Goal: Task Accomplishment & Management: Manage account settings

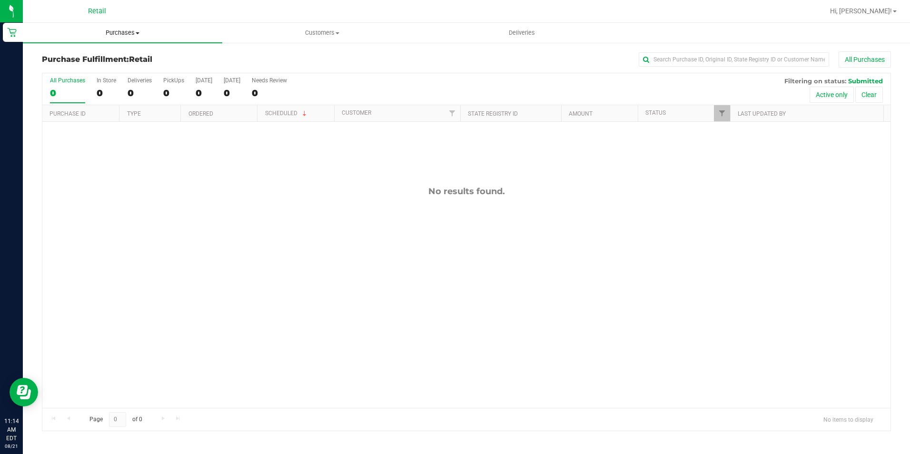
click at [129, 36] on span "Purchases" at bounding box center [122, 33] width 199 height 9
click at [106, 55] on span "Summary of purchases" at bounding box center [72, 57] width 98 height 8
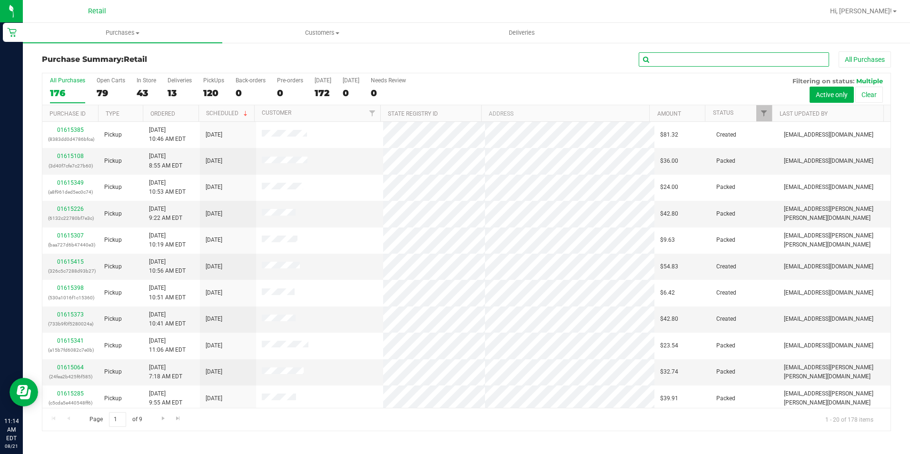
click at [743, 56] on input "text" at bounding box center [734, 59] width 190 height 14
type input "dant"
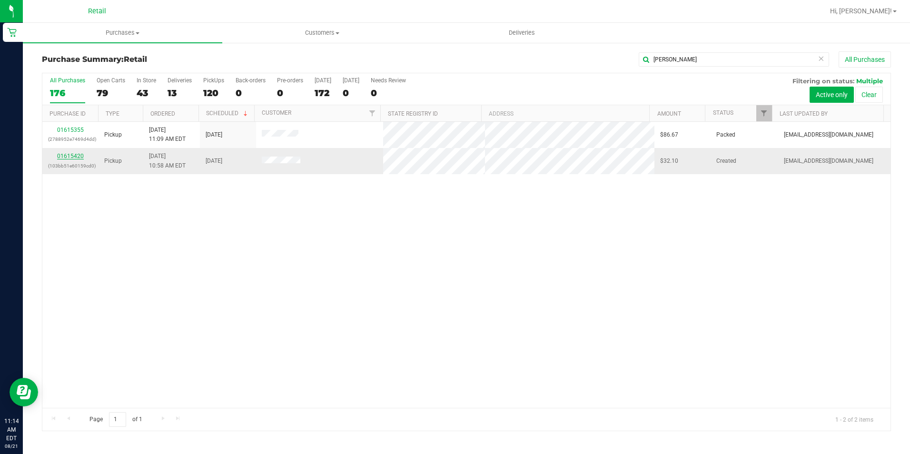
click at [76, 156] on link "01615420" at bounding box center [70, 156] width 27 height 7
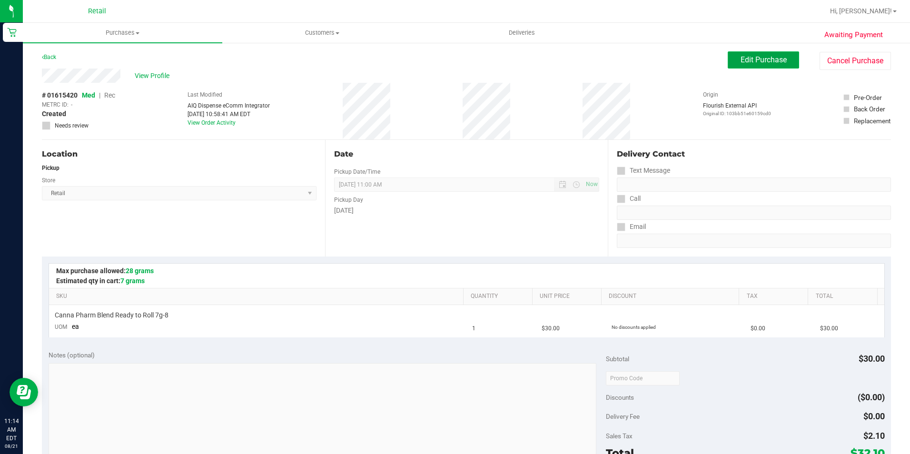
click at [741, 57] on span "Edit Purchase" at bounding box center [764, 59] width 46 height 9
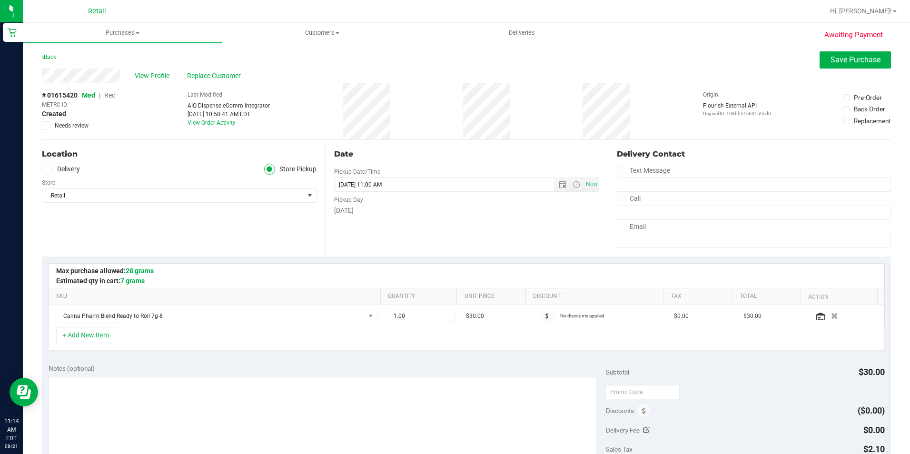
click at [110, 96] on span "Rec" at bounding box center [109, 95] width 11 height 8
click at [833, 65] on button "Save Purchase" at bounding box center [855, 59] width 71 height 17
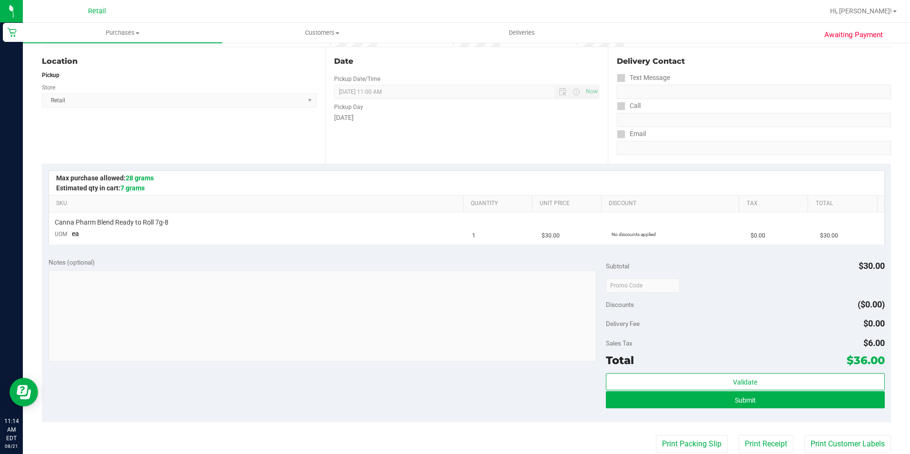
scroll to position [95, 0]
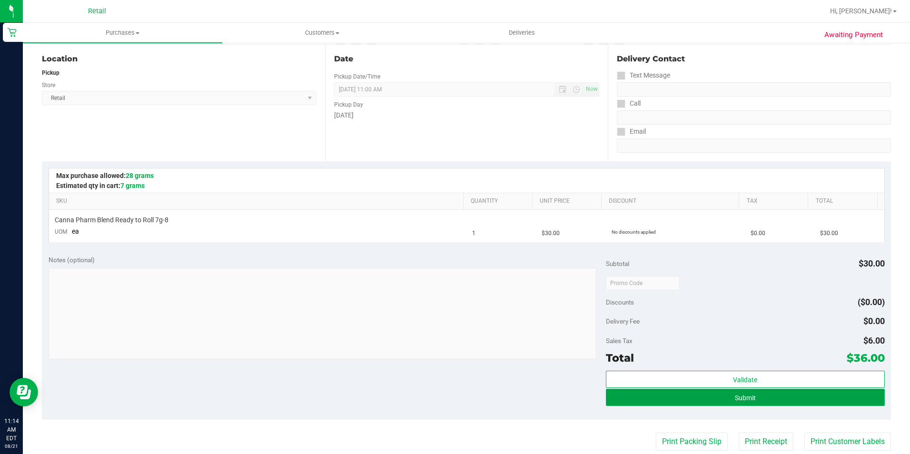
click at [725, 393] on button "Submit" at bounding box center [745, 397] width 279 height 17
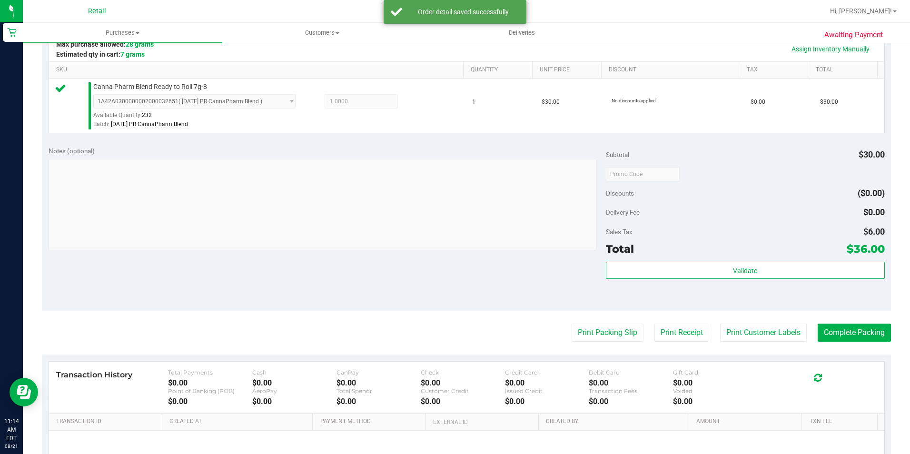
scroll to position [238, 0]
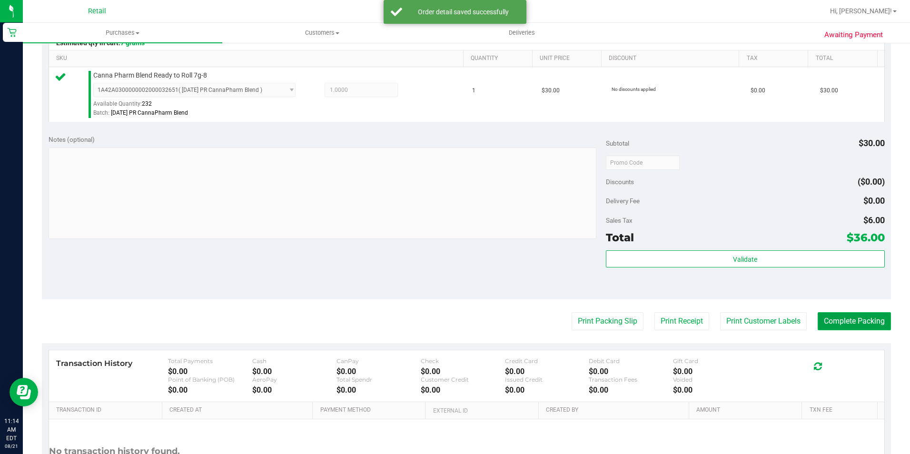
click at [835, 320] on button "Complete Packing" at bounding box center [854, 321] width 73 height 18
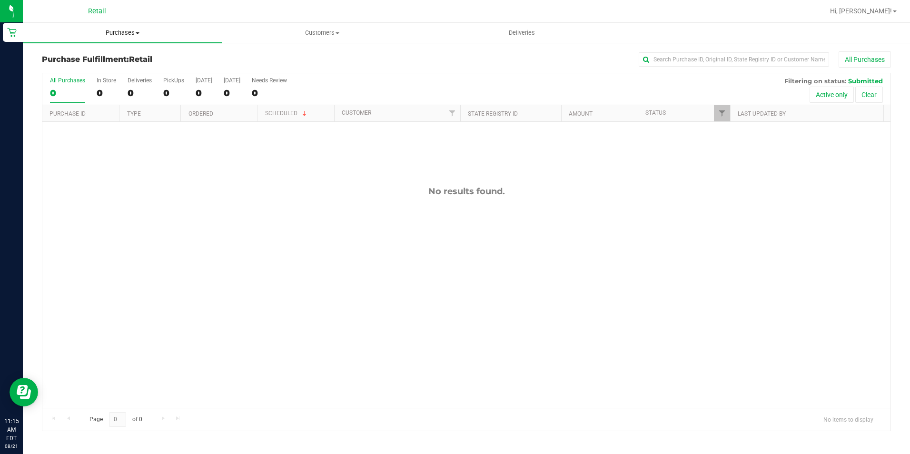
click at [124, 25] on uib-tab-heading "Purchases Summary of purchases Fulfillment All purchases" at bounding box center [122, 33] width 199 height 20
click at [118, 54] on span "Summary of purchases" at bounding box center [72, 57] width 98 height 8
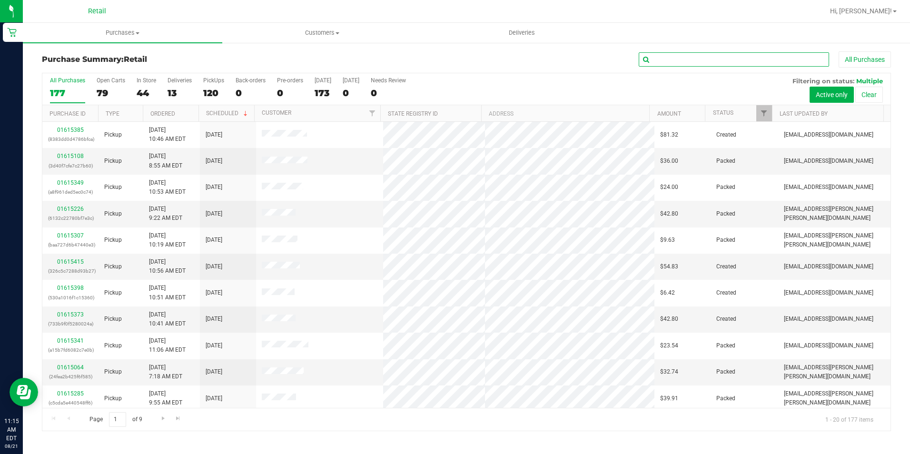
click at [735, 59] on input "text" at bounding box center [734, 59] width 190 height 14
type input "carlos"
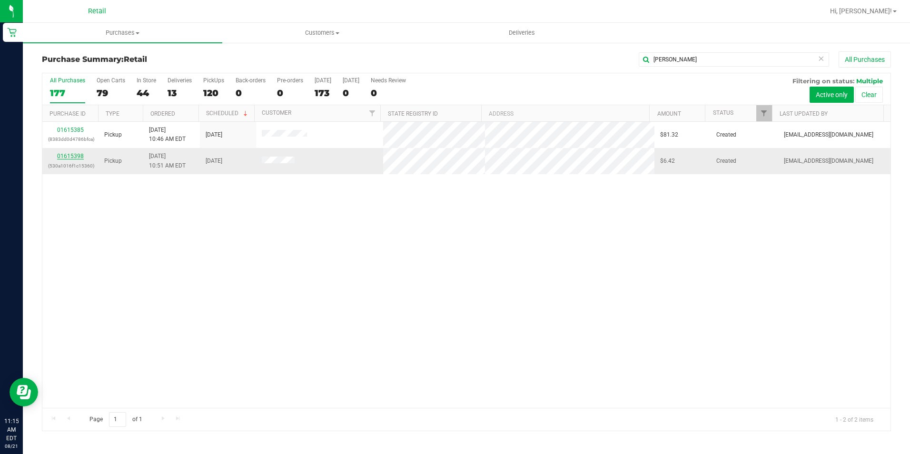
click at [78, 158] on link "01615398" at bounding box center [70, 156] width 27 height 7
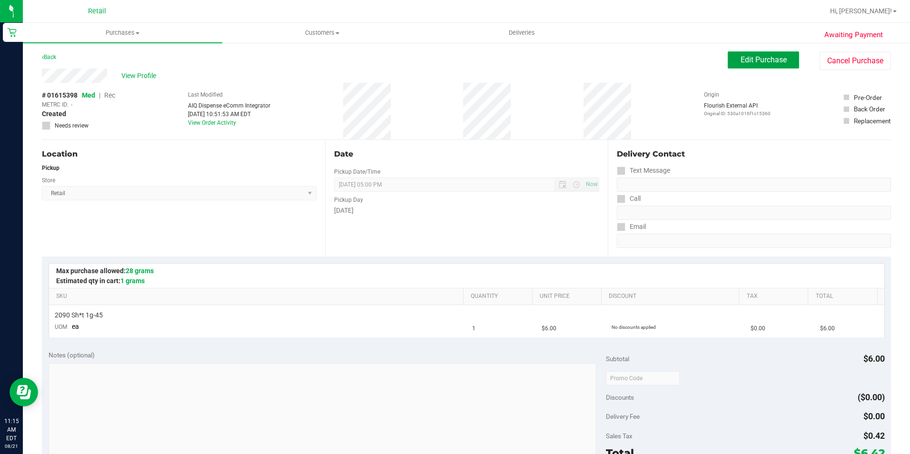
click at [764, 62] on span "Edit Purchase" at bounding box center [764, 59] width 46 height 9
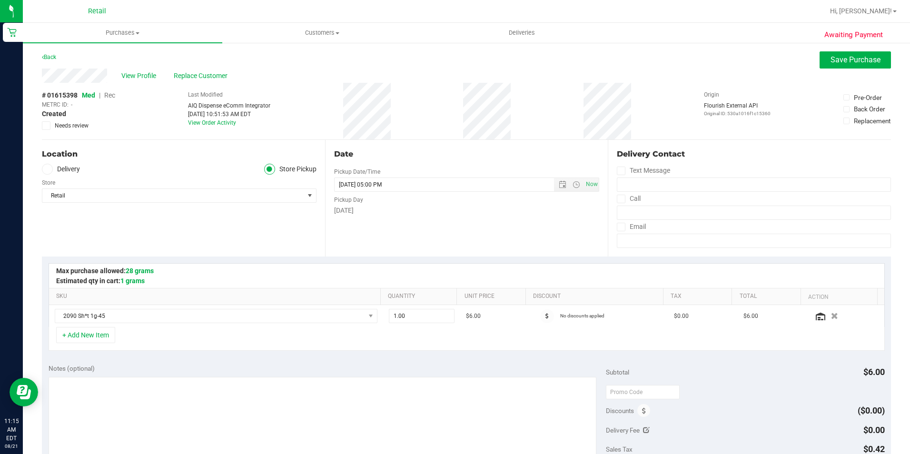
click at [109, 96] on span "Rec" at bounding box center [109, 95] width 11 height 8
click at [849, 60] on span "Save Purchase" at bounding box center [856, 59] width 50 height 9
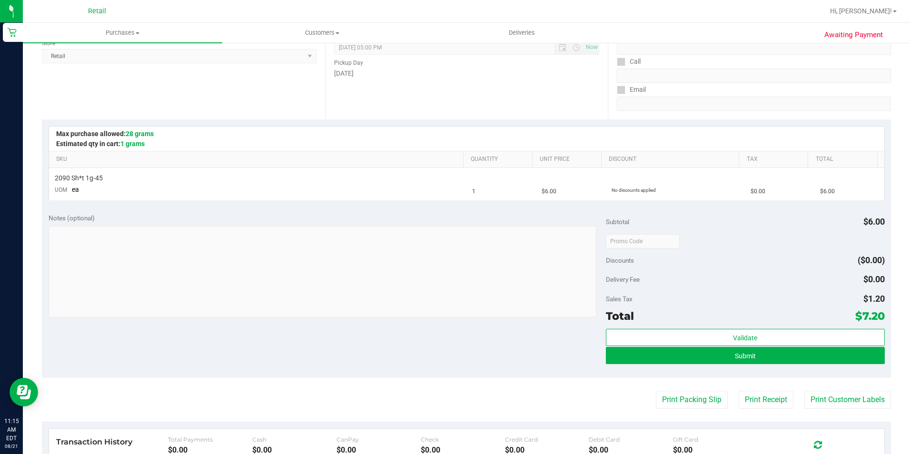
scroll to position [143, 0]
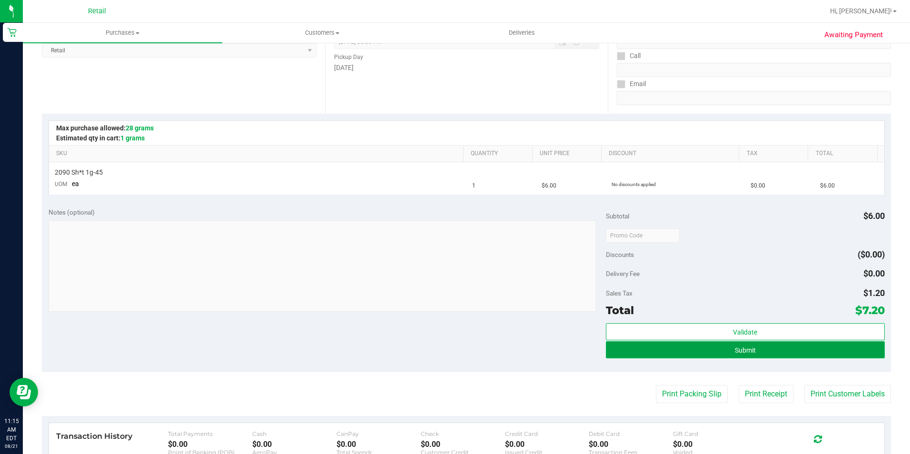
click at [743, 353] on span "Submit" at bounding box center [745, 351] width 21 height 8
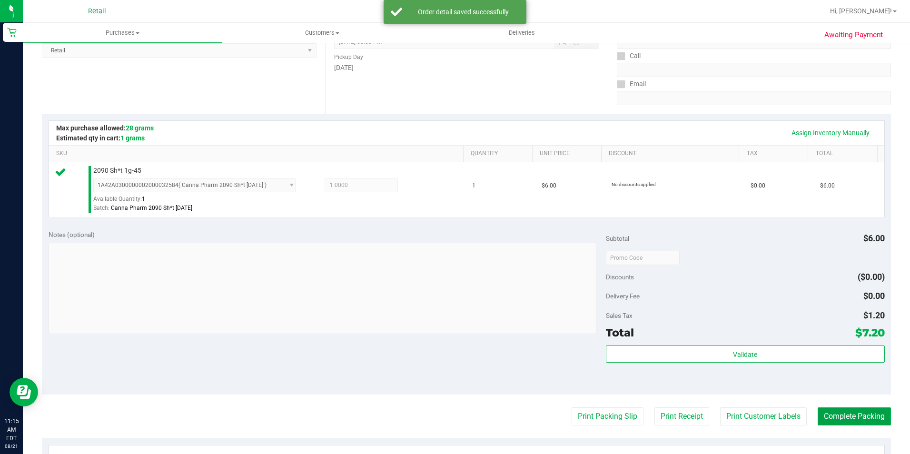
click at [858, 417] on button "Complete Packing" at bounding box center [854, 416] width 73 height 18
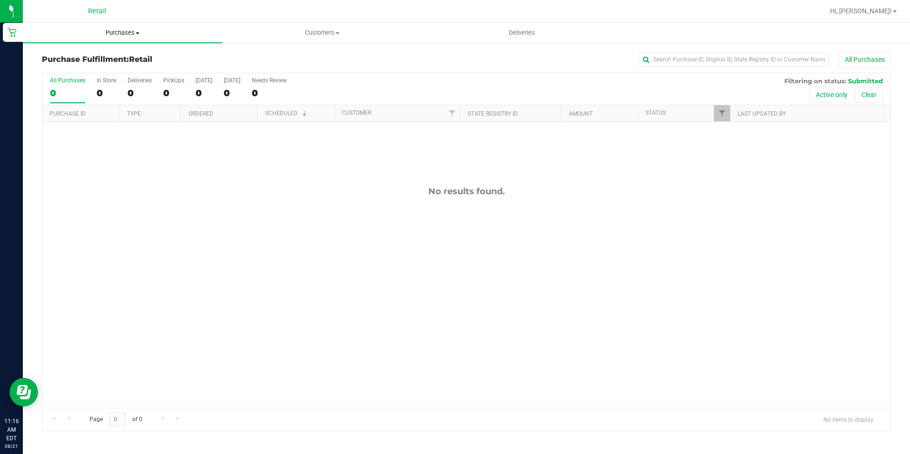
click at [112, 33] on span "Purchases" at bounding box center [122, 33] width 199 height 9
click at [91, 59] on span "Summary of purchases" at bounding box center [72, 57] width 98 height 8
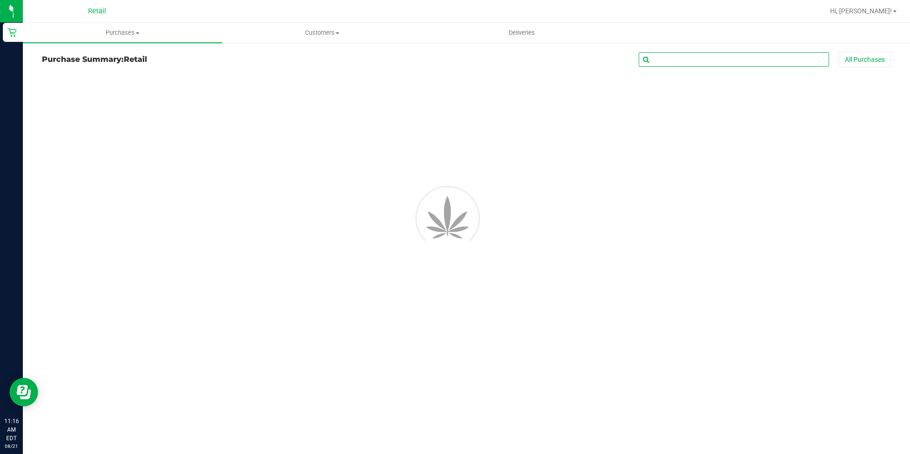
click at [725, 59] on input "text" at bounding box center [734, 59] width 190 height 14
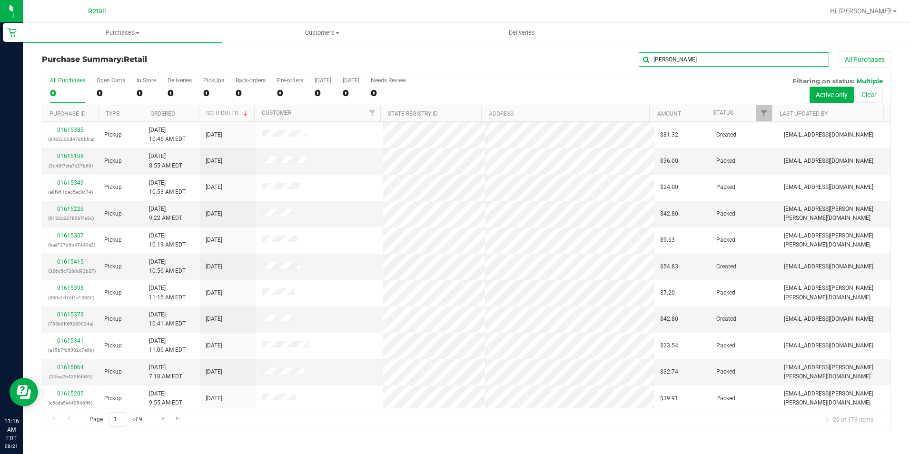
type input "david"
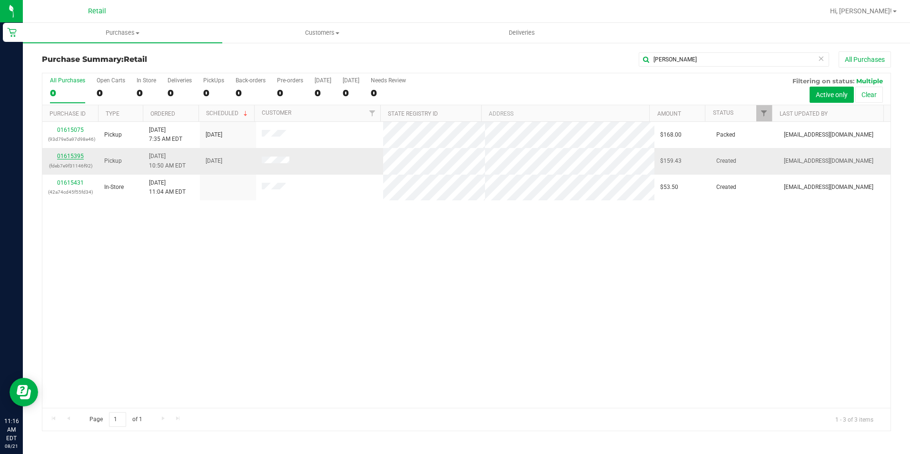
click at [82, 159] on link "01615395" at bounding box center [70, 156] width 27 height 7
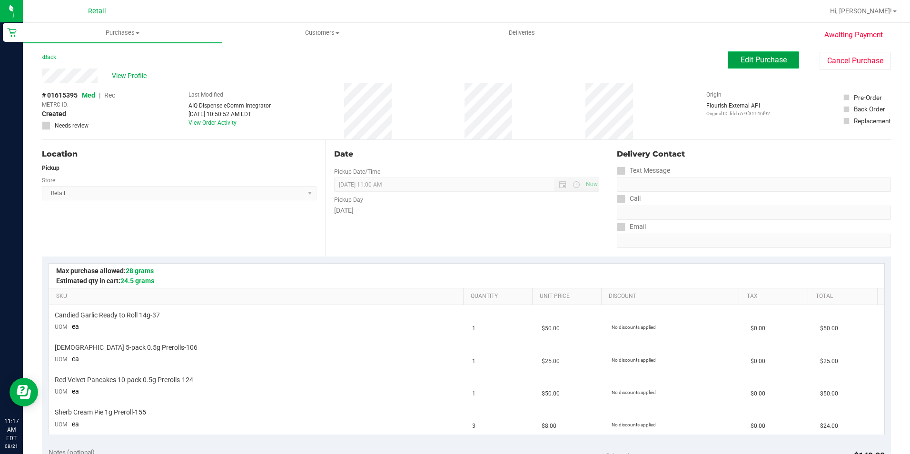
click at [753, 58] on span "Edit Purchase" at bounding box center [764, 59] width 46 height 9
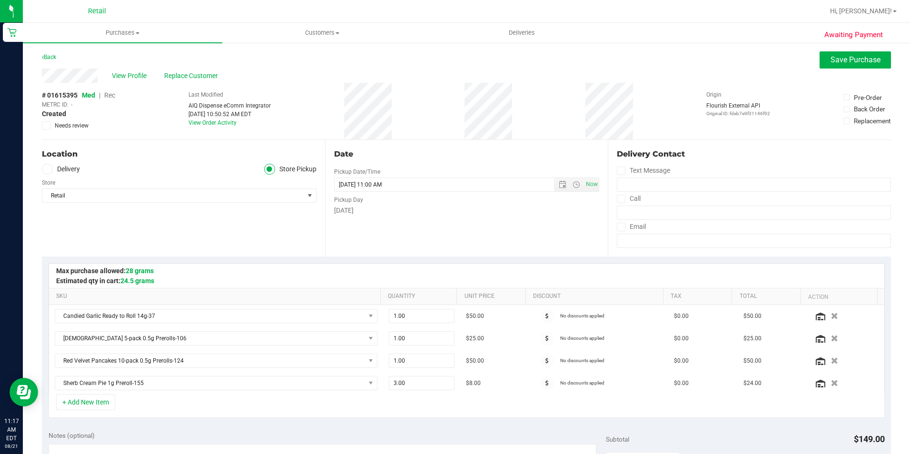
click at [112, 94] on span "Rec" at bounding box center [109, 95] width 11 height 8
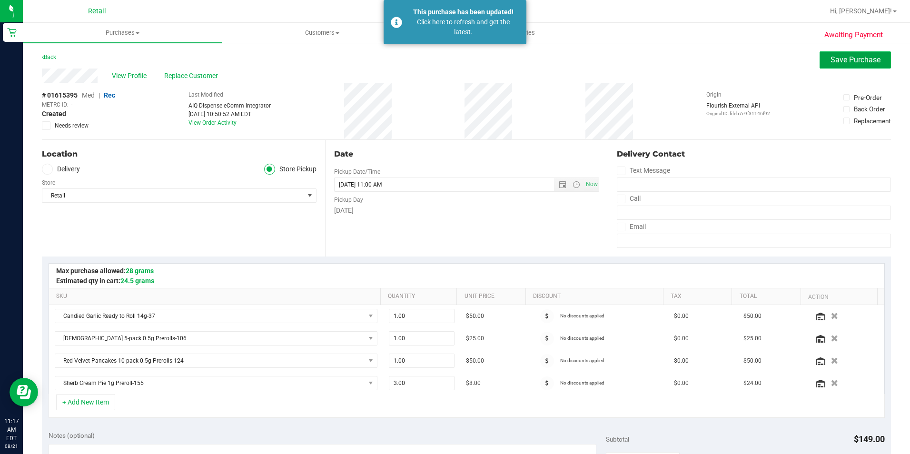
click at [841, 65] on button "Save Purchase" at bounding box center [855, 59] width 71 height 17
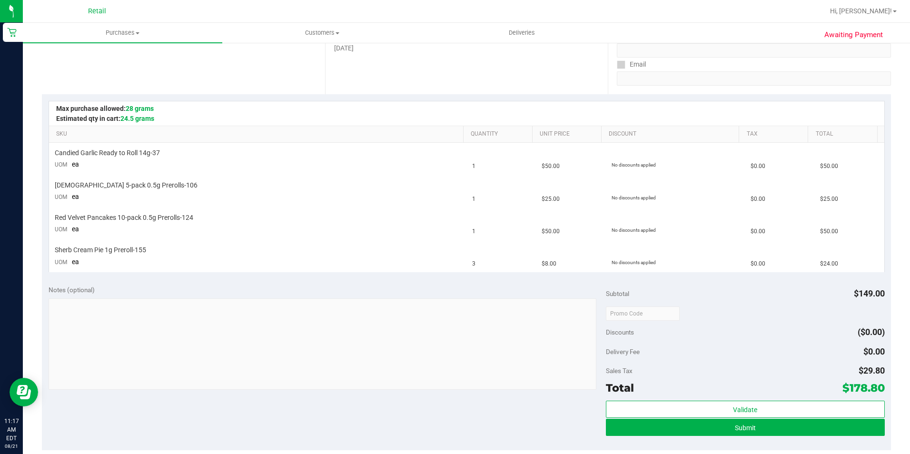
scroll to position [190, 0]
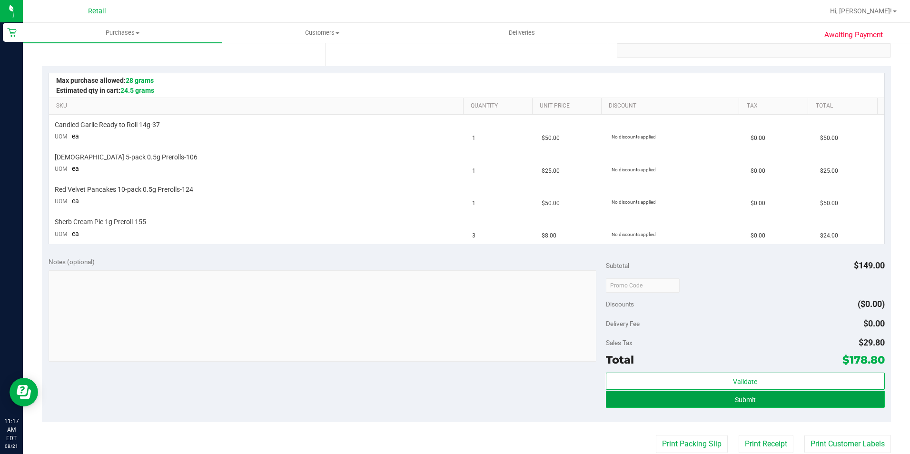
click at [725, 395] on button "Submit" at bounding box center [745, 399] width 279 height 17
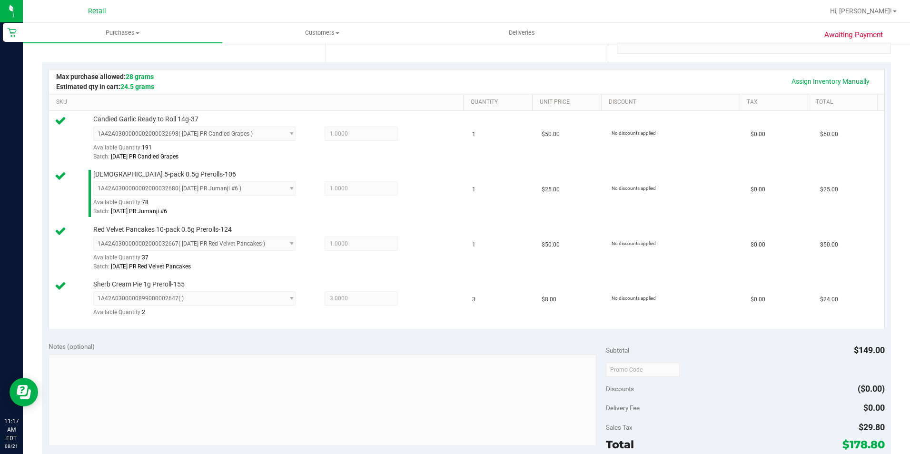
scroll to position [333, 0]
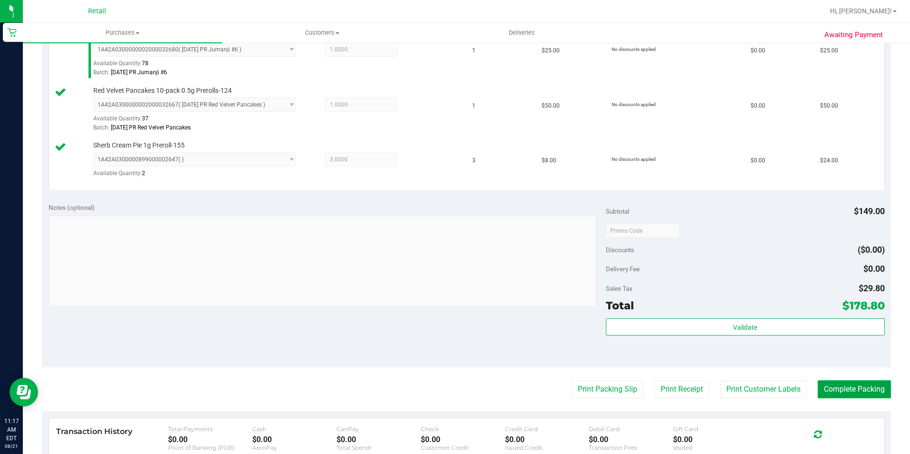
click at [874, 388] on button "Complete Packing" at bounding box center [854, 389] width 73 height 18
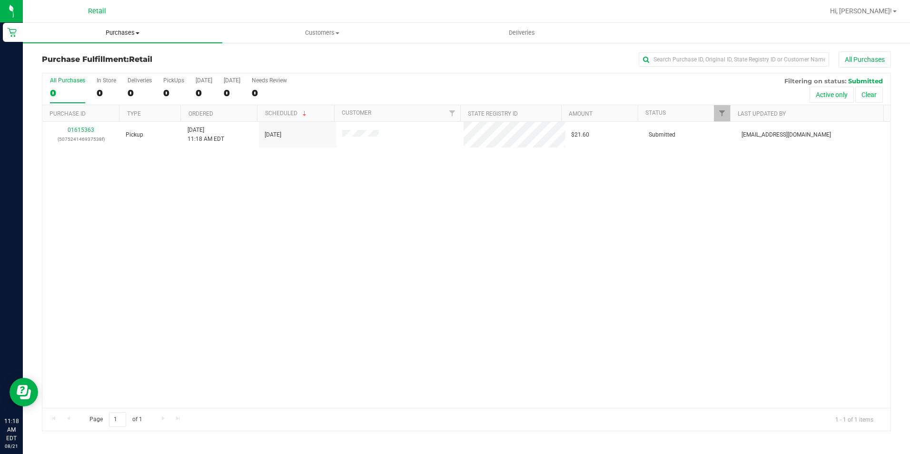
click at [129, 33] on span "Purchases" at bounding box center [122, 33] width 199 height 9
click at [98, 62] on li "Summary of purchases" at bounding box center [122, 57] width 199 height 11
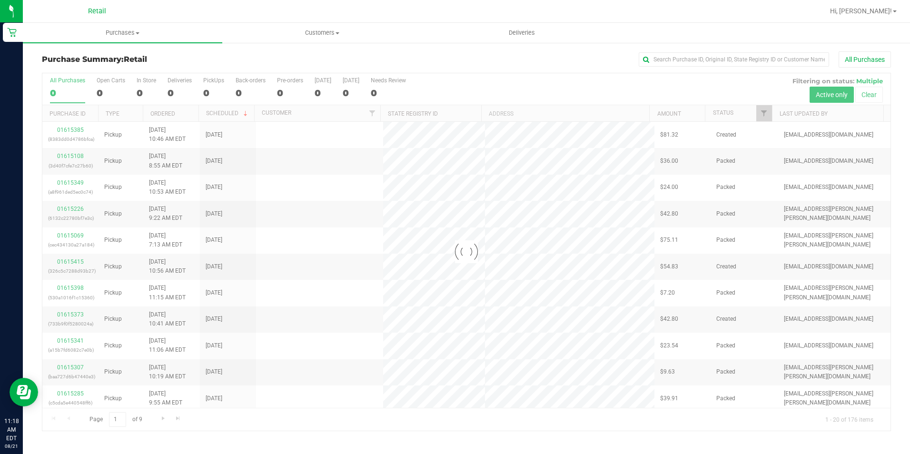
click at [696, 51] on div "All Purchases" at bounding box center [608, 59] width 566 height 16
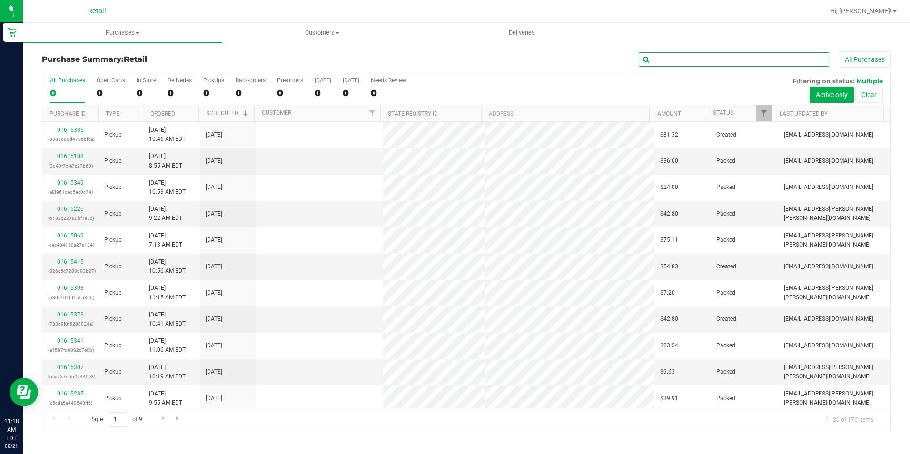
click at [698, 56] on input "text" at bounding box center [734, 59] width 190 height 14
type input "jeremy"
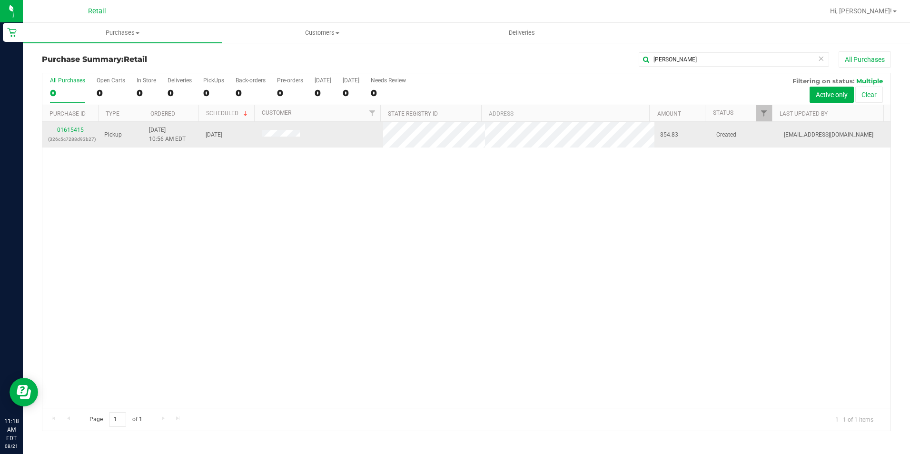
click at [78, 129] on link "01615415" at bounding box center [70, 130] width 27 height 7
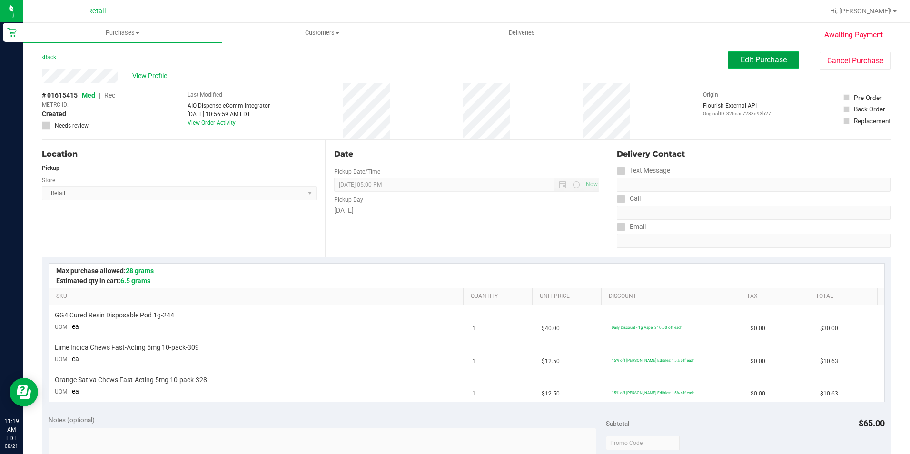
click at [759, 61] on span "Edit Purchase" at bounding box center [764, 59] width 46 height 9
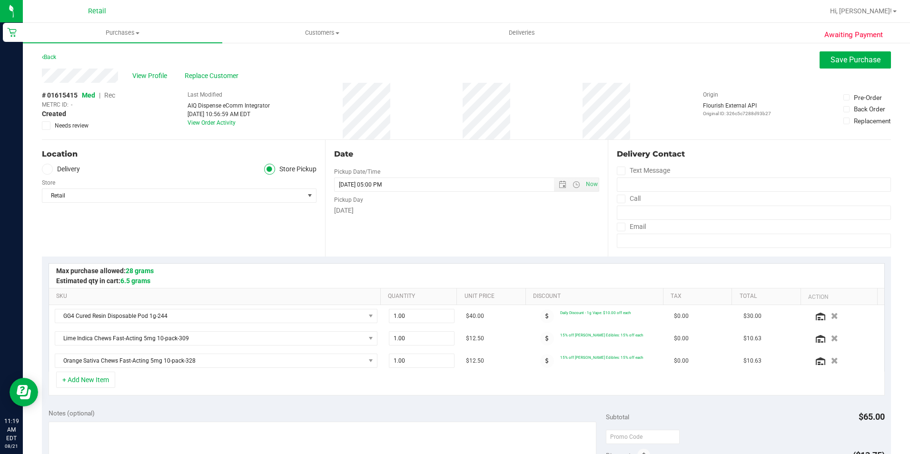
click at [115, 96] on div "# 01615415 Med | Rec METRC ID: - Created Needs review" at bounding box center [78, 110] width 73 height 40
click at [114, 96] on span "Rec" at bounding box center [109, 95] width 11 height 8
click at [831, 57] on span "Save Purchase" at bounding box center [856, 59] width 50 height 9
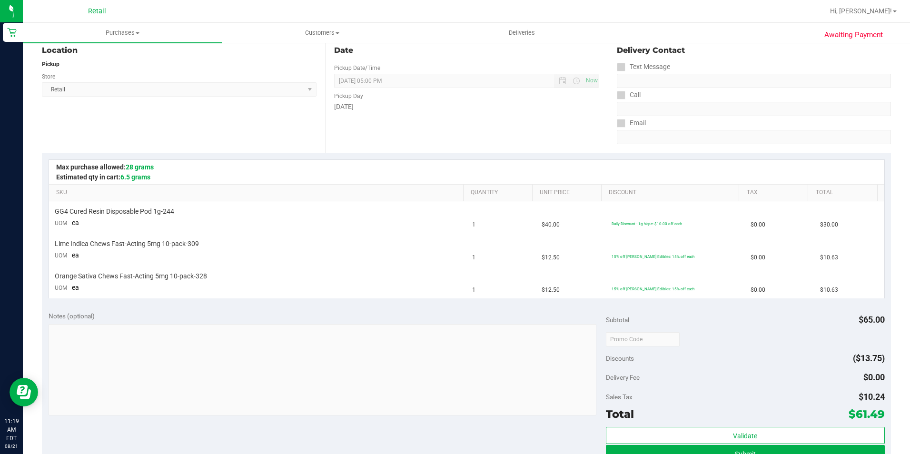
scroll to position [190, 0]
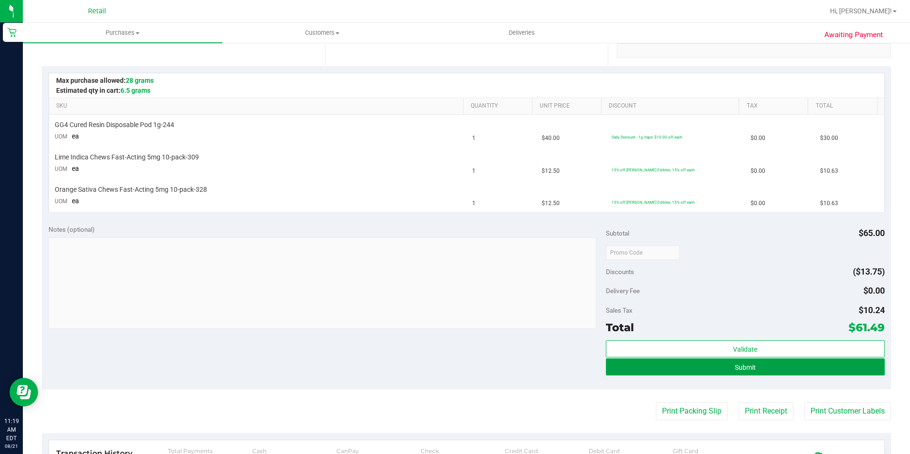
click at [761, 370] on button "Submit" at bounding box center [745, 366] width 279 height 17
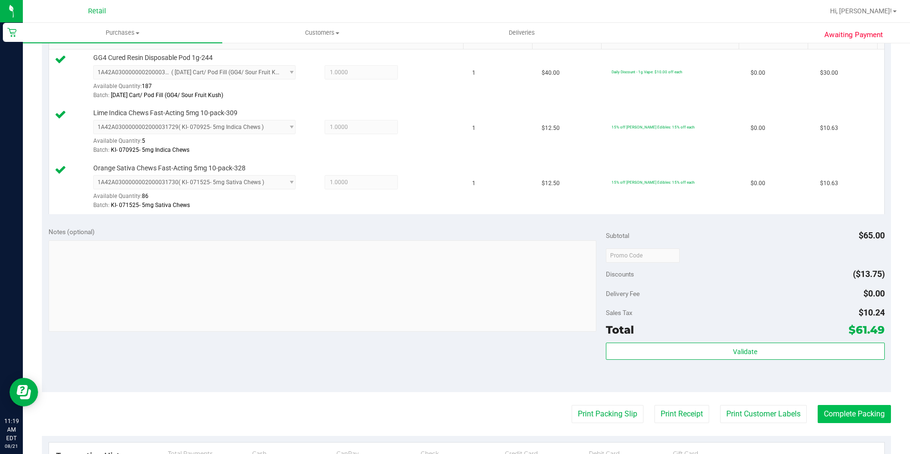
scroll to position [286, 0]
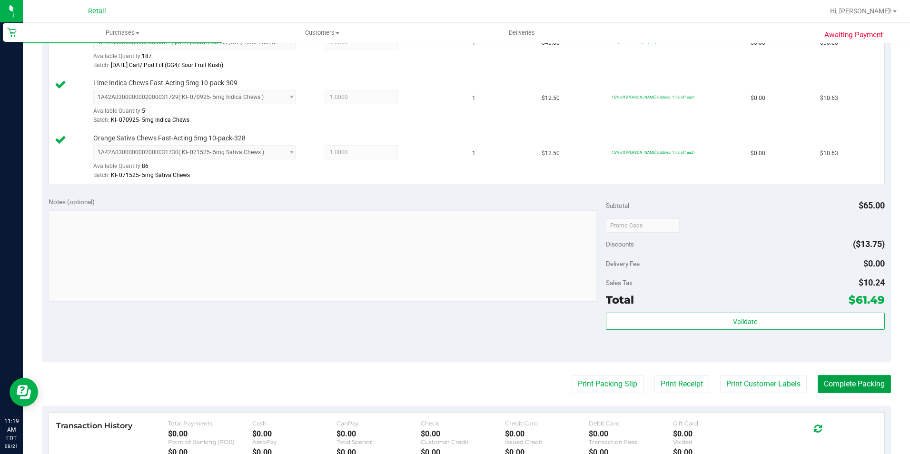
click at [850, 385] on button "Complete Packing" at bounding box center [854, 384] width 73 height 18
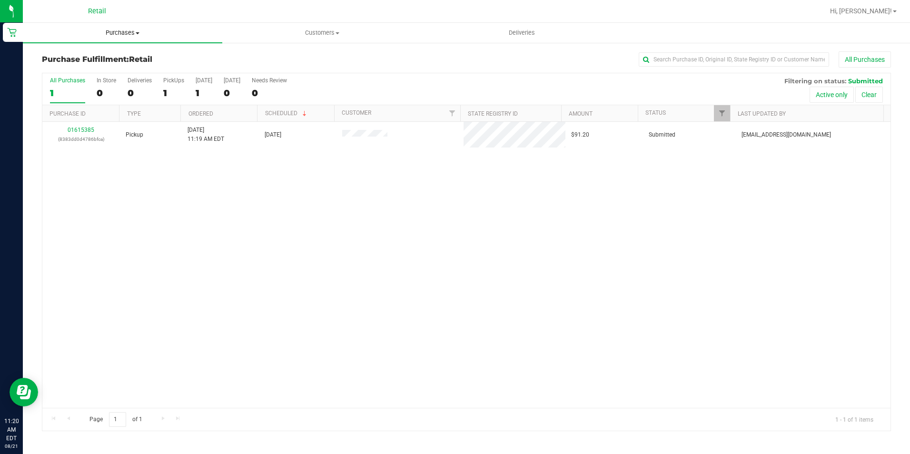
click at [123, 33] on span "Purchases" at bounding box center [122, 33] width 199 height 9
click at [112, 56] on span "Summary of purchases" at bounding box center [72, 57] width 98 height 8
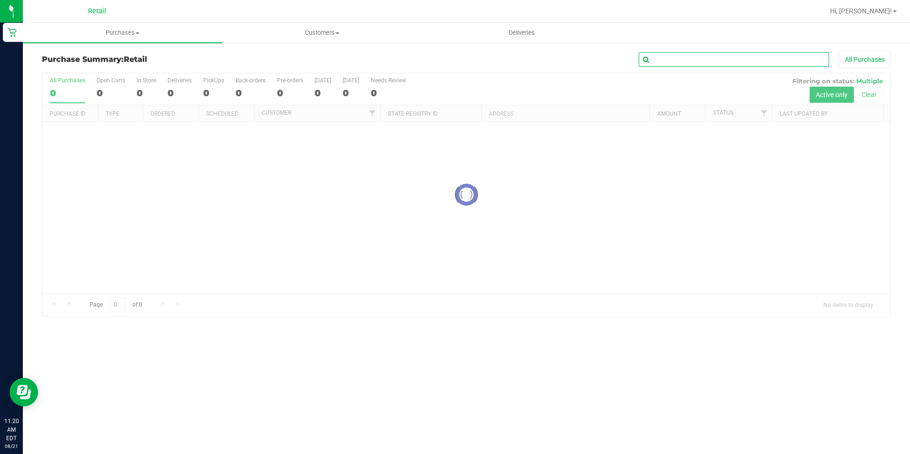
click at [681, 62] on input "text" at bounding box center [734, 59] width 190 height 14
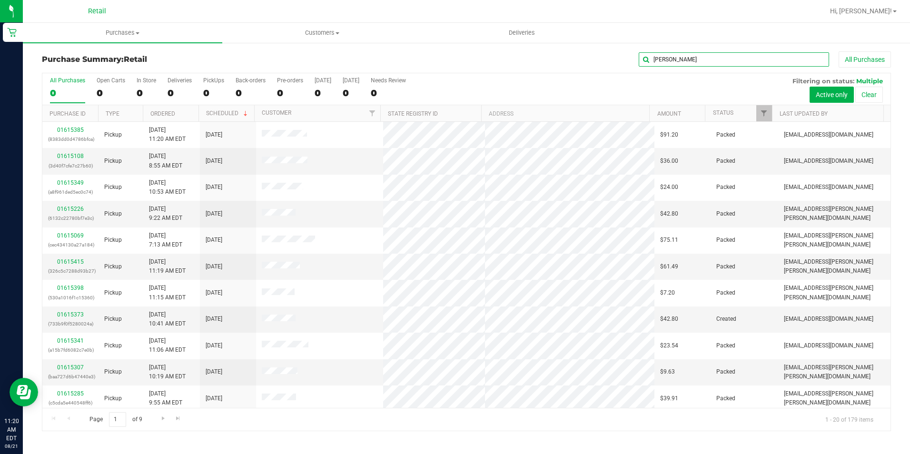
type input "raffa"
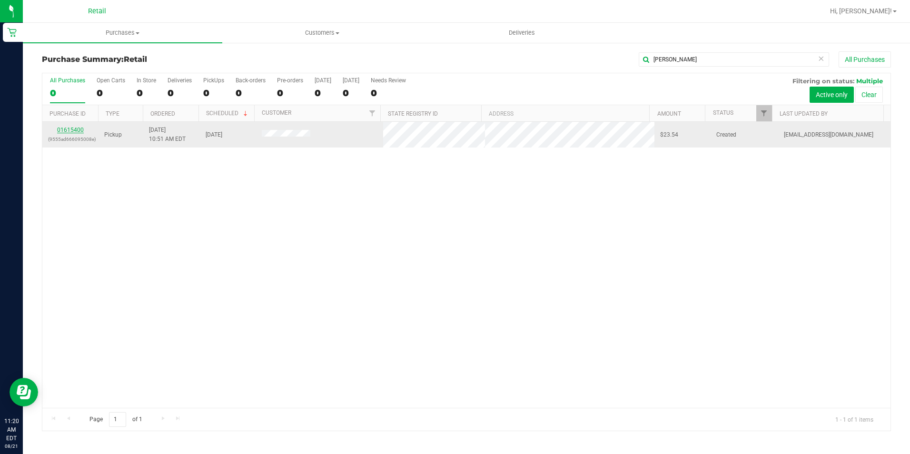
click at [79, 129] on link "01615400" at bounding box center [70, 130] width 27 height 7
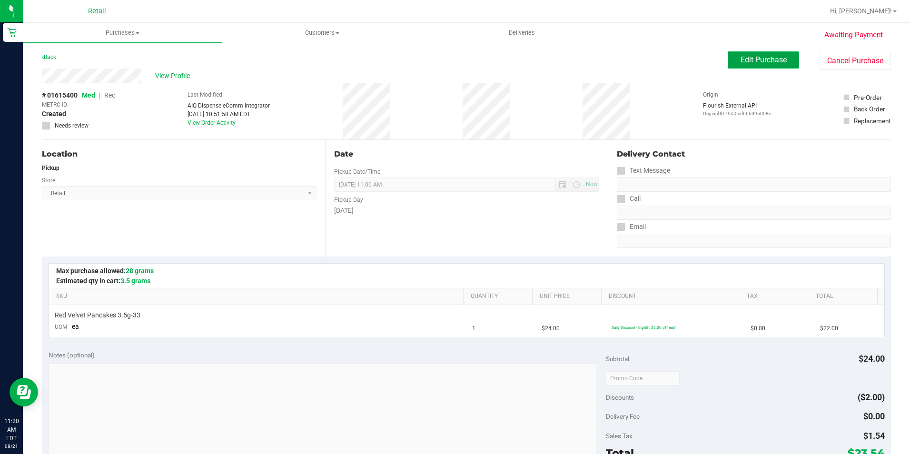
click at [765, 59] on span "Edit Purchase" at bounding box center [764, 59] width 46 height 9
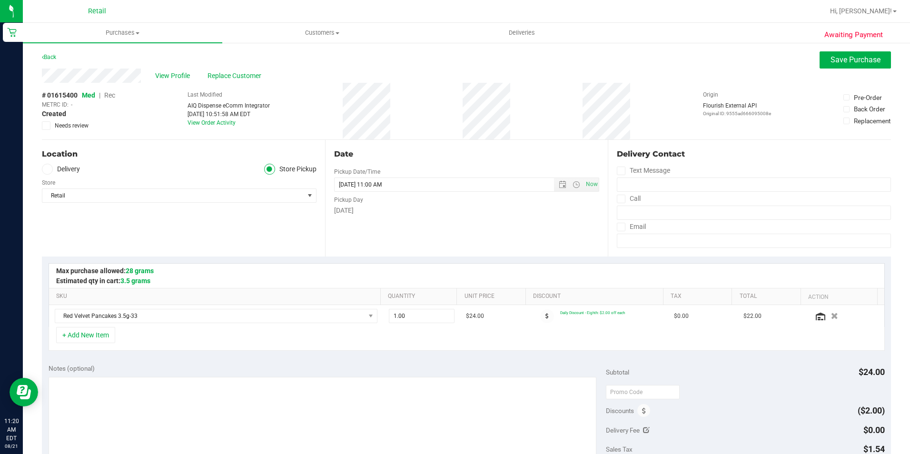
click at [109, 97] on span "Rec" at bounding box center [109, 95] width 11 height 8
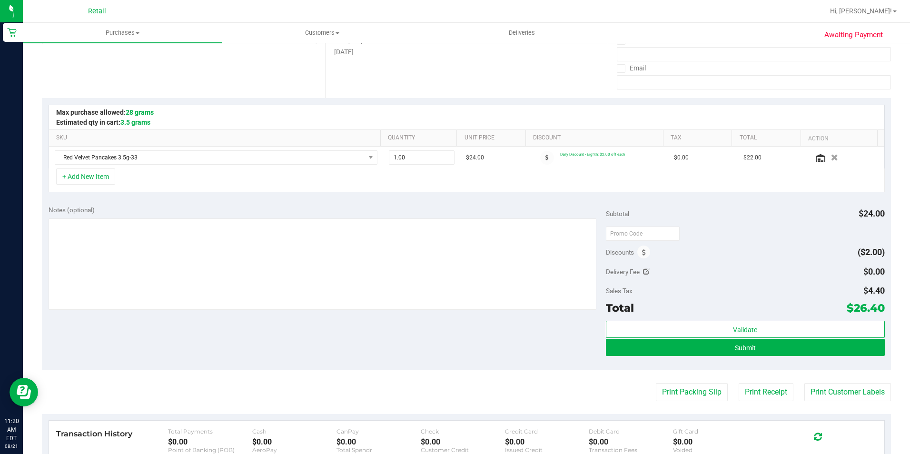
scroll to position [190, 0]
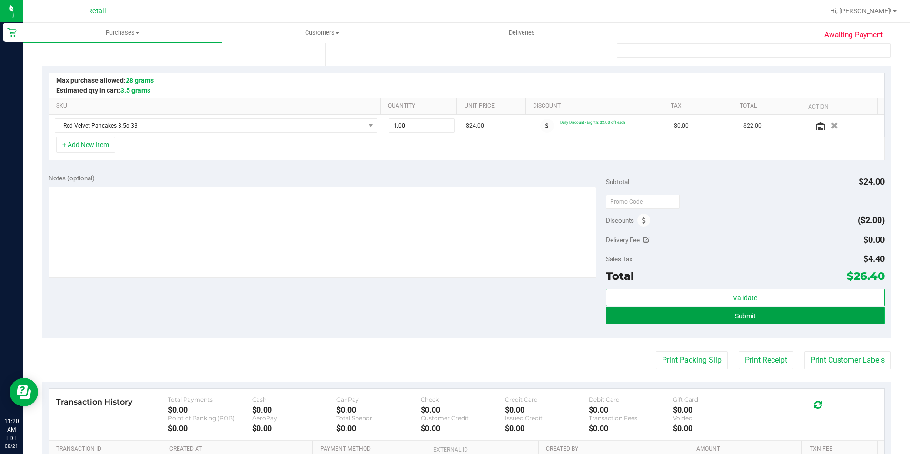
click at [741, 318] on span "Submit" at bounding box center [745, 316] width 21 height 8
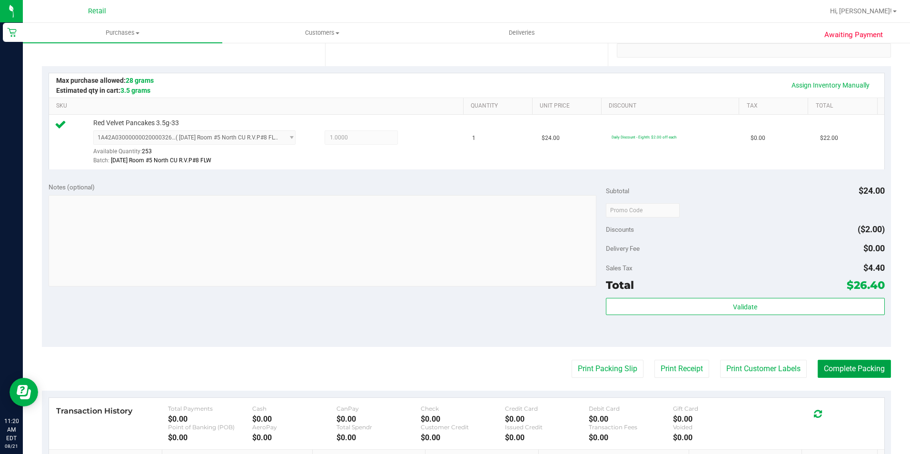
click at [857, 375] on button "Complete Packing" at bounding box center [854, 369] width 73 height 18
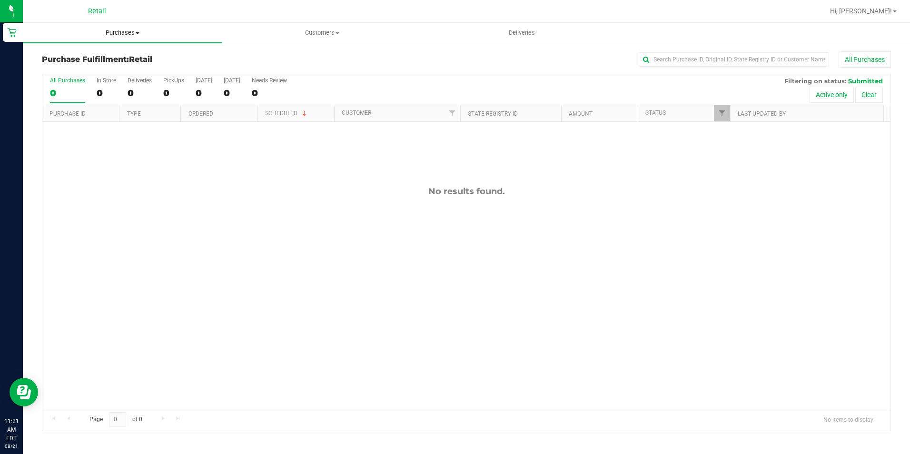
click at [133, 31] on span "Purchases" at bounding box center [122, 33] width 199 height 9
click at [119, 52] on li "Summary of purchases" at bounding box center [122, 57] width 199 height 11
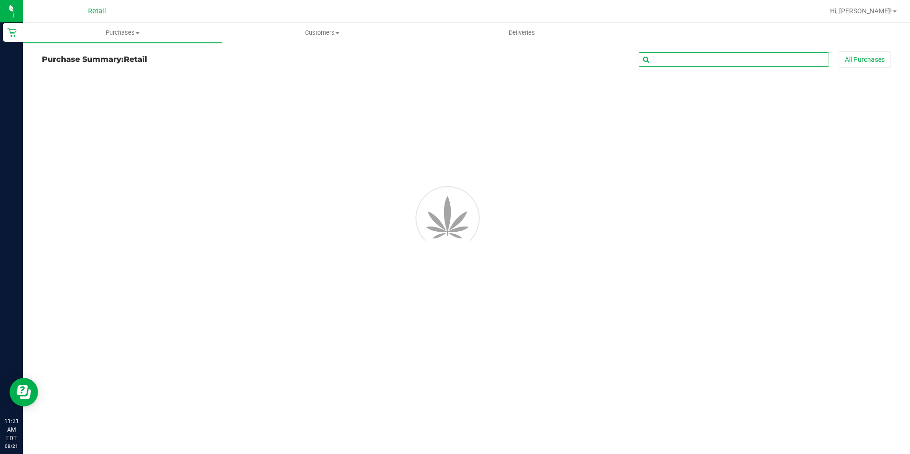
click at [740, 57] on input "text" at bounding box center [734, 59] width 190 height 14
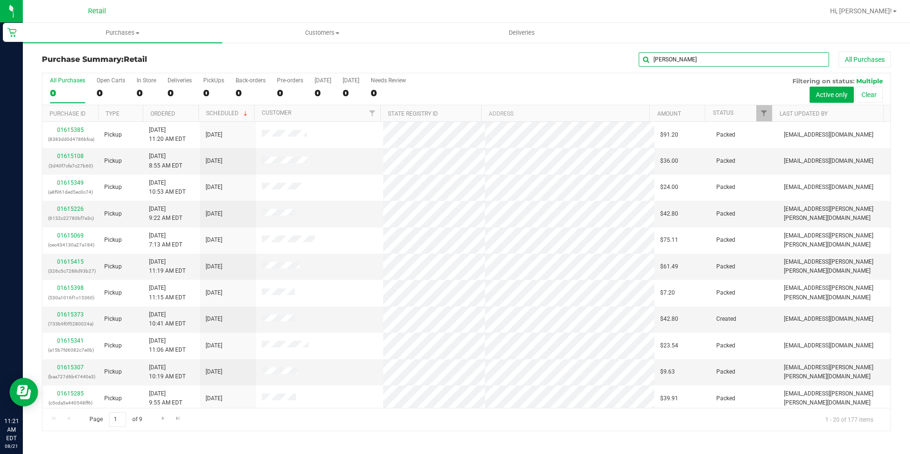
type input "dan"
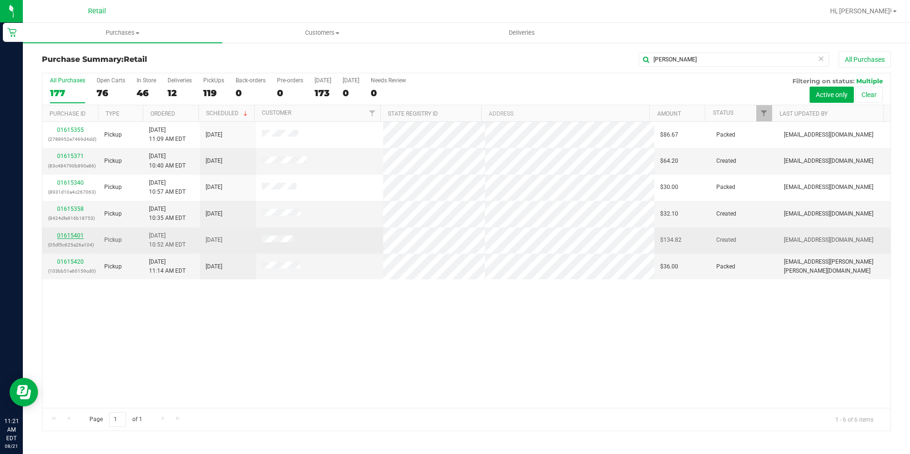
click at [77, 234] on link "01615401" at bounding box center [70, 235] width 27 height 7
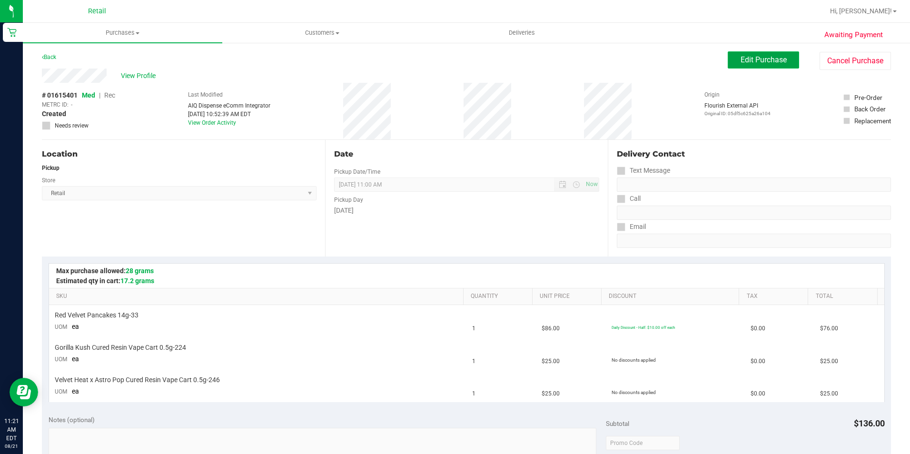
click at [750, 58] on span "Edit Purchase" at bounding box center [764, 59] width 46 height 9
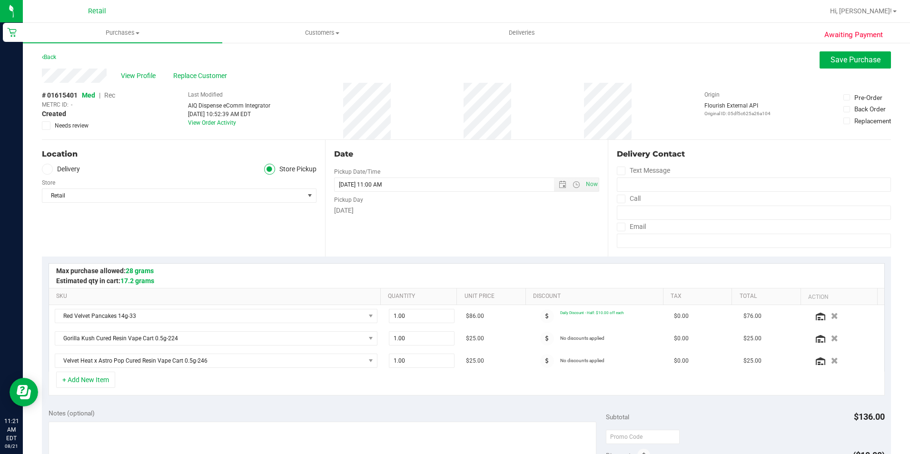
click at [110, 95] on span "Rec" at bounding box center [109, 95] width 11 height 8
click at [845, 57] on span "Save Purchase" at bounding box center [856, 59] width 50 height 9
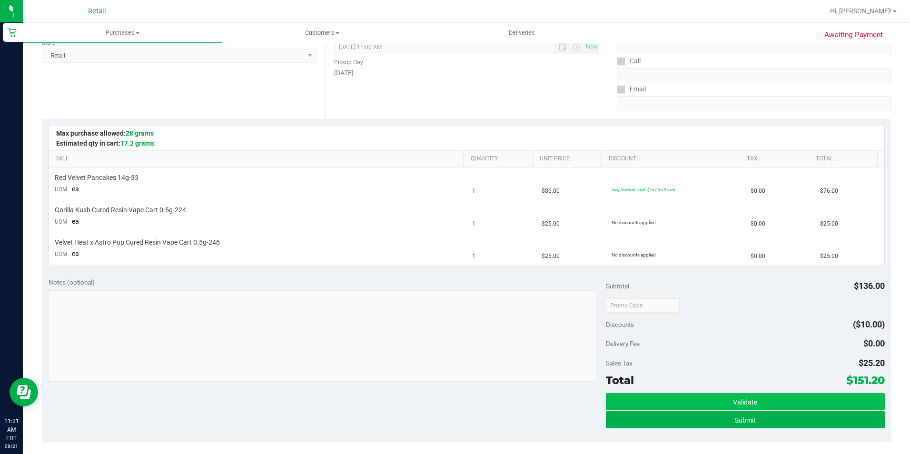
scroll to position [143, 0]
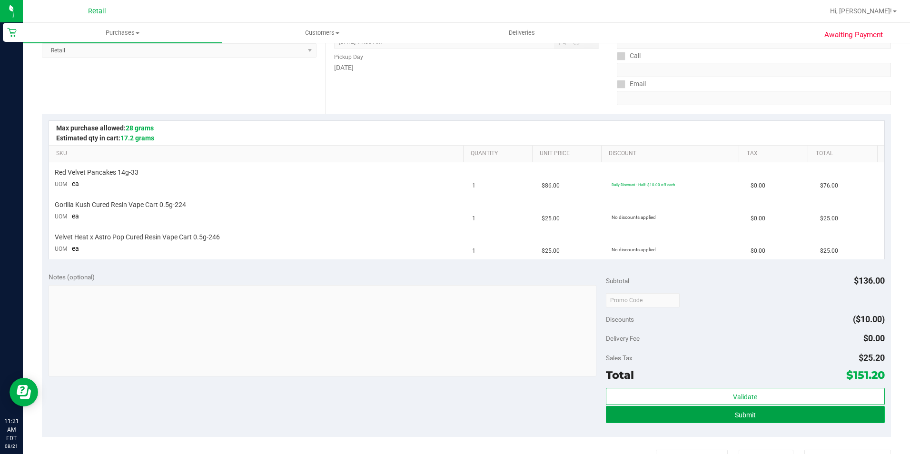
click at [708, 417] on button "Submit" at bounding box center [745, 414] width 279 height 17
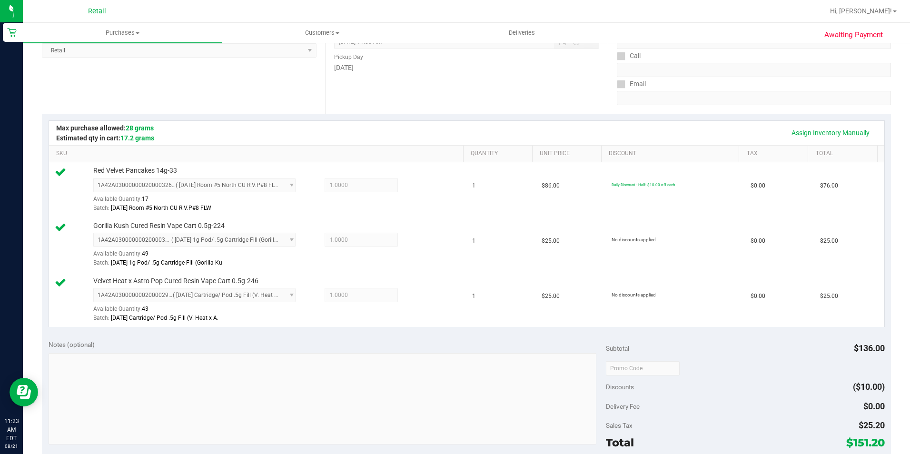
scroll to position [286, 0]
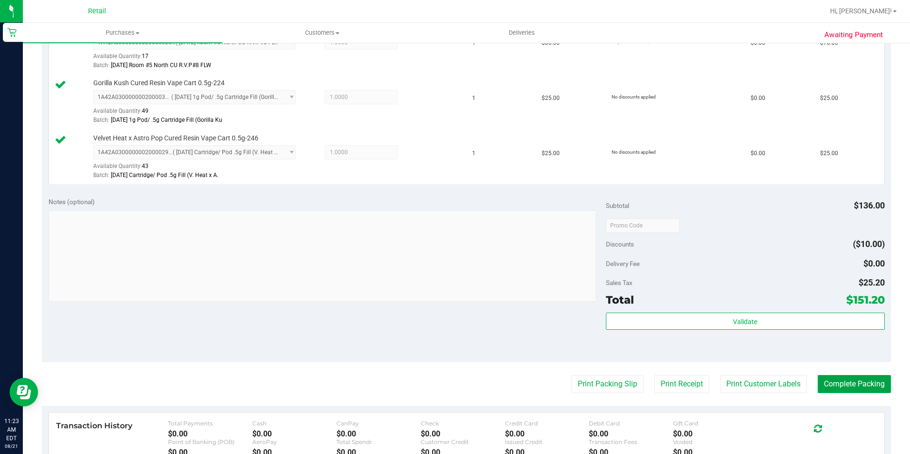
drag, startPoint x: 846, startPoint y: 380, endPoint x: 838, endPoint y: 386, distance: 9.9
click at [846, 380] on button "Complete Packing" at bounding box center [854, 384] width 73 height 18
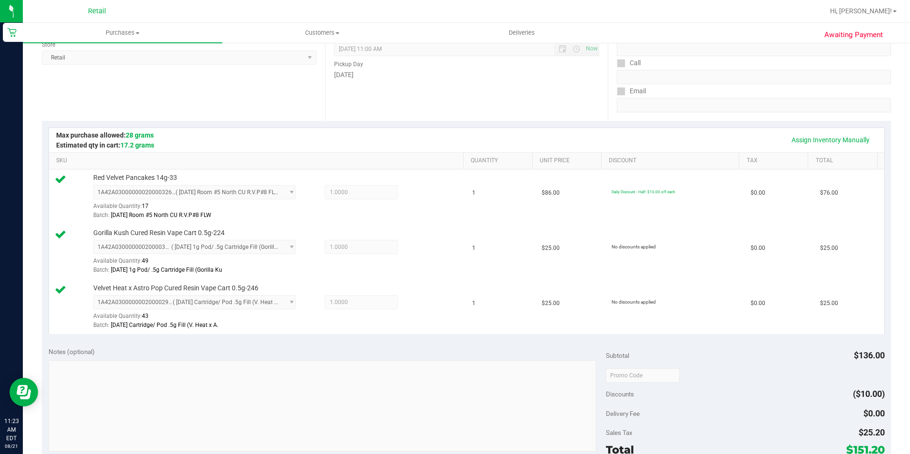
scroll to position [0, 0]
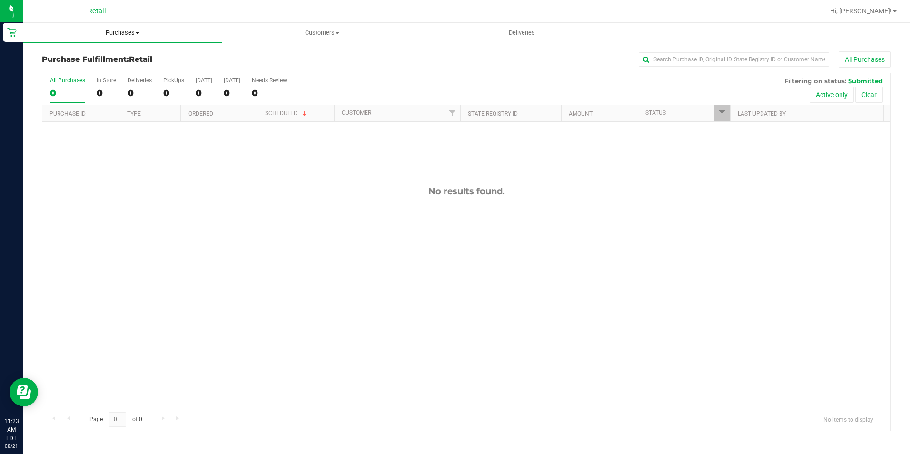
click at [136, 36] on span "Purchases" at bounding box center [122, 33] width 199 height 9
click at [116, 50] on ul "Summary of purchases Fulfillment All purchases" at bounding box center [122, 68] width 199 height 51
click at [113, 37] on uib-tab-heading "Purchases Summary of purchases Fulfillment All purchases" at bounding box center [122, 33] width 199 height 20
click at [90, 54] on span "Summary of purchases" at bounding box center [72, 57] width 98 height 8
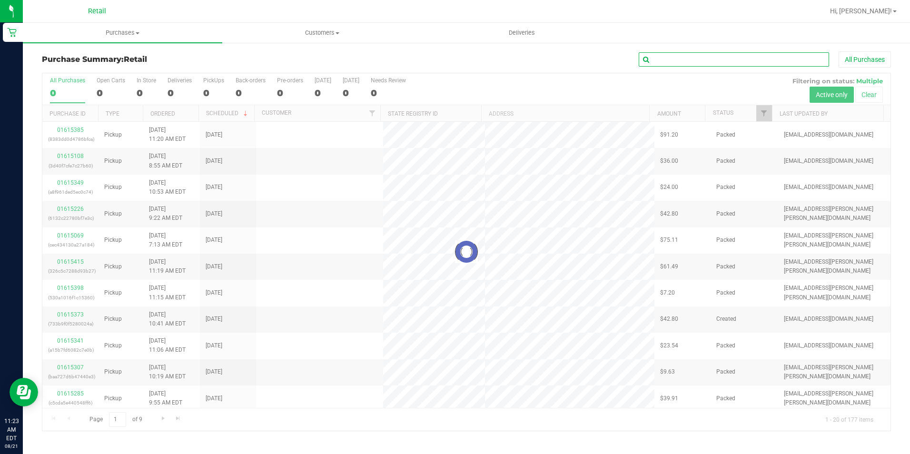
click at [732, 64] on input "text" at bounding box center [734, 59] width 190 height 14
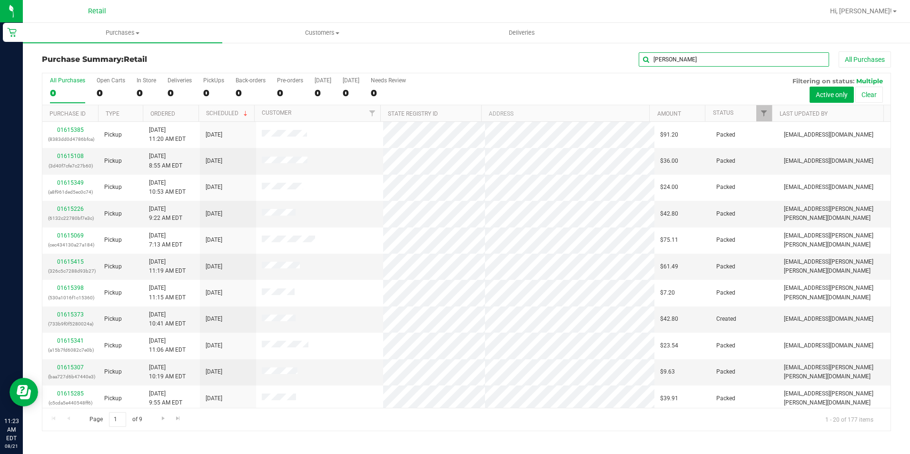
type input "frank"
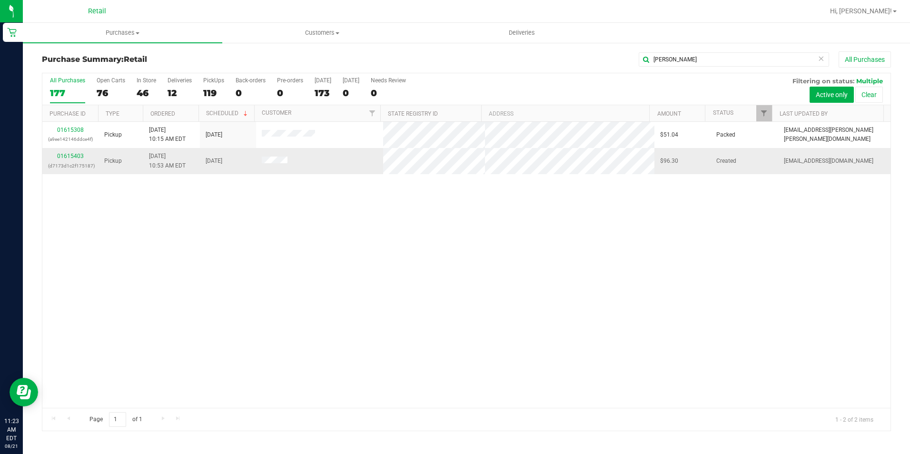
click at [77, 152] on div "01615403 (d7173d1c2f175187)" at bounding box center [70, 161] width 45 height 18
click at [78, 157] on link "01615403" at bounding box center [70, 156] width 27 height 7
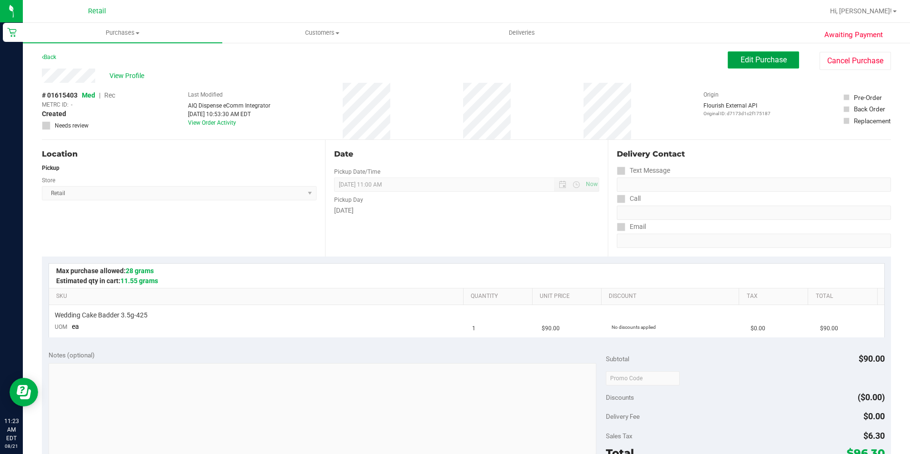
click at [754, 57] on span "Edit Purchase" at bounding box center [764, 59] width 46 height 9
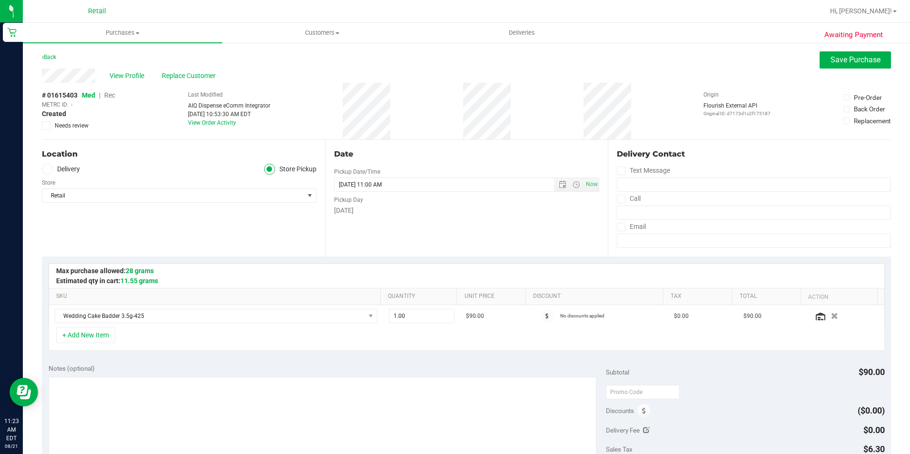
click at [114, 94] on span "Rec" at bounding box center [109, 95] width 11 height 8
click at [857, 55] on span "Save Purchase" at bounding box center [856, 59] width 50 height 9
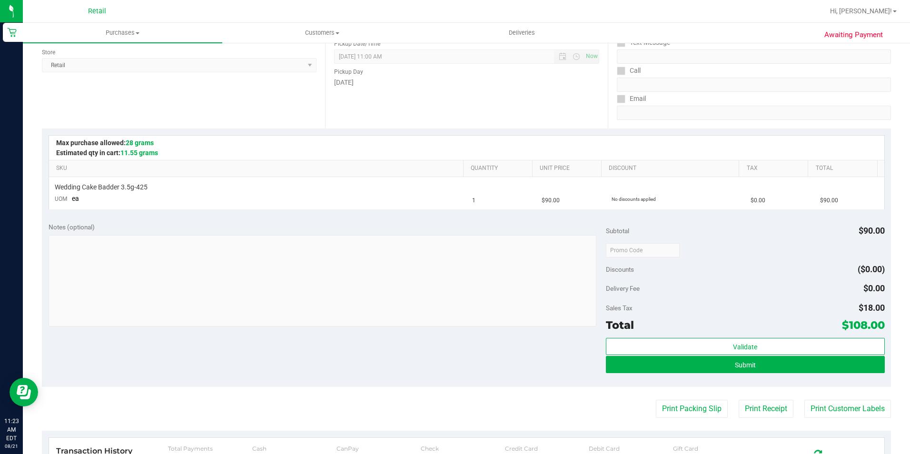
scroll to position [143, 0]
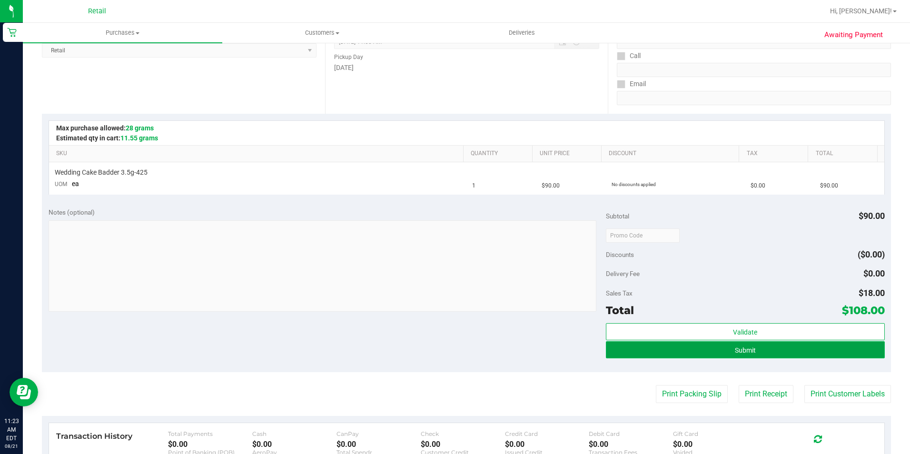
click at [746, 348] on span "Submit" at bounding box center [745, 351] width 21 height 8
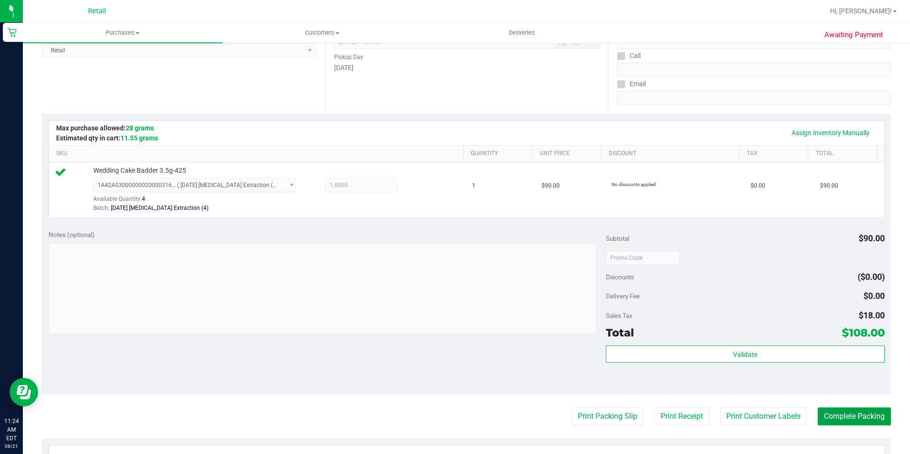
click at [867, 418] on button "Complete Packing" at bounding box center [854, 416] width 73 height 18
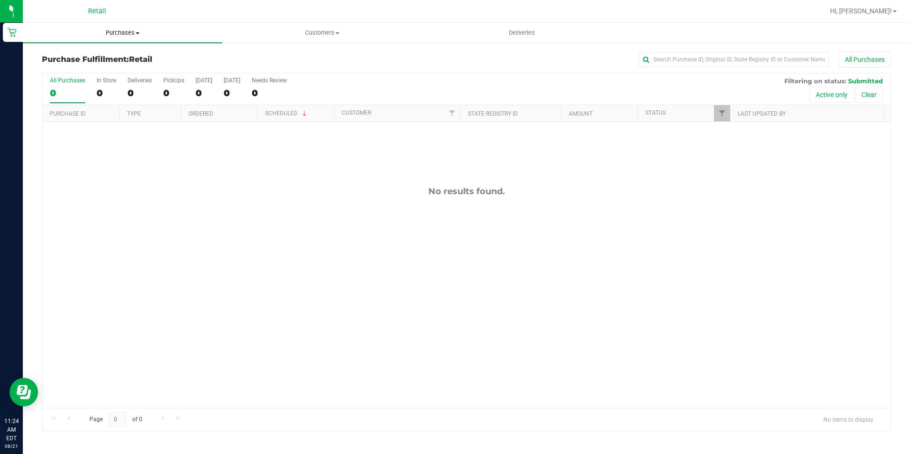
drag, startPoint x: 128, startPoint y: 31, endPoint x: 126, endPoint y: 39, distance: 8.4
click at [128, 31] on span "Purchases" at bounding box center [122, 33] width 199 height 9
click at [114, 52] on li "Summary of purchases" at bounding box center [122, 57] width 199 height 11
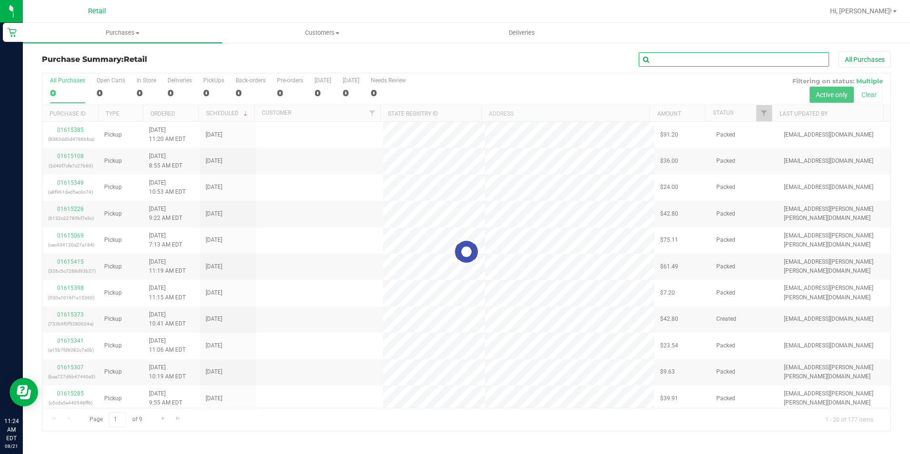
click at [687, 57] on input "text" at bounding box center [734, 59] width 190 height 14
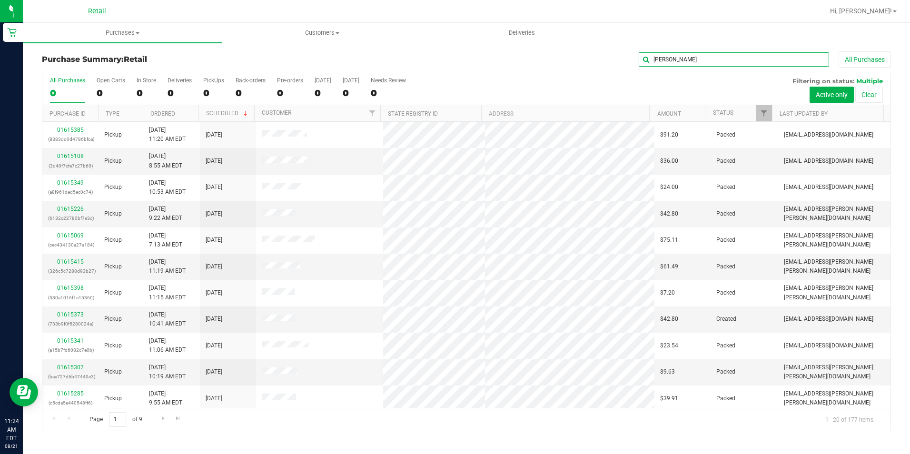
type input "brandi"
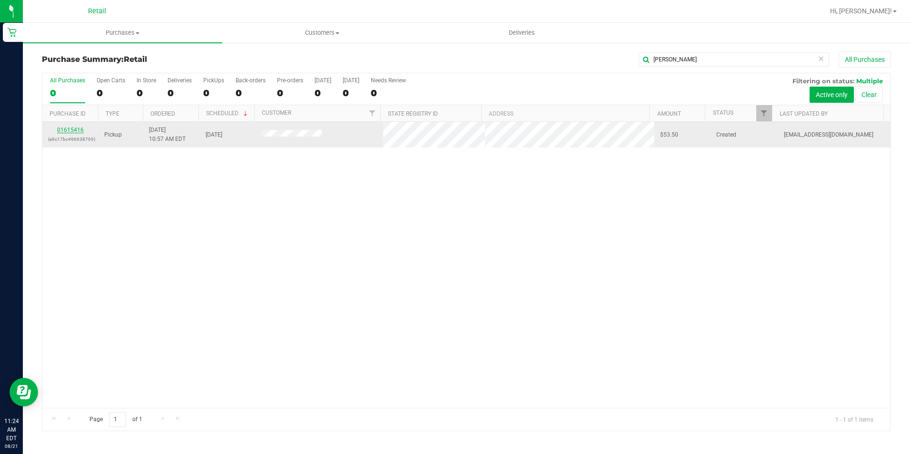
click at [69, 131] on link "01615416" at bounding box center [70, 130] width 27 height 7
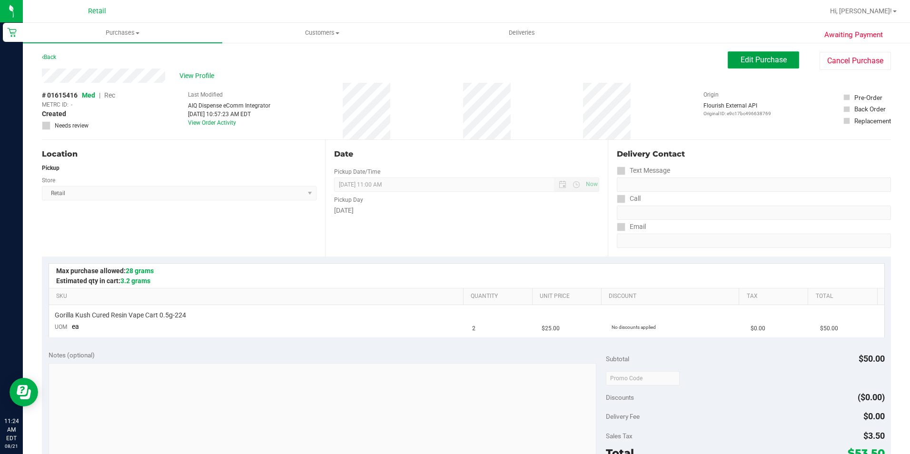
click at [728, 61] on button "Edit Purchase" at bounding box center [763, 59] width 71 height 17
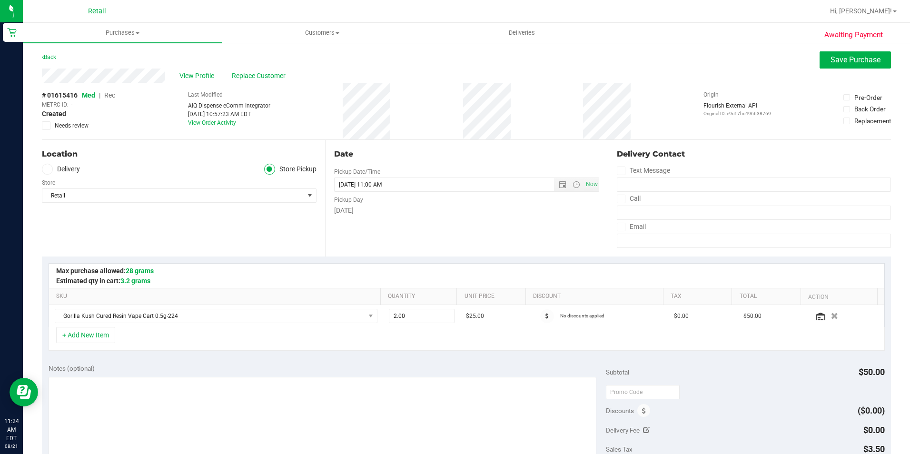
click at [113, 93] on span "Rec" at bounding box center [109, 95] width 11 height 8
click at [831, 59] on span "Save Purchase" at bounding box center [856, 59] width 50 height 9
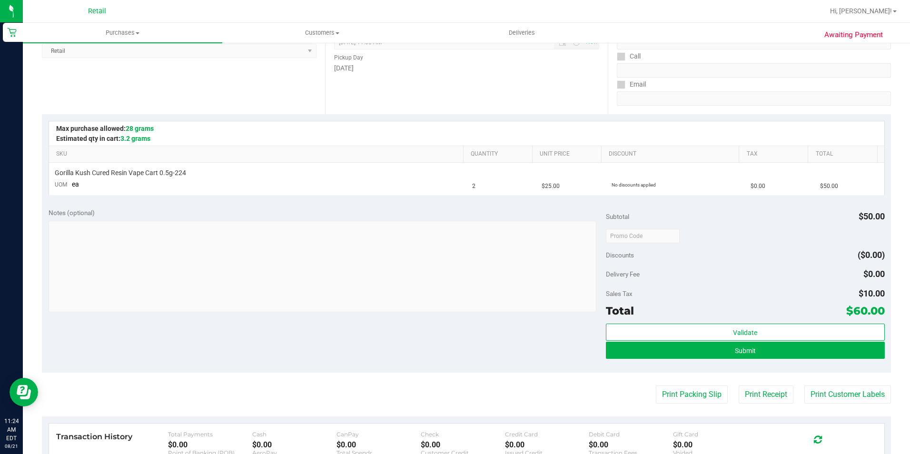
scroll to position [143, 0]
click at [728, 347] on button "Submit" at bounding box center [745, 349] width 279 height 17
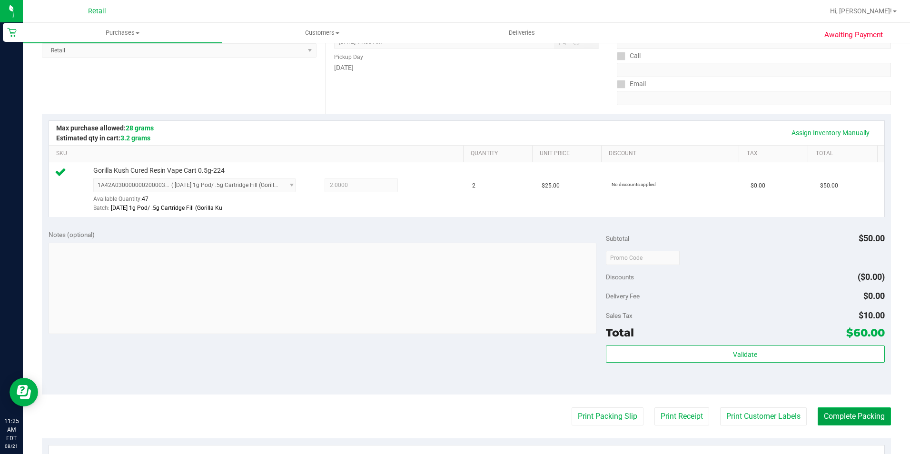
click at [840, 410] on button "Complete Packing" at bounding box center [854, 416] width 73 height 18
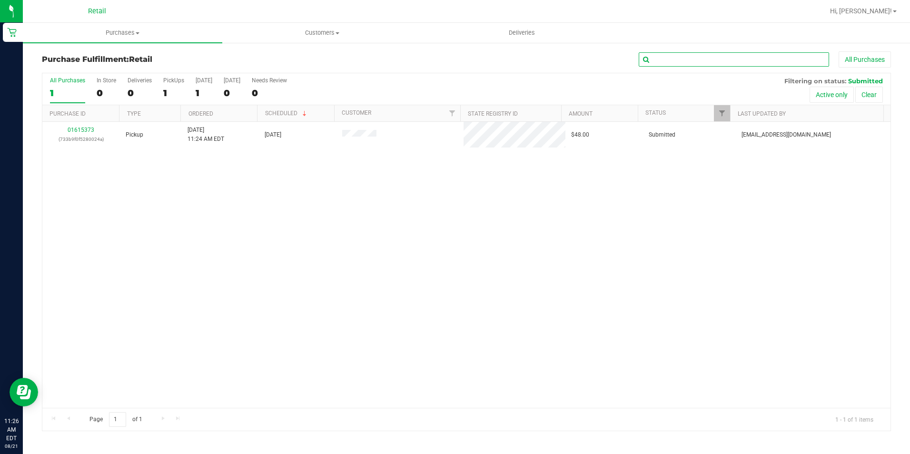
click at [754, 61] on input "text" at bounding box center [734, 59] width 190 height 14
type input "brandi"
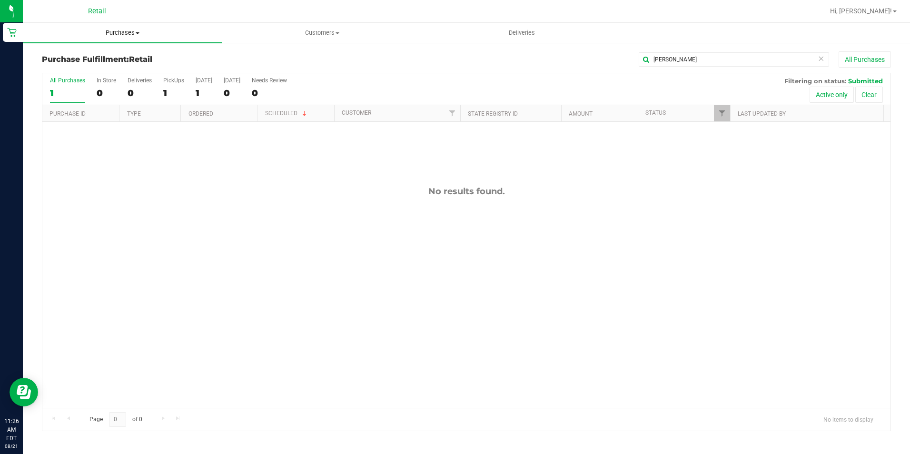
click at [117, 34] on span "Purchases" at bounding box center [122, 33] width 199 height 9
click at [102, 58] on span "Summary of purchases" at bounding box center [72, 57] width 98 height 8
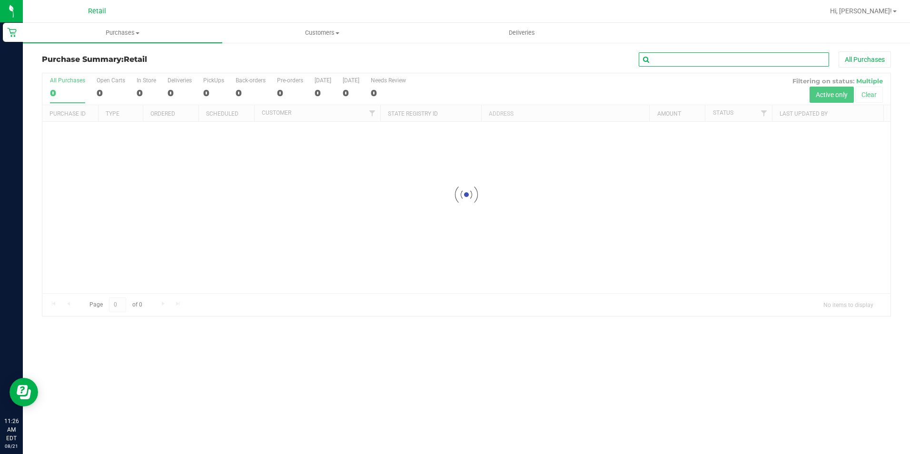
click at [754, 60] on input "text" at bounding box center [734, 59] width 190 height 14
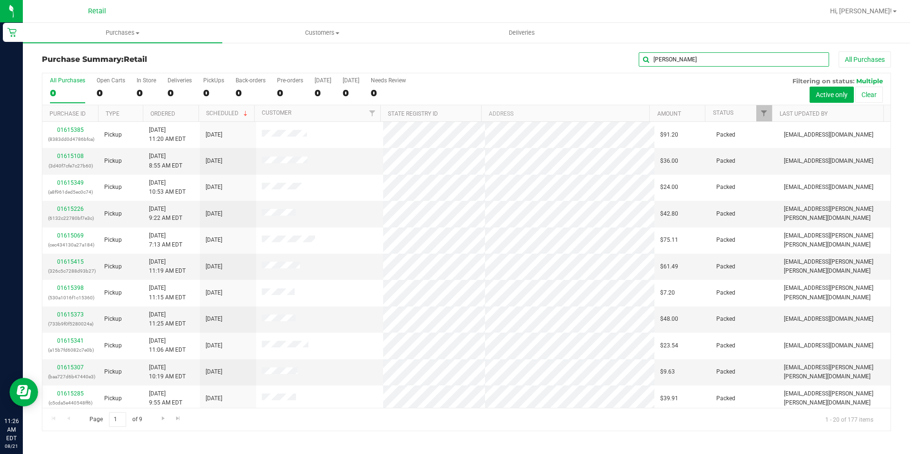
type input "brandi"
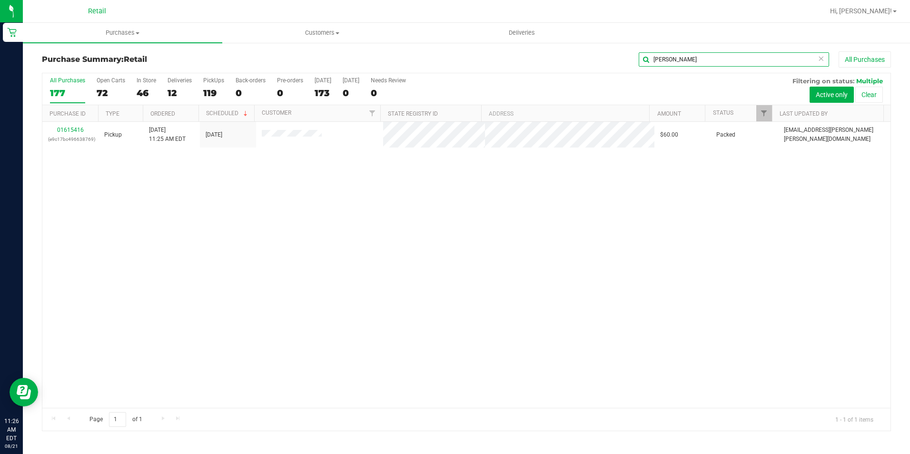
click at [670, 60] on input "brandi" at bounding box center [734, 59] width 190 height 14
click at [118, 33] on span "Purchases" at bounding box center [122, 33] width 199 height 9
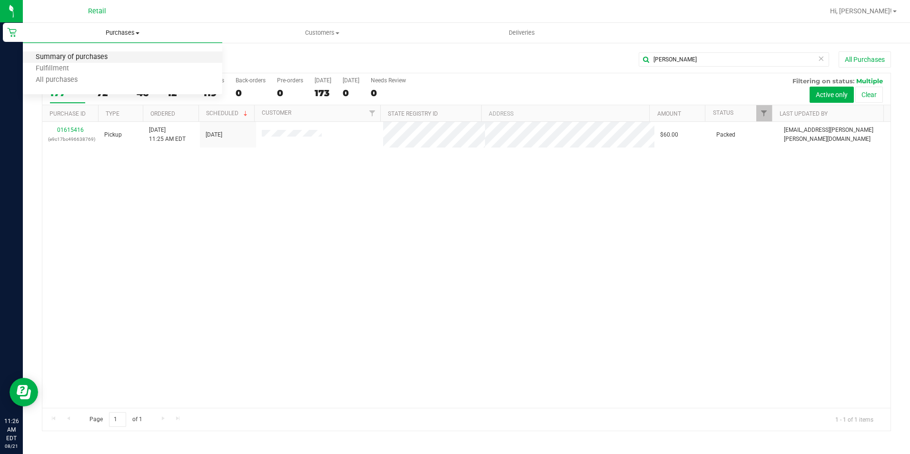
click at [112, 54] on span "Summary of purchases" at bounding box center [72, 57] width 98 height 8
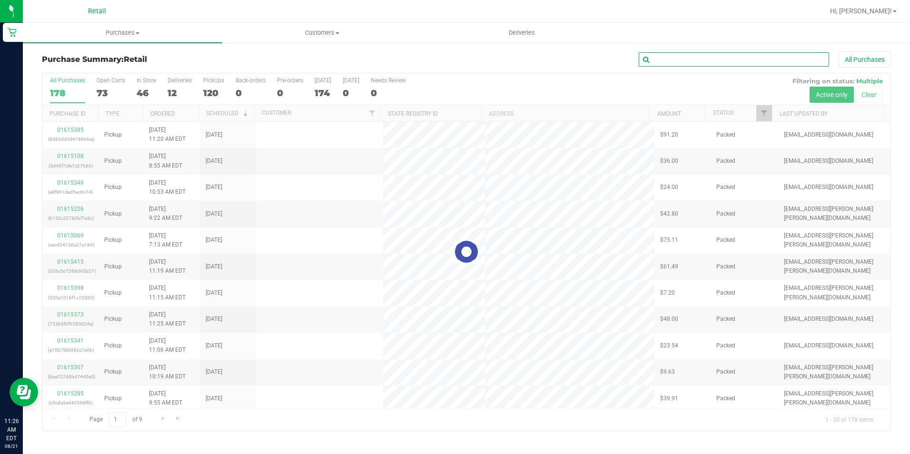
click at [723, 63] on input "text" at bounding box center [734, 59] width 190 height 14
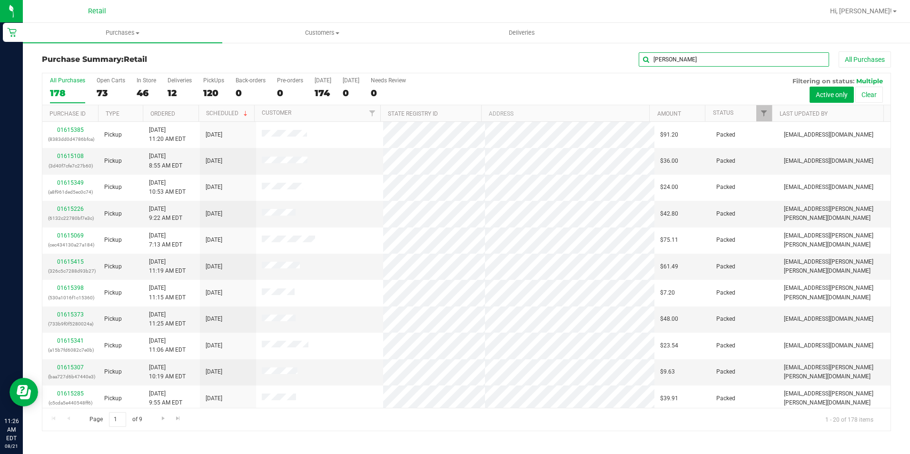
type input "emmanuel"
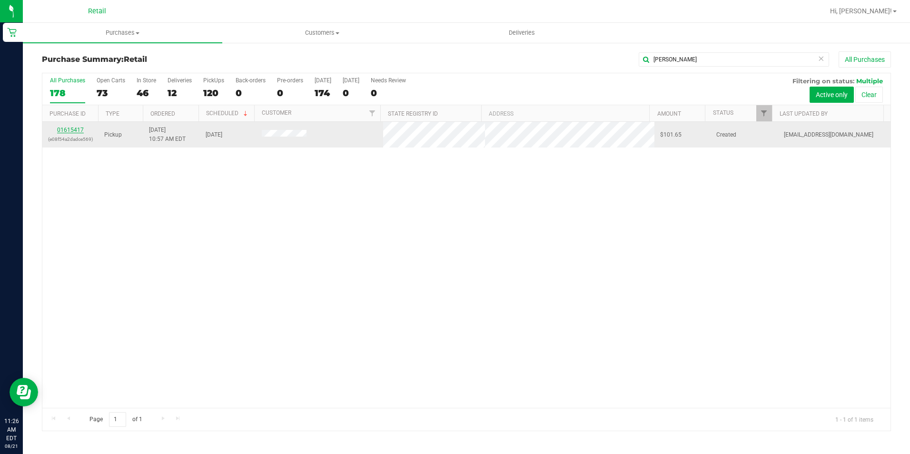
click at [77, 129] on link "01615417" at bounding box center [70, 130] width 27 height 7
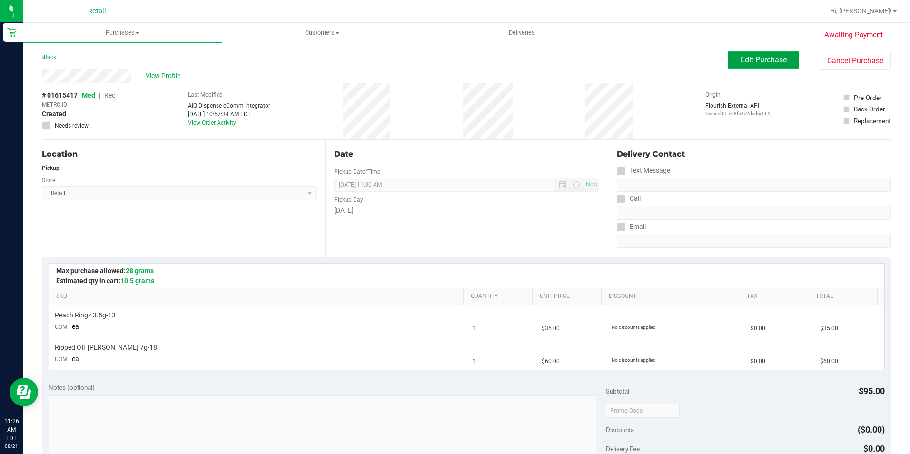
click at [745, 58] on span "Edit Purchase" at bounding box center [764, 59] width 46 height 9
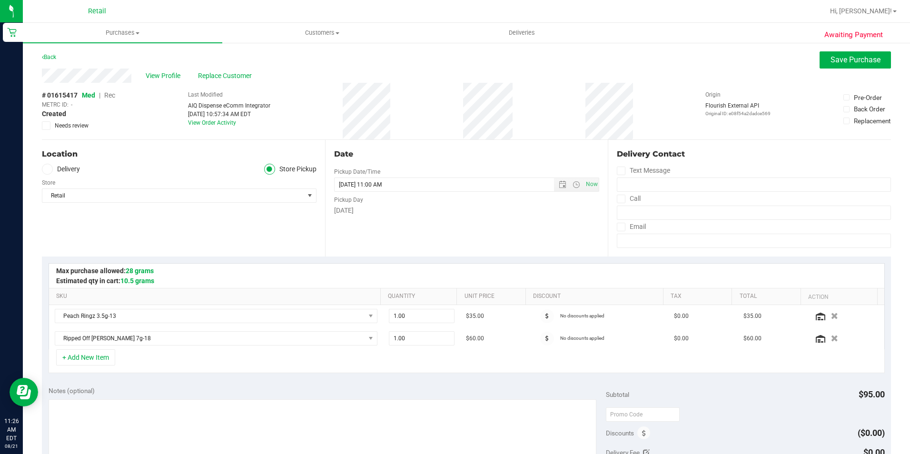
click at [111, 93] on span "Rec" at bounding box center [109, 95] width 11 height 8
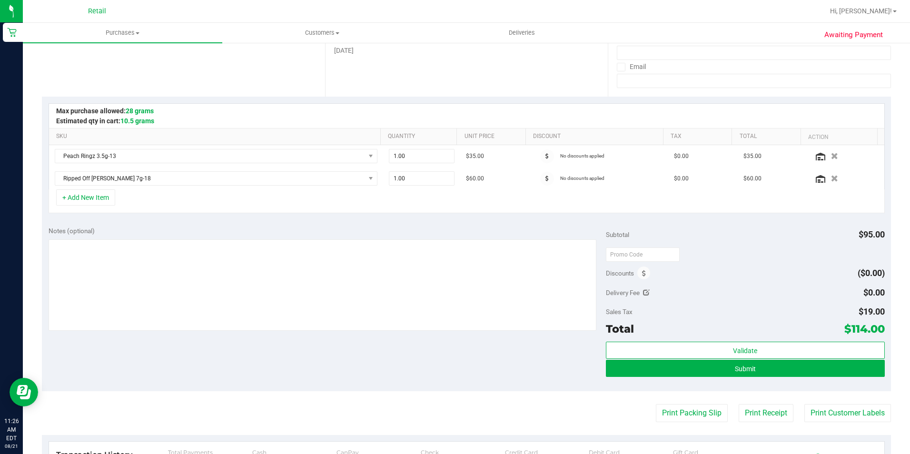
scroll to position [190, 0]
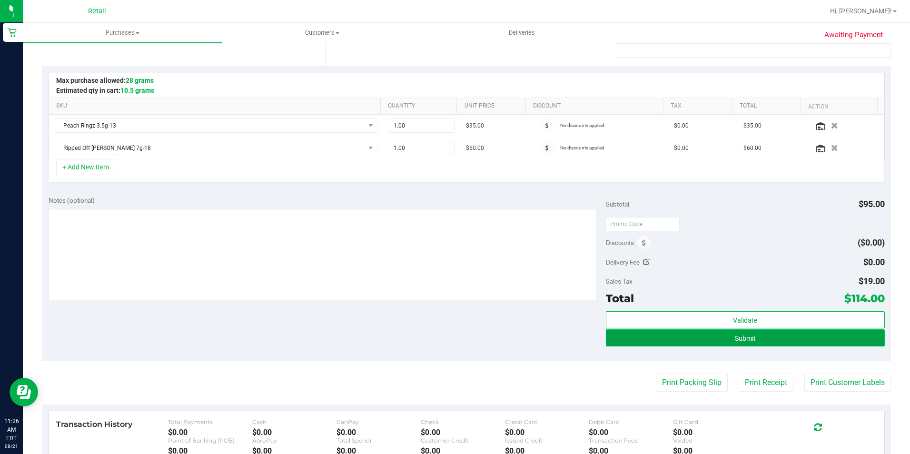
click at [742, 338] on span "Submit" at bounding box center [745, 339] width 21 height 8
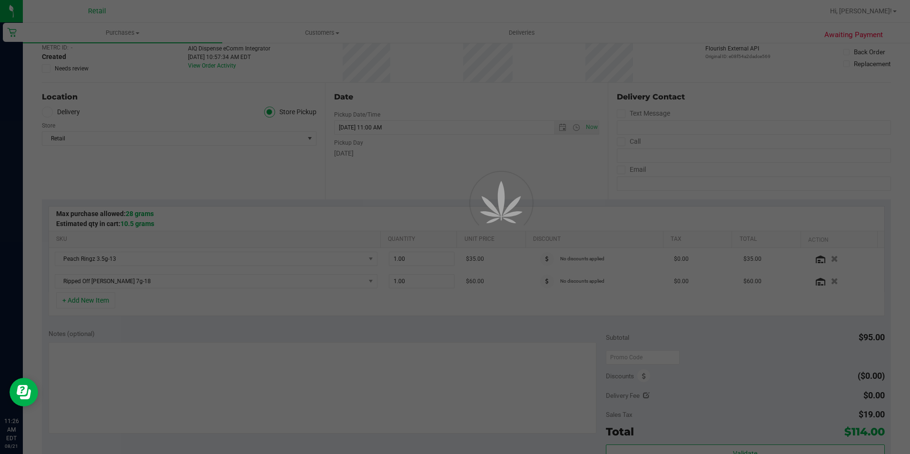
scroll to position [0, 0]
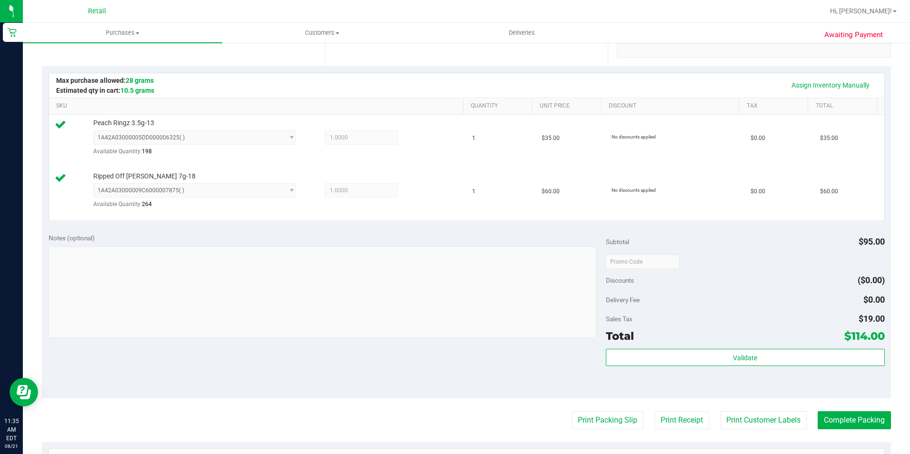
scroll to position [333, 0]
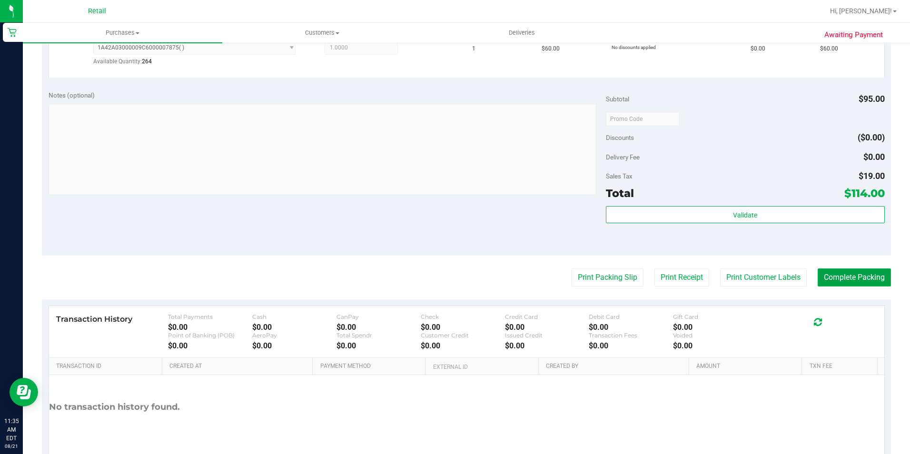
click at [840, 279] on button "Complete Packing" at bounding box center [854, 277] width 73 height 18
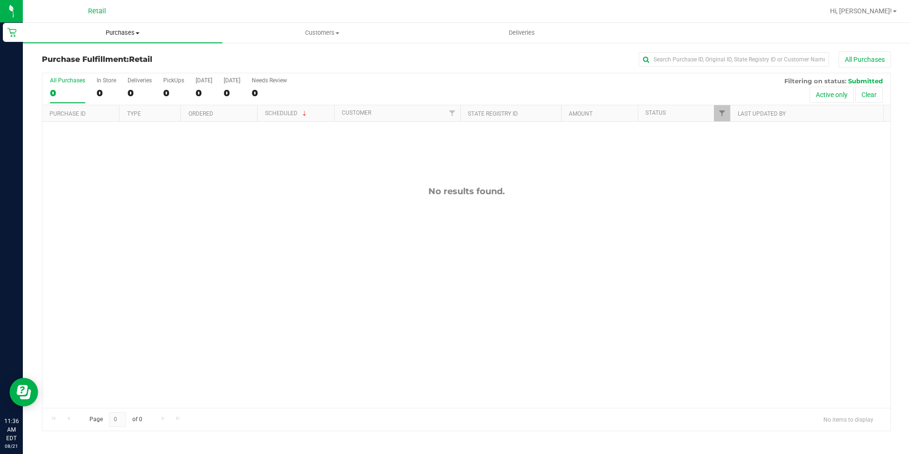
click at [132, 37] on uib-tab-heading "Purchases Summary of purchases Fulfillment All purchases" at bounding box center [122, 33] width 199 height 20
click at [117, 54] on span "Summary of purchases" at bounding box center [72, 57] width 98 height 8
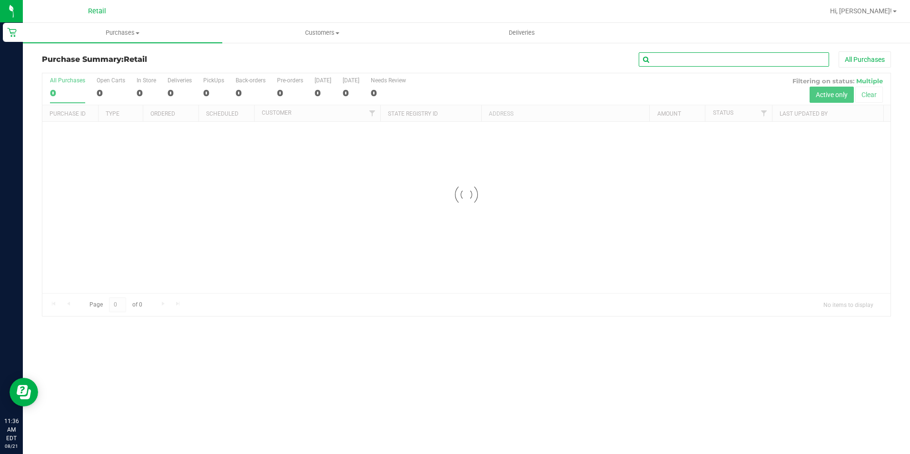
click at [712, 60] on input "text" at bounding box center [734, 59] width 190 height 14
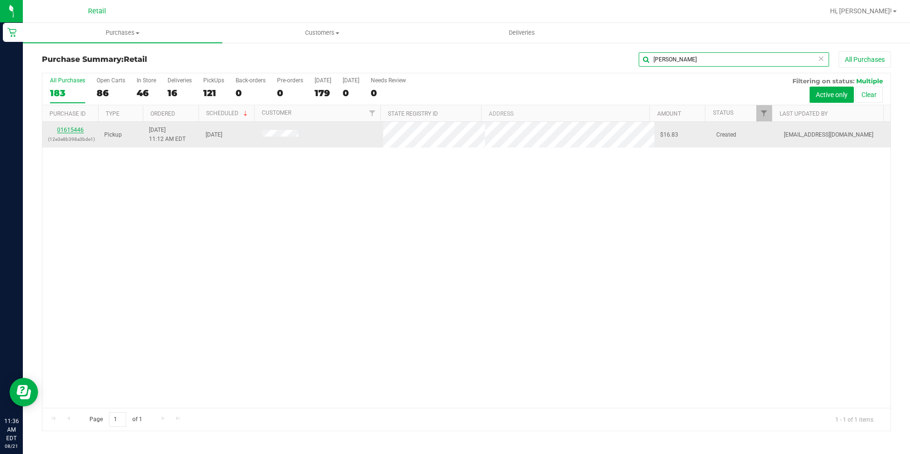
type input "lajoie"
click at [71, 129] on link "01615446" at bounding box center [70, 130] width 27 height 7
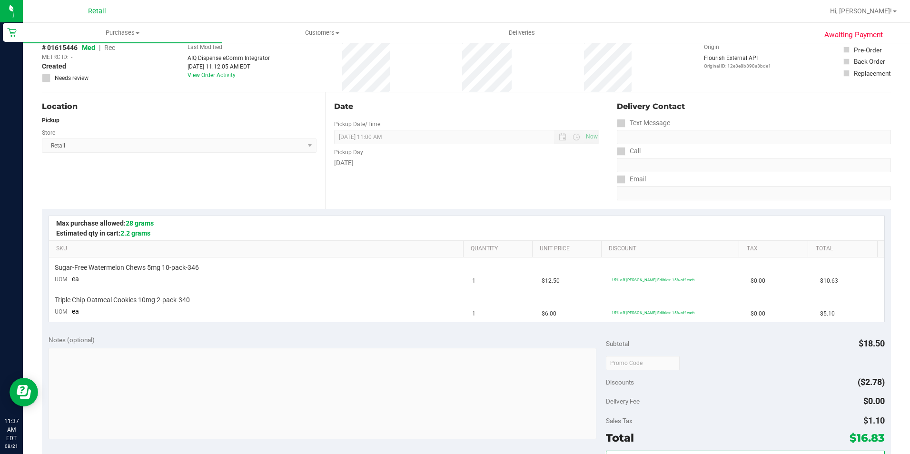
scroll to position [190, 0]
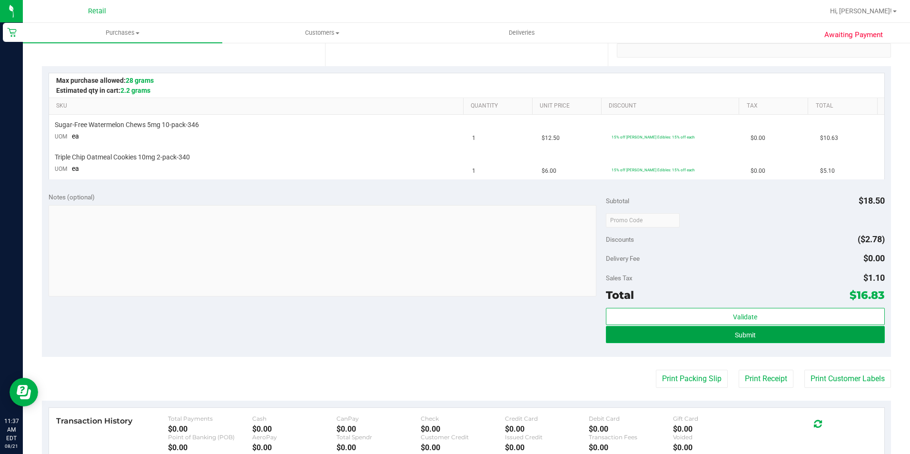
click at [715, 336] on button "Submit" at bounding box center [745, 334] width 279 height 17
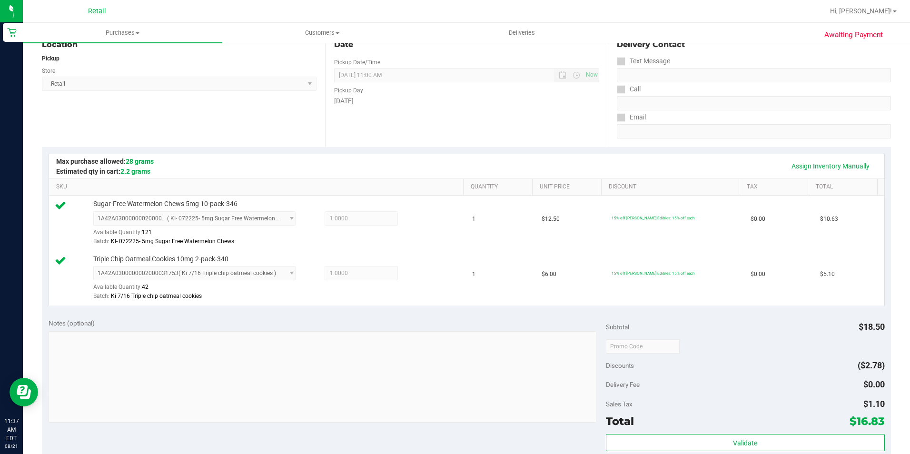
scroll to position [0, 0]
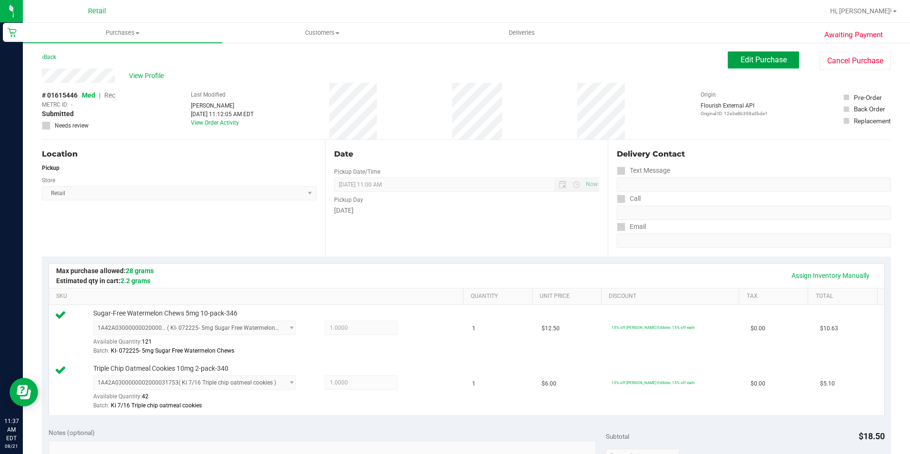
click at [773, 57] on span "Edit Purchase" at bounding box center [764, 59] width 46 height 9
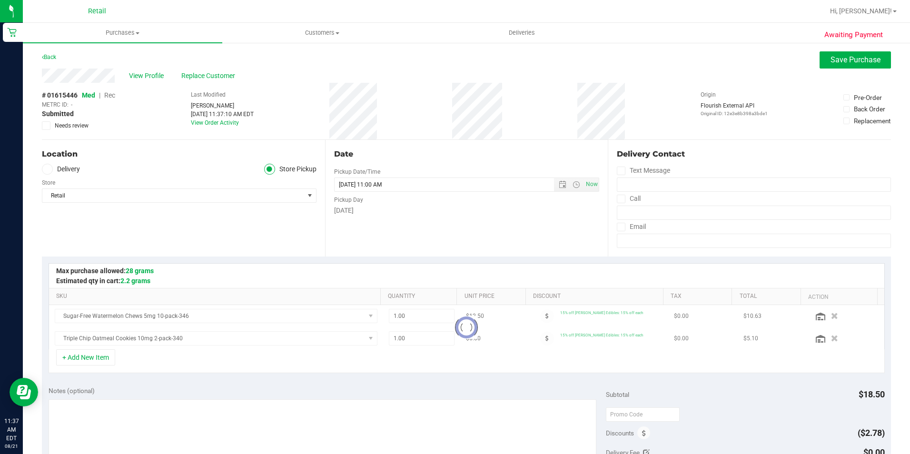
click at [113, 98] on span "Rec" at bounding box center [109, 95] width 11 height 8
click at [839, 57] on span "Save Purchase" at bounding box center [856, 59] width 50 height 9
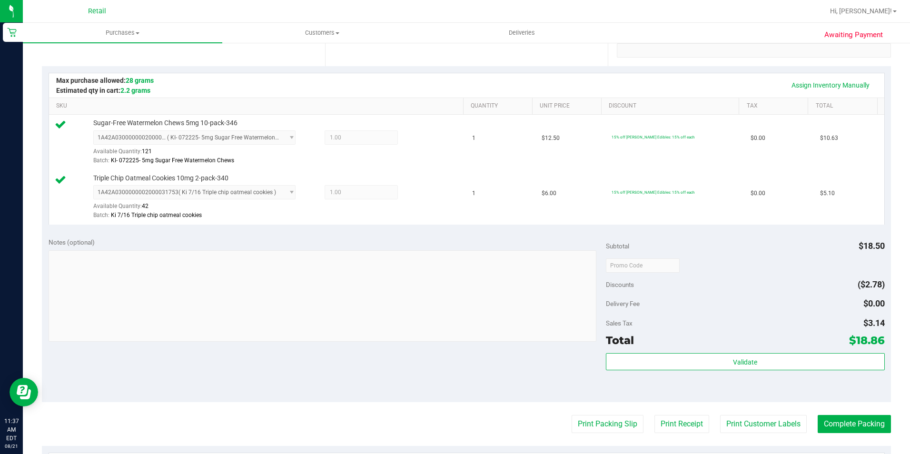
scroll to position [286, 0]
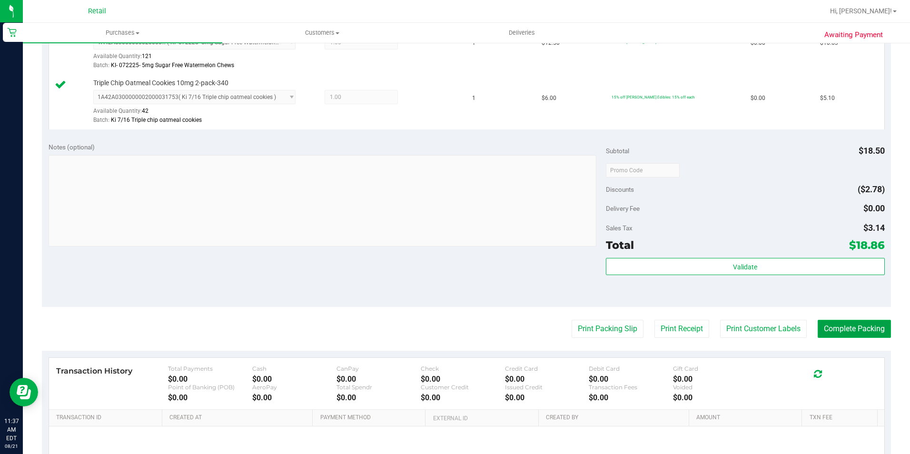
click at [850, 328] on button "Complete Packing" at bounding box center [854, 329] width 73 height 18
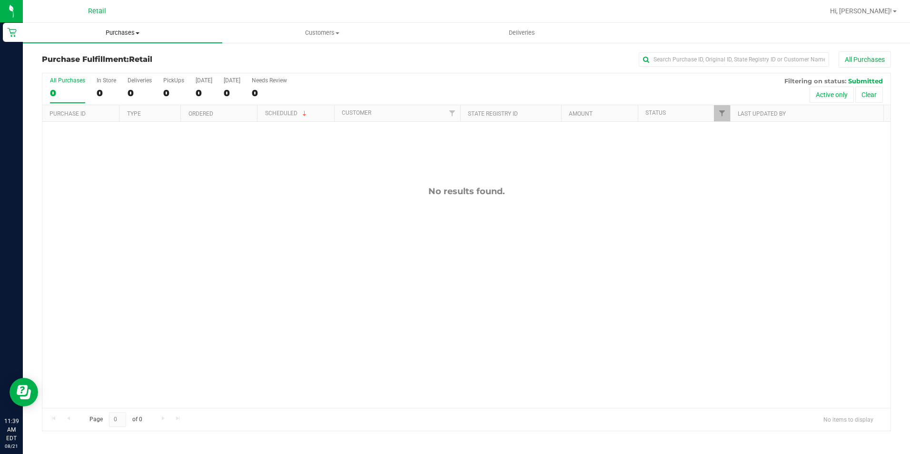
click at [122, 36] on span "Purchases" at bounding box center [122, 33] width 199 height 9
click at [87, 59] on span "Summary of purchases" at bounding box center [72, 57] width 98 height 8
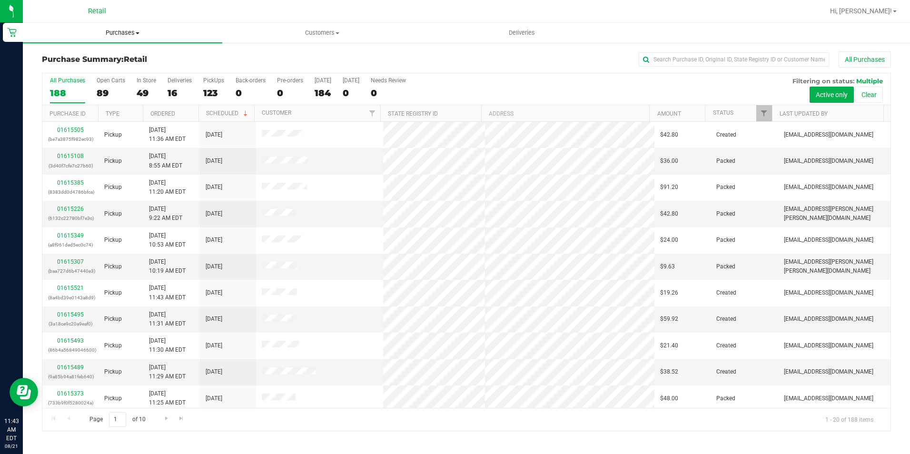
click at [123, 35] on span "Purchases" at bounding box center [122, 33] width 199 height 9
click at [113, 60] on span "Summary of purchases" at bounding box center [72, 57] width 98 height 8
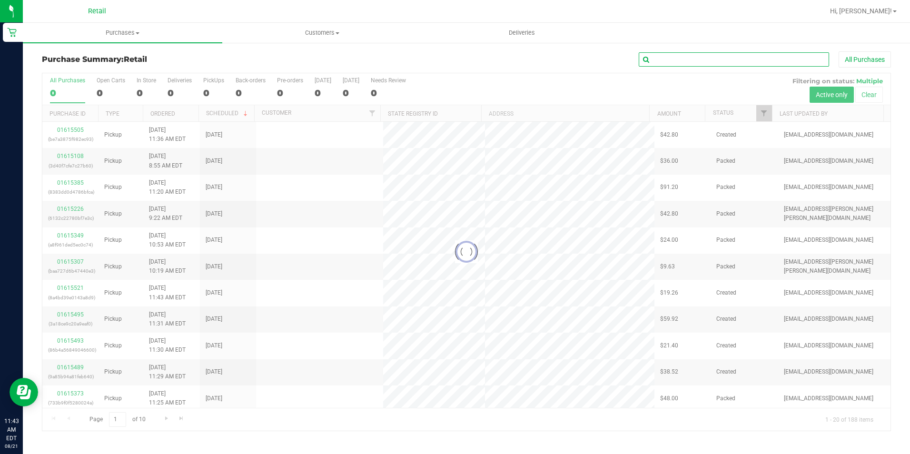
click at [686, 59] on input "text" at bounding box center [734, 59] width 190 height 14
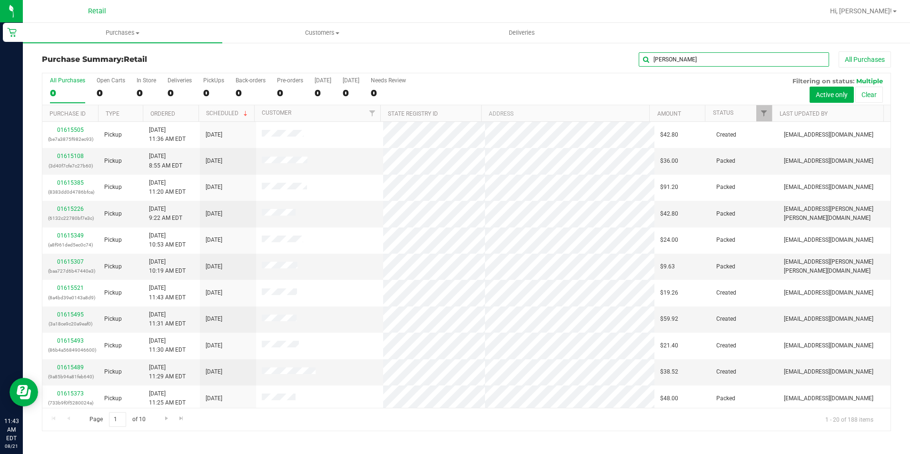
type input "miguel"
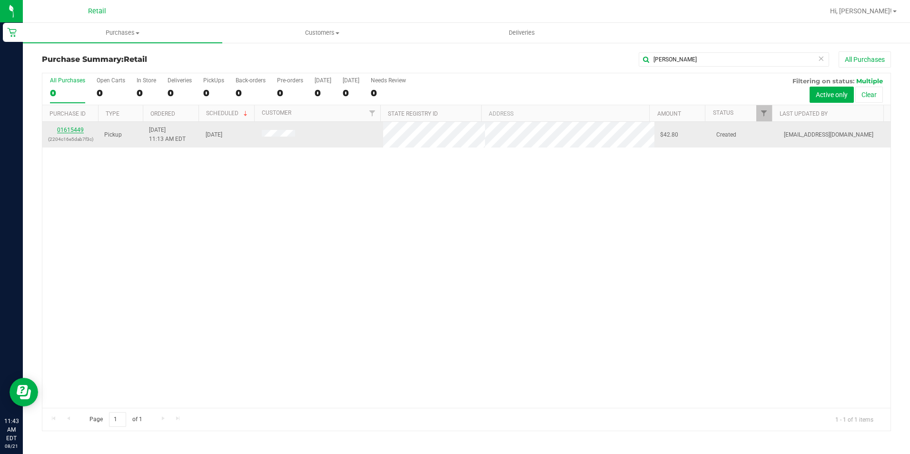
click at [83, 129] on link "01615449" at bounding box center [70, 130] width 27 height 7
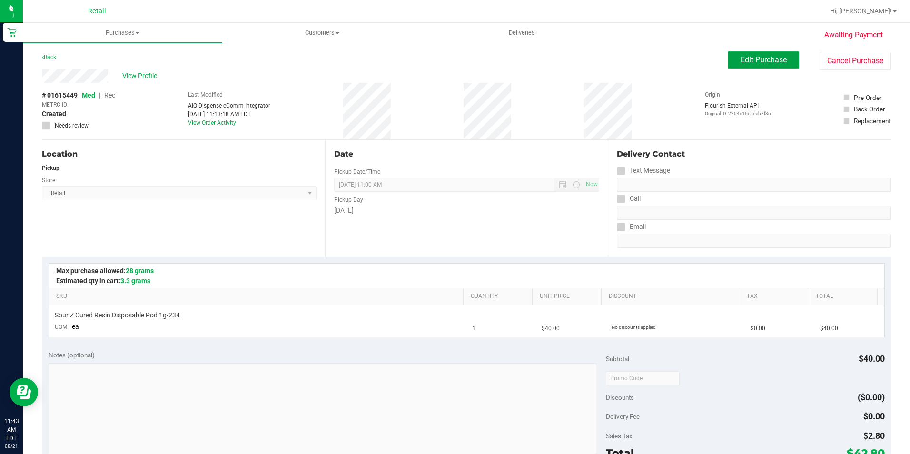
click at [733, 68] on button "Edit Purchase" at bounding box center [763, 59] width 71 height 17
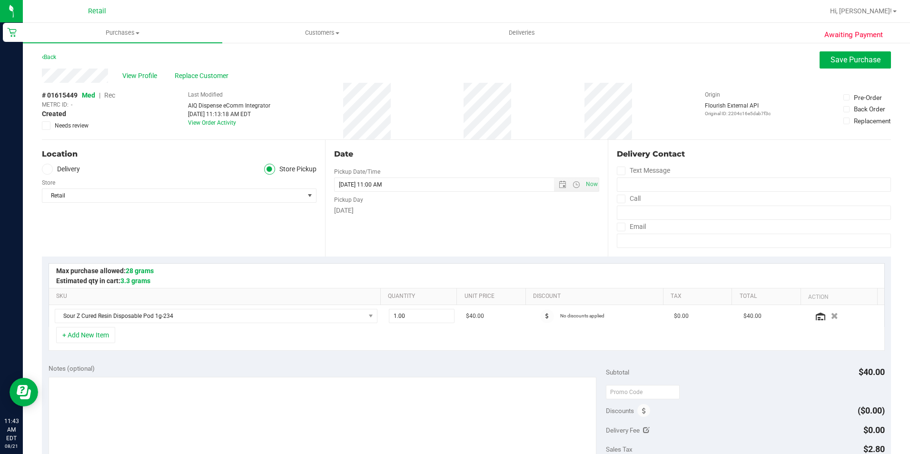
click at [111, 99] on span "Rec" at bounding box center [109, 95] width 11 height 8
click at [846, 67] on button "Save Purchase" at bounding box center [855, 59] width 71 height 17
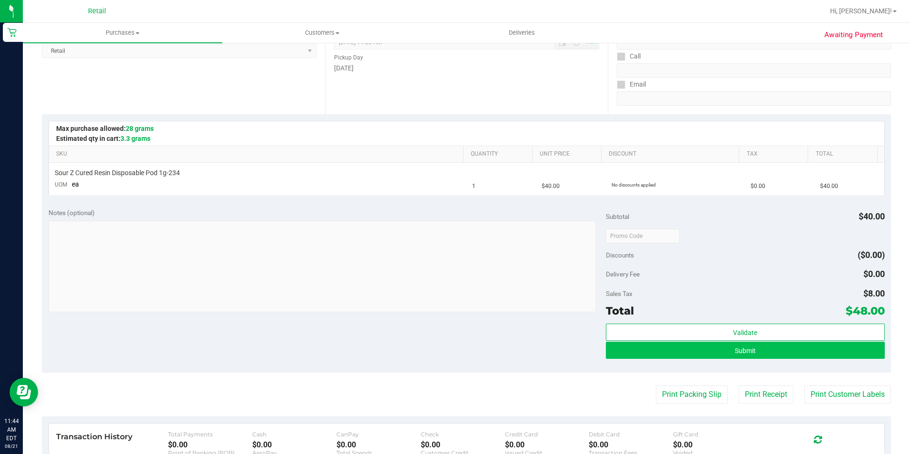
scroll to position [143, 0]
click at [756, 354] on button "Submit" at bounding box center [745, 349] width 279 height 17
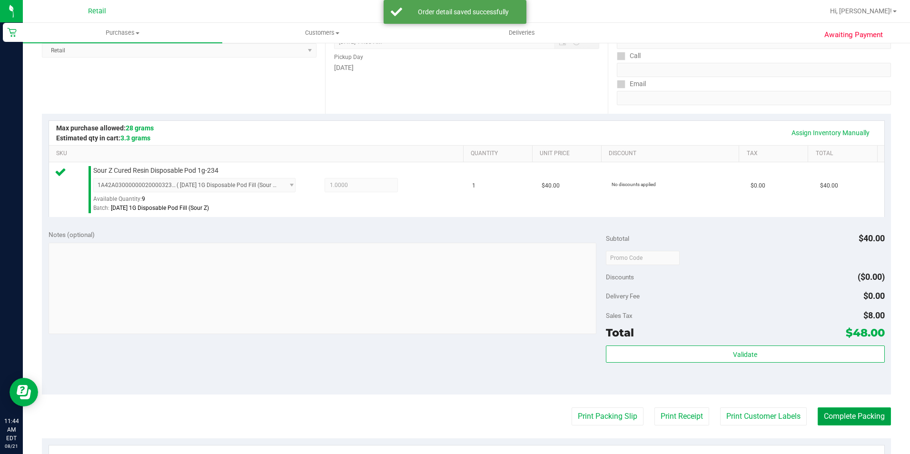
click at [847, 413] on button "Complete Packing" at bounding box center [854, 416] width 73 height 18
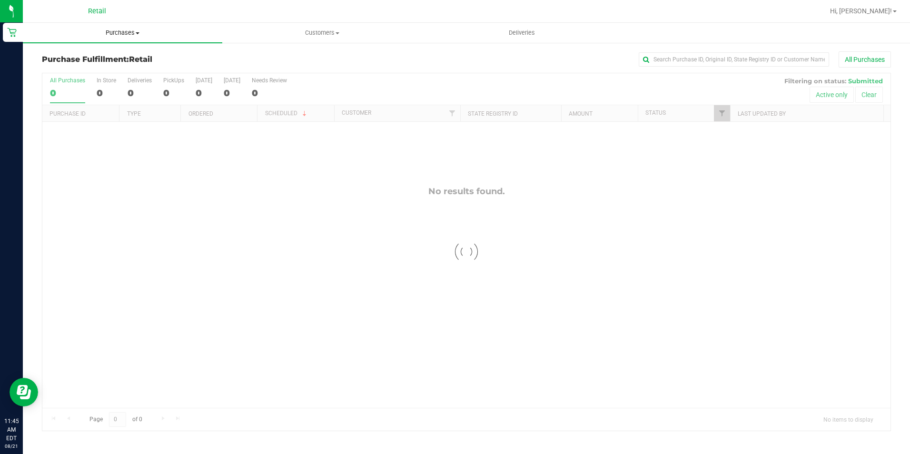
click at [124, 30] on span "Purchases" at bounding box center [122, 33] width 199 height 9
click at [119, 55] on span "Summary of purchases" at bounding box center [72, 57] width 98 height 8
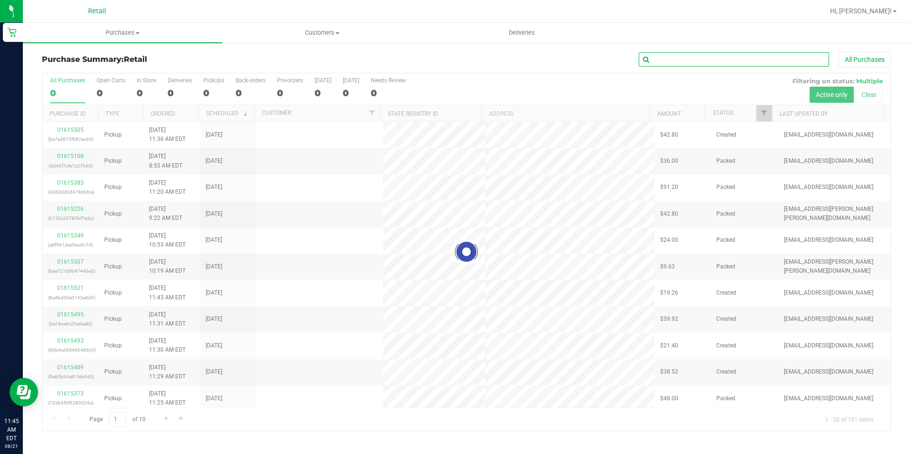
click at [763, 60] on input "text" at bounding box center [734, 59] width 190 height 14
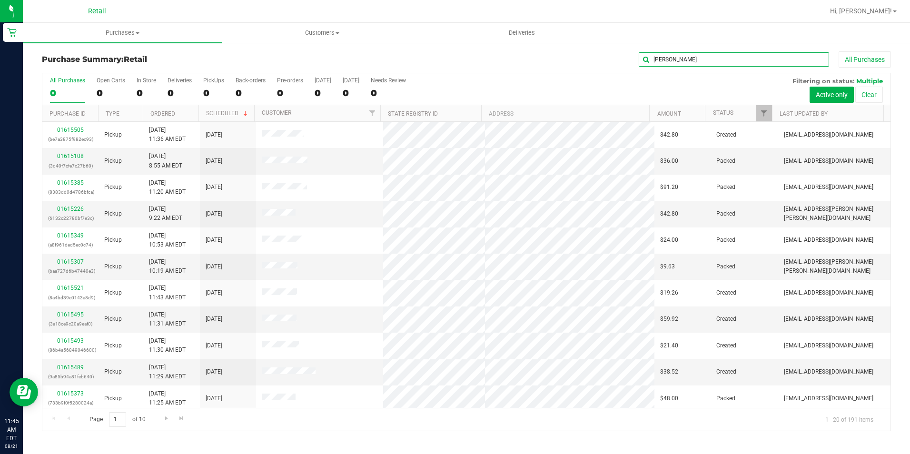
type input "daniel"
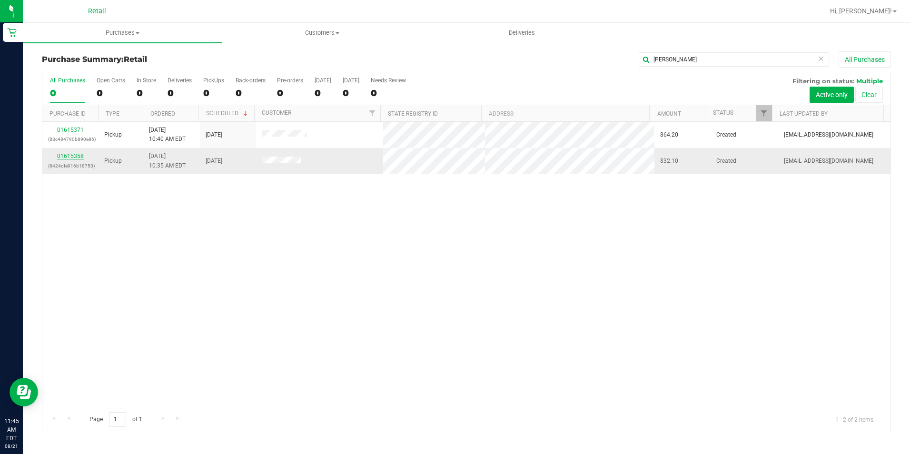
click at [76, 158] on link "01615358" at bounding box center [70, 156] width 27 height 7
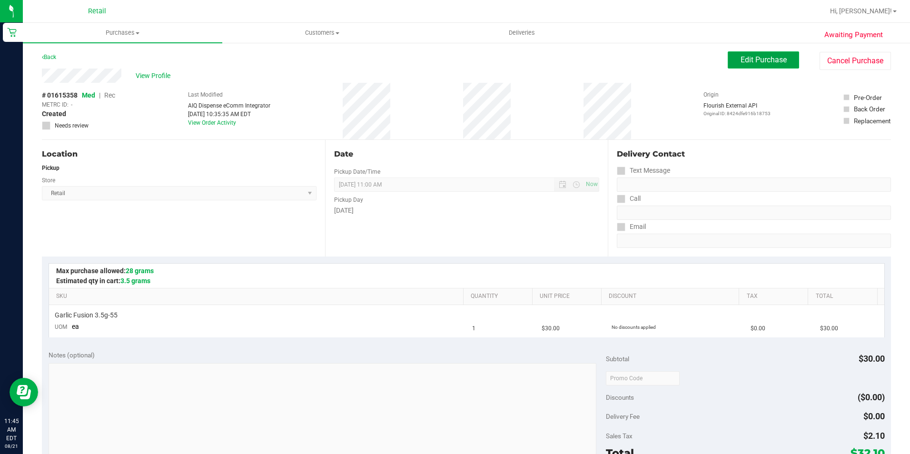
click at [751, 58] on span "Edit Purchase" at bounding box center [764, 59] width 46 height 9
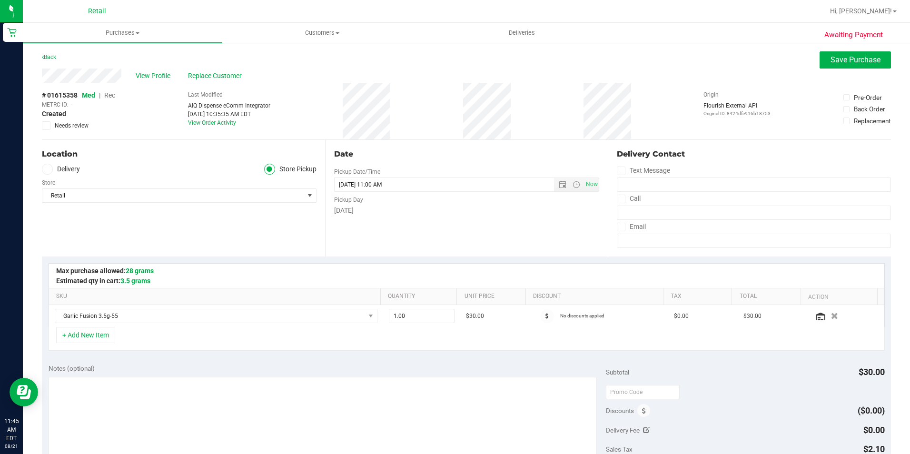
click at [111, 93] on span "Rec" at bounding box center [109, 95] width 11 height 8
click at [861, 65] on button "Save Purchase" at bounding box center [855, 59] width 71 height 17
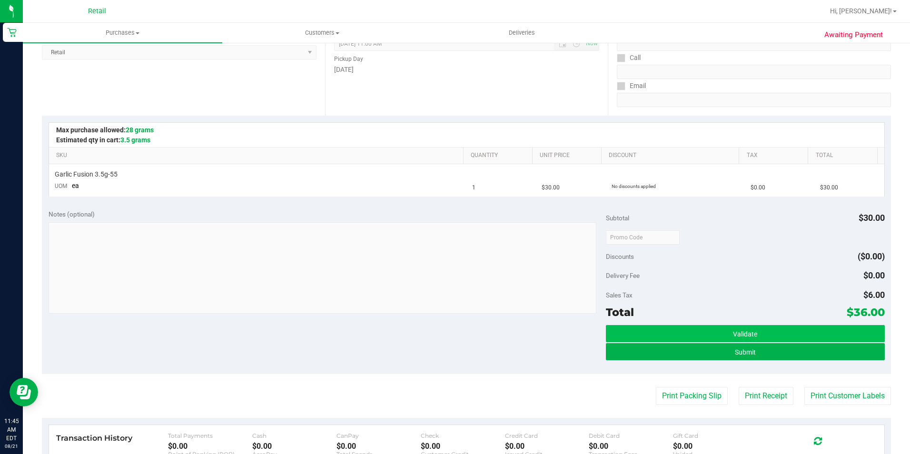
scroll to position [143, 0]
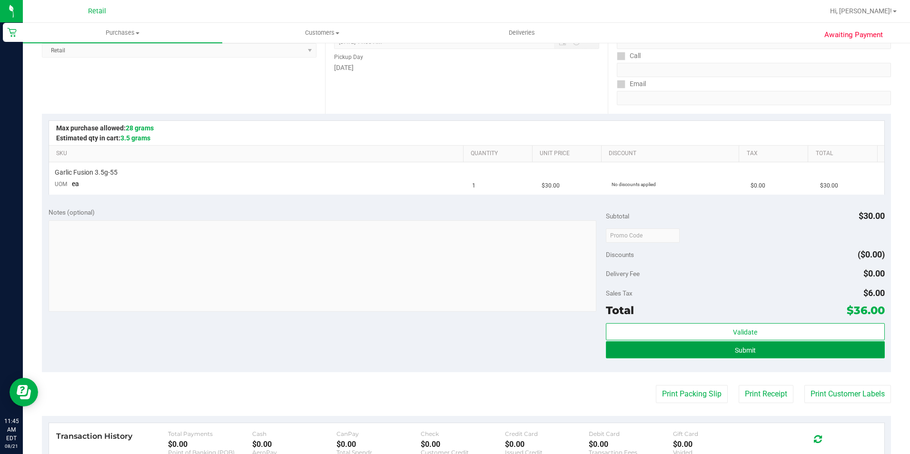
click at [718, 352] on button "Submit" at bounding box center [745, 349] width 279 height 17
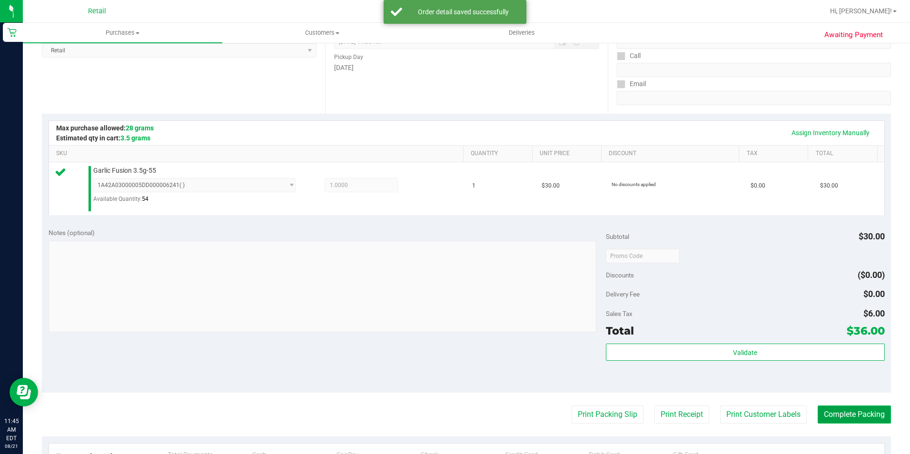
click at [847, 415] on button "Complete Packing" at bounding box center [854, 415] width 73 height 18
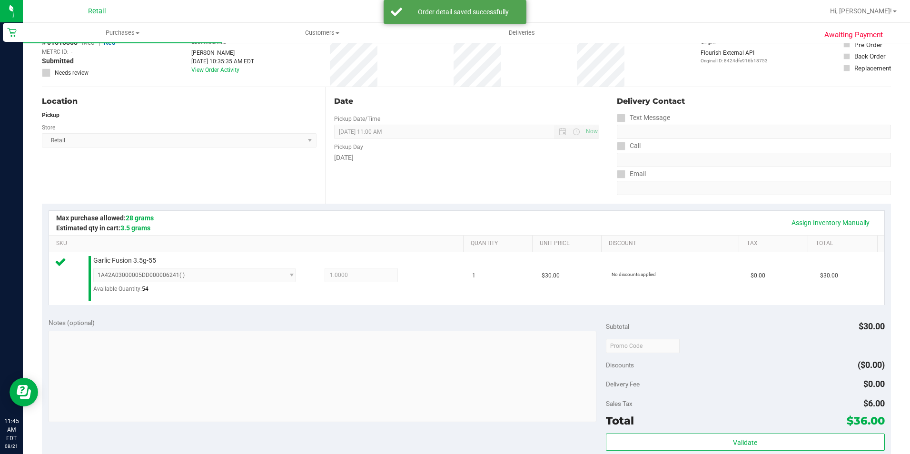
scroll to position [0, 0]
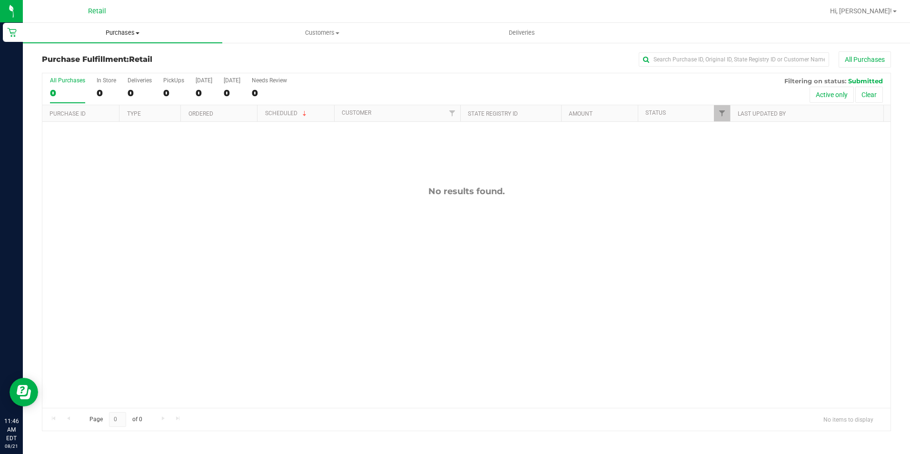
click at [129, 29] on span "Purchases" at bounding box center [122, 33] width 199 height 9
click at [110, 55] on span "Summary of purchases" at bounding box center [72, 57] width 98 height 8
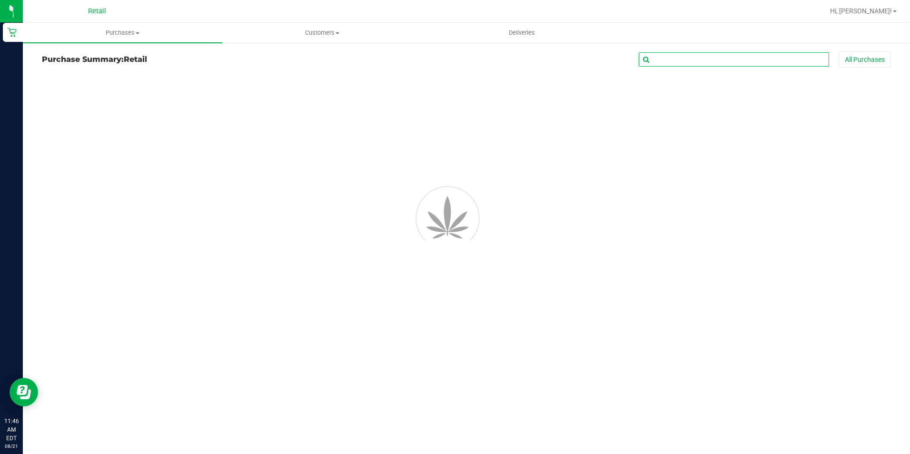
click at [680, 56] on input "text" at bounding box center [734, 59] width 190 height 14
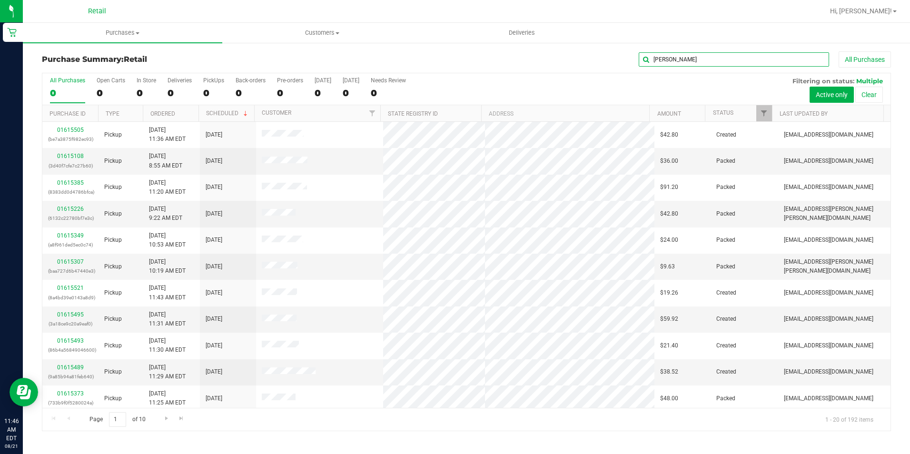
type input "daniel"
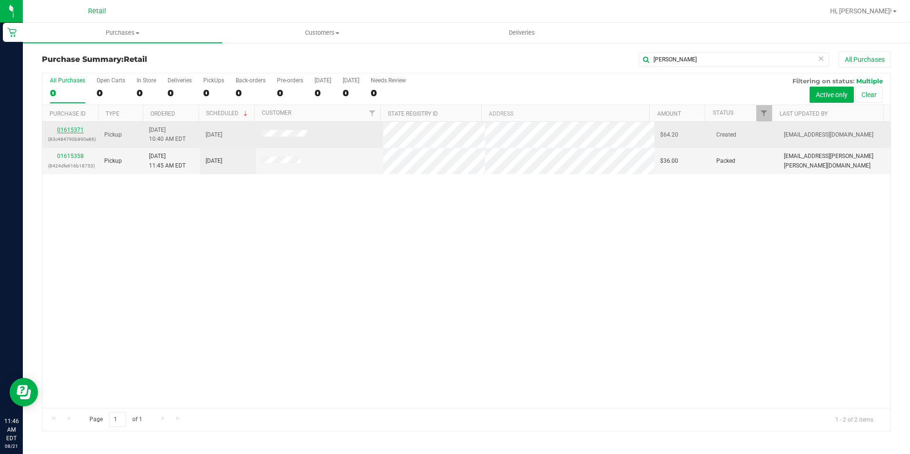
click at [81, 127] on link "01615371" at bounding box center [70, 130] width 27 height 7
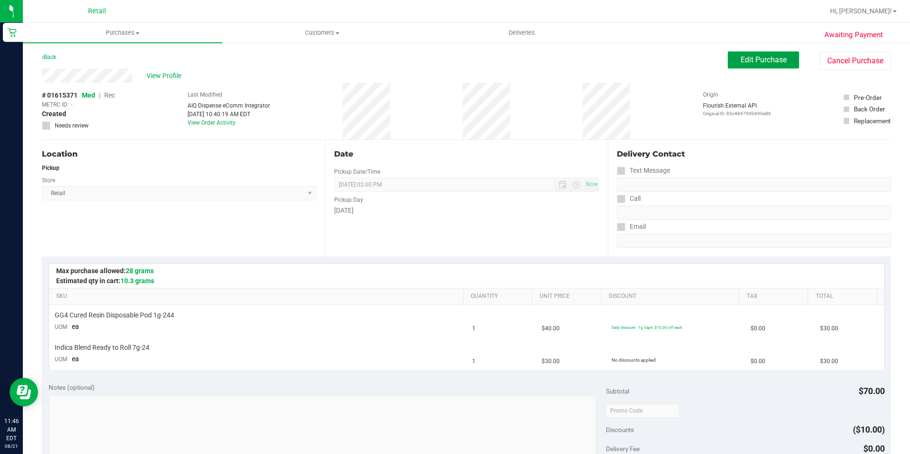
click at [760, 54] on button "Edit Purchase" at bounding box center [763, 59] width 71 height 17
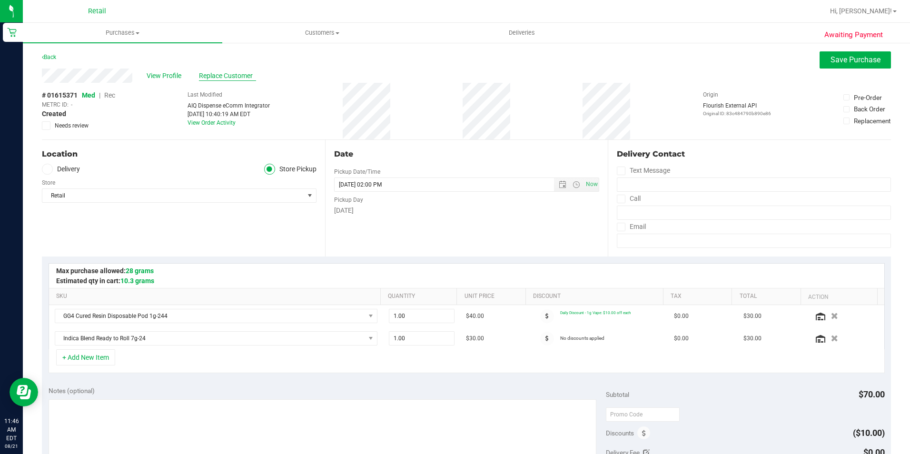
click at [218, 81] on div "View Profile Replace Customer" at bounding box center [466, 76] width 849 height 14
click at [219, 79] on span "Replace Customer" at bounding box center [227, 76] width 57 height 10
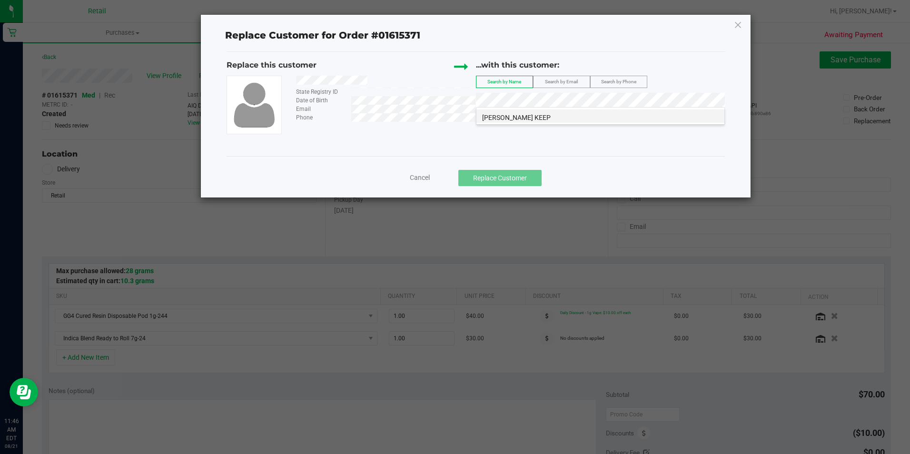
click at [534, 119] on span "Daniel Harrison KEEP" at bounding box center [516, 118] width 69 height 8
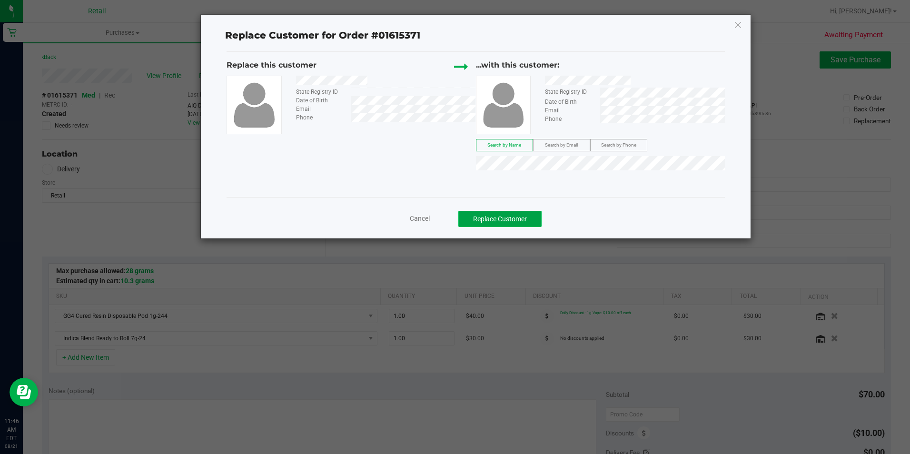
click at [514, 211] on button "Replace Customer" at bounding box center [499, 219] width 83 height 16
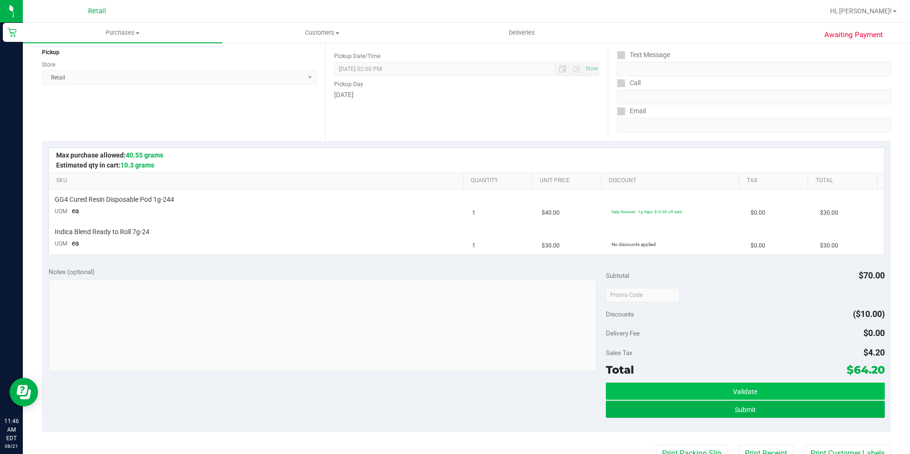
scroll to position [190, 0]
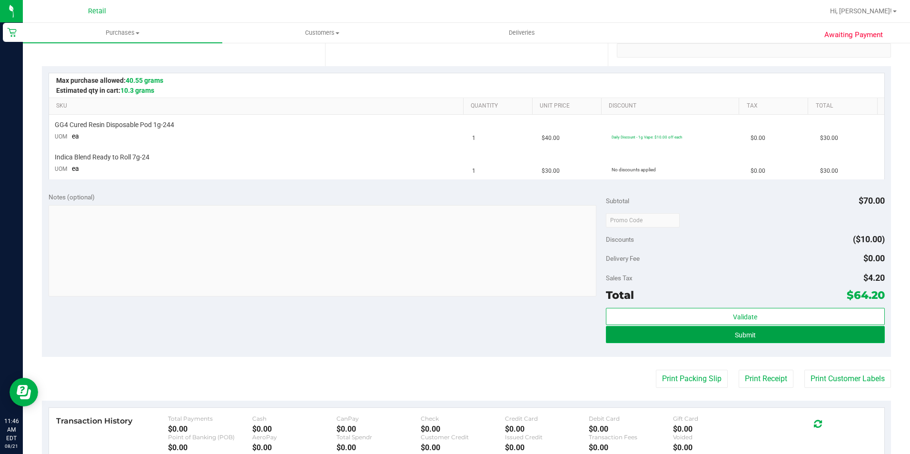
click at [747, 335] on span "Submit" at bounding box center [745, 335] width 21 height 8
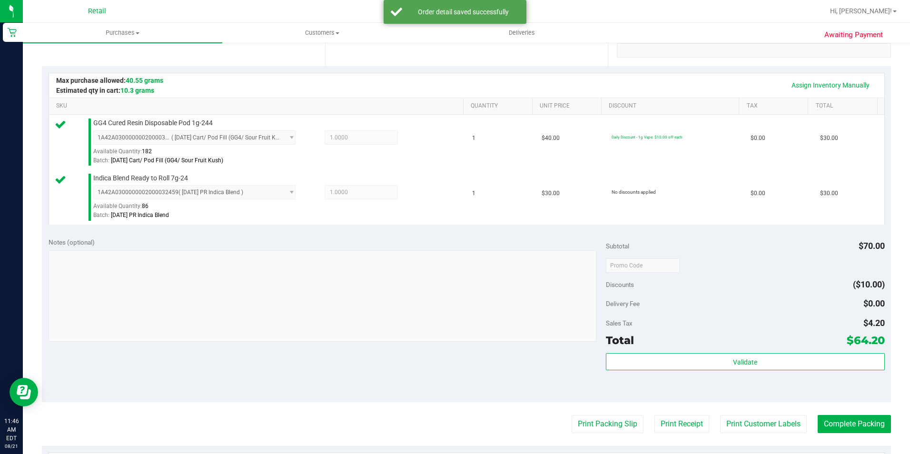
scroll to position [238, 0]
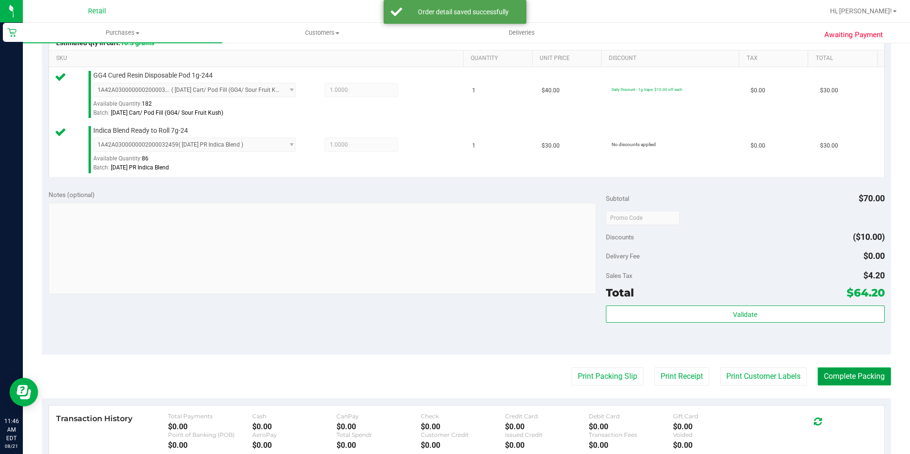
click at [864, 381] on button "Complete Packing" at bounding box center [854, 376] width 73 height 18
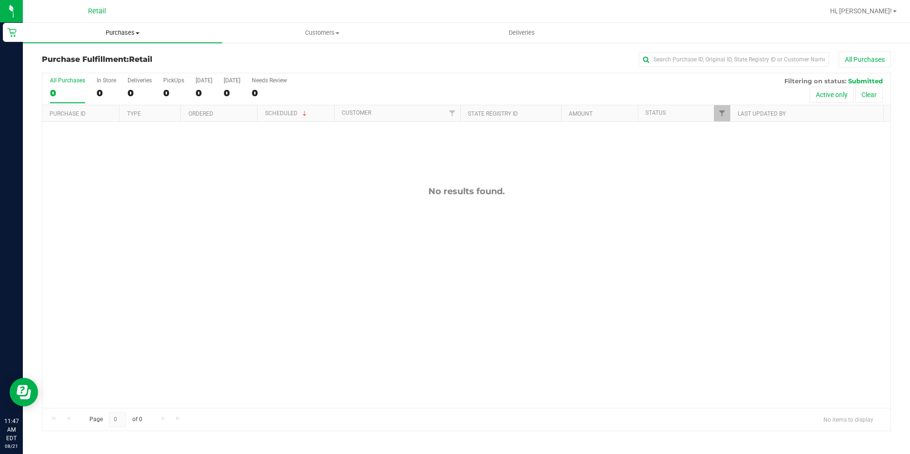
click at [126, 31] on span "Purchases" at bounding box center [122, 33] width 199 height 9
click at [119, 58] on span "Summary of purchases" at bounding box center [72, 57] width 98 height 8
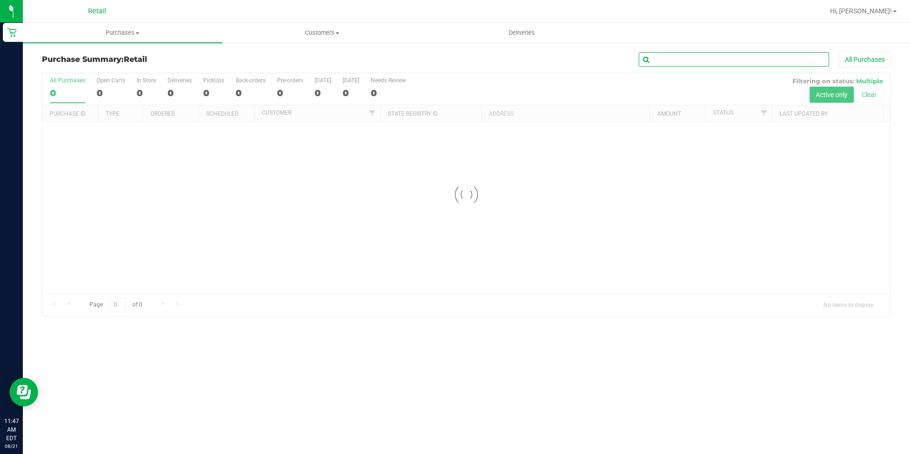
click at [715, 60] on input "text" at bounding box center [734, 59] width 190 height 14
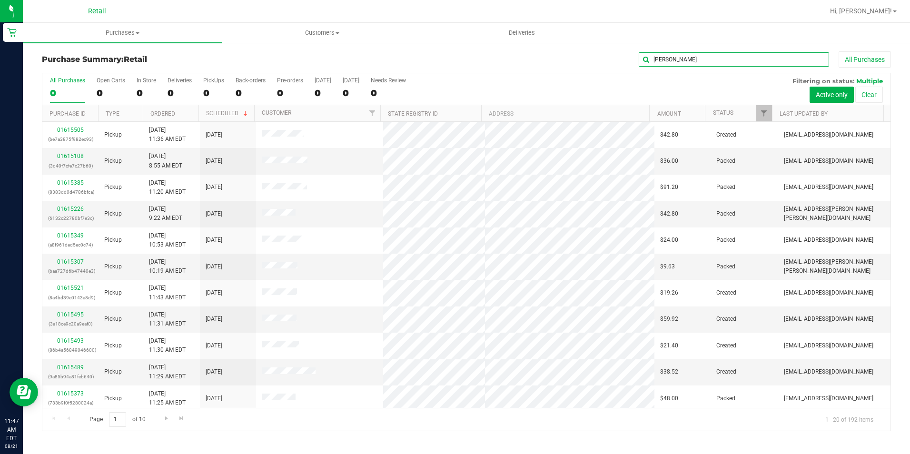
type input "barb"
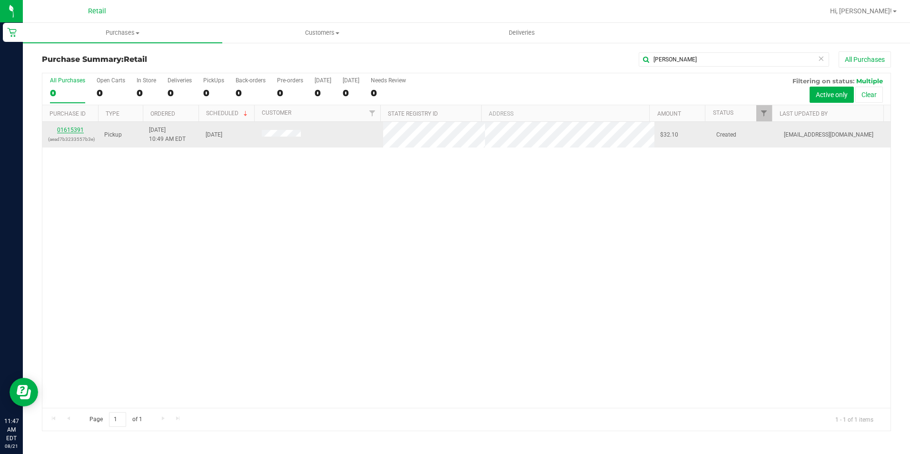
click at [70, 131] on link "01615391" at bounding box center [70, 130] width 27 height 7
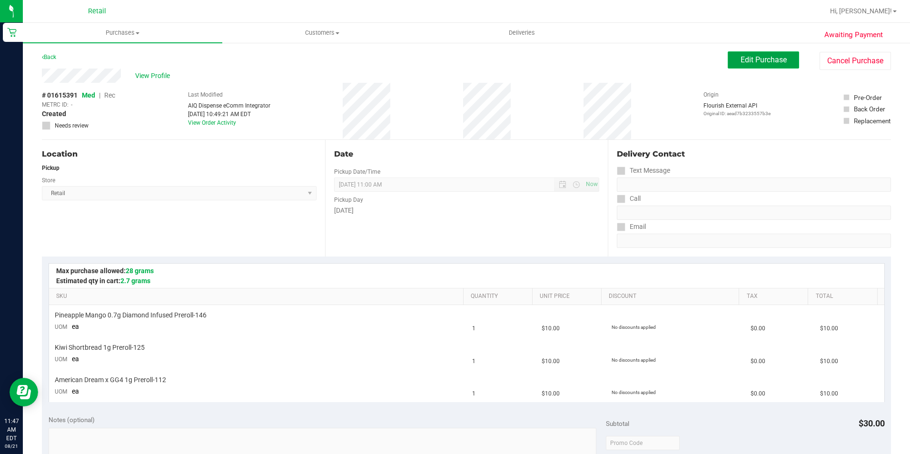
click at [755, 58] on span "Edit Purchase" at bounding box center [764, 59] width 46 height 9
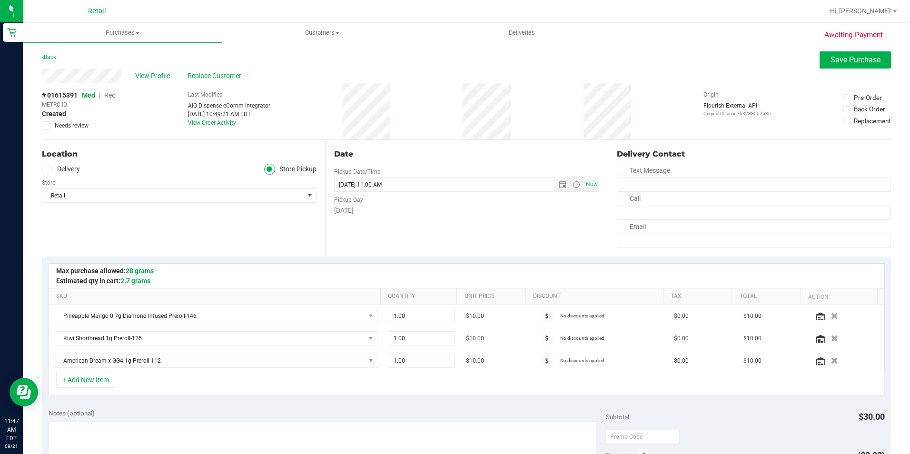
click at [111, 93] on span "Rec" at bounding box center [109, 95] width 11 height 8
click at [831, 59] on span "Save Purchase" at bounding box center [856, 59] width 50 height 9
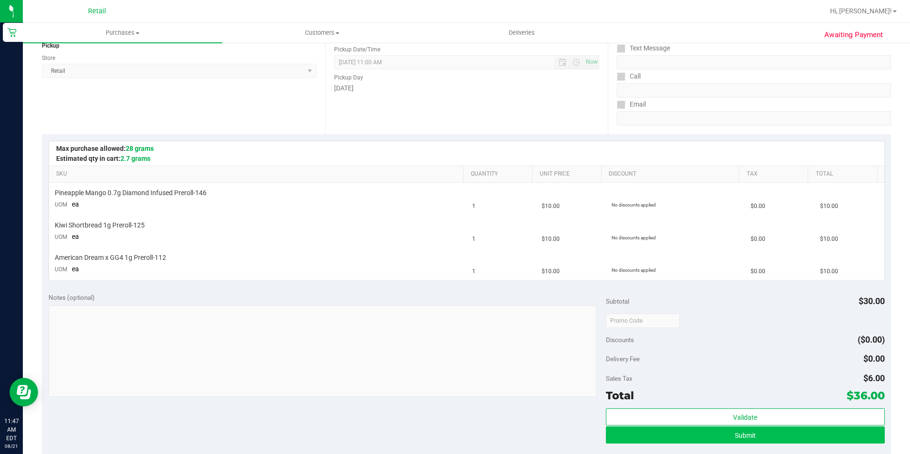
scroll to position [143, 0]
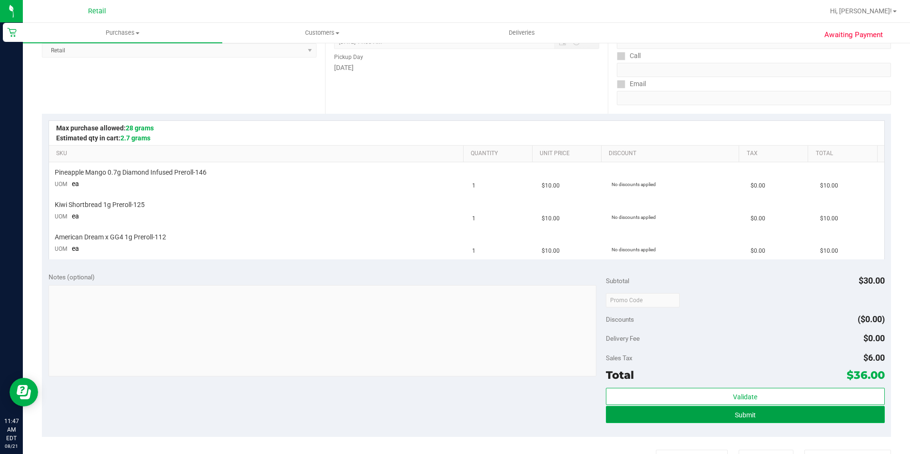
click at [753, 416] on button "Submit" at bounding box center [745, 414] width 279 height 17
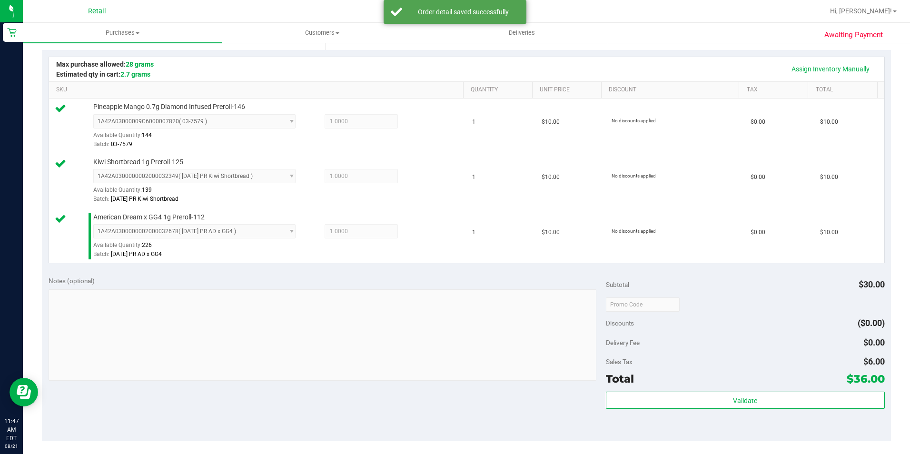
scroll to position [286, 0]
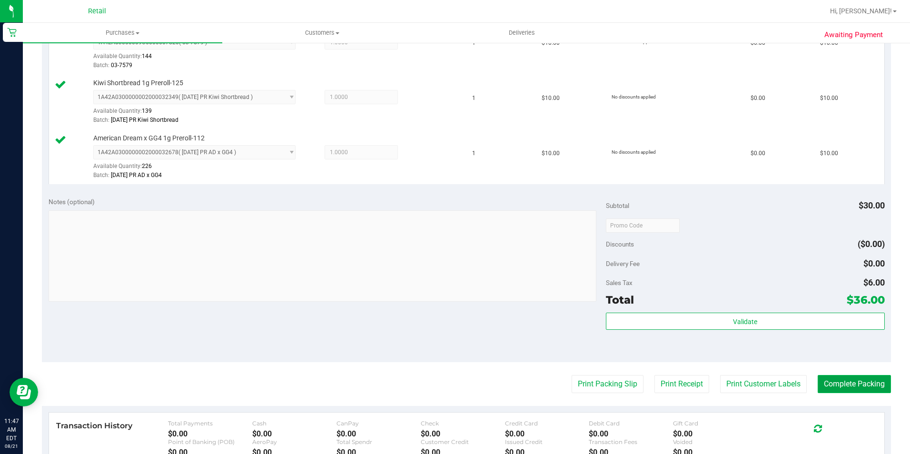
click at [836, 380] on button "Complete Packing" at bounding box center [854, 384] width 73 height 18
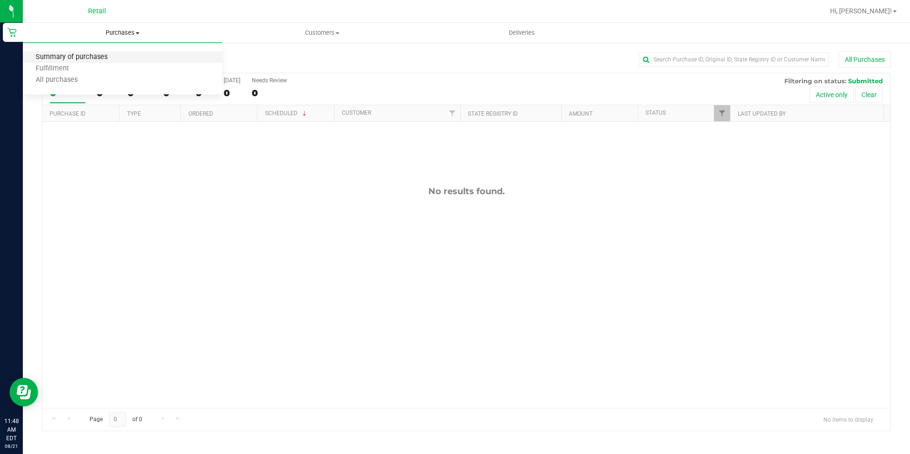
click at [110, 57] on span "Summary of purchases" at bounding box center [72, 57] width 98 height 8
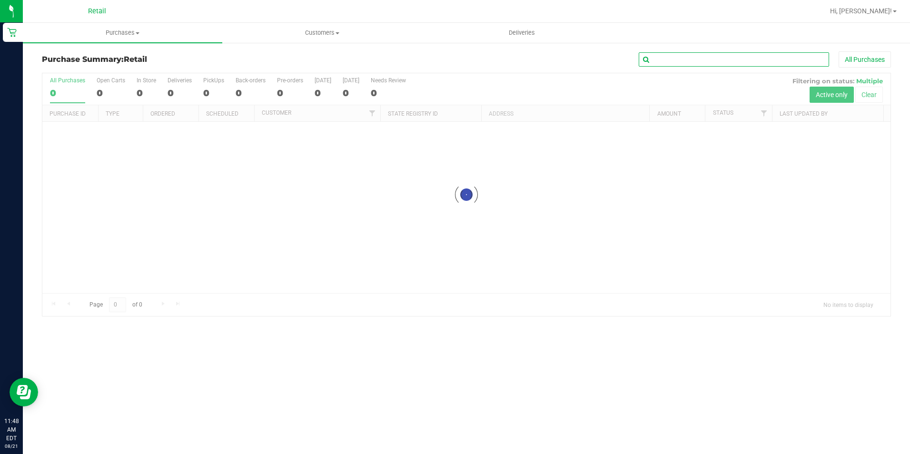
click at [735, 59] on input "text" at bounding box center [734, 59] width 190 height 14
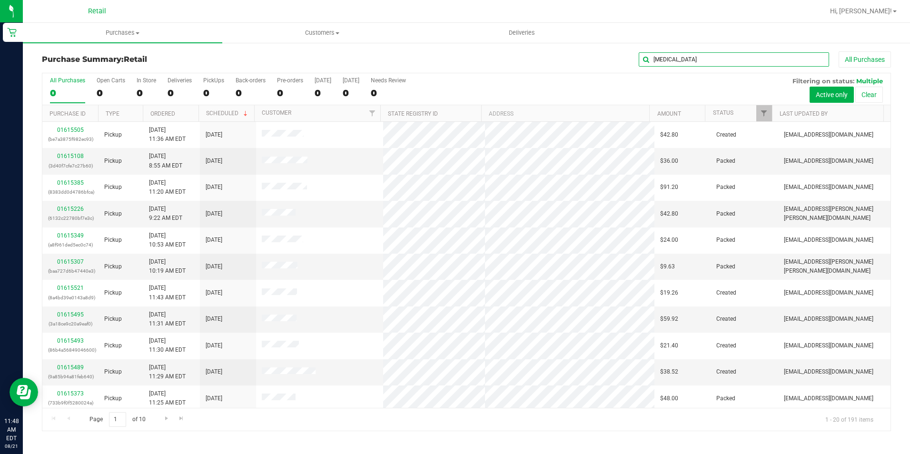
type input "nikita"
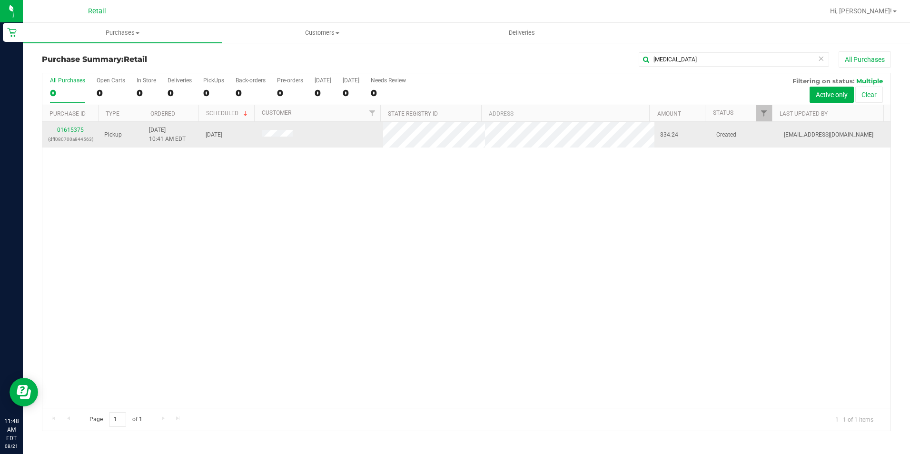
click at [77, 131] on link "01615375" at bounding box center [70, 130] width 27 height 7
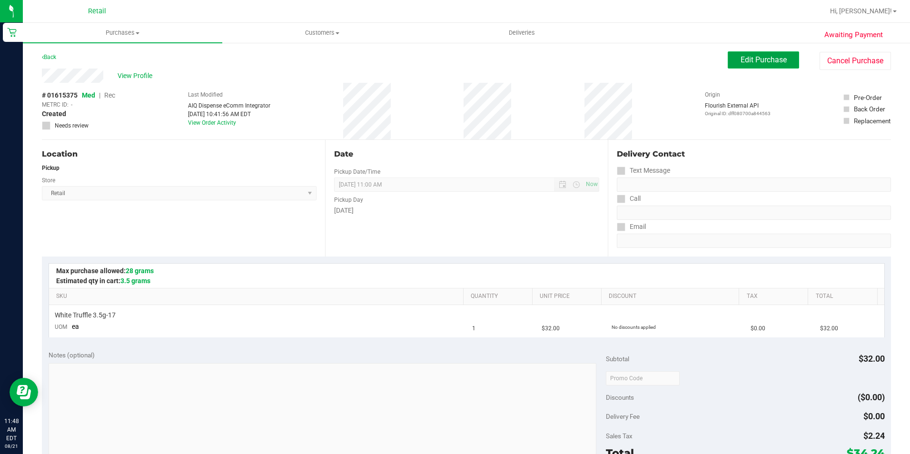
click at [758, 61] on span "Edit Purchase" at bounding box center [764, 59] width 46 height 9
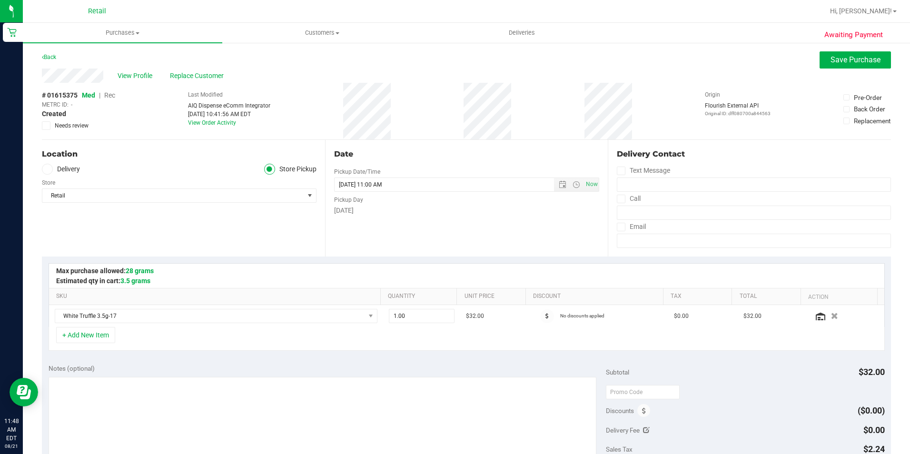
click at [110, 94] on span "Rec" at bounding box center [109, 95] width 11 height 8
click at [839, 60] on span "Save Purchase" at bounding box center [856, 59] width 50 height 9
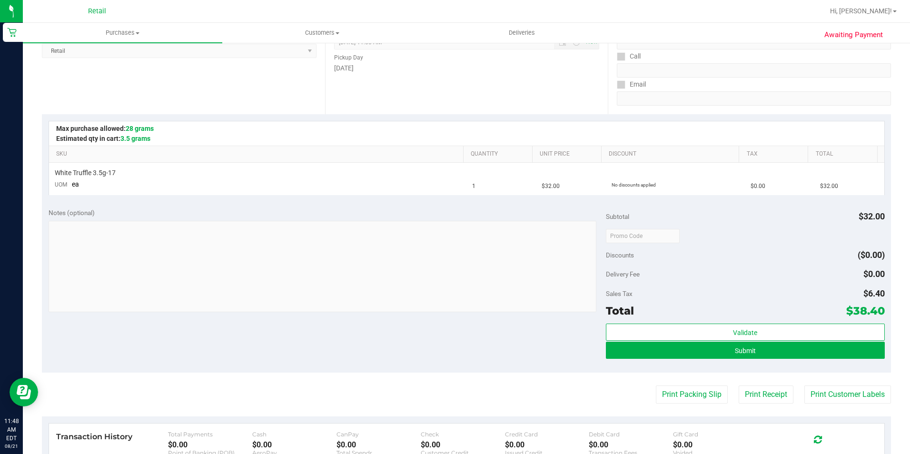
scroll to position [143, 0]
click at [746, 355] on button "Submit" at bounding box center [745, 349] width 279 height 17
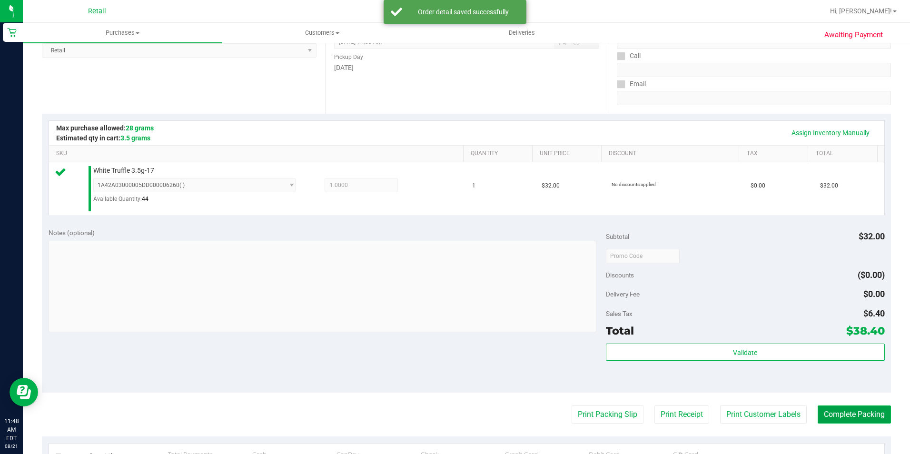
click at [850, 409] on button "Complete Packing" at bounding box center [854, 415] width 73 height 18
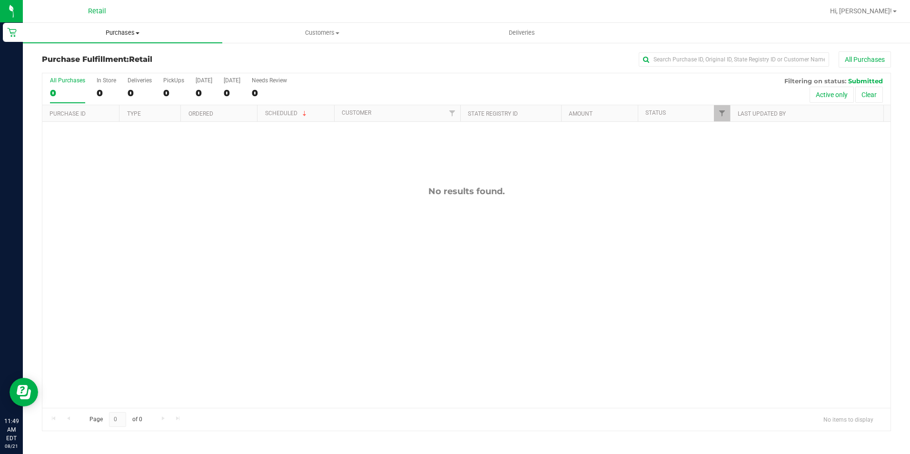
click at [117, 35] on span "Purchases" at bounding box center [122, 33] width 199 height 9
click at [110, 62] on li "Summary of purchases" at bounding box center [122, 57] width 199 height 11
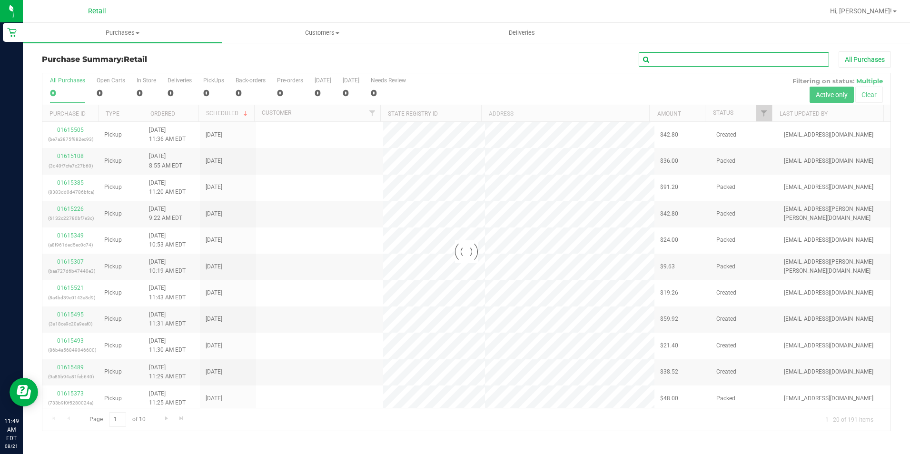
click at [658, 59] on input "text" at bounding box center [734, 59] width 190 height 14
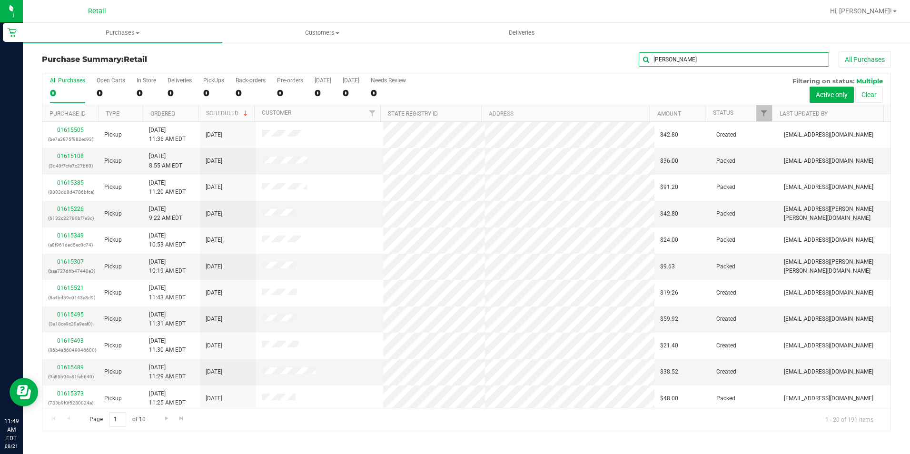
type input "[PERSON_NAME]"
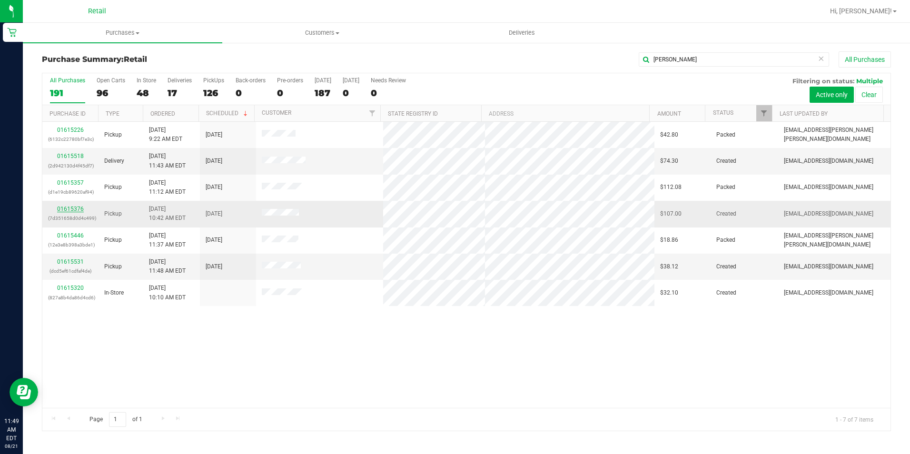
click at [71, 208] on link "01615376" at bounding box center [70, 209] width 27 height 7
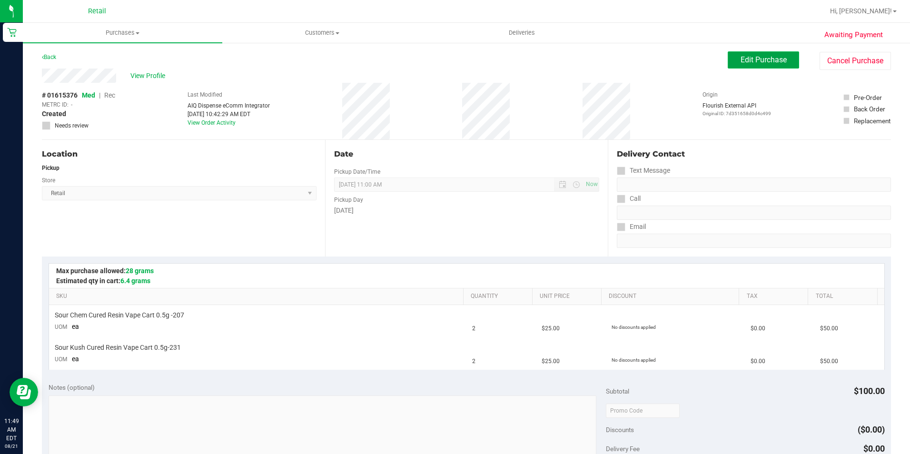
click at [748, 63] on span "Edit Purchase" at bounding box center [764, 59] width 46 height 9
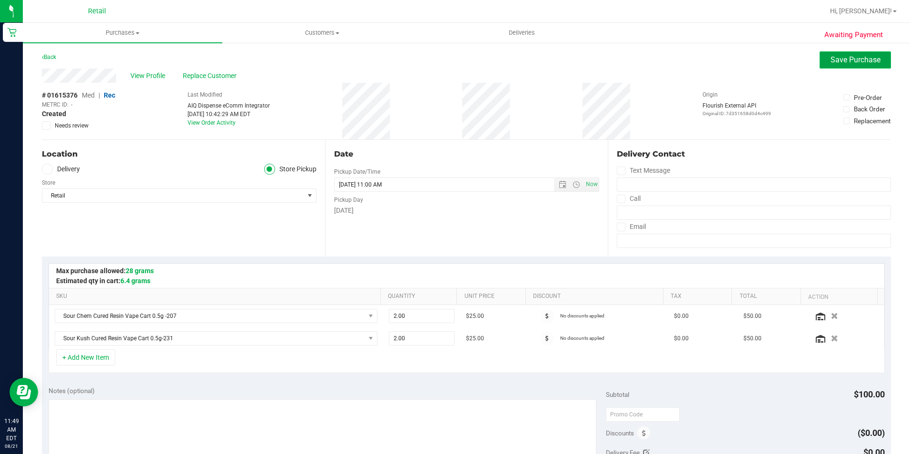
click at [844, 64] on span "Save Purchase" at bounding box center [856, 59] width 50 height 9
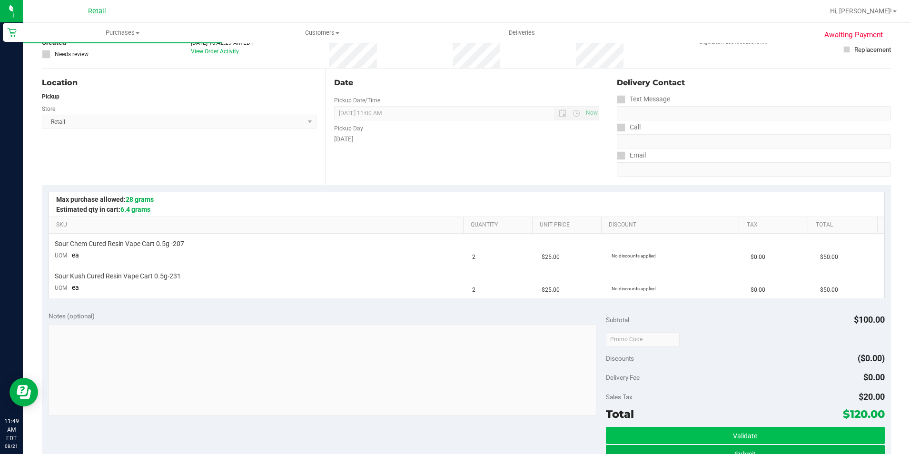
scroll to position [143, 0]
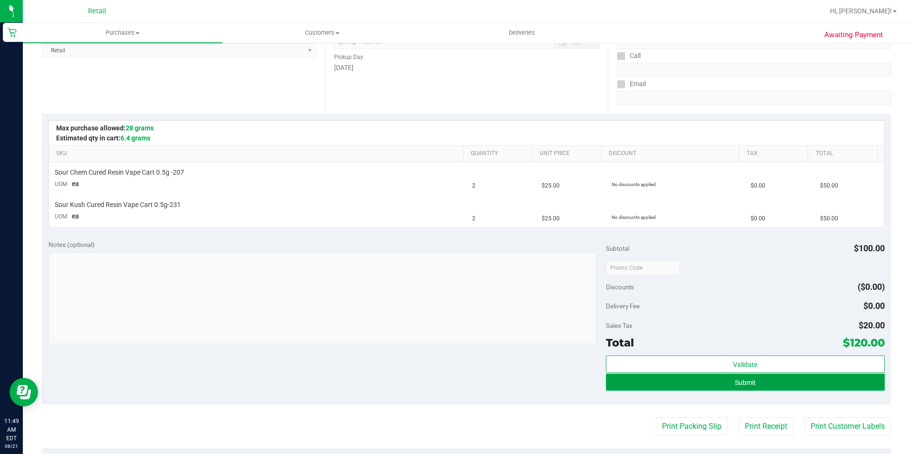
click at [723, 386] on button "Submit" at bounding box center [745, 382] width 279 height 17
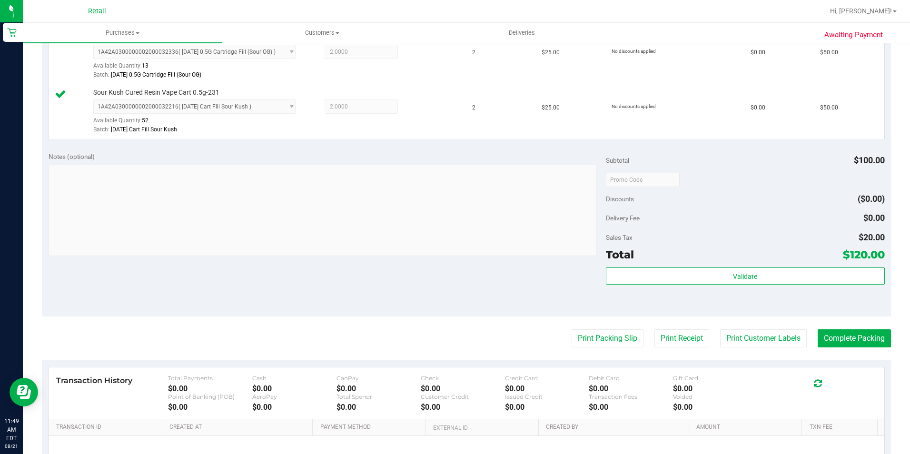
scroll to position [286, 0]
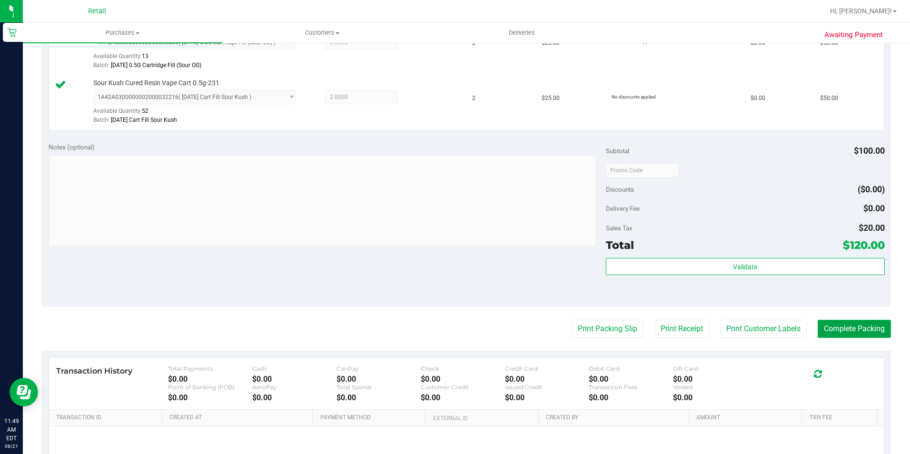
click at [835, 331] on button "Complete Packing" at bounding box center [854, 329] width 73 height 18
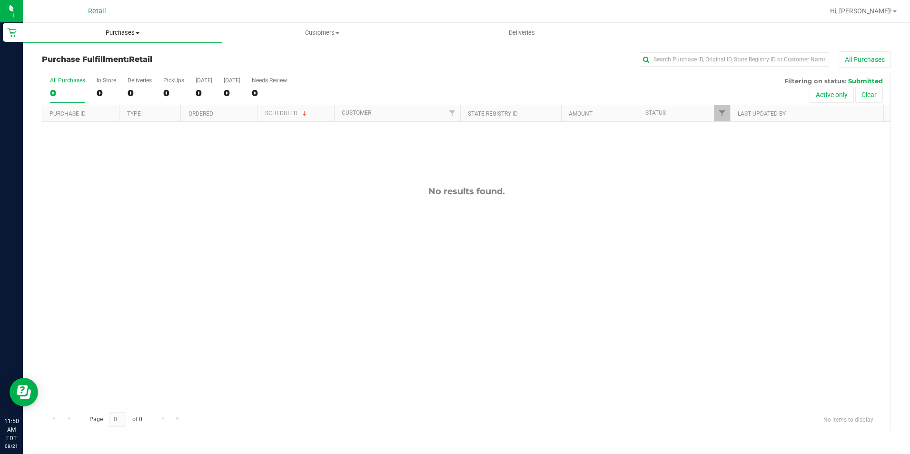
click at [128, 30] on span "Purchases" at bounding box center [122, 33] width 199 height 9
click at [116, 51] on ul "Summary of purchases Fulfillment All purchases" at bounding box center [122, 68] width 199 height 51
click at [122, 22] on nav "Retail Hi, Victoria!" at bounding box center [466, 11] width 887 height 23
click at [119, 36] on span "Purchases" at bounding box center [122, 33] width 199 height 9
click at [117, 56] on span "Summary of purchases" at bounding box center [72, 57] width 98 height 8
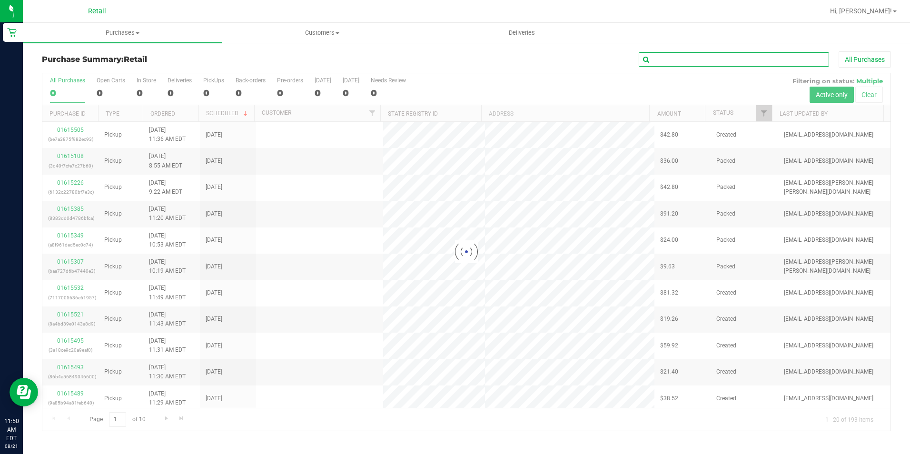
click at [682, 61] on input "text" at bounding box center [734, 59] width 190 height 14
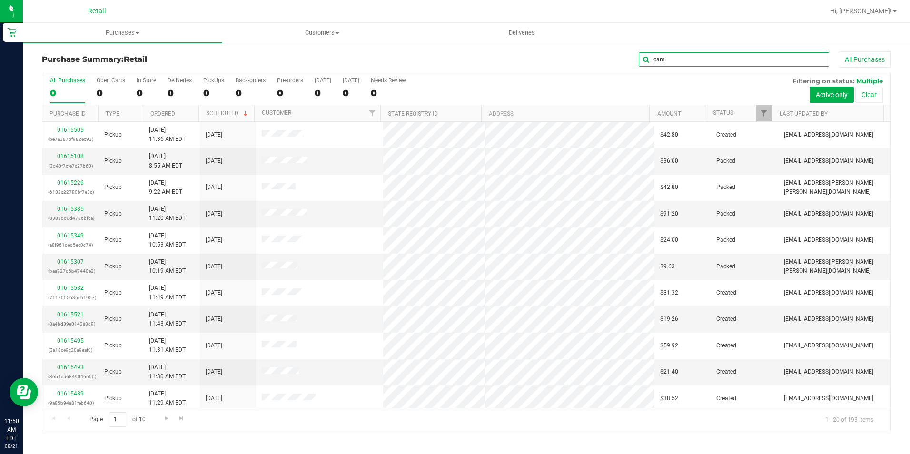
type input "cam"
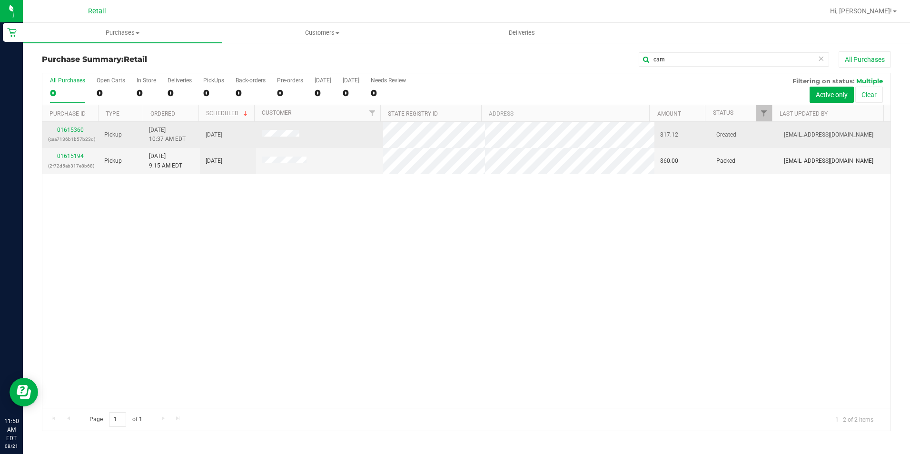
click at [80, 125] on td "01615360 (caa7136b1b57b23d)" at bounding box center [70, 135] width 56 height 26
click at [78, 129] on link "01615360" at bounding box center [70, 130] width 27 height 7
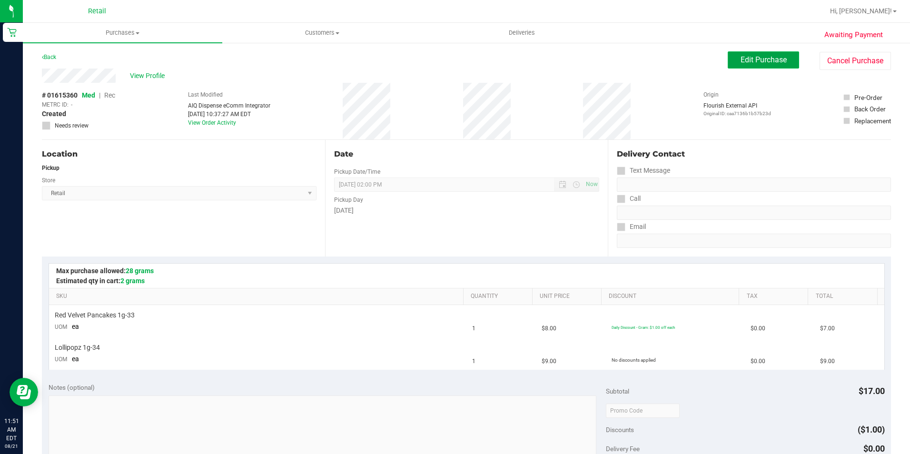
click at [771, 57] on span "Edit Purchase" at bounding box center [764, 59] width 46 height 9
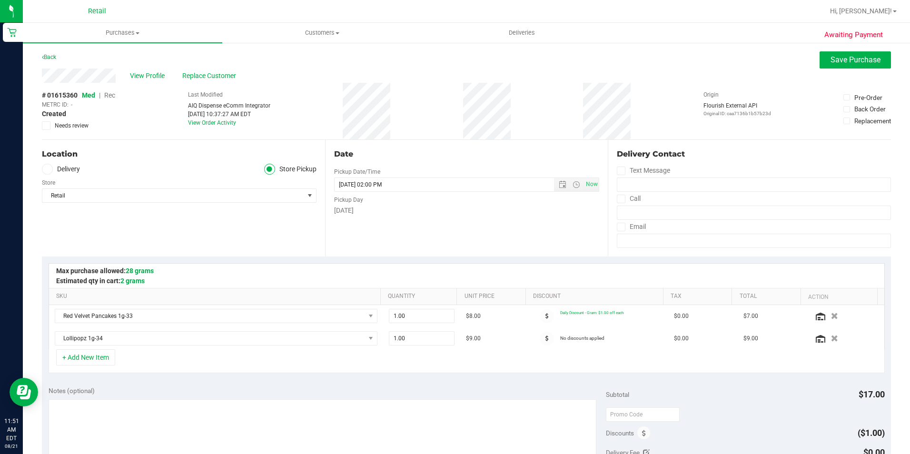
click at [113, 94] on span "Rec" at bounding box center [109, 95] width 11 height 8
click at [848, 57] on span "Save Purchase" at bounding box center [856, 59] width 50 height 9
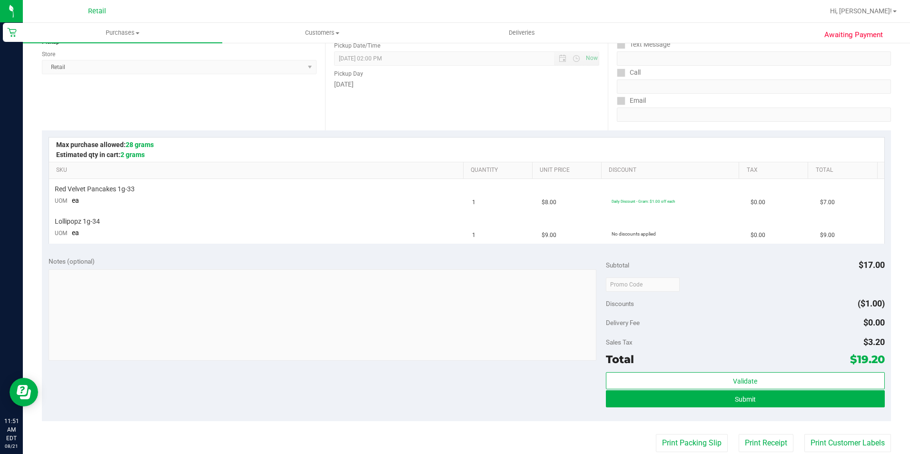
scroll to position [143, 0]
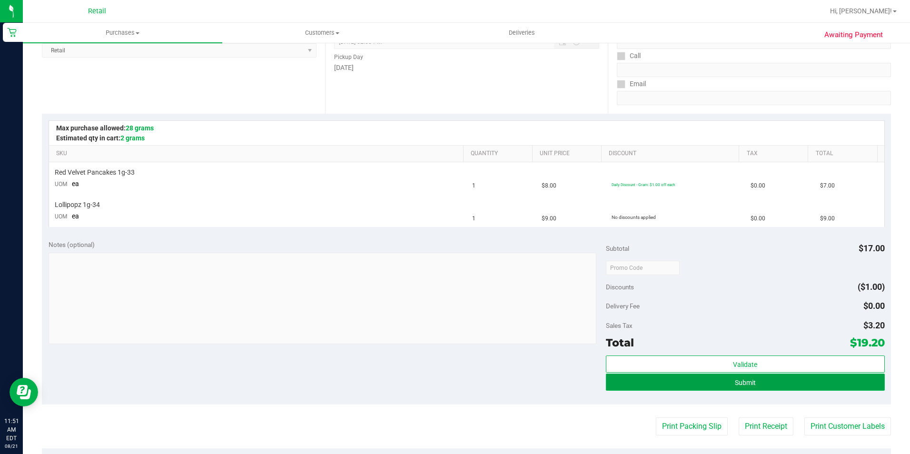
click at [766, 383] on button "Submit" at bounding box center [745, 382] width 279 height 17
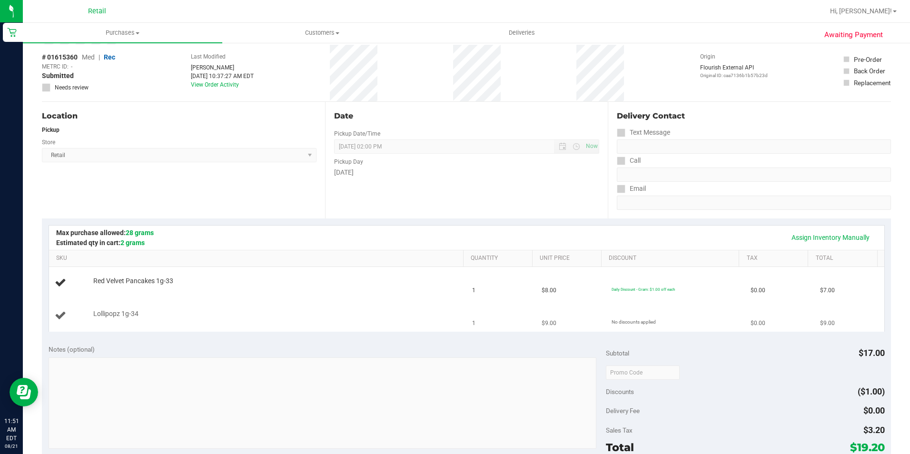
scroll to position [0, 0]
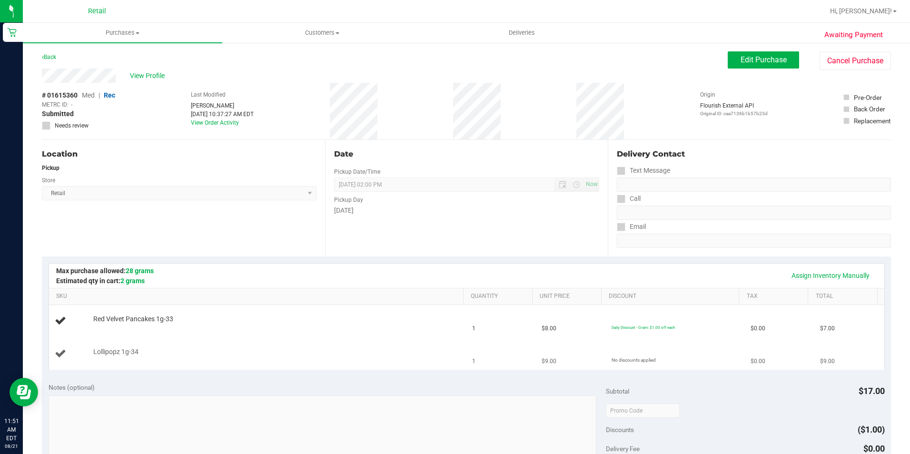
click at [140, 342] on td "Lollipopz 1g-34" at bounding box center [258, 354] width 418 height 32
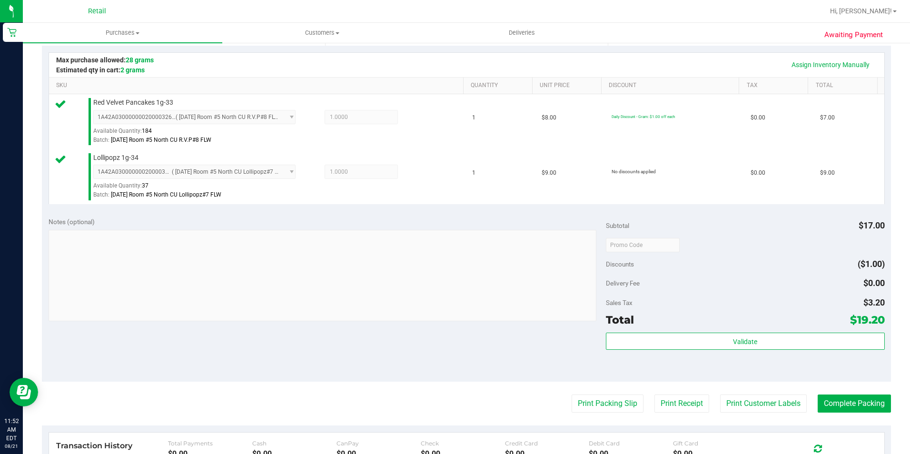
scroll to position [238, 0]
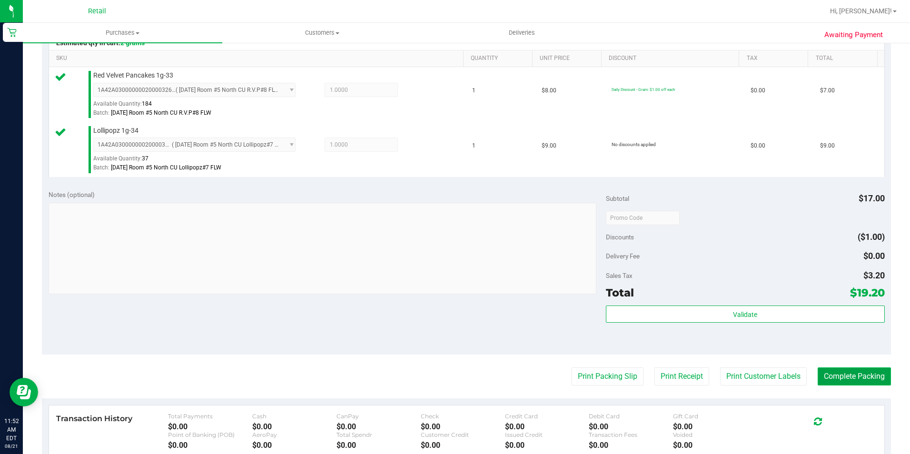
click at [825, 380] on button "Complete Packing" at bounding box center [854, 376] width 73 height 18
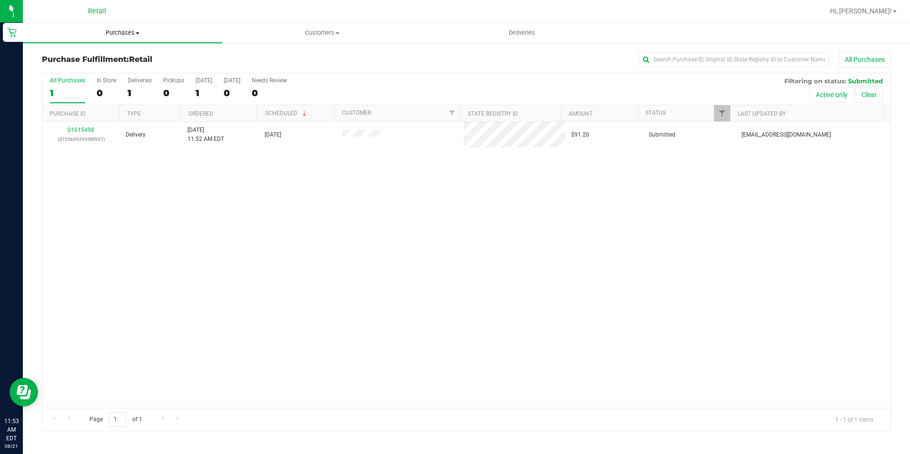
click at [133, 34] on span "Purchases" at bounding box center [122, 33] width 199 height 9
click at [120, 59] on li "Summary of purchases" at bounding box center [122, 57] width 199 height 11
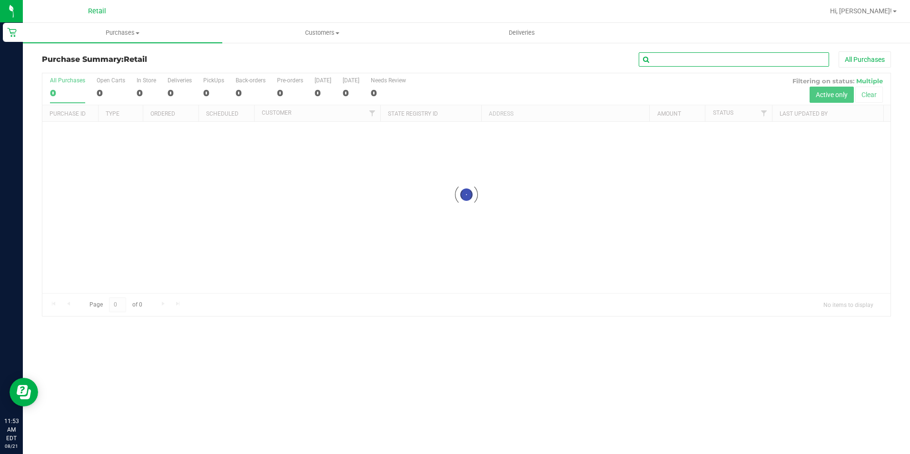
drag, startPoint x: 120, startPoint y: 59, endPoint x: 739, endPoint y: 59, distance: 618.4
click at [739, 59] on input "text" at bounding box center [734, 59] width 190 height 14
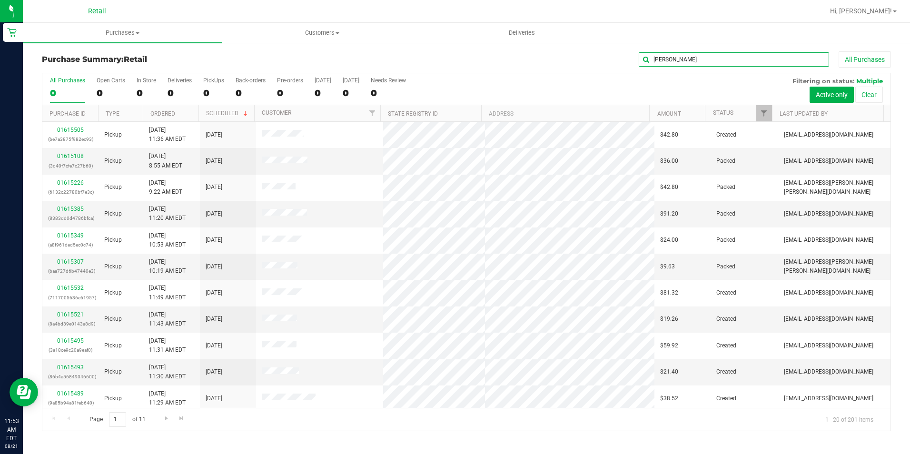
type input "ericks"
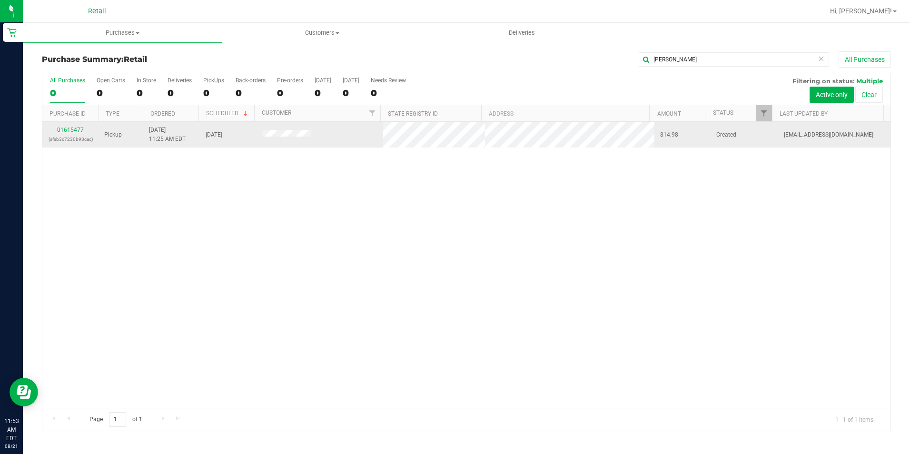
click at [79, 131] on link "01615477" at bounding box center [70, 130] width 27 height 7
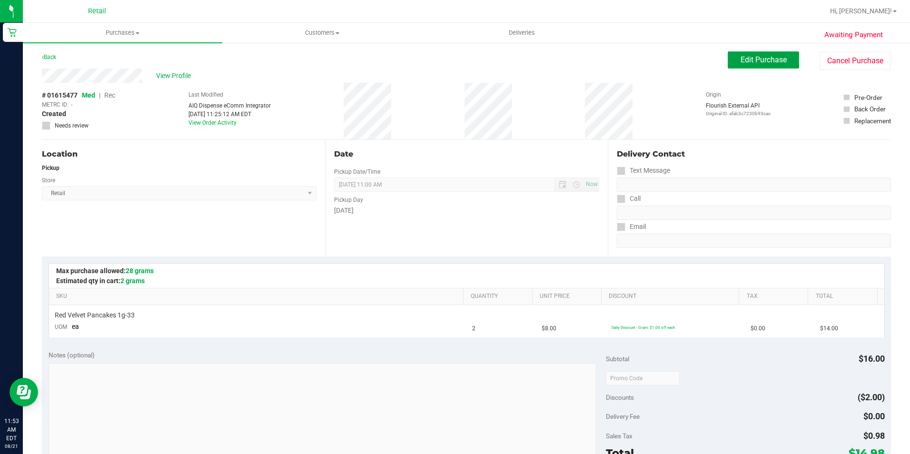
click at [763, 62] on span "Edit Purchase" at bounding box center [764, 59] width 46 height 9
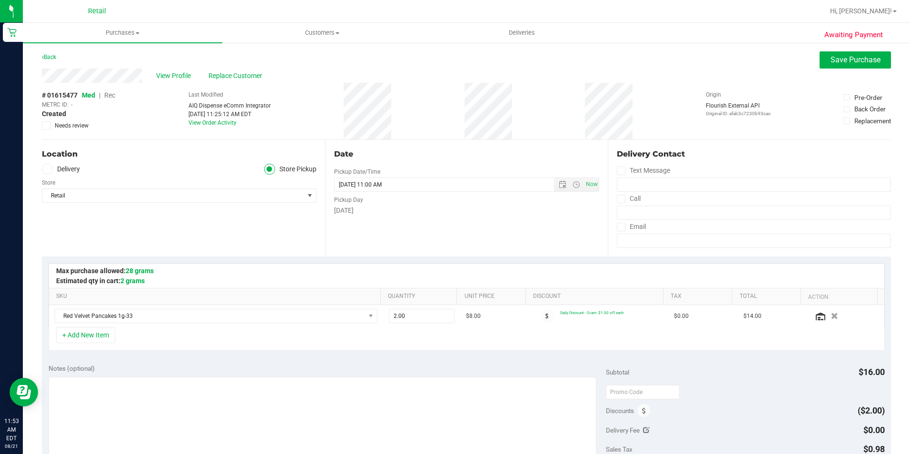
click at [113, 97] on span "Rec" at bounding box center [109, 95] width 11 height 8
click at [845, 60] on span "Save Purchase" at bounding box center [856, 59] width 50 height 9
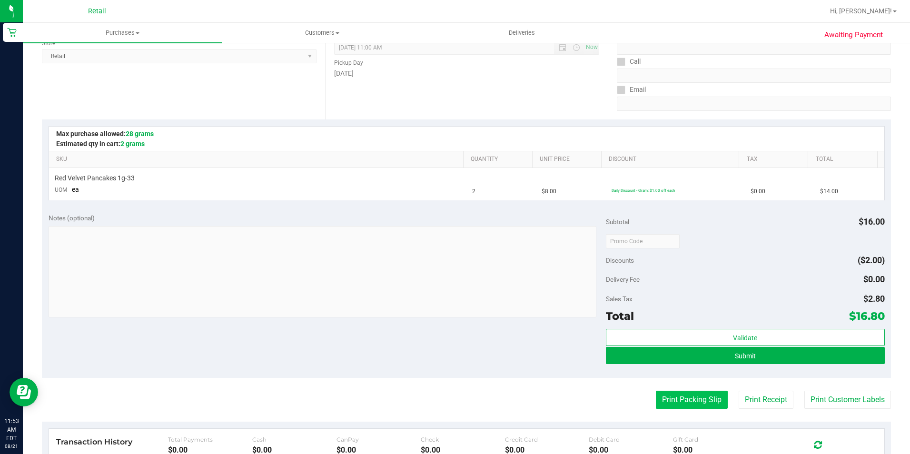
scroll to position [143, 0]
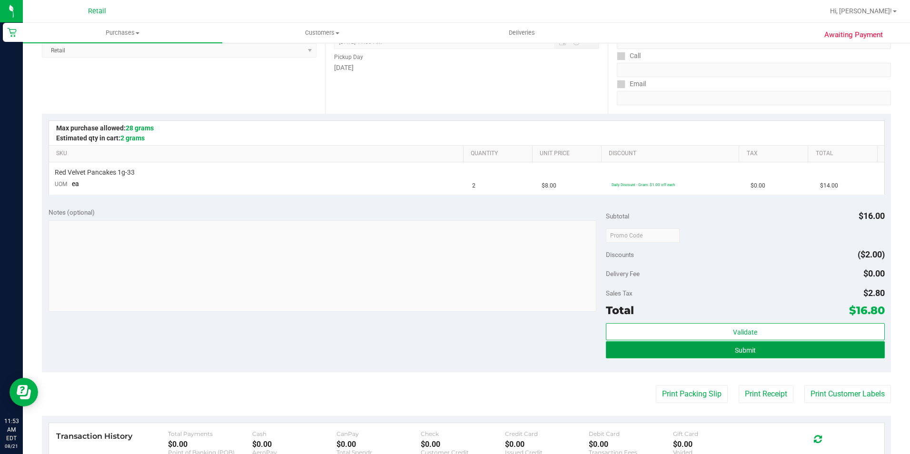
click at [717, 353] on button "Submit" at bounding box center [745, 349] width 279 height 17
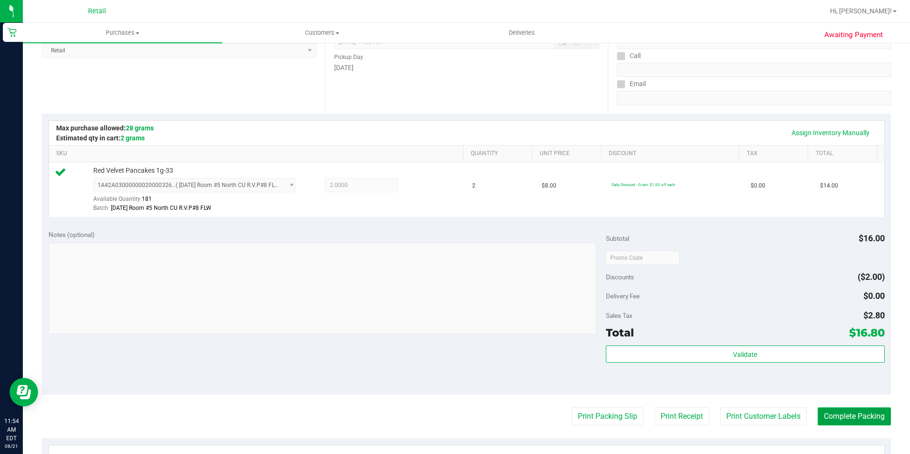
click at [854, 417] on button "Complete Packing" at bounding box center [854, 416] width 73 height 18
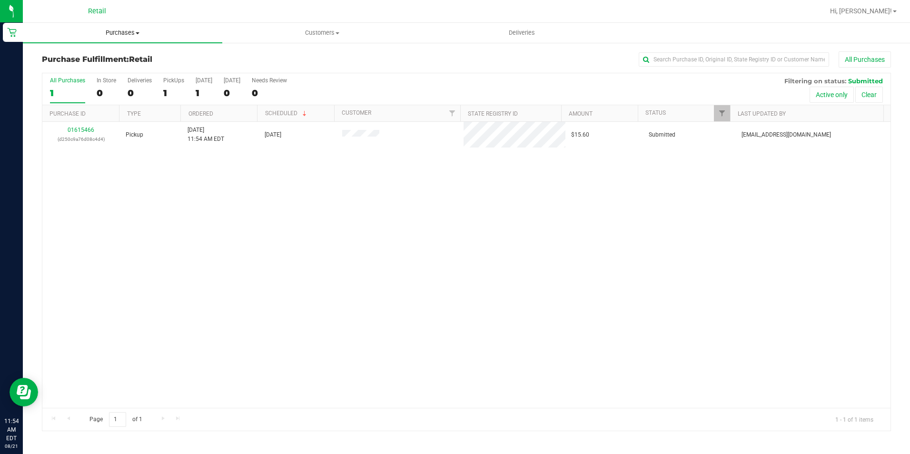
click at [138, 34] on span at bounding box center [138, 33] width 4 height 2
click at [109, 56] on span "Summary of purchases" at bounding box center [72, 57] width 98 height 8
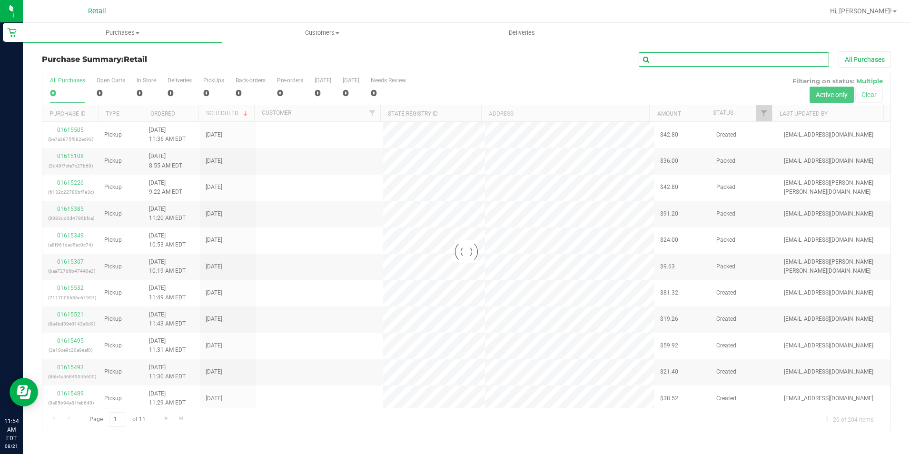
click at [737, 56] on input "text" at bounding box center [734, 59] width 190 height 14
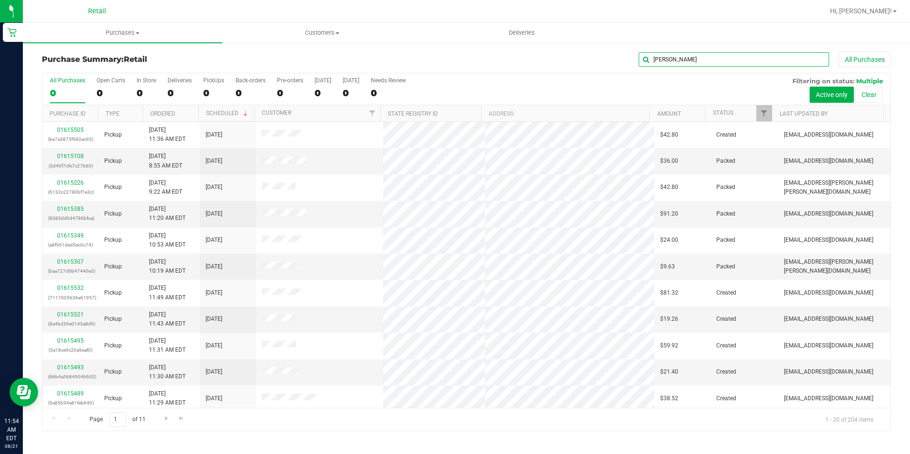
type input "donna"
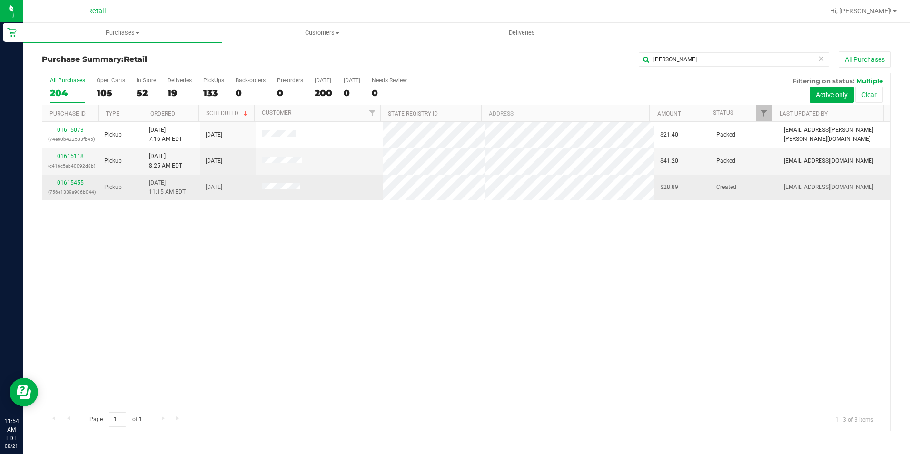
click at [60, 183] on link "01615455" at bounding box center [70, 182] width 27 height 7
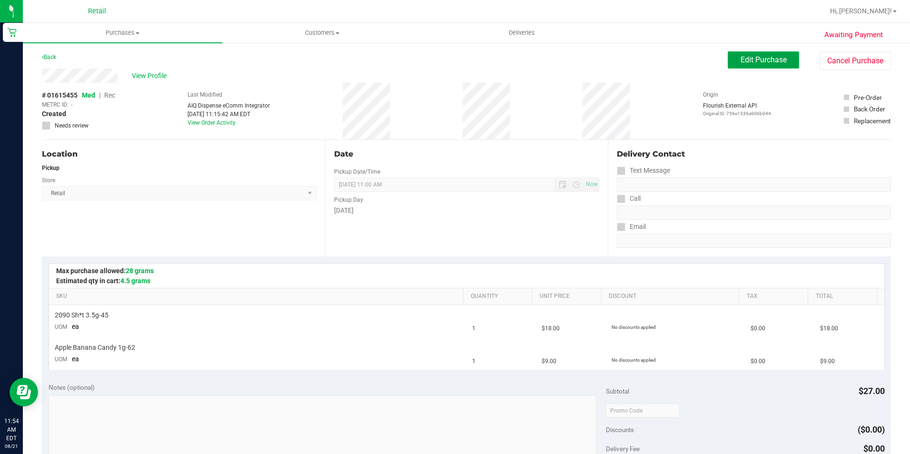
click at [754, 66] on button "Edit Purchase" at bounding box center [763, 59] width 71 height 17
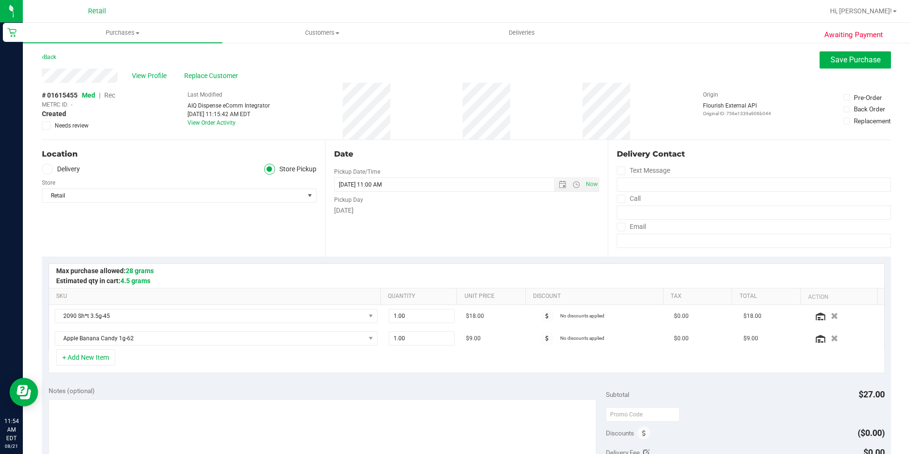
click at [111, 95] on span "Rec" at bounding box center [109, 95] width 11 height 8
click at [832, 62] on span "Save Purchase" at bounding box center [856, 59] width 50 height 9
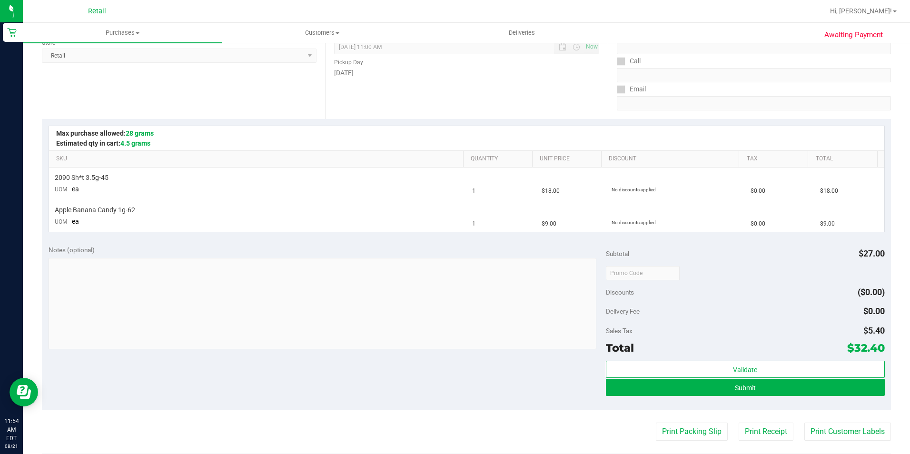
scroll to position [143, 0]
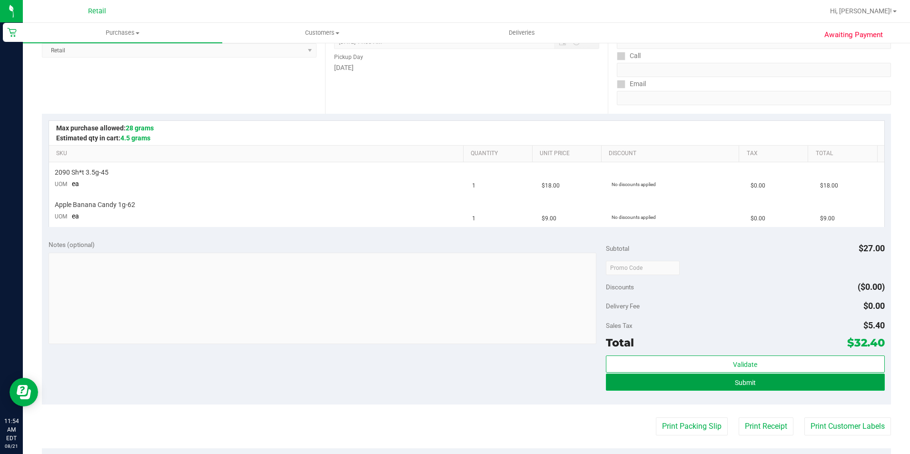
click at [766, 381] on button "Submit" at bounding box center [745, 382] width 279 height 17
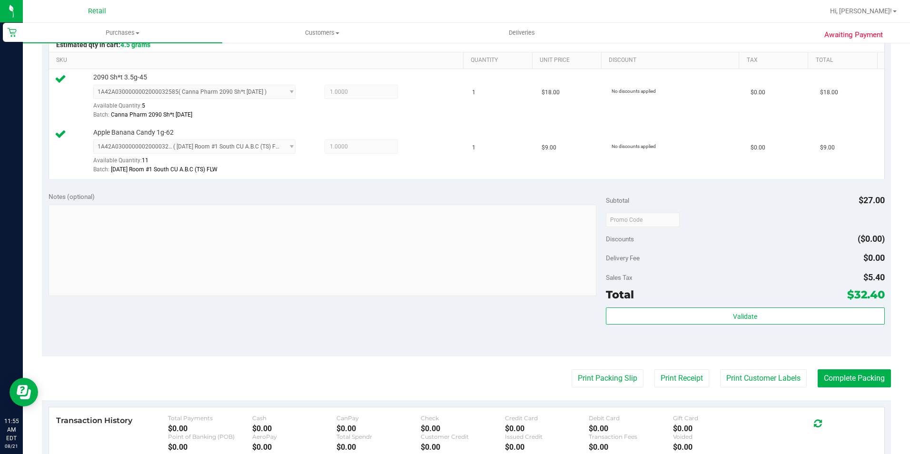
scroll to position [333, 0]
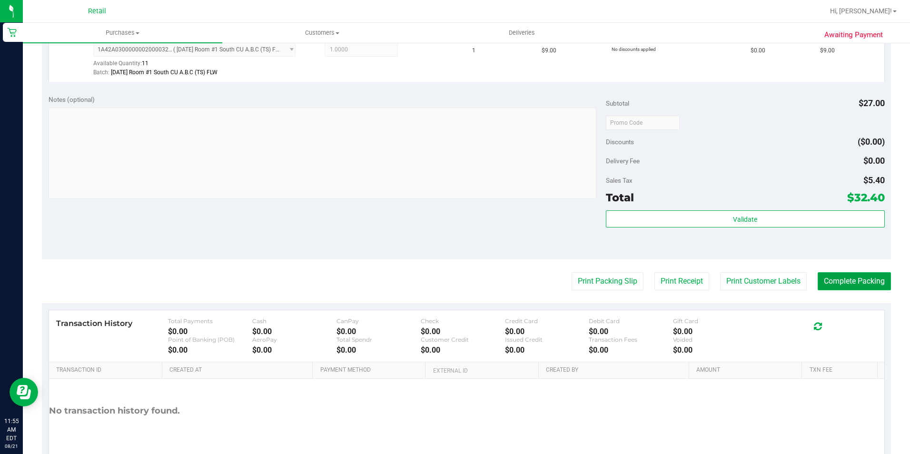
click at [834, 281] on button "Complete Packing" at bounding box center [854, 281] width 73 height 18
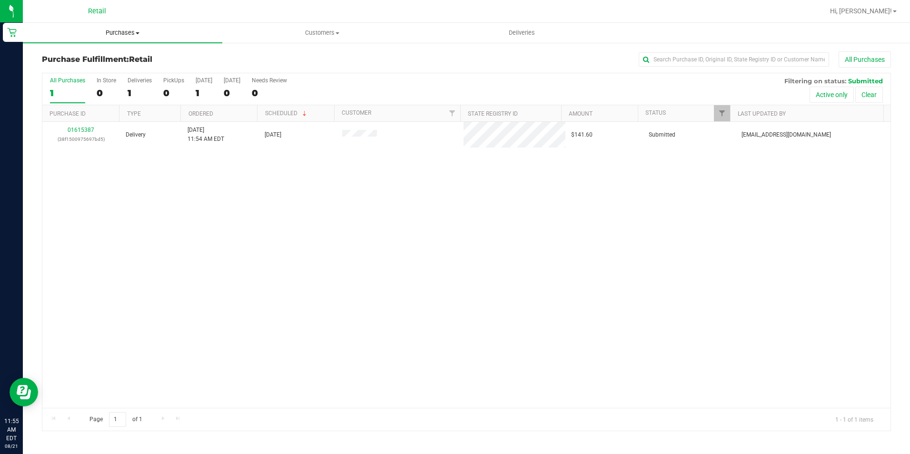
click at [129, 26] on uib-tab-heading "Purchases Summary of purchases Fulfillment All purchases" at bounding box center [122, 33] width 199 height 20
click at [113, 55] on span "Summary of purchases" at bounding box center [72, 57] width 98 height 8
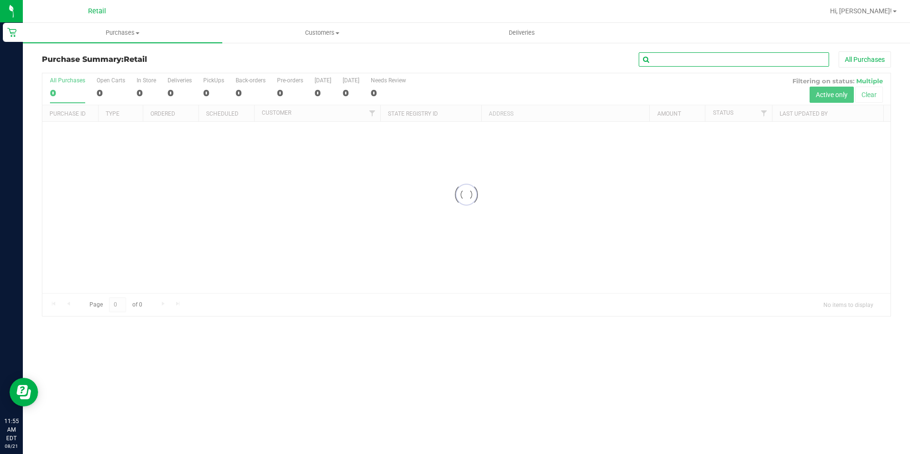
drag, startPoint x: 682, startPoint y: 55, endPoint x: 688, endPoint y: 57, distance: 6.5
click at [688, 57] on input "text" at bounding box center [734, 59] width 190 height 14
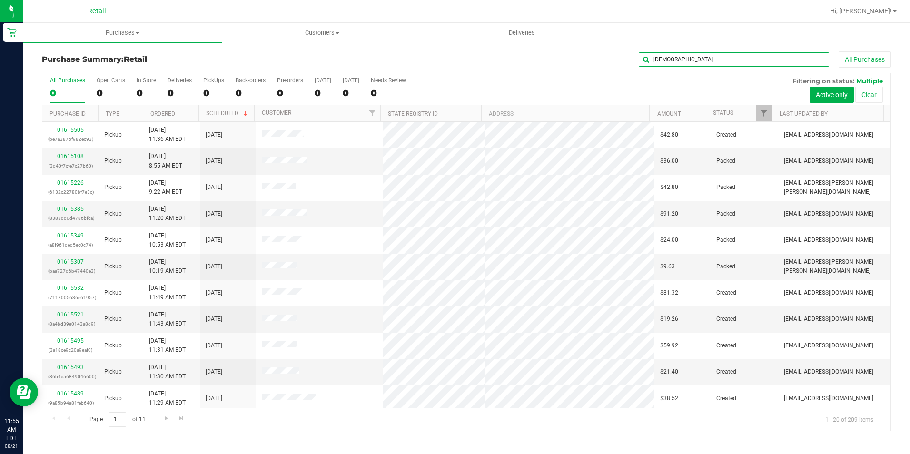
type input "kristen"
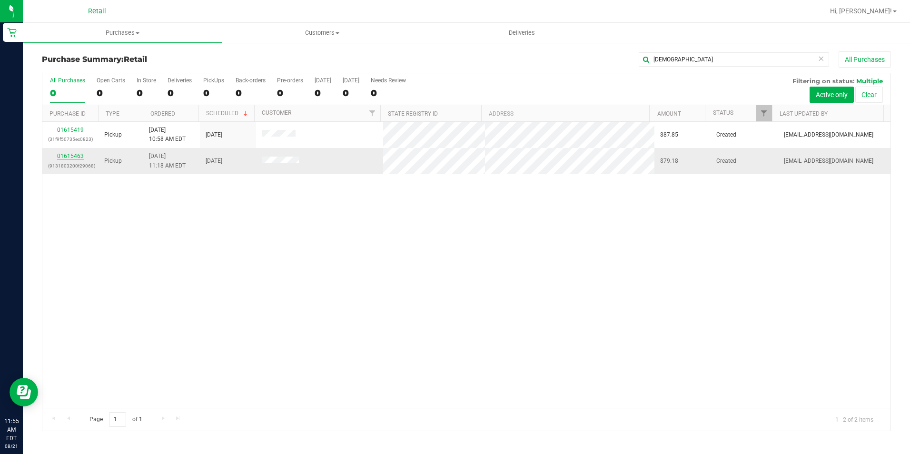
click at [73, 155] on link "01615463" at bounding box center [70, 156] width 27 height 7
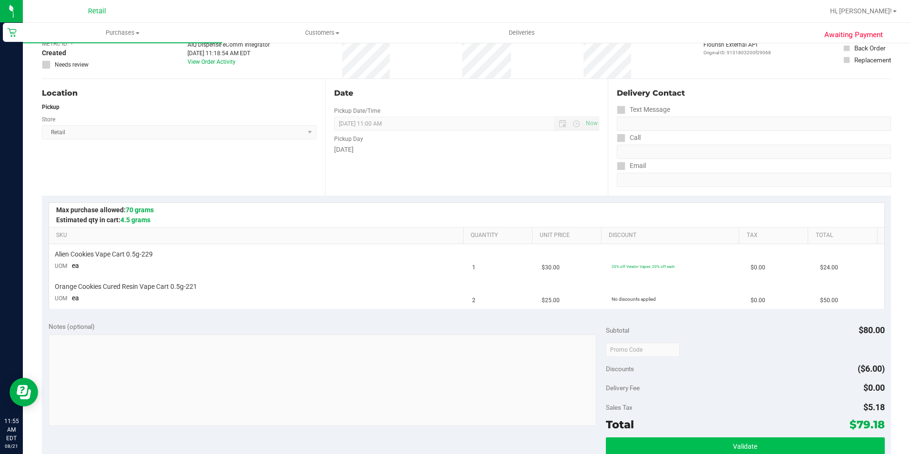
scroll to position [95, 0]
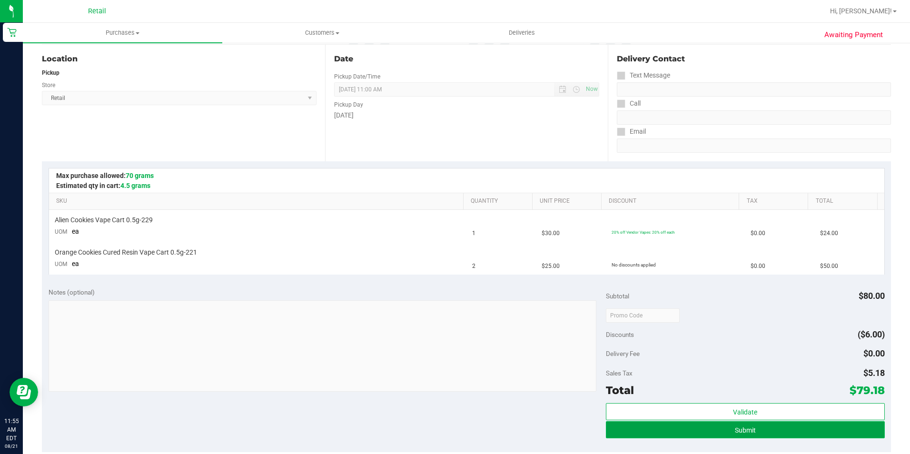
click at [767, 428] on button "Submit" at bounding box center [745, 429] width 279 height 17
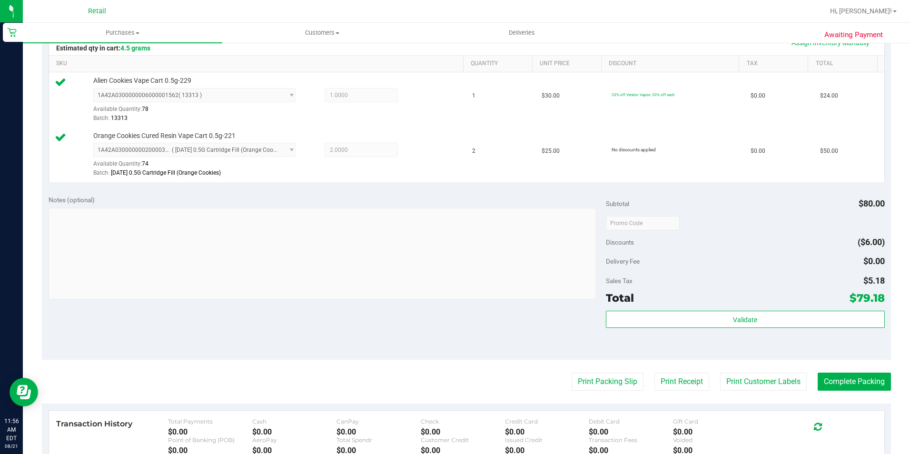
scroll to position [238, 0]
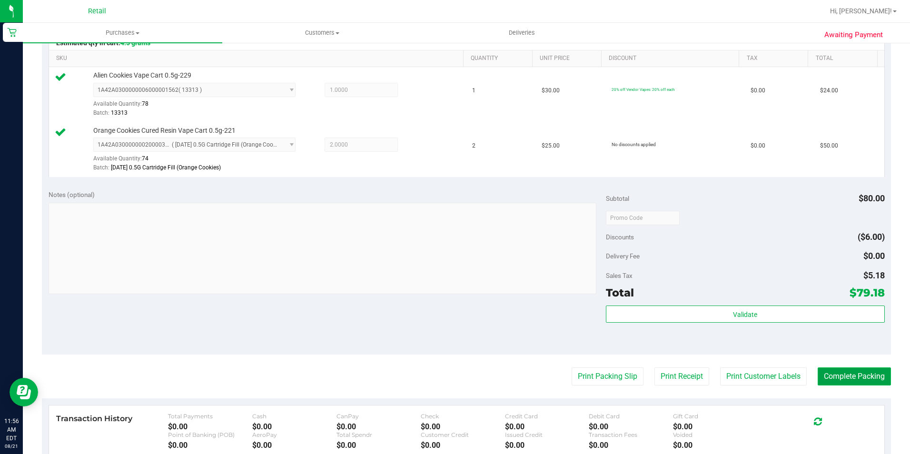
click at [857, 378] on button "Complete Packing" at bounding box center [854, 376] width 73 height 18
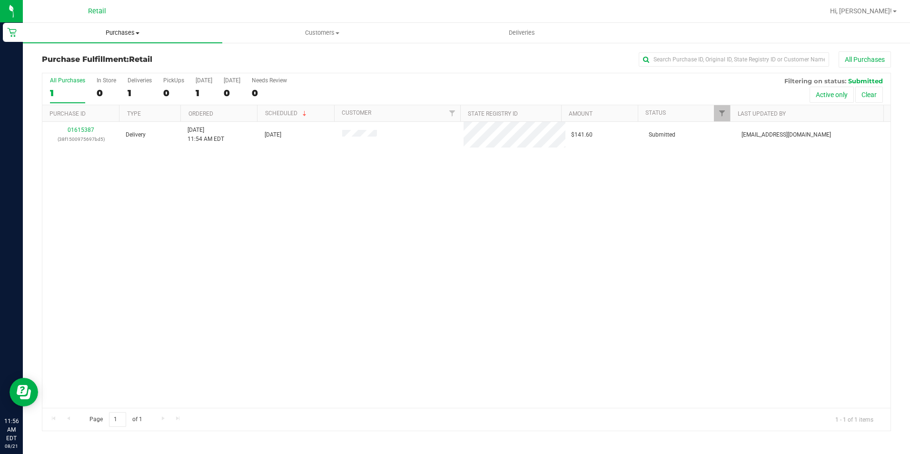
click at [119, 32] on span "Purchases" at bounding box center [122, 33] width 199 height 9
click at [67, 77] on span "All purchases" at bounding box center [57, 80] width 68 height 8
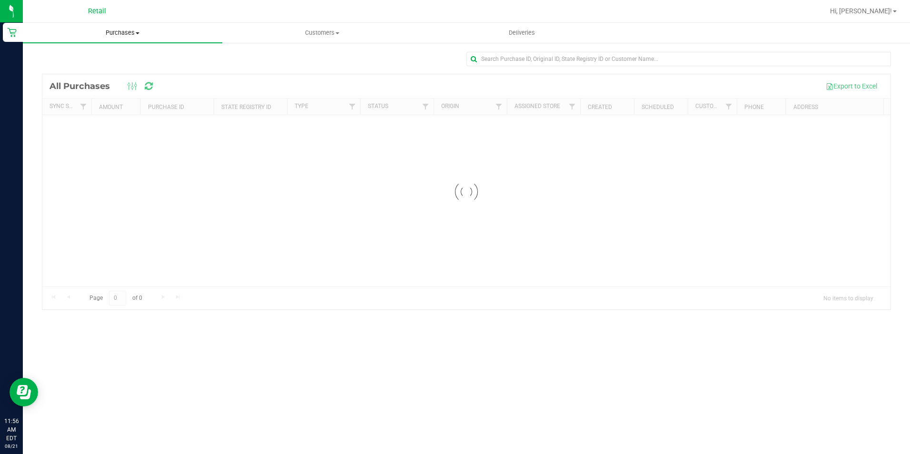
click at [122, 32] on span "Purchases" at bounding box center [122, 33] width 199 height 9
click at [100, 56] on span "Summary of purchases" at bounding box center [72, 57] width 98 height 8
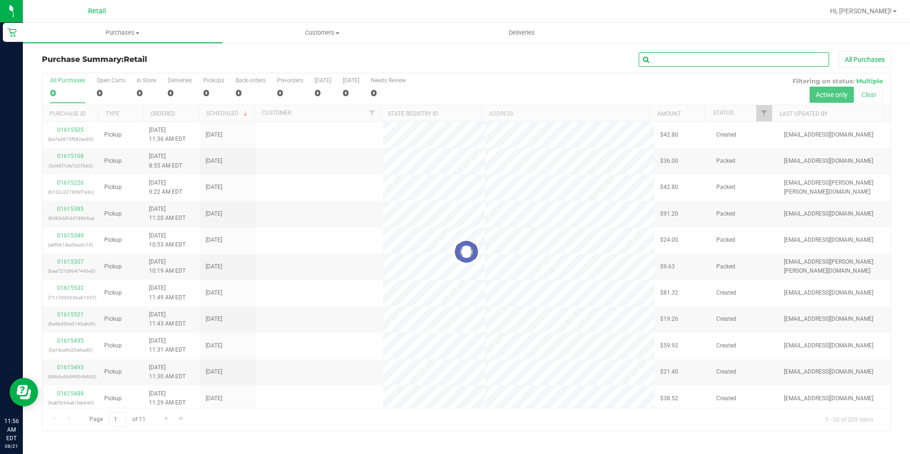
click at [668, 64] on input "text" at bounding box center [734, 59] width 190 height 14
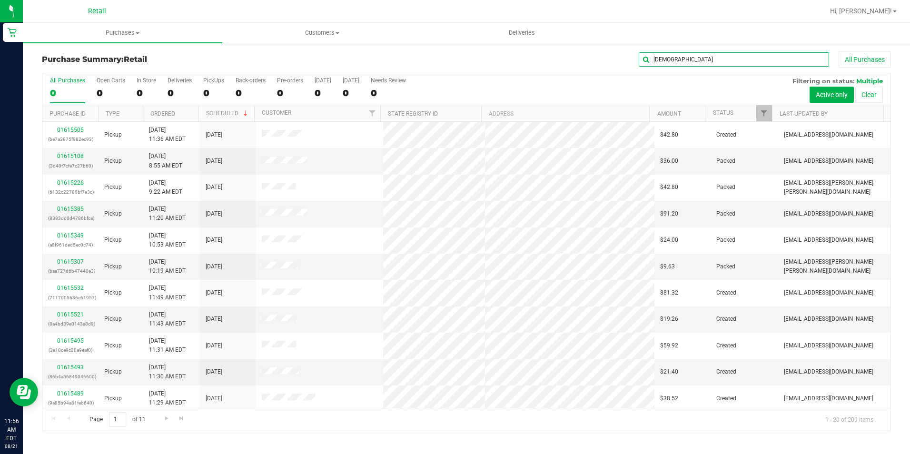
type input "kristen"
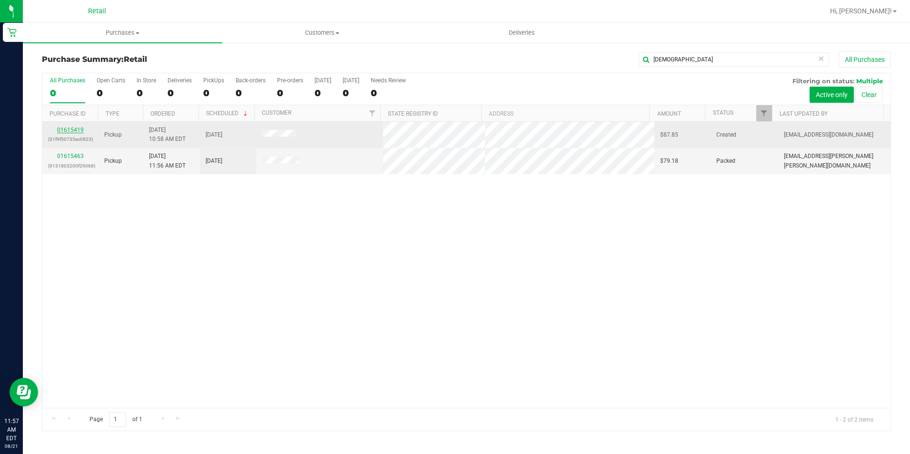
click at [74, 131] on link "01615419" at bounding box center [70, 130] width 27 height 7
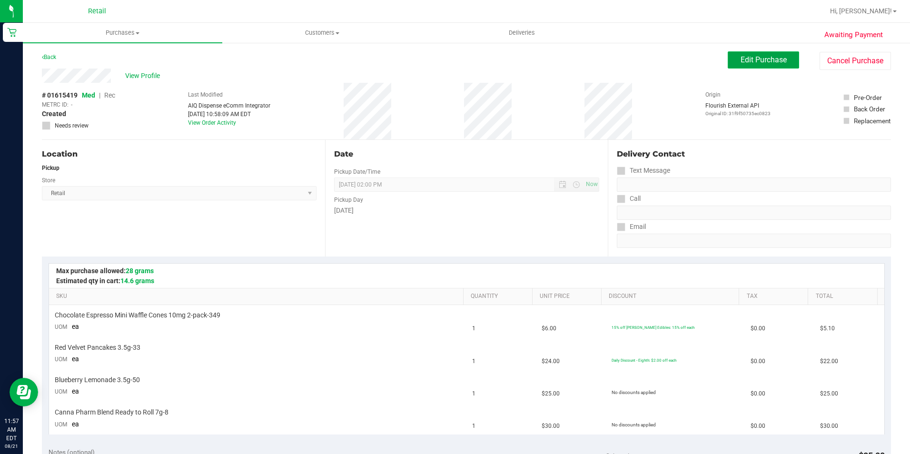
click at [754, 66] on button "Edit Purchase" at bounding box center [763, 59] width 71 height 17
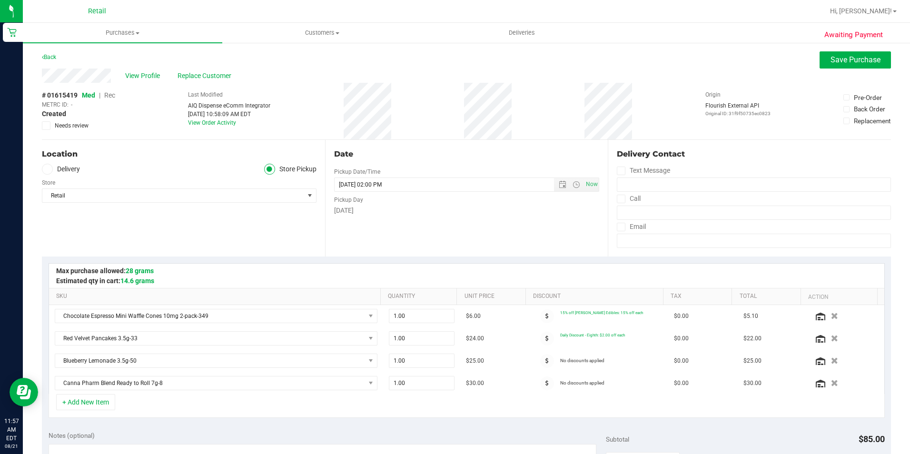
click at [112, 94] on span "Rec" at bounding box center [109, 95] width 11 height 8
click at [860, 56] on span "Save Purchase" at bounding box center [856, 59] width 50 height 9
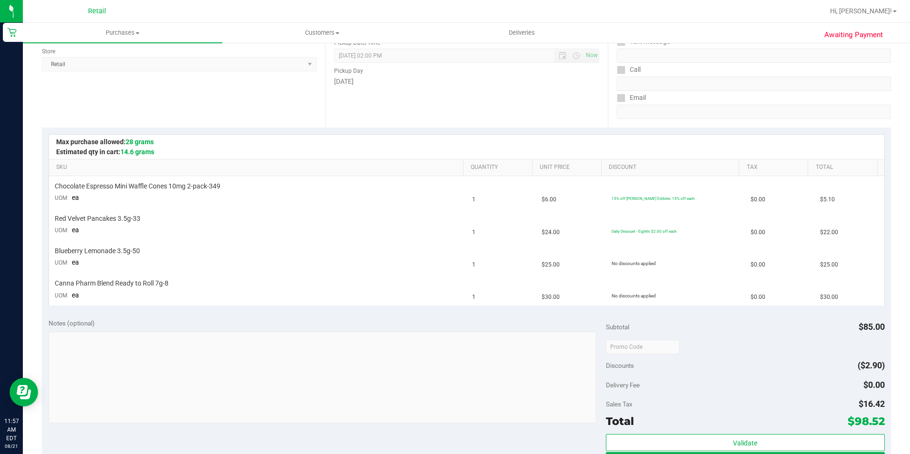
scroll to position [190, 0]
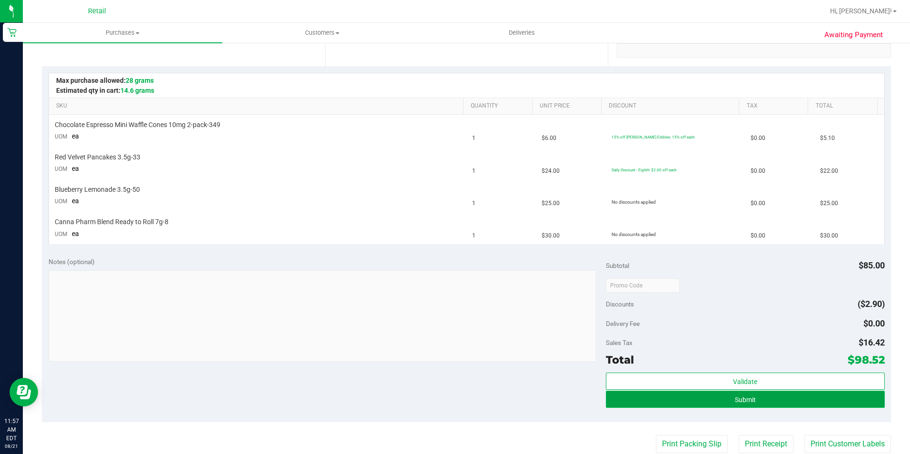
click at [757, 401] on button "Submit" at bounding box center [745, 399] width 279 height 17
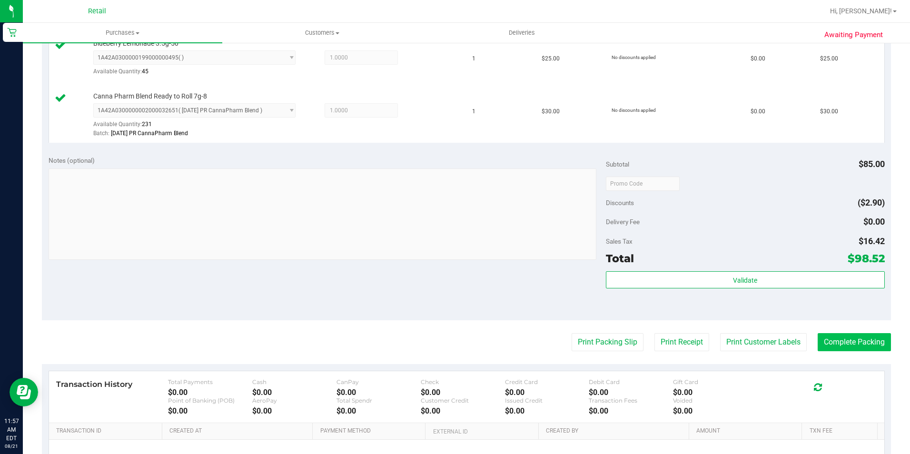
scroll to position [381, 0]
click at [837, 347] on button "Complete Packing" at bounding box center [854, 342] width 73 height 18
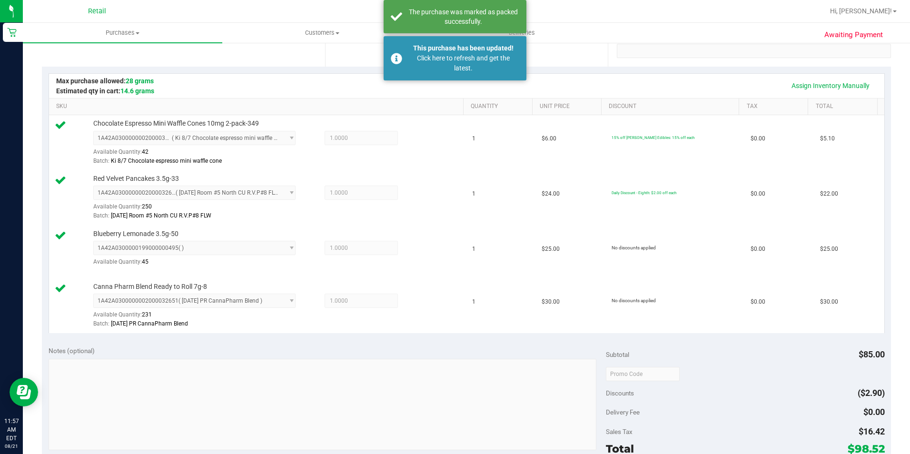
scroll to position [0, 0]
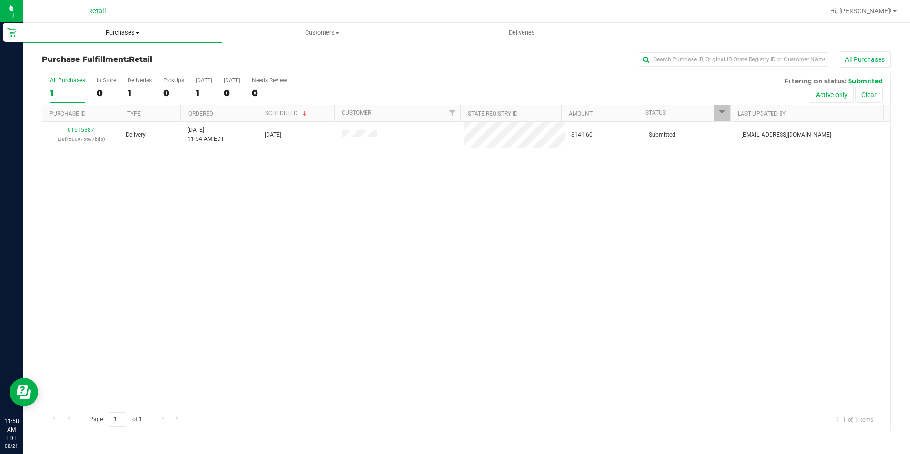
click at [125, 33] on span "Purchases" at bounding box center [122, 33] width 199 height 9
click at [119, 55] on span "Summary of purchases" at bounding box center [72, 57] width 98 height 8
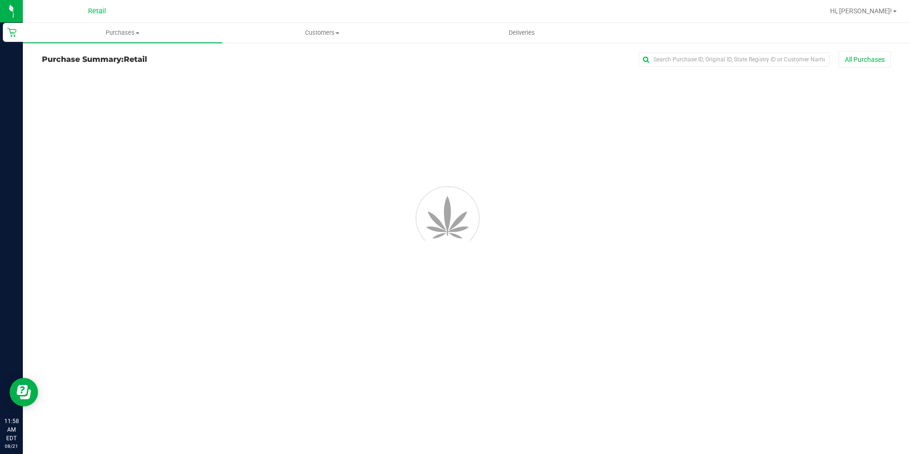
click at [684, 57] on input "text" at bounding box center [734, 59] width 190 height 14
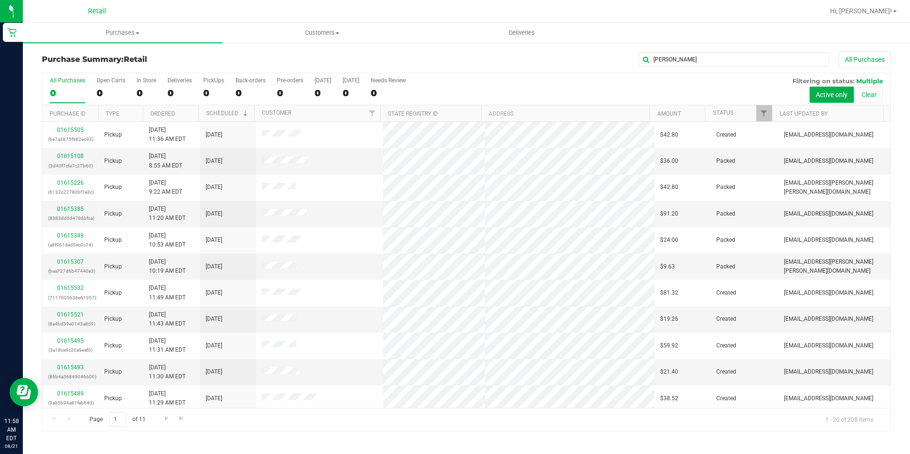
type input "elliot"
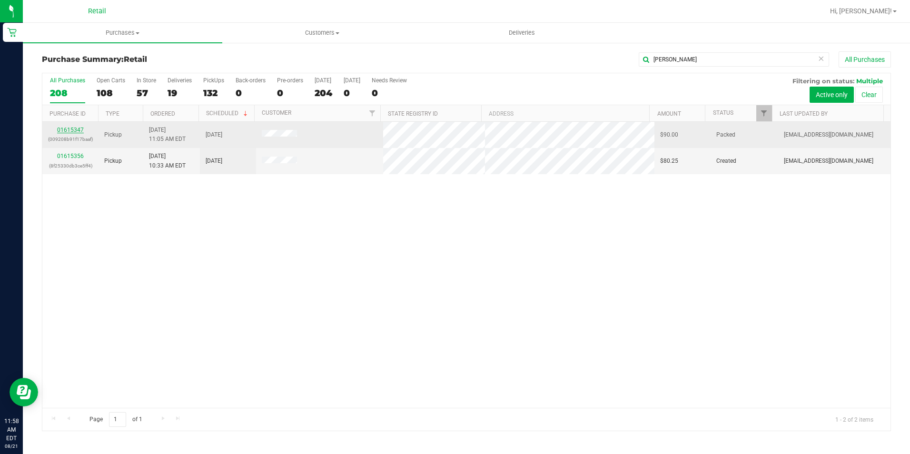
click at [71, 131] on link "01615347" at bounding box center [70, 130] width 27 height 7
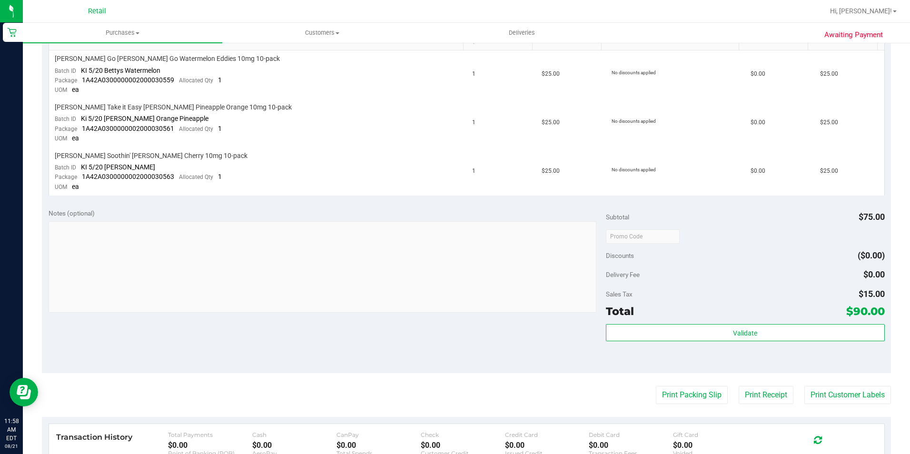
scroll to position [333, 0]
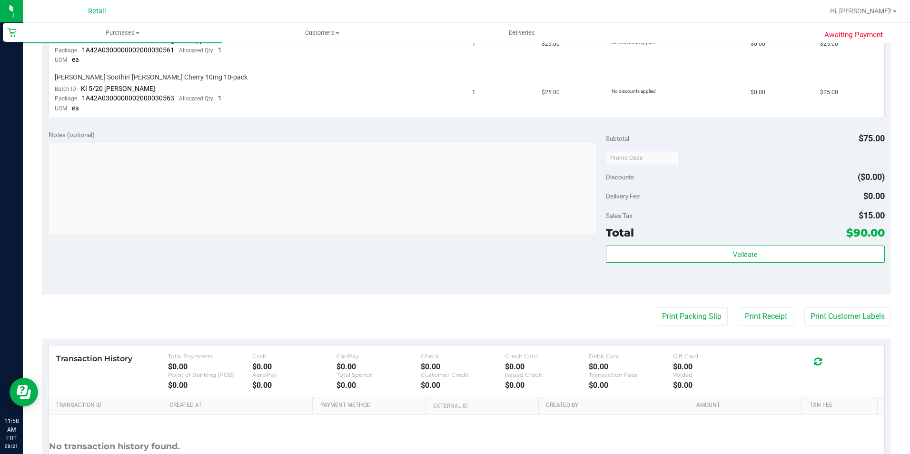
click at [472, 288] on div "Notes (optional) Subtotal $75.00 Discounts ($0.00) Delivery Fee $0.00 Sales Tax…" at bounding box center [466, 208] width 849 height 171
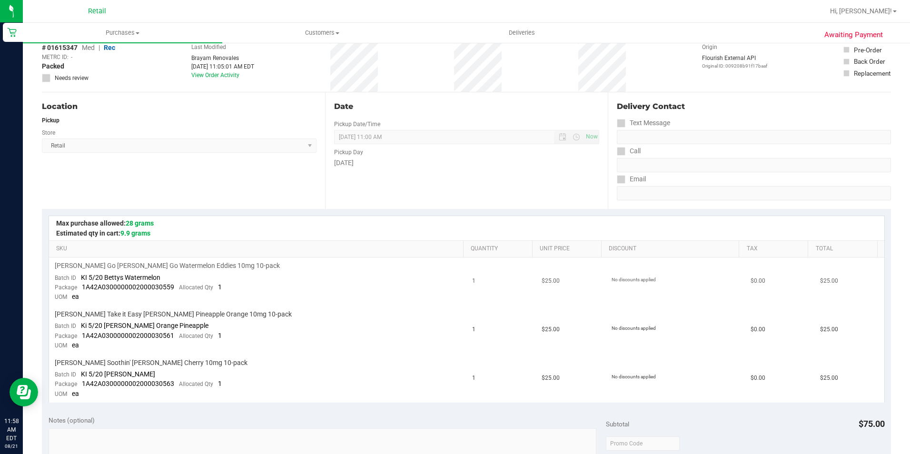
scroll to position [0, 0]
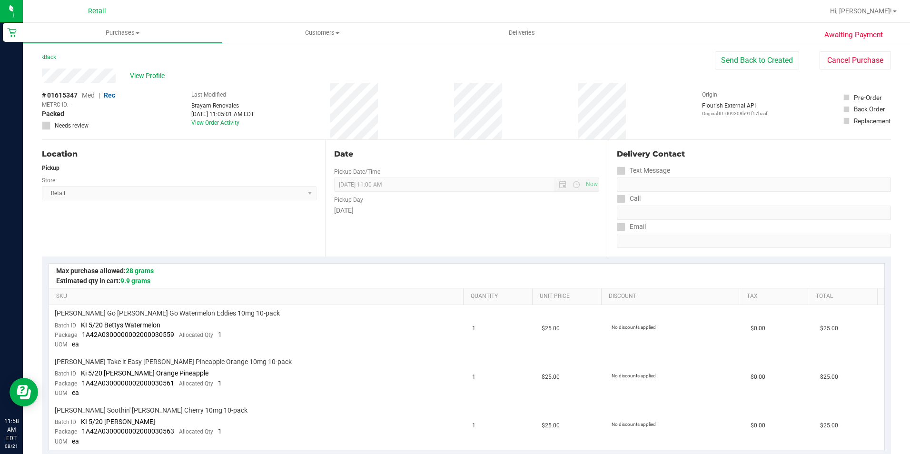
click at [749, 150] on div "Delivery Contact" at bounding box center [754, 154] width 274 height 11
click at [735, 60] on button "Send Back to Created" at bounding box center [757, 60] width 84 height 18
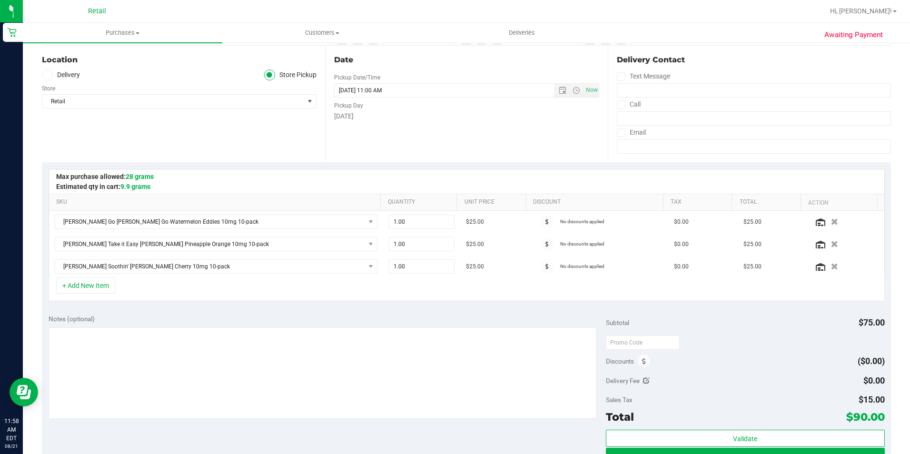
scroll to position [190, 0]
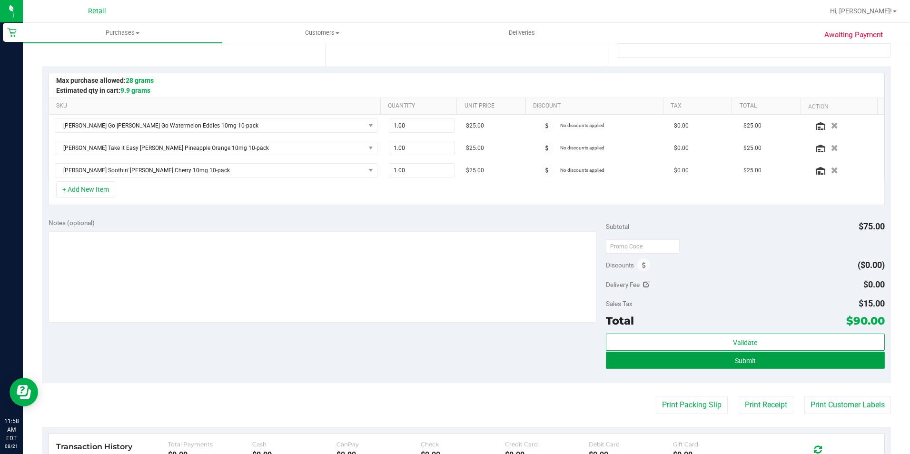
click at [718, 357] on button "Submit" at bounding box center [745, 360] width 279 height 17
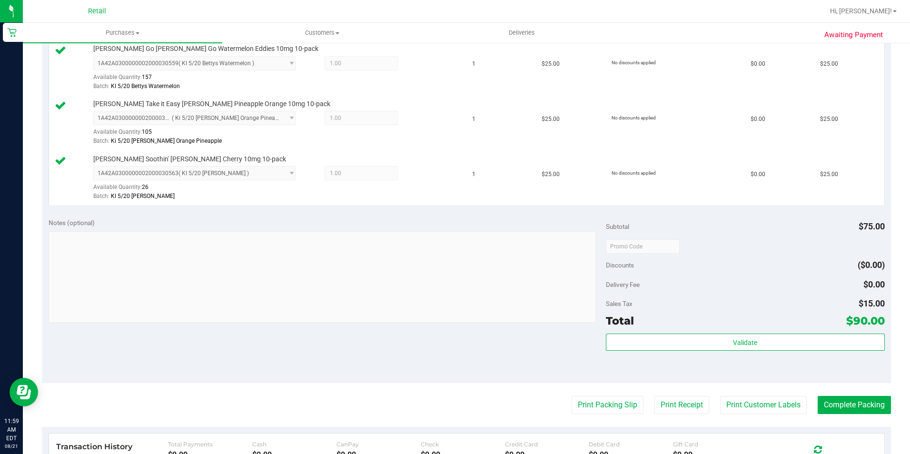
scroll to position [381, 0]
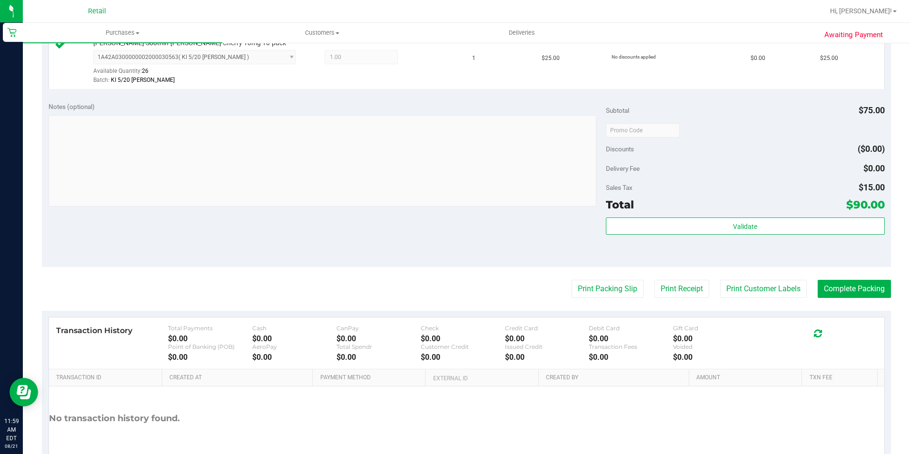
click at [832, 278] on purchase-details "Back Edit Purchase Cancel Purchase View Profile # 01615347 Med | Rec METRC ID: …" at bounding box center [466, 80] width 849 height 818
click at [833, 283] on button "Complete Packing" at bounding box center [854, 289] width 73 height 18
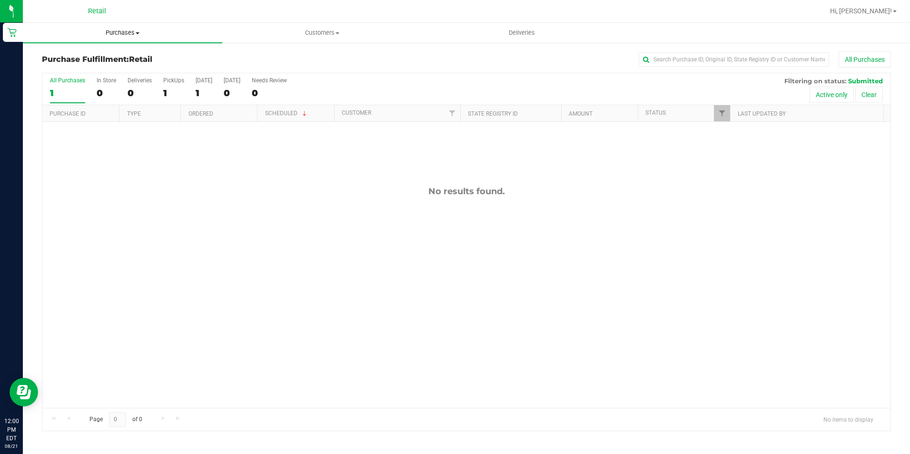
click at [114, 36] on span "Purchases" at bounding box center [122, 33] width 199 height 9
click at [111, 52] on li "Summary of purchases" at bounding box center [122, 57] width 199 height 11
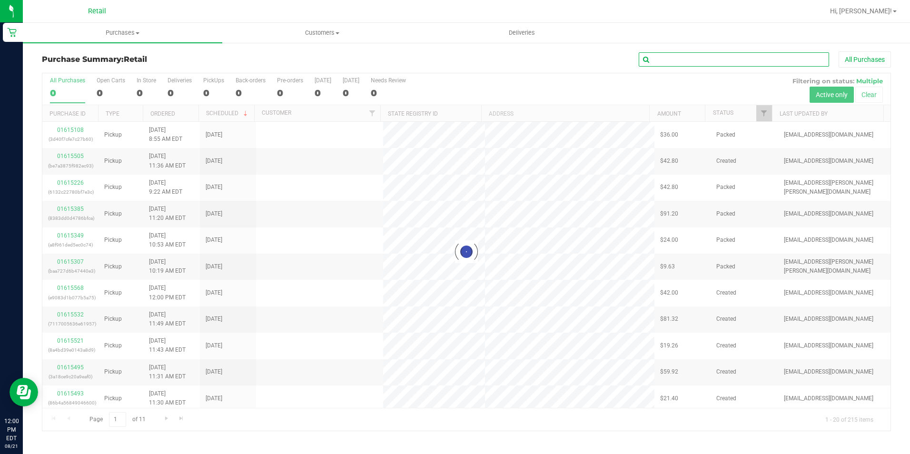
click at [670, 65] on input "text" at bounding box center [734, 59] width 190 height 14
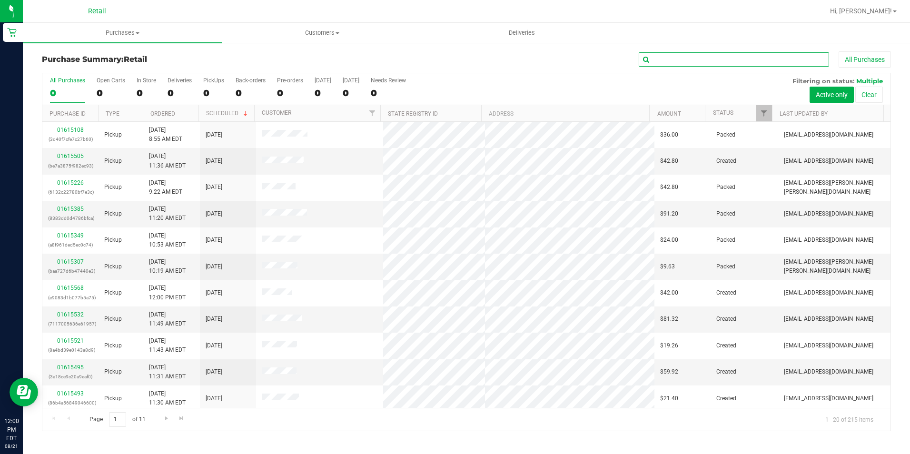
click at [678, 65] on input "text" at bounding box center [734, 59] width 190 height 14
type input "destiny"
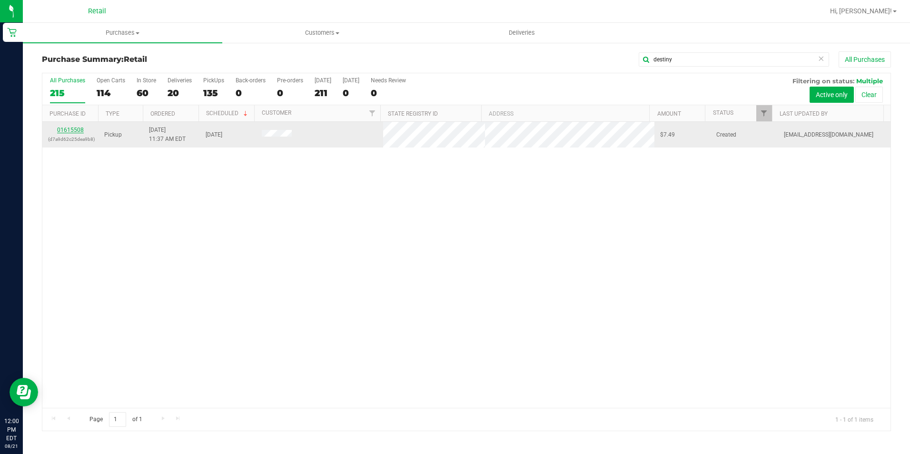
click at [75, 128] on link "01615508" at bounding box center [70, 130] width 27 height 7
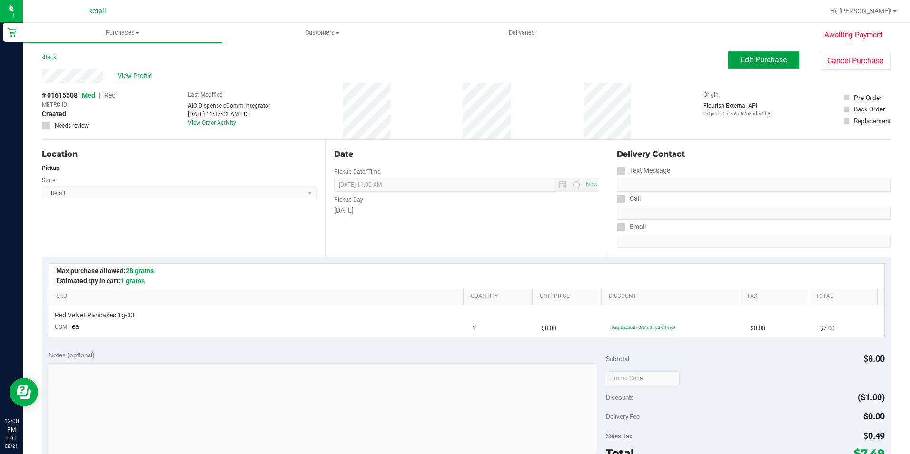
click at [770, 63] on span "Edit Purchase" at bounding box center [764, 59] width 46 height 9
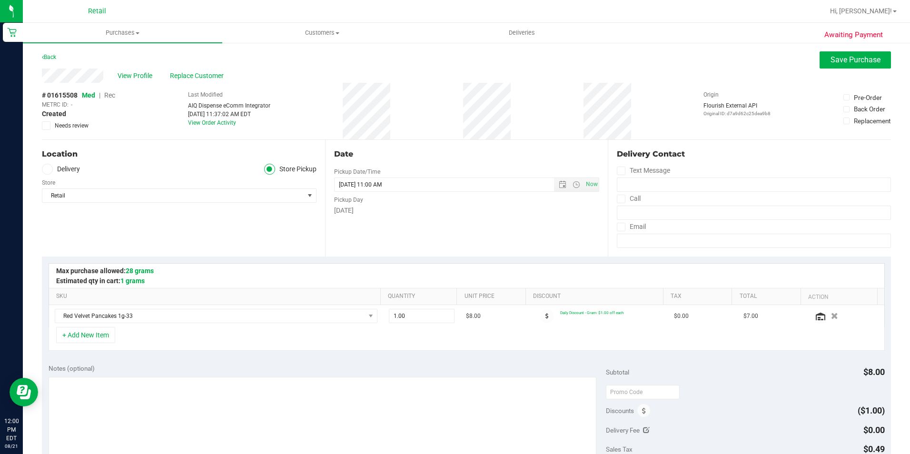
click at [110, 92] on span "Rec" at bounding box center [109, 95] width 11 height 8
click at [863, 61] on span "Save Purchase" at bounding box center [856, 59] width 50 height 9
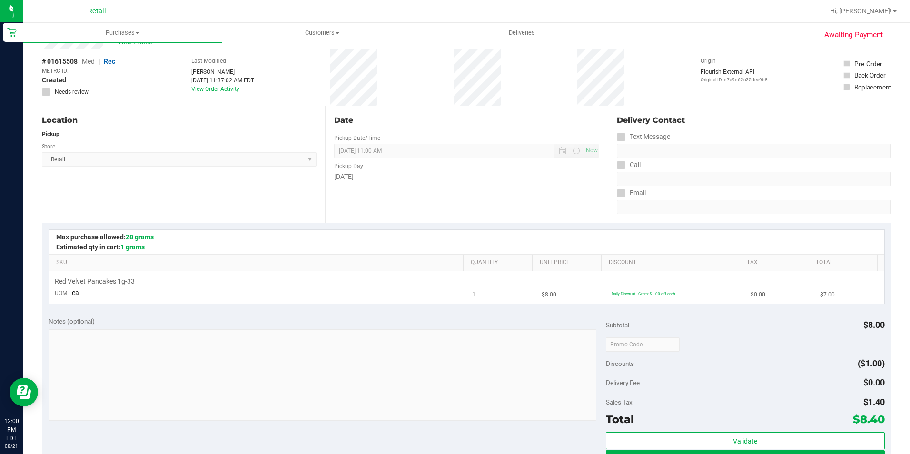
scroll to position [95, 0]
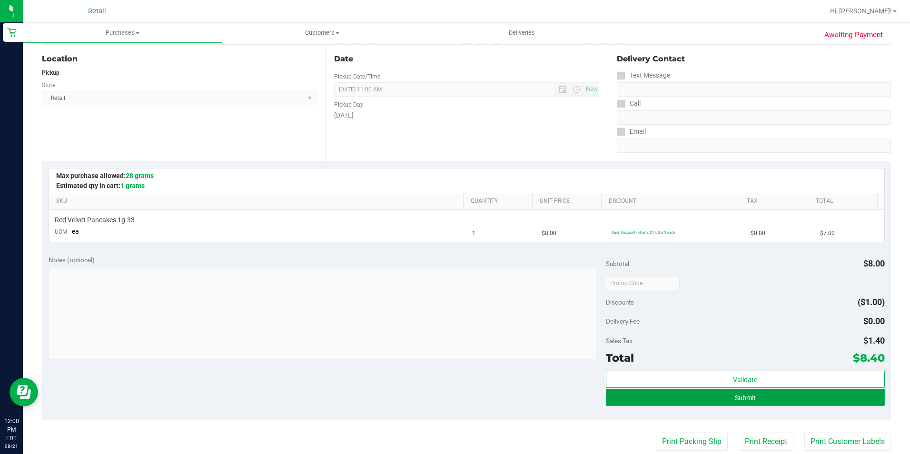
click at [728, 405] on button "Submit" at bounding box center [745, 397] width 279 height 17
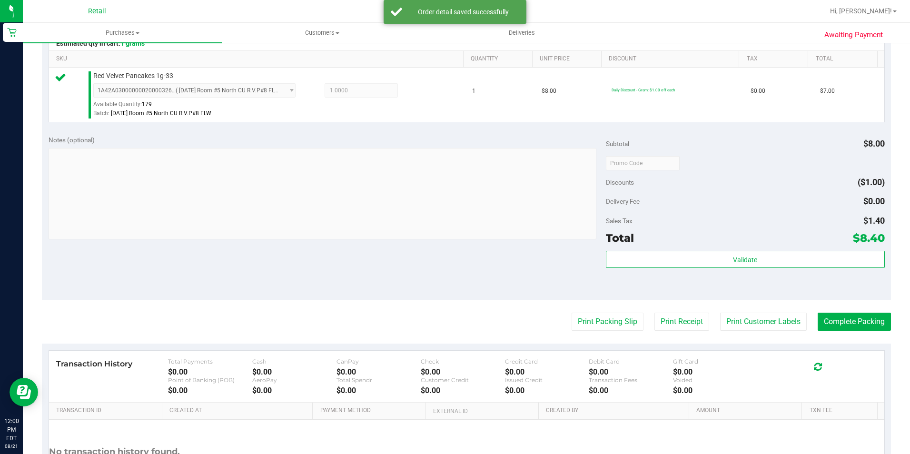
scroll to position [238, 0]
click at [864, 321] on button "Complete Packing" at bounding box center [854, 321] width 73 height 18
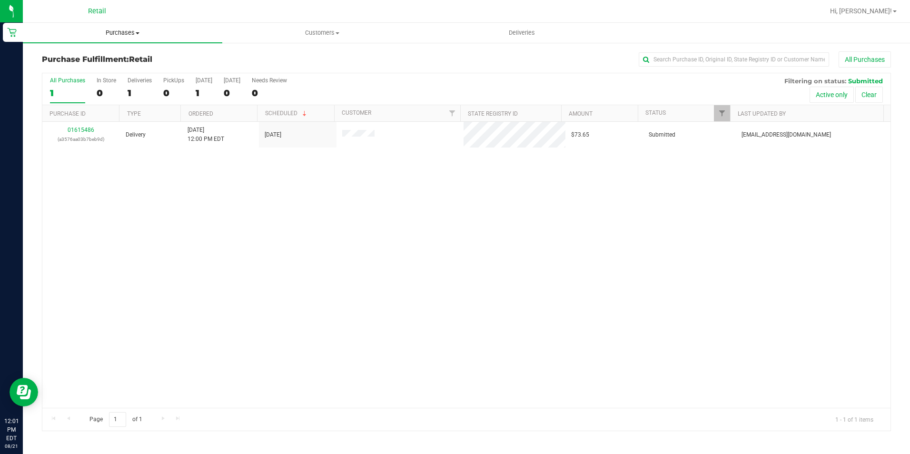
drag, startPoint x: 127, startPoint y: 34, endPoint x: 123, endPoint y: 40, distance: 7.7
click at [127, 34] on span "Purchases" at bounding box center [122, 33] width 199 height 9
click at [117, 54] on span "Summary of purchases" at bounding box center [72, 57] width 98 height 8
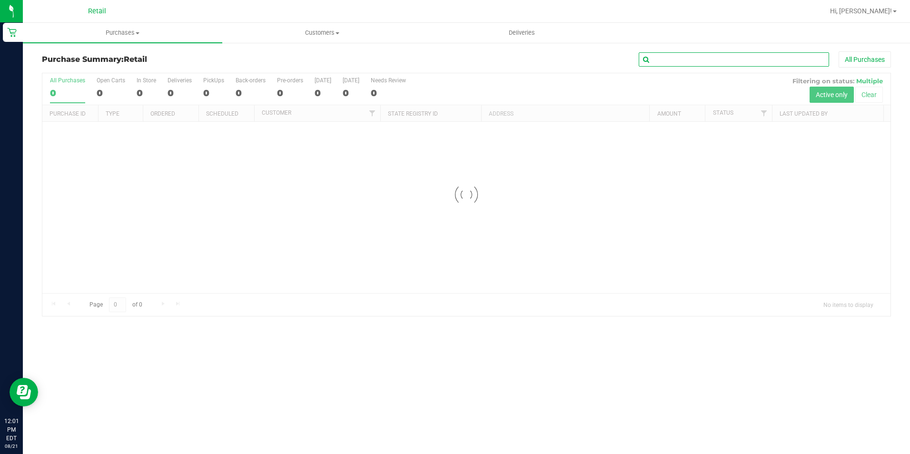
click at [730, 55] on input "text" at bounding box center [734, 59] width 190 height 14
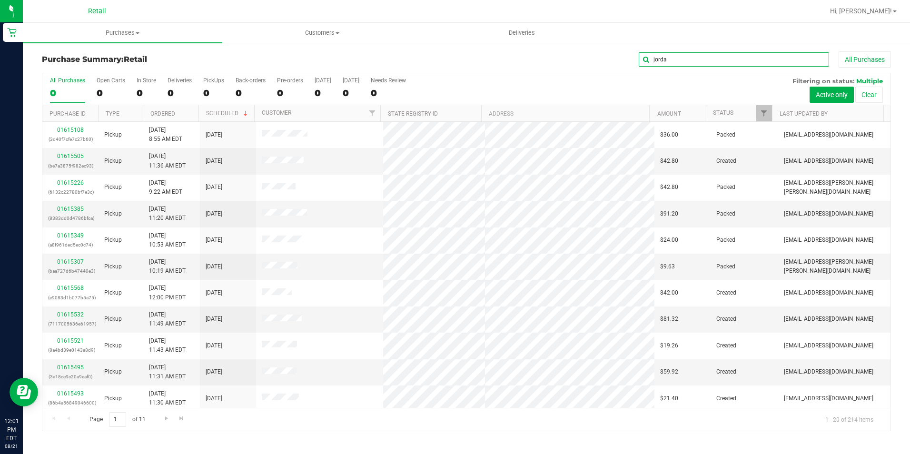
type input "jorda"
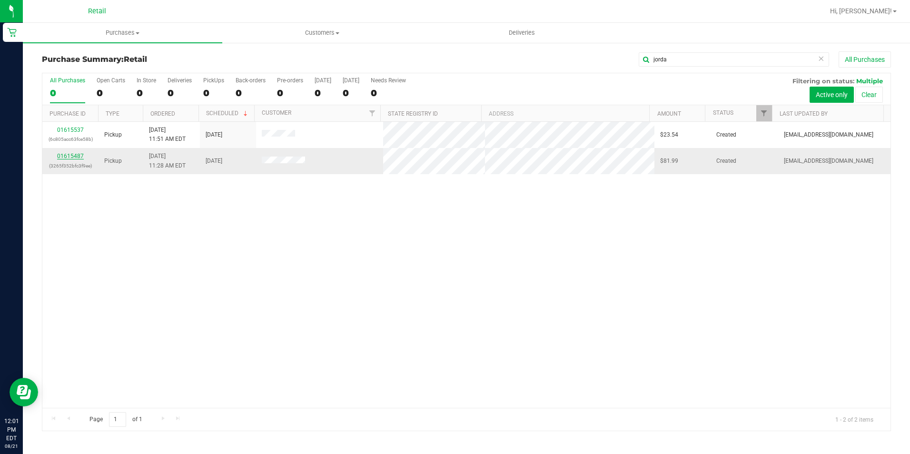
click at [80, 157] on link "01615487" at bounding box center [70, 156] width 27 height 7
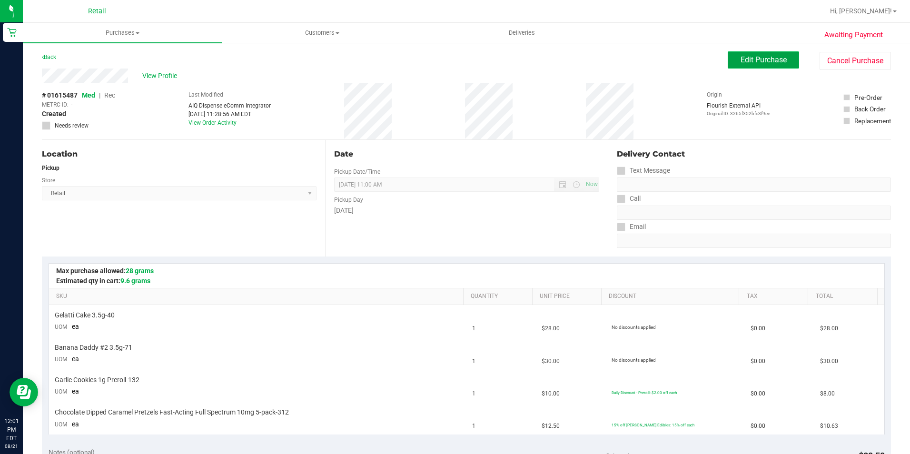
click at [758, 56] on span "Edit Purchase" at bounding box center [764, 59] width 46 height 9
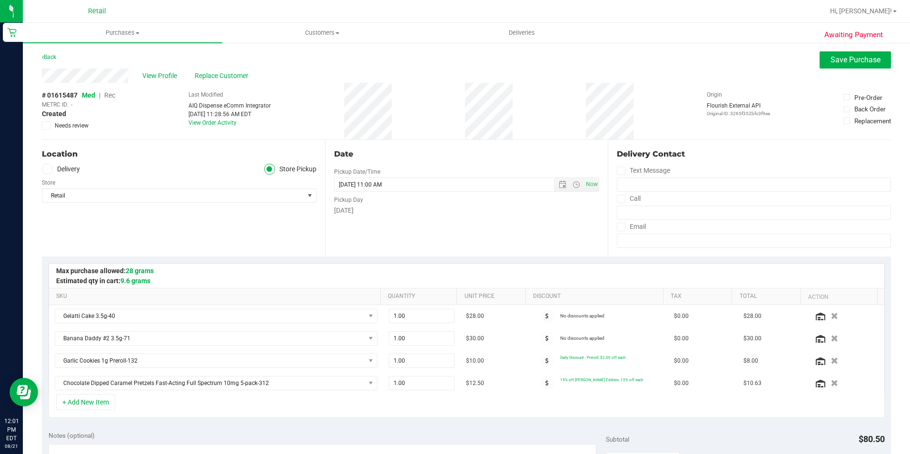
click at [109, 97] on span "Rec" at bounding box center [109, 95] width 11 height 8
click at [822, 62] on button "Save Purchase" at bounding box center [855, 59] width 71 height 17
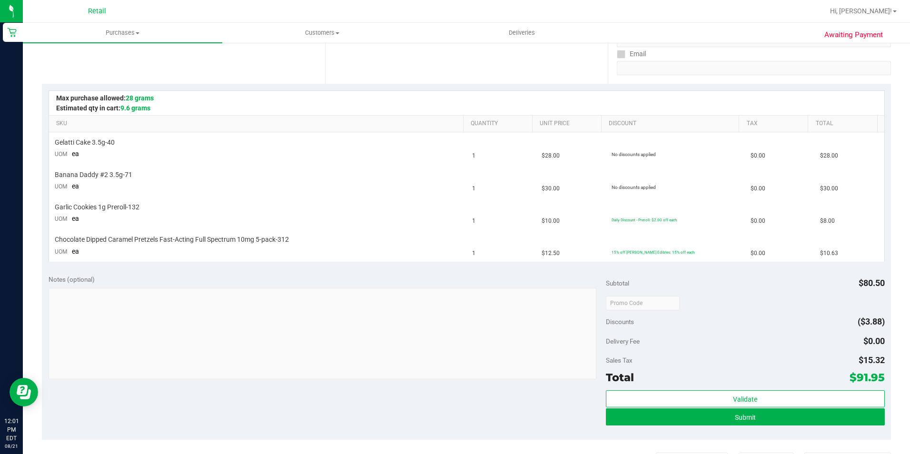
scroll to position [190, 0]
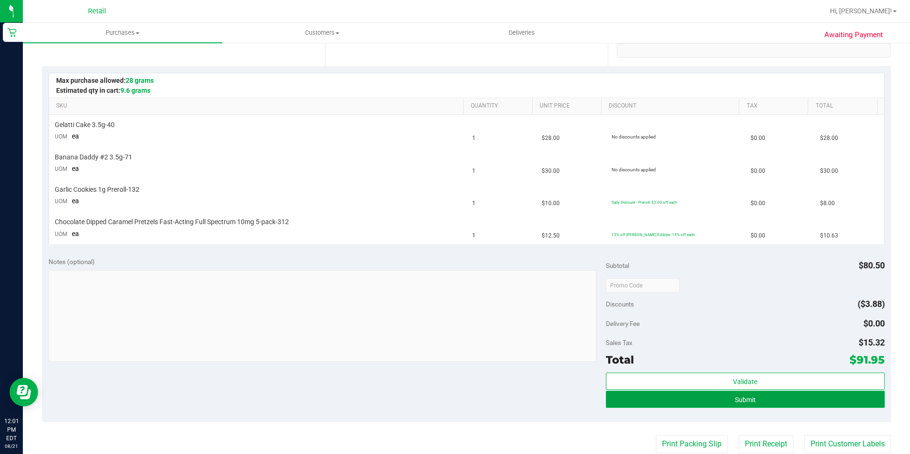
click at [756, 405] on button "Submit" at bounding box center [745, 399] width 279 height 17
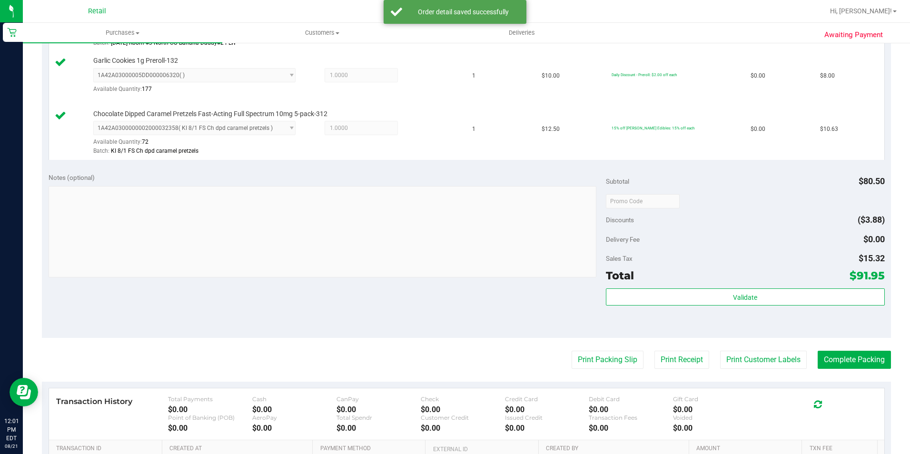
scroll to position [381, 0]
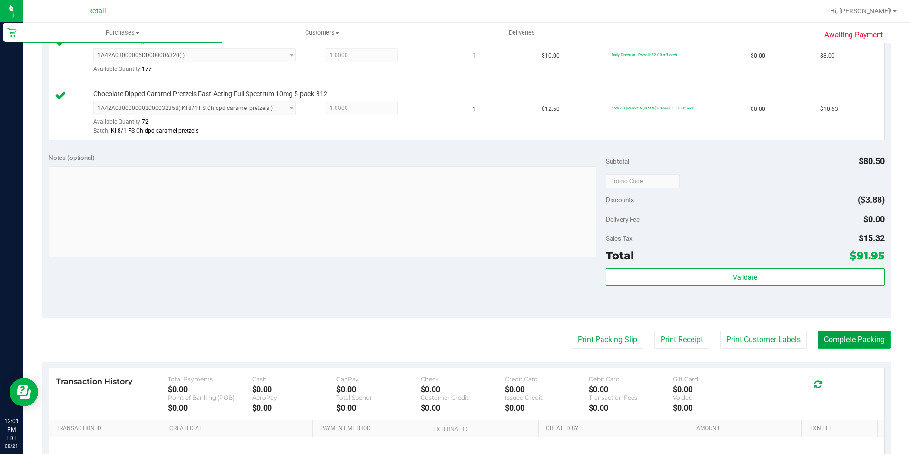
click at [849, 340] on button "Complete Packing" at bounding box center [854, 340] width 73 height 18
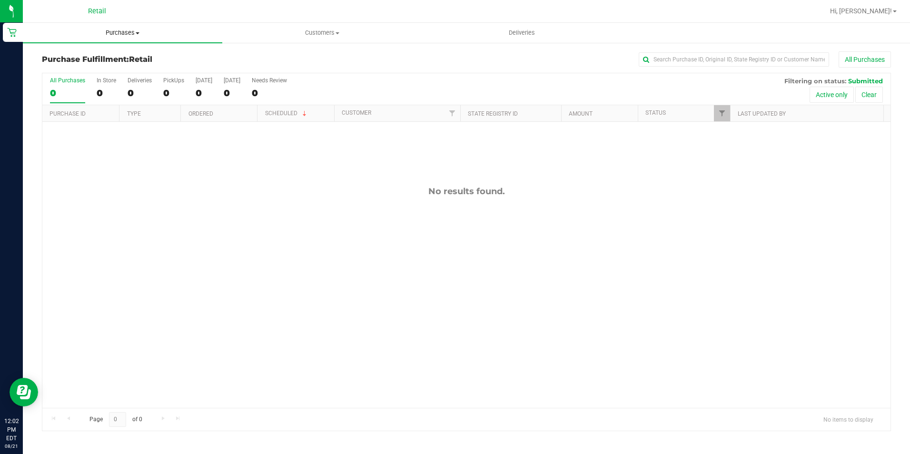
click at [119, 29] on span "Purchases" at bounding box center [122, 33] width 199 height 9
click at [112, 61] on span "Summary of purchases" at bounding box center [72, 57] width 98 height 8
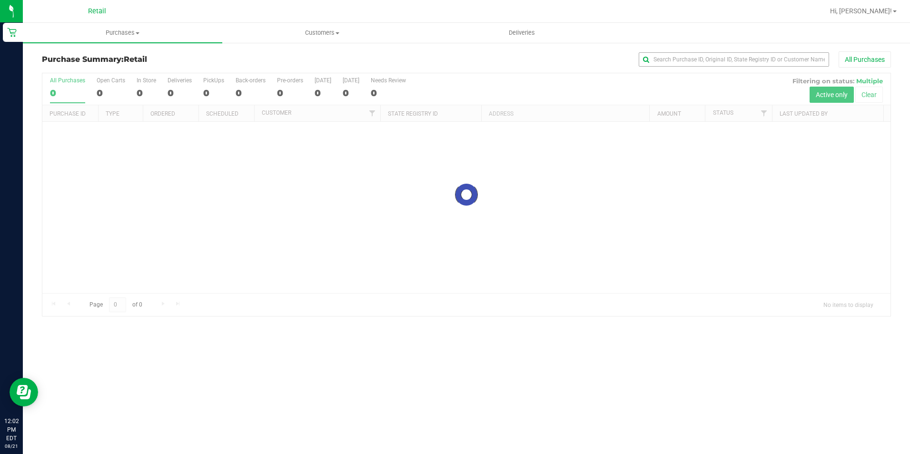
click at [718, 57] on input "text" at bounding box center [734, 59] width 190 height 14
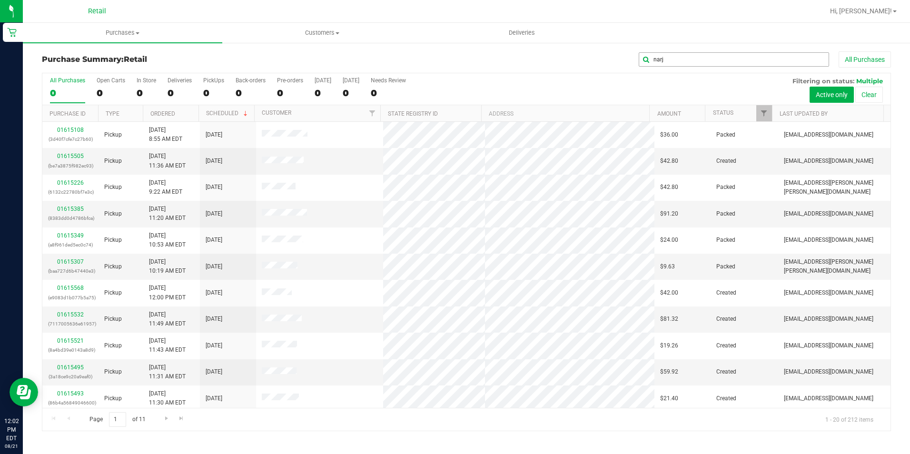
type input "narj"
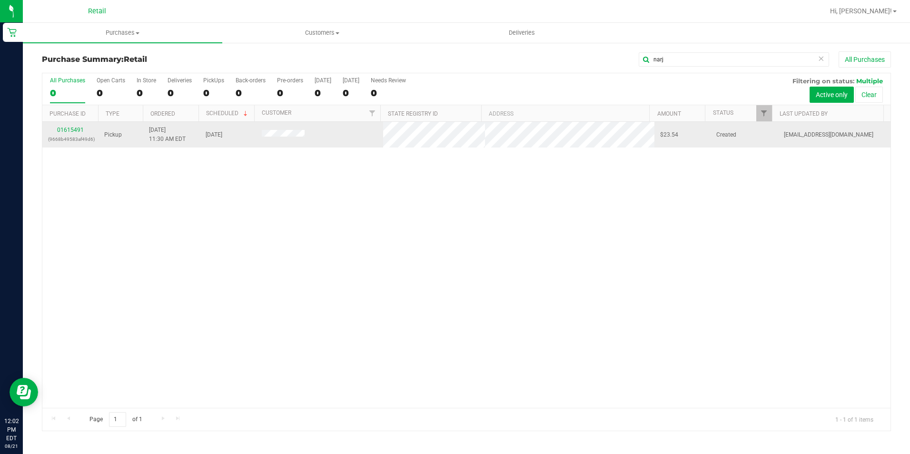
click at [78, 126] on div "01615491 (9668b49583af49d6)" at bounding box center [70, 135] width 45 height 18
click at [77, 127] on link "01615491" at bounding box center [70, 130] width 27 height 7
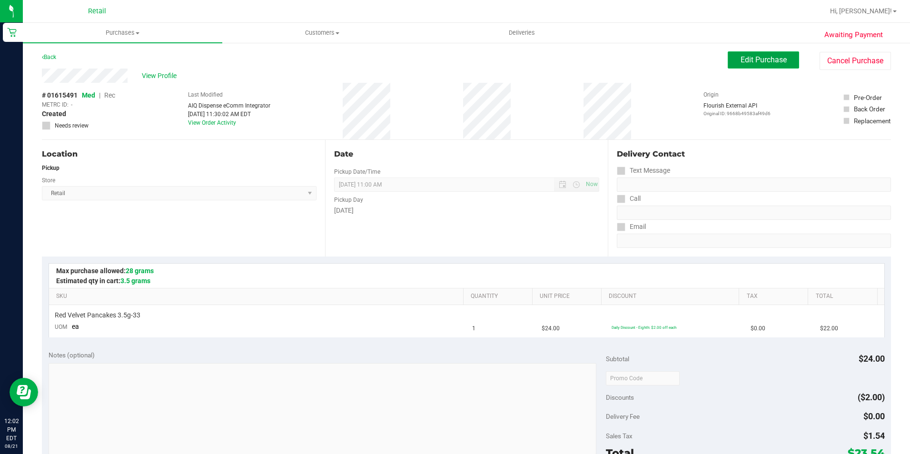
click at [770, 65] on button "Edit Purchase" at bounding box center [763, 59] width 71 height 17
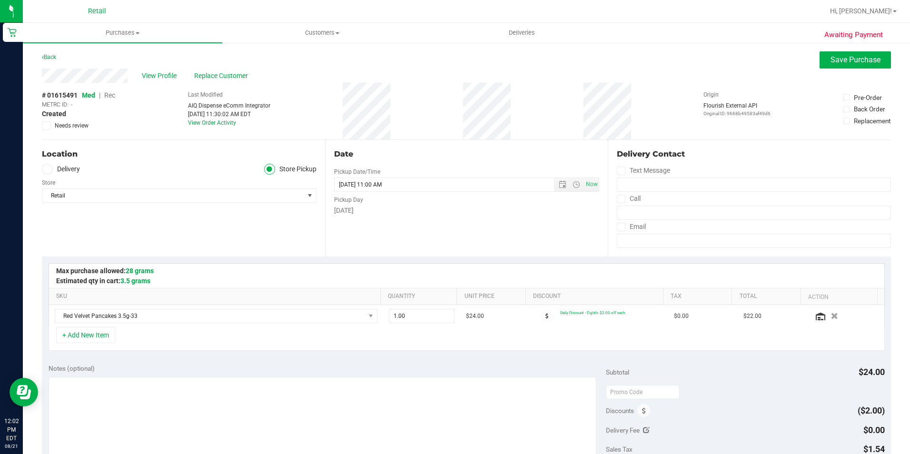
click at [110, 96] on span "Rec" at bounding box center [109, 95] width 11 height 8
click at [849, 64] on span "Save Purchase" at bounding box center [856, 59] width 50 height 9
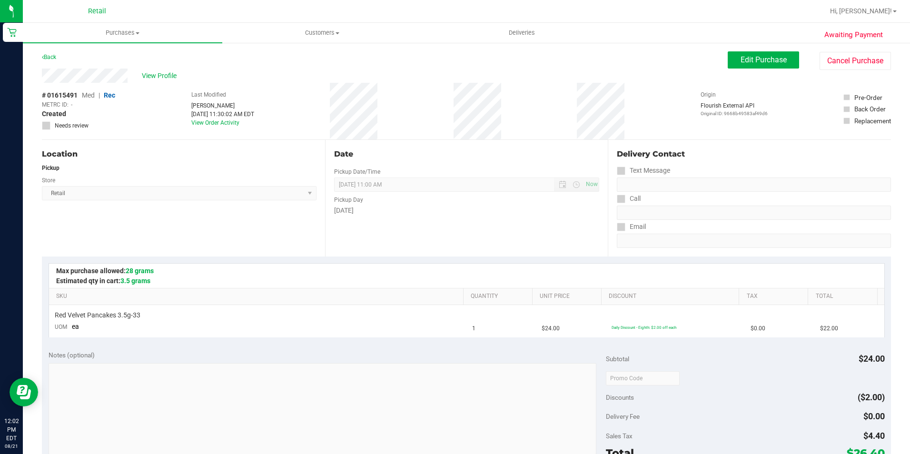
scroll to position [95, 0]
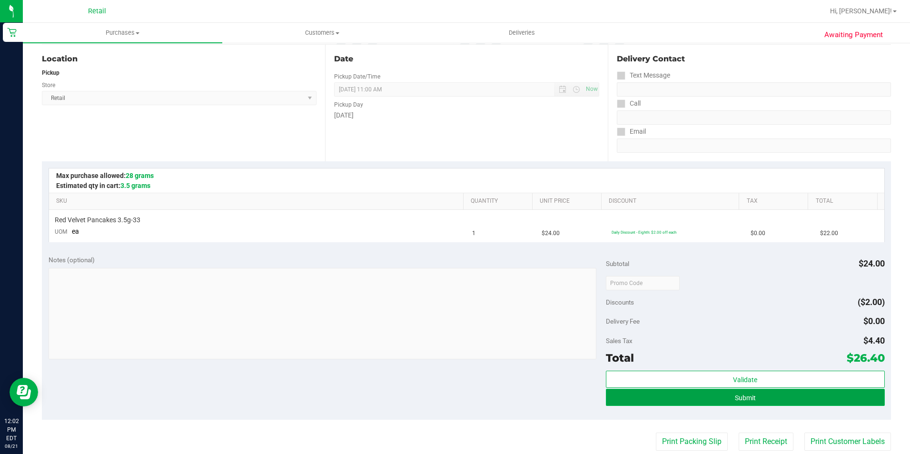
click at [745, 397] on span "Submit" at bounding box center [745, 398] width 21 height 8
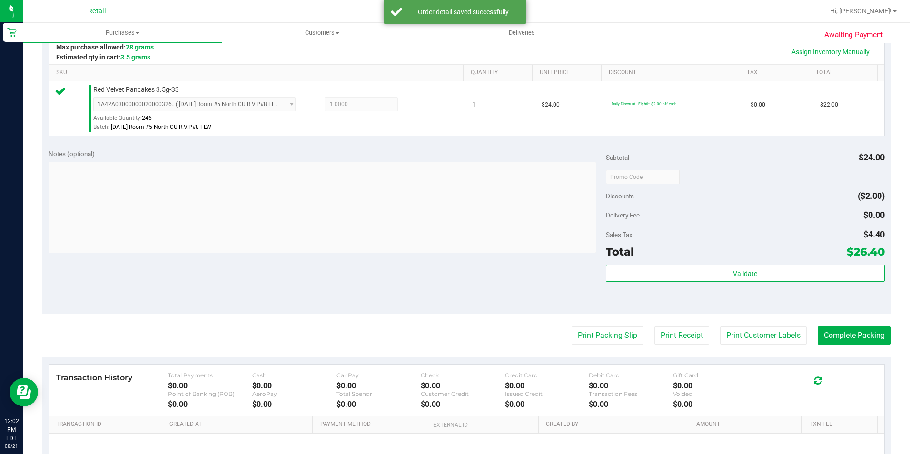
scroll to position [324, 0]
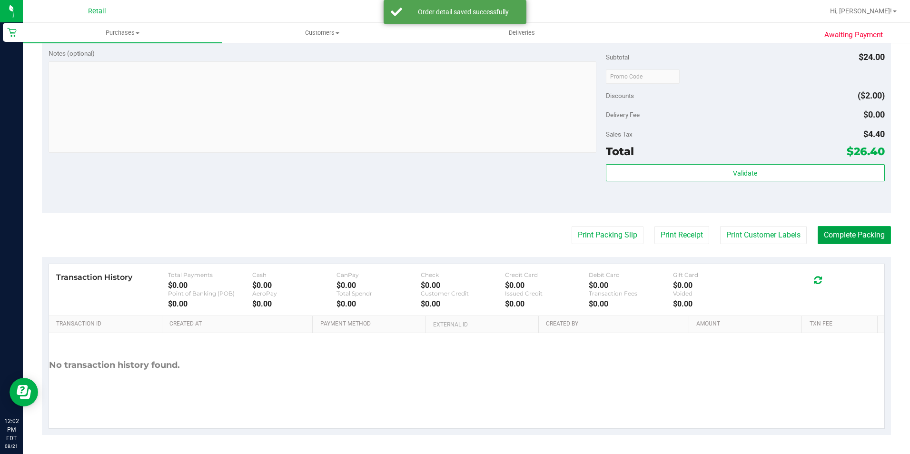
click at [858, 239] on button "Complete Packing" at bounding box center [854, 235] width 73 height 18
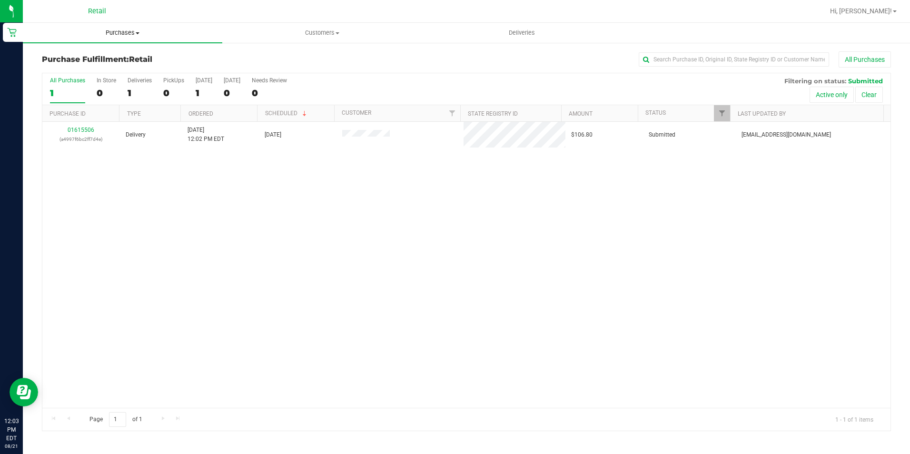
drag, startPoint x: 123, startPoint y: 29, endPoint x: 119, endPoint y: 35, distance: 7.7
click at [123, 29] on span "Purchases" at bounding box center [122, 33] width 199 height 9
click at [109, 56] on span "Summary of purchases" at bounding box center [72, 57] width 98 height 8
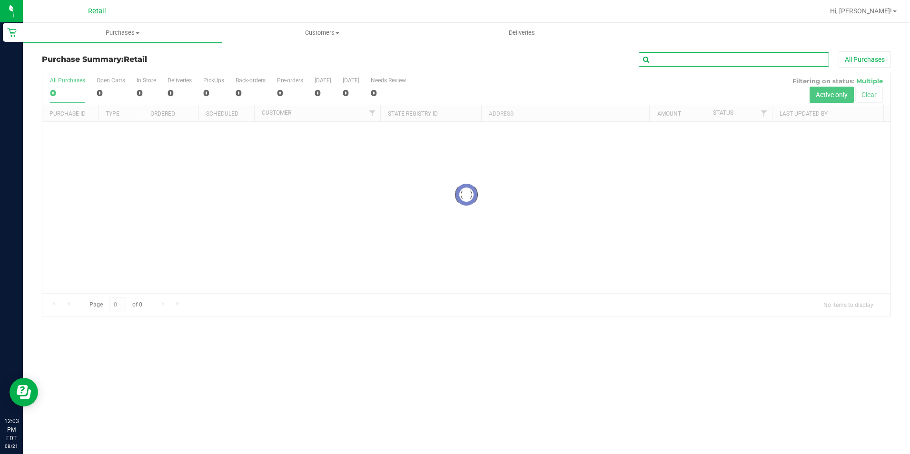
click at [691, 53] on input "text" at bounding box center [734, 59] width 190 height 14
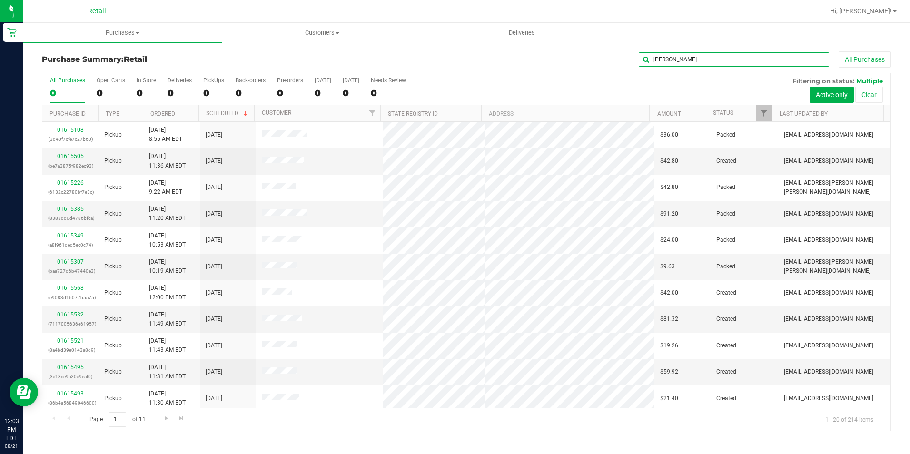
type input "ronelle"
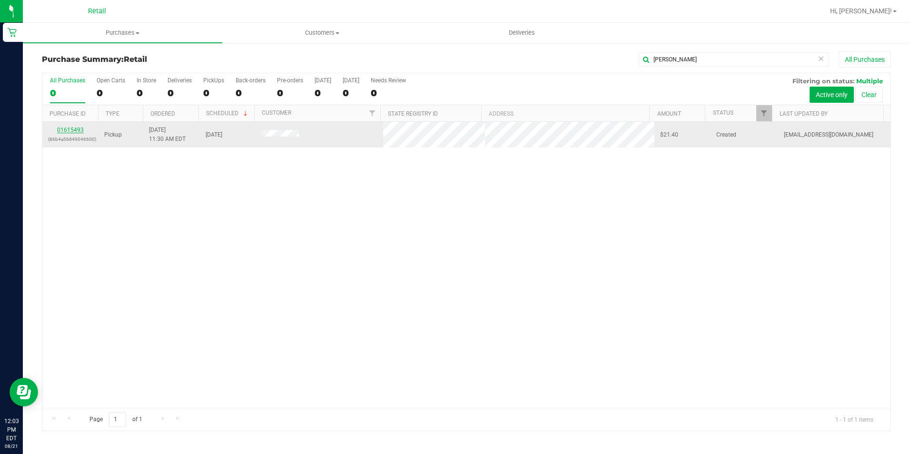
click at [63, 130] on link "01615493" at bounding box center [70, 130] width 27 height 7
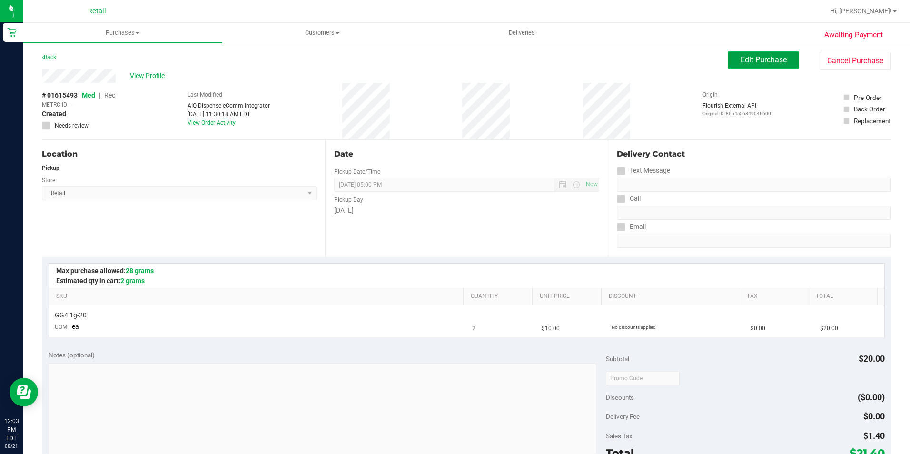
click at [754, 61] on span "Edit Purchase" at bounding box center [764, 59] width 46 height 9
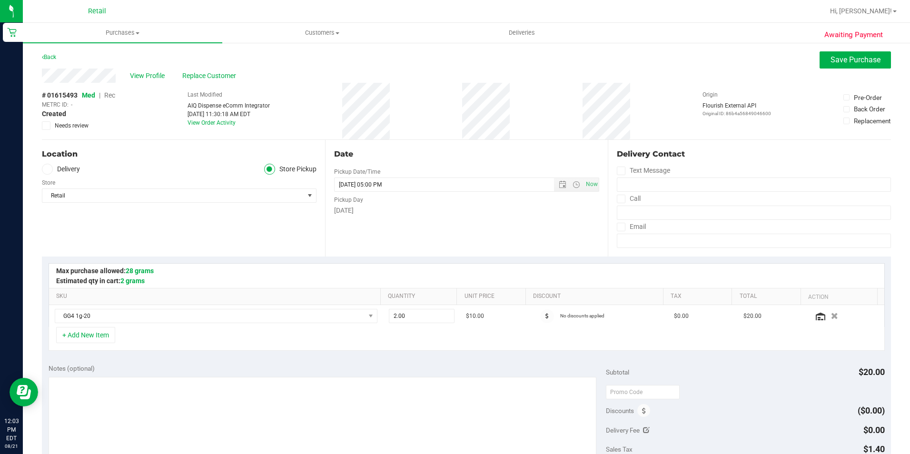
click at [115, 96] on span "Rec" at bounding box center [109, 95] width 11 height 8
click at [840, 60] on span "Save Purchase" at bounding box center [856, 59] width 50 height 9
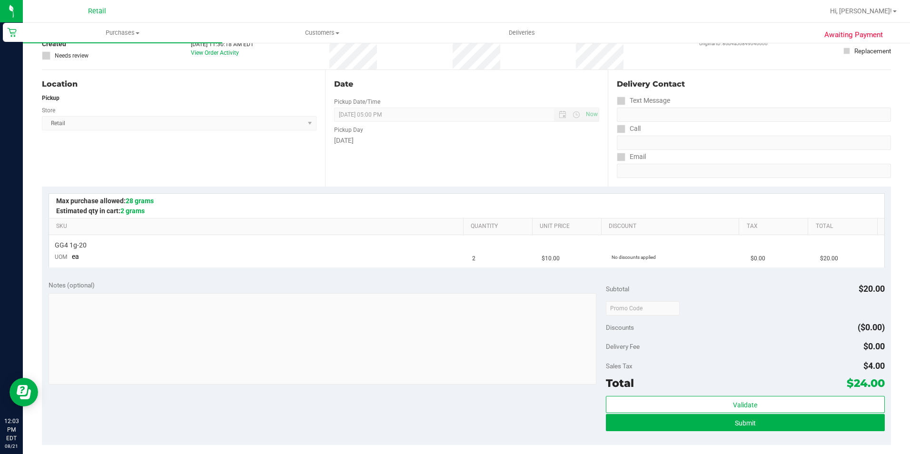
scroll to position [143, 0]
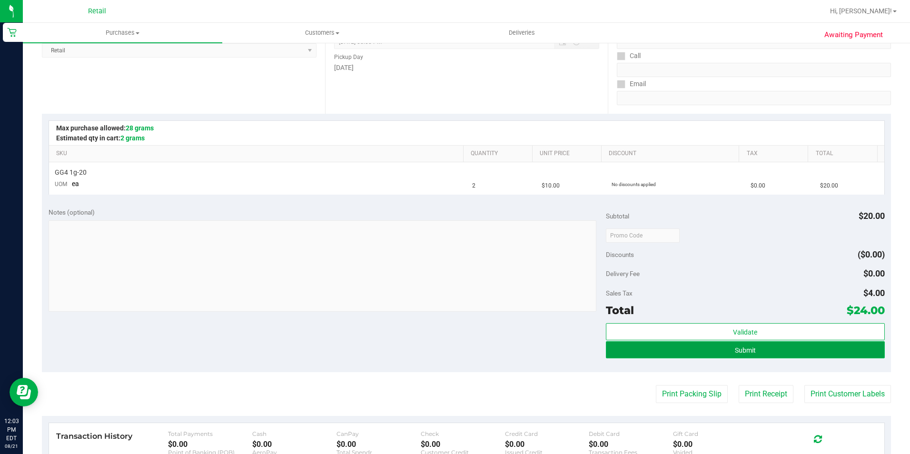
click at [789, 349] on button "Submit" at bounding box center [745, 349] width 279 height 17
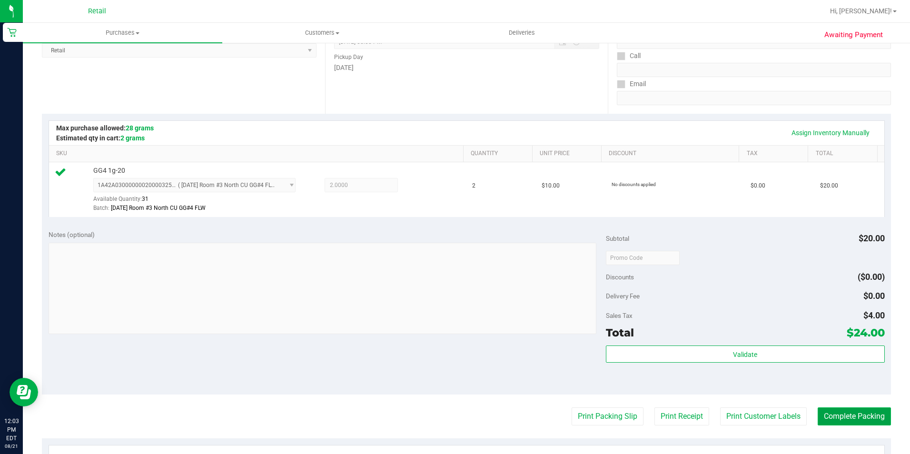
click at [856, 419] on button "Complete Packing" at bounding box center [854, 416] width 73 height 18
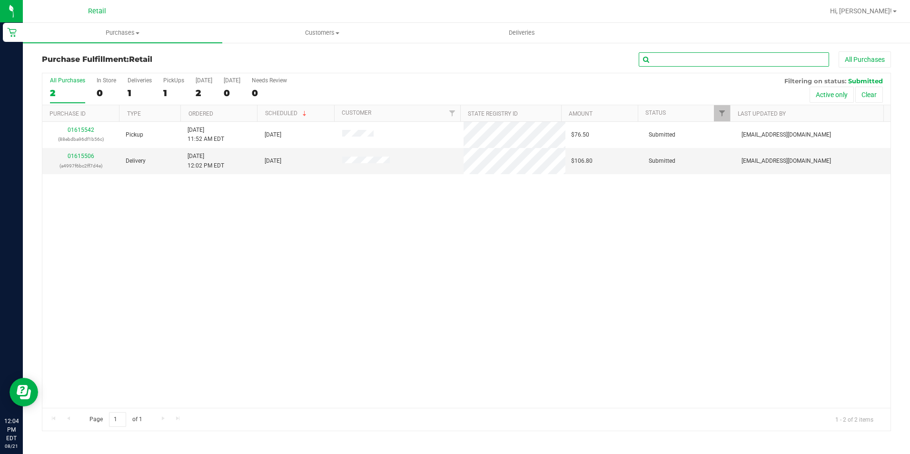
click at [687, 58] on input "text" at bounding box center [734, 59] width 190 height 14
click at [149, 35] on span "Purchases" at bounding box center [122, 33] width 199 height 9
click at [117, 55] on span "Summary of purchases" at bounding box center [72, 57] width 98 height 8
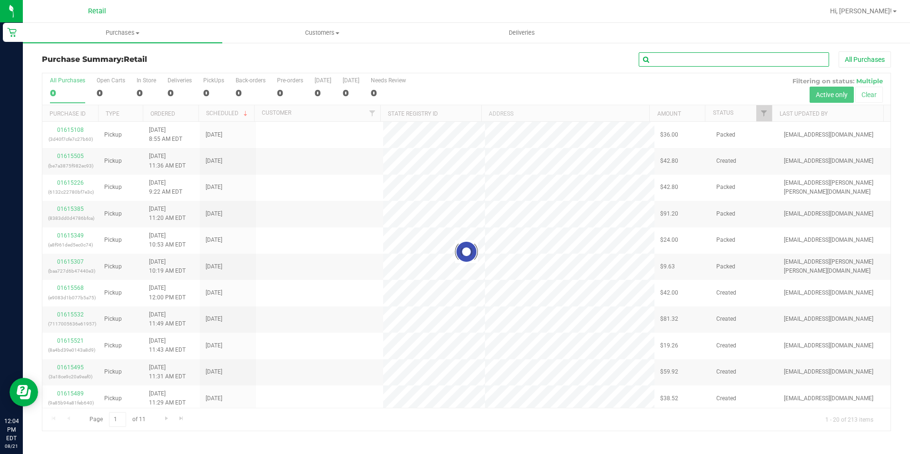
click at [720, 63] on input "text" at bounding box center [734, 59] width 190 height 14
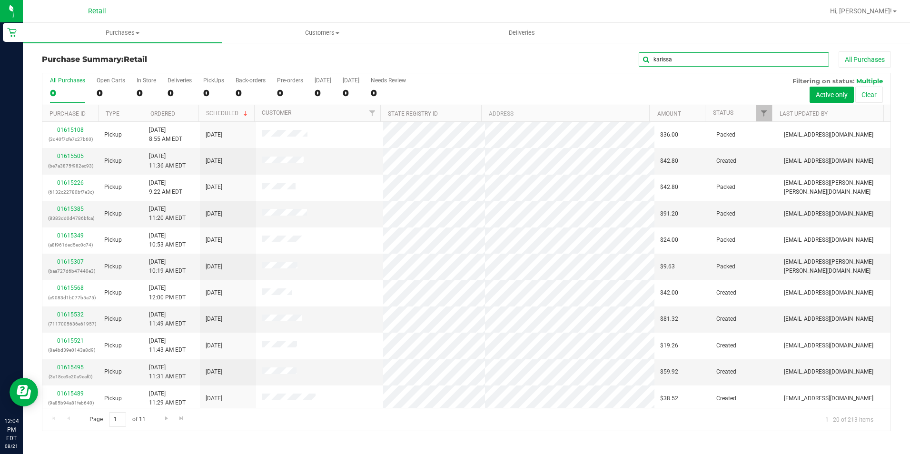
type input "karissa"
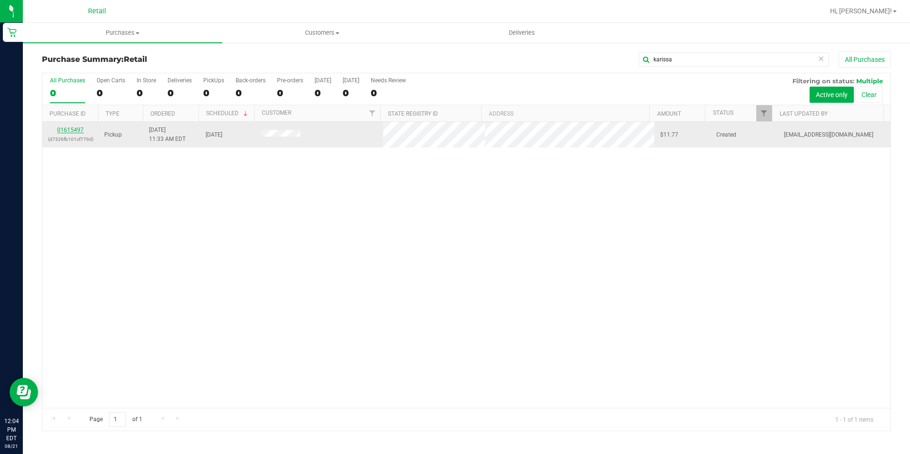
click at [81, 130] on link "01615497" at bounding box center [70, 130] width 27 height 7
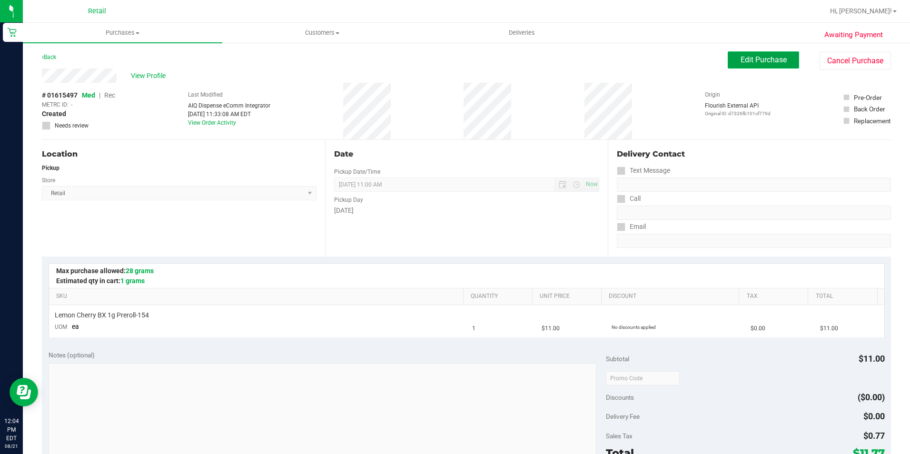
click at [784, 60] on button "Edit Purchase" at bounding box center [763, 59] width 71 height 17
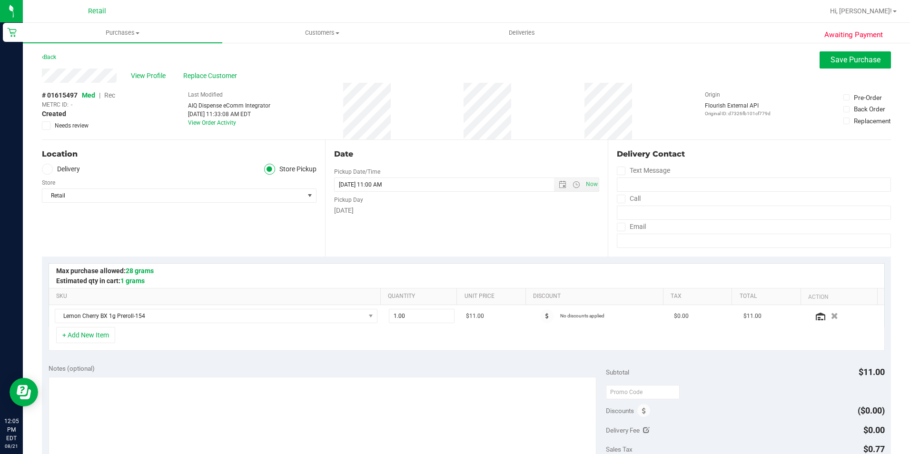
click at [115, 95] on span "Rec" at bounding box center [109, 95] width 11 height 8
click at [844, 63] on span "Save Purchase" at bounding box center [856, 59] width 50 height 9
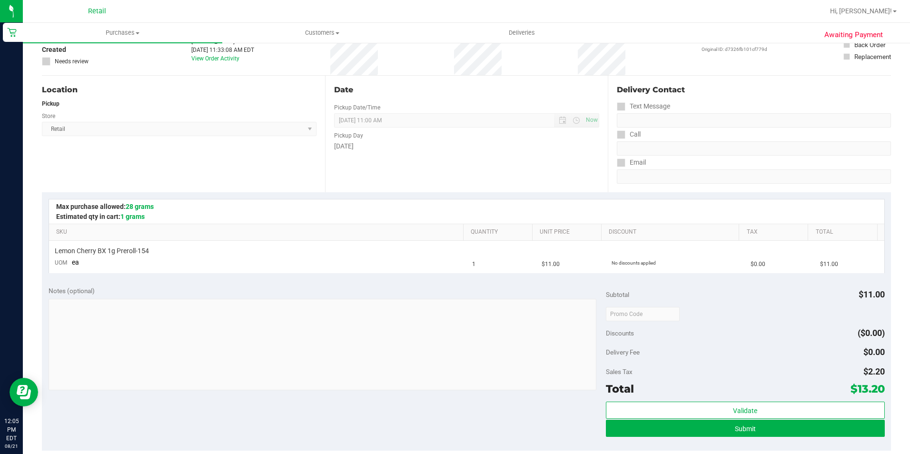
scroll to position [143, 0]
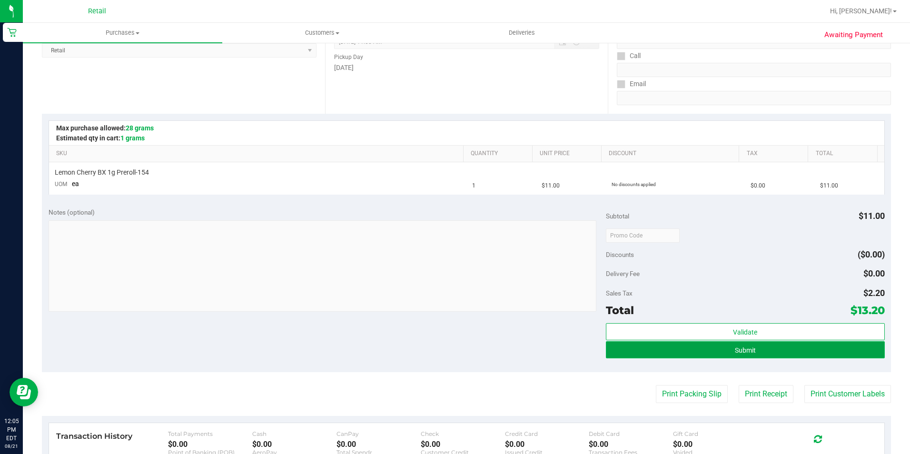
click at [770, 351] on button "Submit" at bounding box center [745, 349] width 279 height 17
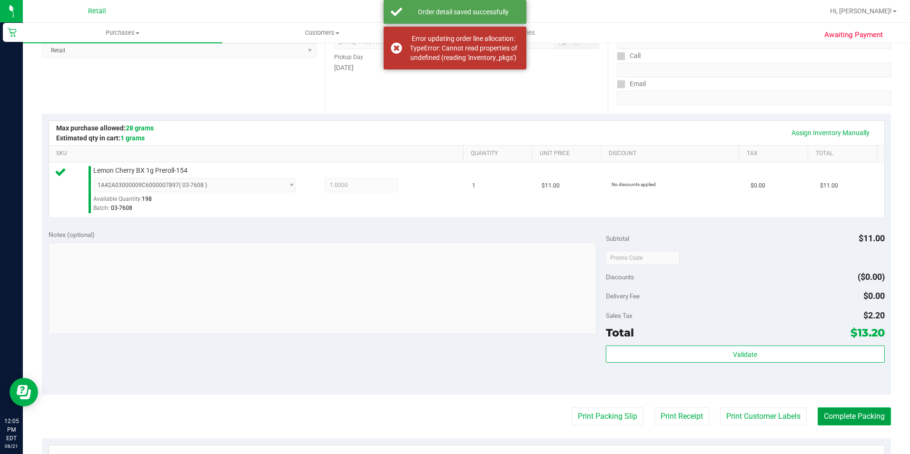
click at [844, 417] on button "Complete Packing" at bounding box center [854, 416] width 73 height 18
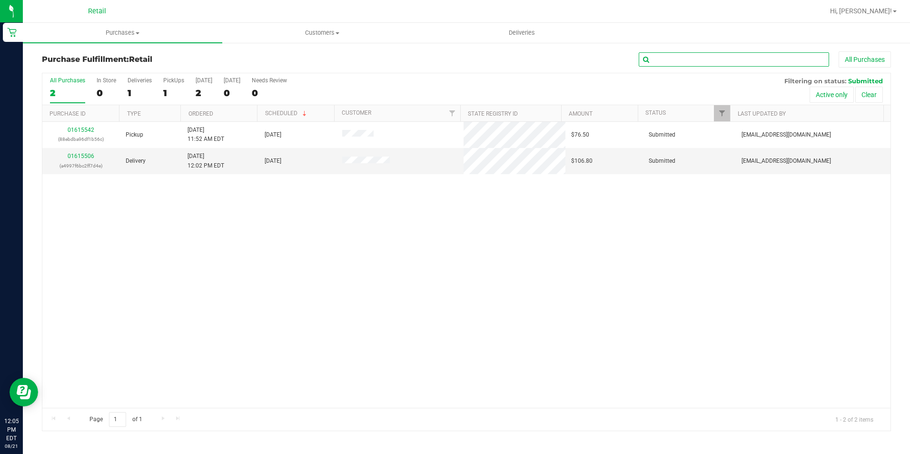
click at [731, 61] on input "text" at bounding box center [734, 59] width 190 height 14
type input "karissa"
click at [109, 32] on span "Purchases" at bounding box center [122, 33] width 199 height 9
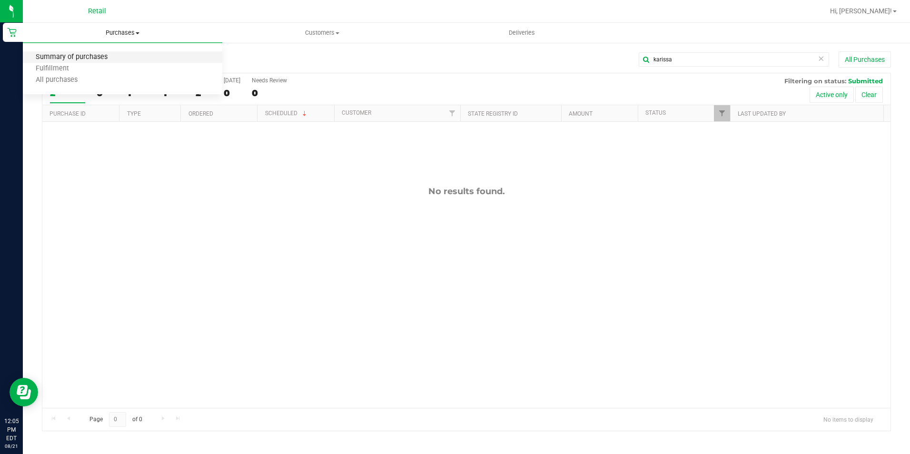
click at [96, 60] on span "Summary of purchases" at bounding box center [72, 57] width 98 height 8
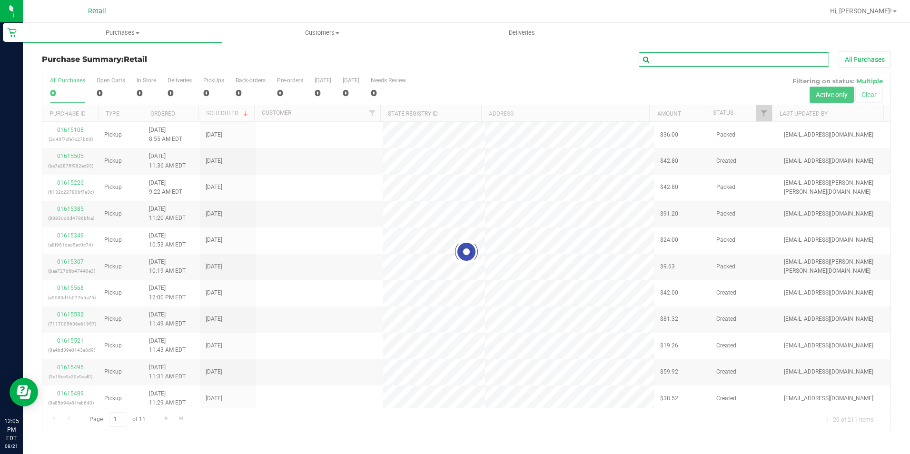
click at [706, 55] on input "text" at bounding box center [734, 59] width 190 height 14
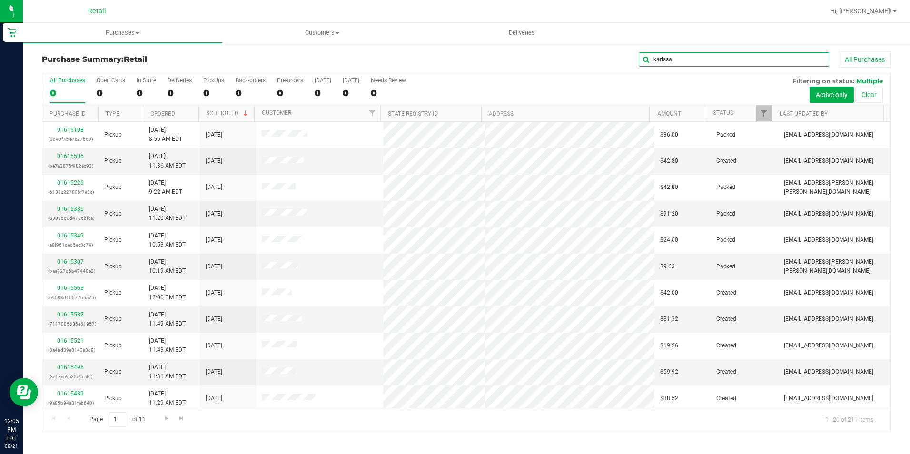
type input "karissa"
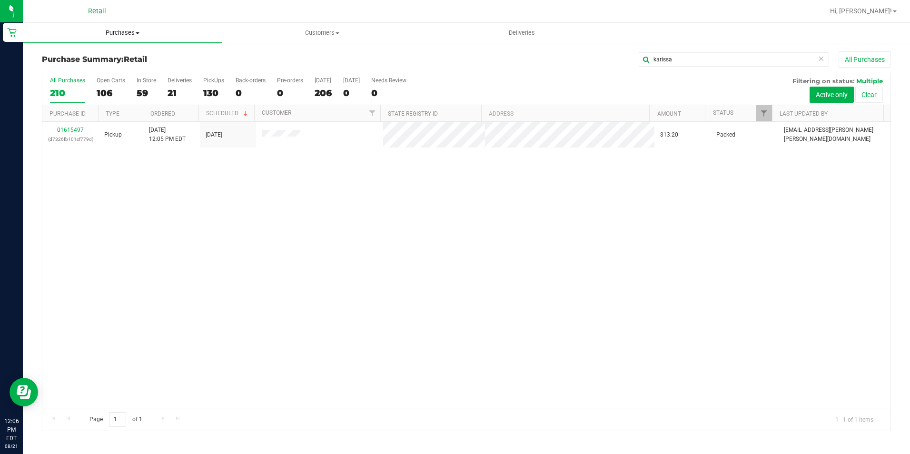
click at [115, 39] on uib-tab-heading "Purchases Summary of purchases Fulfillment All purchases" at bounding box center [122, 33] width 199 height 20
click at [111, 58] on span "Summary of purchases" at bounding box center [72, 57] width 98 height 8
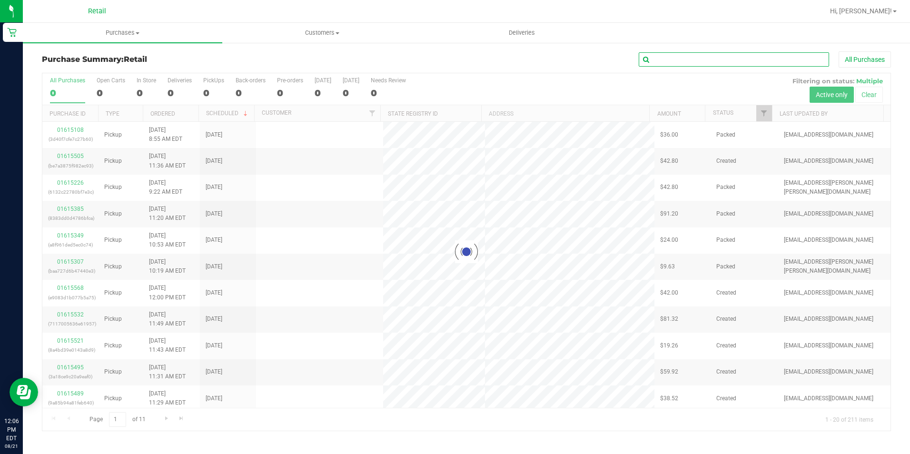
click at [733, 63] on input "text" at bounding box center [734, 59] width 190 height 14
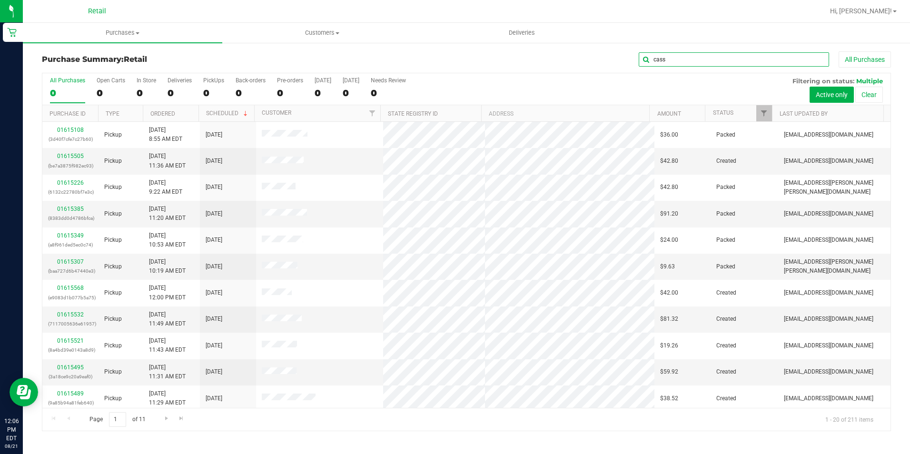
type input "cass"
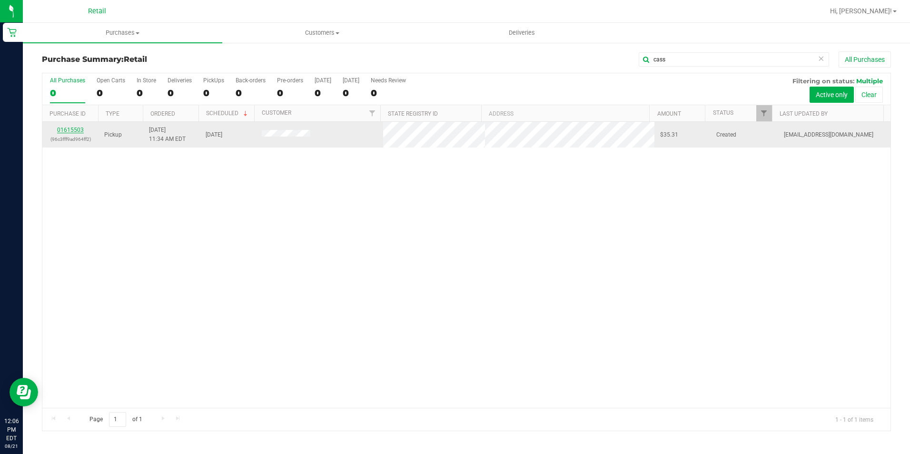
click at [77, 132] on link "01615503" at bounding box center [70, 130] width 27 height 7
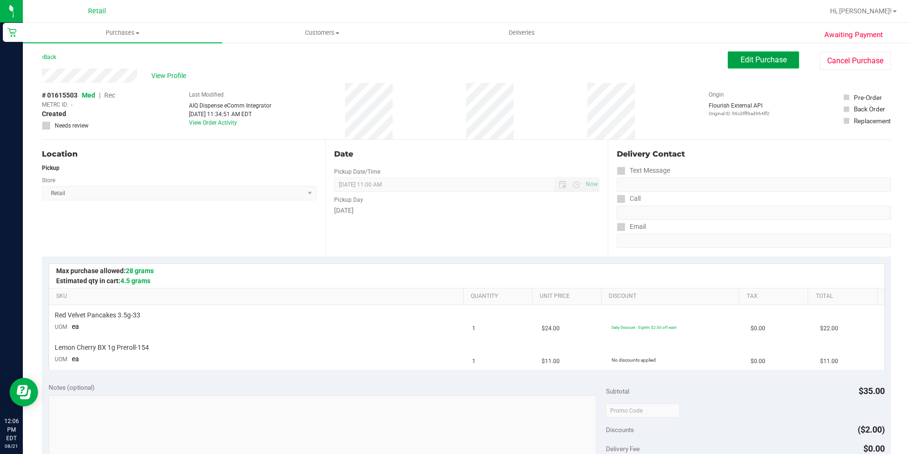
click at [780, 66] on button "Edit Purchase" at bounding box center [763, 59] width 71 height 17
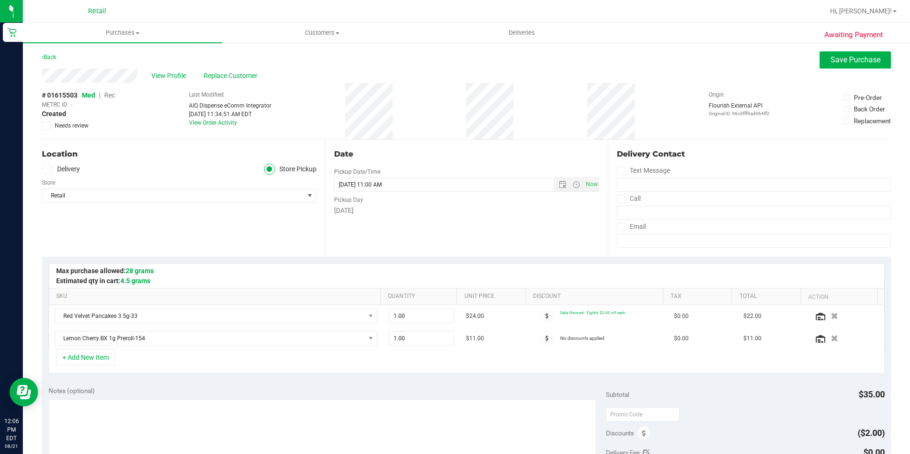
click at [111, 97] on span "Rec" at bounding box center [109, 95] width 11 height 8
click at [858, 64] on button "Save Purchase" at bounding box center [855, 59] width 71 height 17
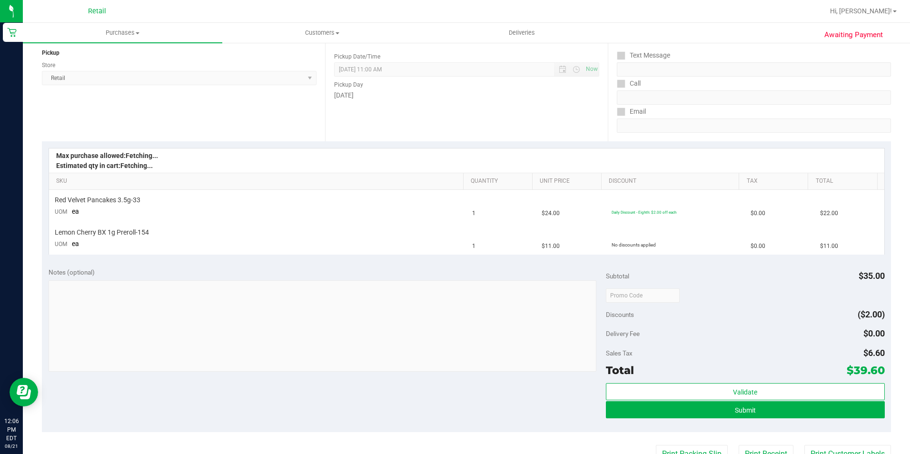
scroll to position [143, 0]
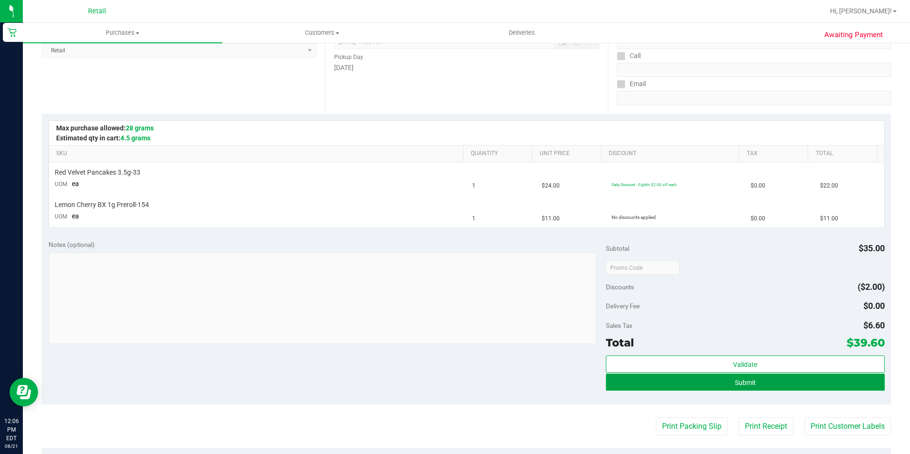
click at [775, 384] on button "Submit" at bounding box center [745, 382] width 279 height 17
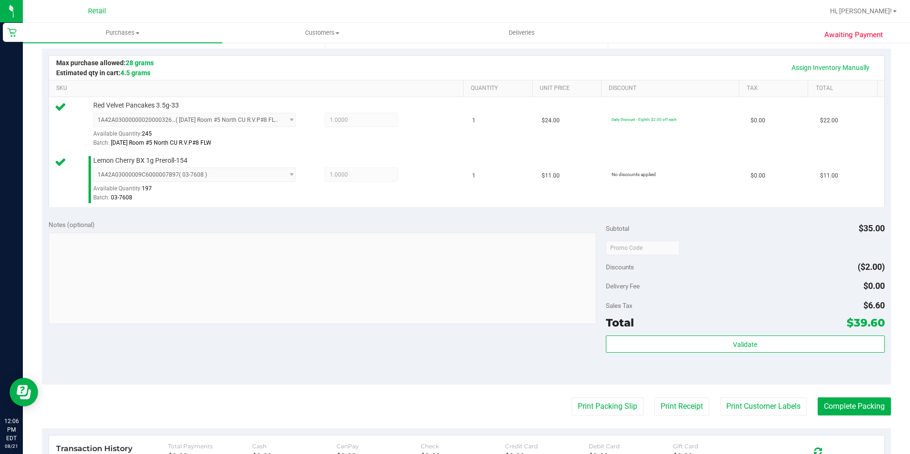
scroll to position [286, 0]
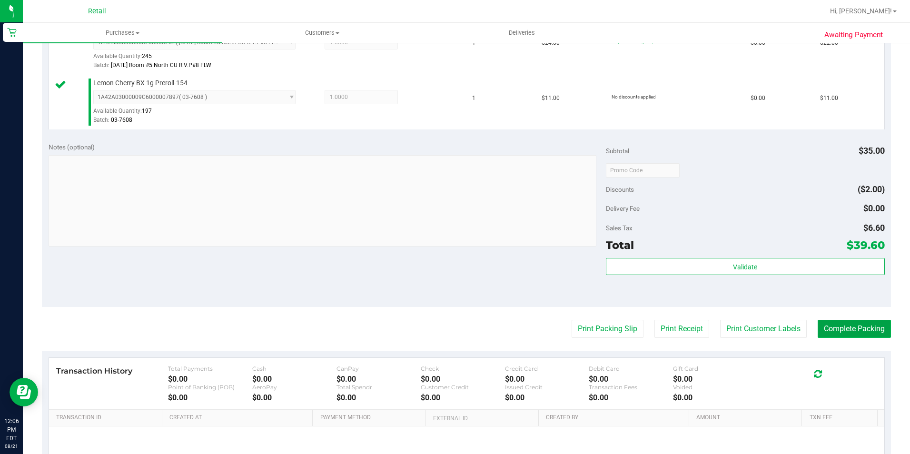
click at [839, 324] on button "Complete Packing" at bounding box center [854, 329] width 73 height 18
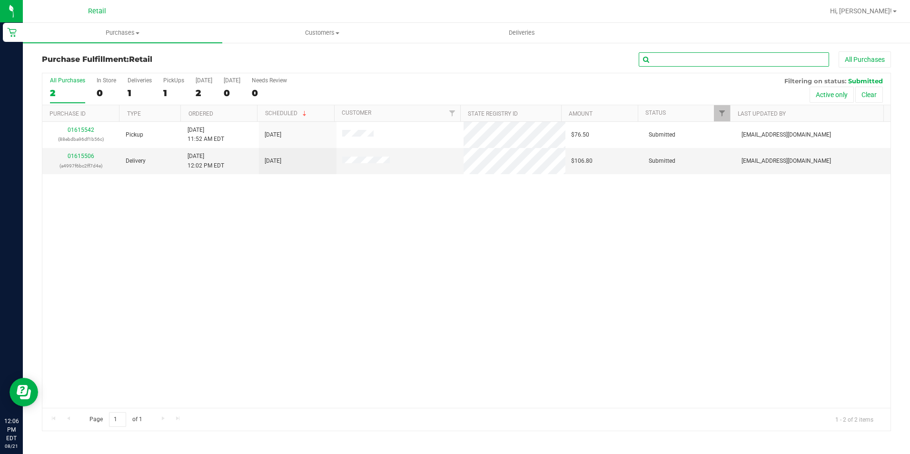
click at [680, 66] on input "text" at bounding box center [734, 59] width 190 height 14
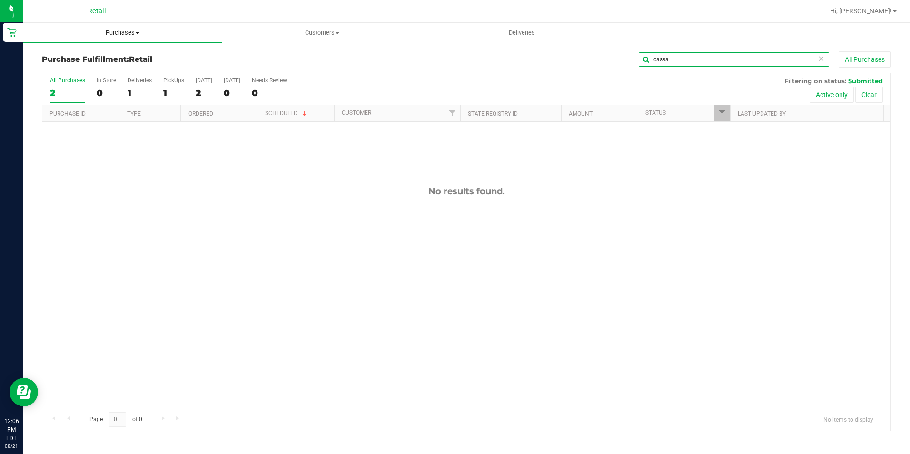
type input "cassa"
click at [128, 34] on span "Purchases" at bounding box center [122, 33] width 199 height 9
click at [92, 61] on span "Summary of purchases" at bounding box center [72, 57] width 98 height 8
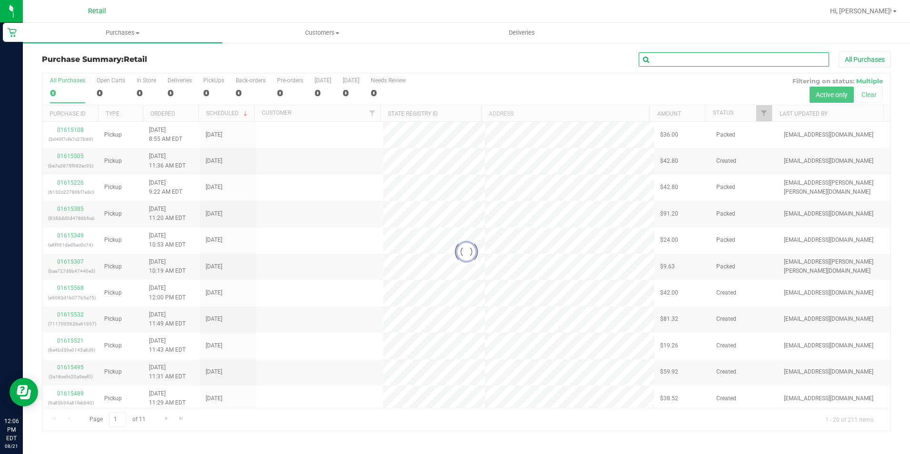
click at [743, 66] on input "text" at bounding box center [734, 59] width 190 height 14
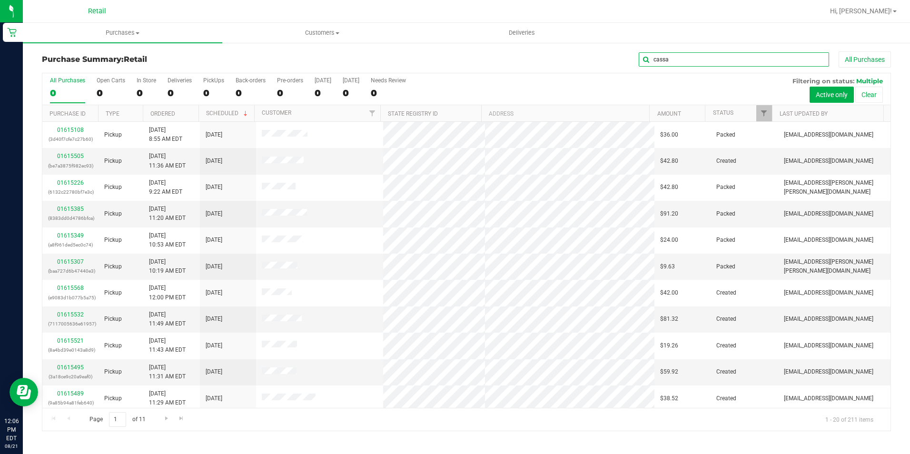
type input "cassa"
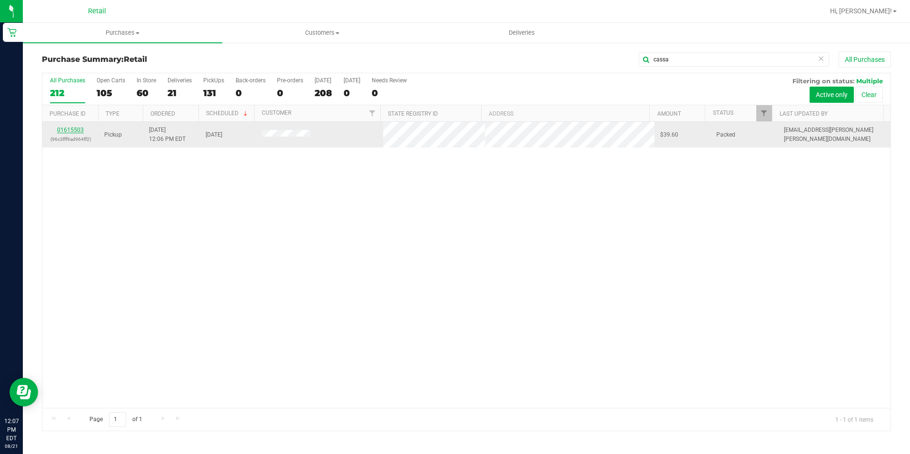
click at [79, 130] on link "01615503" at bounding box center [70, 130] width 27 height 7
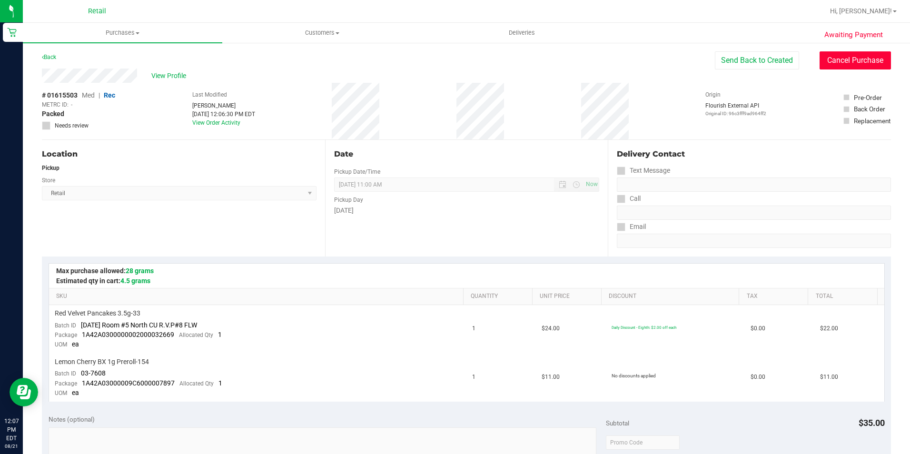
click at [852, 65] on button "Cancel Purchase" at bounding box center [855, 60] width 71 height 18
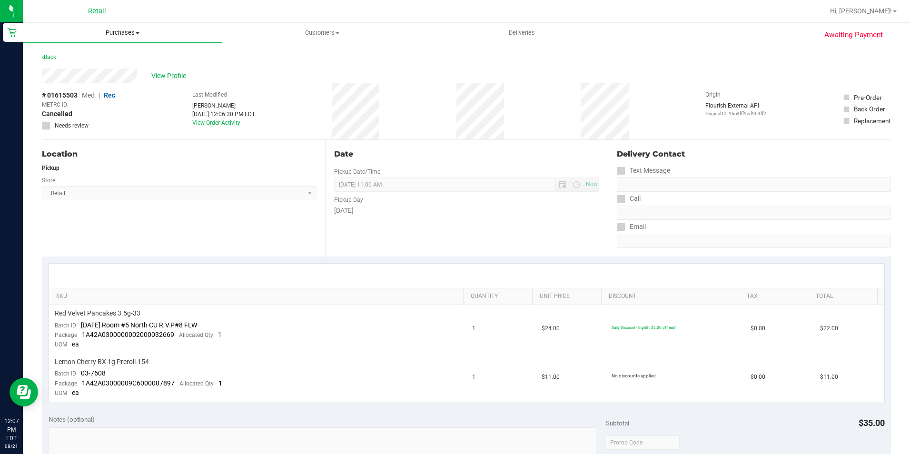
click at [130, 30] on span "Purchases" at bounding box center [122, 33] width 199 height 9
click at [117, 64] on li "Fulfillment" at bounding box center [122, 68] width 199 height 11
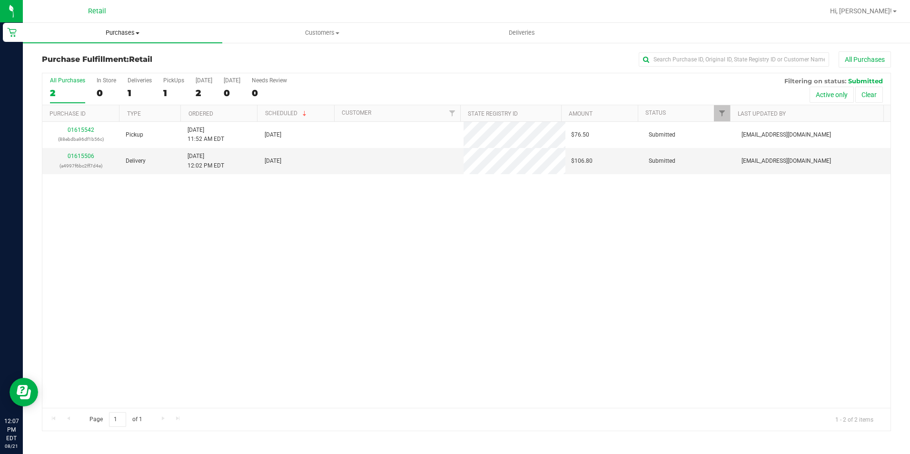
click at [119, 33] on span "Purchases" at bounding box center [122, 33] width 199 height 9
click at [117, 55] on span "Summary of purchases" at bounding box center [72, 57] width 98 height 8
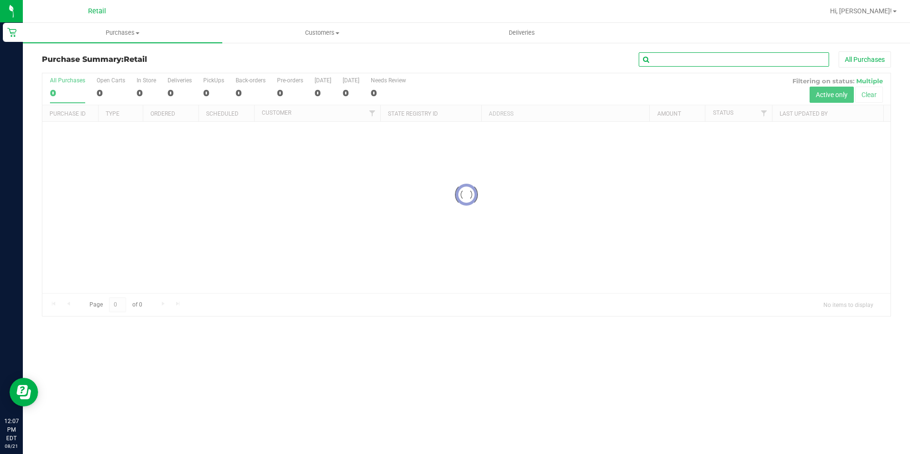
drag, startPoint x: 612, startPoint y: 56, endPoint x: 691, endPoint y: 65, distance: 79.5
click at [691, 65] on input "text" at bounding box center [734, 59] width 190 height 14
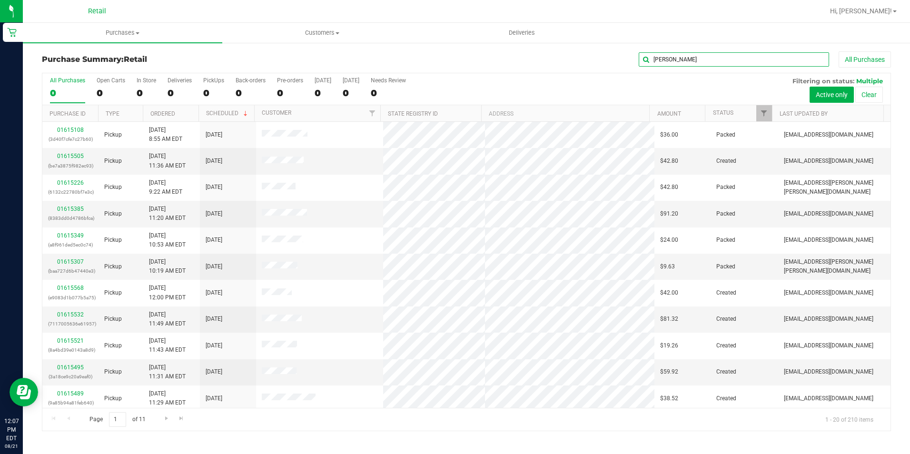
type input "[PERSON_NAME]"
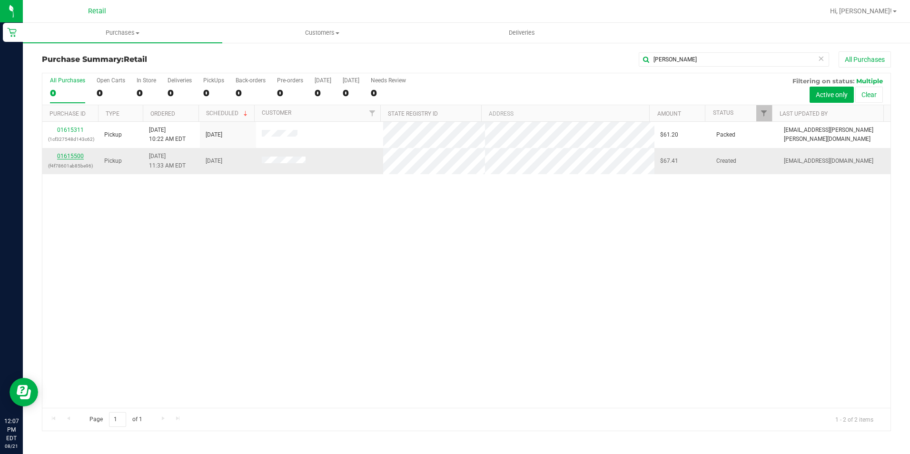
click at [71, 156] on link "01615500" at bounding box center [70, 156] width 27 height 7
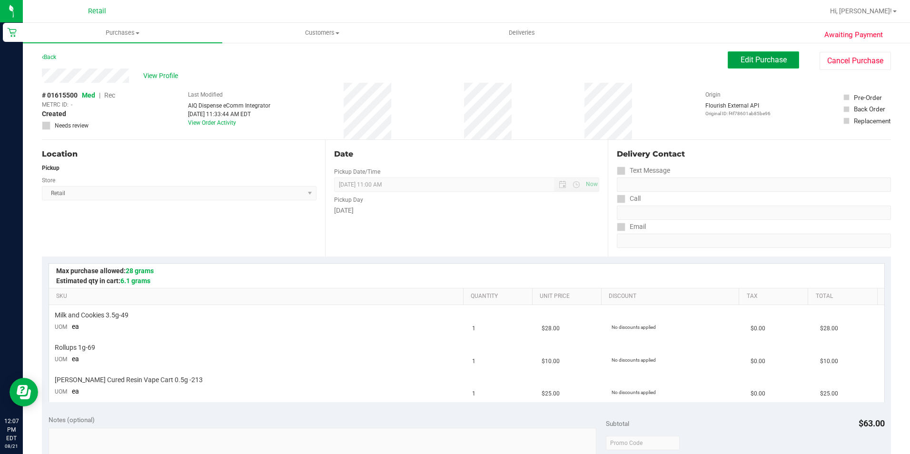
click at [760, 60] on span "Edit Purchase" at bounding box center [764, 59] width 46 height 9
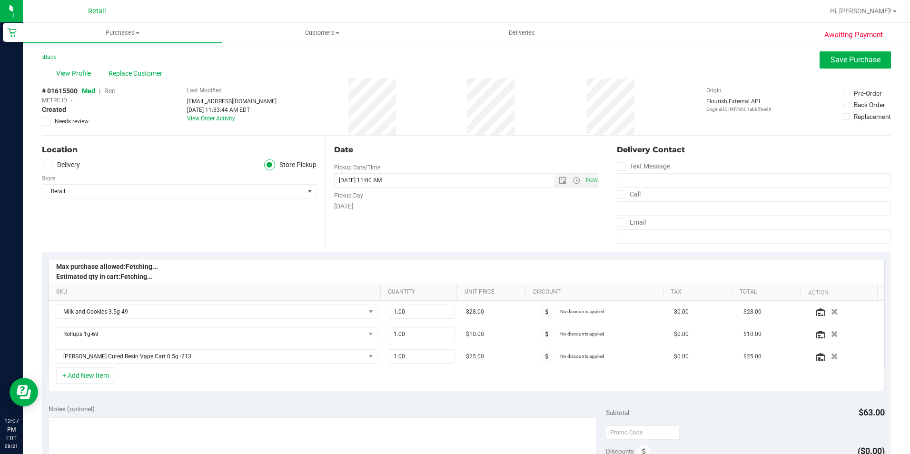
click at [110, 95] on span "Rec" at bounding box center [109, 91] width 11 height 8
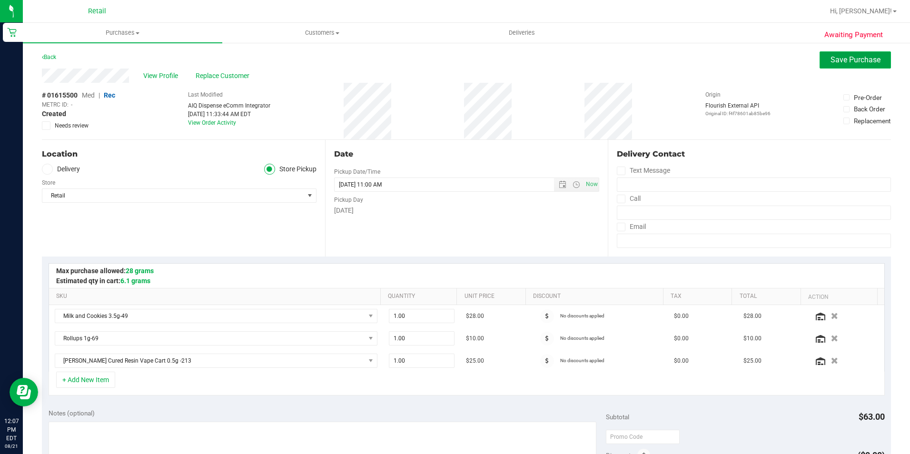
click at [860, 57] on span "Save Purchase" at bounding box center [856, 59] width 50 height 9
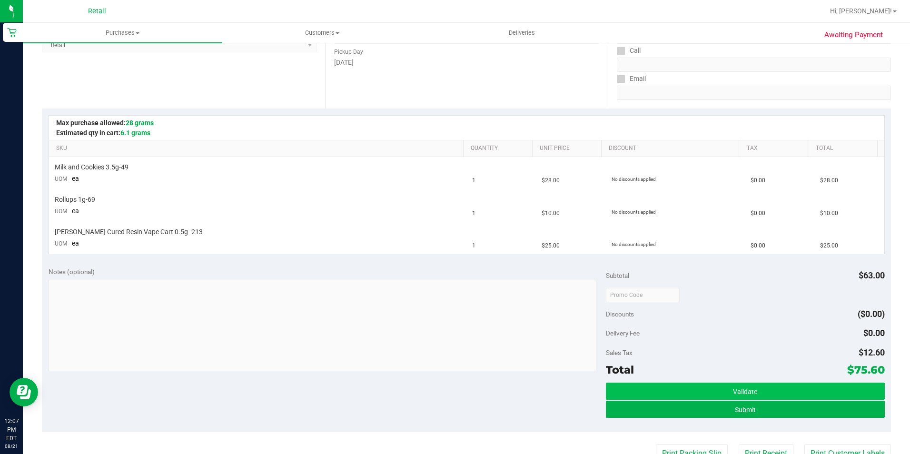
scroll to position [190, 0]
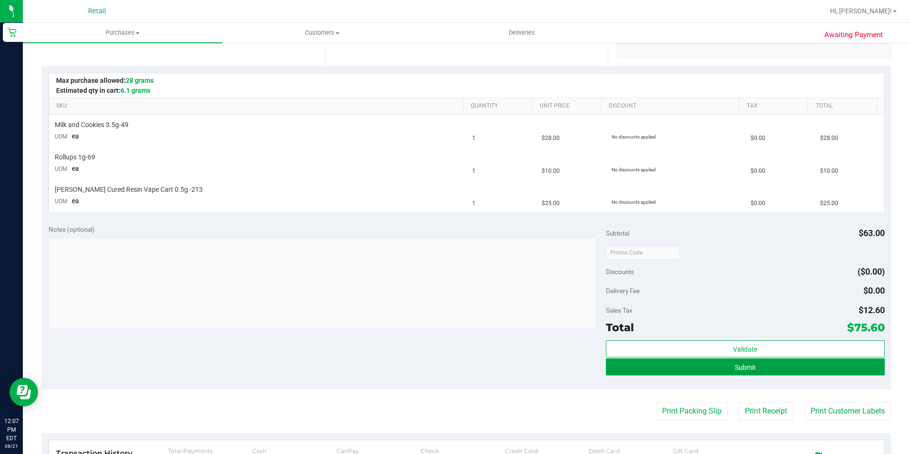
click at [766, 361] on button "Submit" at bounding box center [745, 366] width 279 height 17
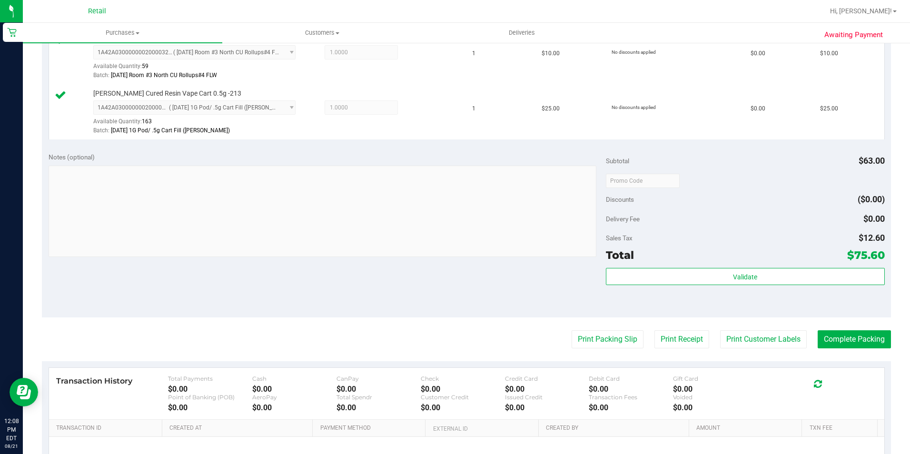
scroll to position [333, 0]
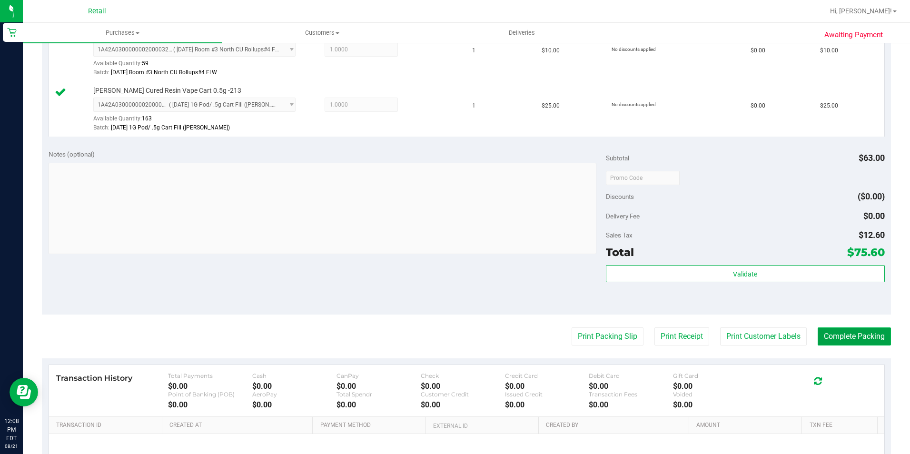
click at [869, 330] on button "Complete Packing" at bounding box center [854, 337] width 73 height 18
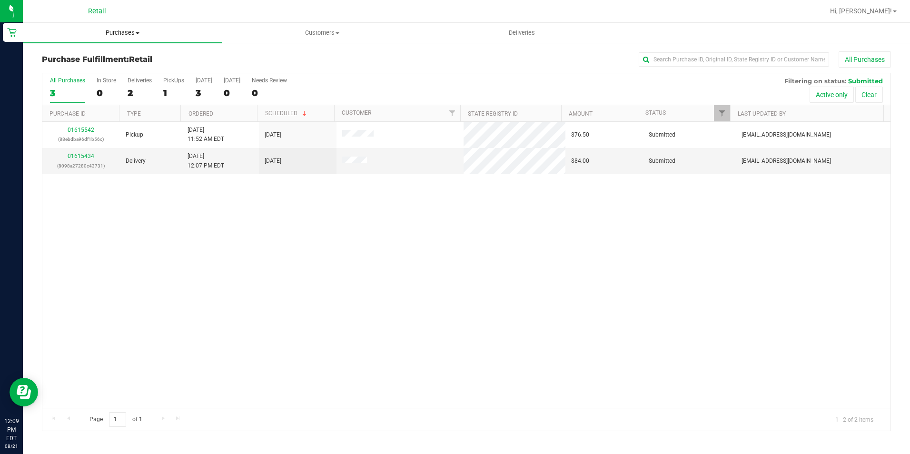
click at [119, 33] on span "Purchases" at bounding box center [122, 33] width 199 height 9
click at [112, 54] on span "Summary of purchases" at bounding box center [72, 57] width 98 height 8
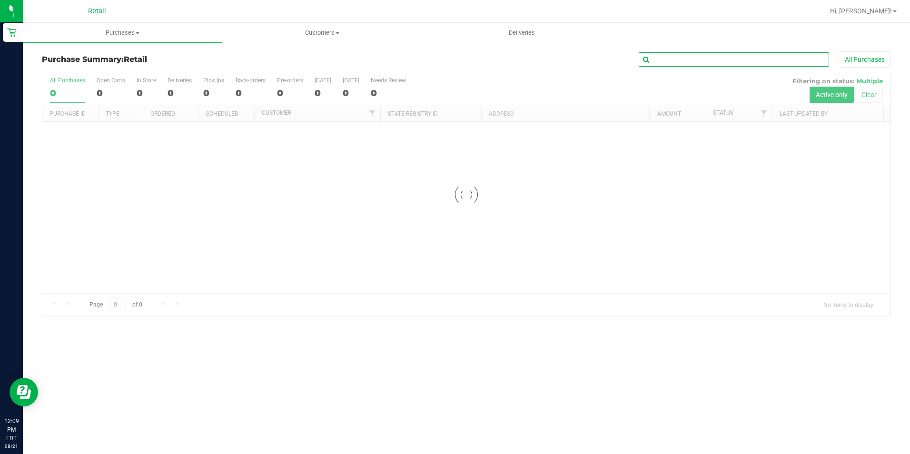
click at [670, 59] on input "text" at bounding box center [734, 59] width 190 height 14
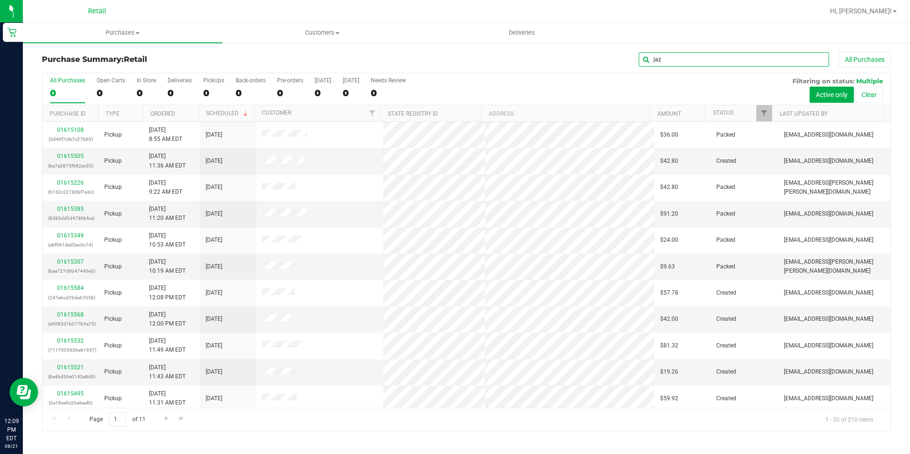
type input "jaz"
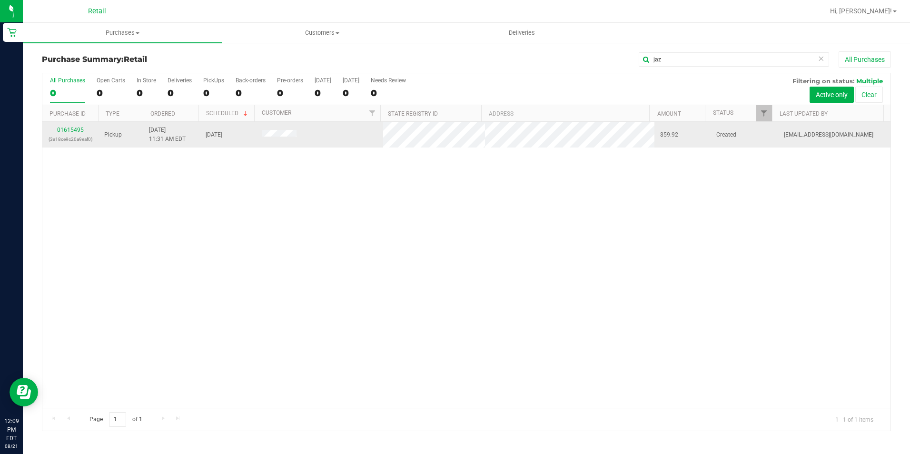
click at [81, 132] on link "01615495" at bounding box center [70, 130] width 27 height 7
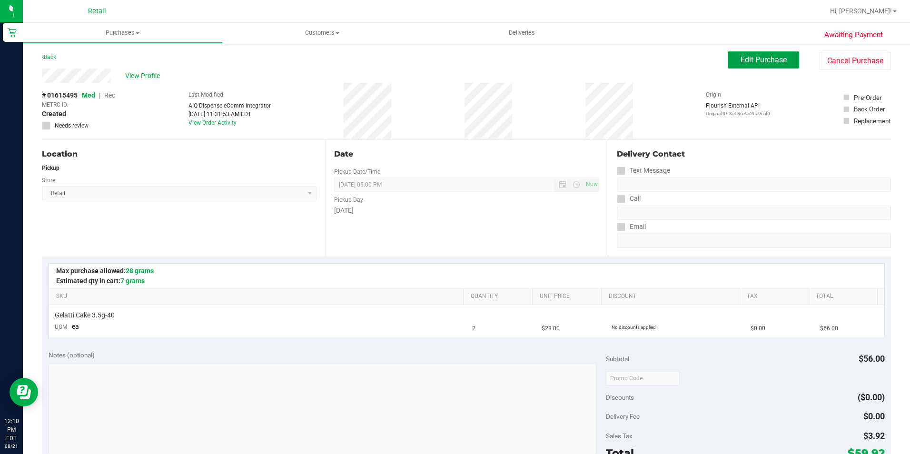
click at [741, 57] on span "Edit Purchase" at bounding box center [764, 59] width 46 height 9
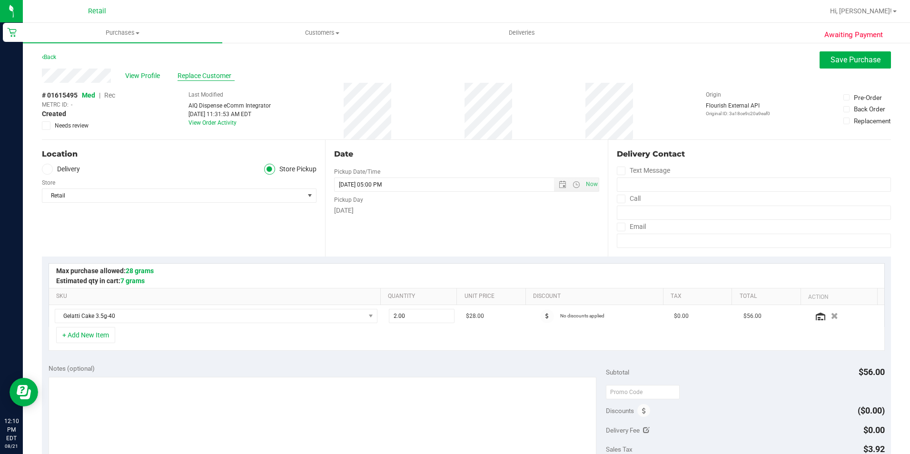
click at [205, 77] on span "Replace Customer" at bounding box center [206, 76] width 57 height 10
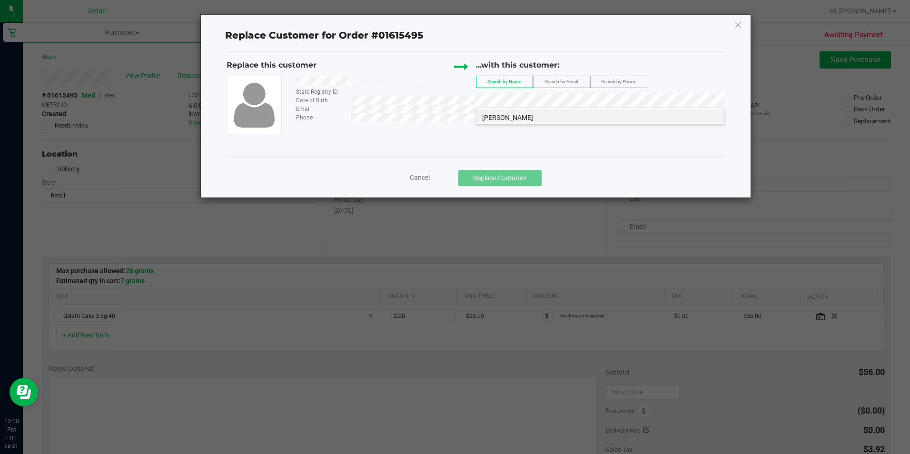
click at [578, 118] on li "Jazmine Lillie" at bounding box center [601, 115] width 248 height 13
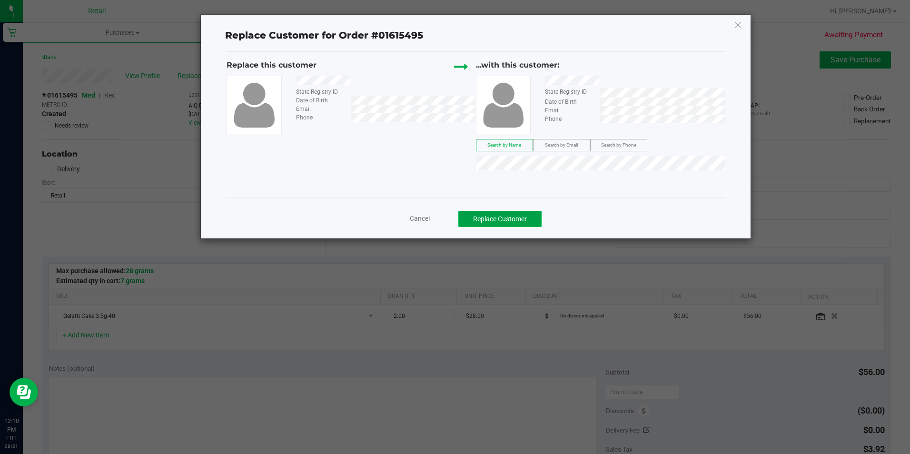
click at [506, 214] on button "Replace Customer" at bounding box center [499, 219] width 83 height 16
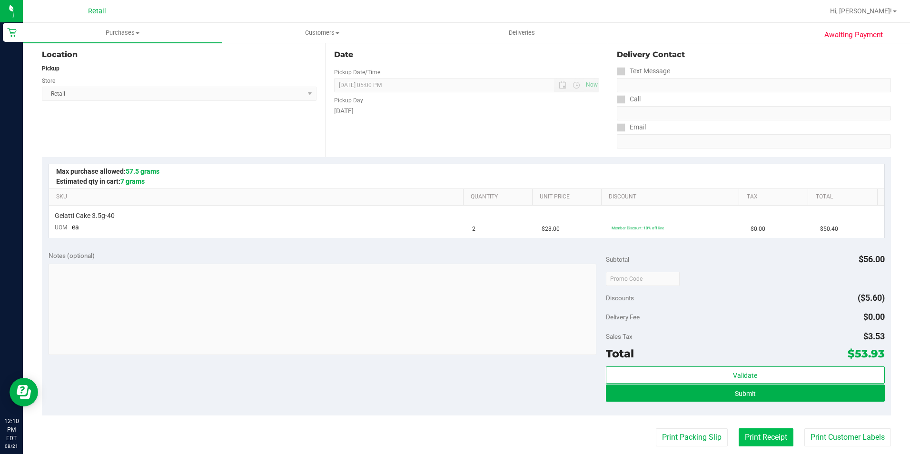
scroll to position [143, 0]
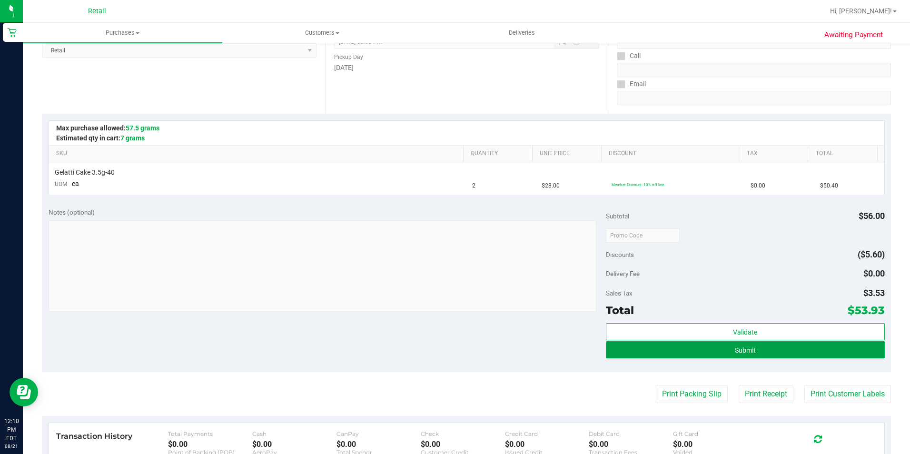
click at [783, 353] on button "Submit" at bounding box center [745, 349] width 279 height 17
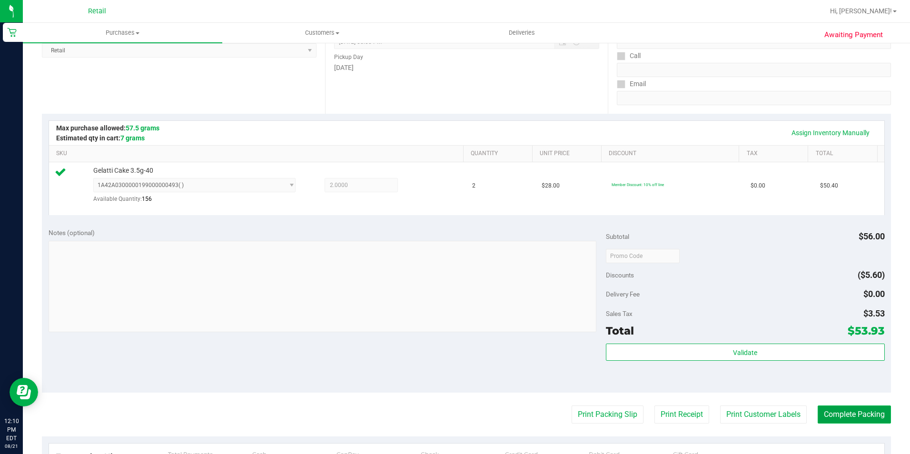
click at [842, 407] on button "Complete Packing" at bounding box center [854, 415] width 73 height 18
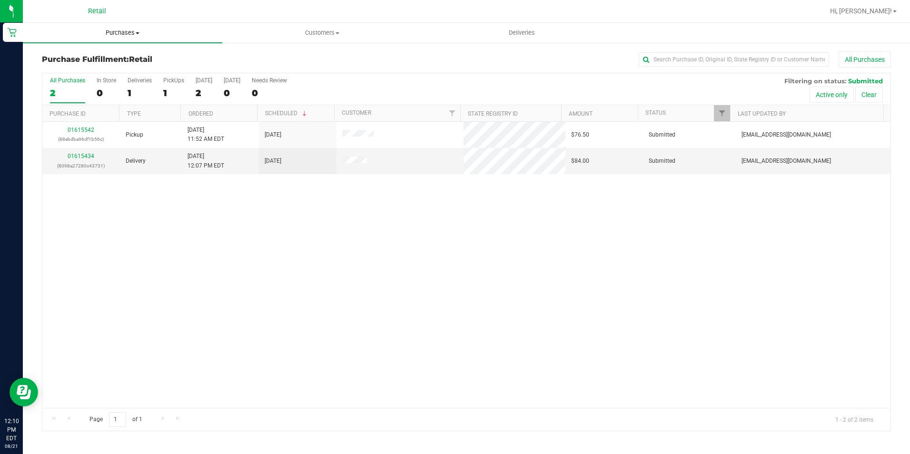
click at [111, 35] on span "Purchases" at bounding box center [122, 33] width 199 height 9
click at [108, 60] on span "Summary of purchases" at bounding box center [72, 57] width 98 height 8
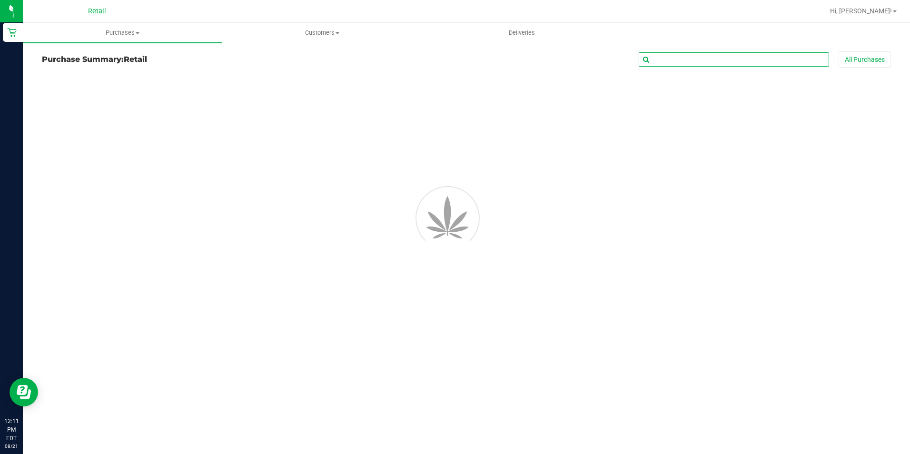
click at [705, 59] on input "text" at bounding box center [734, 59] width 190 height 14
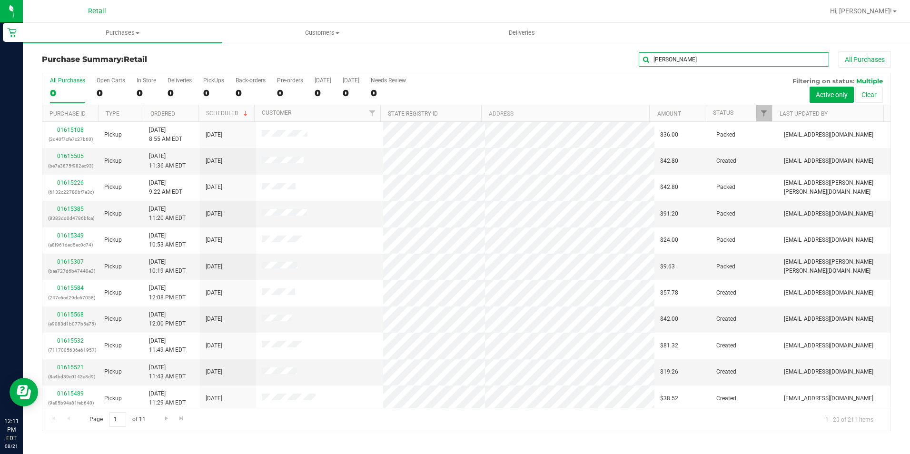
type input "sabrina"
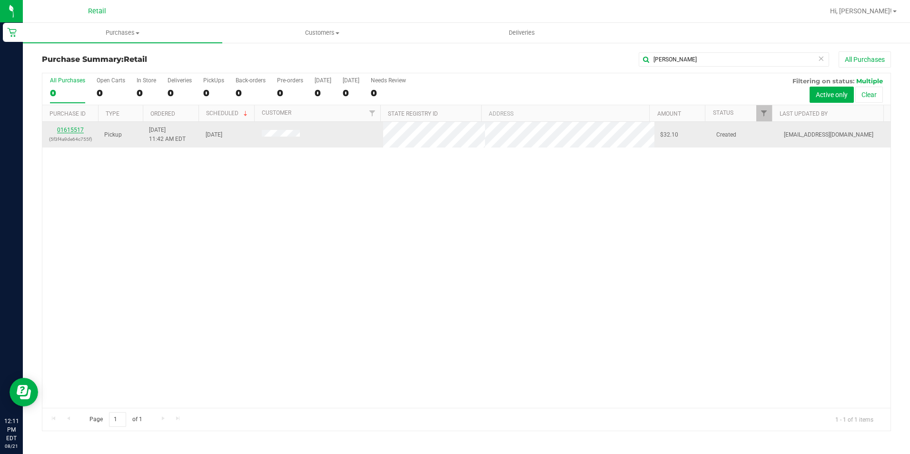
click at [82, 130] on link "01615517" at bounding box center [70, 130] width 27 height 7
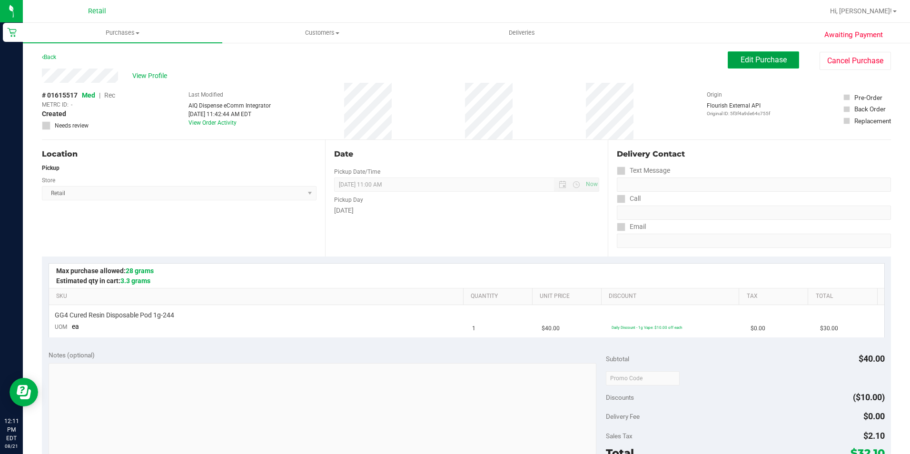
click at [728, 62] on button "Edit Purchase" at bounding box center [763, 59] width 71 height 17
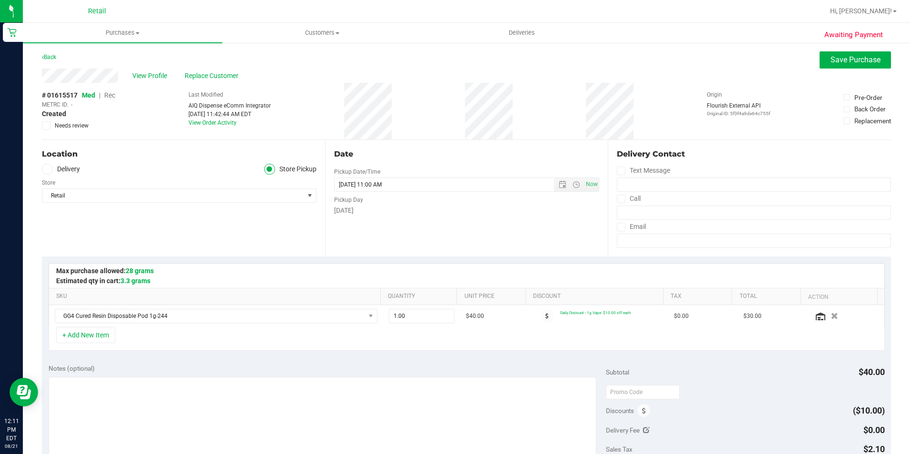
click at [111, 98] on span "Rec" at bounding box center [109, 95] width 11 height 8
click at [856, 66] on button "Save Purchase" at bounding box center [855, 59] width 71 height 17
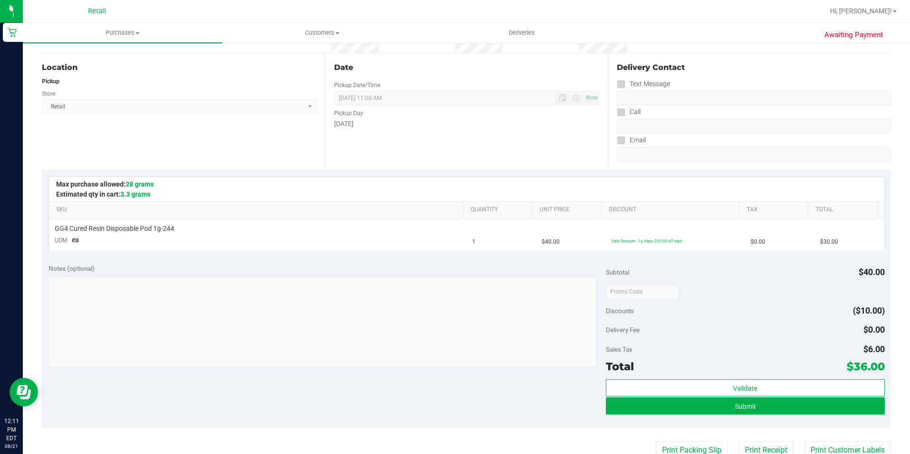
scroll to position [95, 0]
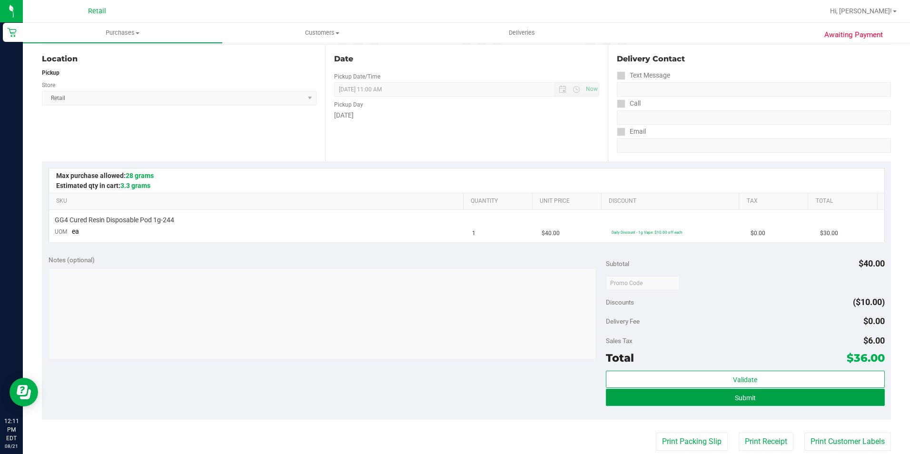
click at [716, 395] on button "Submit" at bounding box center [745, 397] width 279 height 17
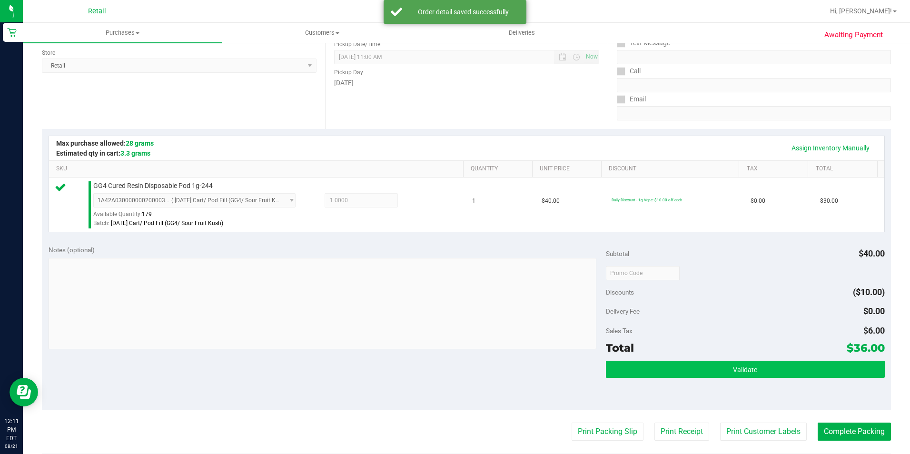
scroll to position [143, 0]
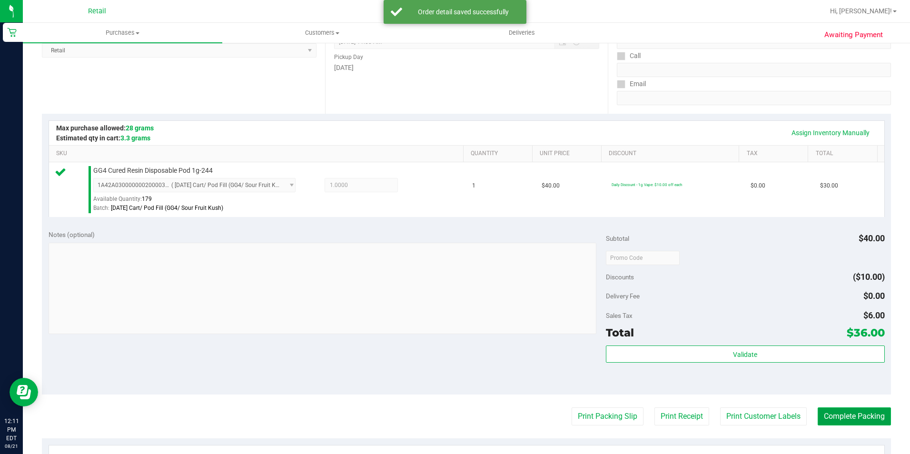
click at [868, 421] on button "Complete Packing" at bounding box center [854, 416] width 73 height 18
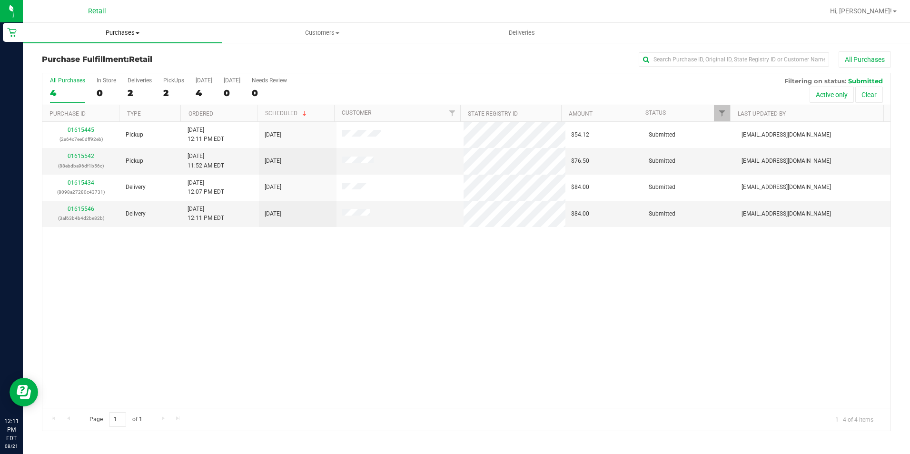
click at [129, 41] on uib-tab-heading "Purchases Summary of purchases Fulfillment All purchases" at bounding box center [122, 33] width 199 height 20
click at [115, 52] on li "Summary of purchases" at bounding box center [122, 57] width 199 height 11
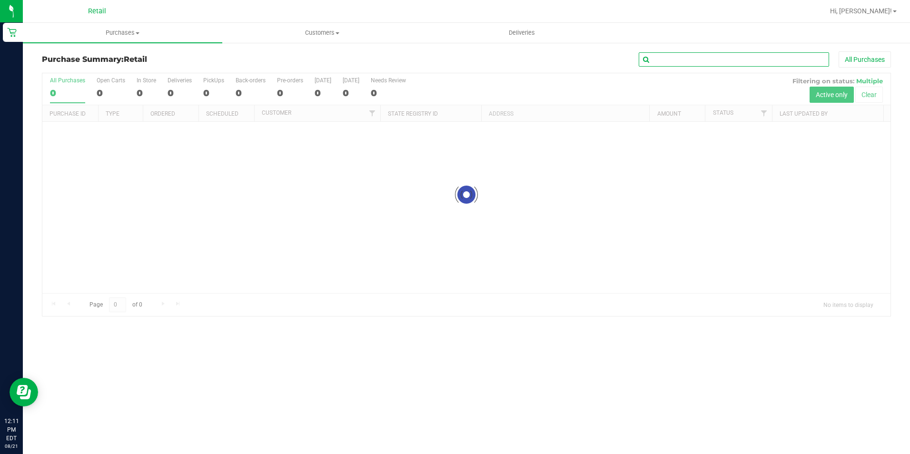
click at [687, 59] on input "text" at bounding box center [734, 59] width 190 height 14
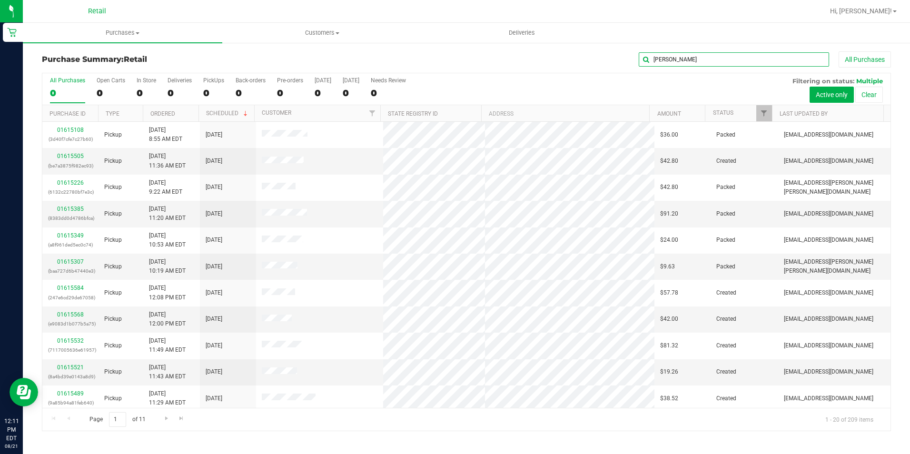
type input "darl"
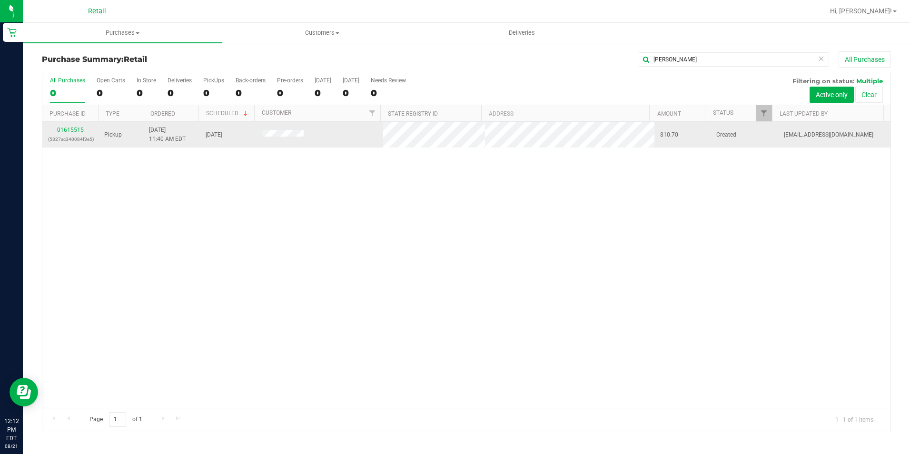
click at [81, 127] on link "01615515" at bounding box center [70, 130] width 27 height 7
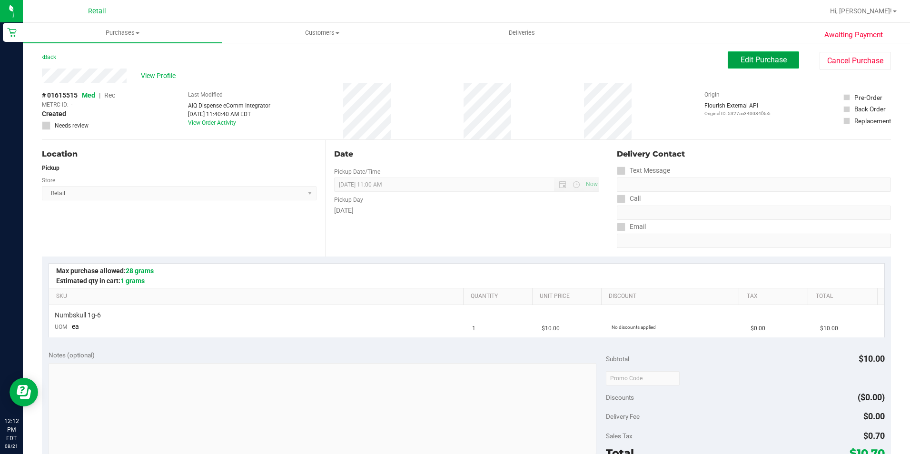
click at [744, 63] on span "Edit Purchase" at bounding box center [764, 59] width 46 height 9
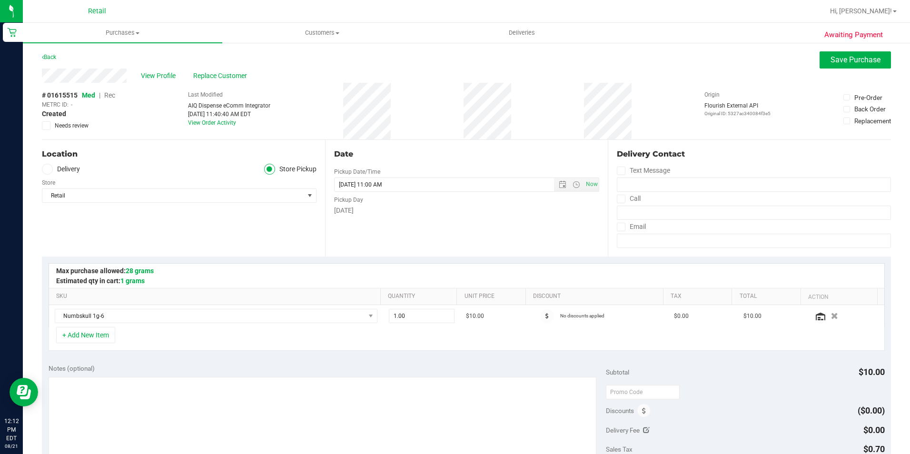
click at [112, 95] on span "Rec" at bounding box center [109, 95] width 11 height 8
click at [850, 65] on button "Save Purchase" at bounding box center [855, 59] width 71 height 17
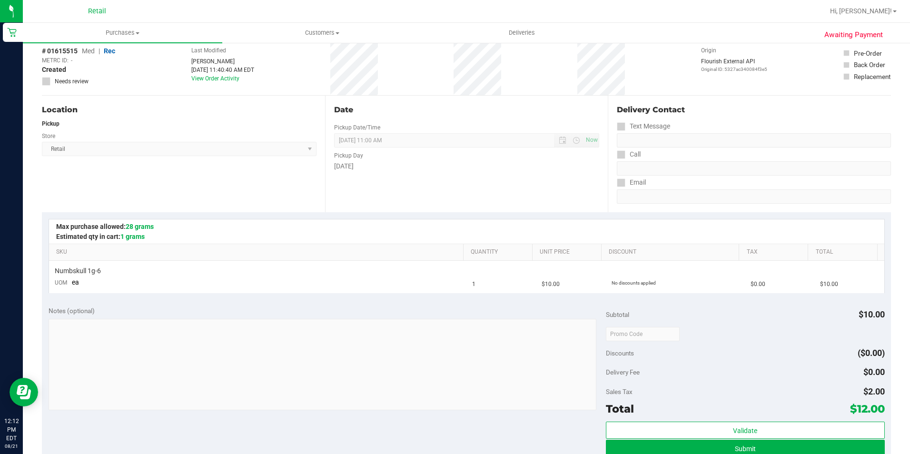
scroll to position [95, 0]
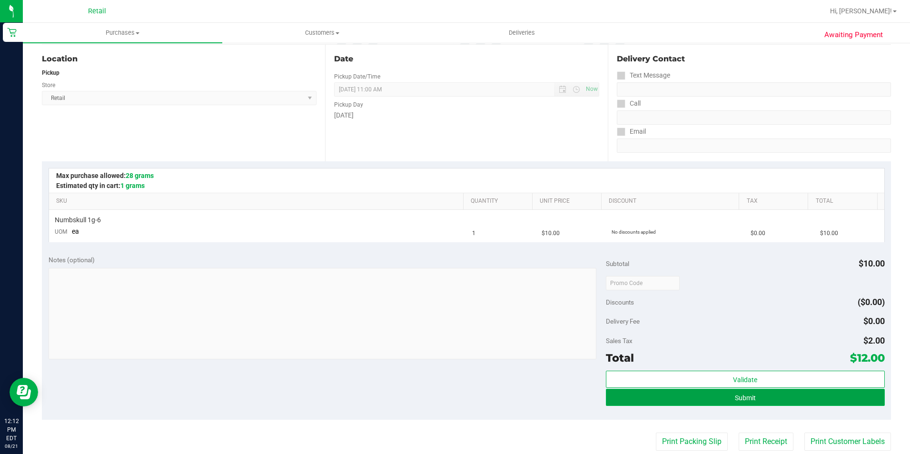
click at [778, 402] on button "Submit" at bounding box center [745, 397] width 279 height 17
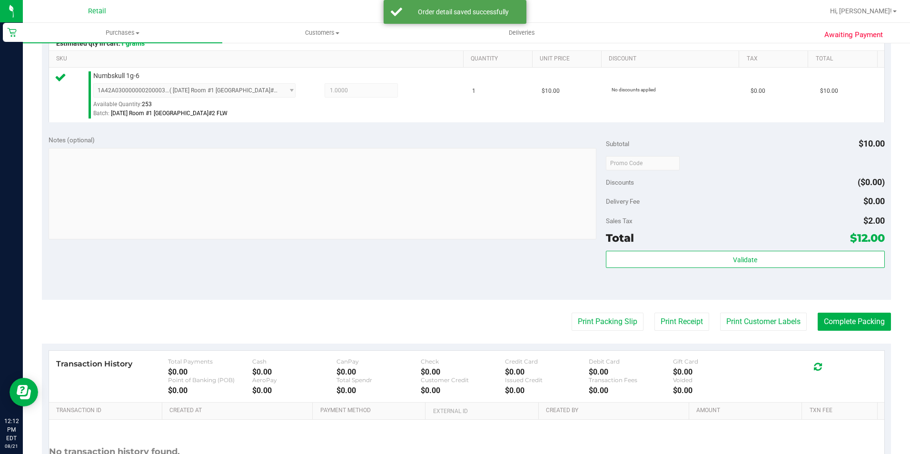
scroll to position [238, 0]
click at [864, 331] on purchase-details "Back Edit Purchase Cancel Purchase View Profile # 01615515 Med | Rec METRC ID: …" at bounding box center [466, 167] width 849 height 708
click at [870, 323] on button "Complete Packing" at bounding box center [854, 321] width 73 height 18
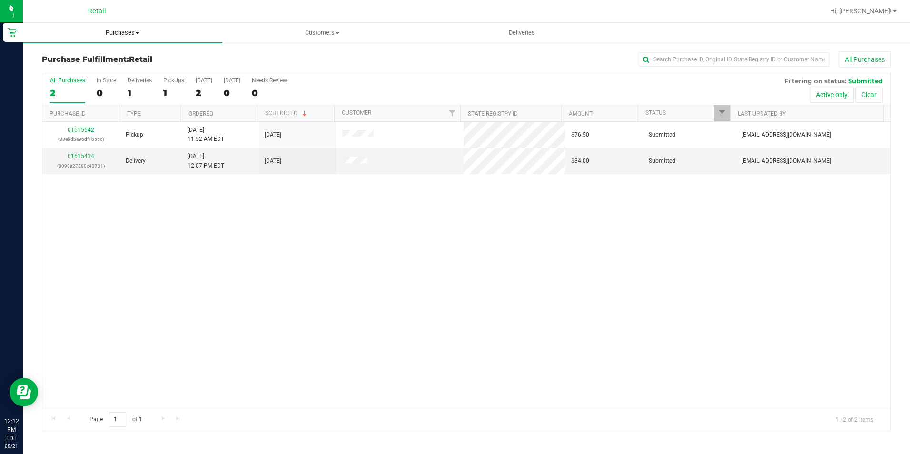
click at [134, 32] on span "Purchases" at bounding box center [122, 33] width 199 height 9
click at [125, 54] on li "Summary of purchases" at bounding box center [122, 57] width 199 height 11
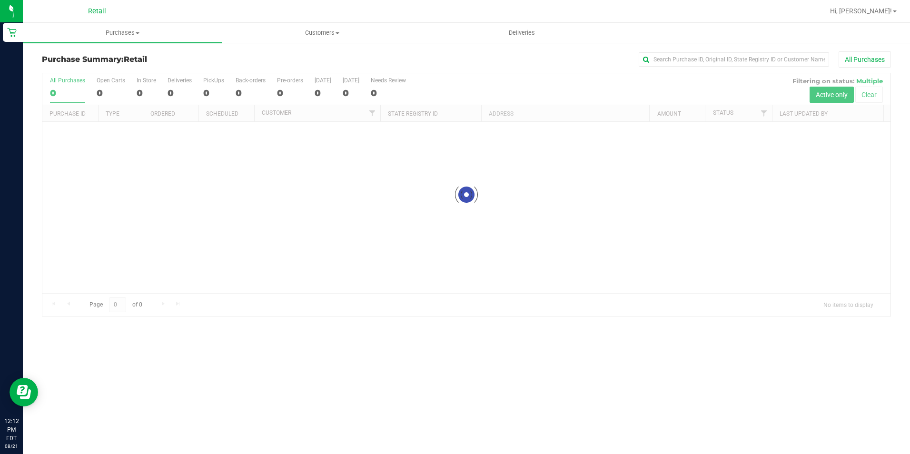
click at [674, 67] on div "All Purchases" at bounding box center [608, 59] width 566 height 16
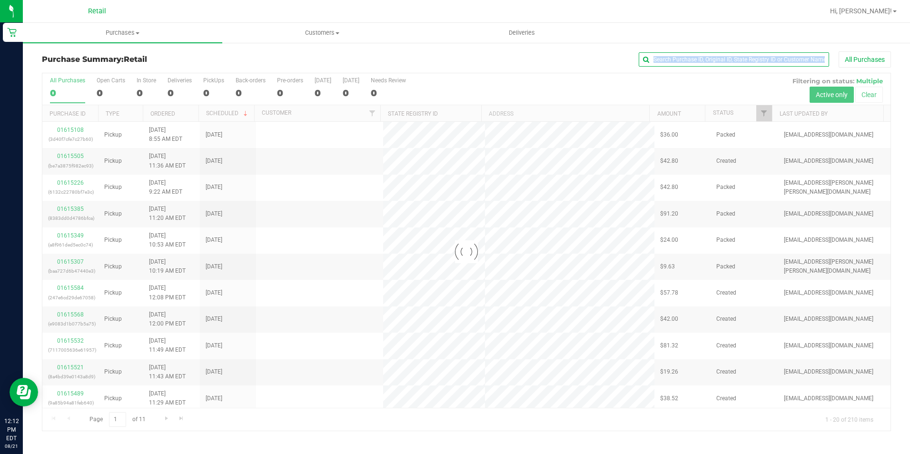
click at [675, 65] on input "text" at bounding box center [734, 59] width 190 height 14
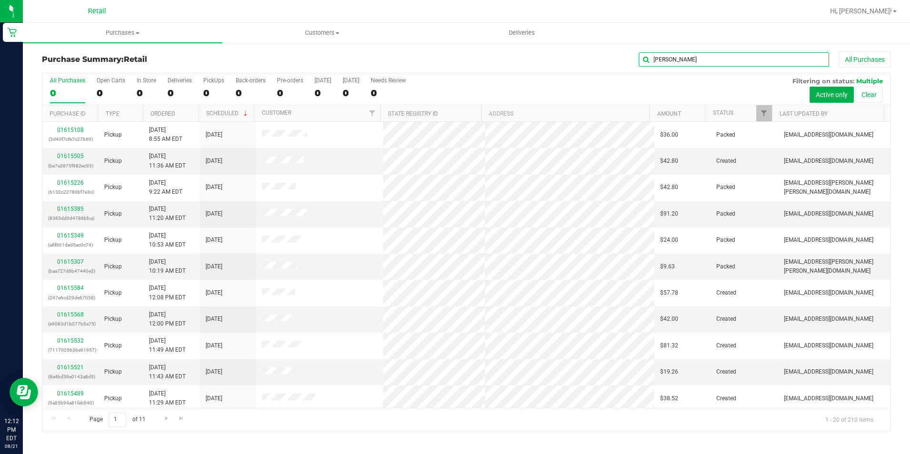
type input "angela"
click at [128, 36] on span "Purchases" at bounding box center [122, 33] width 199 height 9
click at [111, 61] on span "Summary of purchases" at bounding box center [72, 57] width 98 height 8
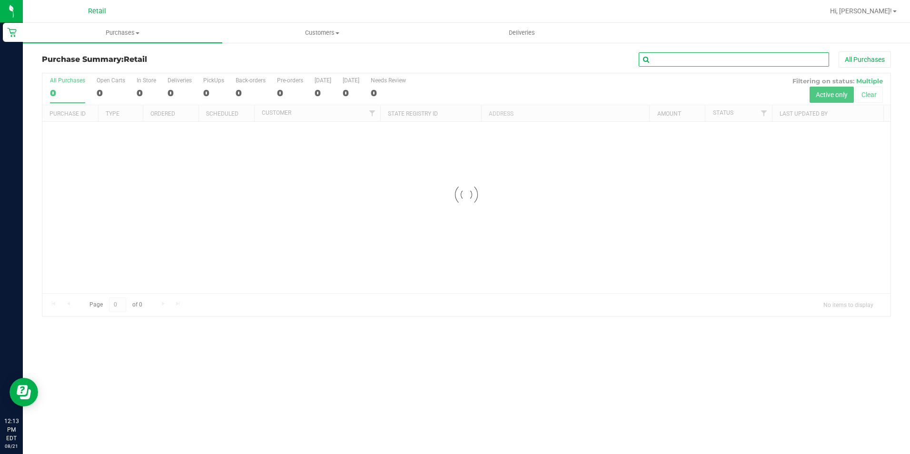
click at [694, 55] on input "text" at bounding box center [734, 59] width 190 height 14
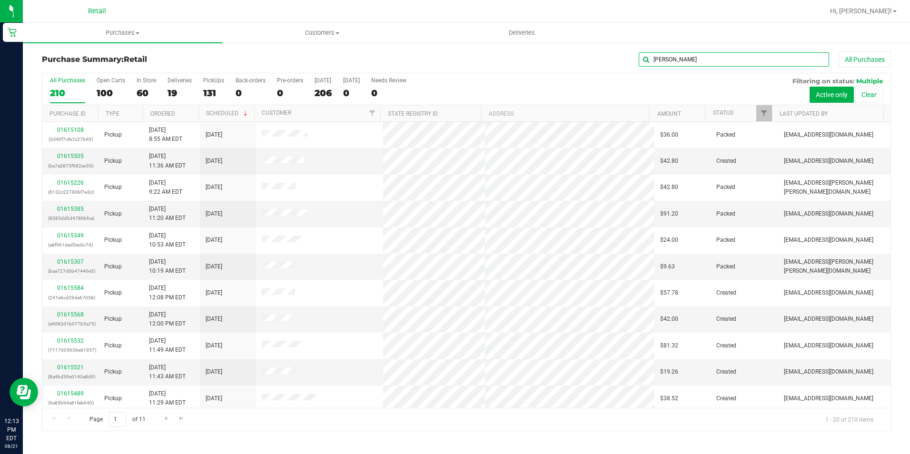
type input "angela"
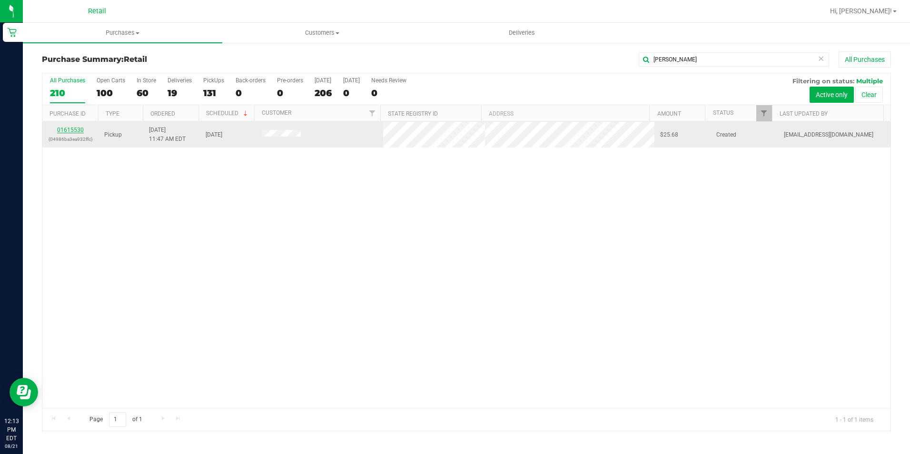
click at [82, 130] on link "01615530" at bounding box center [70, 130] width 27 height 7
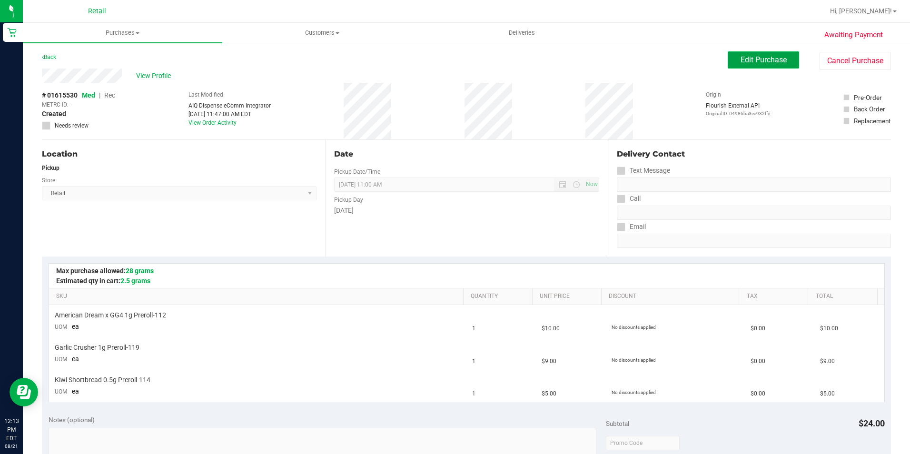
click at [744, 60] on span "Edit Purchase" at bounding box center [764, 59] width 46 height 9
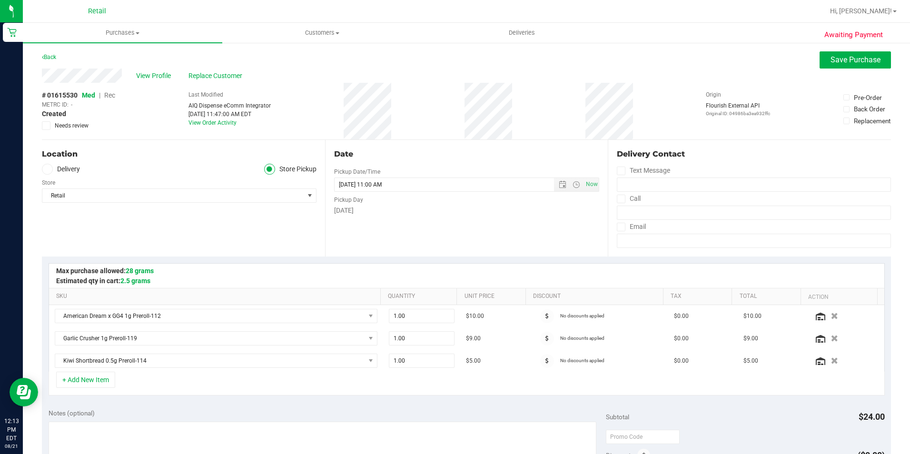
click at [114, 96] on span "Rec" at bounding box center [109, 95] width 11 height 8
click at [855, 60] on span "Save Purchase" at bounding box center [856, 59] width 50 height 9
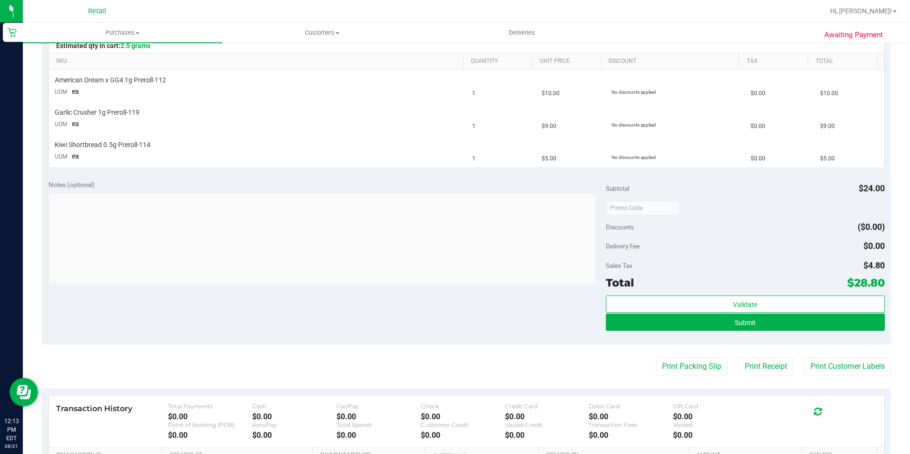
scroll to position [238, 0]
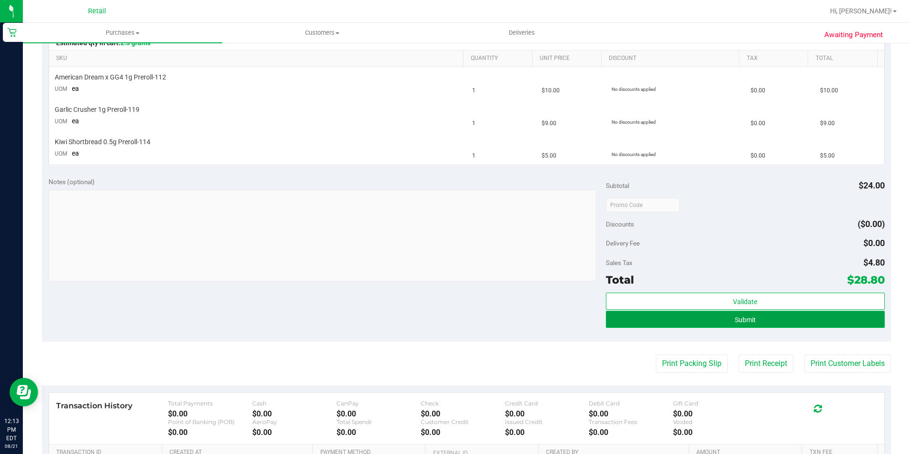
click at [749, 313] on button "Submit" at bounding box center [745, 319] width 279 height 17
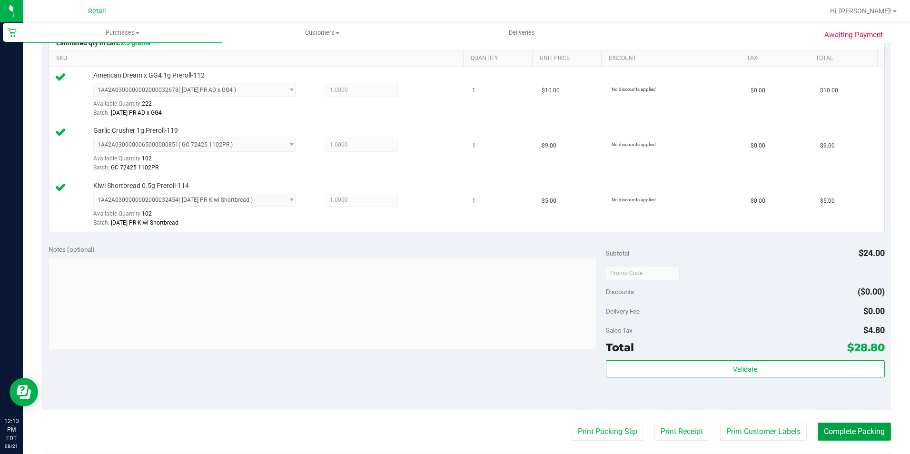
click at [842, 427] on button "Complete Packing" at bounding box center [854, 432] width 73 height 18
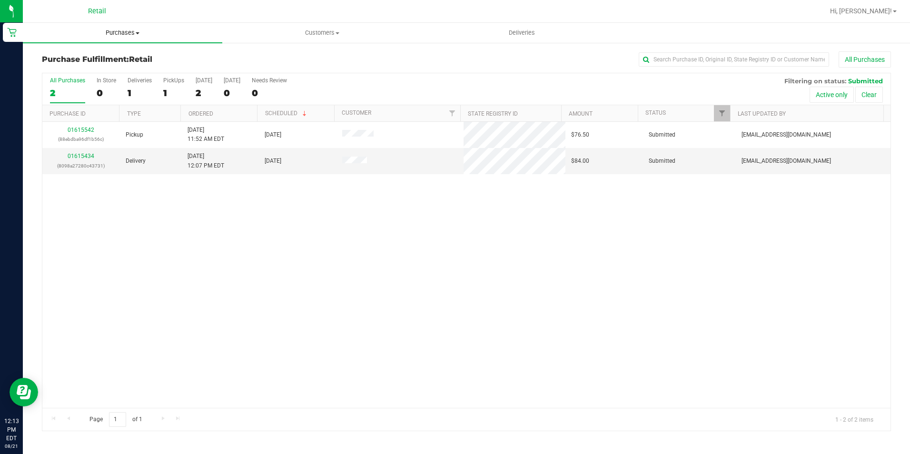
click at [129, 29] on span "Purchases" at bounding box center [122, 33] width 199 height 9
click at [129, 56] on li "Summary of purchases" at bounding box center [122, 57] width 199 height 11
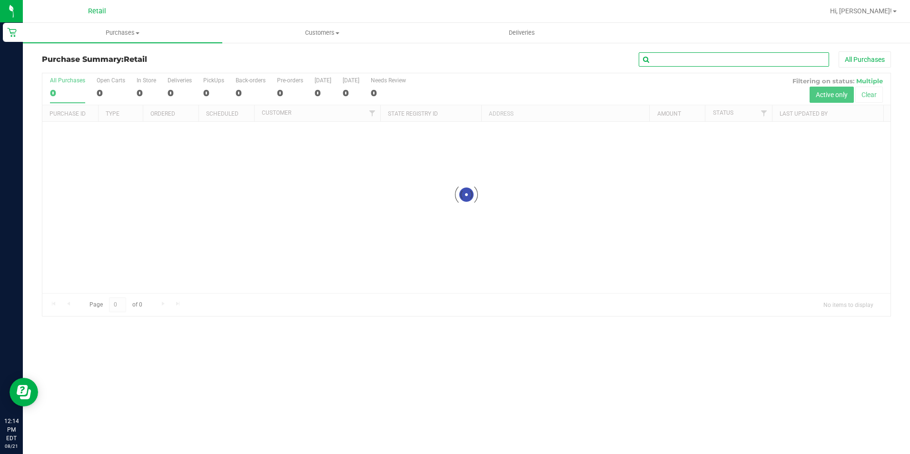
click at [708, 56] on input "text" at bounding box center [734, 59] width 190 height 14
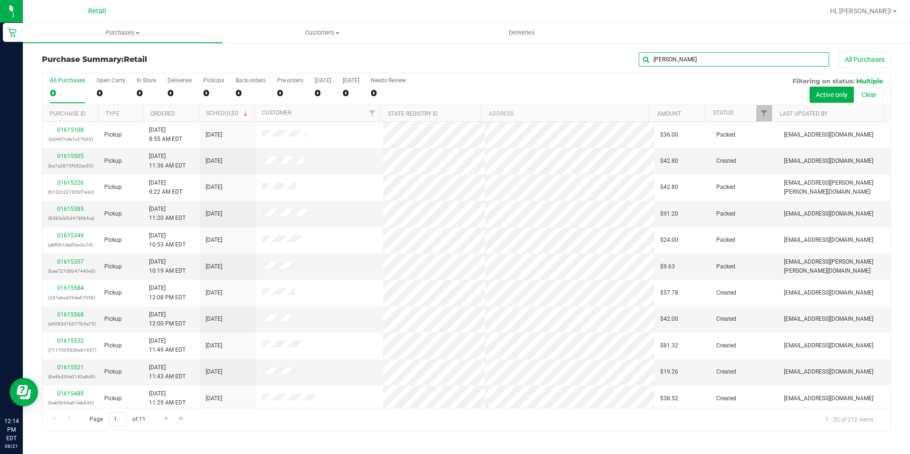
type input "shauna"
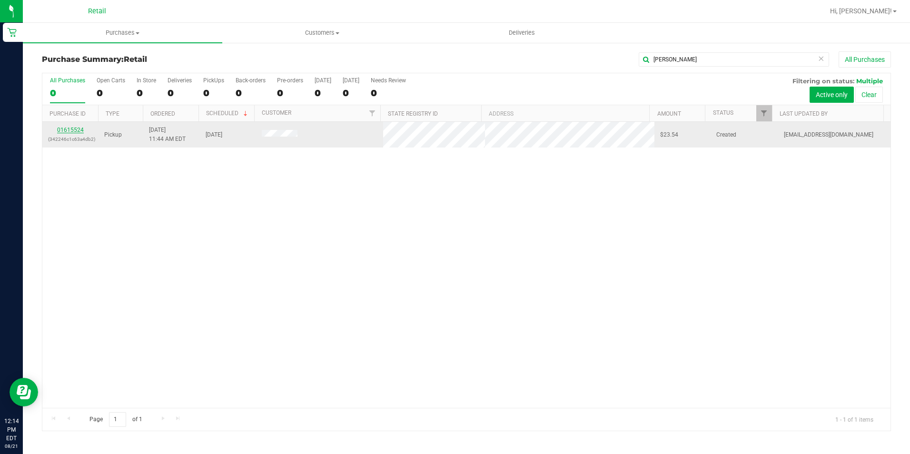
click at [82, 128] on link "01615524" at bounding box center [70, 130] width 27 height 7
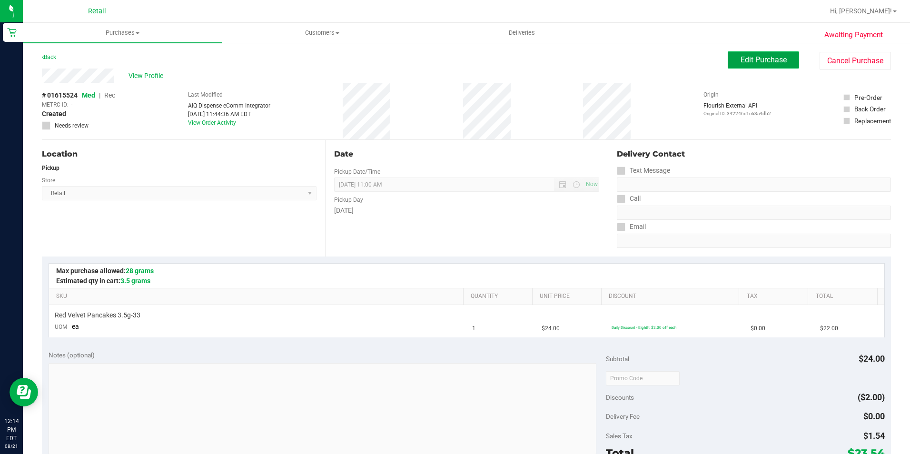
click at [769, 55] on span "Edit Purchase" at bounding box center [764, 59] width 46 height 9
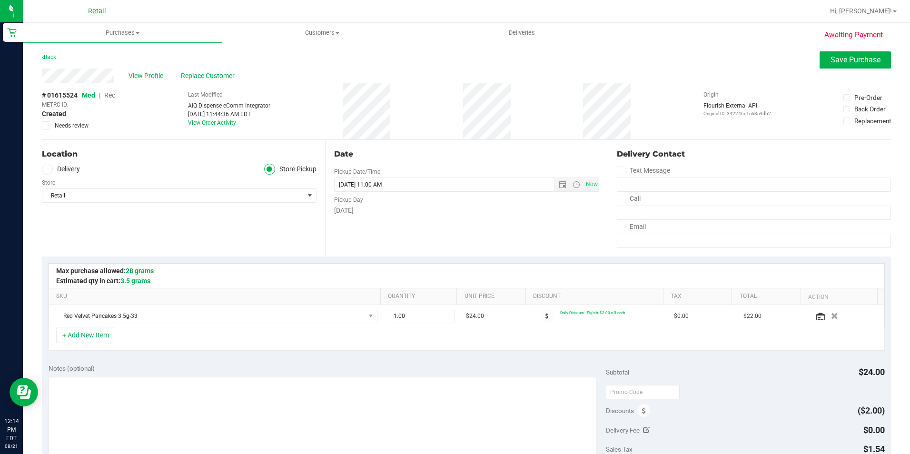
click at [109, 99] on span "Rec" at bounding box center [109, 95] width 11 height 8
click at [855, 54] on button "Save Purchase" at bounding box center [855, 59] width 71 height 17
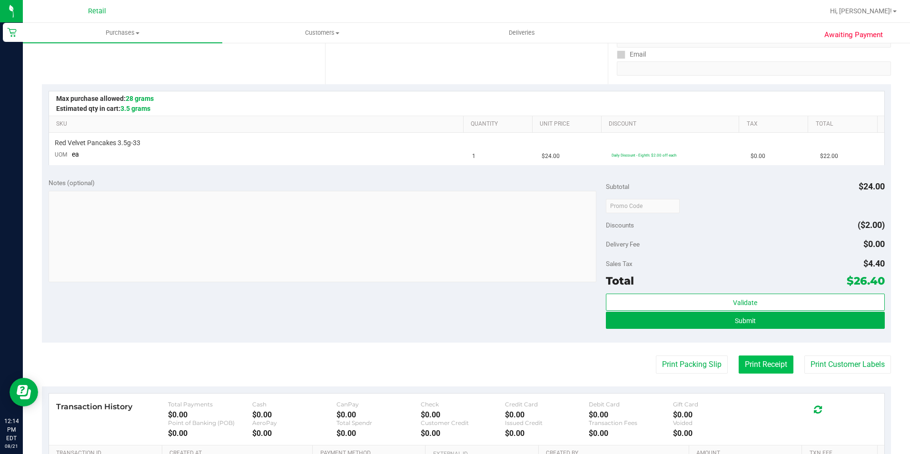
scroll to position [190, 0]
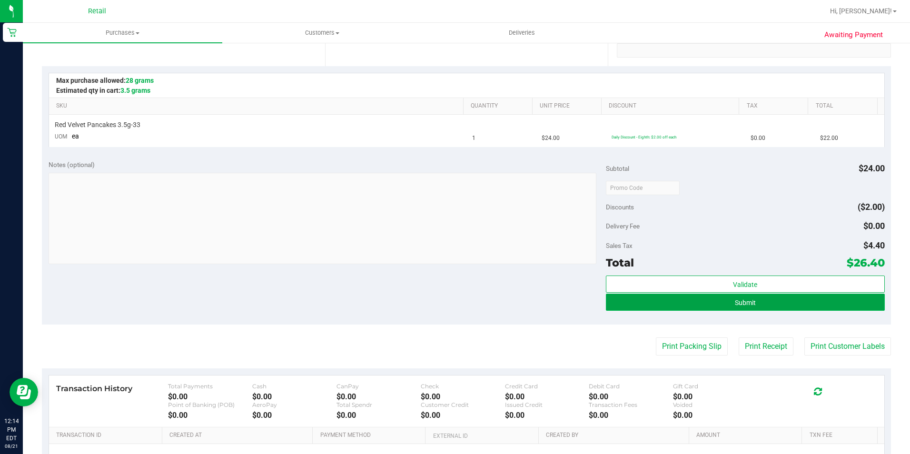
click at [764, 309] on button "Submit" at bounding box center [745, 302] width 279 height 17
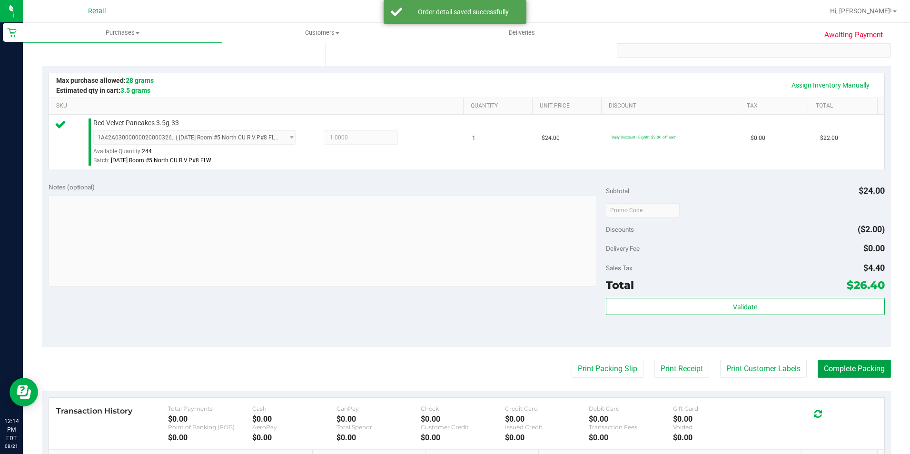
click at [842, 374] on button "Complete Packing" at bounding box center [854, 369] width 73 height 18
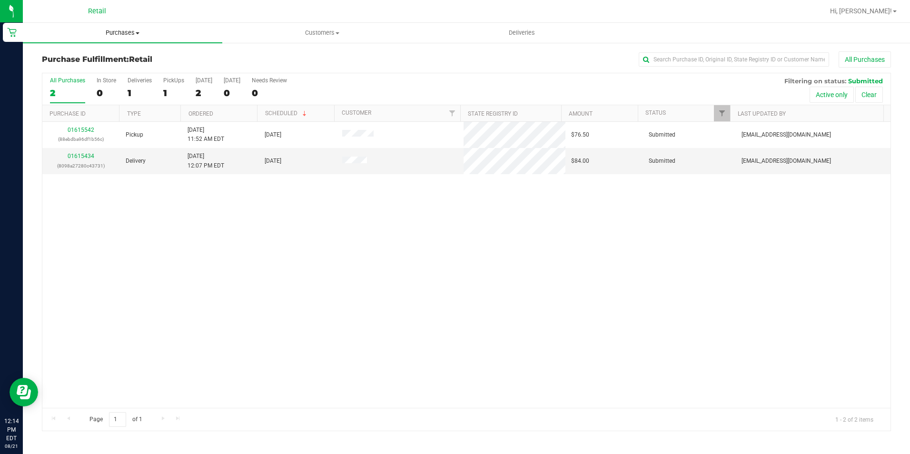
click at [144, 30] on span "Purchases" at bounding box center [122, 33] width 199 height 9
click at [135, 30] on span "Purchases" at bounding box center [122, 33] width 199 height 9
click at [126, 33] on span "Purchases" at bounding box center [122, 33] width 199 height 9
click at [117, 60] on span "Summary of purchases" at bounding box center [72, 57] width 98 height 8
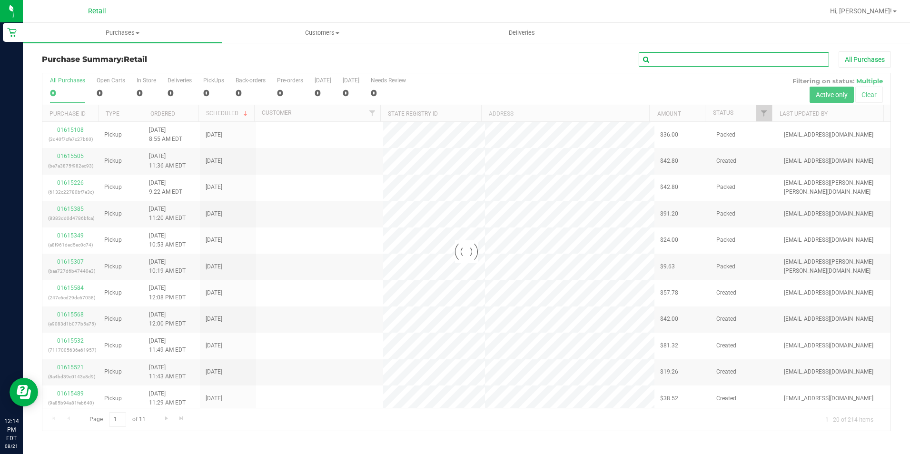
click at [716, 62] on input "text" at bounding box center [734, 59] width 190 height 14
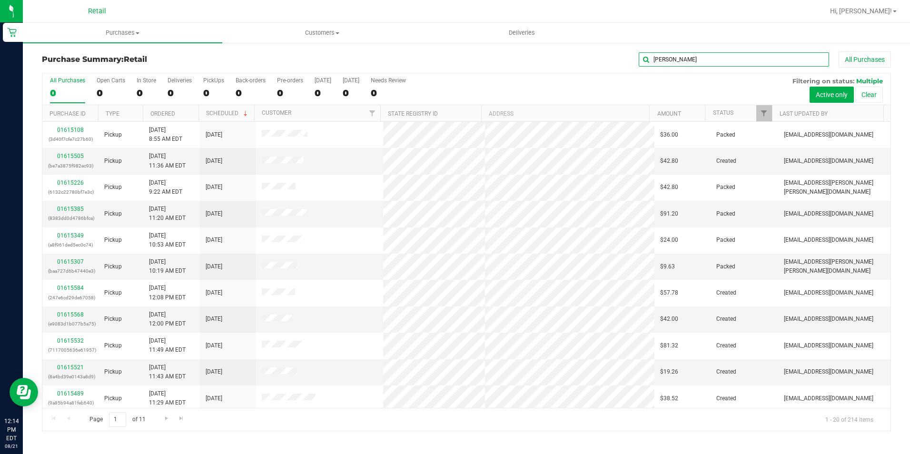
type input "baker"
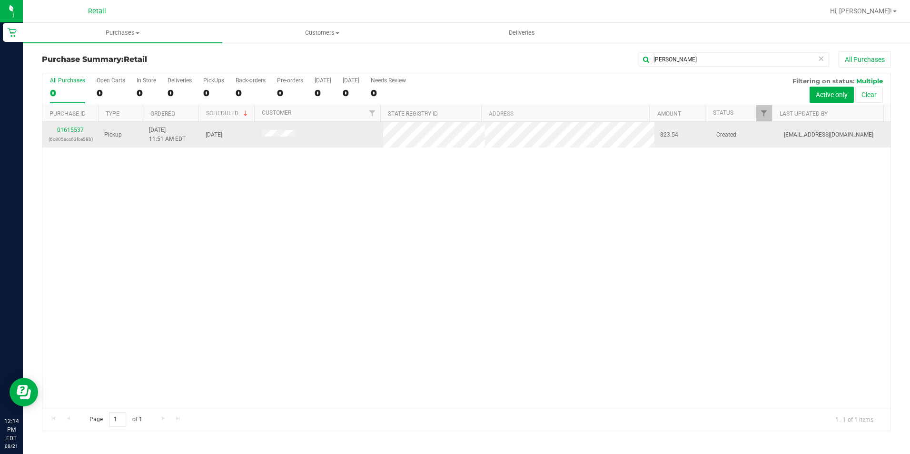
click at [73, 135] on p "(6c805acc63fce58b)" at bounding box center [70, 139] width 45 height 9
click at [76, 129] on link "01615537" at bounding box center [70, 130] width 27 height 7
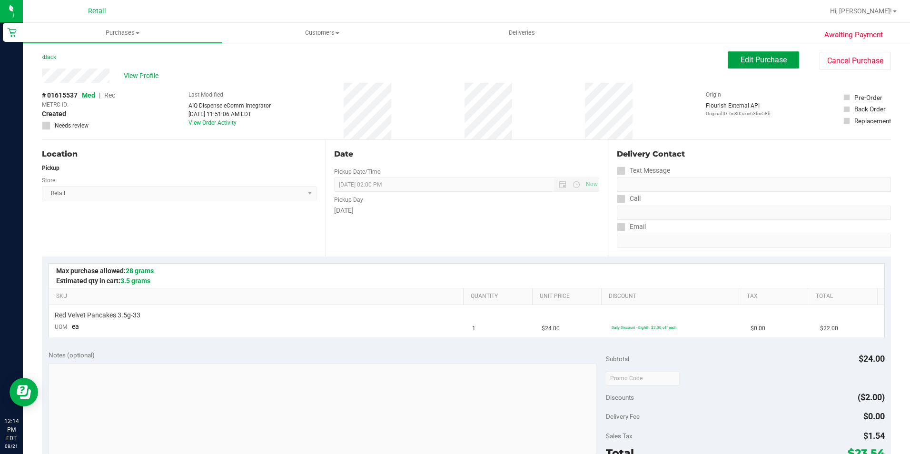
click at [754, 61] on span "Edit Purchase" at bounding box center [764, 59] width 46 height 9
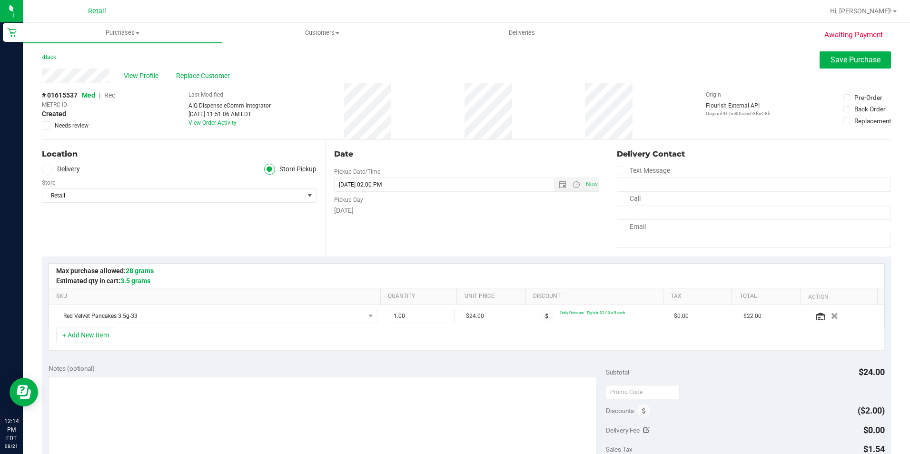
click at [114, 96] on span "Rec" at bounding box center [109, 95] width 11 height 8
click at [858, 67] on button "Save Purchase" at bounding box center [855, 59] width 71 height 17
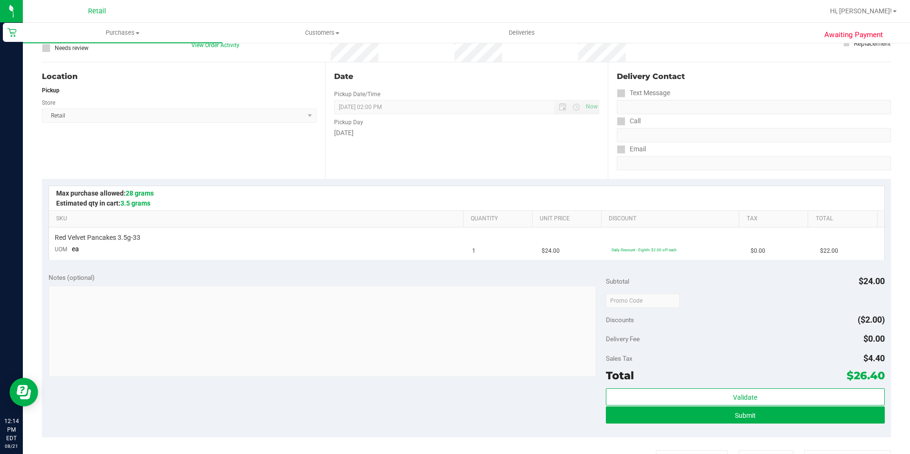
scroll to position [95, 0]
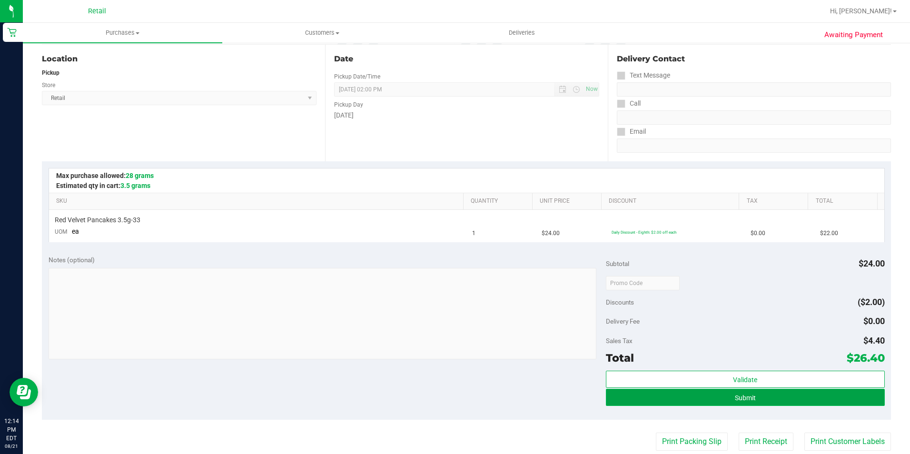
click at [690, 397] on button "Submit" at bounding box center [745, 397] width 279 height 17
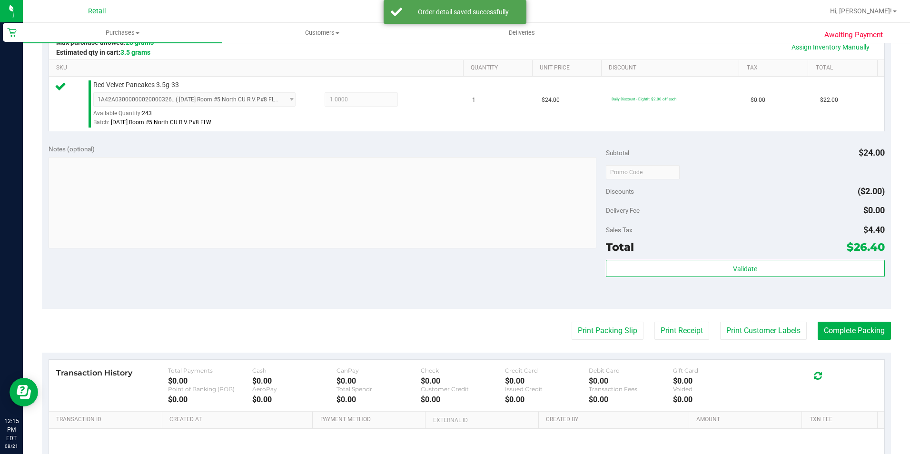
scroll to position [238, 0]
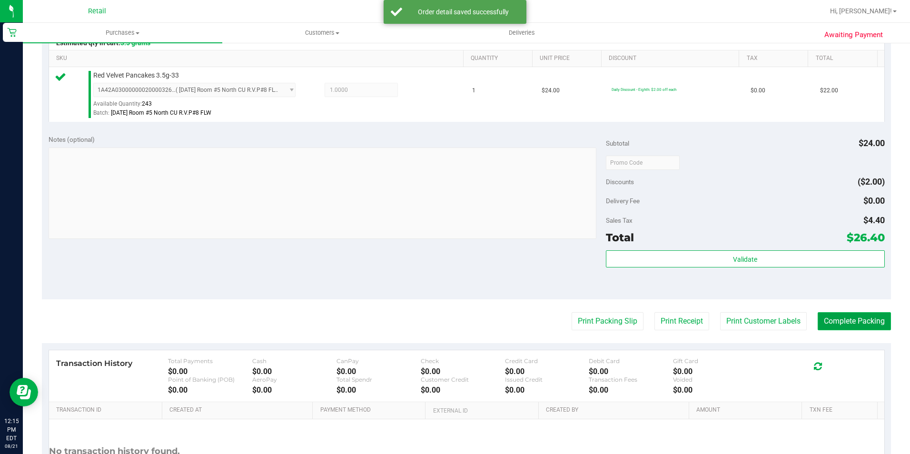
click at [855, 321] on button "Complete Packing" at bounding box center [854, 321] width 73 height 18
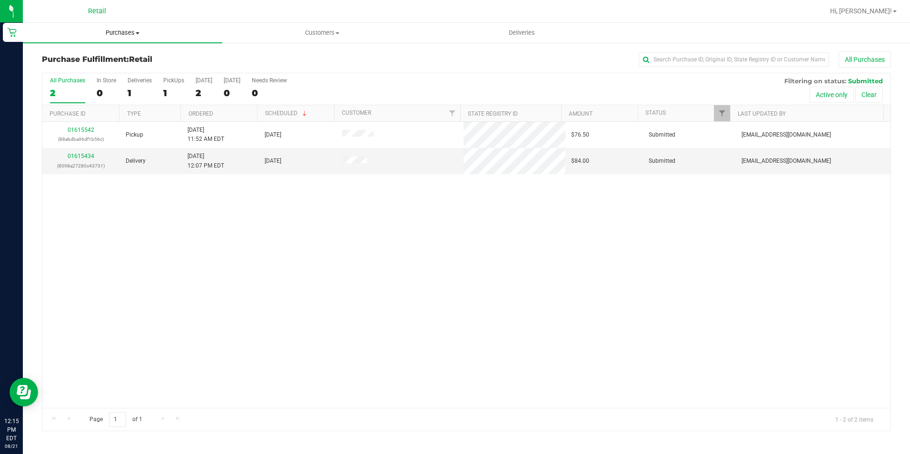
click at [135, 33] on span "Purchases" at bounding box center [122, 33] width 199 height 9
click at [122, 56] on li "Summary of purchases" at bounding box center [122, 57] width 199 height 11
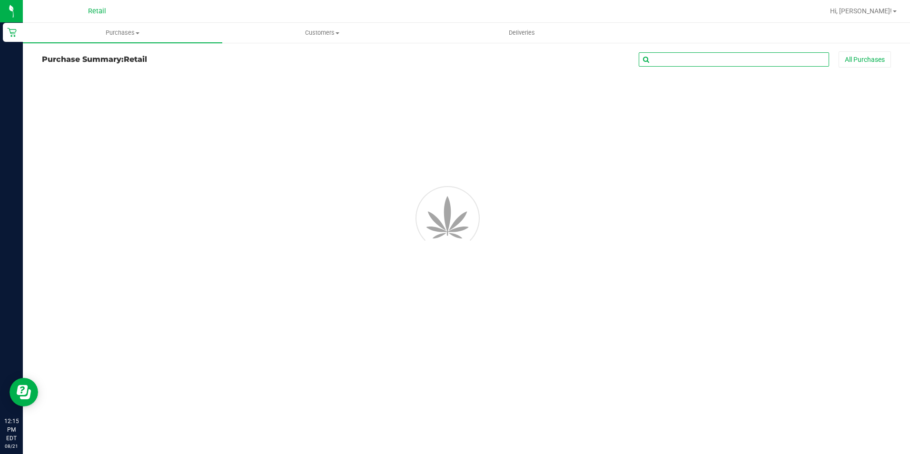
click at [679, 60] on input "text" at bounding box center [734, 59] width 190 height 14
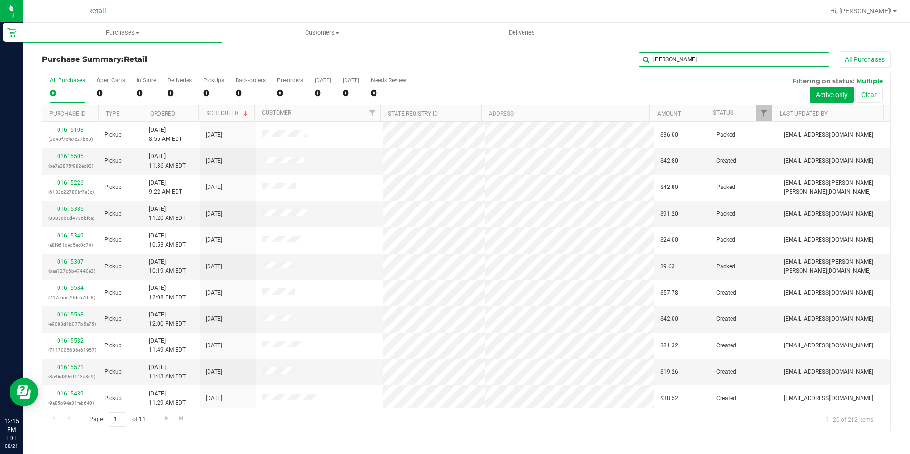
type input "shaneka"
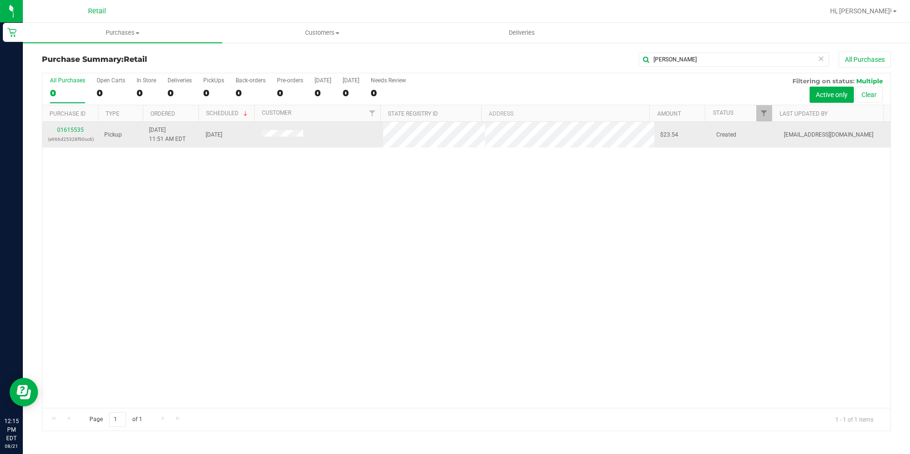
click at [83, 129] on div "01615535 (e966d25328f90cc6)" at bounding box center [70, 135] width 45 height 18
click at [80, 129] on link "01615535" at bounding box center [70, 130] width 27 height 7
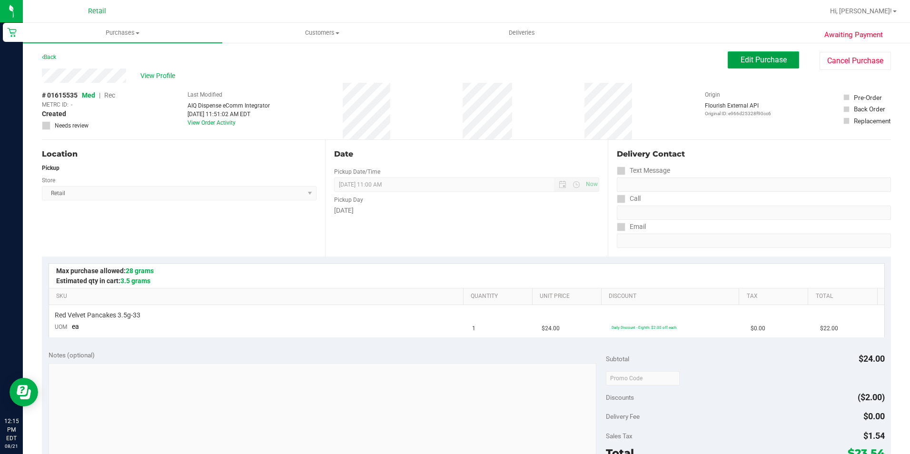
click at [744, 62] on span "Edit Purchase" at bounding box center [764, 59] width 46 height 9
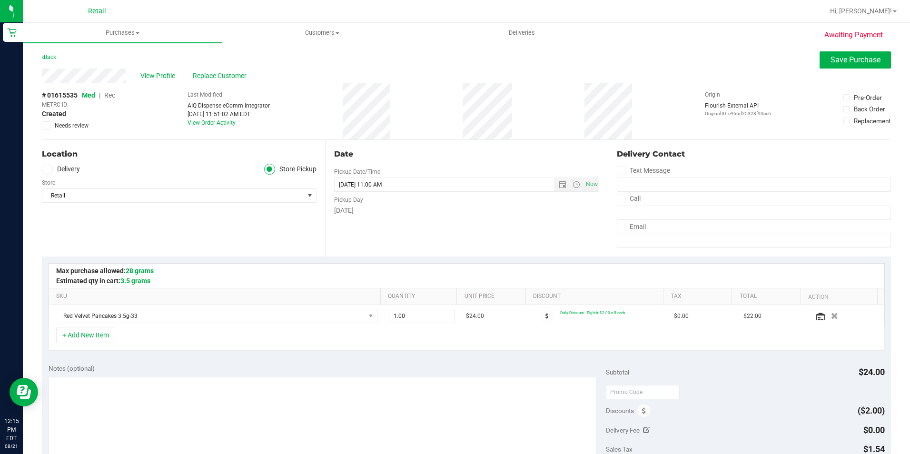
click at [115, 96] on span "Rec" at bounding box center [109, 95] width 11 height 8
click at [843, 64] on span "Save Purchase" at bounding box center [856, 59] width 50 height 9
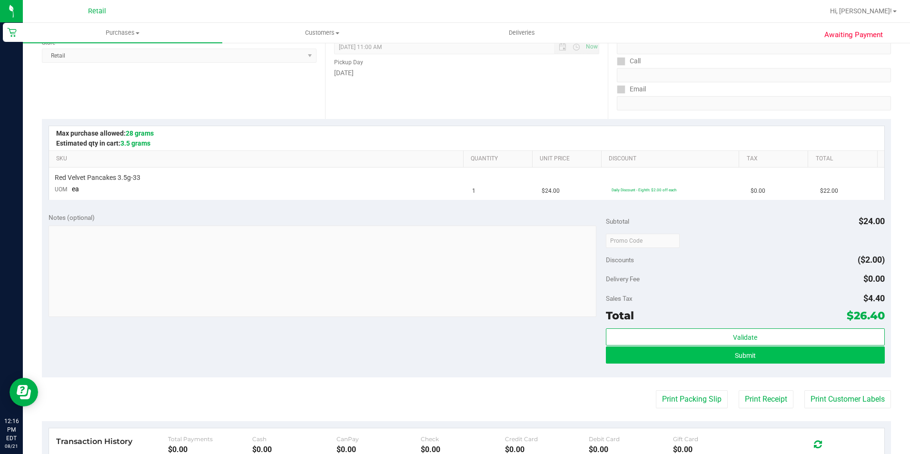
scroll to position [143, 0]
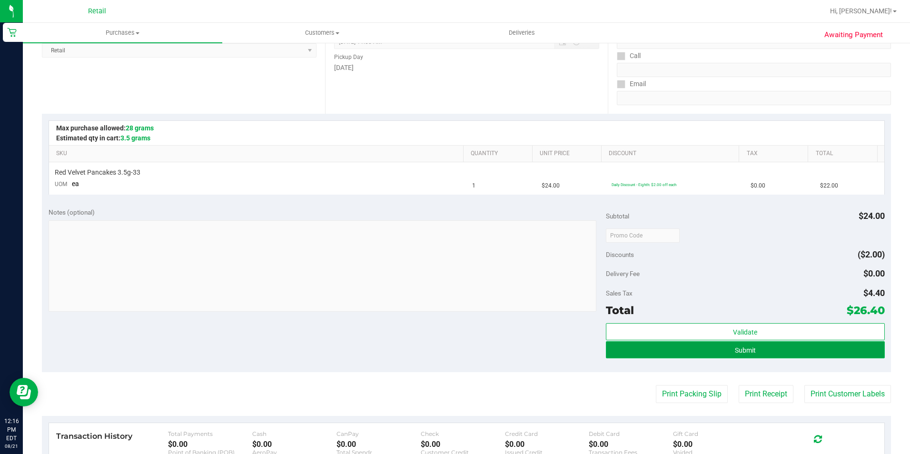
click at [743, 352] on span "Submit" at bounding box center [745, 351] width 21 height 8
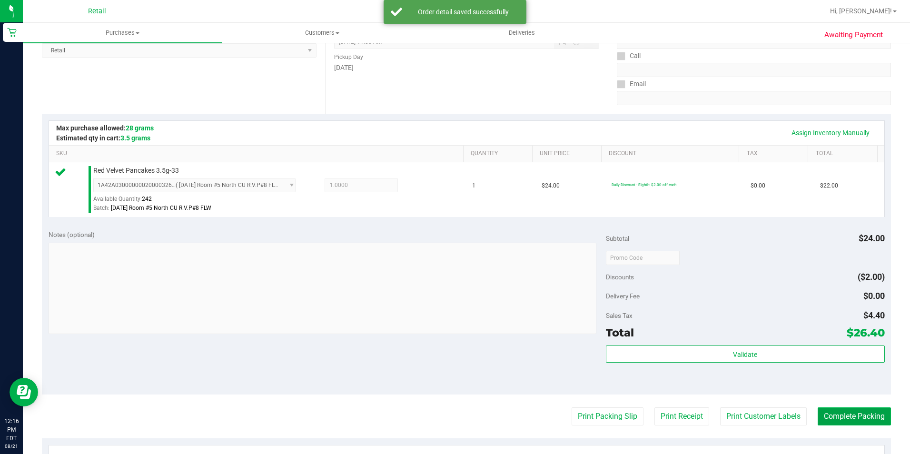
click at [865, 407] on button "Complete Packing" at bounding box center [854, 416] width 73 height 18
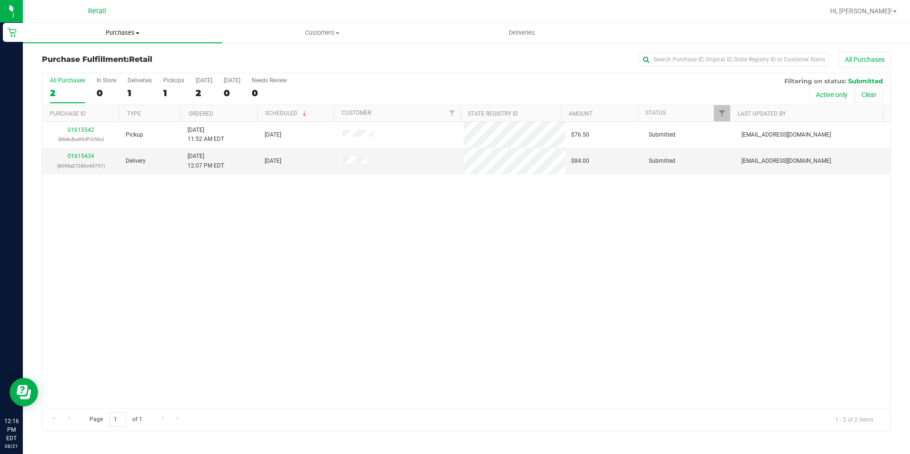
click at [96, 31] on span "Purchases" at bounding box center [122, 33] width 199 height 9
click at [116, 54] on span "Summary of purchases" at bounding box center [72, 57] width 98 height 8
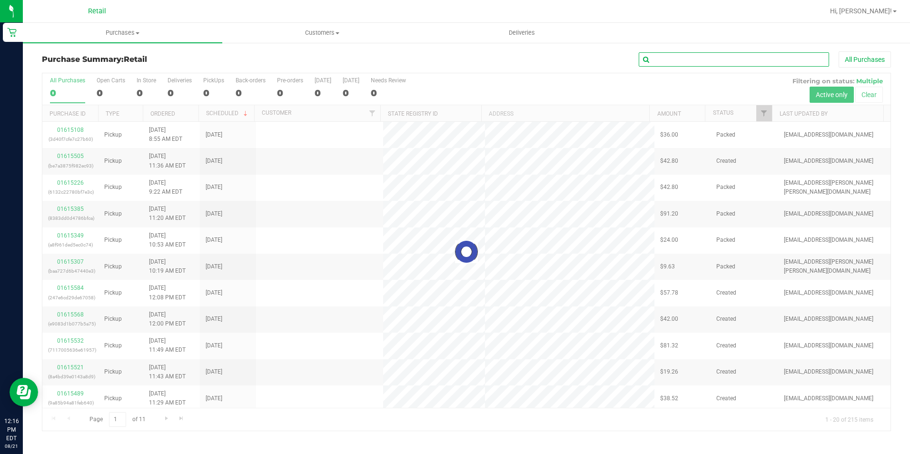
click at [792, 55] on input "text" at bounding box center [734, 59] width 190 height 14
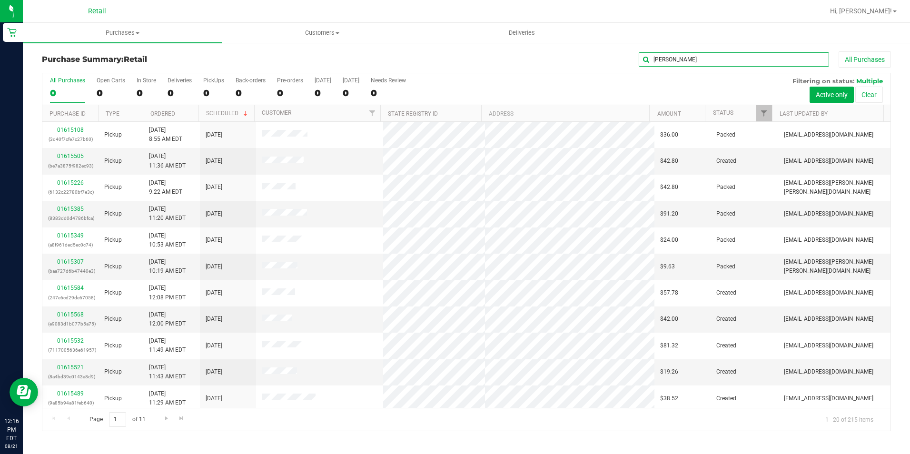
type input "patrick"
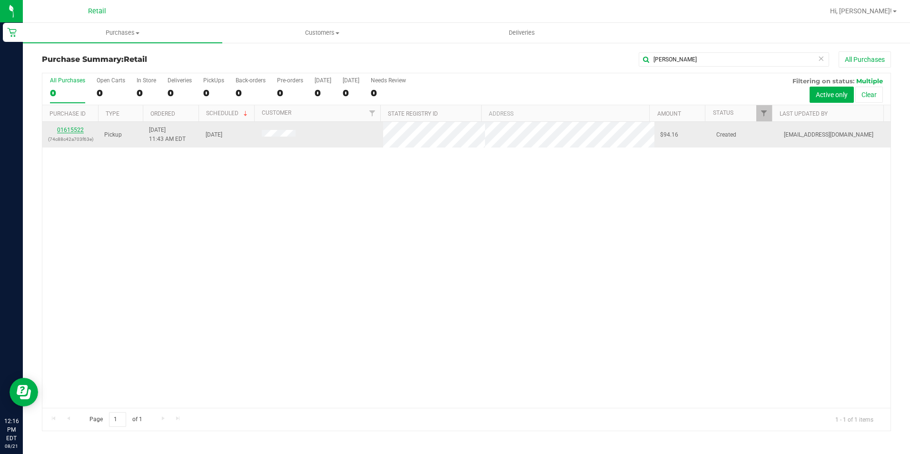
click at [79, 130] on link "01615522" at bounding box center [70, 130] width 27 height 7
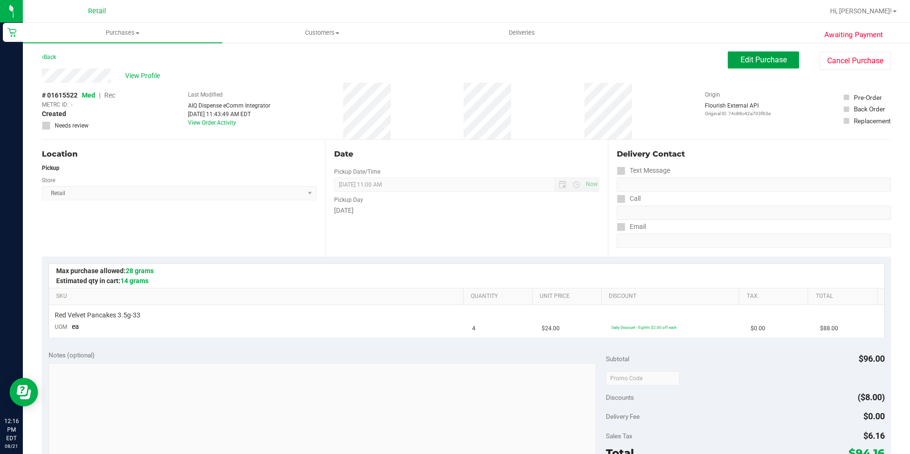
click at [745, 67] on button "Edit Purchase" at bounding box center [763, 59] width 71 height 17
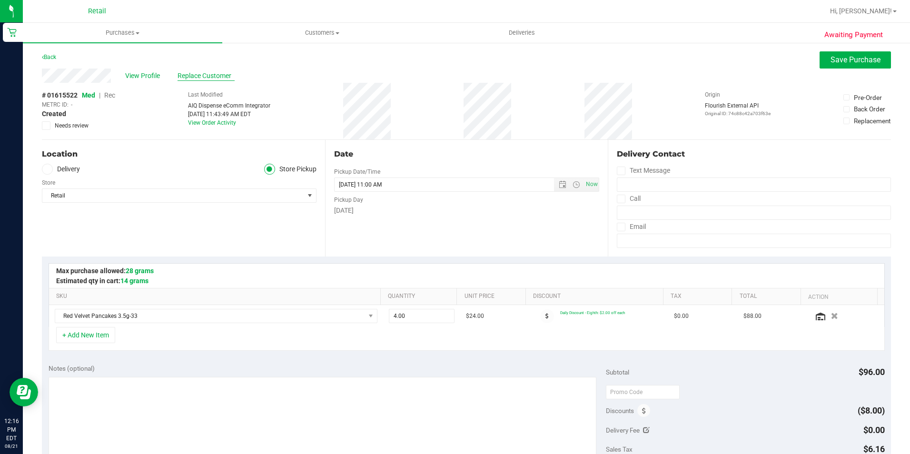
click at [215, 80] on span "Replace Customer" at bounding box center [206, 76] width 57 height 10
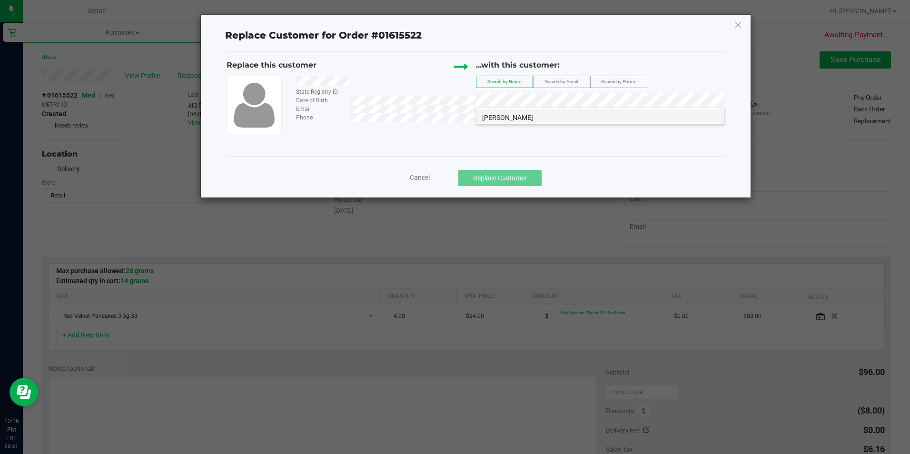
click at [569, 116] on li "Patrick Smith" at bounding box center [601, 115] width 248 height 13
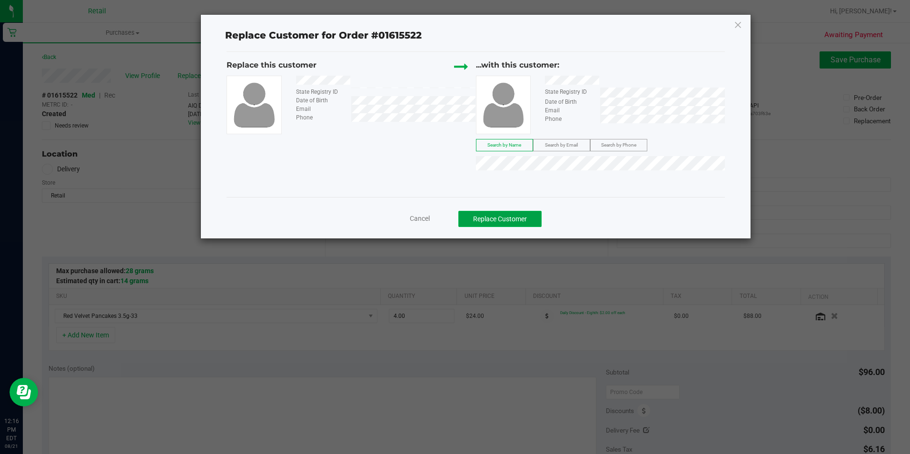
click at [492, 223] on button "Replace Customer" at bounding box center [499, 219] width 83 height 16
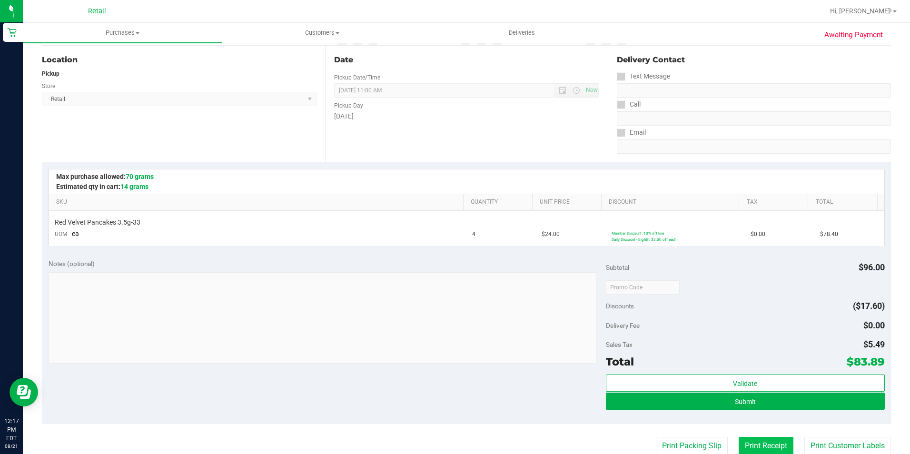
scroll to position [95, 0]
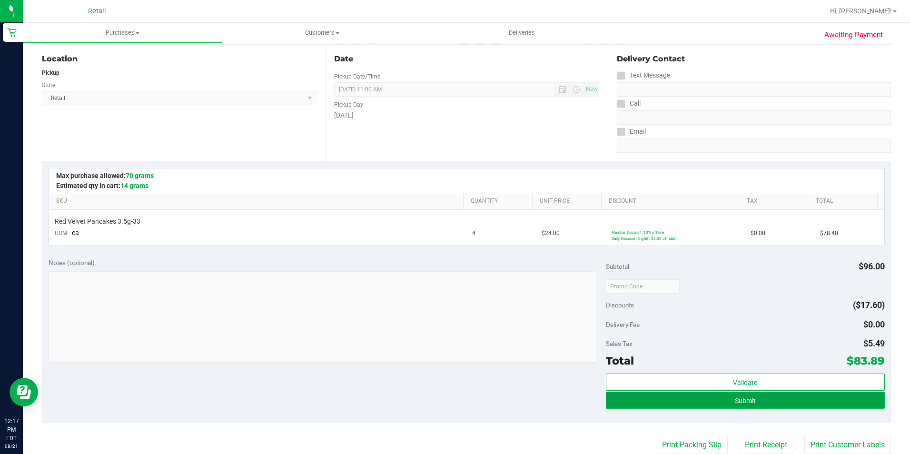
click at [784, 404] on button "Submit" at bounding box center [745, 400] width 279 height 17
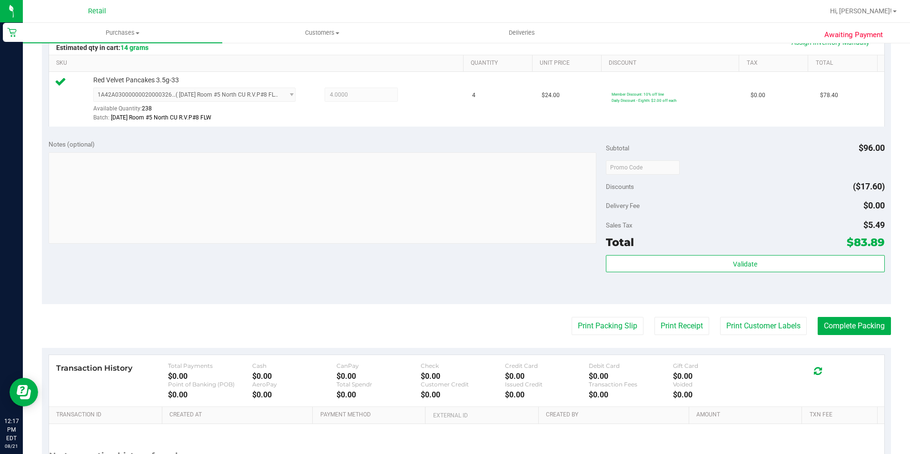
scroll to position [238, 0]
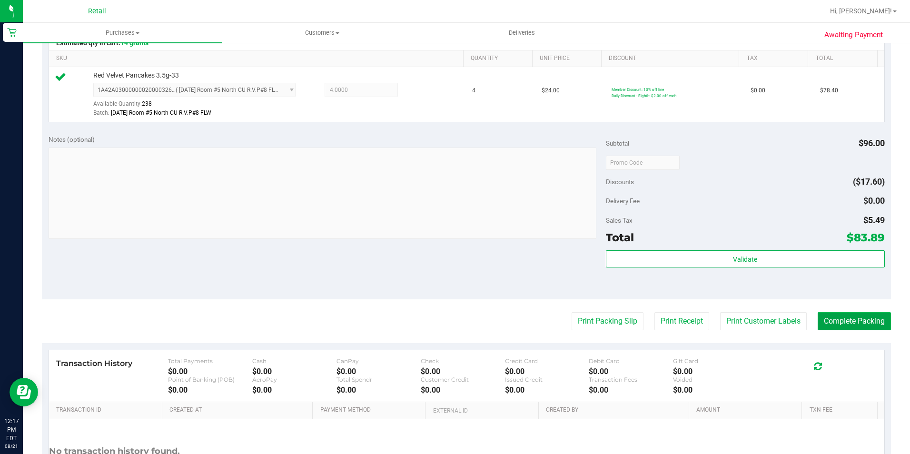
click at [845, 328] on button "Complete Packing" at bounding box center [854, 321] width 73 height 18
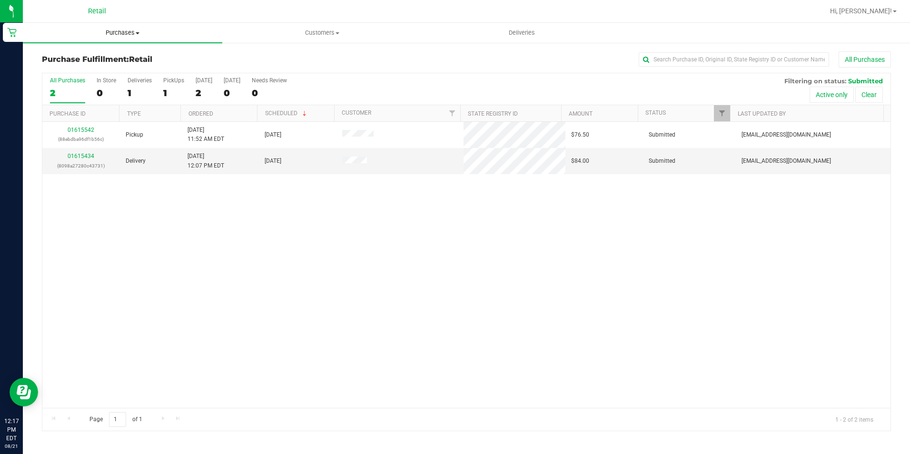
click at [129, 31] on span "Purchases" at bounding box center [122, 33] width 199 height 9
click at [123, 60] on li "Summary of purchases" at bounding box center [122, 57] width 199 height 11
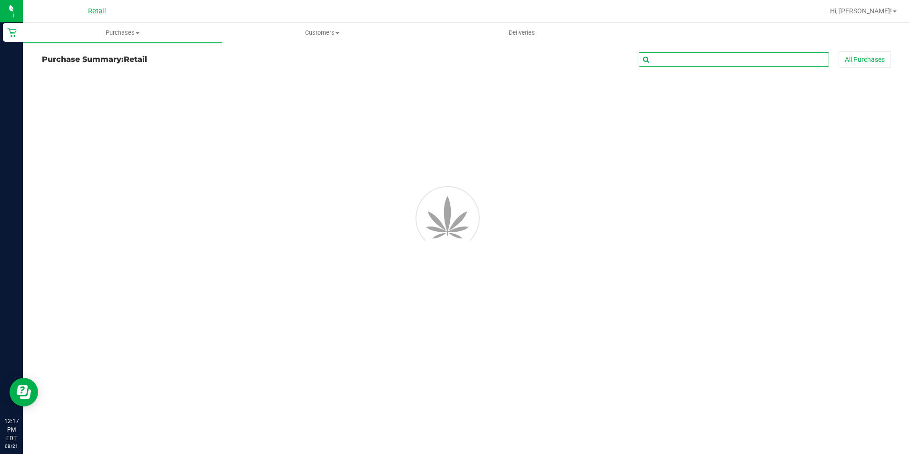
click at [699, 64] on input "text" at bounding box center [734, 59] width 190 height 14
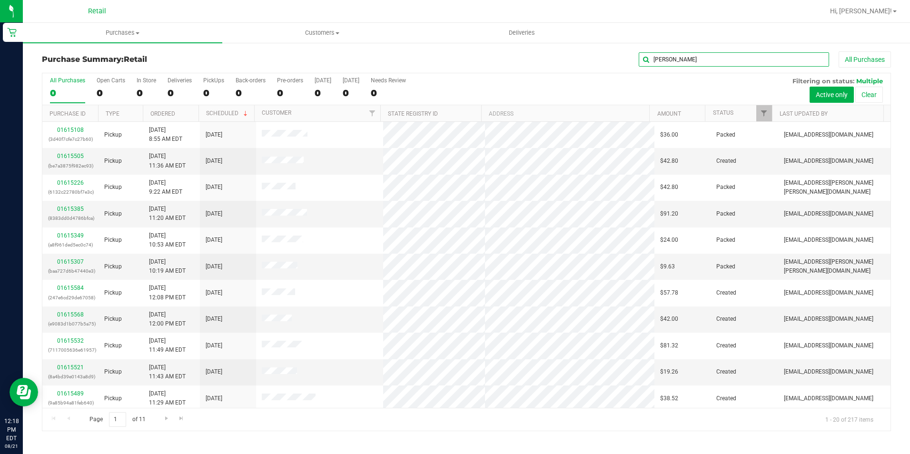
type input "[PERSON_NAME]"
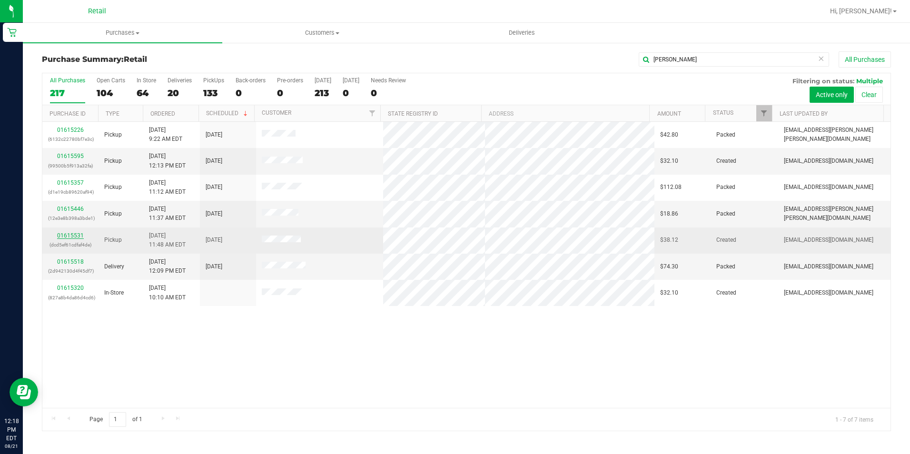
click at [69, 235] on link "01615531" at bounding box center [70, 235] width 27 height 7
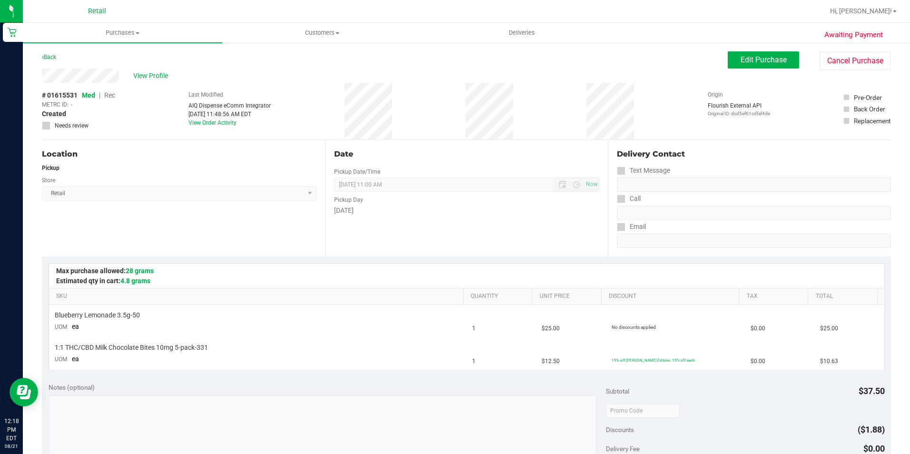
click at [734, 69] on div "Edit Purchase Cancel Purchase" at bounding box center [809, 60] width 163 height 19
click at [776, 53] on button "Edit Purchase" at bounding box center [763, 59] width 71 height 17
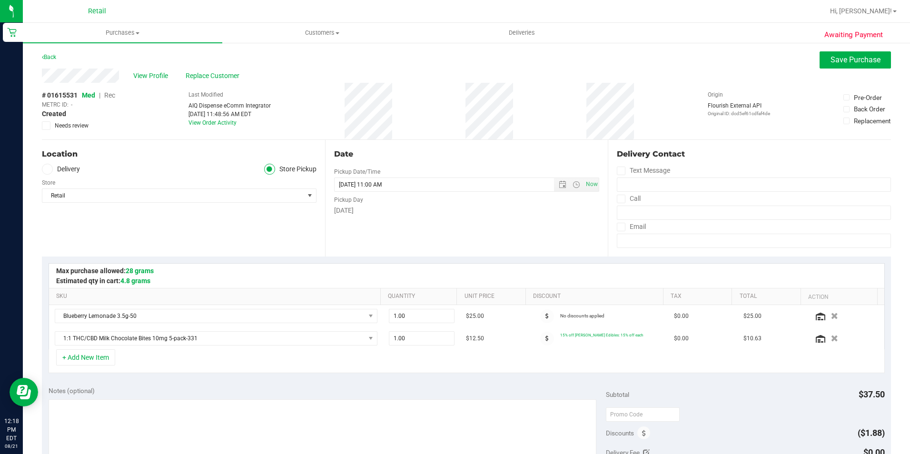
click at [105, 96] on span "Rec" at bounding box center [109, 95] width 11 height 8
click at [820, 64] on button "Save Purchase" at bounding box center [855, 59] width 71 height 17
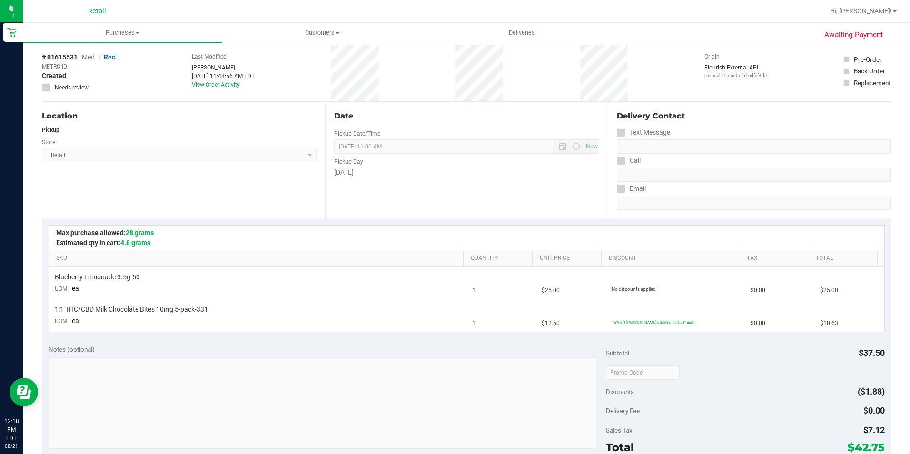
scroll to position [95, 0]
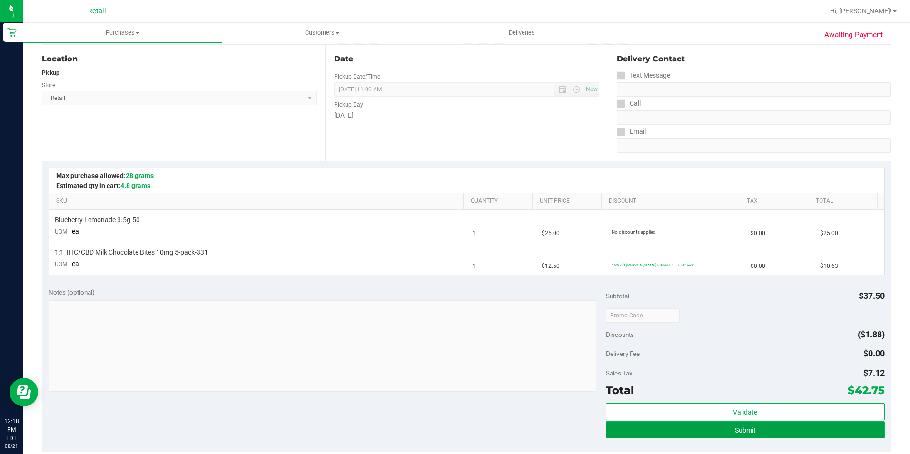
click at [711, 429] on button "Submit" at bounding box center [745, 429] width 279 height 17
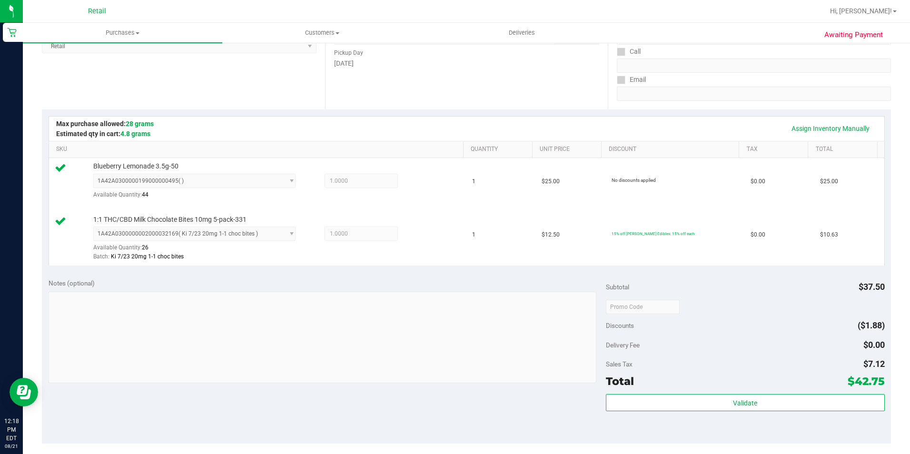
scroll to position [286, 0]
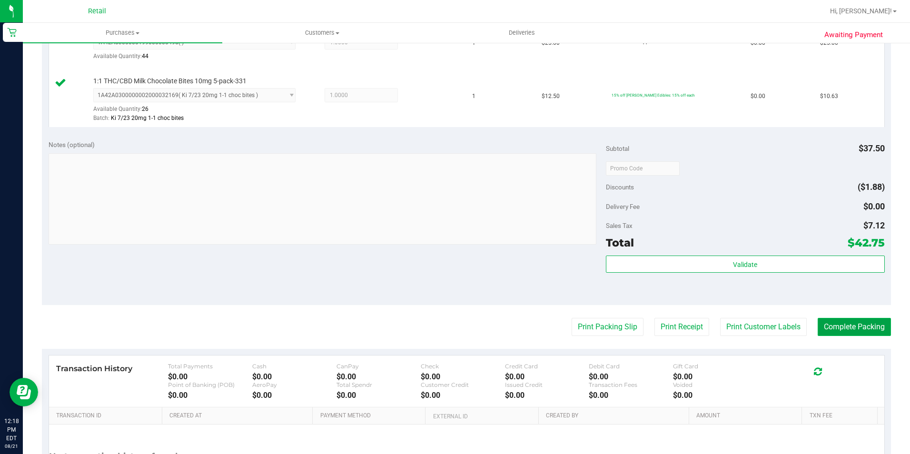
click at [872, 328] on button "Complete Packing" at bounding box center [854, 327] width 73 height 18
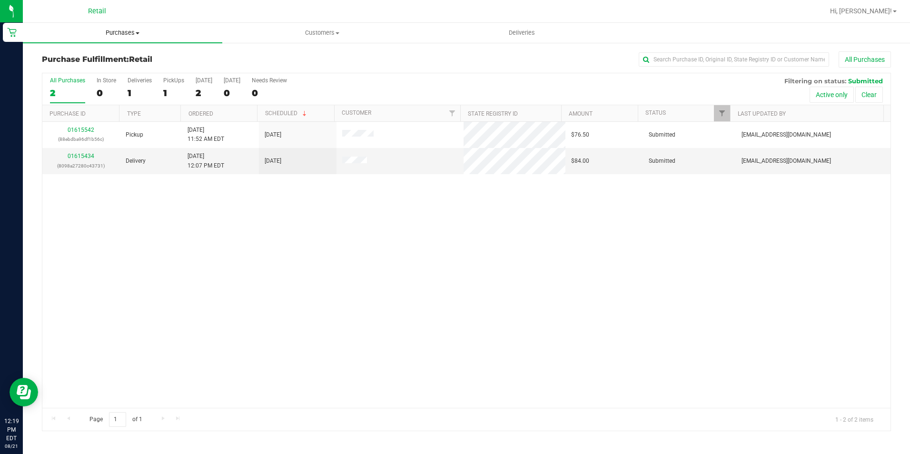
click at [140, 35] on span "Purchases" at bounding box center [122, 33] width 199 height 9
click at [119, 52] on li "Summary of purchases" at bounding box center [122, 57] width 199 height 11
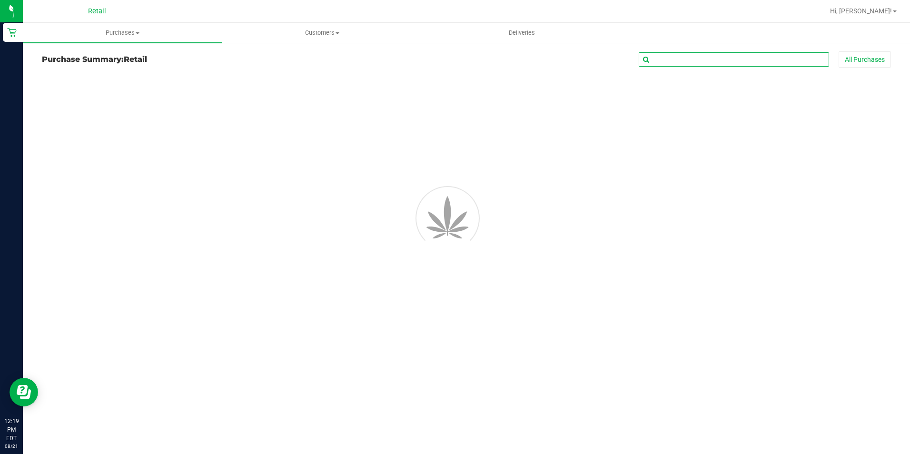
click at [761, 56] on input "text" at bounding box center [734, 59] width 190 height 14
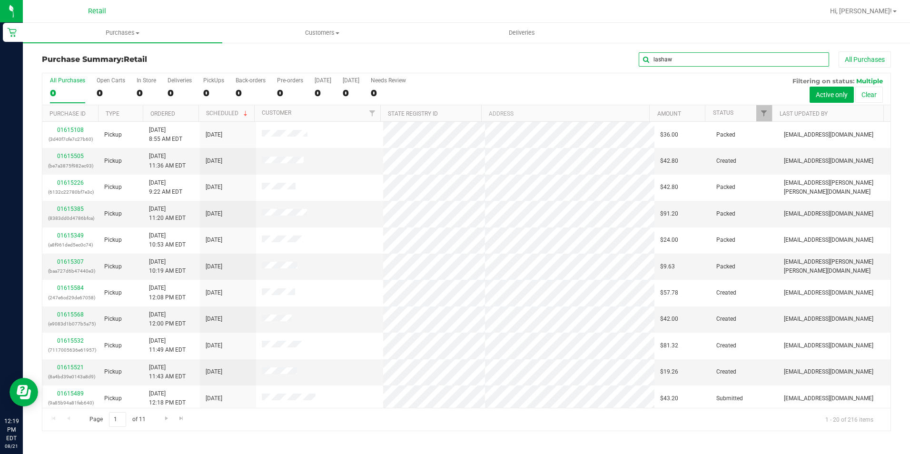
type input "lashaw"
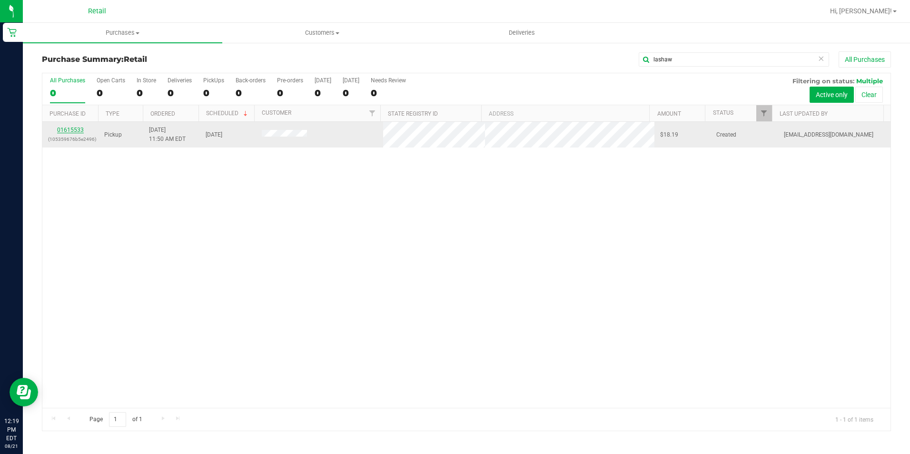
click at [81, 130] on link "01615533" at bounding box center [70, 130] width 27 height 7
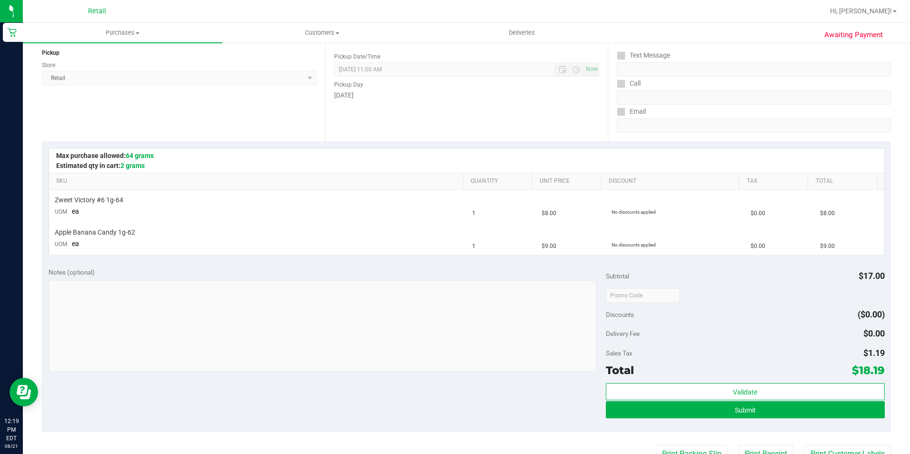
scroll to position [143, 0]
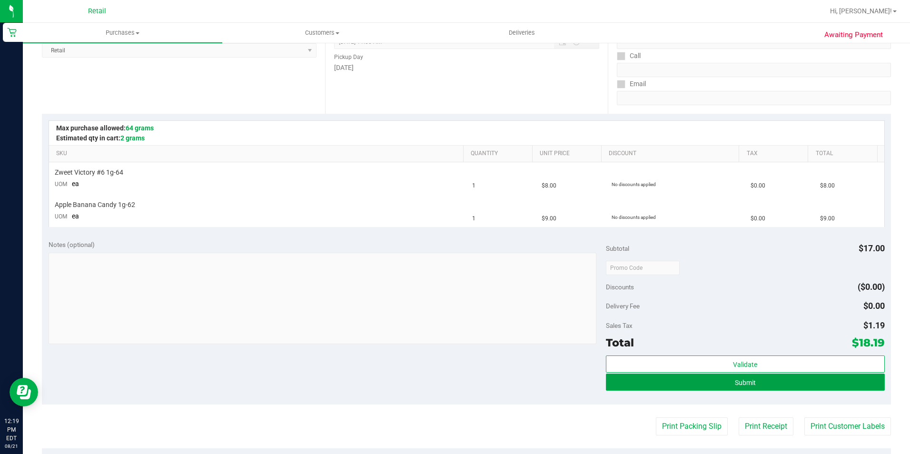
click at [728, 379] on button "Submit" at bounding box center [745, 382] width 279 height 17
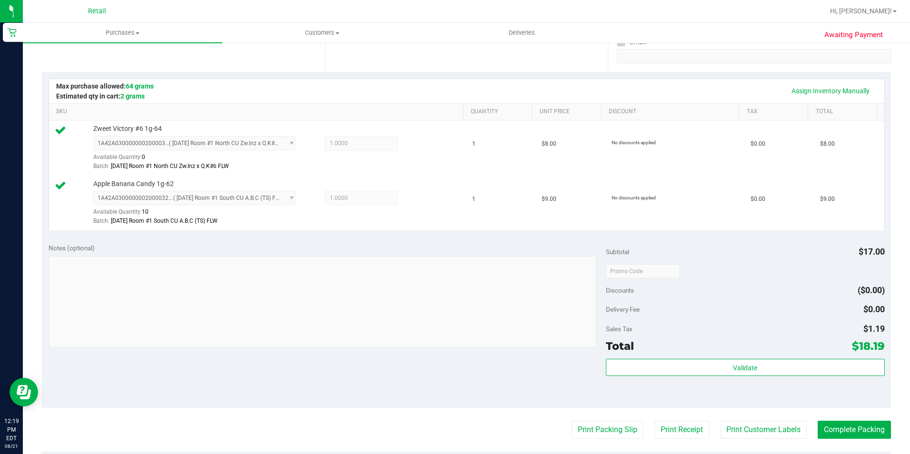
scroll to position [238, 0]
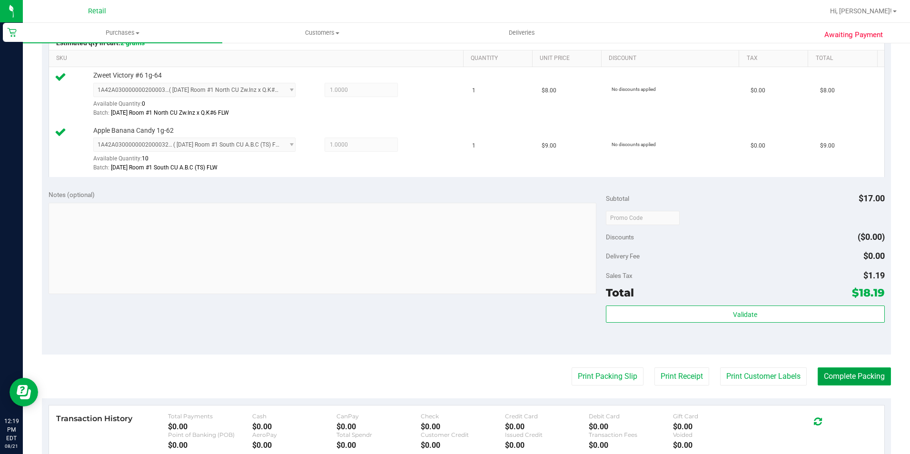
click at [865, 383] on button "Complete Packing" at bounding box center [854, 376] width 73 height 18
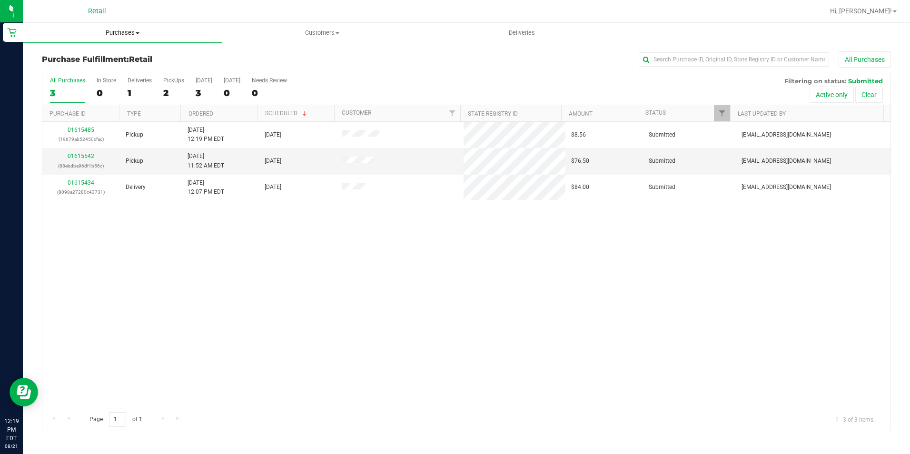
click at [124, 28] on uib-tab-heading "Purchases Summary of purchases Fulfillment All purchases" at bounding box center [122, 33] width 199 height 20
click at [104, 66] on li "Fulfillment" at bounding box center [122, 68] width 199 height 11
click at [117, 35] on span "Purchases" at bounding box center [122, 33] width 199 height 9
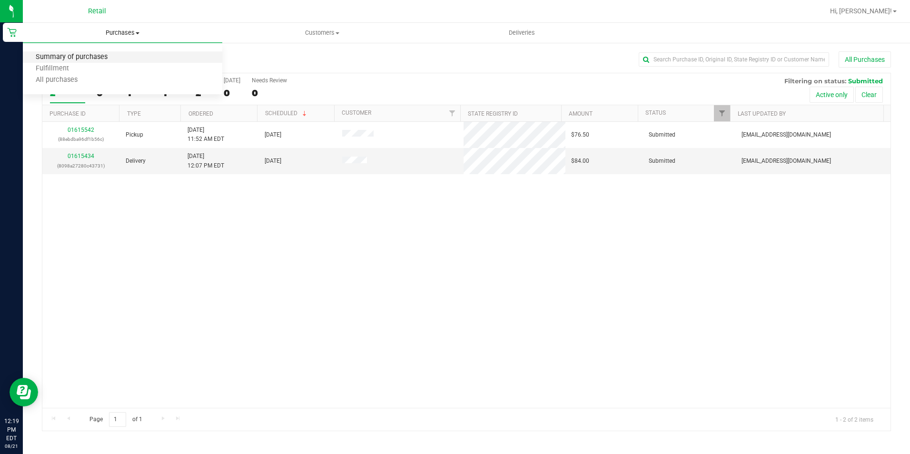
click at [98, 60] on span "Summary of purchases" at bounding box center [72, 57] width 98 height 8
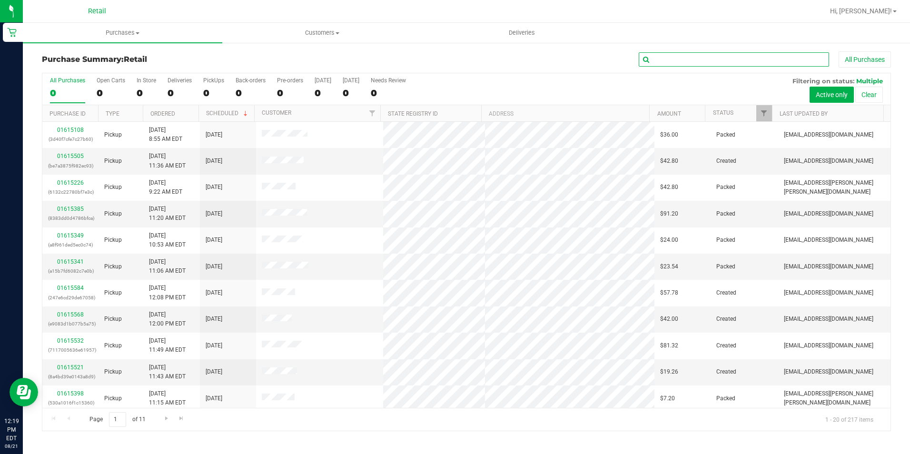
click at [687, 65] on input "text" at bounding box center [734, 59] width 190 height 14
type input "kimberly"
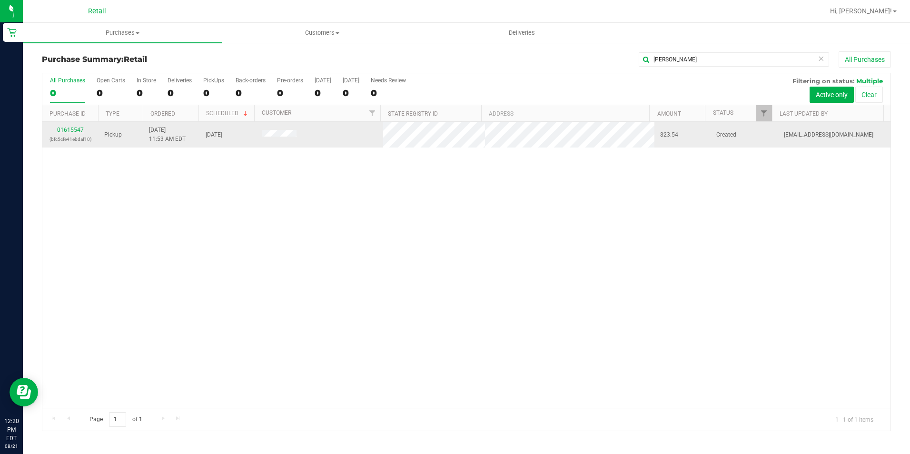
click at [72, 133] on link "01615547" at bounding box center [70, 130] width 27 height 7
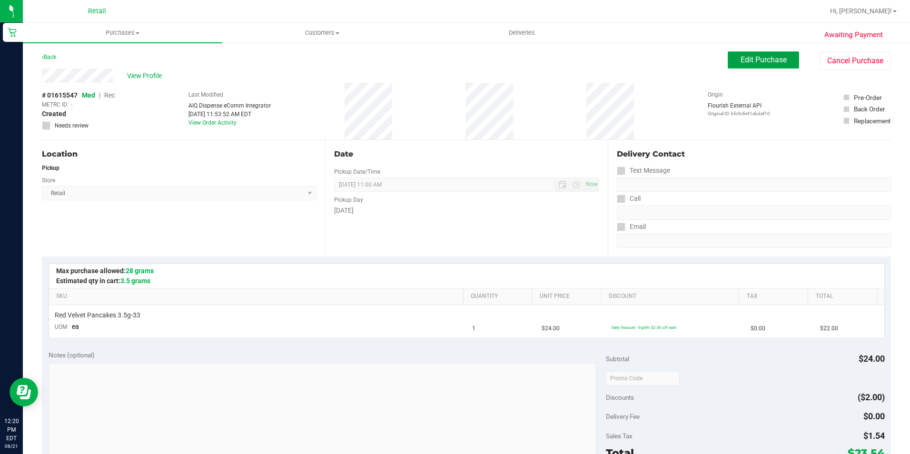
click at [775, 63] on span "Edit Purchase" at bounding box center [764, 59] width 46 height 9
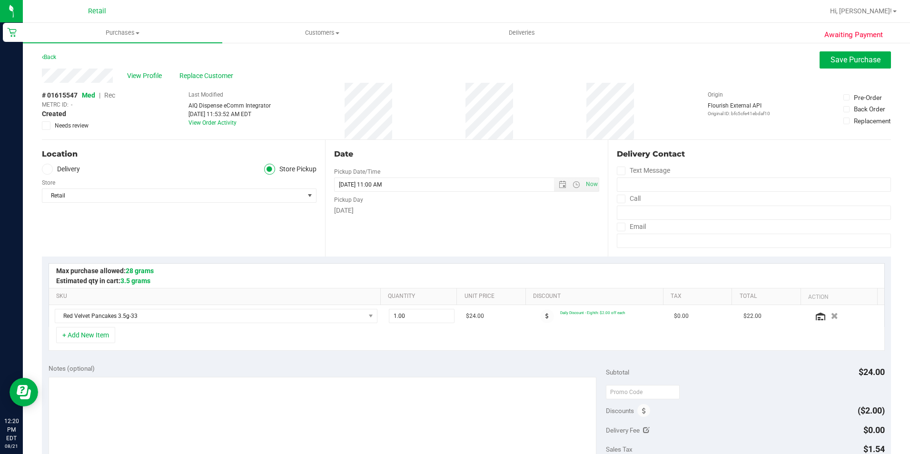
click at [108, 96] on span "Rec" at bounding box center [109, 95] width 11 height 8
click at [849, 67] on button "Save Purchase" at bounding box center [855, 59] width 71 height 17
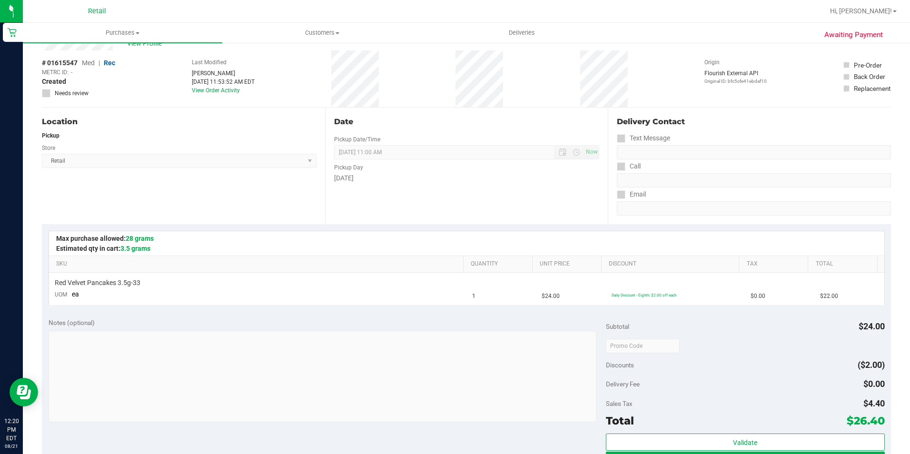
scroll to position [95, 0]
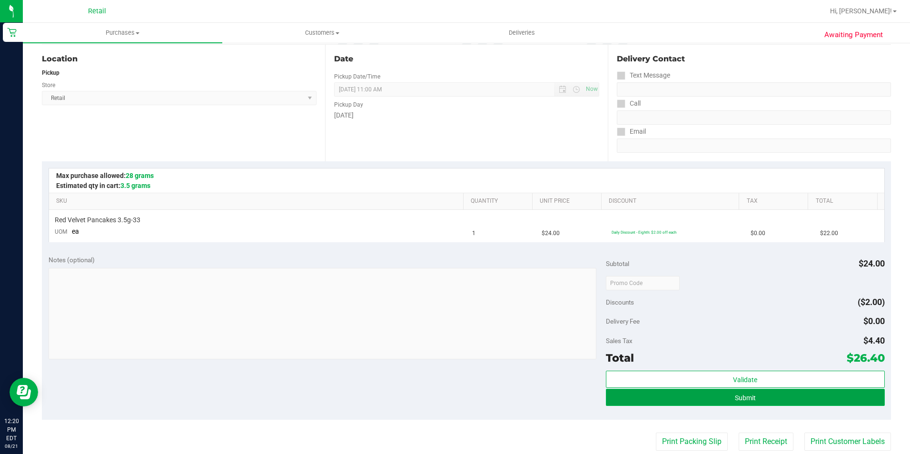
click at [779, 405] on button "Submit" at bounding box center [745, 397] width 279 height 17
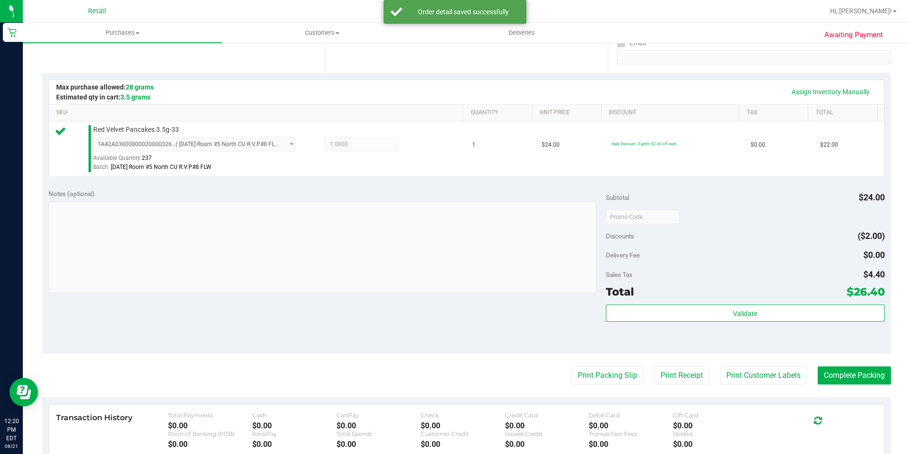
scroll to position [190, 0]
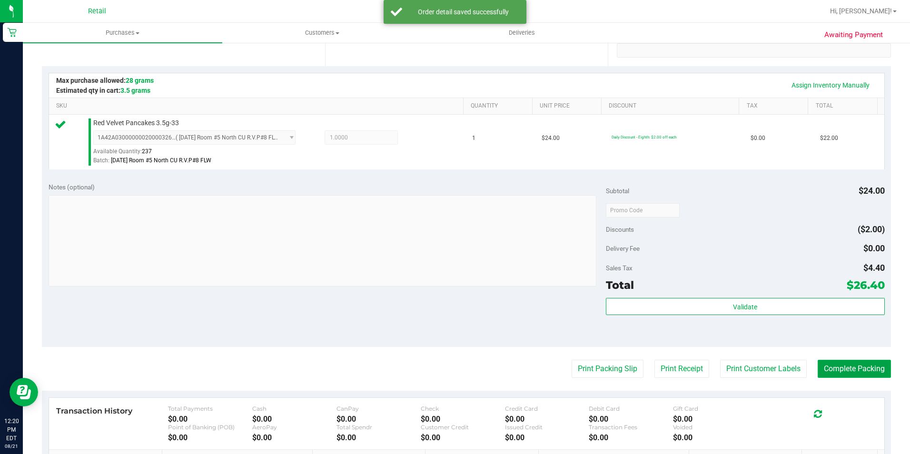
click at [827, 378] on button "Complete Packing" at bounding box center [854, 369] width 73 height 18
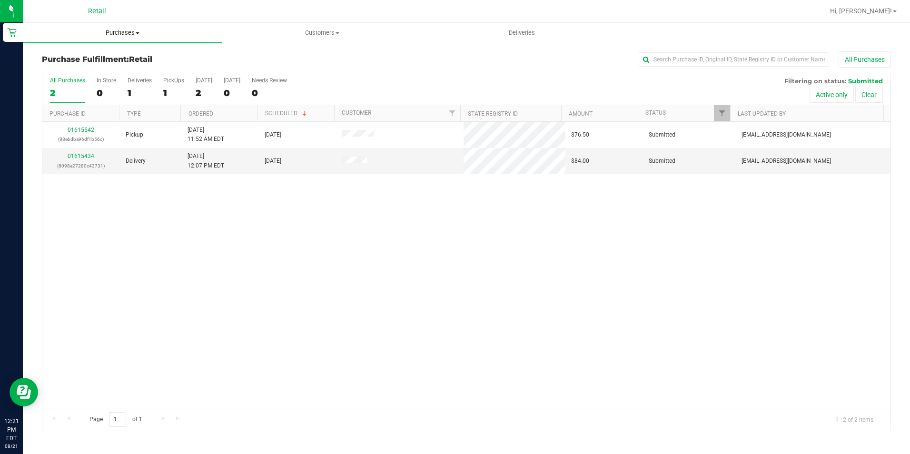
click at [130, 34] on span "Purchases" at bounding box center [122, 33] width 199 height 9
click at [126, 54] on li "Summary of purchases" at bounding box center [122, 57] width 199 height 11
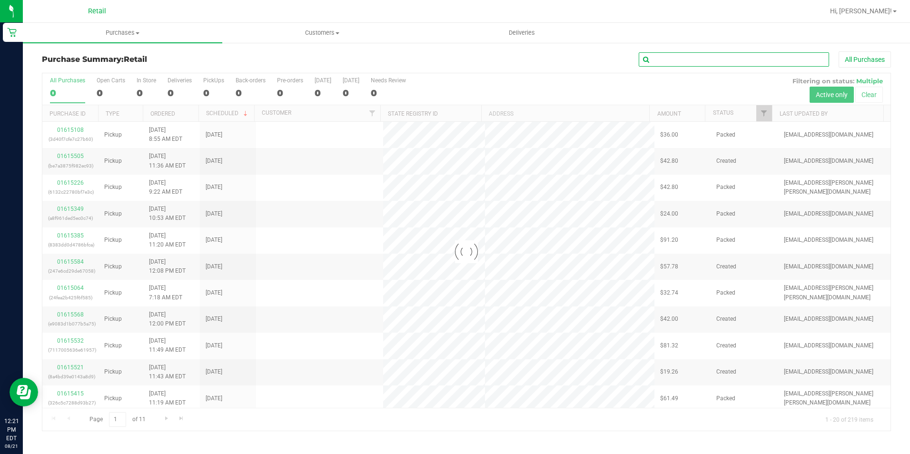
click at [709, 63] on input "text" at bounding box center [734, 59] width 190 height 14
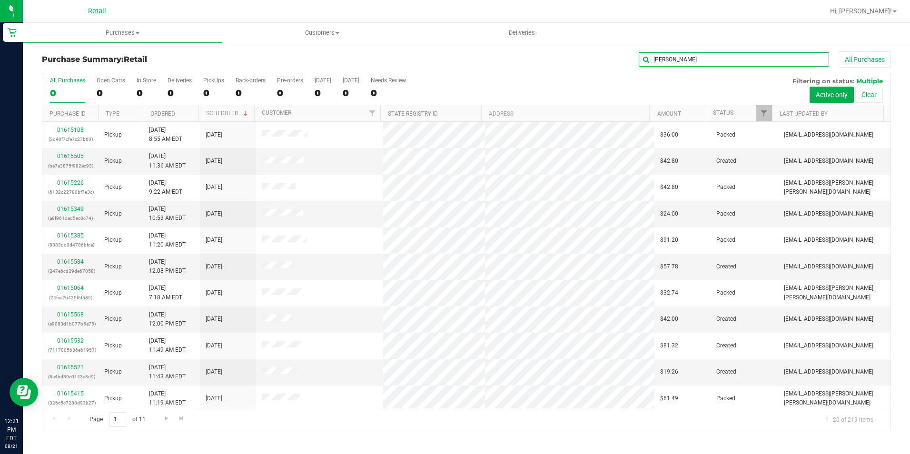
type input "sherri"
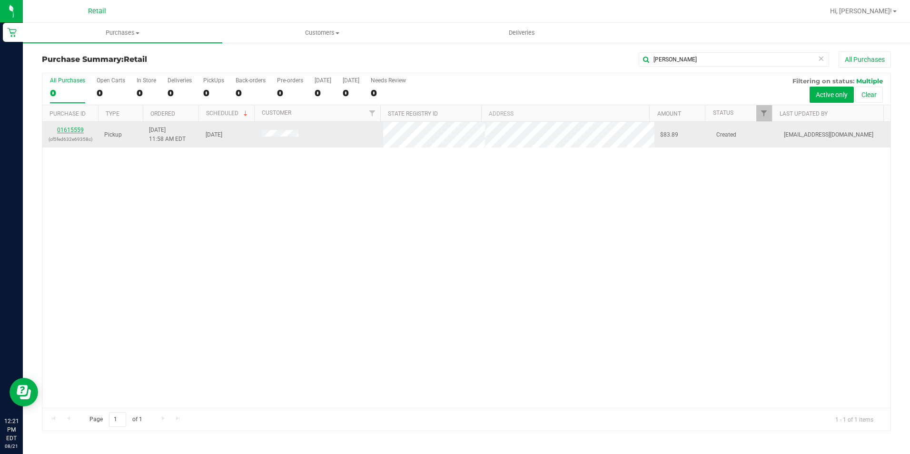
click at [71, 128] on link "01615559" at bounding box center [70, 130] width 27 height 7
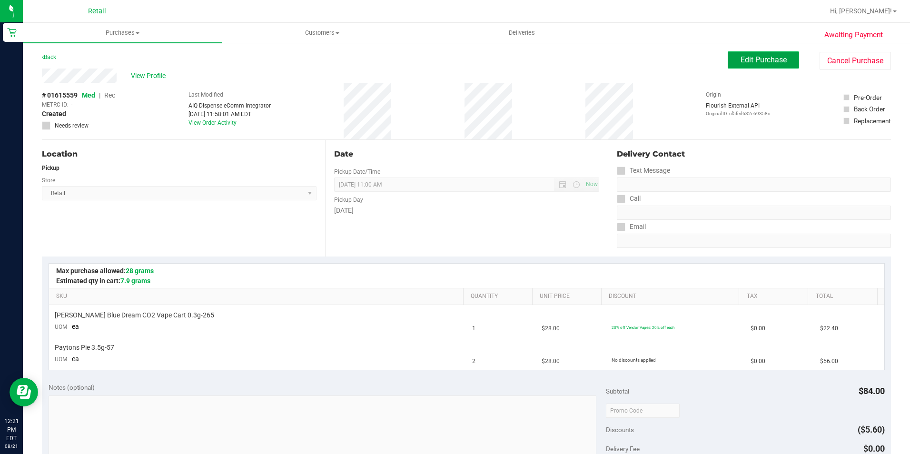
click at [780, 55] on button "Edit Purchase" at bounding box center [763, 59] width 71 height 17
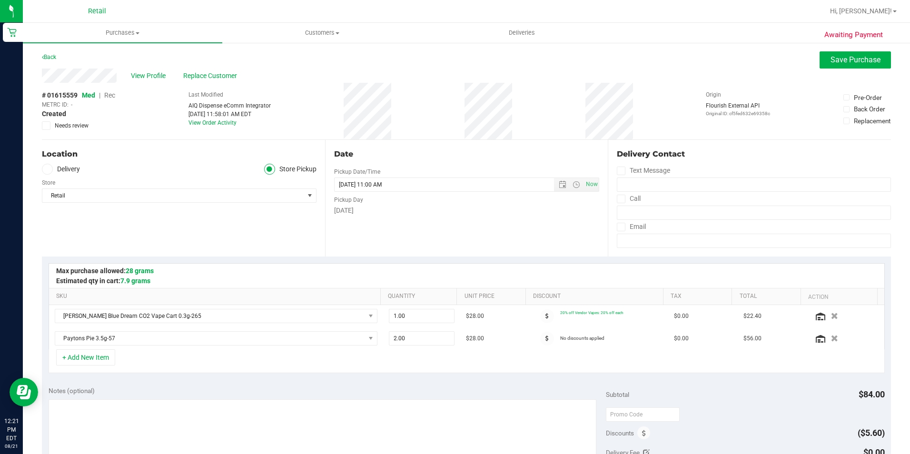
click at [110, 94] on span "Rec" at bounding box center [109, 95] width 11 height 8
click at [841, 59] on span "Save Purchase" at bounding box center [856, 59] width 50 height 9
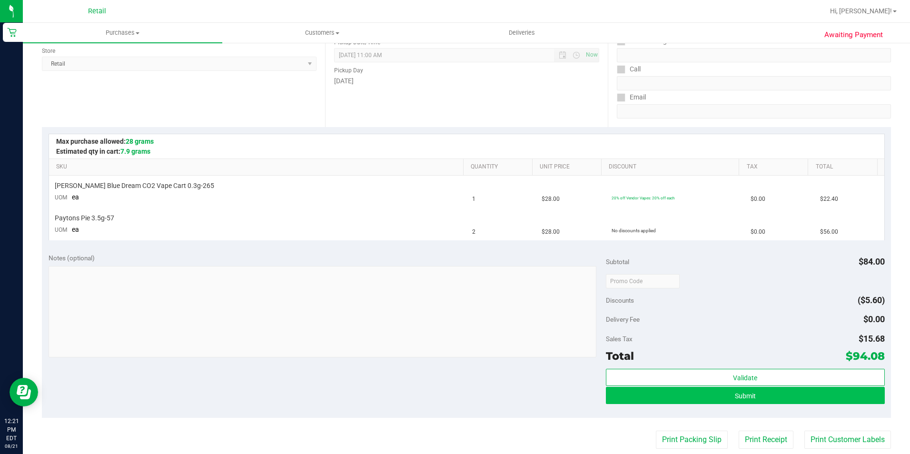
scroll to position [143, 0]
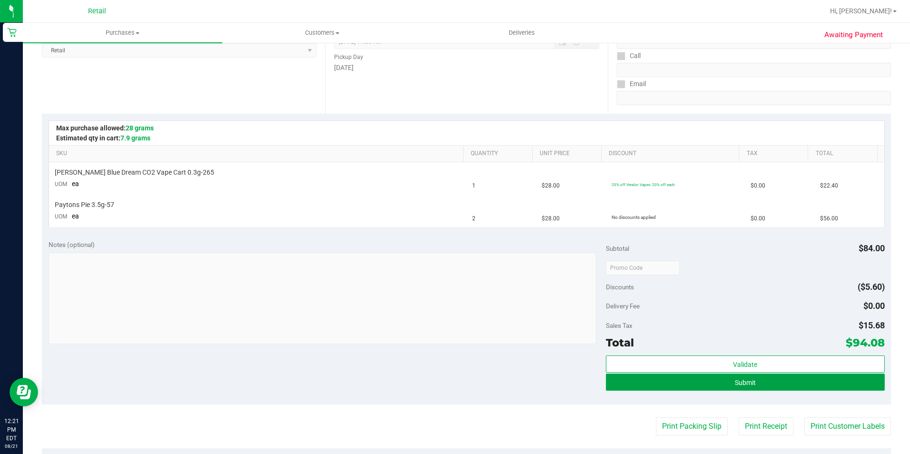
click at [686, 388] on button "Submit" at bounding box center [745, 382] width 279 height 17
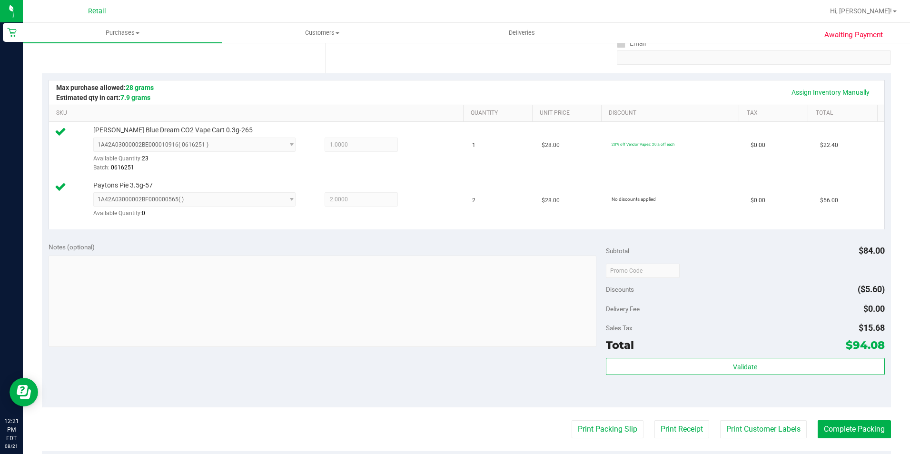
scroll to position [238, 0]
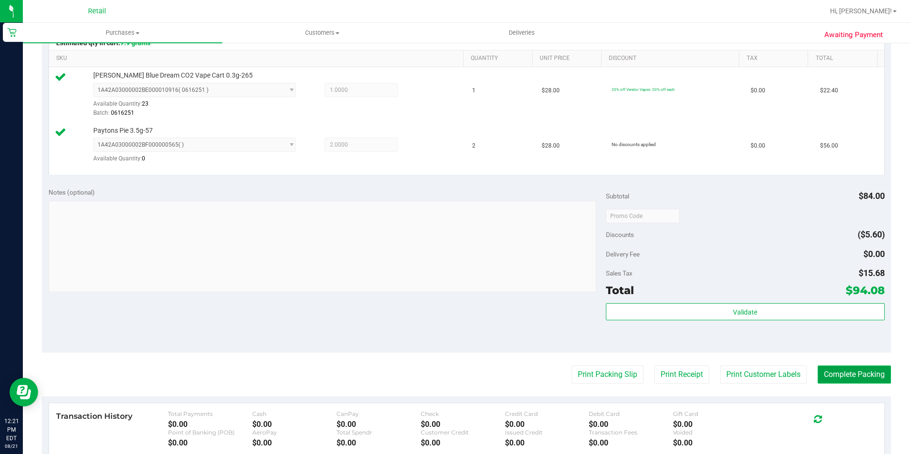
click at [849, 377] on button "Complete Packing" at bounding box center [854, 375] width 73 height 18
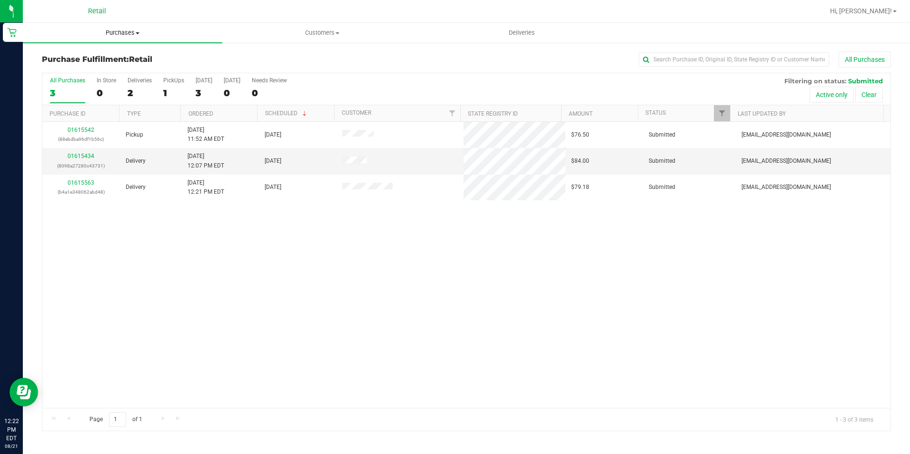
click at [121, 30] on span "Purchases" at bounding box center [122, 33] width 199 height 9
click at [104, 59] on span "Summary of purchases" at bounding box center [72, 57] width 98 height 8
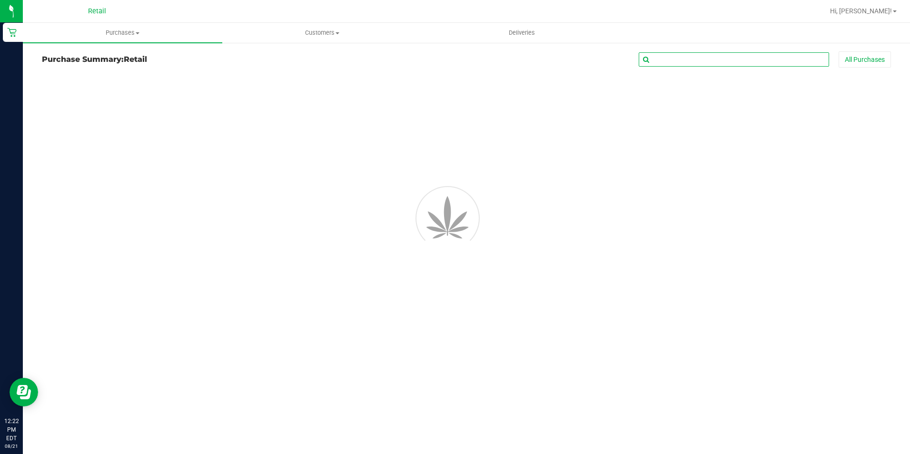
click at [693, 64] on input "text" at bounding box center [734, 59] width 190 height 14
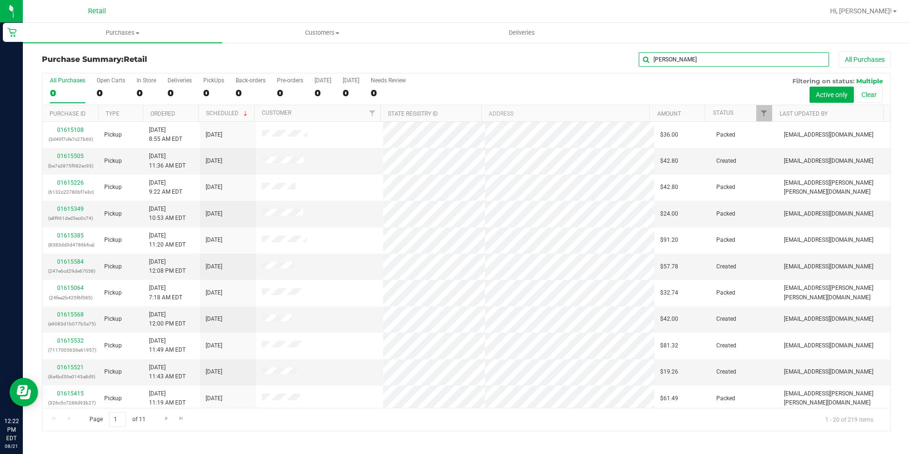
type input "silvio"
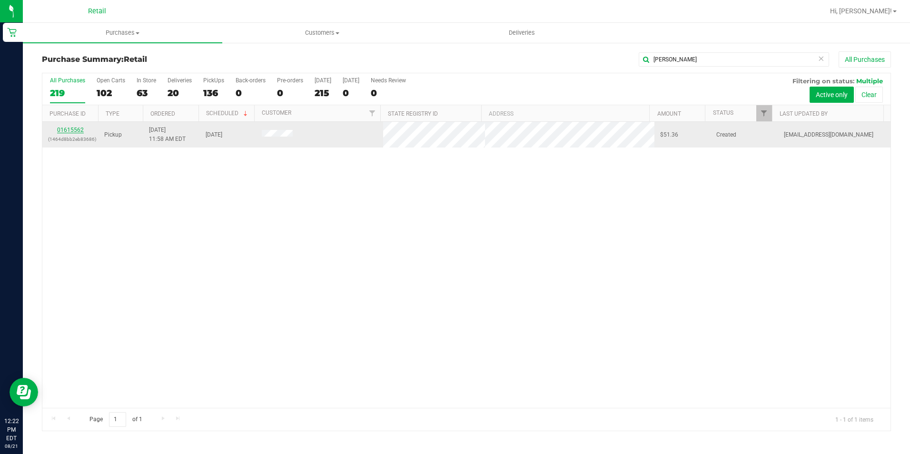
click at [69, 131] on link "01615562" at bounding box center [70, 130] width 27 height 7
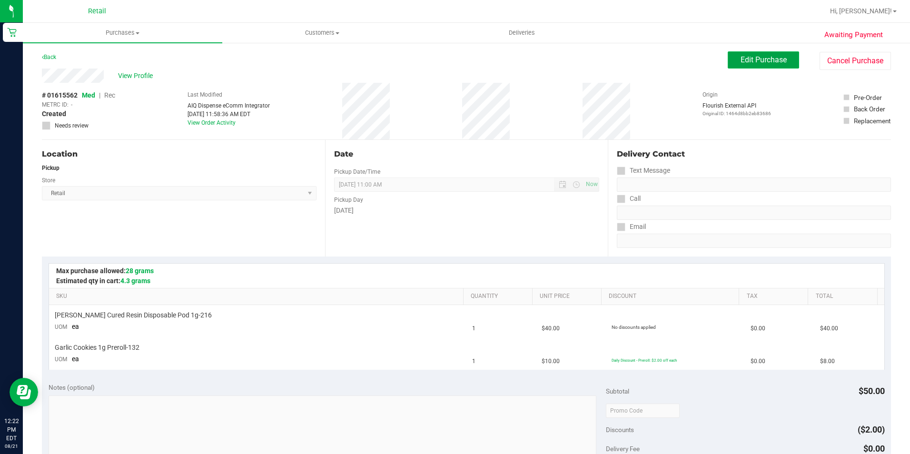
click at [731, 54] on button "Edit Purchase" at bounding box center [763, 59] width 71 height 17
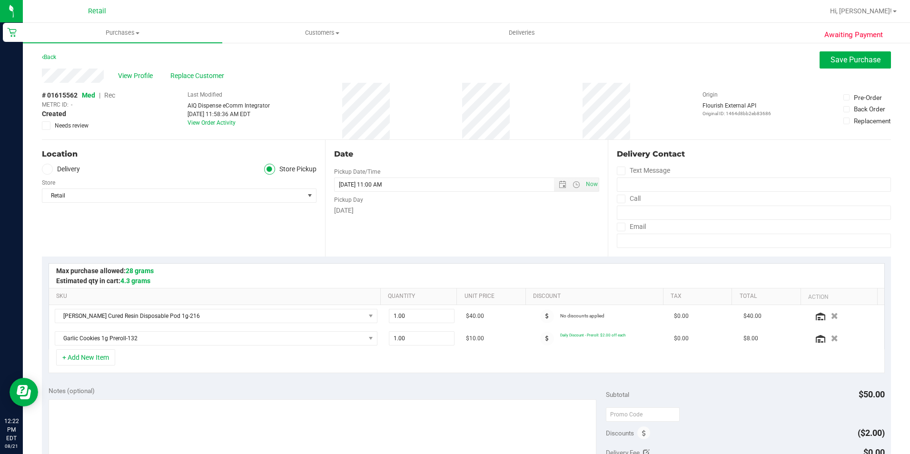
click at [114, 94] on span "Rec" at bounding box center [109, 95] width 11 height 8
click at [860, 57] on span "Save Purchase" at bounding box center [856, 59] width 50 height 9
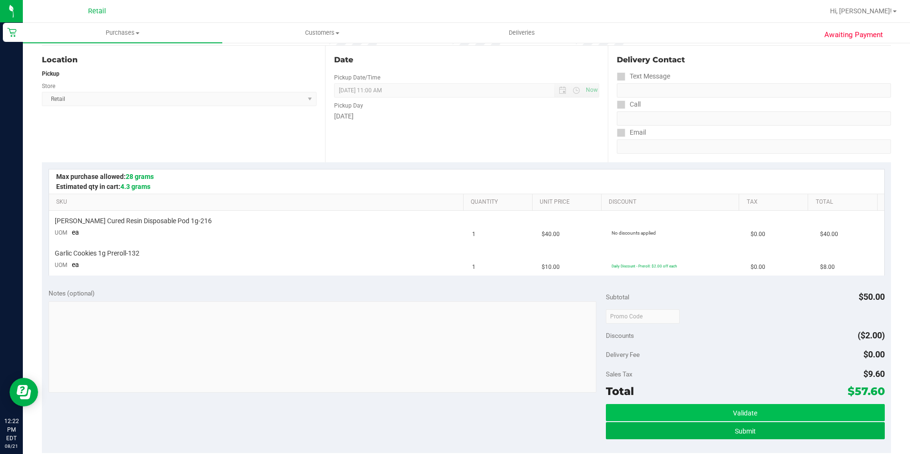
scroll to position [95, 0]
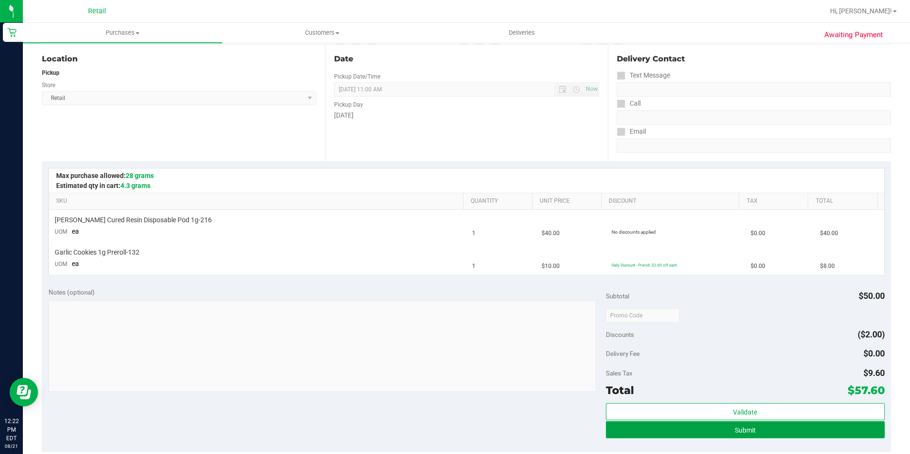
click at [736, 431] on span "Submit" at bounding box center [745, 431] width 21 height 8
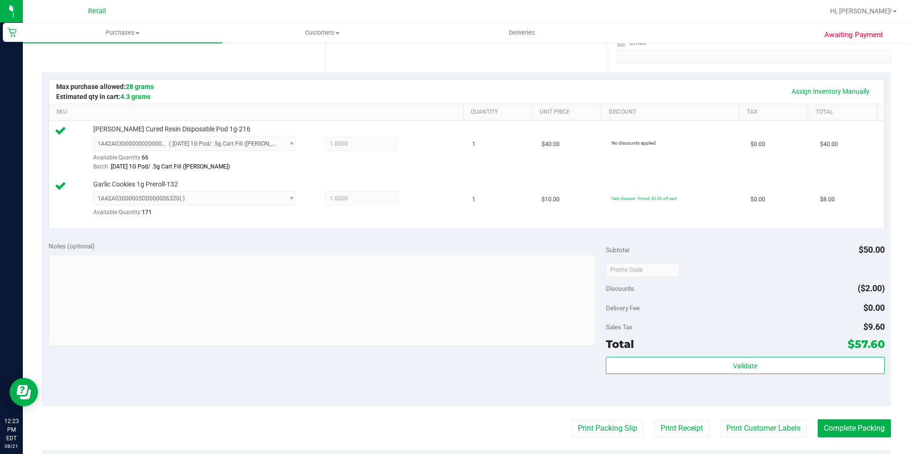
scroll to position [190, 0]
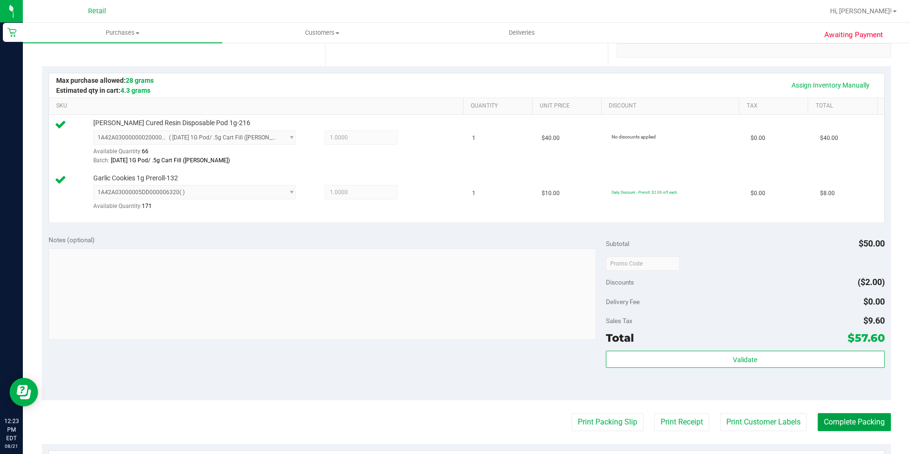
click at [842, 417] on button "Complete Packing" at bounding box center [854, 422] width 73 height 18
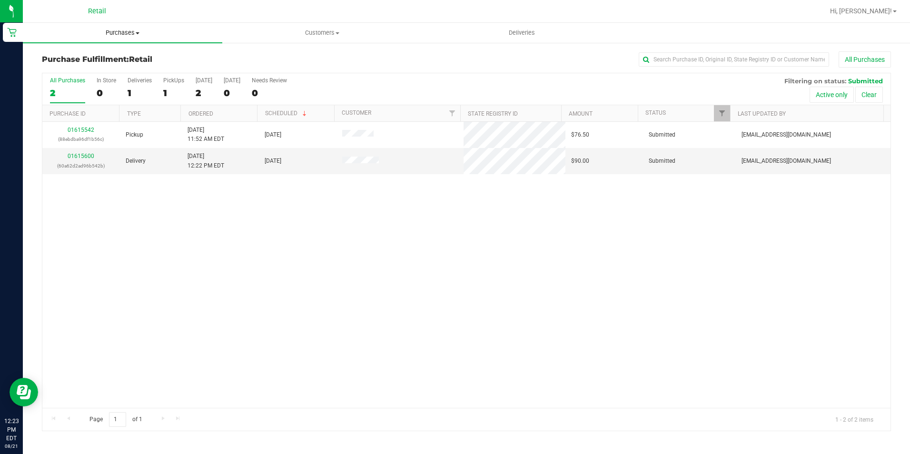
click at [116, 30] on span "Purchases" at bounding box center [122, 33] width 199 height 9
click at [109, 60] on span "Summary of purchases" at bounding box center [72, 57] width 98 height 8
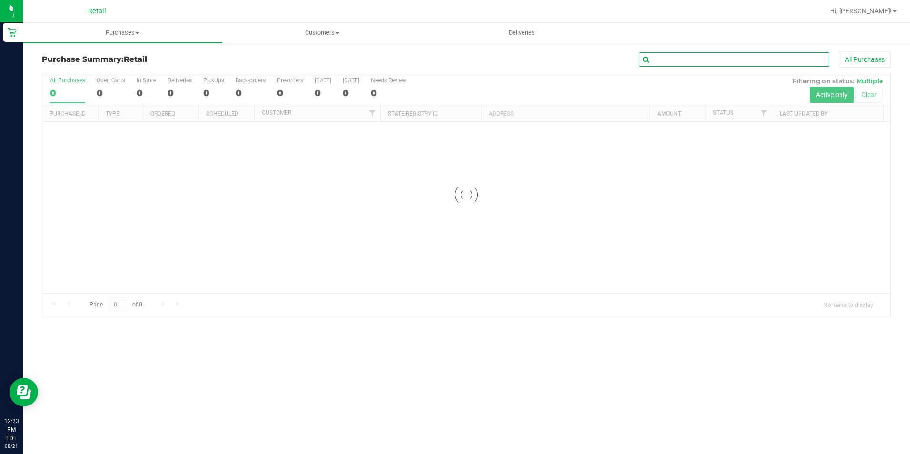
click at [708, 55] on input "text" at bounding box center [734, 59] width 190 height 14
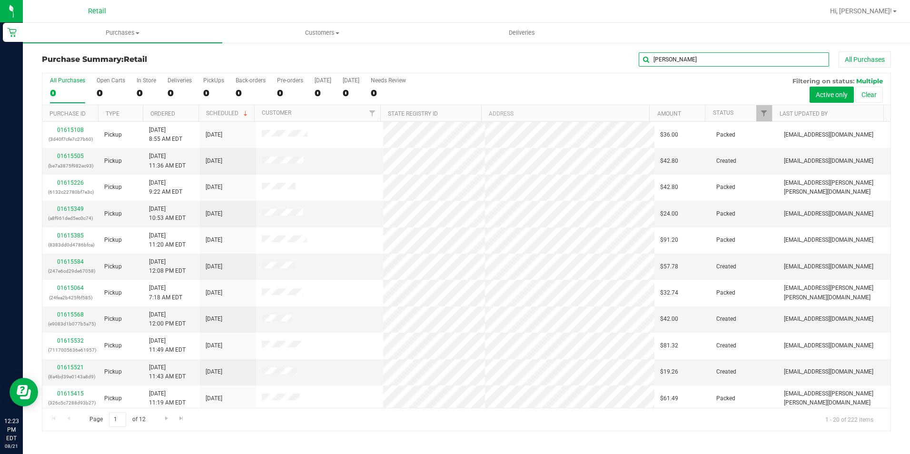
type input "thomas"
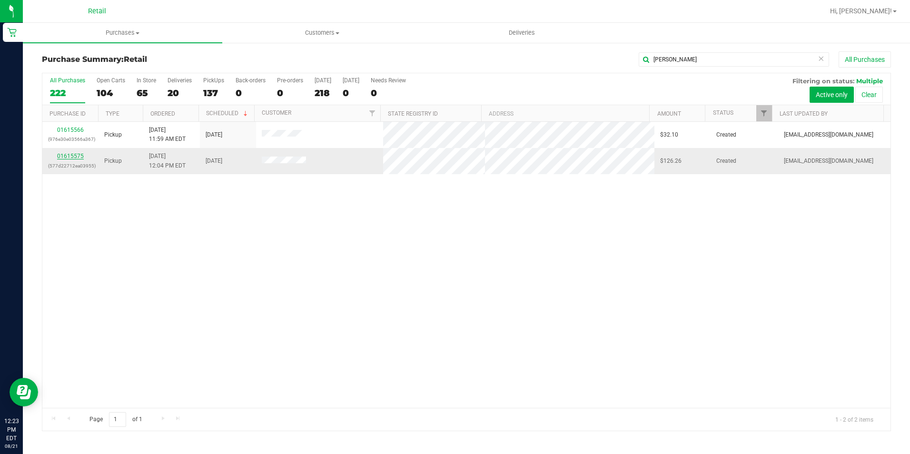
click at [76, 159] on link "01615575" at bounding box center [70, 156] width 27 height 7
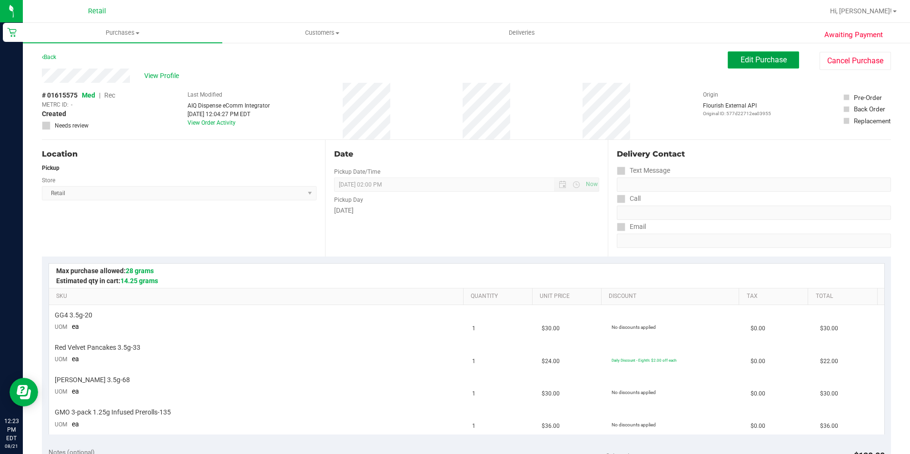
click at [749, 56] on span "Edit Purchase" at bounding box center [764, 59] width 46 height 9
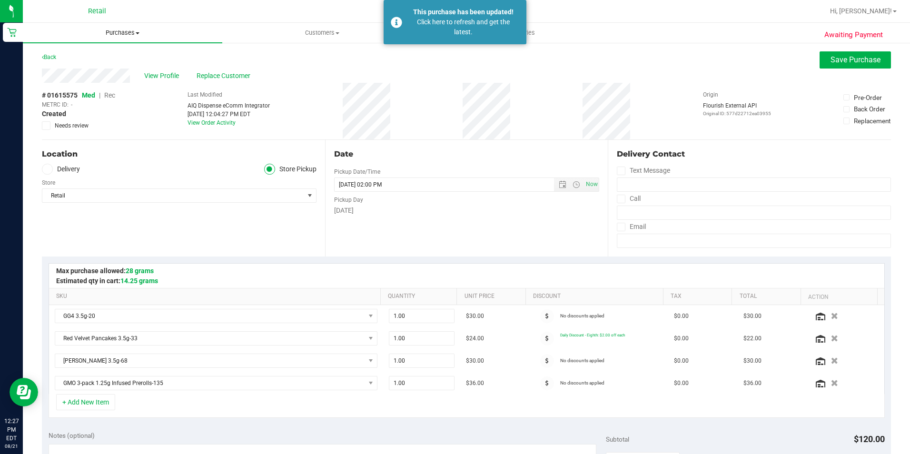
drag, startPoint x: 124, startPoint y: 34, endPoint x: 121, endPoint y: 40, distance: 7.3
click at [124, 34] on span "Purchases" at bounding box center [122, 33] width 199 height 9
click at [109, 58] on span "Summary of purchases" at bounding box center [72, 57] width 98 height 8
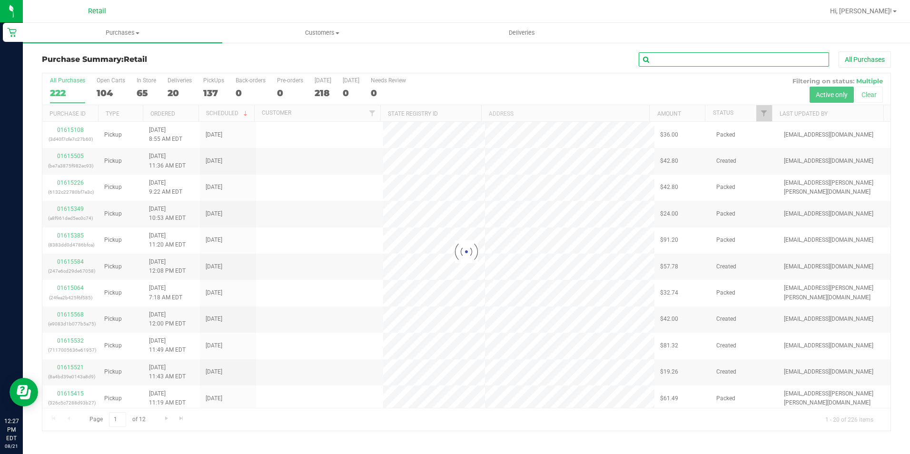
click at [744, 60] on input "text" at bounding box center [734, 59] width 190 height 14
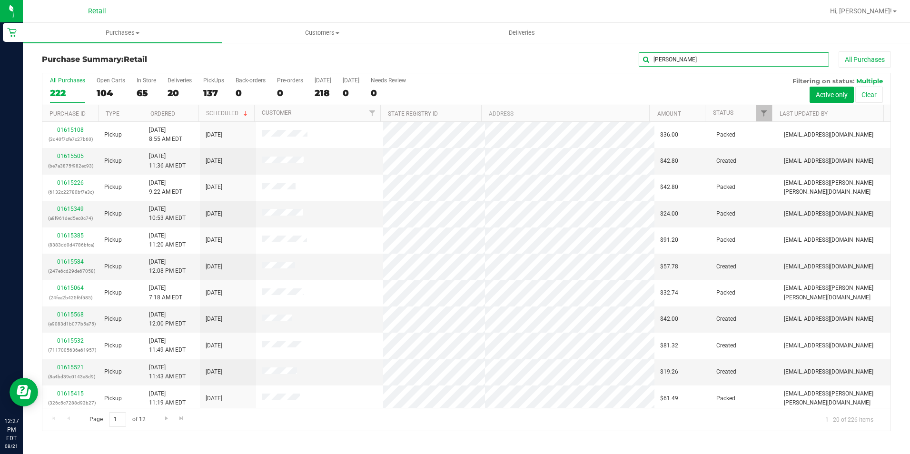
type input "[PERSON_NAME]"
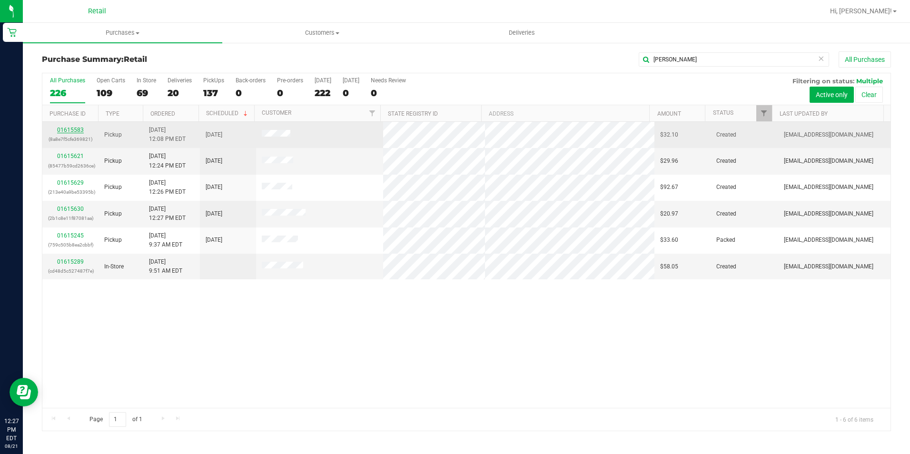
click at [75, 131] on link "01615583" at bounding box center [70, 130] width 27 height 7
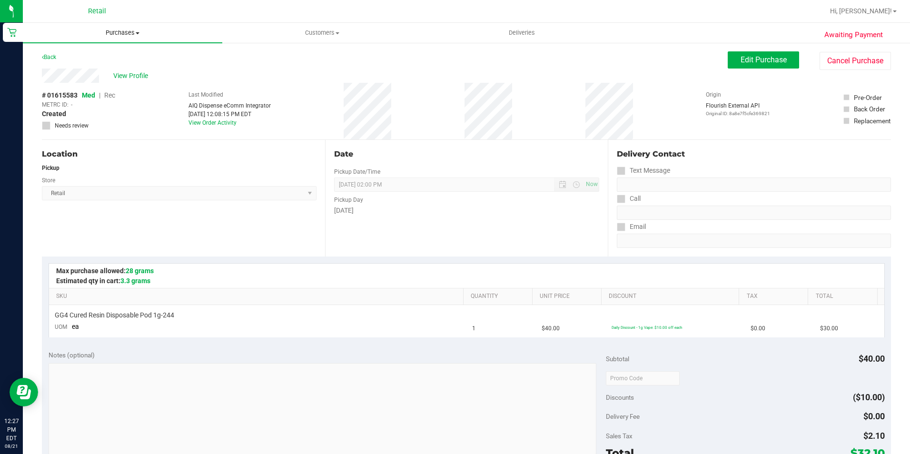
click at [129, 36] on span "Purchases" at bounding box center [122, 33] width 199 height 9
click at [115, 56] on span "Summary of purchases" at bounding box center [72, 57] width 98 height 8
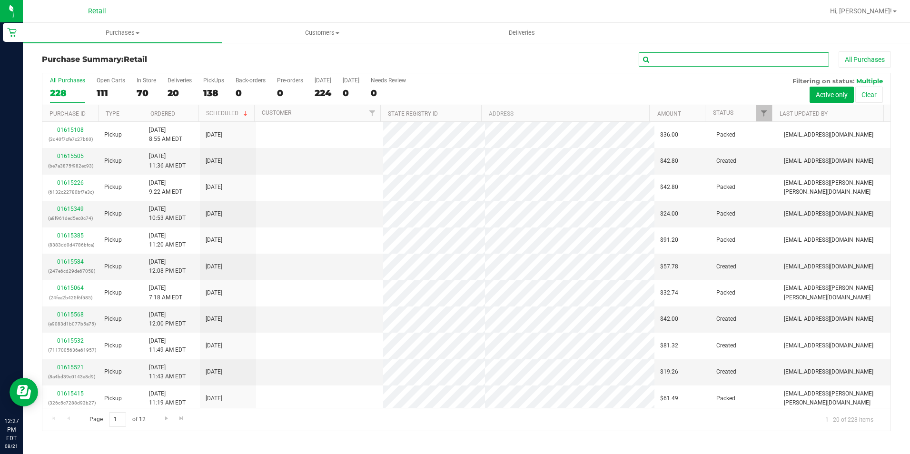
click at [680, 57] on input "text" at bounding box center [734, 59] width 190 height 14
type input "marv"
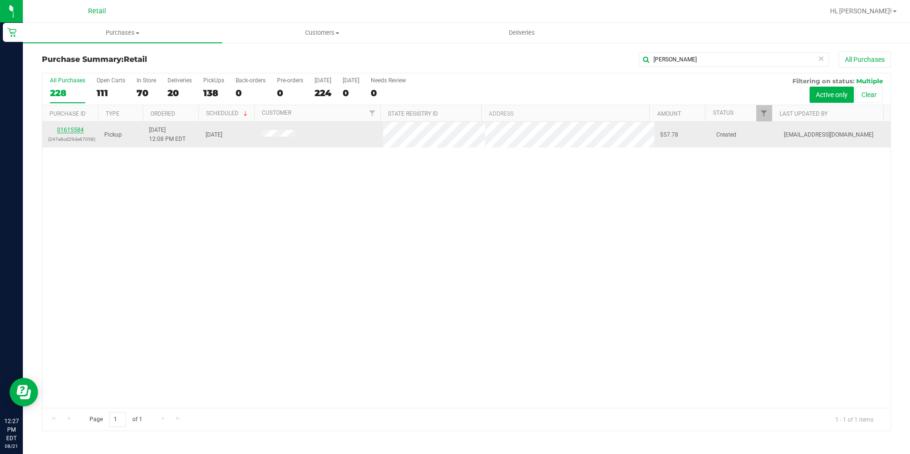
click at [76, 129] on link "01615584" at bounding box center [70, 130] width 27 height 7
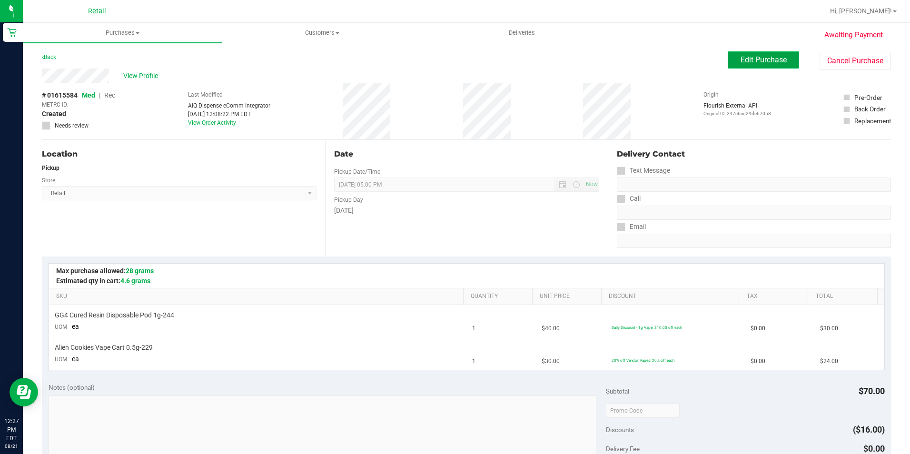
click at [764, 59] on span "Edit Purchase" at bounding box center [764, 59] width 46 height 9
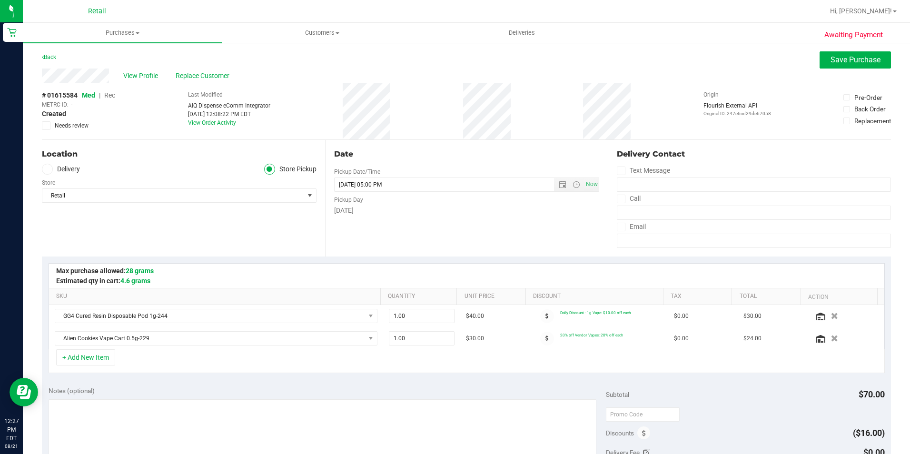
click at [111, 96] on span "Rec" at bounding box center [109, 95] width 11 height 8
click at [839, 62] on span "Save Purchase" at bounding box center [856, 59] width 50 height 9
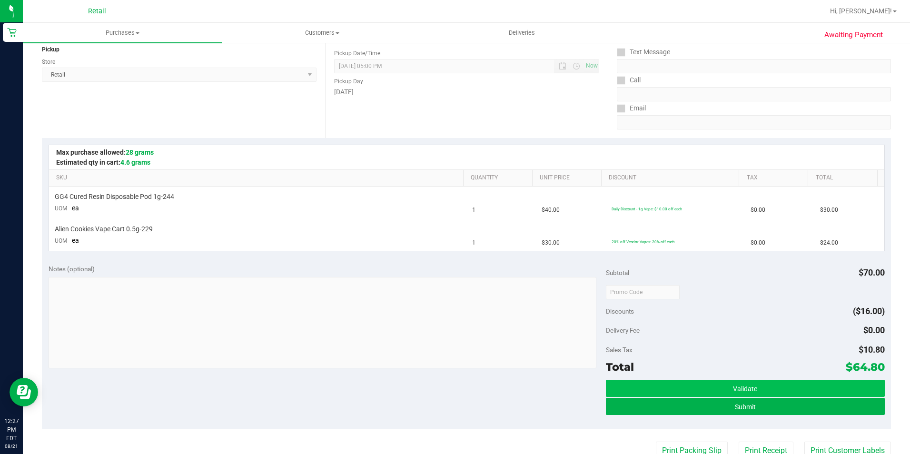
scroll to position [190, 0]
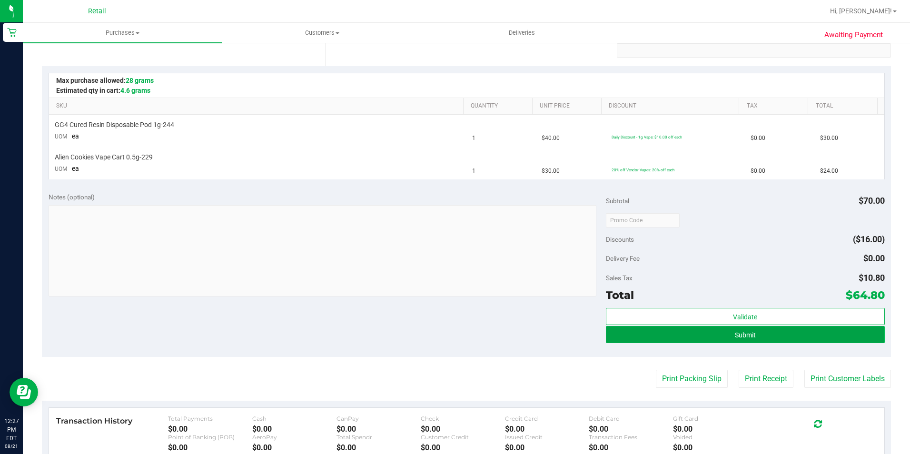
click at [682, 340] on button "Submit" at bounding box center [745, 334] width 279 height 17
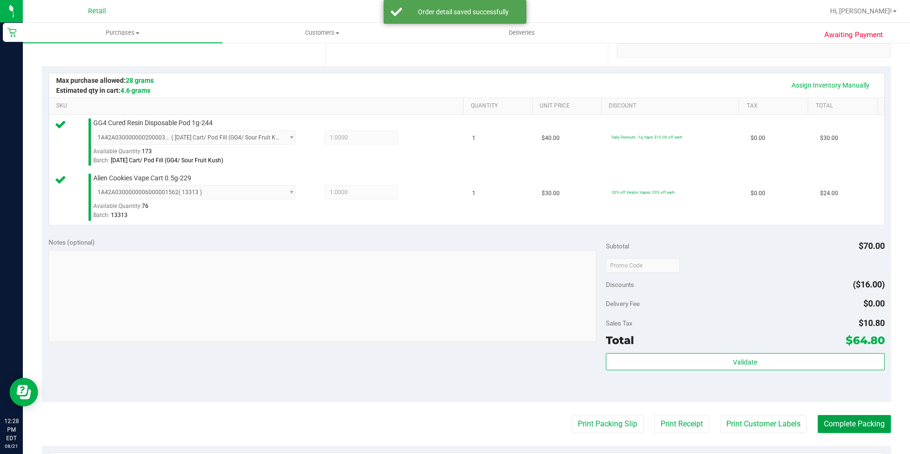
click at [844, 417] on button "Complete Packing" at bounding box center [854, 424] width 73 height 18
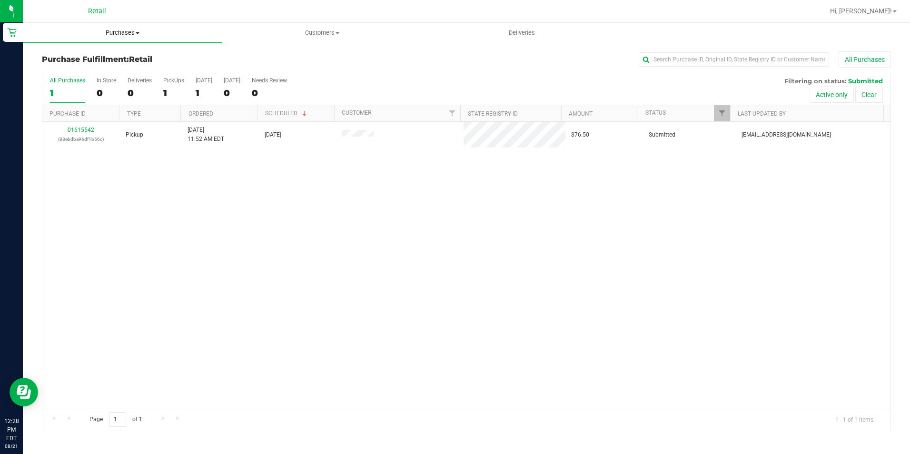
click at [132, 31] on span "Purchases" at bounding box center [122, 33] width 199 height 9
click at [114, 57] on span "Summary of purchases" at bounding box center [72, 57] width 98 height 8
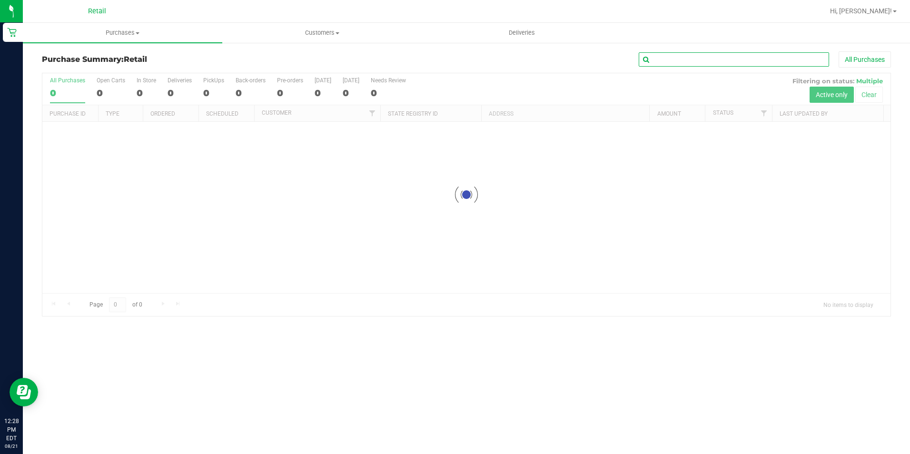
click at [717, 60] on input "text" at bounding box center [734, 59] width 190 height 14
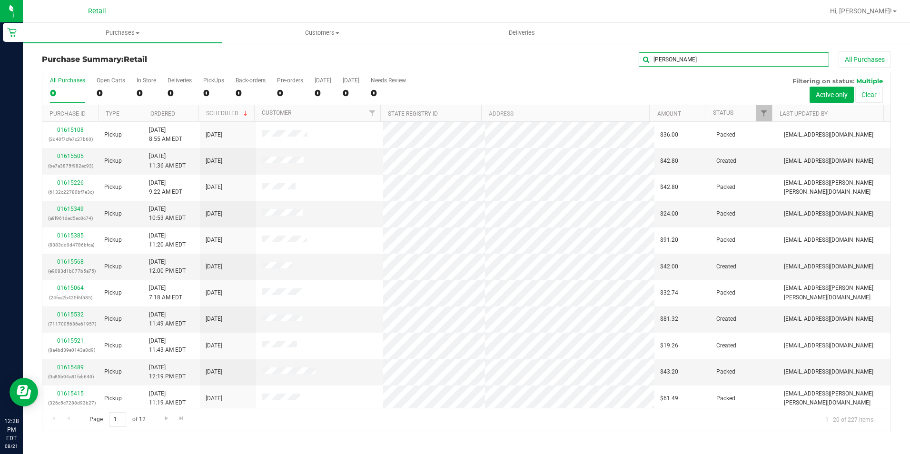
type input "marv"
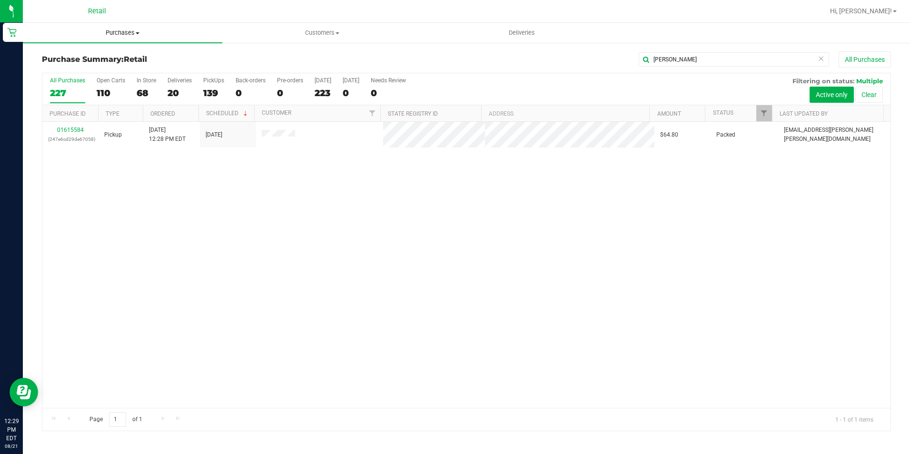
click at [129, 34] on span "Purchases" at bounding box center [122, 33] width 199 height 9
click at [107, 55] on span "Summary of purchases" at bounding box center [72, 57] width 98 height 8
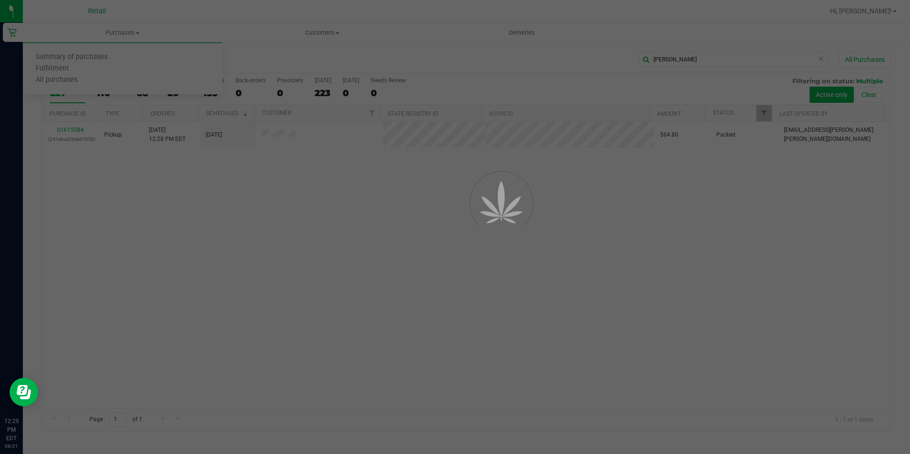
click at [729, 57] on div at bounding box center [455, 227] width 910 height 454
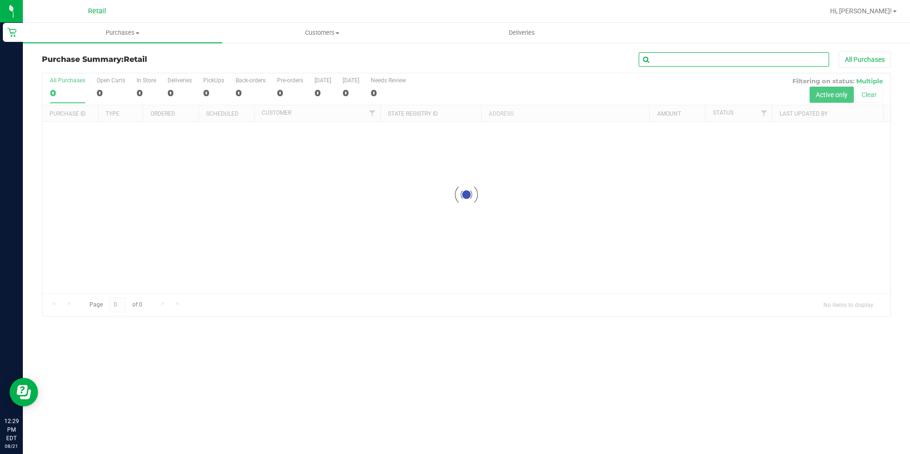
click at [729, 57] on input "text" at bounding box center [734, 59] width 190 height 14
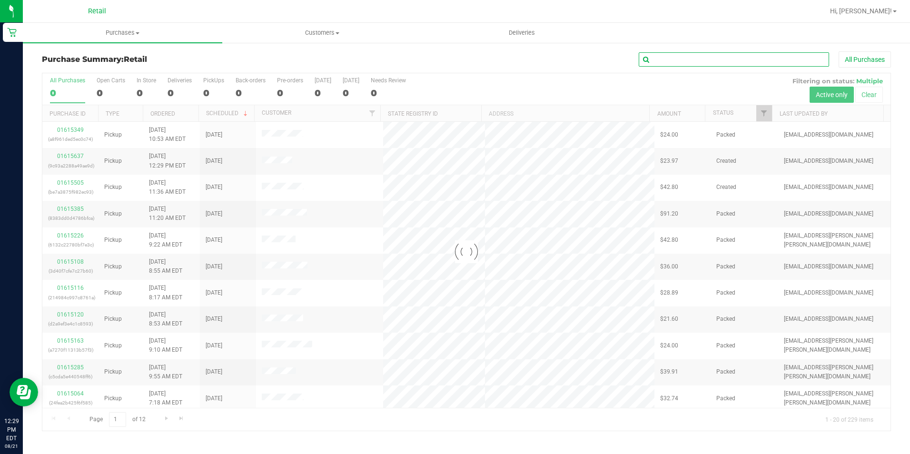
click at [729, 57] on input "text" at bounding box center [734, 59] width 190 height 14
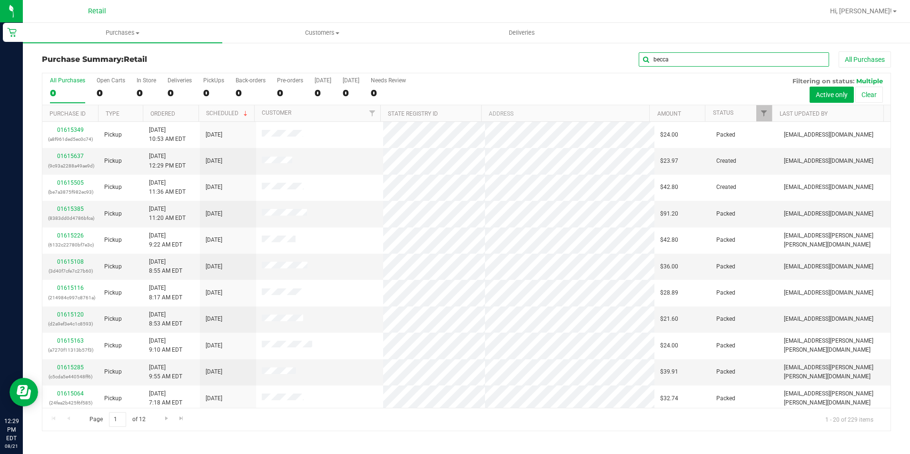
type input "becca"
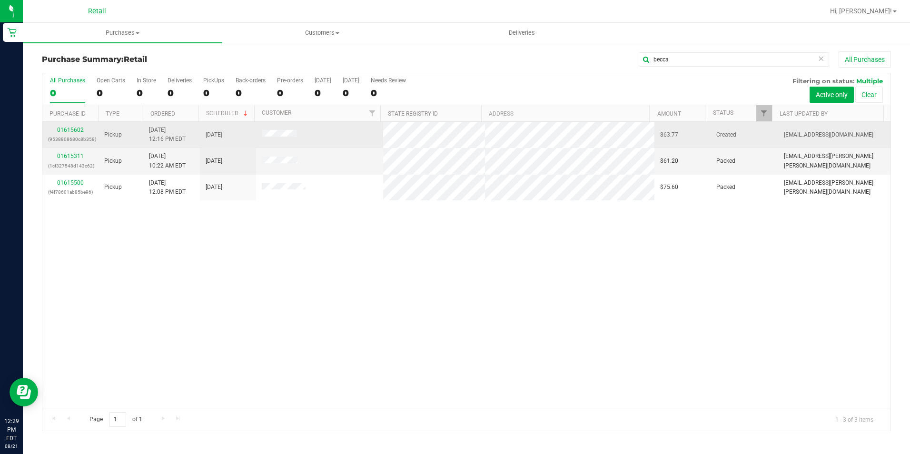
click at [77, 128] on link "01615602" at bounding box center [70, 130] width 27 height 7
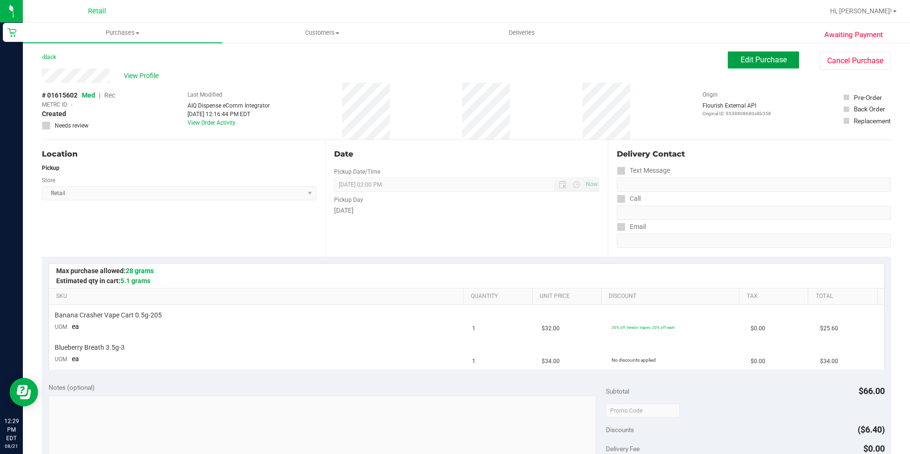
click at [748, 66] on button "Edit Purchase" at bounding box center [763, 59] width 71 height 17
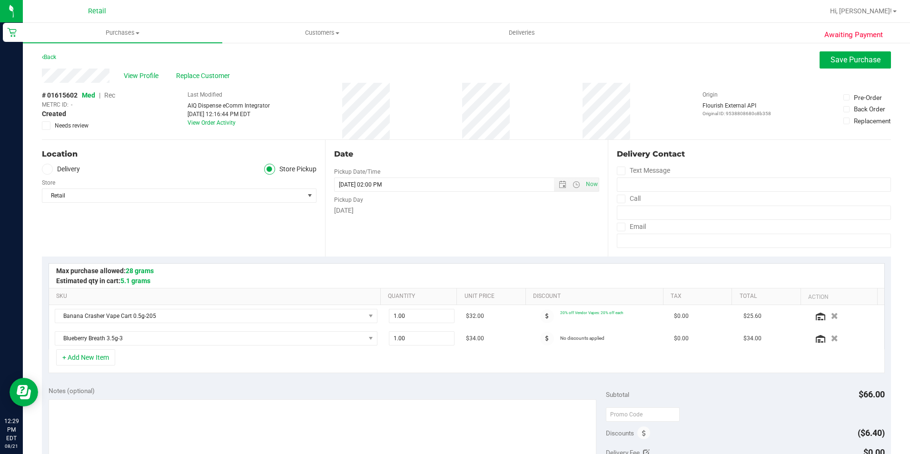
click at [111, 96] on span "Rec" at bounding box center [109, 95] width 11 height 8
click at [866, 69] on div "View Profile Replace Customer" at bounding box center [466, 76] width 849 height 14
click at [868, 63] on span "Save Purchase" at bounding box center [856, 59] width 50 height 9
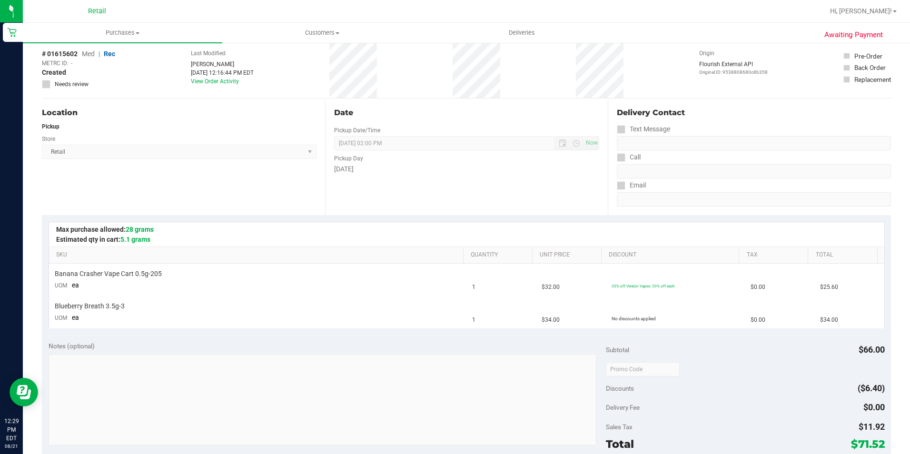
scroll to position [95, 0]
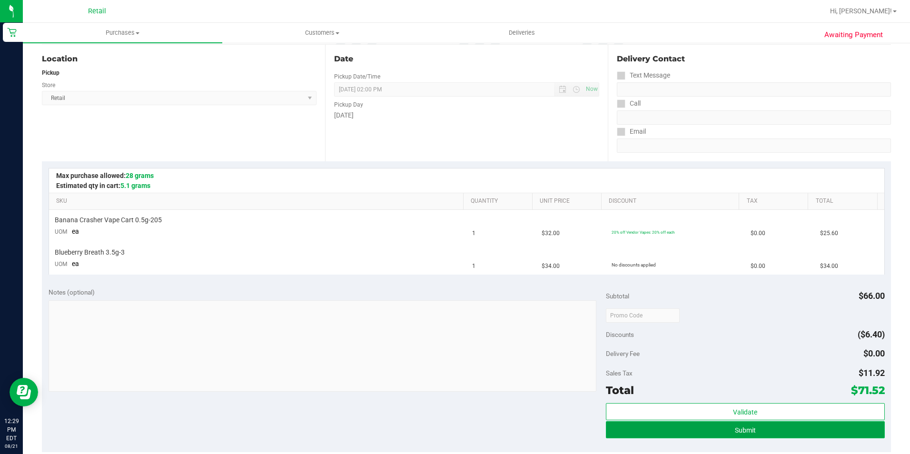
click at [742, 431] on span "Submit" at bounding box center [745, 431] width 21 height 8
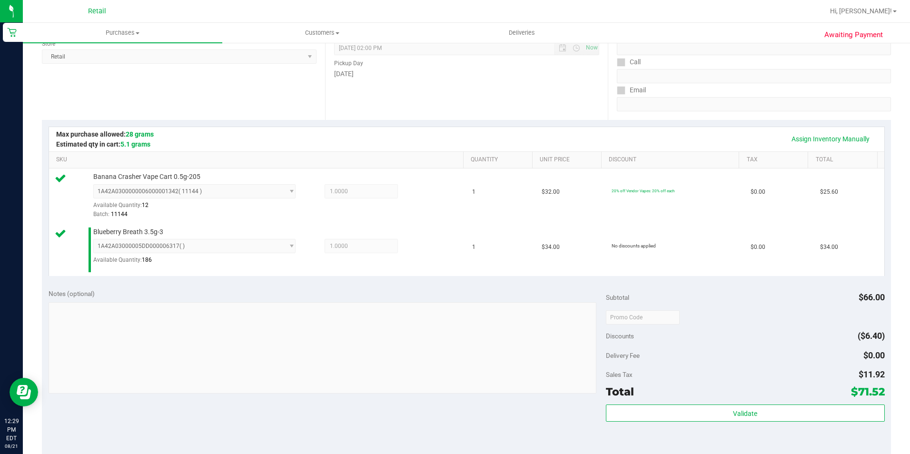
scroll to position [190, 0]
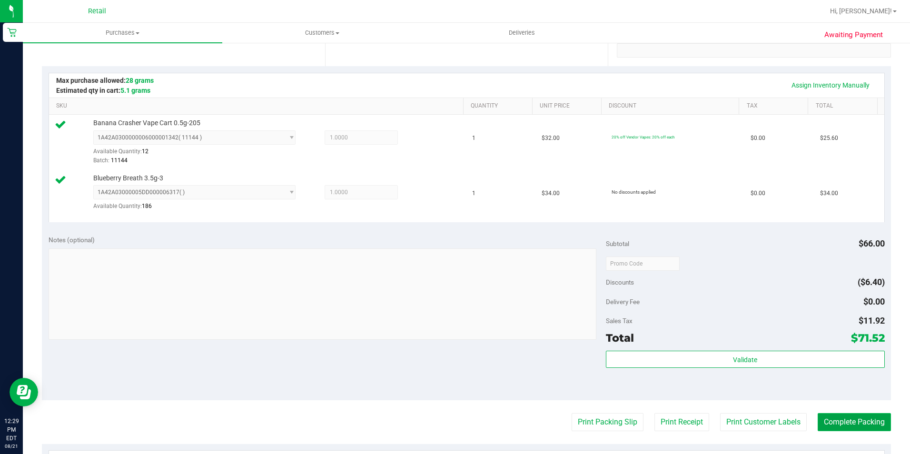
click at [864, 429] on button "Complete Packing" at bounding box center [854, 422] width 73 height 18
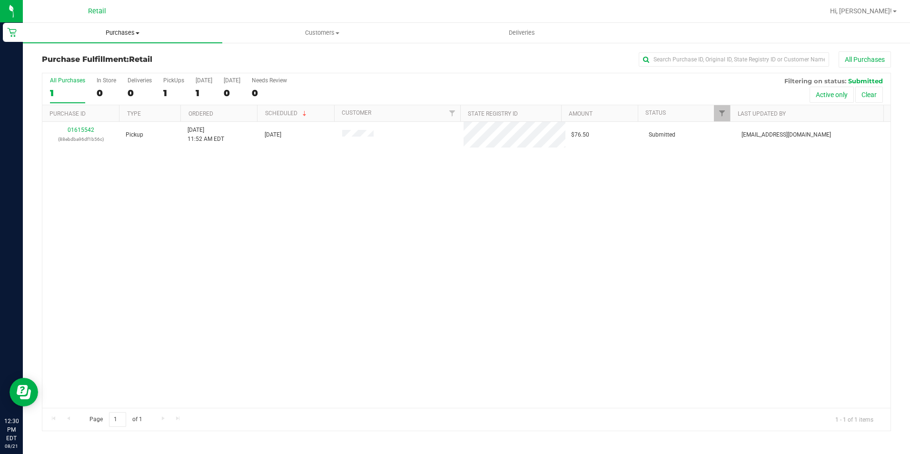
click at [111, 31] on span "Purchases" at bounding box center [122, 33] width 199 height 9
click at [111, 56] on span "Summary of purchases" at bounding box center [72, 57] width 98 height 8
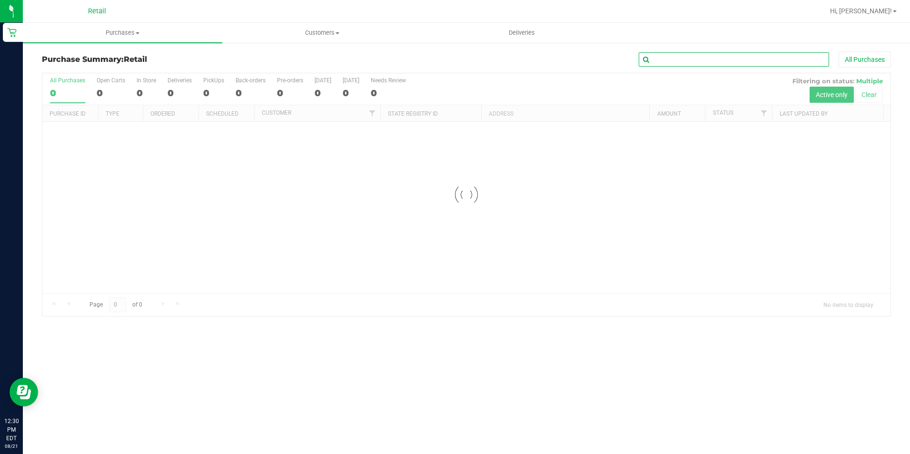
click at [697, 64] on input "text" at bounding box center [734, 59] width 190 height 14
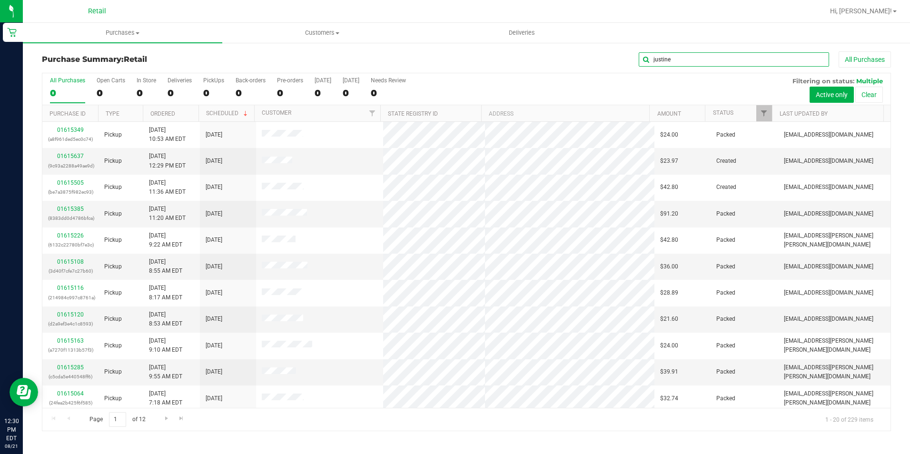
type input "justine"
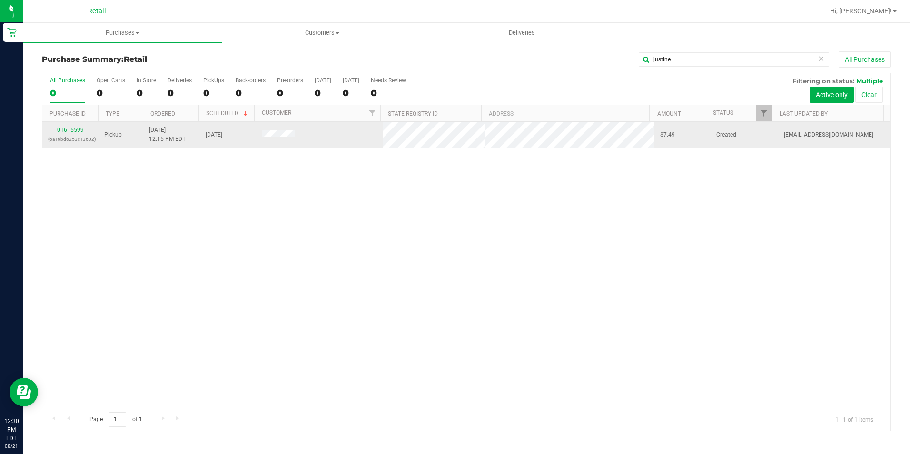
click at [72, 130] on link "01615599" at bounding box center [70, 130] width 27 height 7
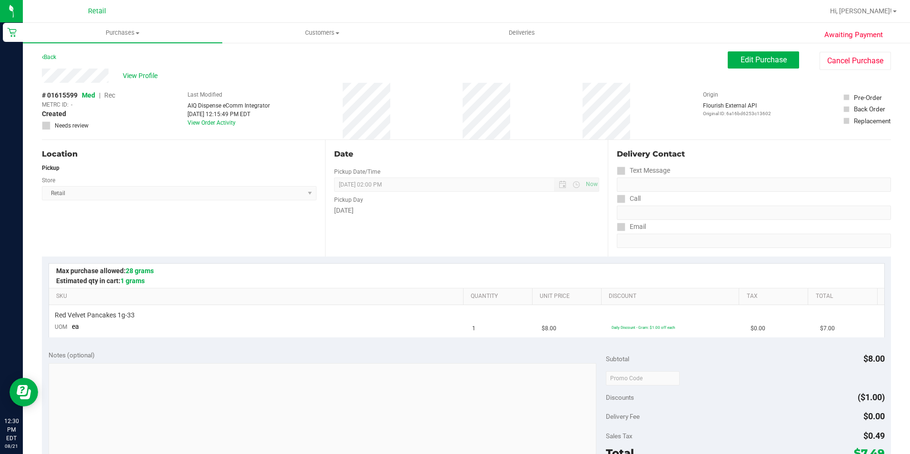
click at [752, 69] on div "Edit Purchase Cancel Purchase" at bounding box center [809, 60] width 163 height 19
click at [752, 68] on button "Edit Purchase" at bounding box center [763, 59] width 71 height 17
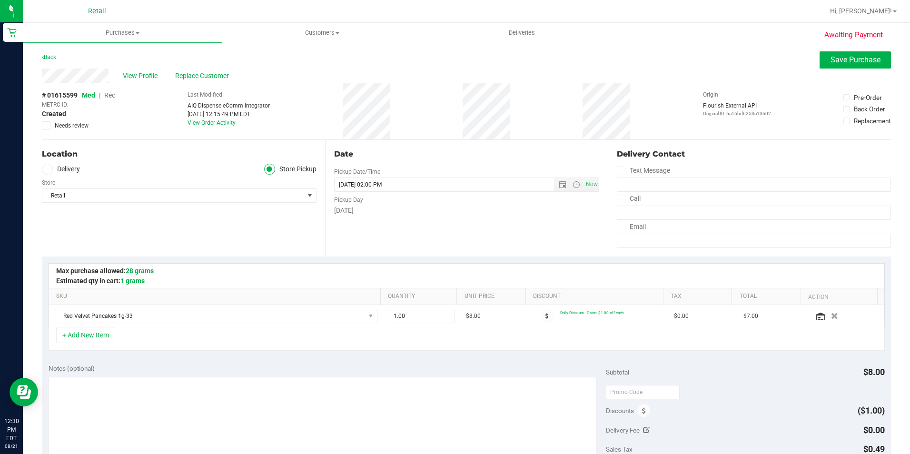
click at [109, 97] on span "Rec" at bounding box center [109, 95] width 11 height 8
click at [837, 64] on button "Save Purchase" at bounding box center [855, 59] width 71 height 17
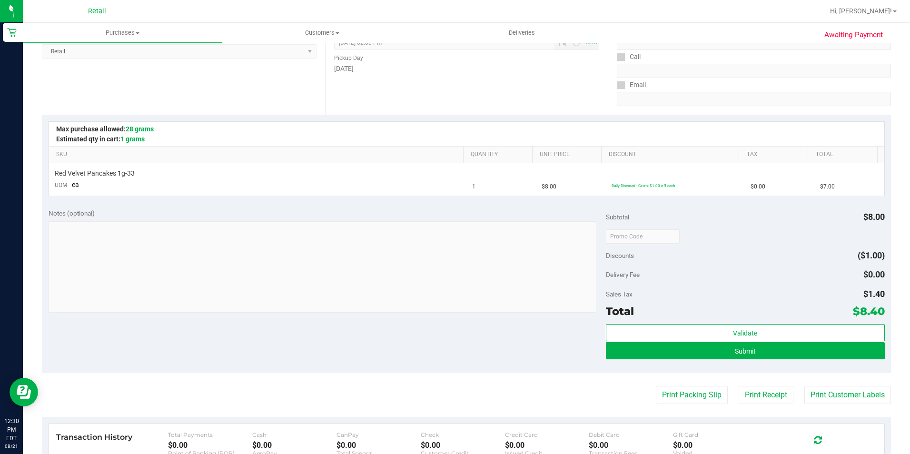
scroll to position [143, 0]
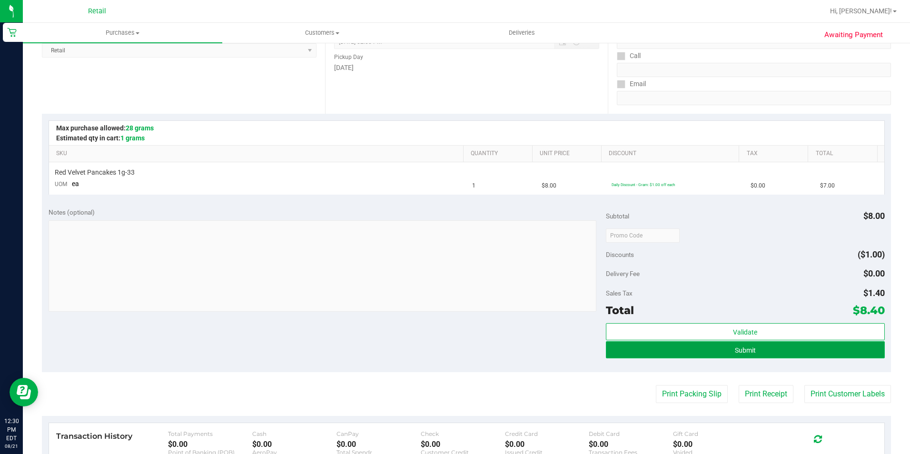
click at [781, 345] on button "Submit" at bounding box center [745, 349] width 279 height 17
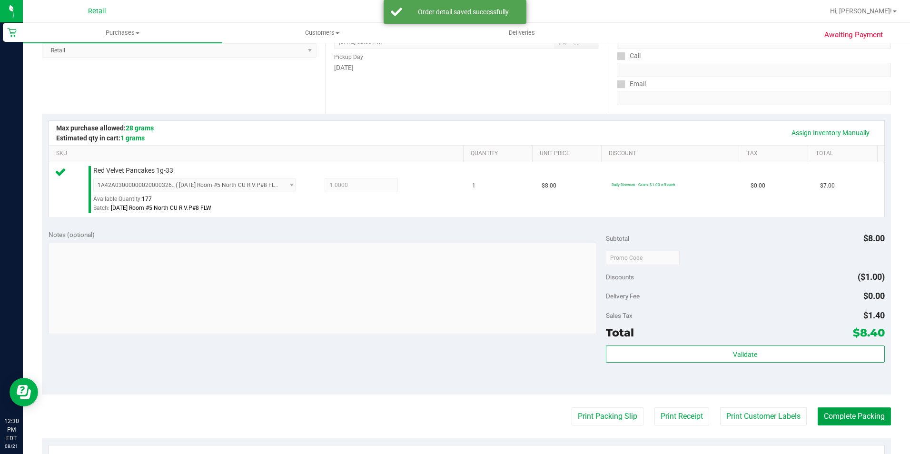
click at [857, 411] on button "Complete Packing" at bounding box center [854, 416] width 73 height 18
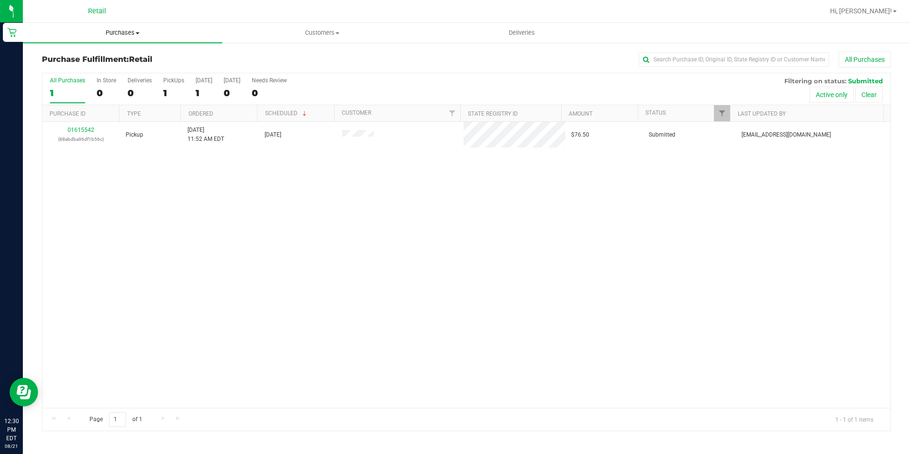
click at [130, 32] on span "Purchases" at bounding box center [122, 33] width 199 height 9
click at [119, 55] on li "Summary of purchases" at bounding box center [122, 57] width 199 height 11
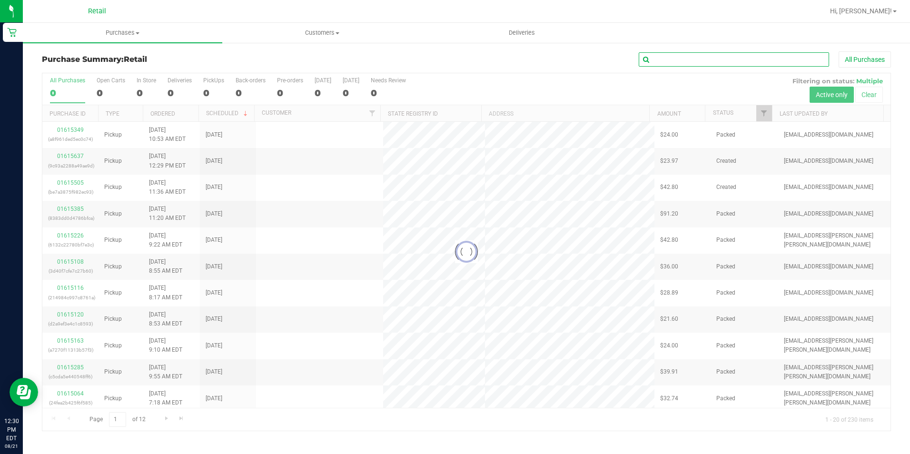
click at [699, 62] on input "text" at bounding box center [734, 59] width 190 height 14
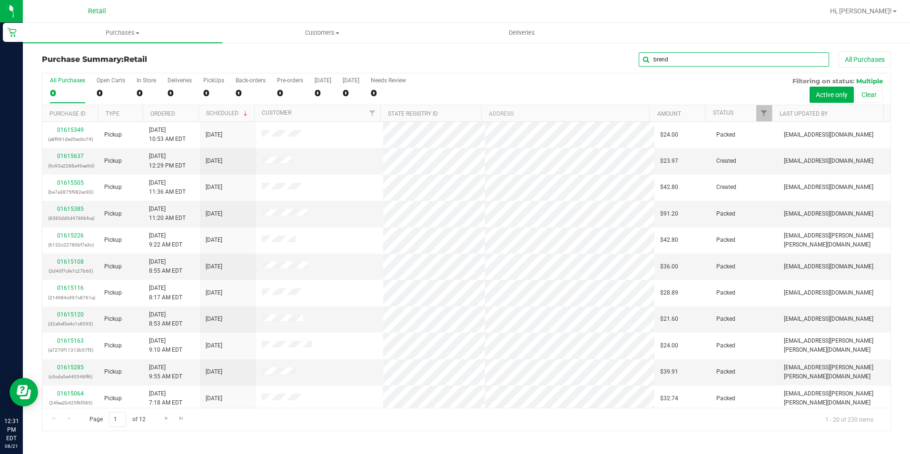
type input "brend"
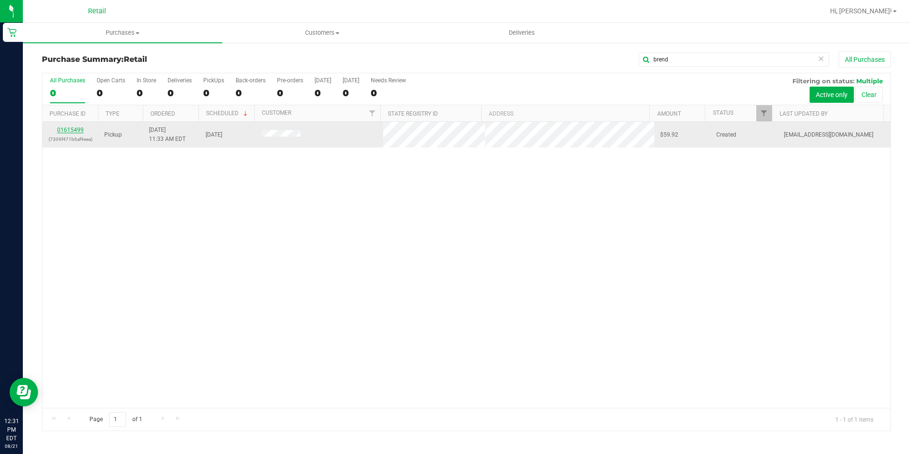
click at [79, 130] on link "01615499" at bounding box center [70, 130] width 27 height 7
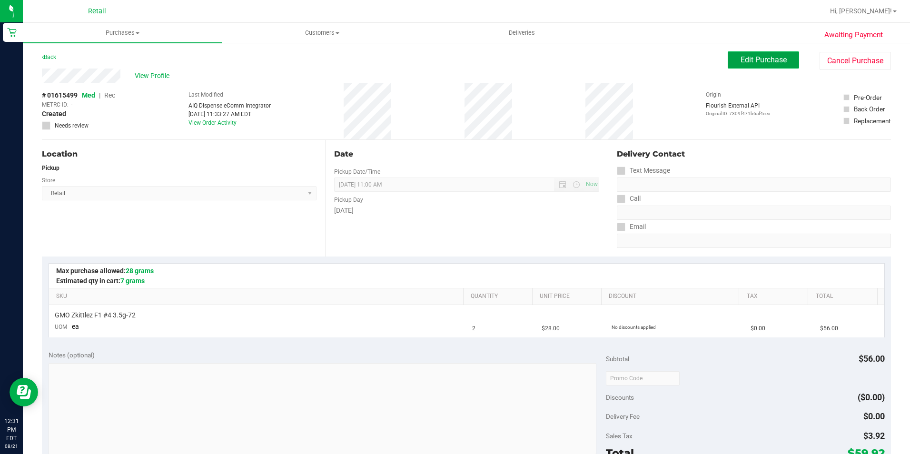
click at [728, 60] on button "Edit Purchase" at bounding box center [763, 59] width 71 height 17
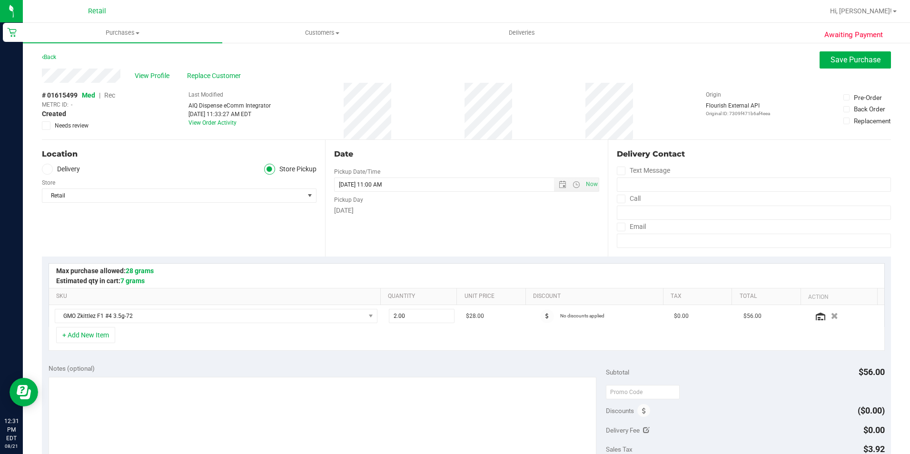
click at [111, 94] on span "Rec" at bounding box center [109, 95] width 11 height 8
click at [846, 64] on span "Save Purchase" at bounding box center [856, 59] width 50 height 9
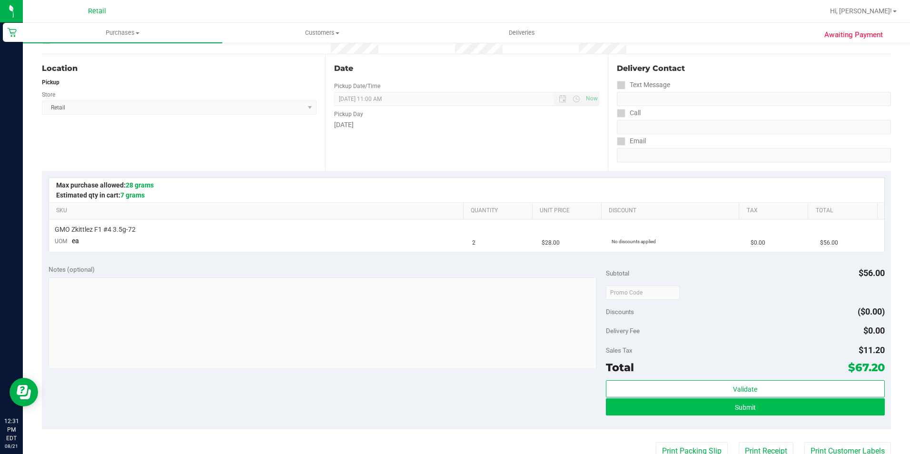
scroll to position [95, 0]
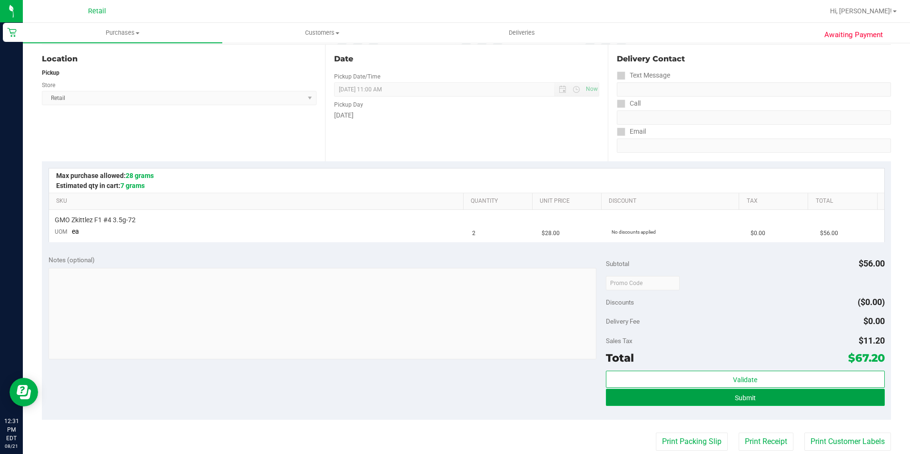
click at [729, 401] on button "Submit" at bounding box center [745, 397] width 279 height 17
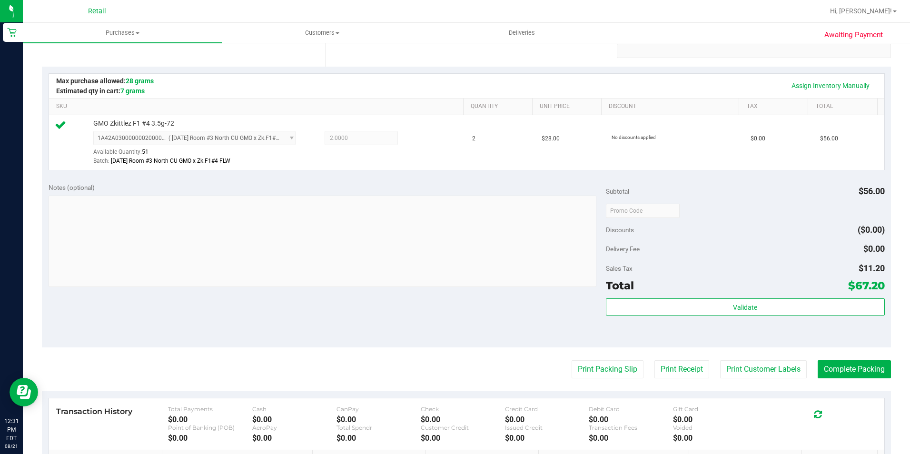
scroll to position [190, 0]
click at [868, 363] on button "Complete Packing" at bounding box center [854, 369] width 73 height 18
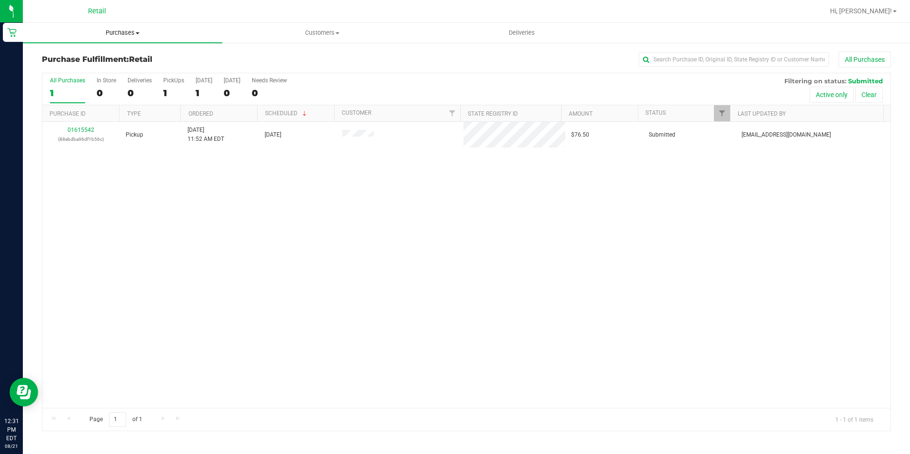
click at [111, 35] on span "Purchases" at bounding box center [122, 33] width 199 height 9
click at [113, 60] on span "Summary of purchases" at bounding box center [72, 57] width 98 height 8
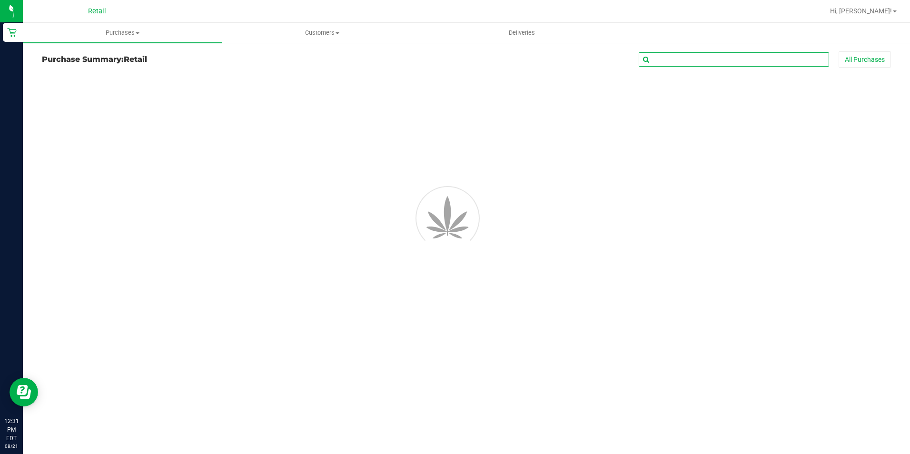
click at [705, 64] on input "text" at bounding box center [734, 59] width 190 height 14
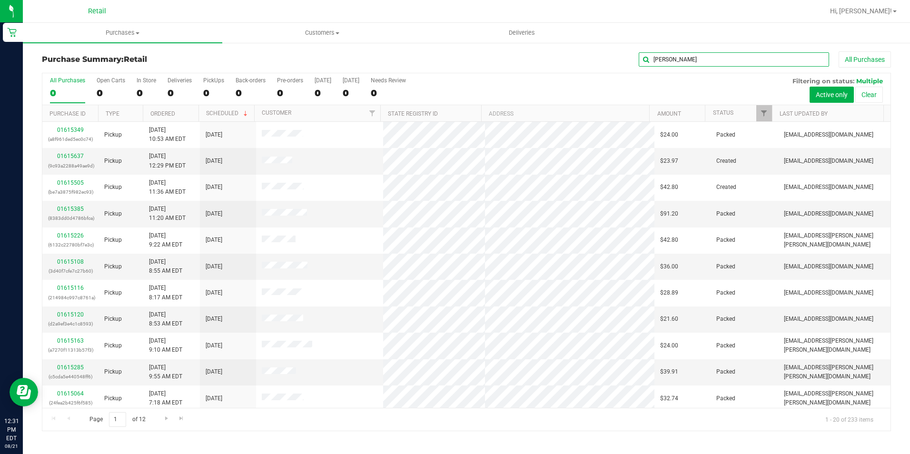
type input "dean"
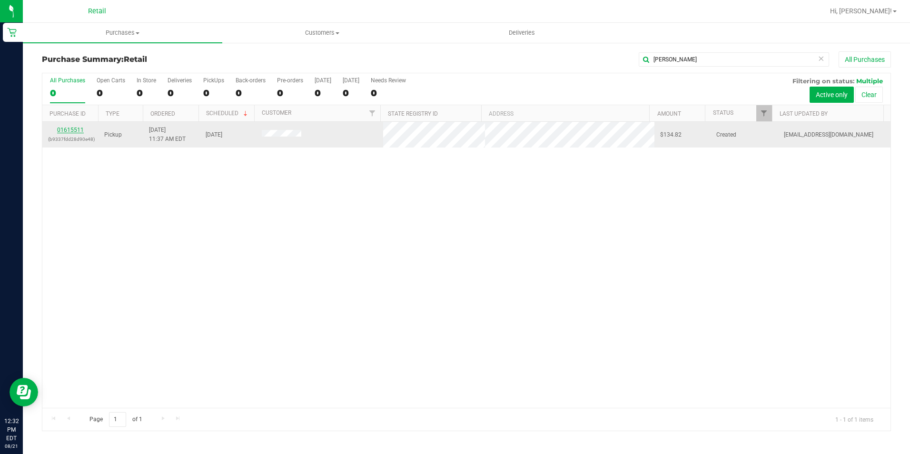
click at [71, 131] on link "01615511" at bounding box center [70, 130] width 27 height 7
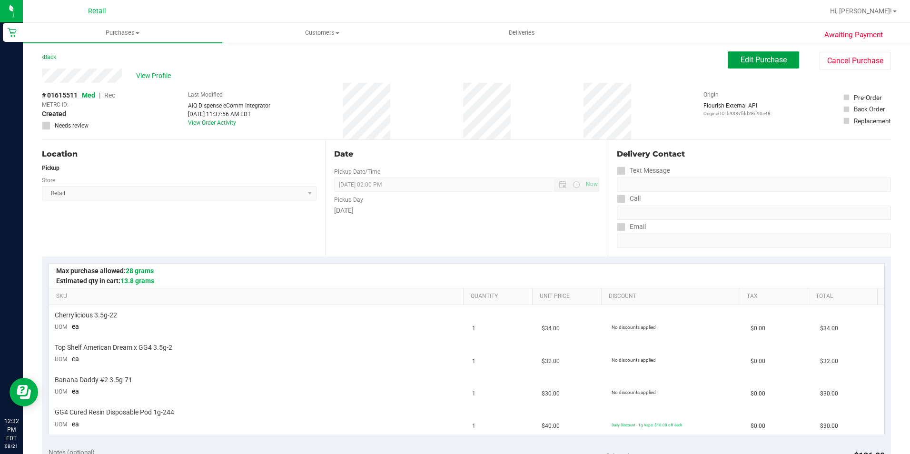
click at [764, 54] on button "Edit Purchase" at bounding box center [763, 59] width 71 height 17
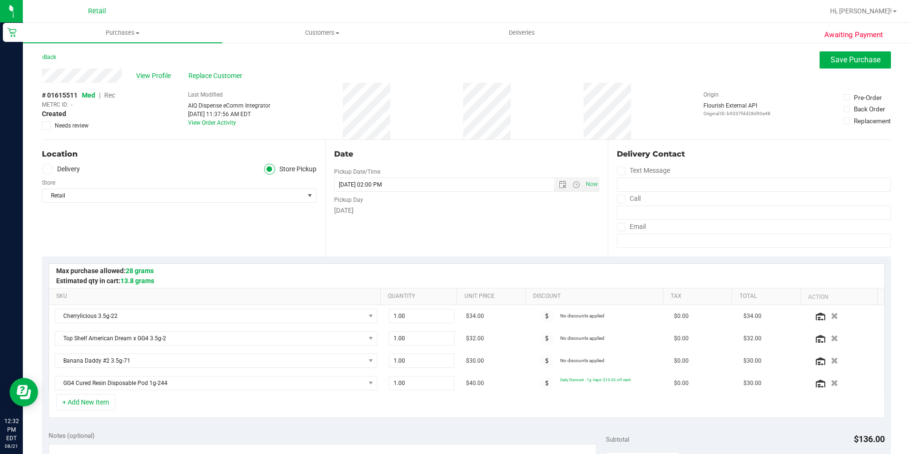
click at [111, 97] on span "Rec" at bounding box center [109, 95] width 11 height 8
click at [842, 63] on span "Save Purchase" at bounding box center [856, 59] width 50 height 9
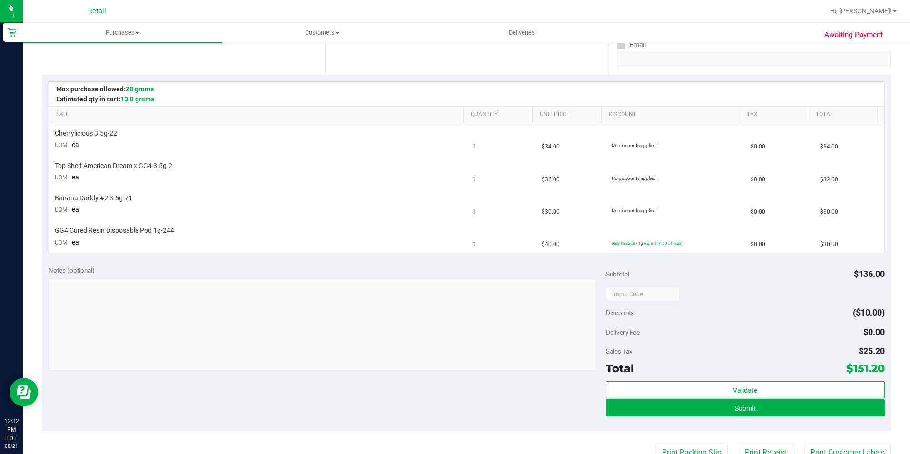
scroll to position [190, 0]
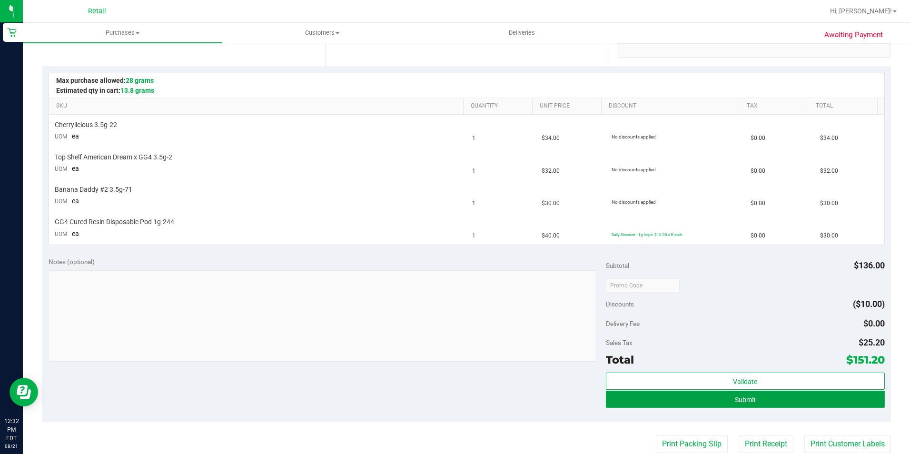
click at [745, 397] on span "Submit" at bounding box center [745, 400] width 21 height 8
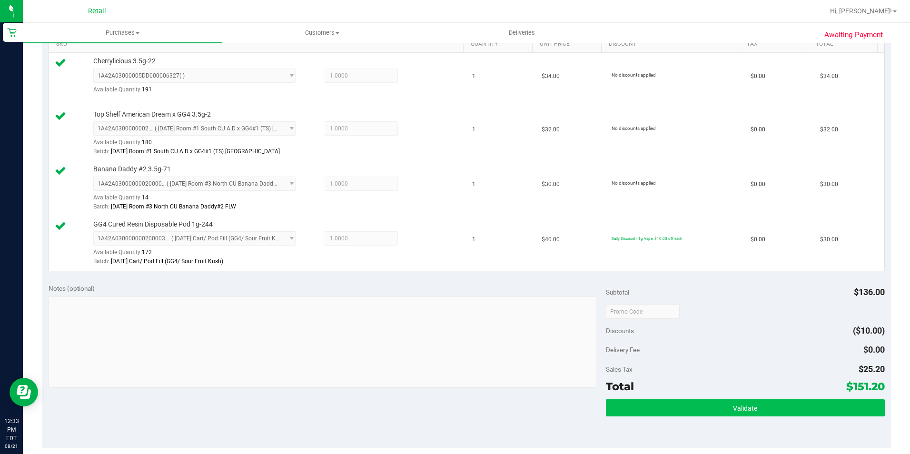
scroll to position [381, 0]
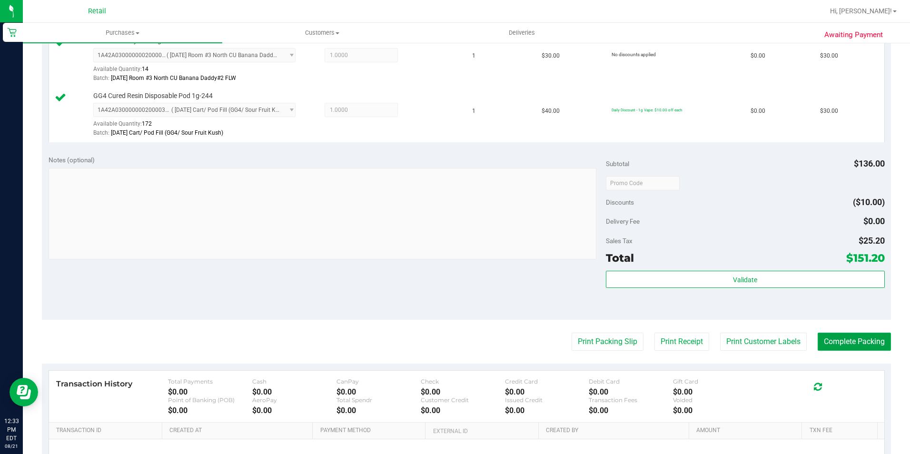
click at [847, 347] on button "Complete Packing" at bounding box center [854, 342] width 73 height 18
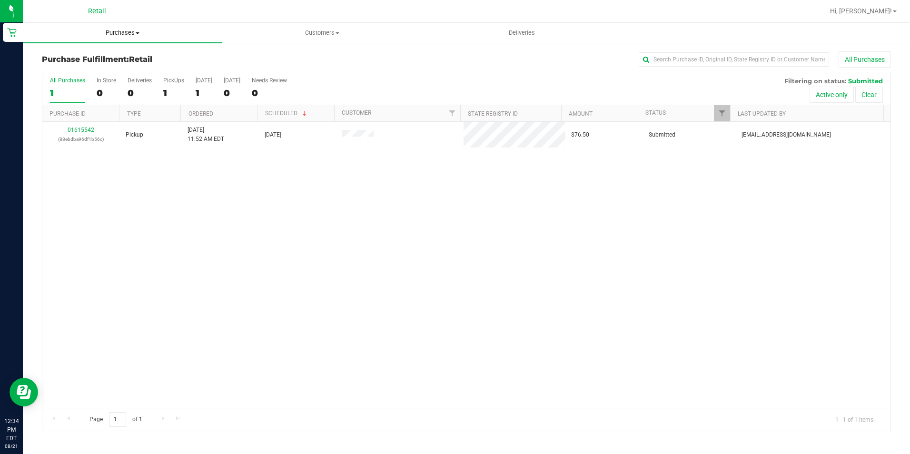
drag, startPoint x: 110, startPoint y: 29, endPoint x: 113, endPoint y: 48, distance: 19.7
click at [110, 29] on span "Purchases" at bounding box center [122, 33] width 199 height 9
click at [114, 60] on span "Summary of purchases" at bounding box center [72, 57] width 98 height 8
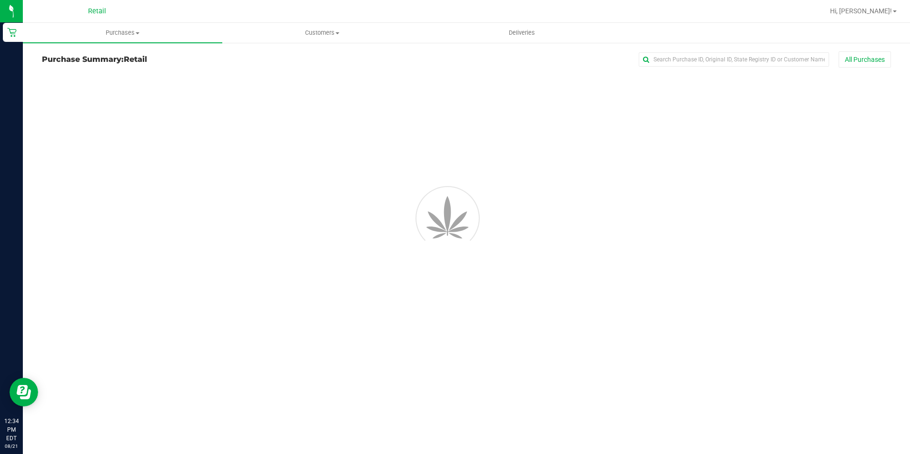
click at [673, 52] on div "All Purchases" at bounding box center [608, 59] width 566 height 16
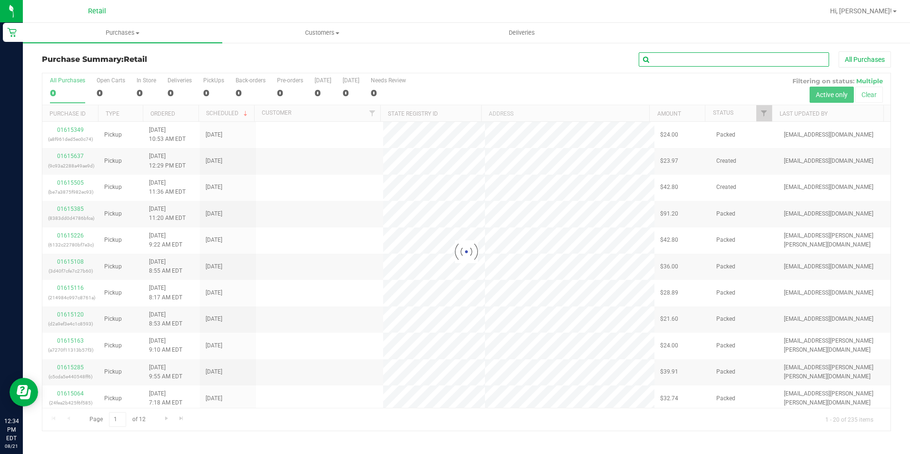
click at [673, 56] on input "text" at bounding box center [734, 59] width 190 height 14
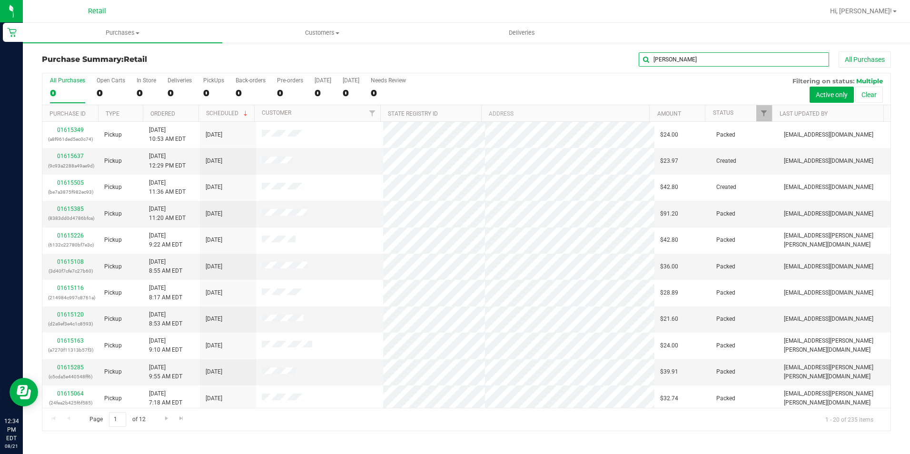
type input "julian"
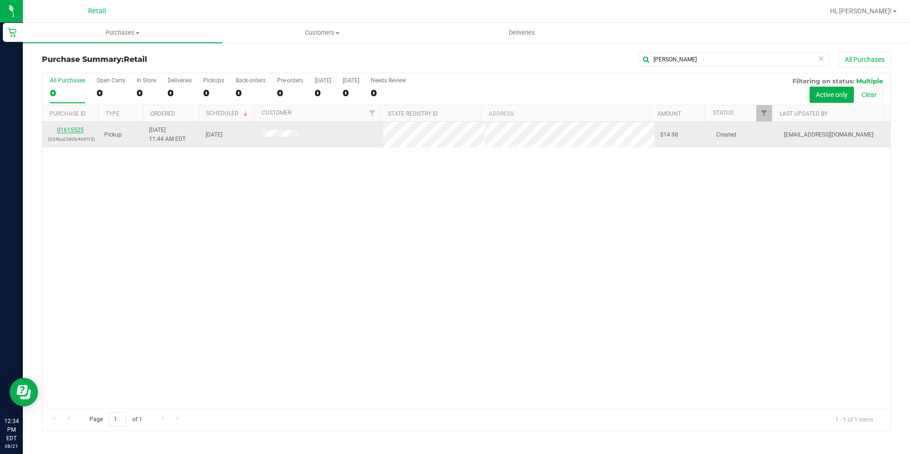
click at [71, 131] on link "01615525" at bounding box center [70, 130] width 27 height 7
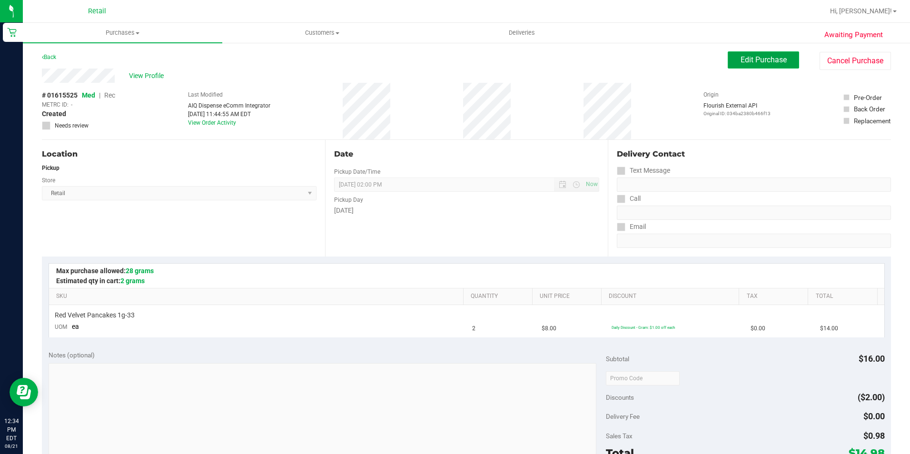
click at [768, 60] on span "Edit Purchase" at bounding box center [764, 59] width 46 height 9
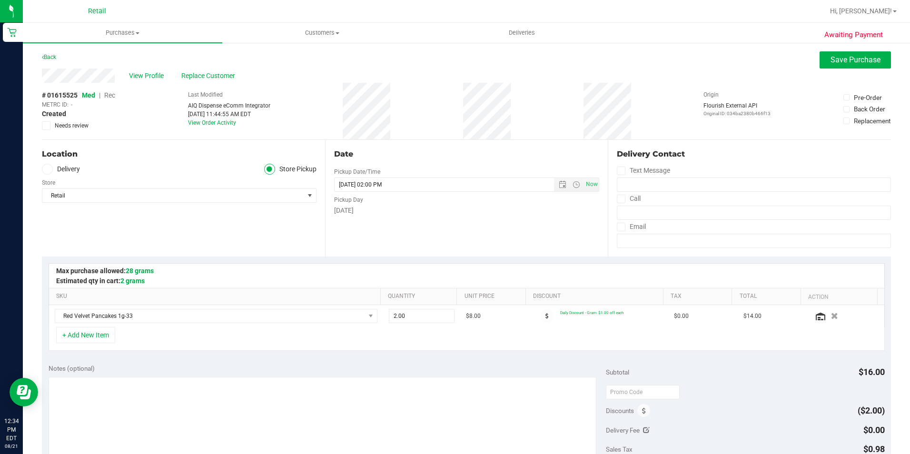
click at [111, 94] on span "Rec" at bounding box center [109, 95] width 11 height 8
click at [841, 58] on span "Save Purchase" at bounding box center [856, 59] width 50 height 9
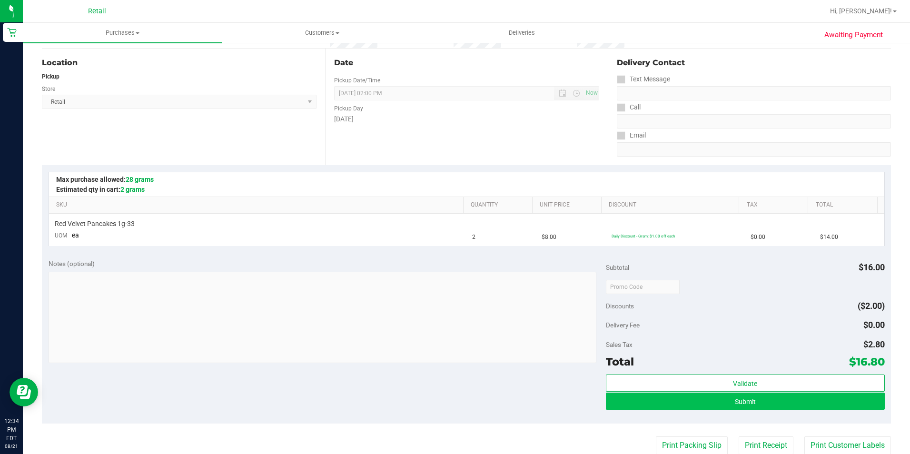
scroll to position [95, 0]
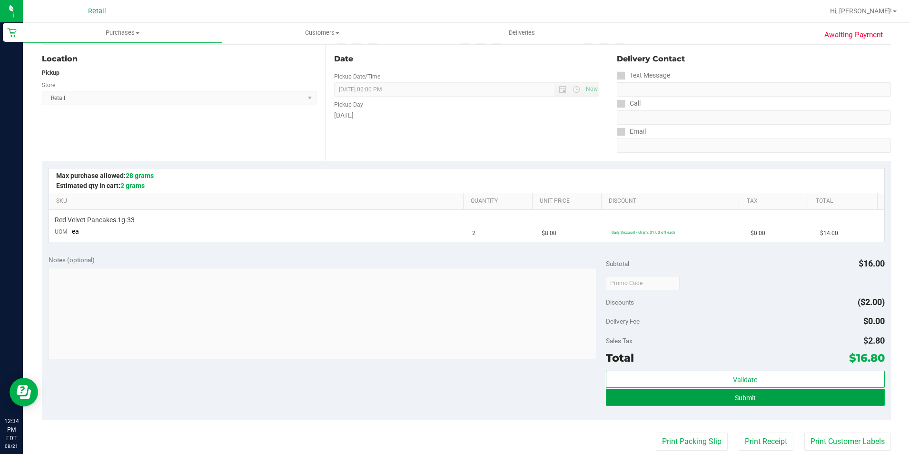
click at [685, 393] on button "Submit" at bounding box center [745, 397] width 279 height 17
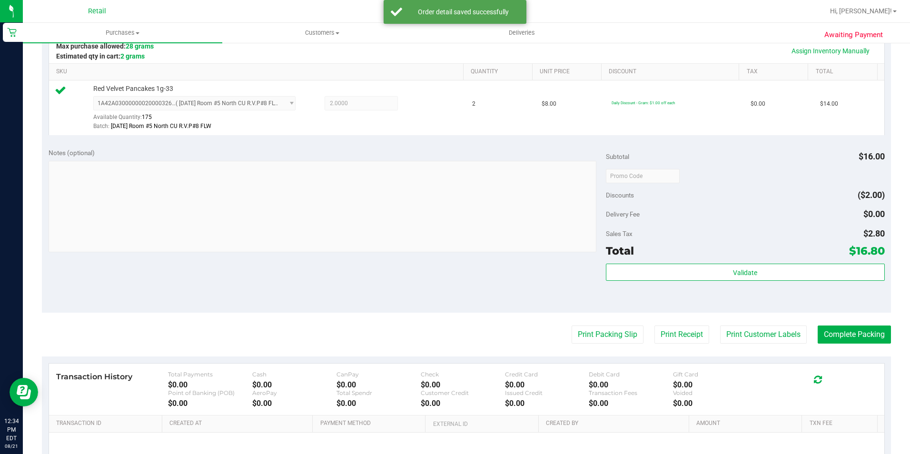
scroll to position [238, 0]
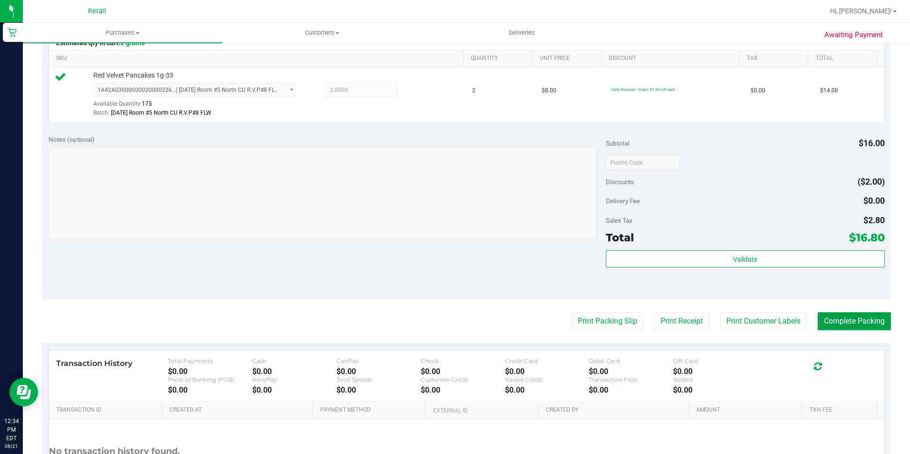
click at [844, 328] on button "Complete Packing" at bounding box center [854, 321] width 73 height 18
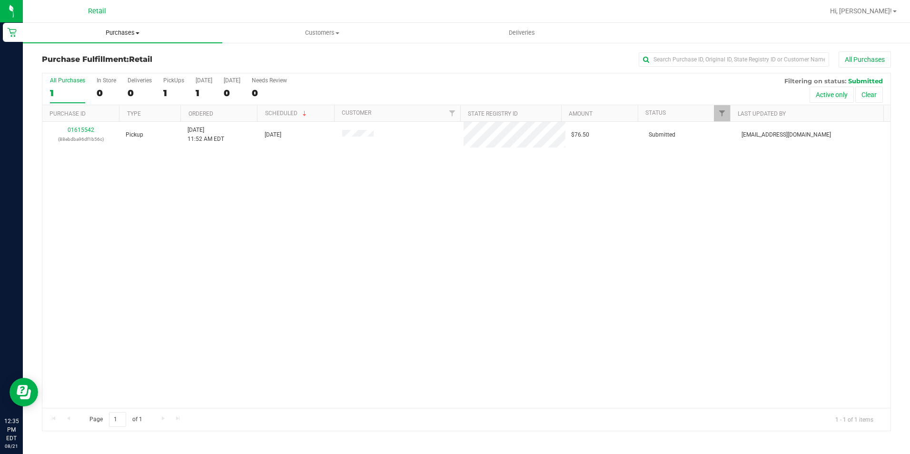
click at [115, 32] on span "Purchases" at bounding box center [122, 33] width 199 height 9
click at [115, 51] on ul "Summary of purchases Fulfillment All purchases" at bounding box center [122, 68] width 199 height 51
click at [126, 29] on span "Purchases" at bounding box center [122, 33] width 199 height 9
click at [114, 53] on span "Summary of purchases" at bounding box center [72, 57] width 98 height 8
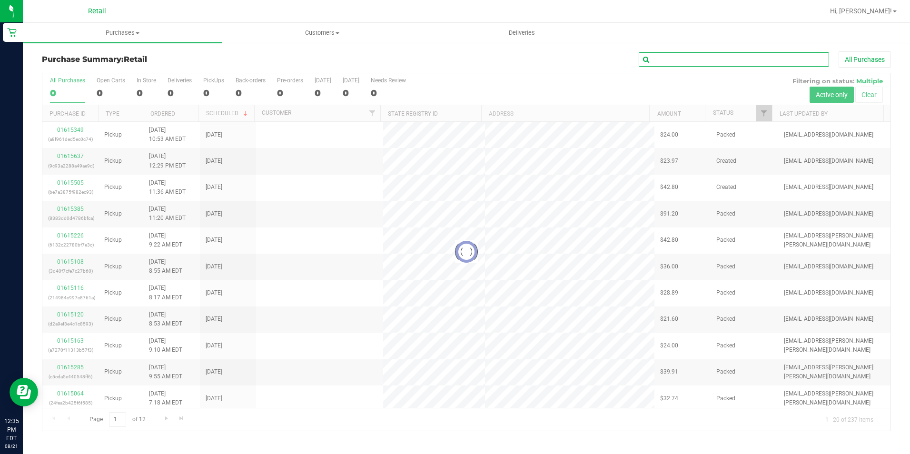
click at [703, 58] on input "text" at bounding box center [734, 59] width 190 height 14
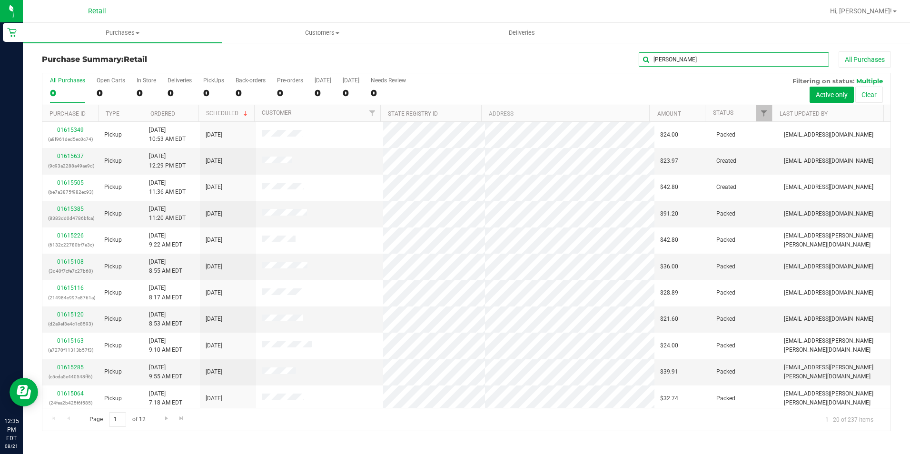
type input "rigo"
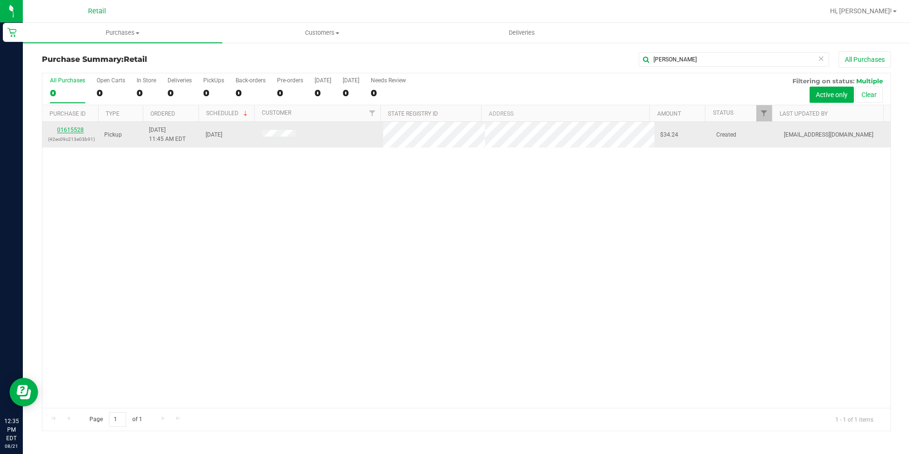
click at [78, 127] on link "01615528" at bounding box center [70, 130] width 27 height 7
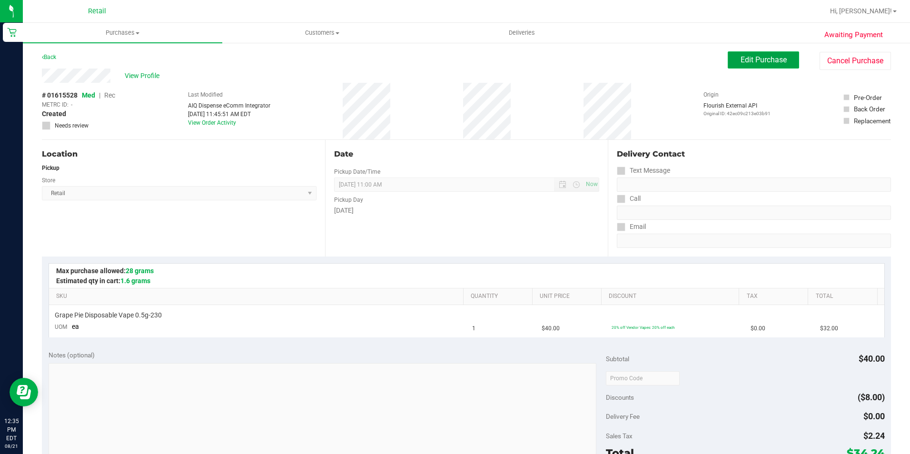
click at [728, 58] on button "Edit Purchase" at bounding box center [763, 59] width 71 height 17
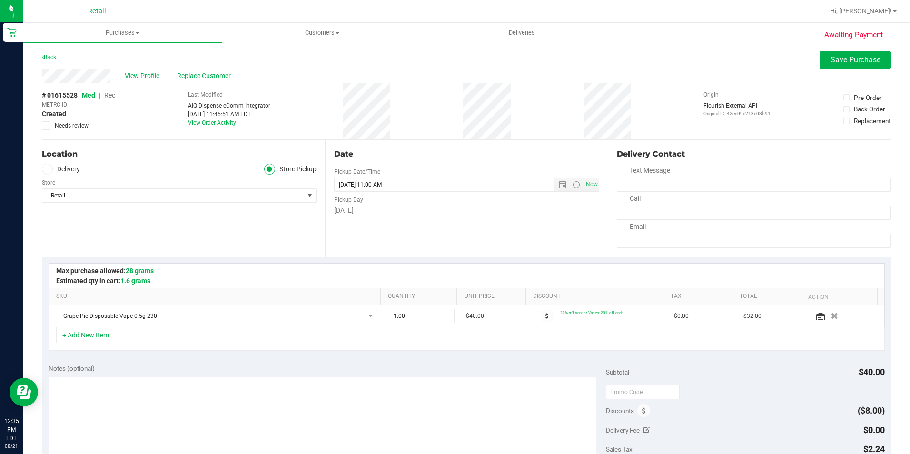
click at [107, 95] on span "Rec" at bounding box center [109, 95] width 11 height 8
click at [831, 60] on span "Save Purchase" at bounding box center [856, 59] width 50 height 9
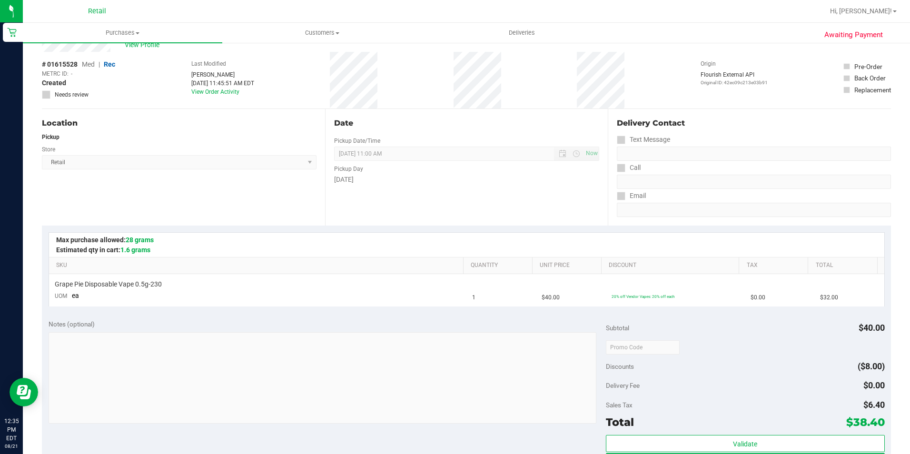
scroll to position [48, 0]
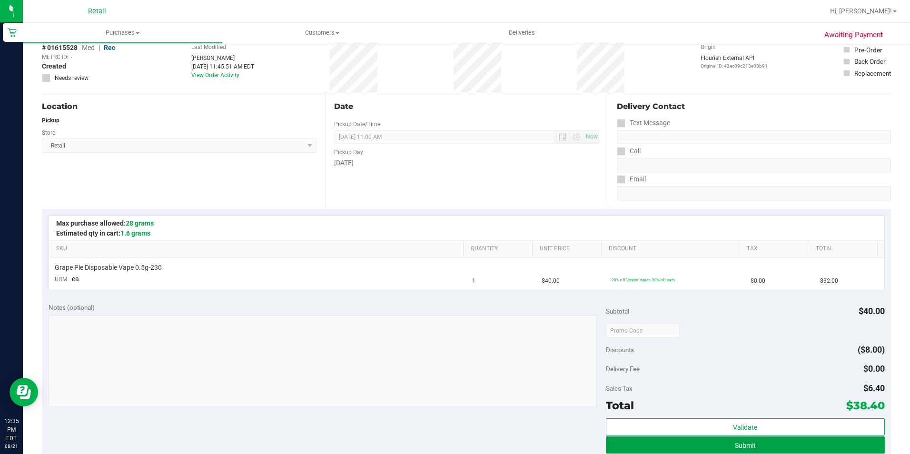
click at [742, 442] on span "Submit" at bounding box center [745, 446] width 21 height 8
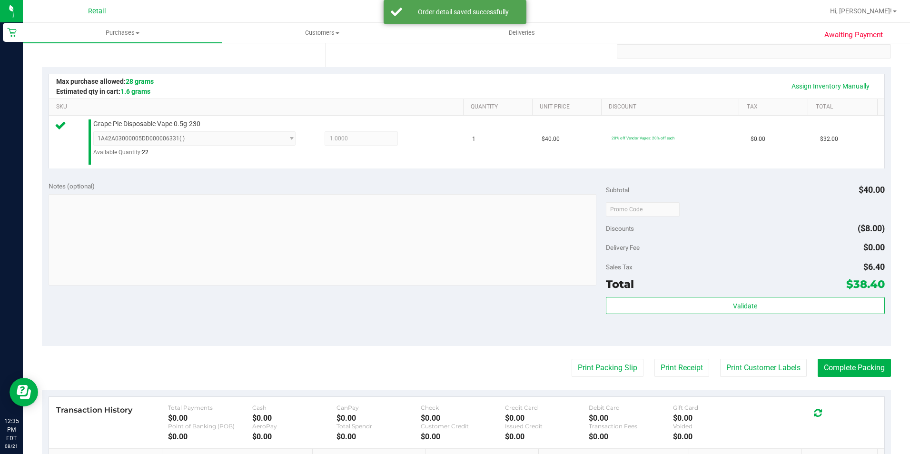
scroll to position [190, 0]
click at [869, 370] on button "Complete Packing" at bounding box center [854, 367] width 73 height 18
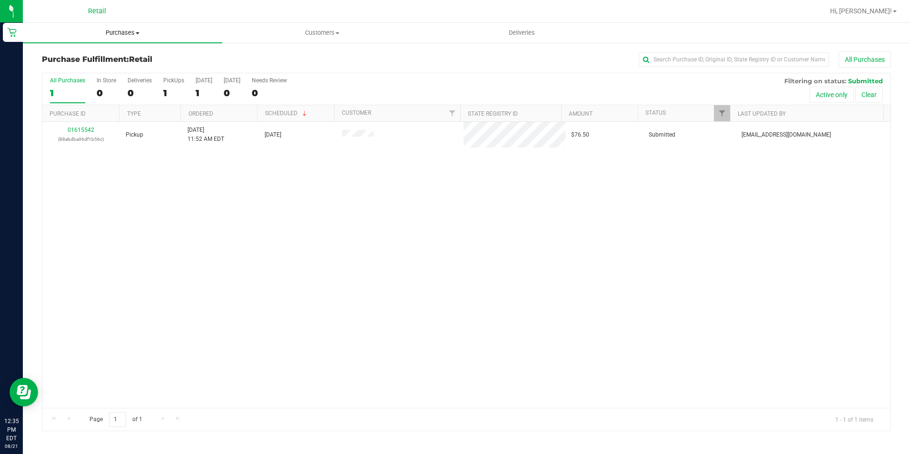
click at [124, 33] on span "Purchases" at bounding box center [122, 33] width 199 height 9
click at [109, 60] on span "Summary of purchases" at bounding box center [72, 57] width 98 height 8
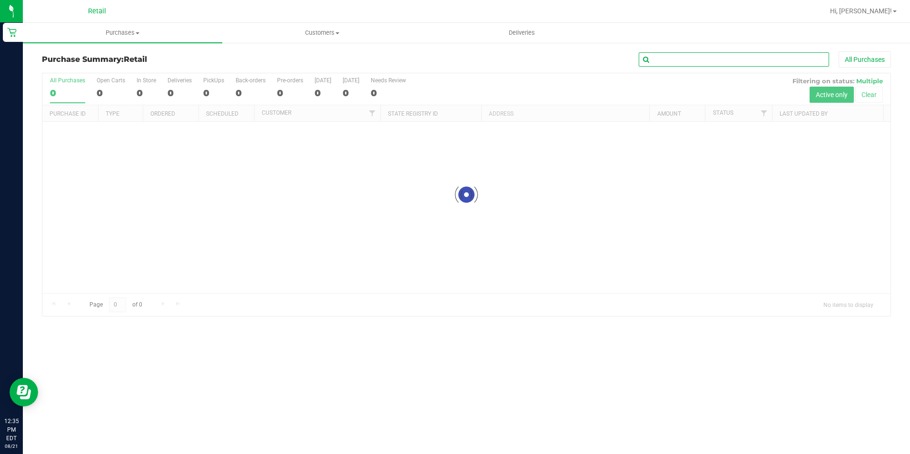
click at [679, 53] on input "text" at bounding box center [734, 59] width 190 height 14
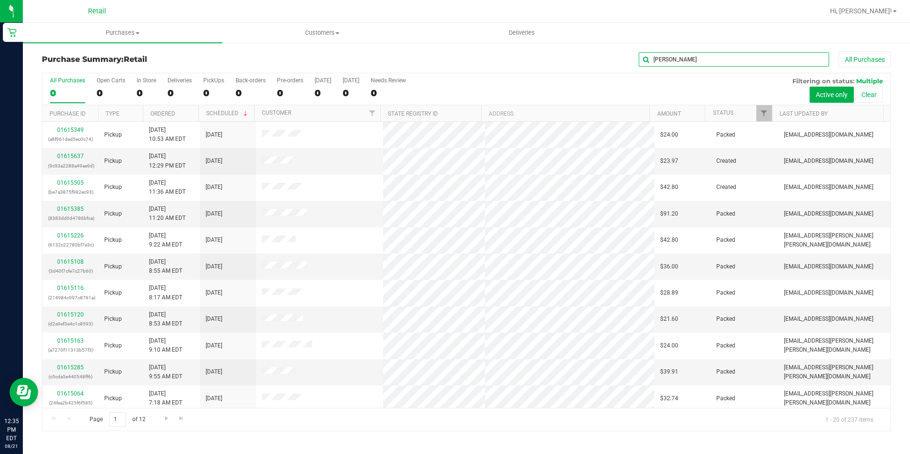
type input "stan"
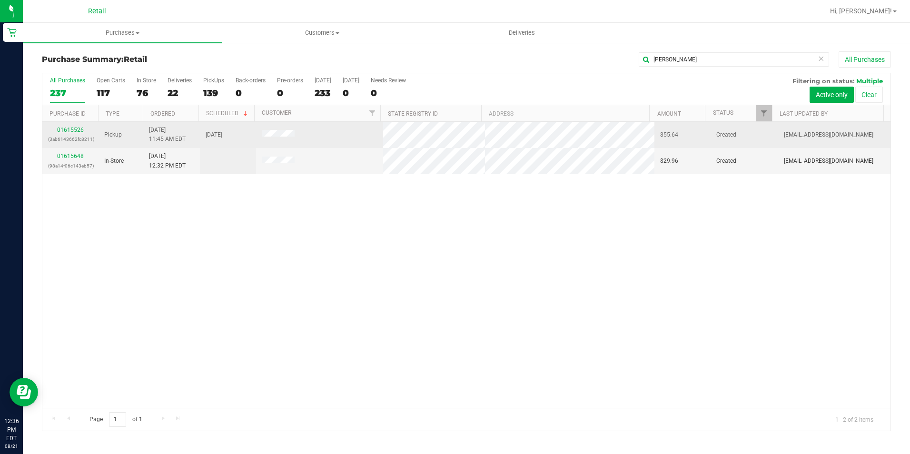
click at [81, 130] on link "01615526" at bounding box center [70, 130] width 27 height 7
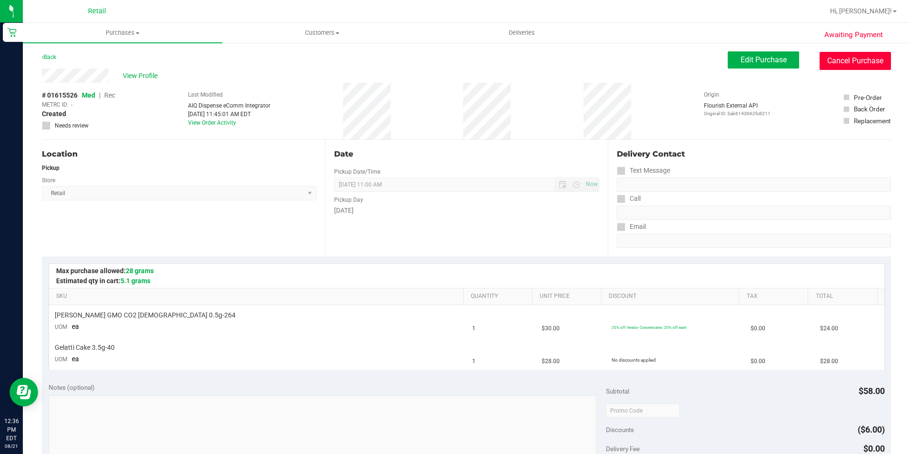
click at [849, 64] on button "Cancel Purchase" at bounding box center [855, 61] width 71 height 18
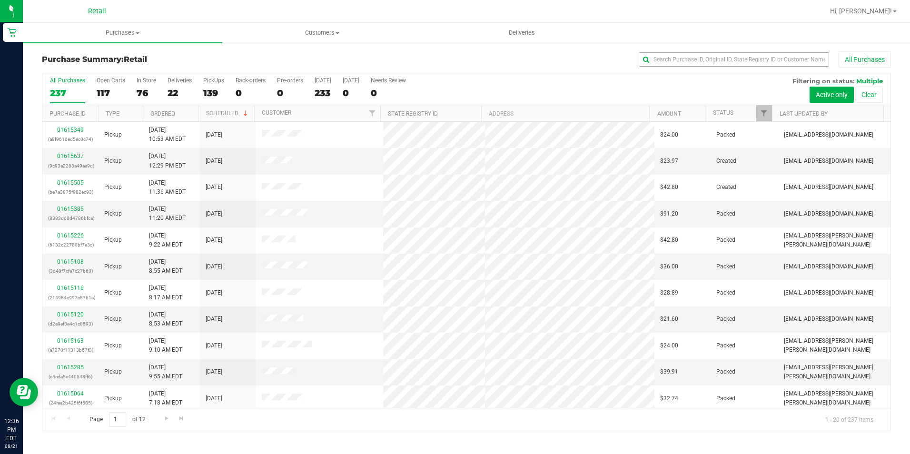
click at [719, 66] on input "text" at bounding box center [734, 59] width 190 height 14
click at [719, 62] on input "text" at bounding box center [734, 59] width 190 height 14
click at [722, 63] on input "text" at bounding box center [734, 59] width 190 height 14
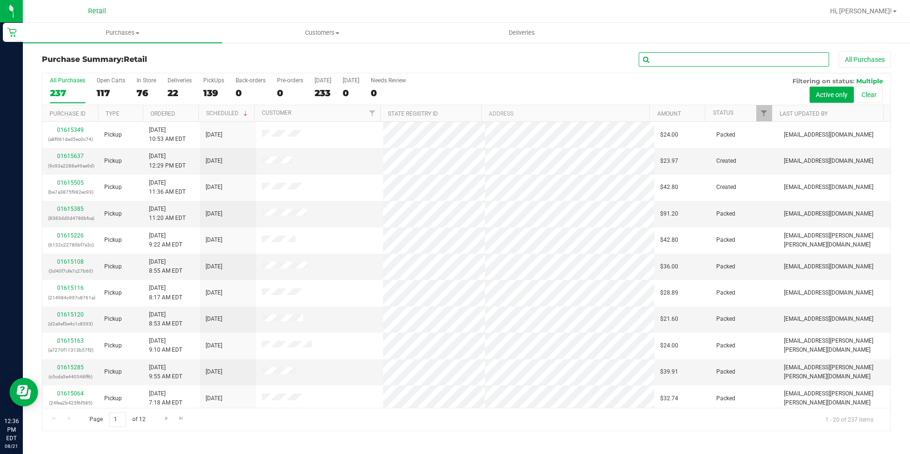
click at [744, 65] on input "text" at bounding box center [734, 59] width 190 height 14
click at [741, 61] on input "text" at bounding box center [734, 59] width 190 height 14
click at [560, 88] on div "All Purchases 237 Open Carts 117 In Store 76 Deliveries 22 PickUps 139 Back-ord…" at bounding box center [466, 89] width 848 height 32
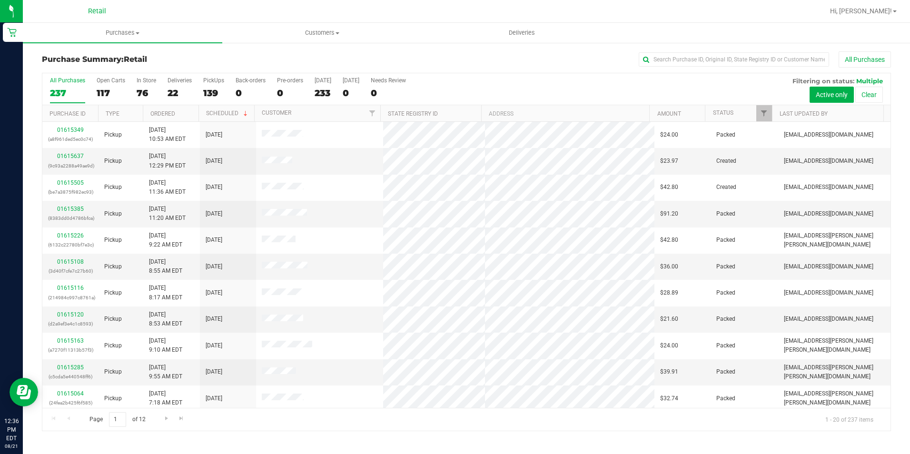
click at [686, 50] on div "Purchase Summary: Retail All Purchases All Purchases 237 Open Carts 117 In Stor…" at bounding box center [466, 241] width 887 height 399
click at [687, 51] on div "All Purchases" at bounding box center [608, 59] width 566 height 16
click at [685, 60] on input "text" at bounding box center [734, 59] width 190 height 14
type input "stan"
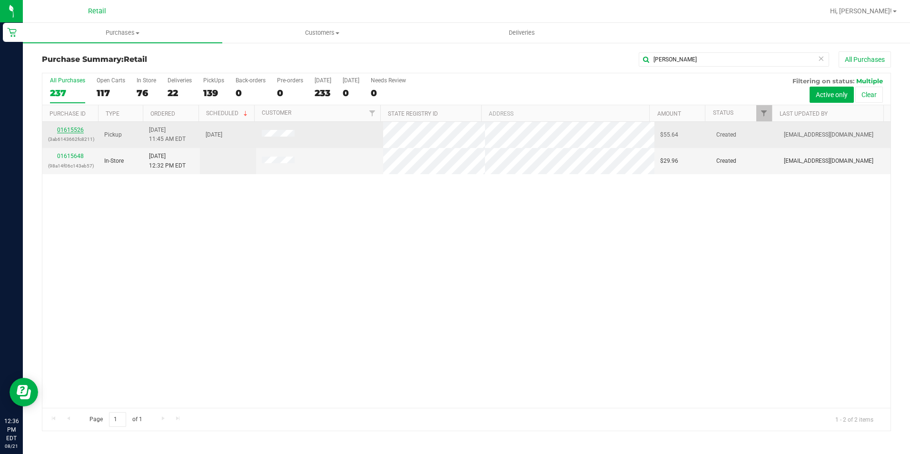
click at [68, 132] on link "01615526" at bounding box center [70, 130] width 27 height 7
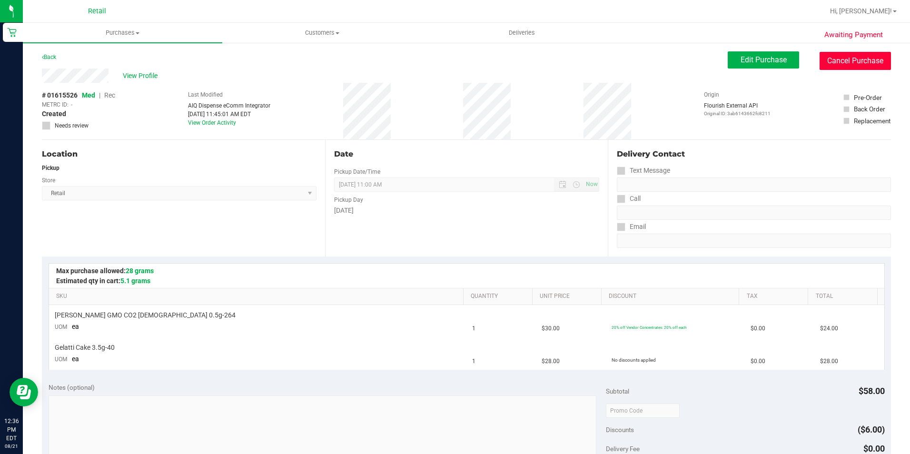
click at [844, 67] on button "Cancel Purchase" at bounding box center [855, 61] width 71 height 18
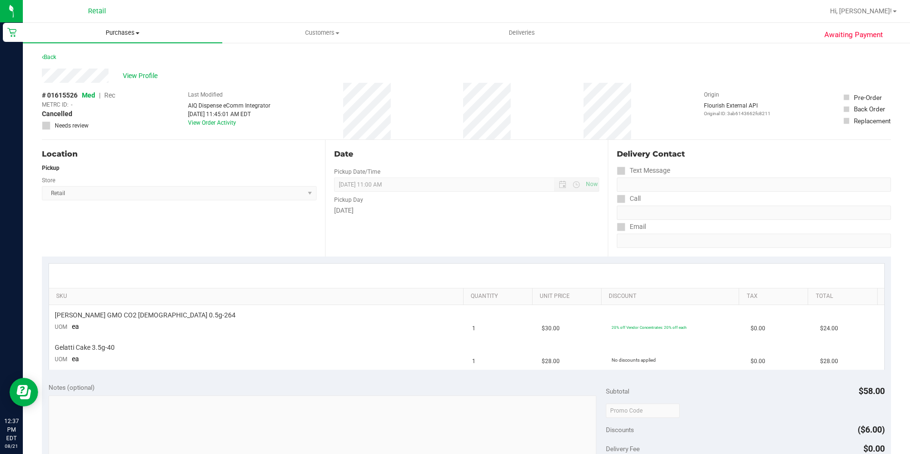
click at [109, 29] on span "Purchases" at bounding box center [122, 33] width 199 height 9
click at [101, 61] on span "Summary of purchases" at bounding box center [72, 57] width 98 height 8
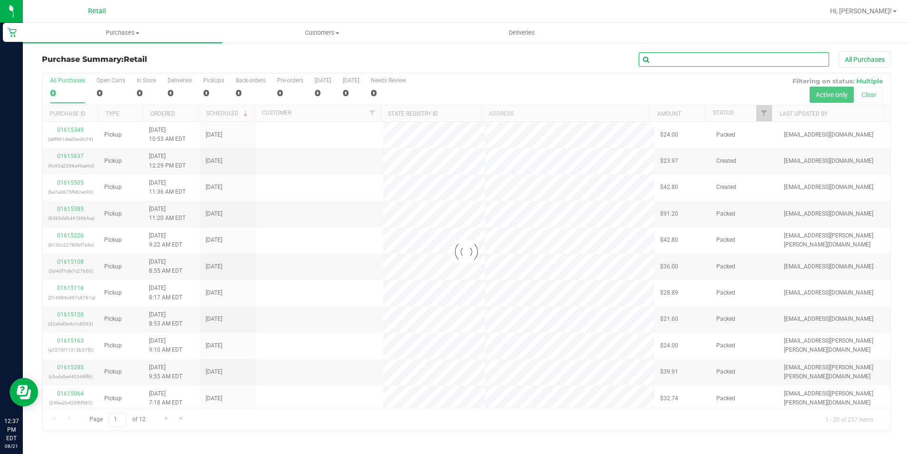
click at [745, 63] on input "text" at bounding box center [734, 59] width 190 height 14
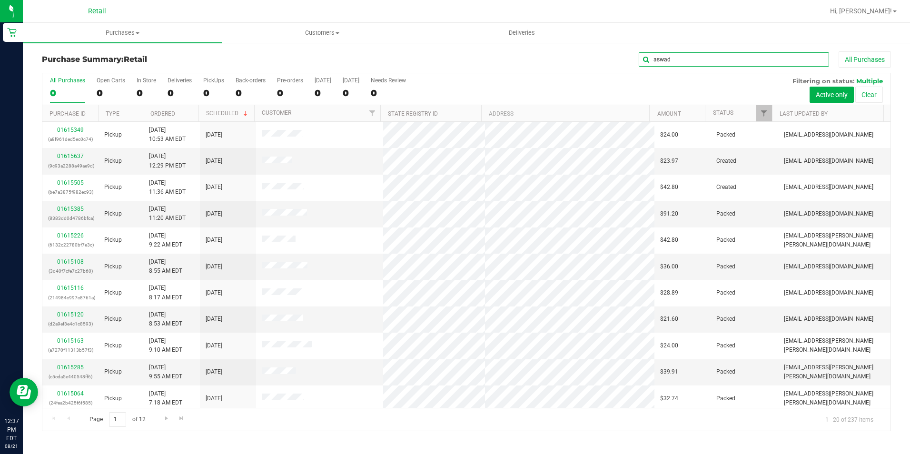
type input "aswad"
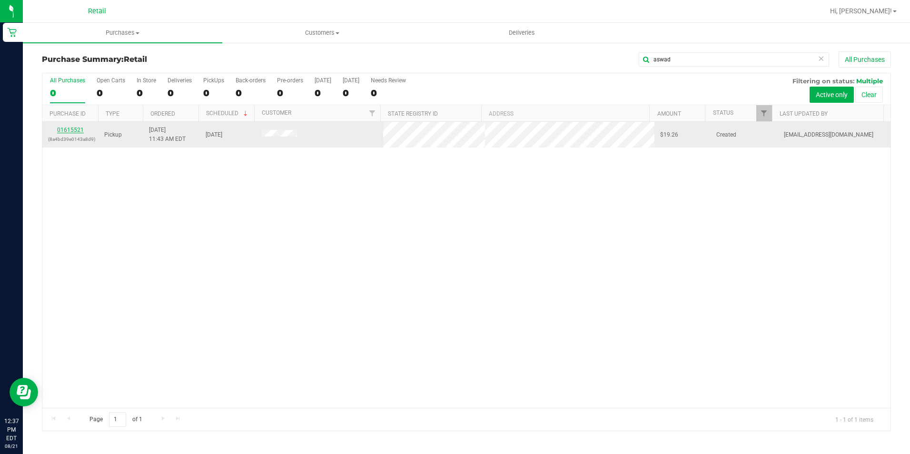
click at [76, 129] on link "01615521" at bounding box center [70, 130] width 27 height 7
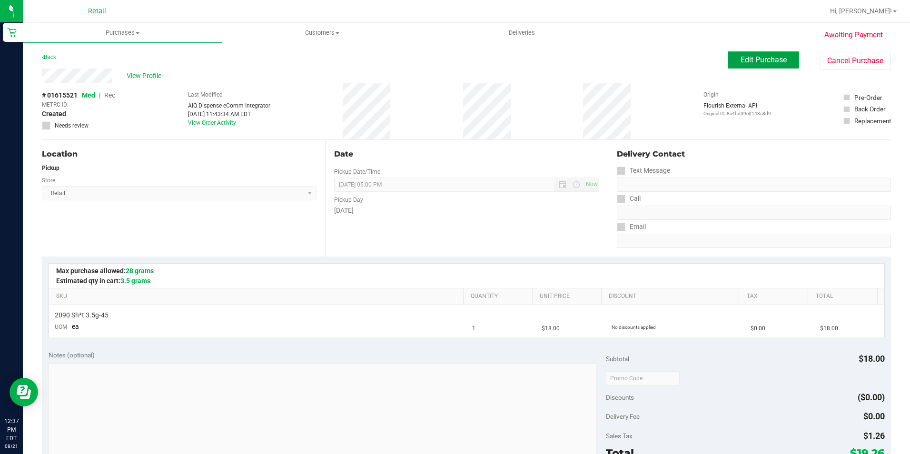
click at [765, 57] on span "Edit Purchase" at bounding box center [764, 59] width 46 height 9
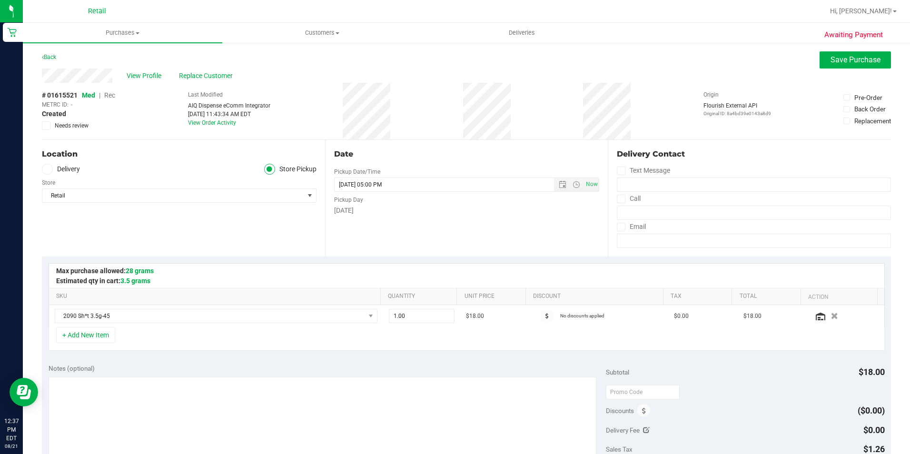
click at [111, 95] on span "Rec" at bounding box center [109, 95] width 11 height 8
click at [853, 57] on span "Save Purchase" at bounding box center [856, 59] width 50 height 9
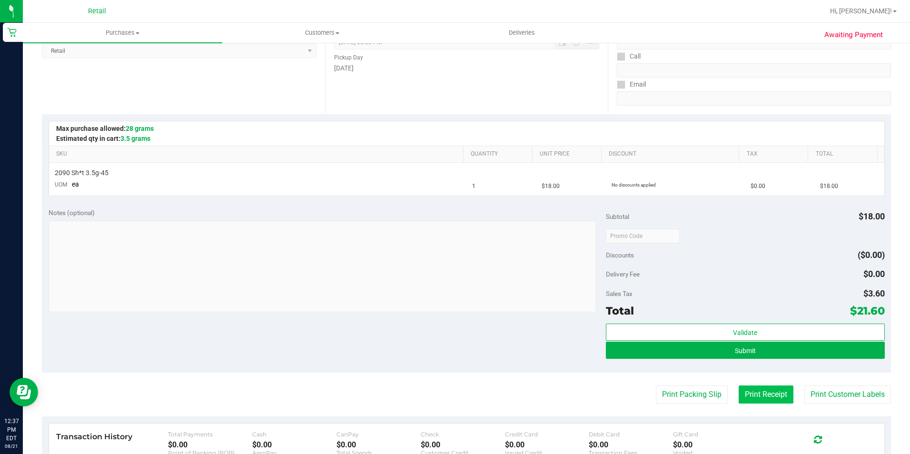
scroll to position [143, 0]
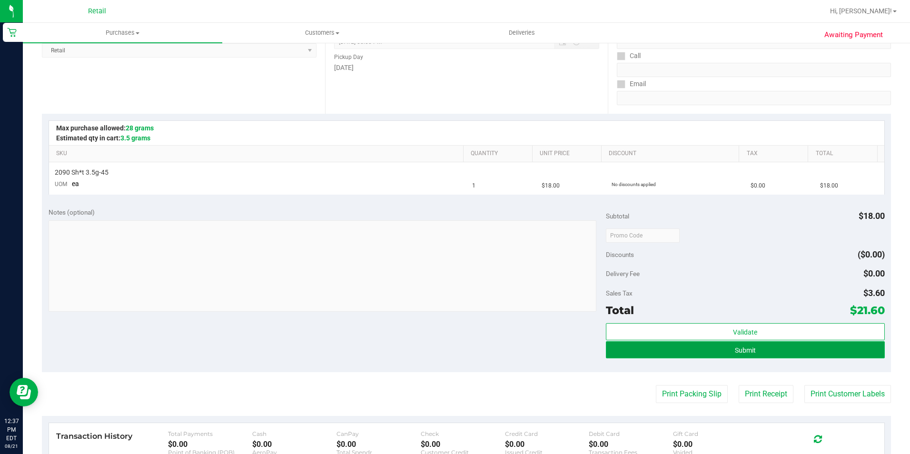
click at [771, 343] on button "Submit" at bounding box center [745, 349] width 279 height 17
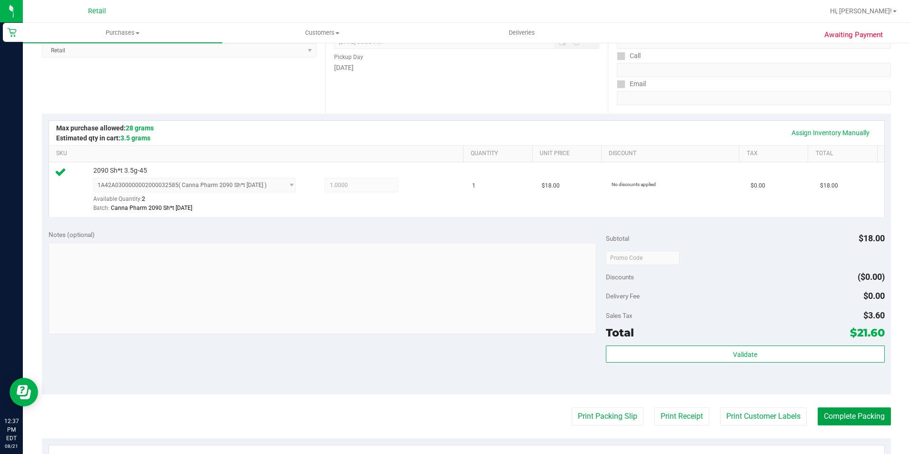
click at [839, 422] on button "Complete Packing" at bounding box center [854, 416] width 73 height 18
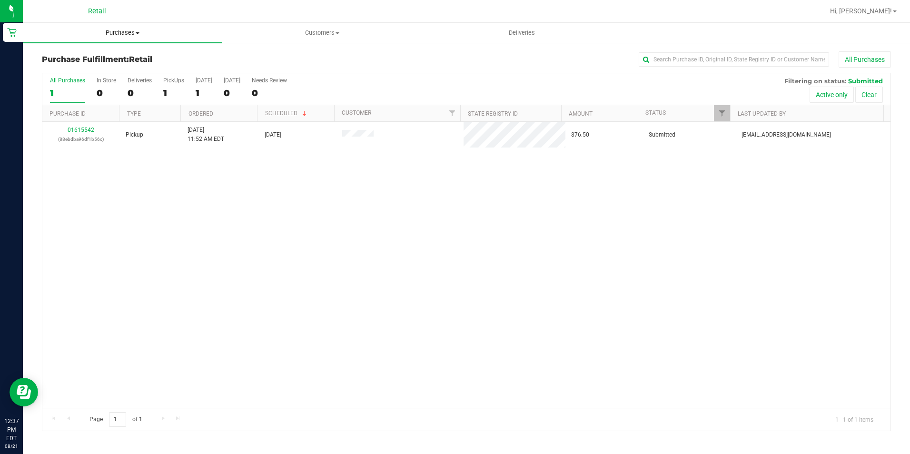
click at [110, 31] on span "Purchases" at bounding box center [122, 33] width 199 height 9
click at [109, 54] on span "Summary of purchases" at bounding box center [72, 57] width 98 height 8
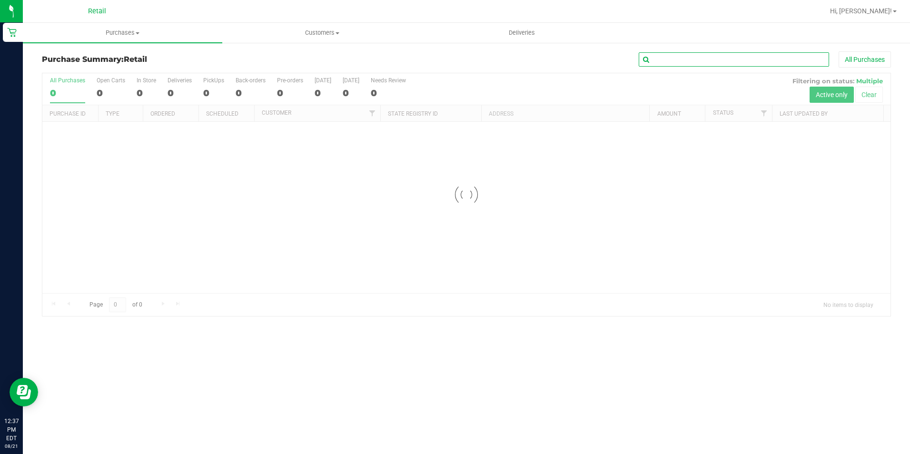
click at [668, 56] on input "text" at bounding box center [734, 59] width 190 height 14
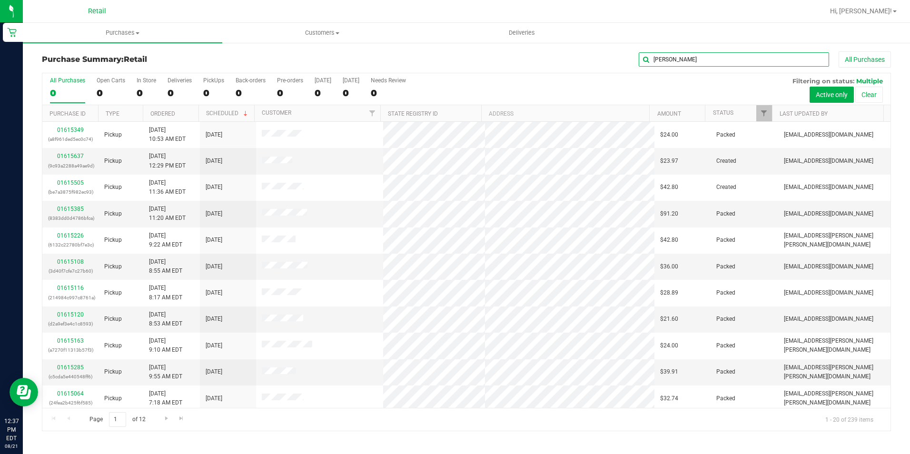
type input "steven"
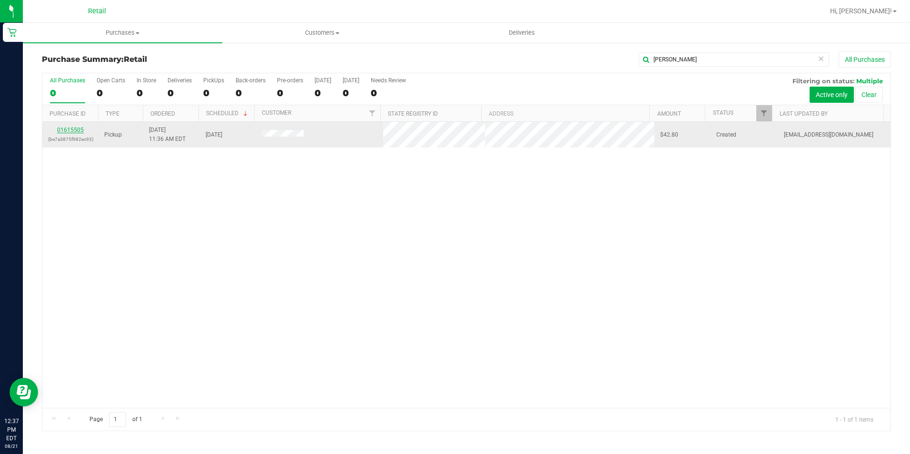
click at [81, 127] on link "01615505" at bounding box center [70, 130] width 27 height 7
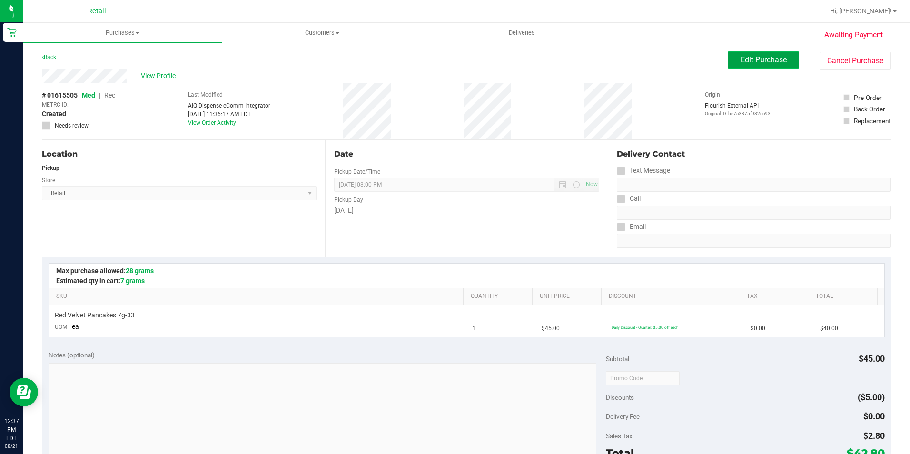
click at [764, 54] on button "Edit Purchase" at bounding box center [763, 59] width 71 height 17
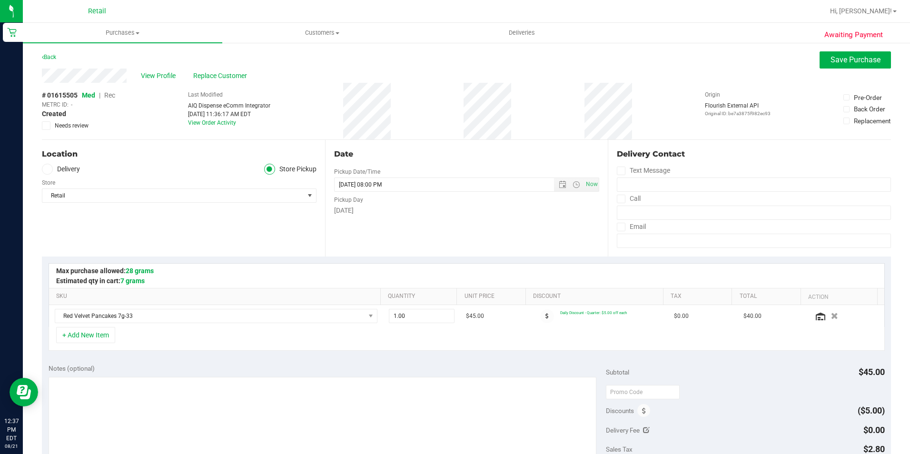
click at [110, 94] on span "Rec" at bounding box center [109, 95] width 11 height 8
click at [848, 65] on button "Save Purchase" at bounding box center [855, 59] width 71 height 17
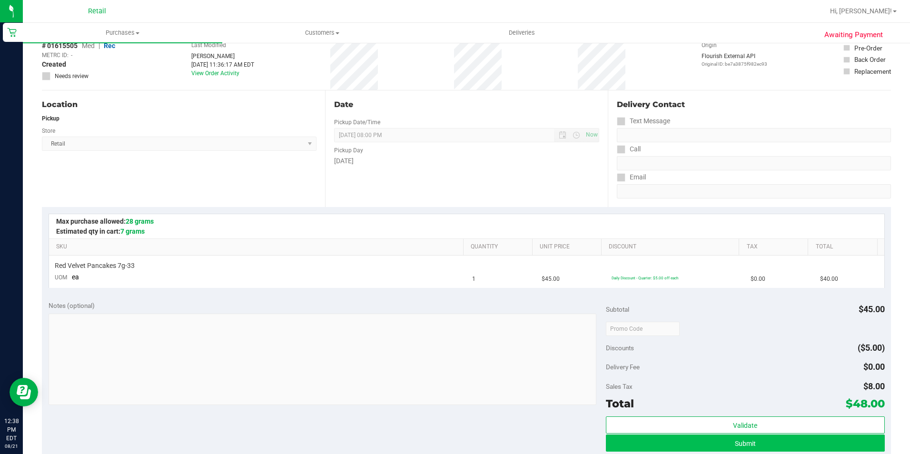
scroll to position [95, 0]
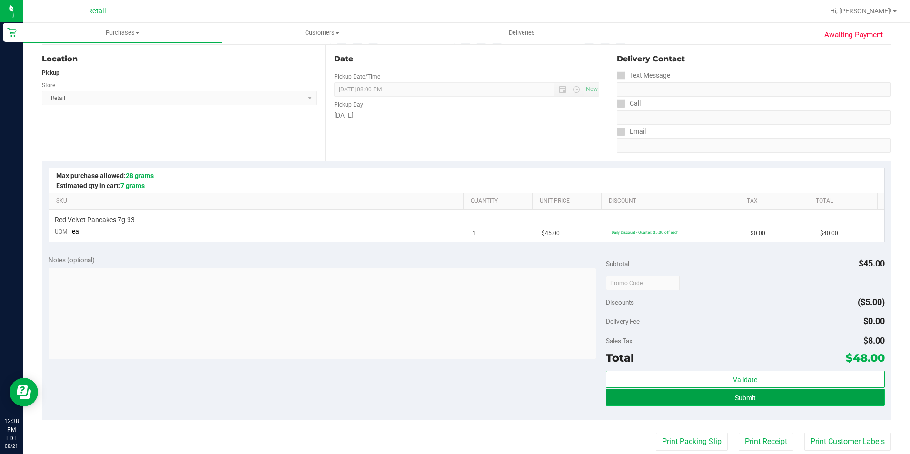
click at [736, 397] on span "Submit" at bounding box center [745, 398] width 21 height 8
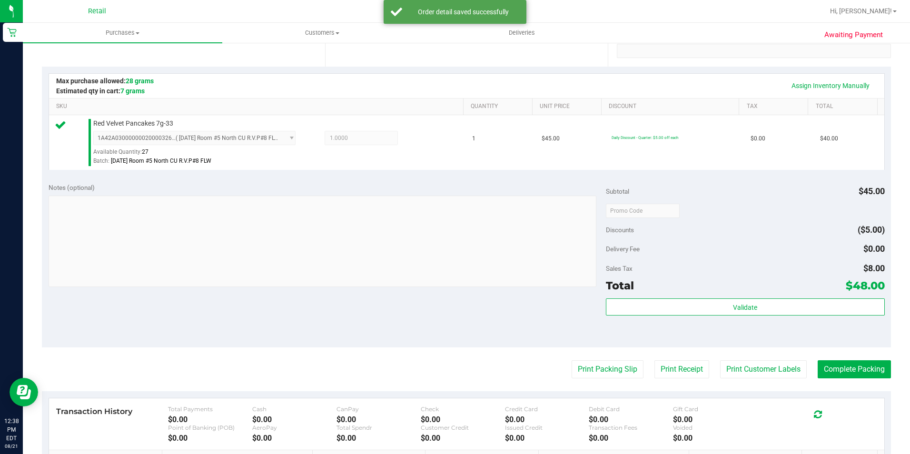
scroll to position [190, 0]
click at [872, 371] on button "Complete Packing" at bounding box center [854, 369] width 73 height 18
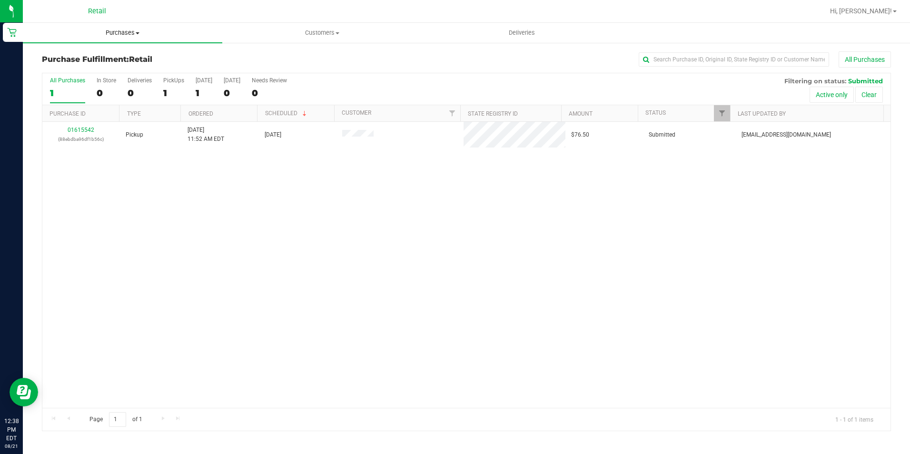
click at [115, 32] on span "Purchases" at bounding box center [122, 33] width 199 height 9
click at [98, 58] on span "Summary of purchases" at bounding box center [72, 57] width 98 height 8
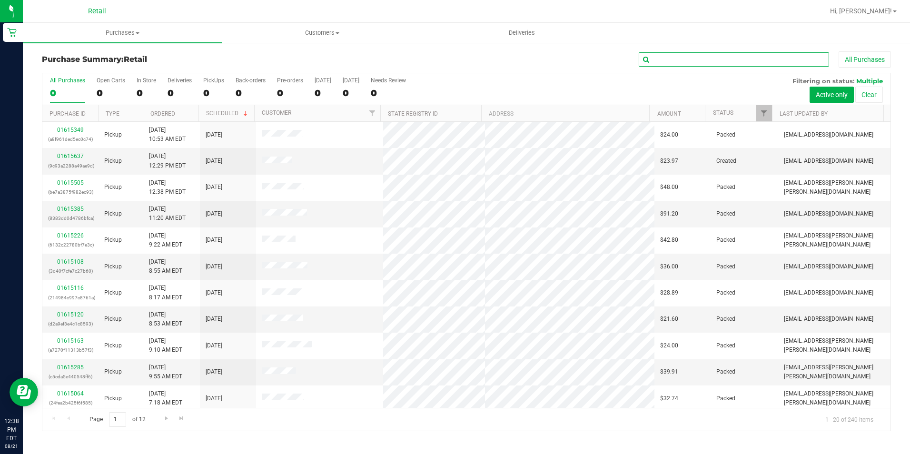
click at [718, 57] on input "text" at bounding box center [734, 59] width 190 height 14
type input "steven"
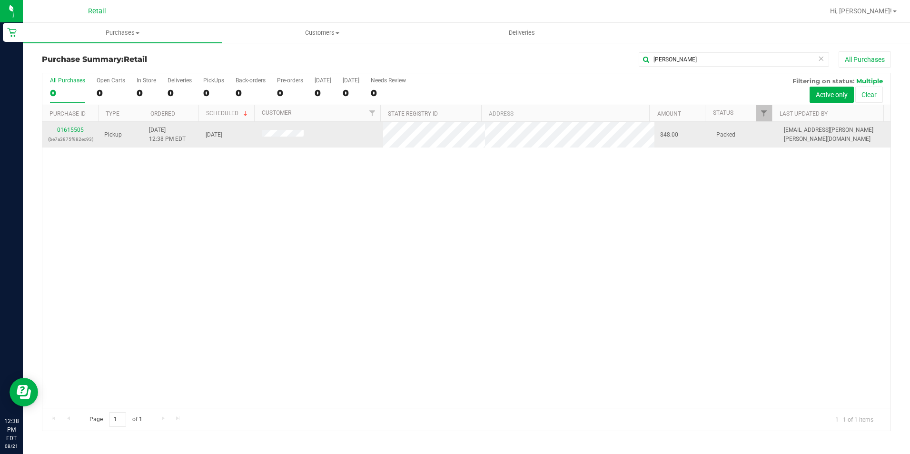
click at [73, 127] on link "01615505" at bounding box center [70, 130] width 27 height 7
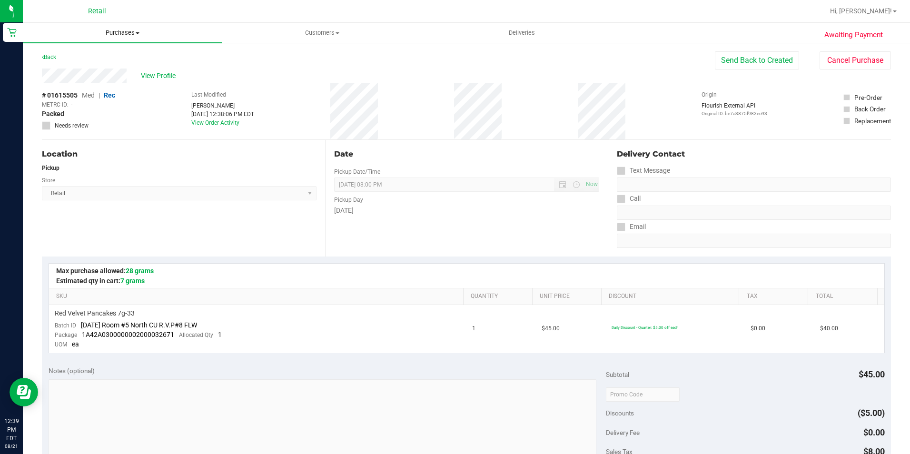
click at [127, 32] on span "Purchases" at bounding box center [122, 33] width 199 height 9
click at [109, 54] on span "Summary of purchases" at bounding box center [72, 57] width 98 height 8
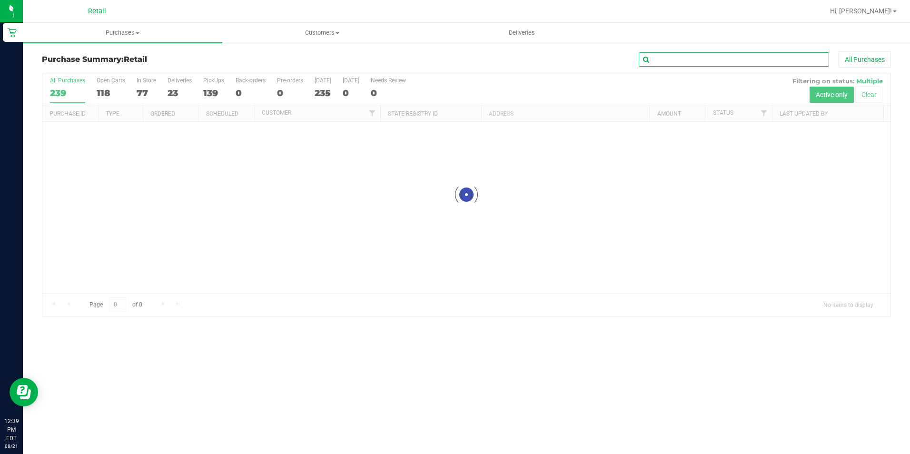
click at [735, 62] on input "text" at bounding box center [734, 59] width 190 height 14
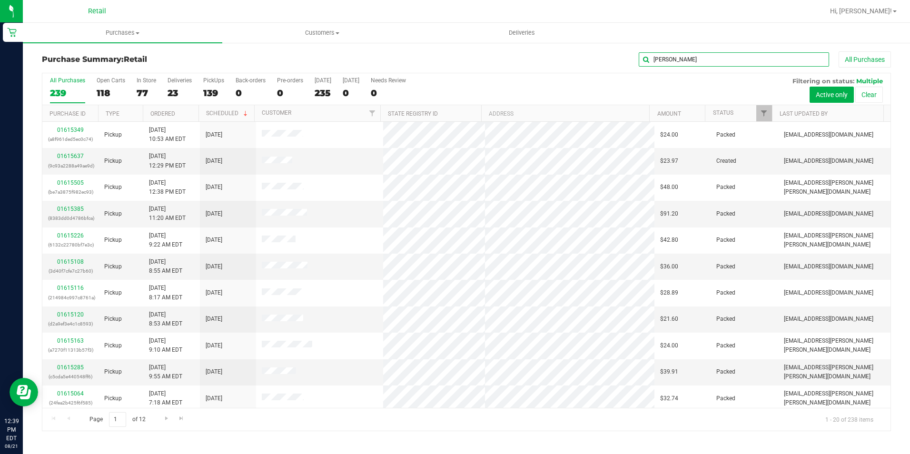
type input "eason"
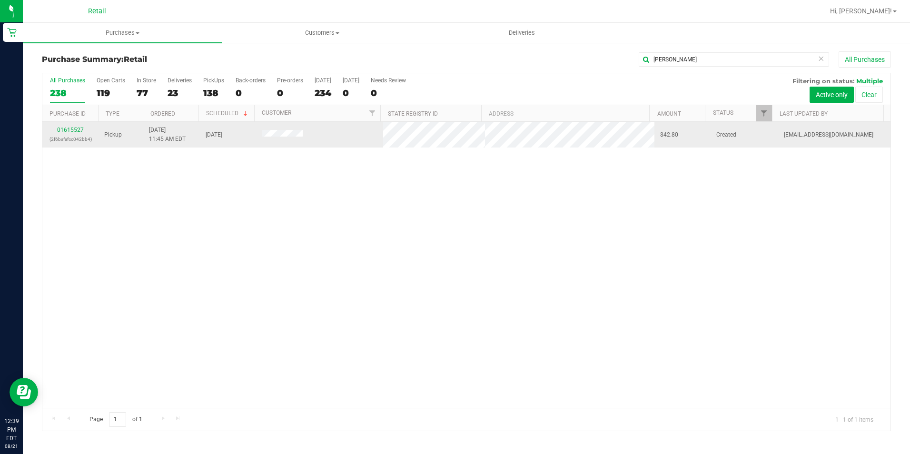
click at [82, 130] on link "01615527" at bounding box center [70, 130] width 27 height 7
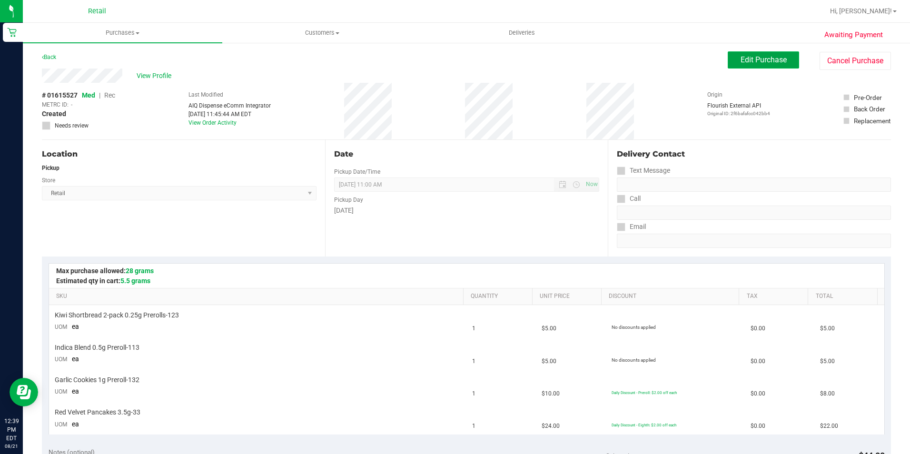
click at [771, 56] on span "Edit Purchase" at bounding box center [764, 59] width 46 height 9
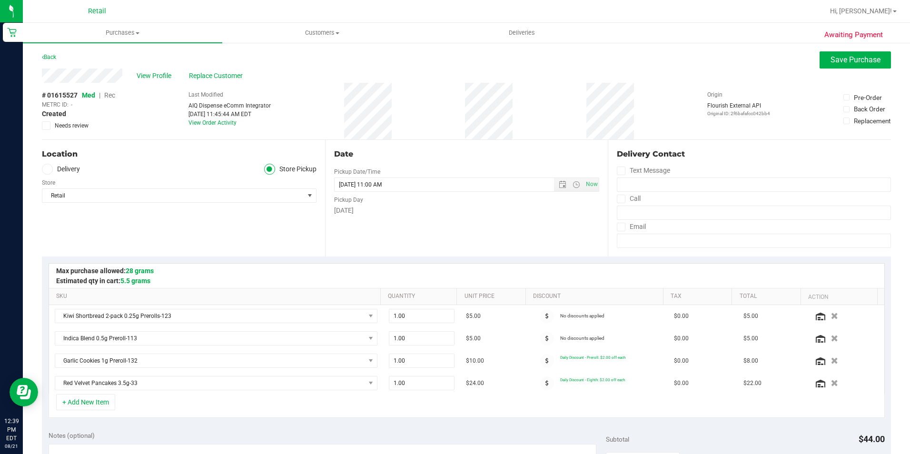
click at [111, 96] on span "Rec" at bounding box center [109, 95] width 11 height 8
click at [853, 60] on span "Save Purchase" at bounding box center [856, 59] width 50 height 9
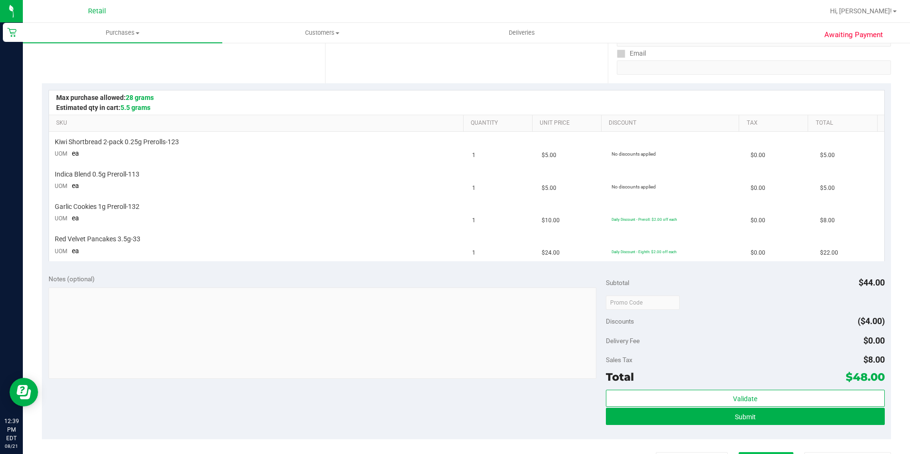
scroll to position [190, 0]
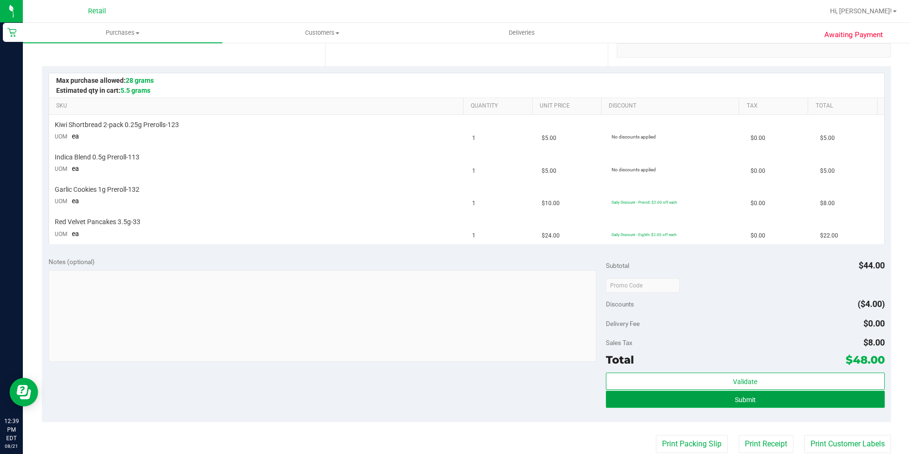
click at [757, 401] on button "Submit" at bounding box center [745, 399] width 279 height 17
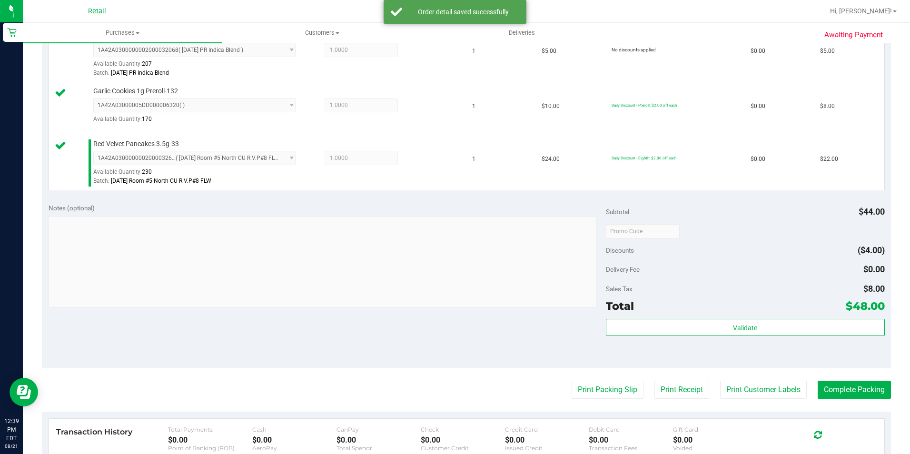
scroll to position [333, 0]
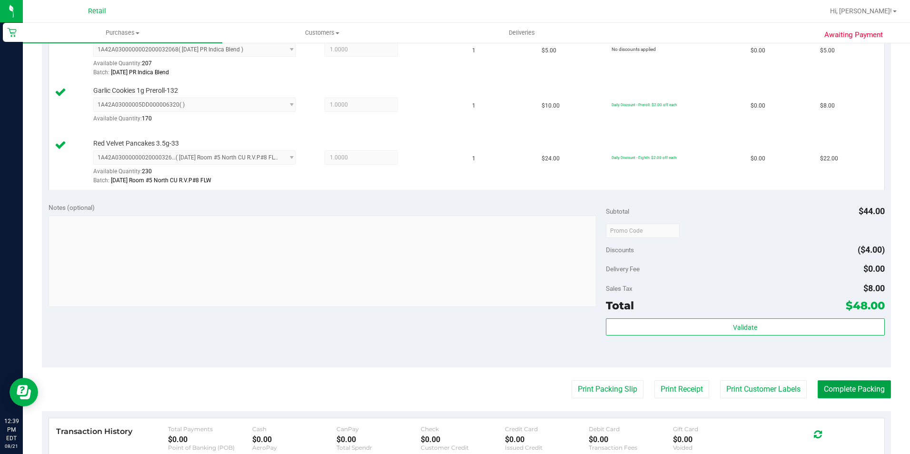
click at [856, 387] on button "Complete Packing" at bounding box center [854, 389] width 73 height 18
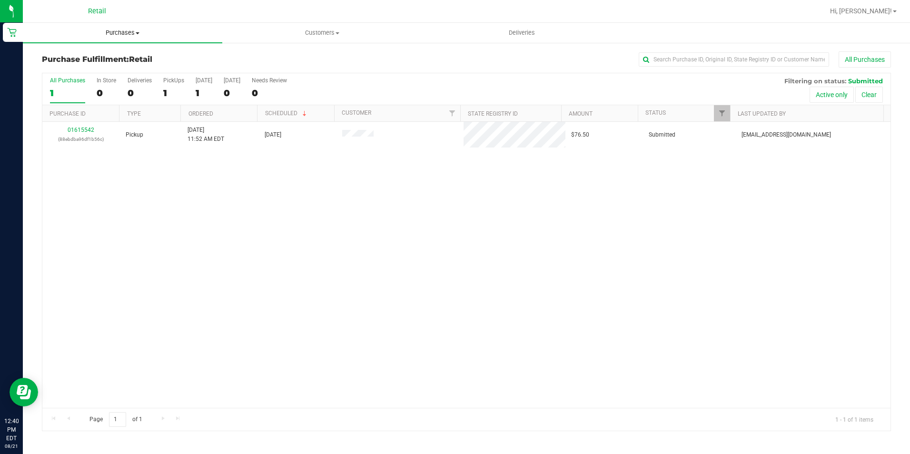
click at [125, 32] on span "Purchases" at bounding box center [122, 33] width 199 height 9
click at [119, 57] on span "Summary of purchases" at bounding box center [72, 57] width 98 height 8
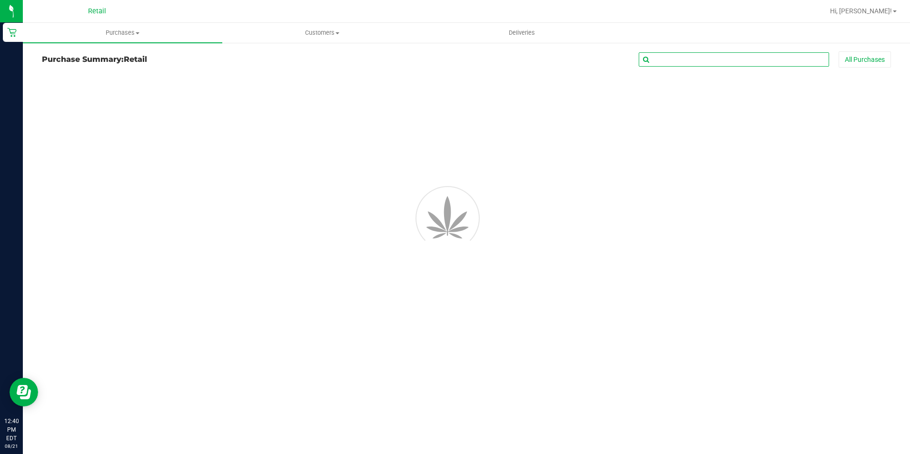
click at [727, 57] on input "text" at bounding box center [734, 59] width 190 height 14
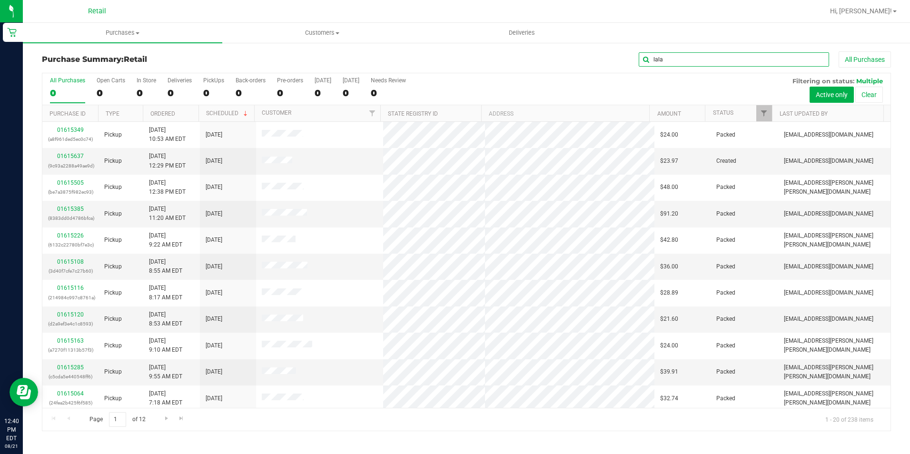
type input "lala"
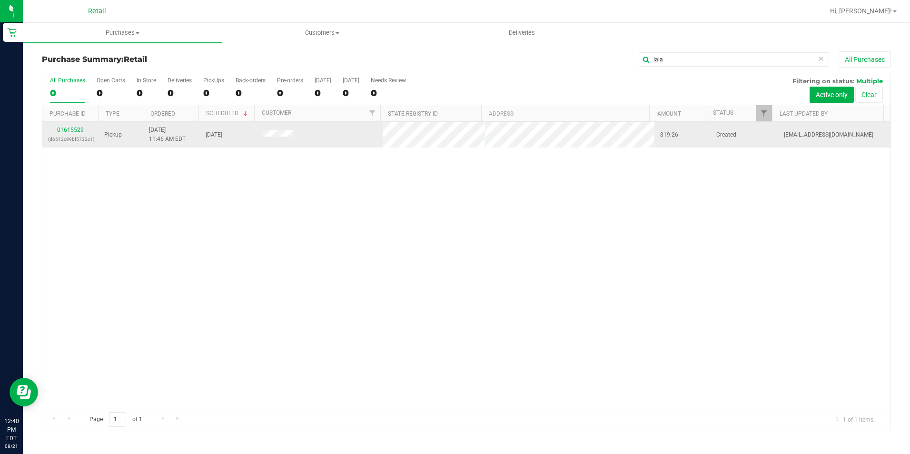
click at [78, 129] on link "01615529" at bounding box center [70, 130] width 27 height 7
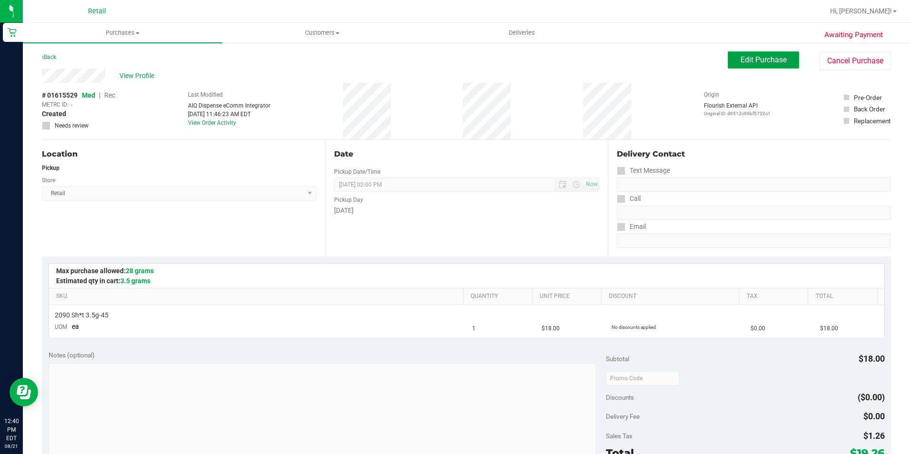
click at [761, 53] on button "Edit Purchase" at bounding box center [763, 59] width 71 height 17
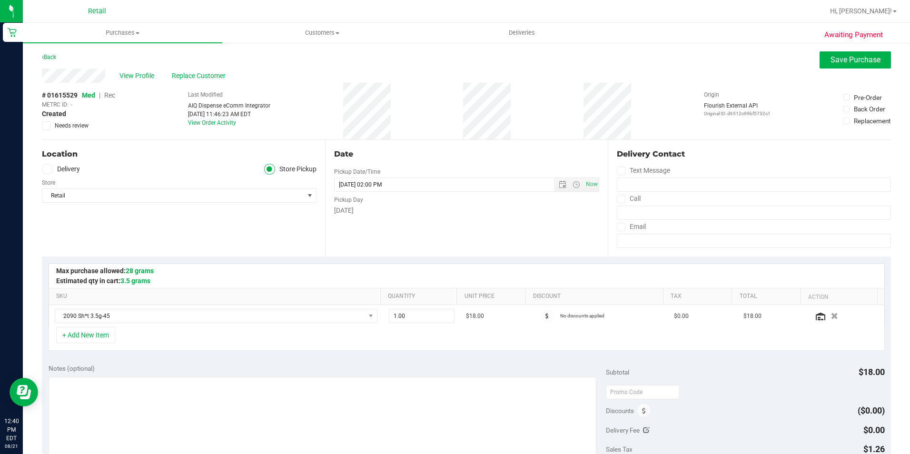
click at [105, 95] on span "Med | Rec" at bounding box center [98, 95] width 33 height 8
drag, startPoint x: 110, startPoint y: 95, endPoint x: 111, endPoint y: 120, distance: 25.7
click at [110, 95] on span "Rec" at bounding box center [109, 95] width 11 height 8
click at [864, 57] on span "Save Purchase" at bounding box center [856, 59] width 50 height 9
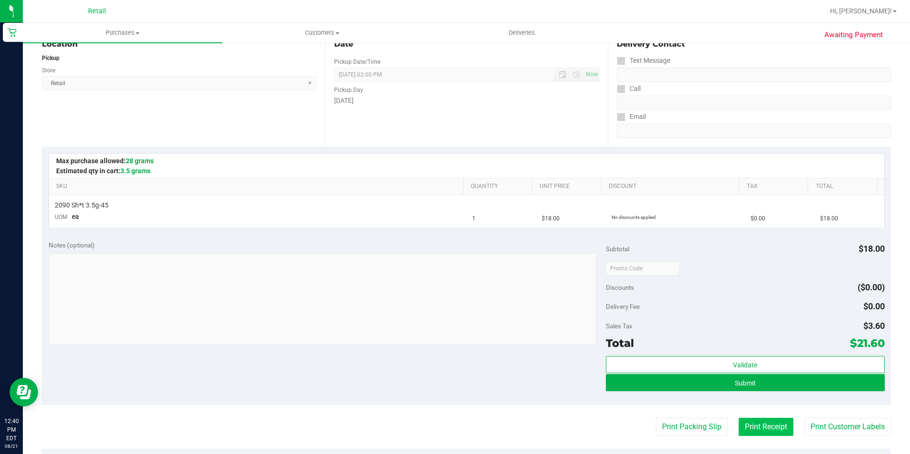
scroll to position [143, 0]
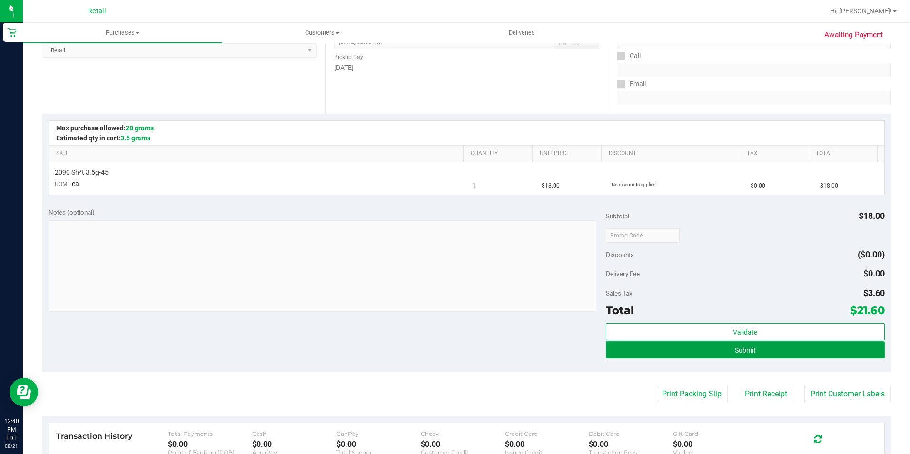
click at [757, 354] on button "Submit" at bounding box center [745, 349] width 279 height 17
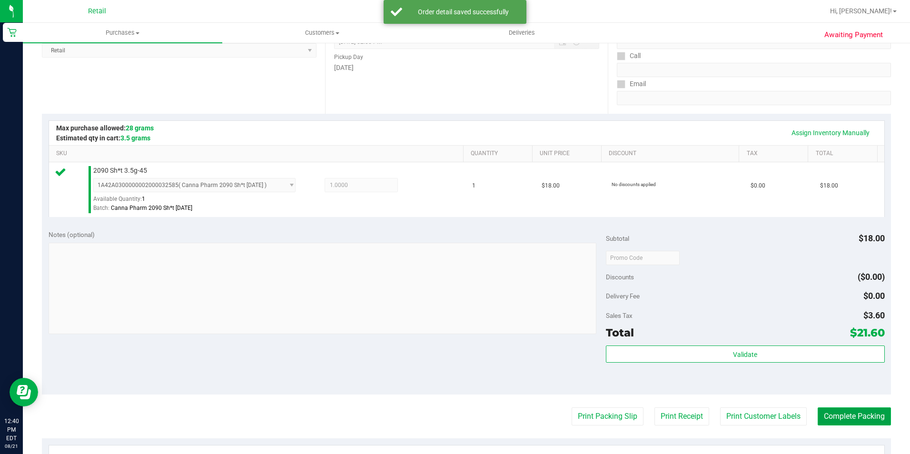
click at [863, 422] on button "Complete Packing" at bounding box center [854, 416] width 73 height 18
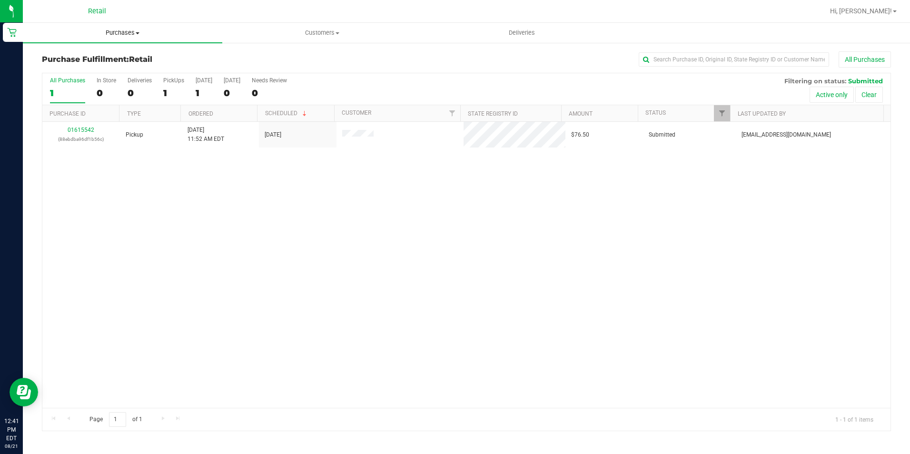
drag, startPoint x: 109, startPoint y: 30, endPoint x: 104, endPoint y: 47, distance: 17.2
click at [109, 30] on span "Purchases" at bounding box center [122, 33] width 199 height 9
click at [101, 55] on span "Summary of purchases" at bounding box center [72, 57] width 98 height 8
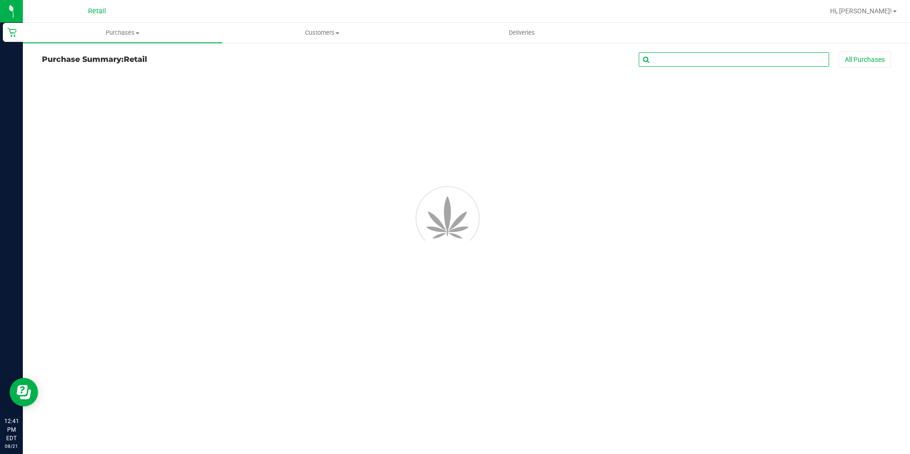
click at [691, 61] on input "text" at bounding box center [734, 59] width 190 height 14
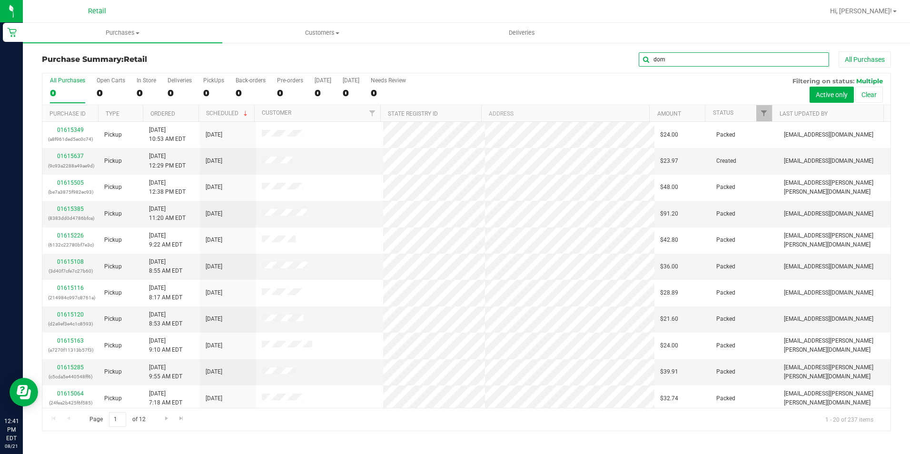
type input "dom"
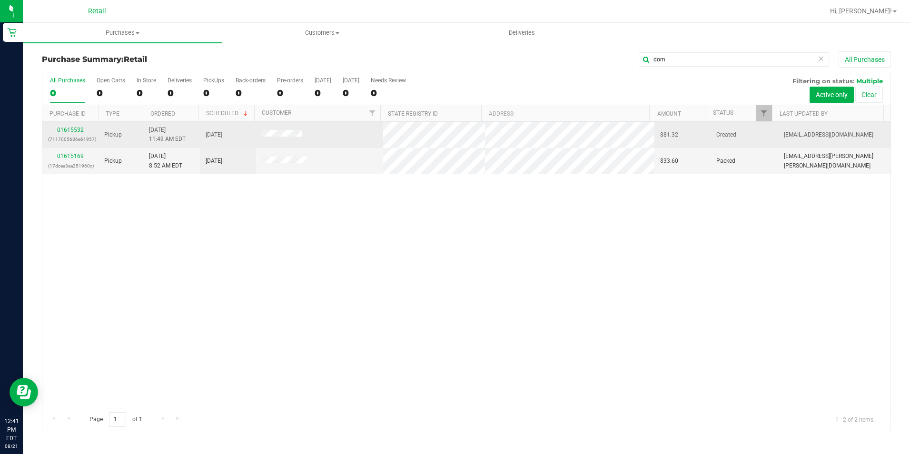
click at [70, 130] on link "01615532" at bounding box center [70, 130] width 27 height 7
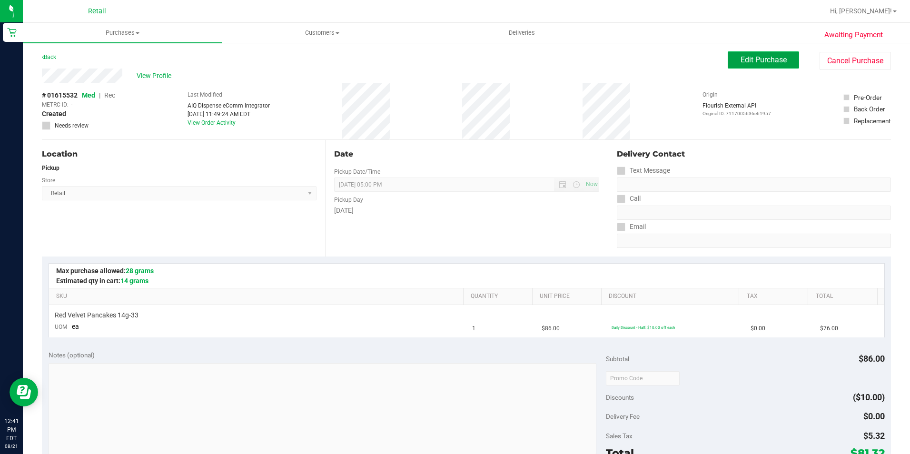
click at [738, 64] on button "Edit Purchase" at bounding box center [763, 59] width 71 height 17
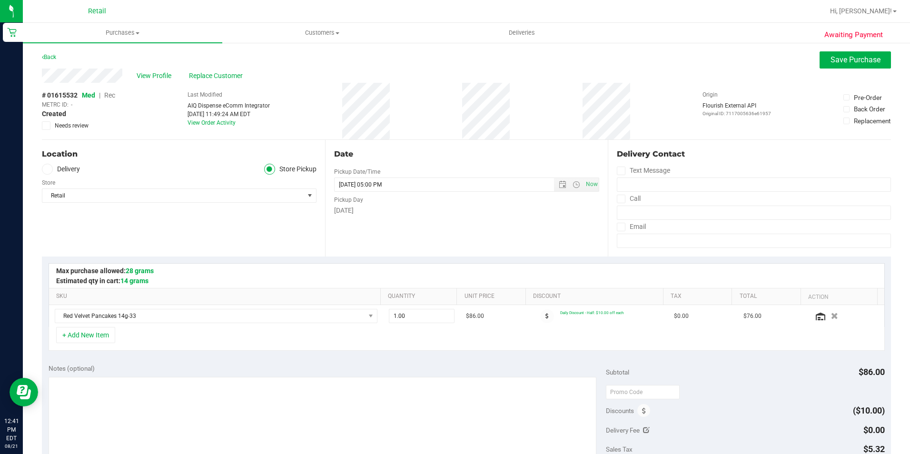
click at [110, 93] on span "Rec" at bounding box center [109, 95] width 11 height 8
click at [872, 64] on span "Save Purchase" at bounding box center [856, 59] width 50 height 9
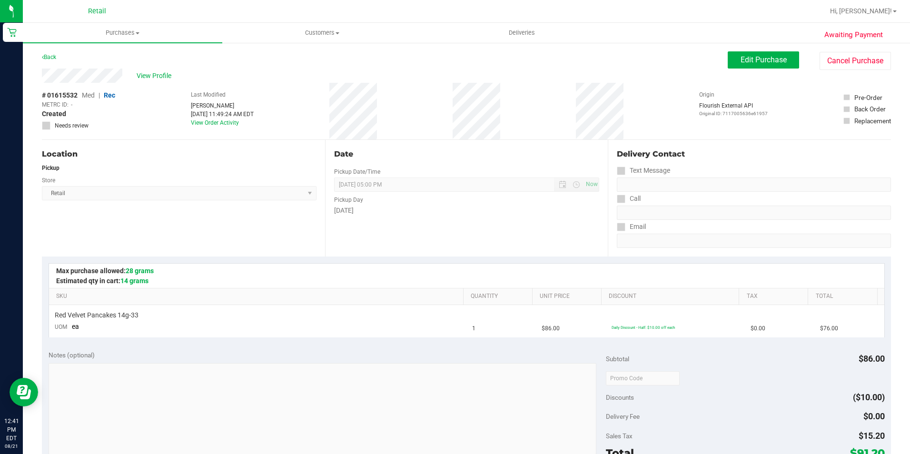
scroll to position [143, 0]
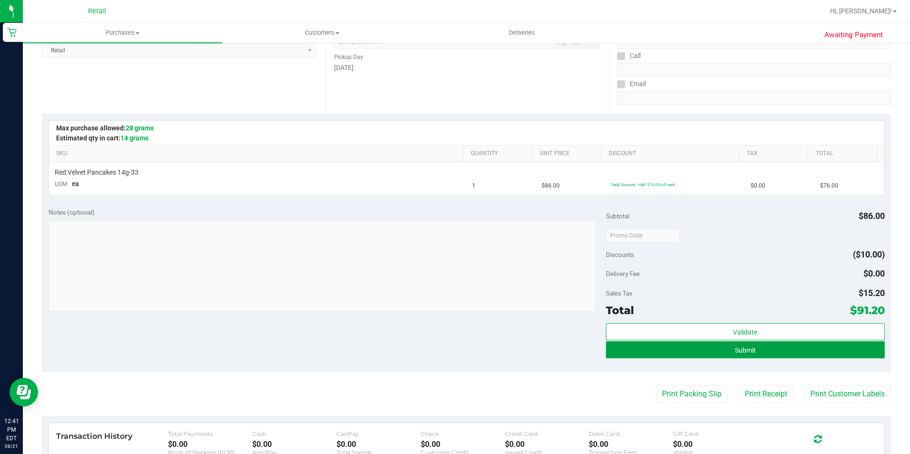
click at [747, 354] on button "Submit" at bounding box center [745, 349] width 279 height 17
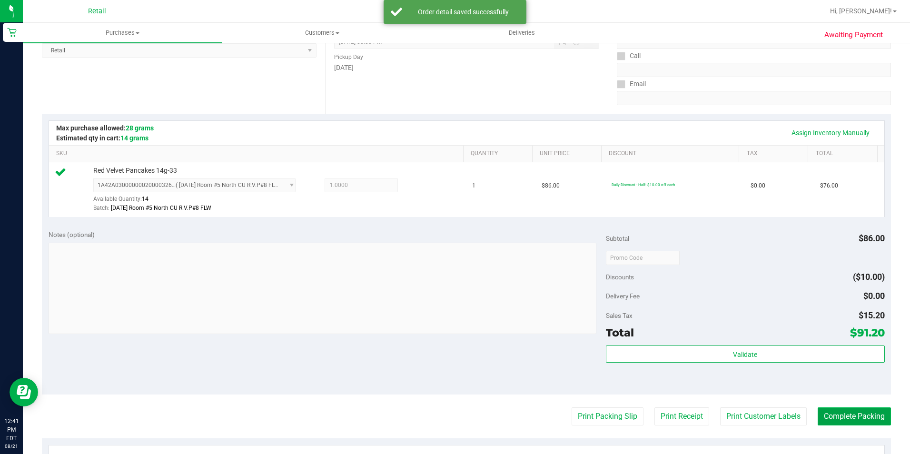
click at [838, 420] on button "Complete Packing" at bounding box center [854, 416] width 73 height 18
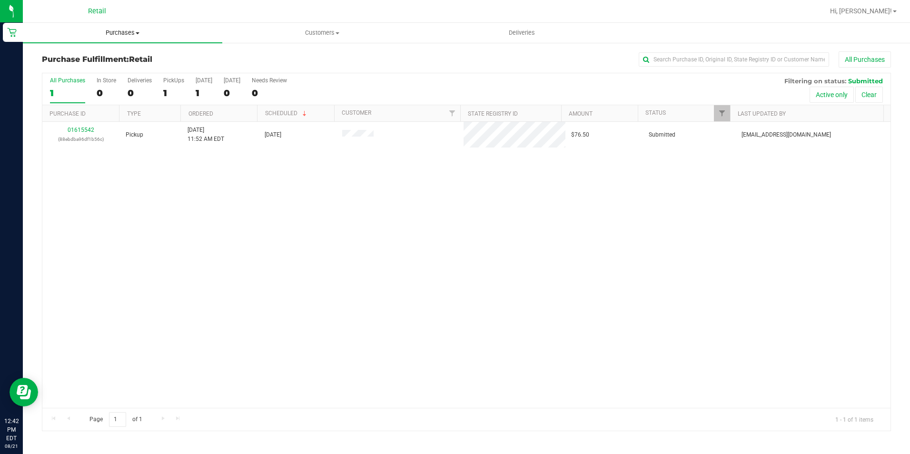
click at [126, 27] on uib-tab-heading "Purchases Summary of purchases Fulfillment All purchases" at bounding box center [122, 33] width 199 height 20
click at [117, 53] on span "Summary of purchases" at bounding box center [72, 57] width 98 height 8
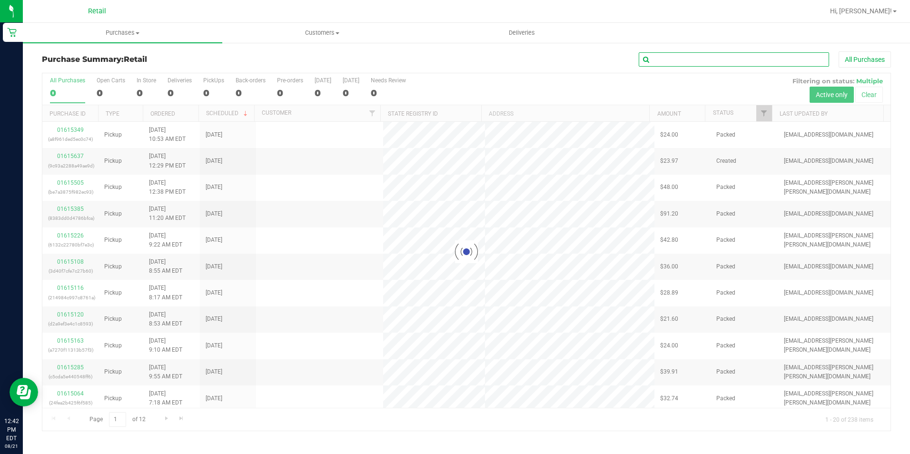
click at [669, 55] on input "text" at bounding box center [734, 59] width 190 height 14
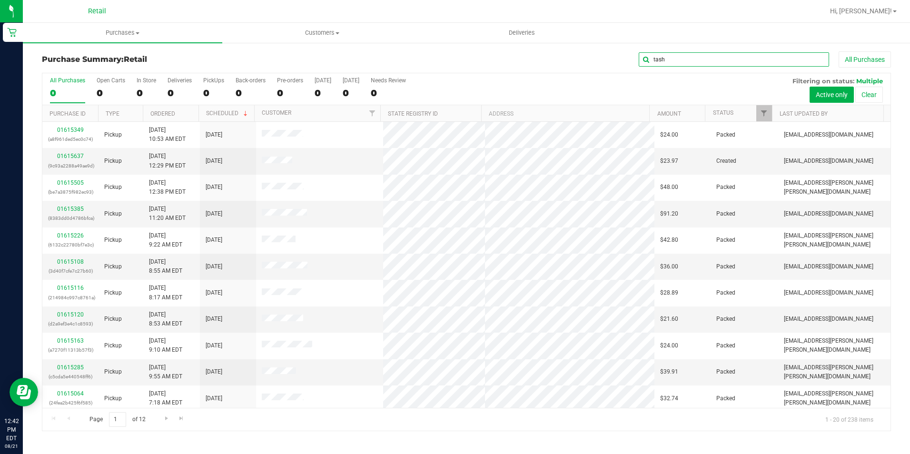
type input "tash"
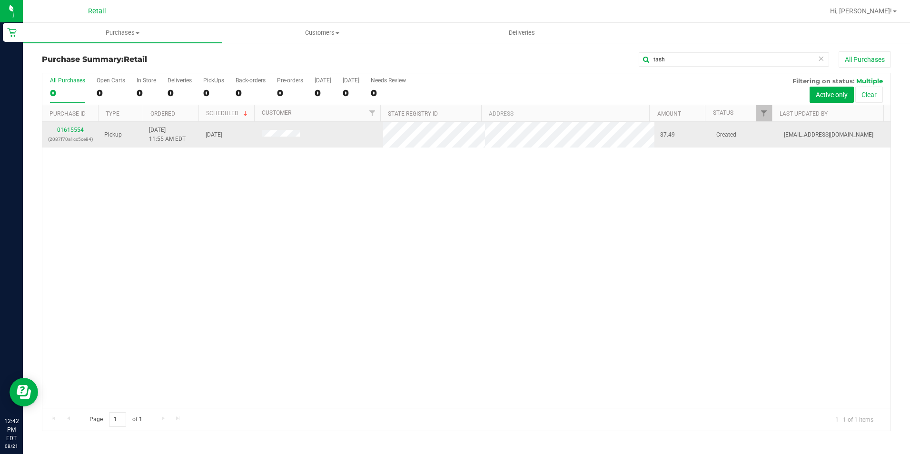
click at [72, 132] on link "01615554" at bounding box center [70, 130] width 27 height 7
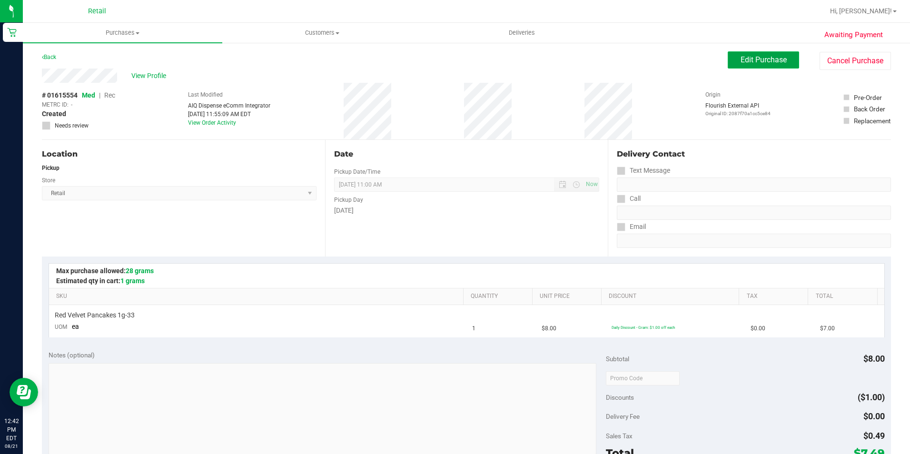
click at [741, 61] on span "Edit Purchase" at bounding box center [764, 59] width 46 height 9
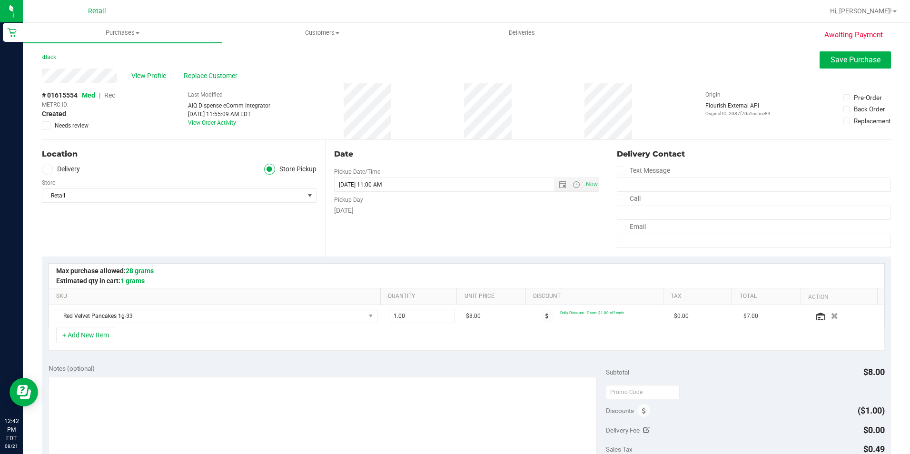
click at [106, 94] on span "Rec" at bounding box center [109, 95] width 11 height 8
click at [842, 65] on button "Save Purchase" at bounding box center [855, 59] width 71 height 17
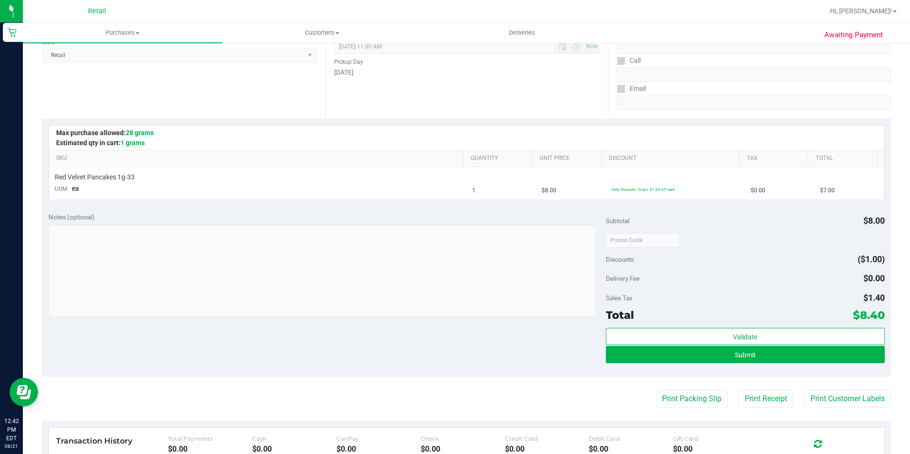
scroll to position [143, 0]
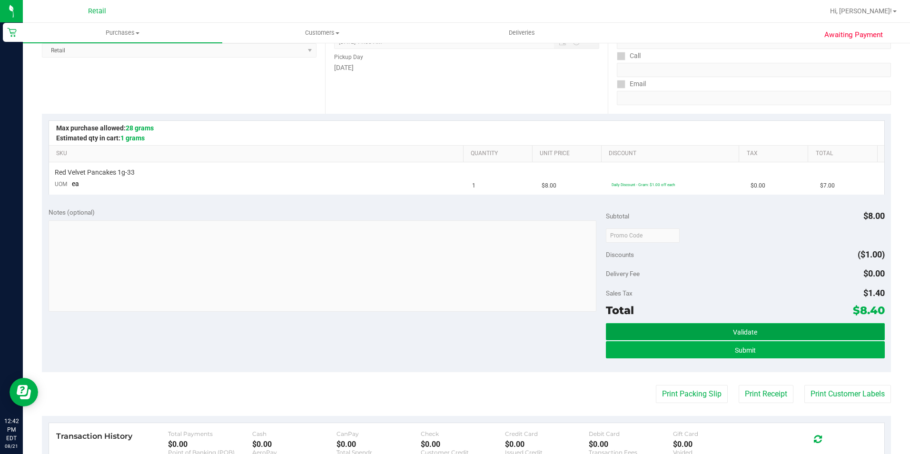
click at [741, 339] on button "Validate" at bounding box center [745, 331] width 279 height 17
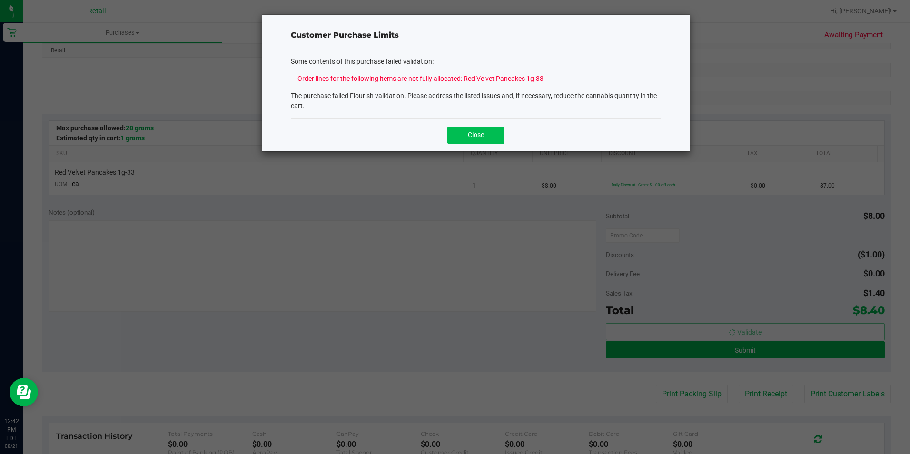
click at [489, 140] on button "Close" at bounding box center [475, 135] width 57 height 17
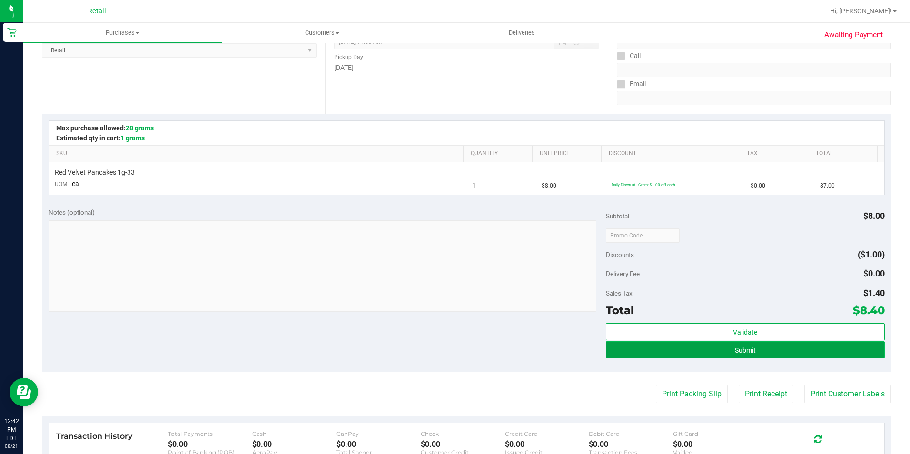
click at [755, 342] on button "Submit" at bounding box center [745, 349] width 279 height 17
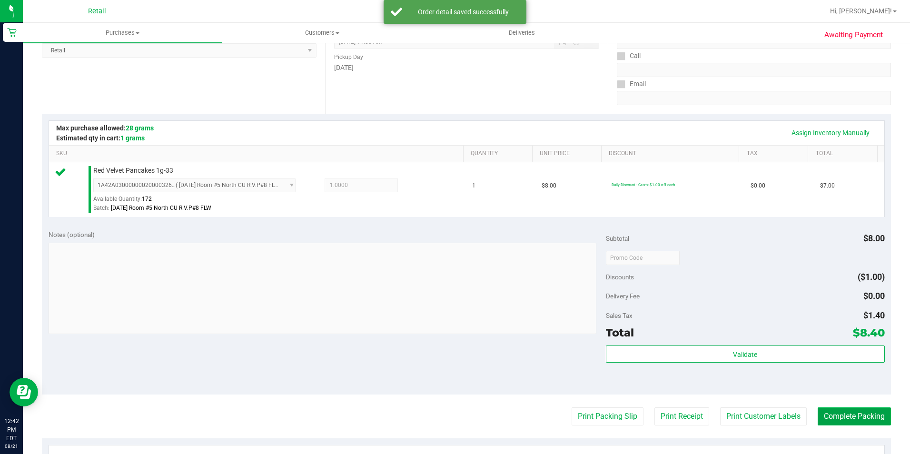
click at [865, 416] on button "Complete Packing" at bounding box center [854, 416] width 73 height 18
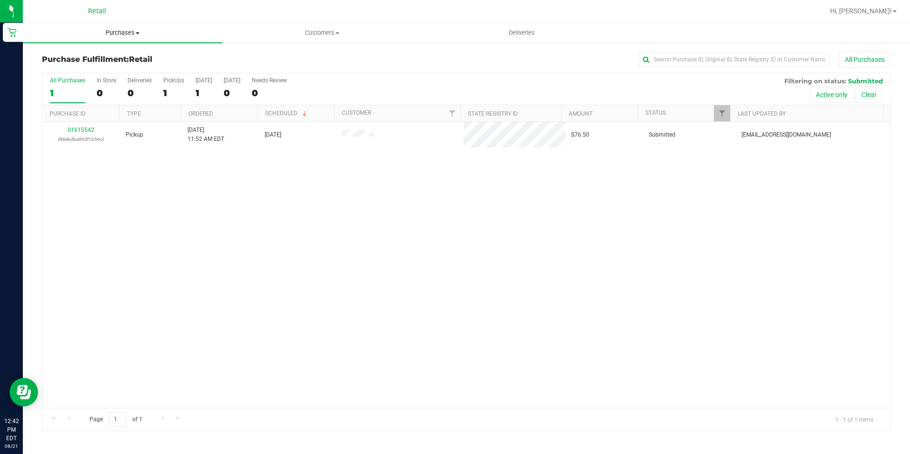
click at [104, 38] on uib-tab-heading "Purchases Summary of purchases Fulfillment All purchases" at bounding box center [122, 33] width 199 height 20
click at [103, 54] on span "Summary of purchases" at bounding box center [72, 57] width 98 height 8
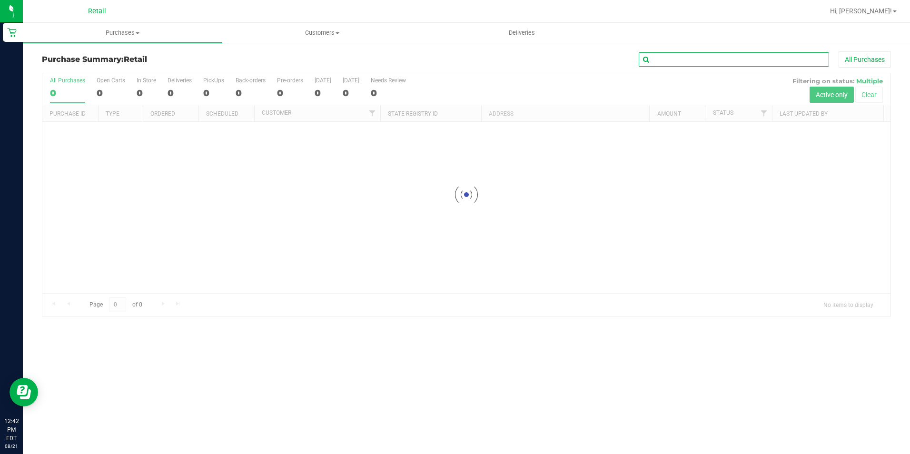
click at [741, 60] on input "text" at bounding box center [734, 59] width 190 height 14
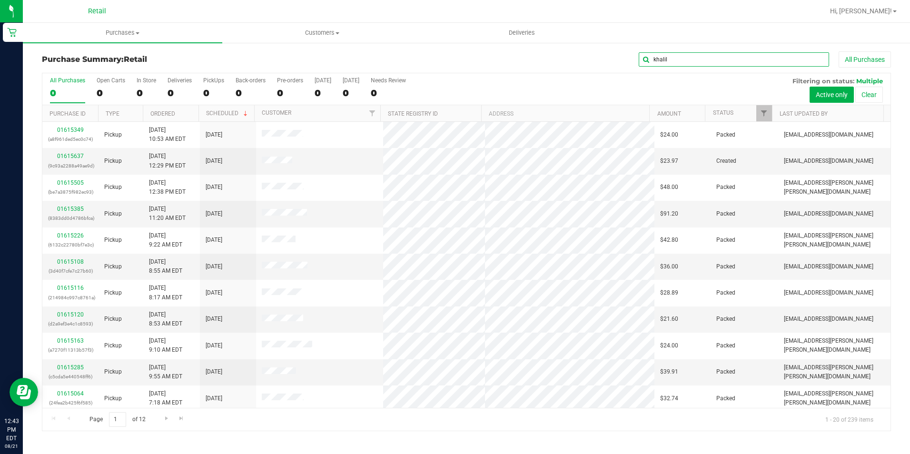
type input "khalil"
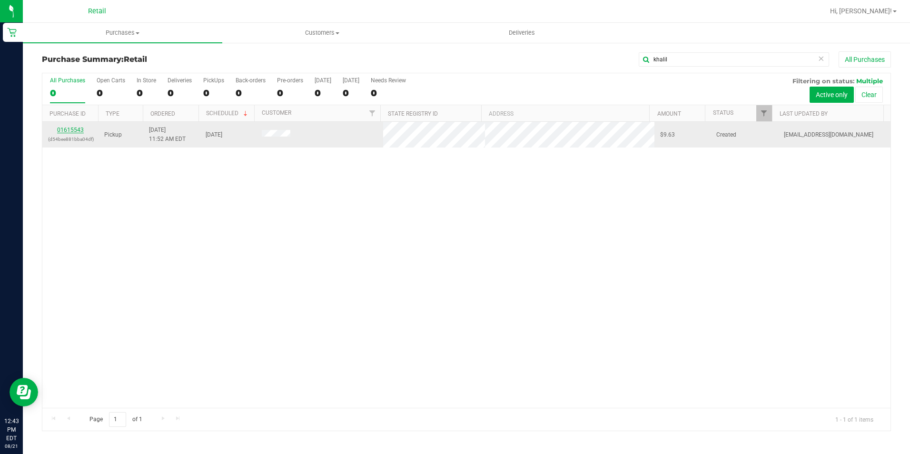
click at [71, 130] on link "01615543" at bounding box center [70, 130] width 27 height 7
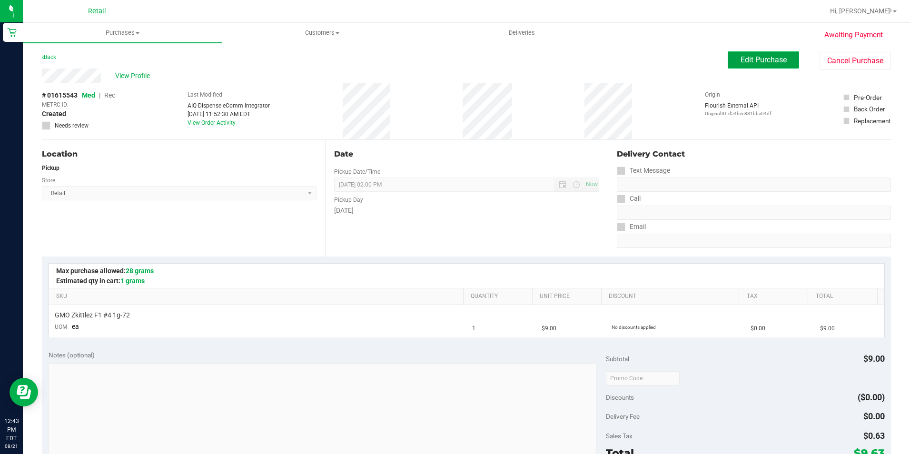
click at [766, 56] on span "Edit Purchase" at bounding box center [764, 59] width 46 height 9
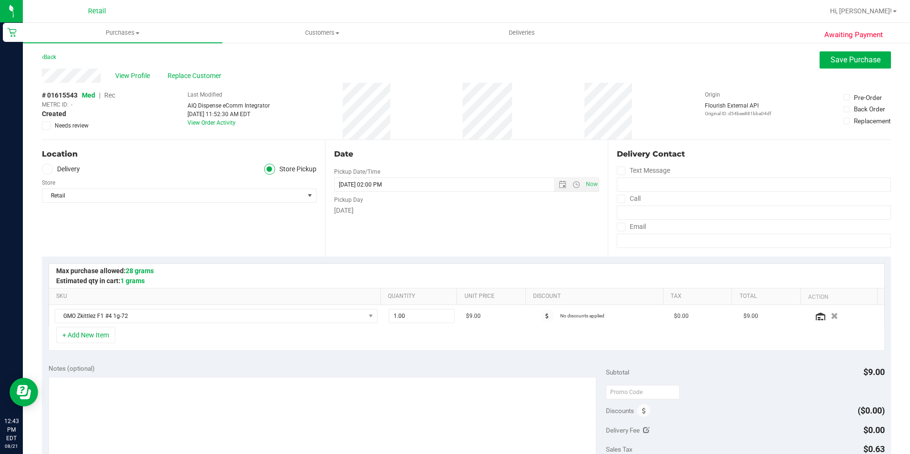
click at [111, 96] on span "Rec" at bounding box center [109, 95] width 11 height 8
click at [833, 58] on span "Save Purchase" at bounding box center [856, 59] width 50 height 9
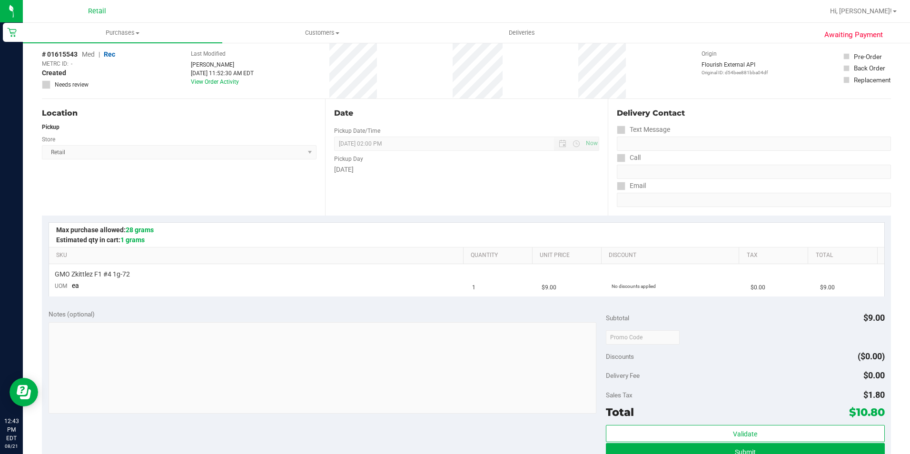
scroll to position [95, 0]
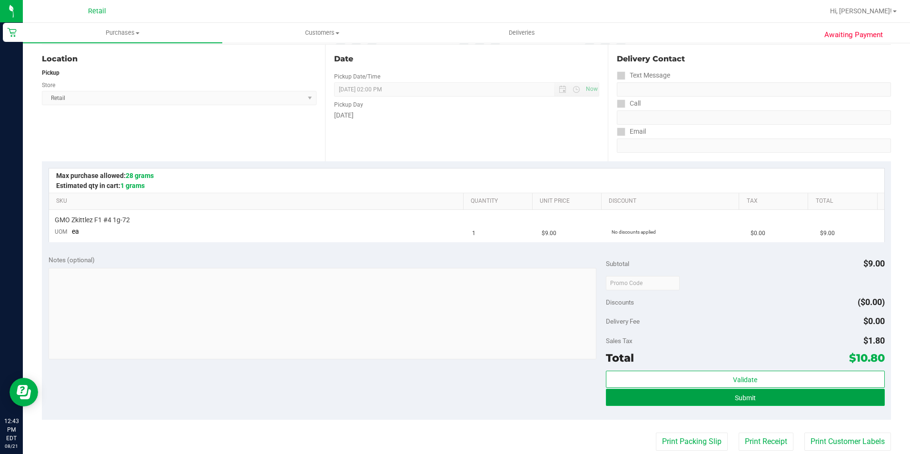
click at [828, 394] on button "Submit" at bounding box center [745, 397] width 279 height 17
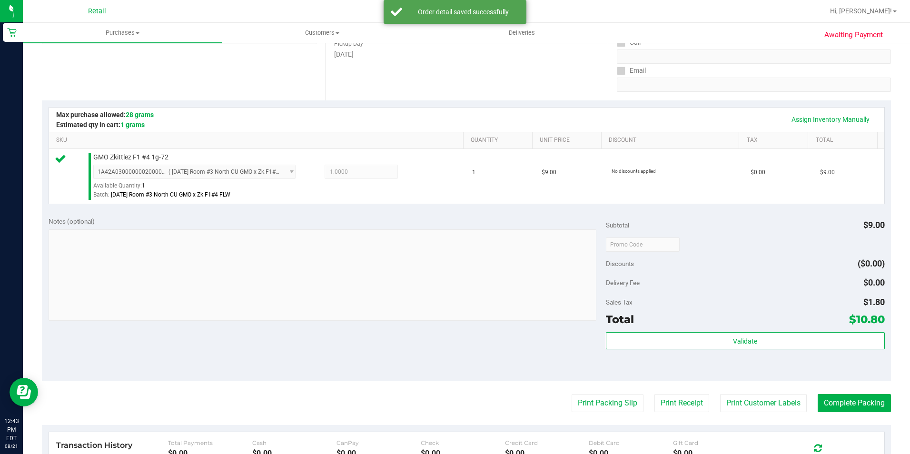
scroll to position [238, 0]
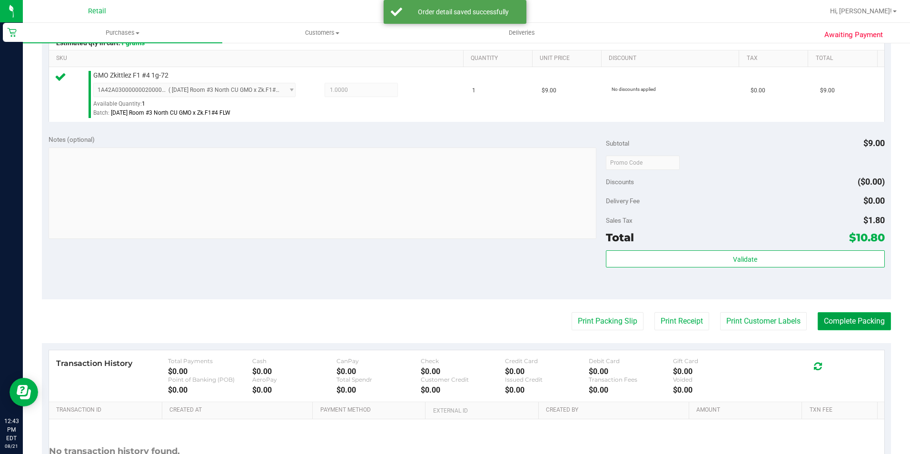
click at [860, 318] on button "Complete Packing" at bounding box center [854, 321] width 73 height 18
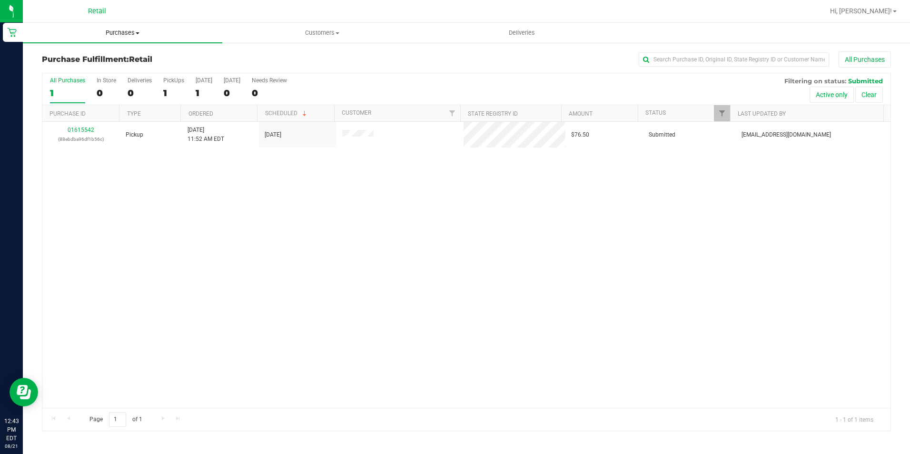
click at [123, 31] on span "Purchases" at bounding box center [122, 33] width 199 height 9
click at [109, 62] on li "Summary of purchases" at bounding box center [122, 57] width 199 height 11
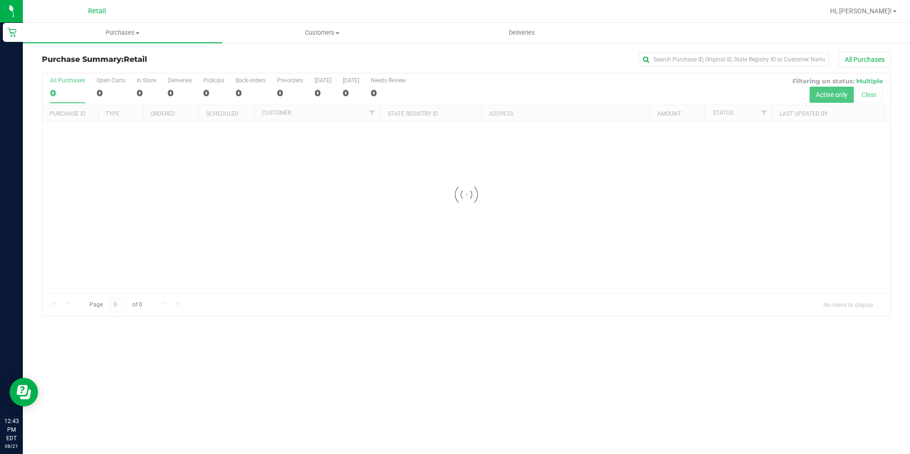
click at [692, 67] on div "All Purchases" at bounding box center [608, 59] width 566 height 16
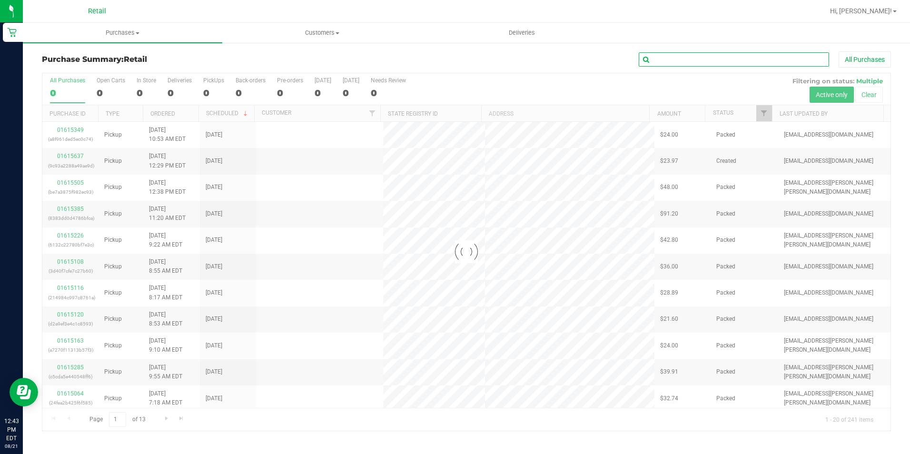
click at [692, 62] on input "text" at bounding box center [734, 59] width 190 height 14
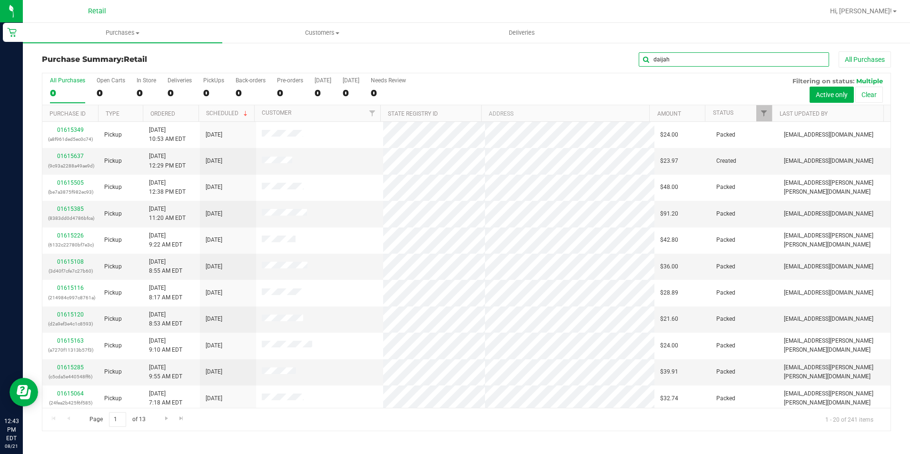
type input "daijah"
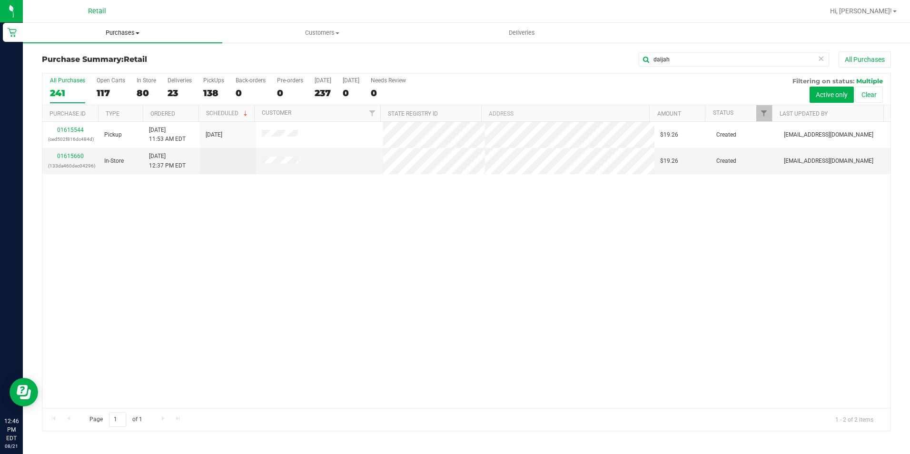
click at [119, 37] on span "Purchases" at bounding box center [122, 33] width 199 height 9
click at [112, 55] on span "Summary of purchases" at bounding box center [72, 57] width 98 height 8
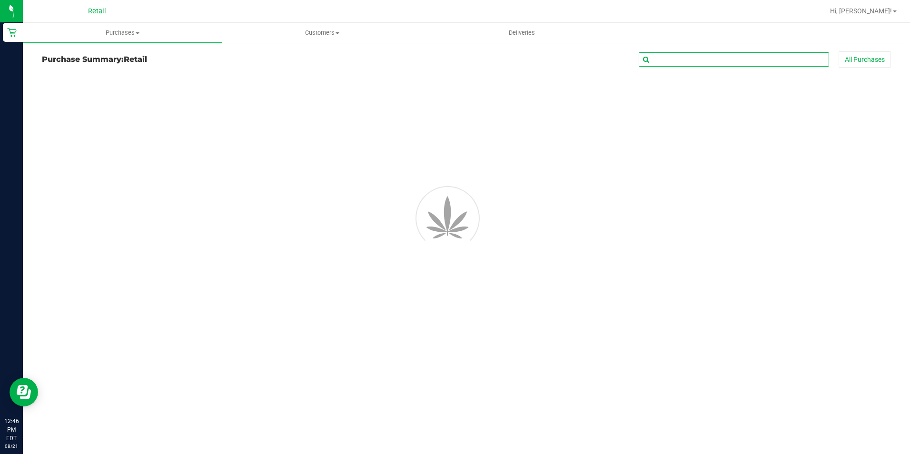
click at [725, 59] on input "text" at bounding box center [734, 59] width 190 height 14
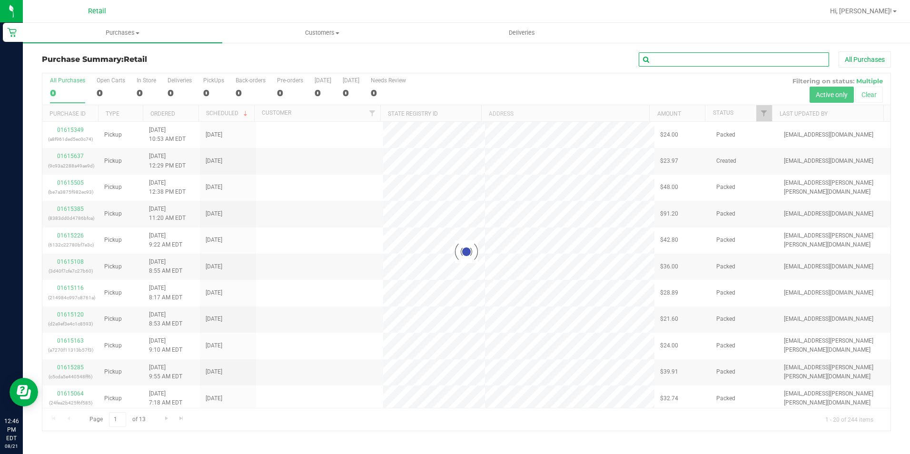
click at [725, 59] on input "text" at bounding box center [734, 59] width 190 height 14
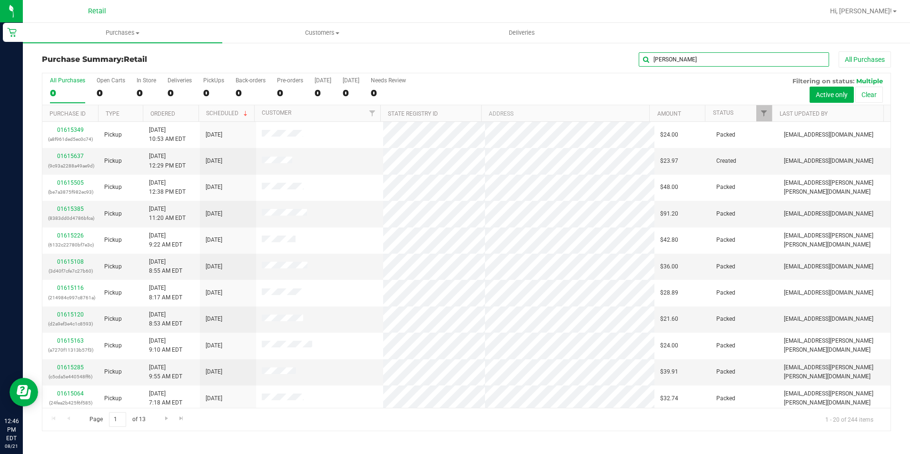
type input "[PERSON_NAME]"
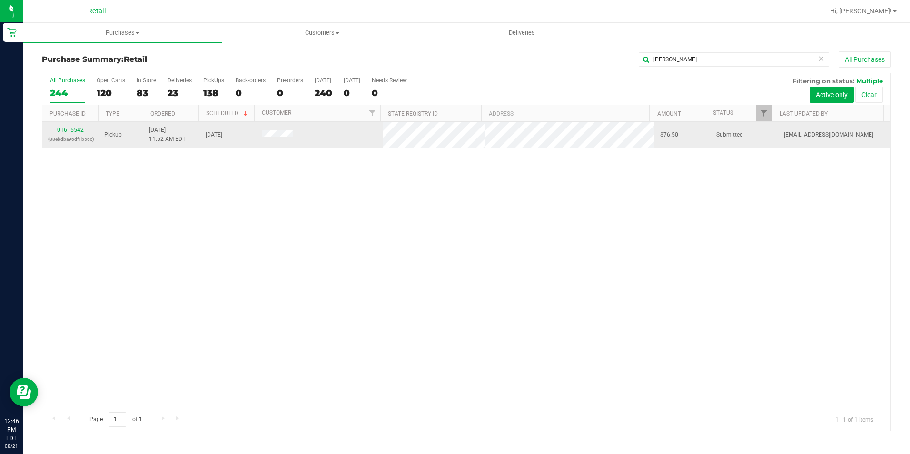
click at [74, 131] on link "01615542" at bounding box center [70, 130] width 27 height 7
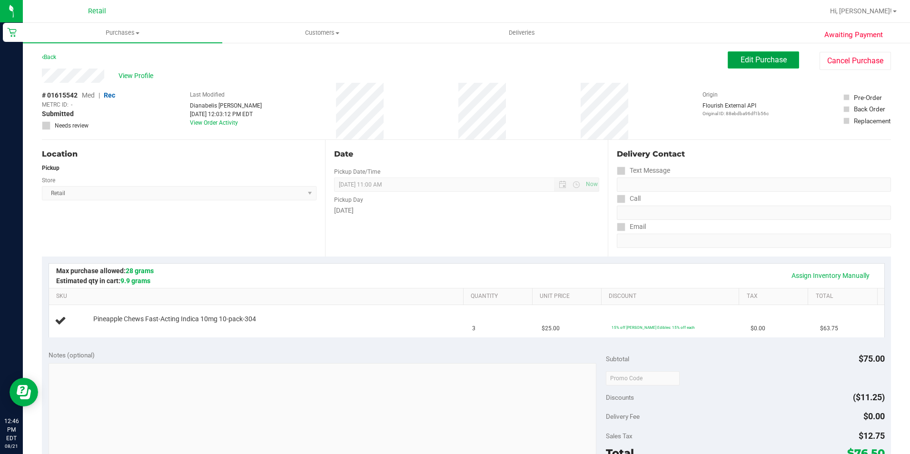
click at [742, 56] on span "Edit Purchase" at bounding box center [764, 59] width 46 height 9
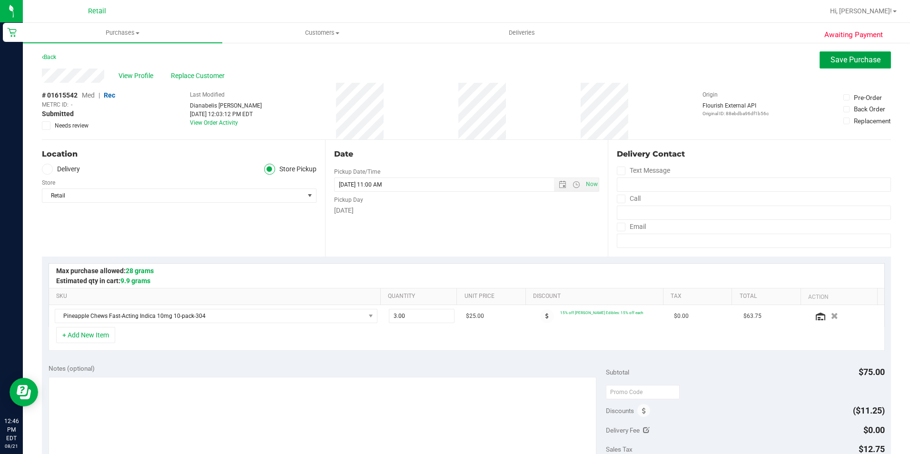
click at [831, 60] on span "Save Purchase" at bounding box center [856, 59] width 50 height 9
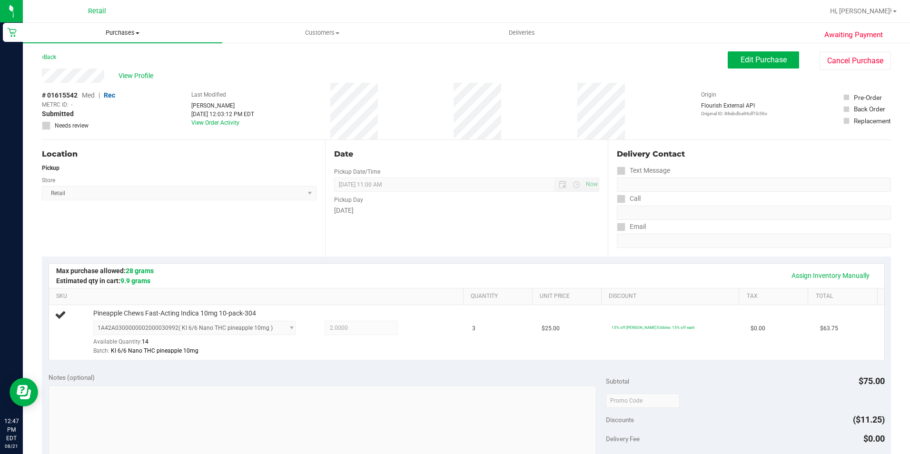
click at [132, 37] on span "Purchases" at bounding box center [122, 33] width 199 height 9
click at [102, 55] on span "Summary of purchases" at bounding box center [72, 57] width 98 height 8
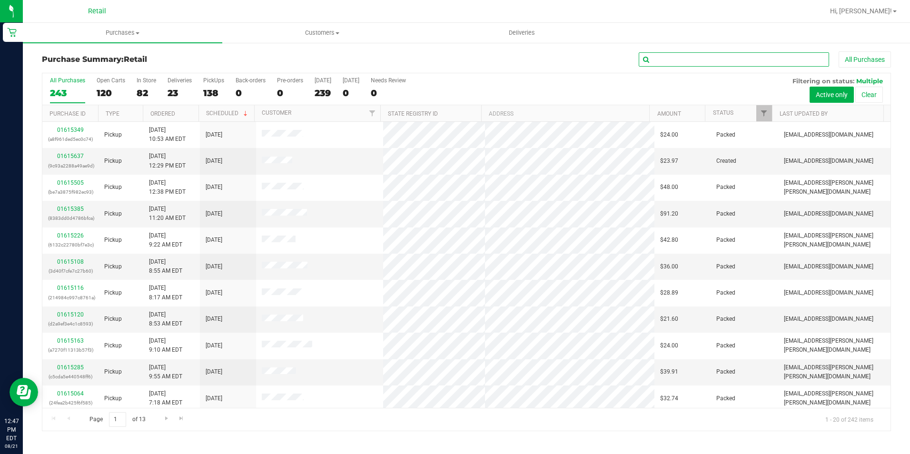
click at [738, 66] on input "text" at bounding box center [734, 59] width 190 height 14
type input "[PERSON_NAME]"
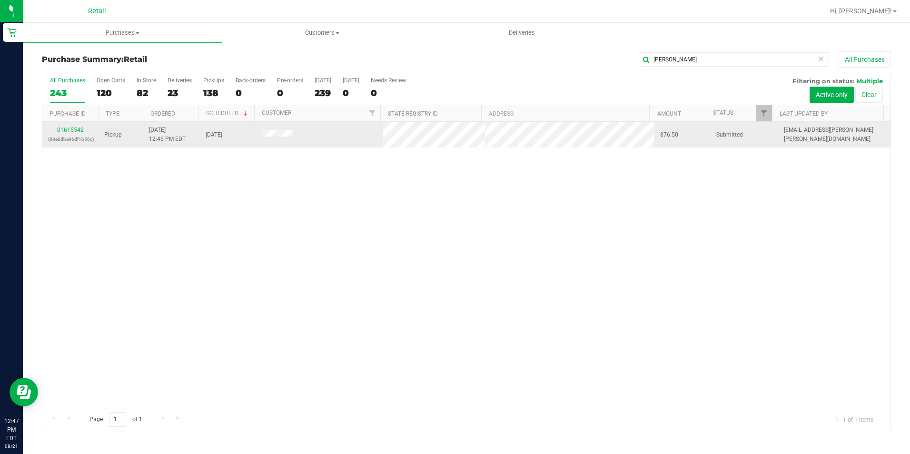
click at [68, 132] on link "01615542" at bounding box center [70, 130] width 27 height 7
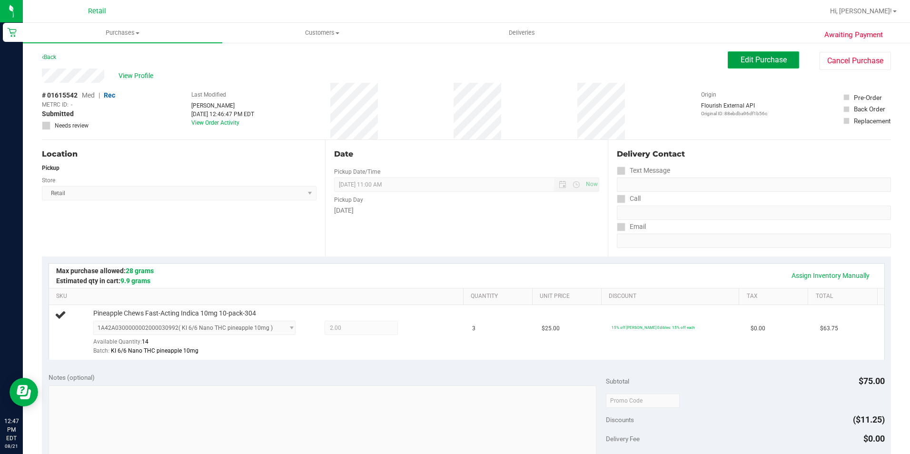
click at [762, 55] on span "Edit Purchase" at bounding box center [764, 59] width 46 height 9
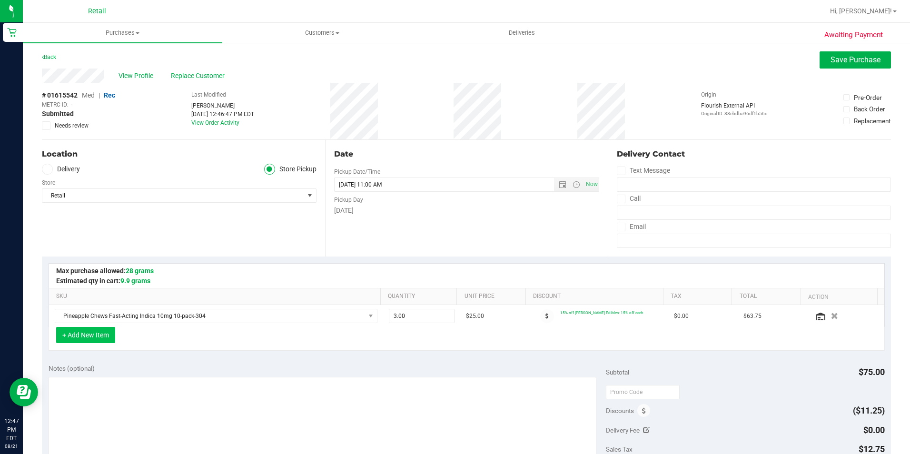
click at [82, 341] on button "+ Add New Item" at bounding box center [85, 335] width 59 height 16
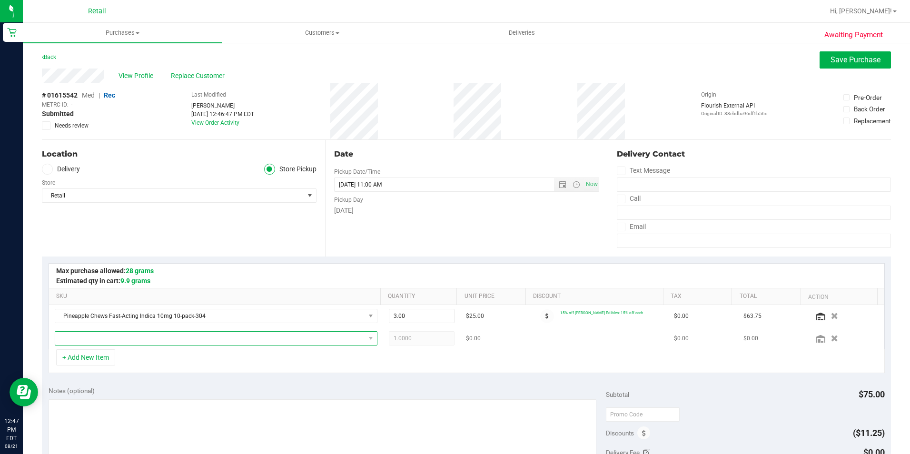
click at [281, 340] on span "NO DATA FOUND" at bounding box center [210, 338] width 310 height 13
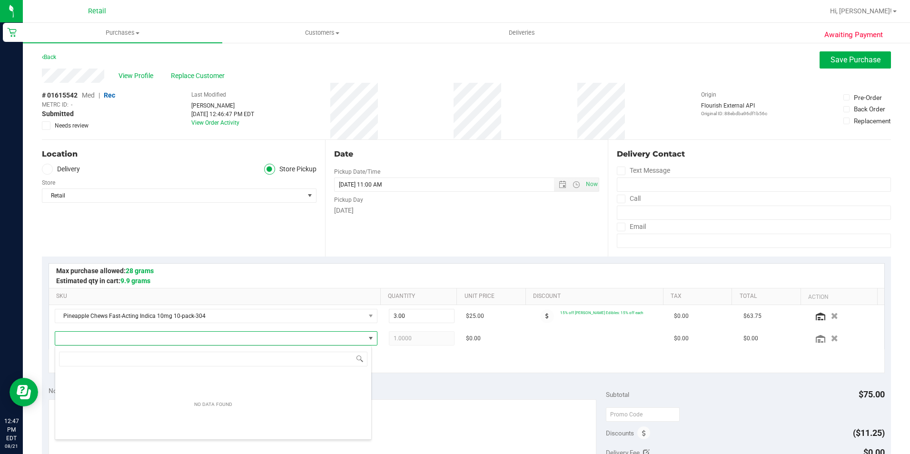
scroll to position [14, 314]
click at [167, 358] on input "1A42A0300000641000003041" at bounding box center [213, 359] width 308 height 15
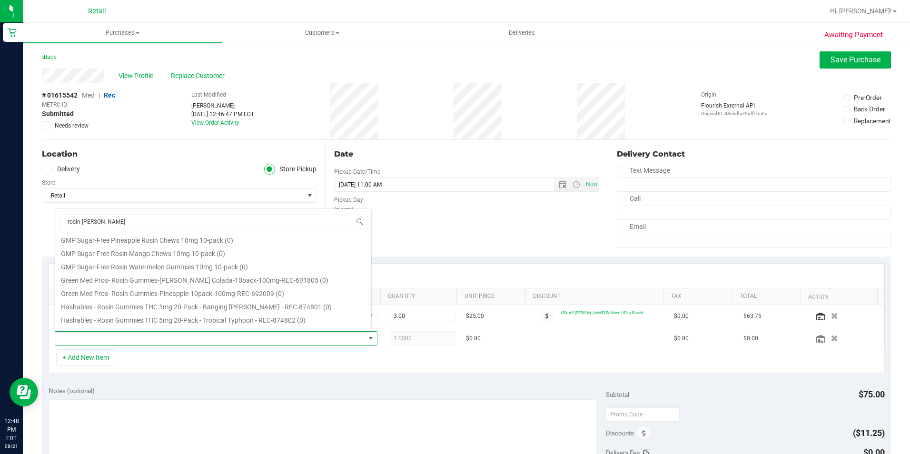
scroll to position [143, 0]
drag, startPoint x: 141, startPoint y: 227, endPoint x: 35, endPoint y: 227, distance: 106.2
click at [35, 227] on body "Retail 12:48 PM EDT [DATE] 08/21 Retail Hi, [GEOGRAPHIC_DATA]! Purchases Summar…" at bounding box center [455, 227] width 910 height 454
type input "w"
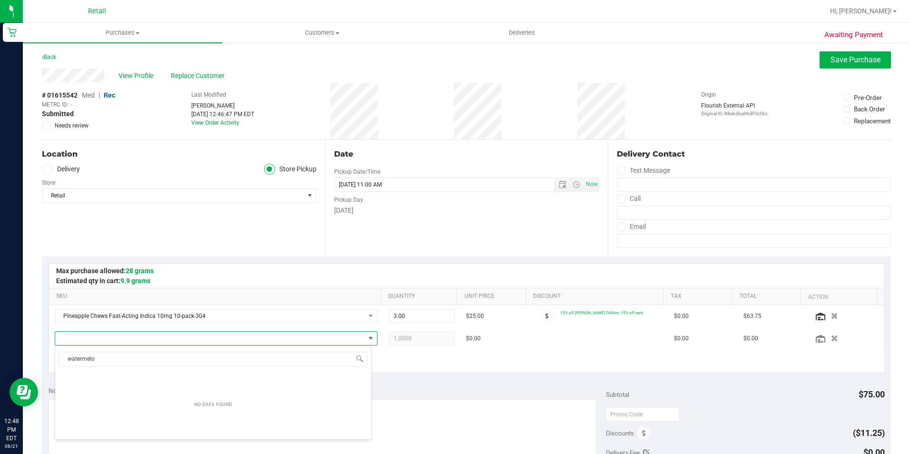
scroll to position [0, 0]
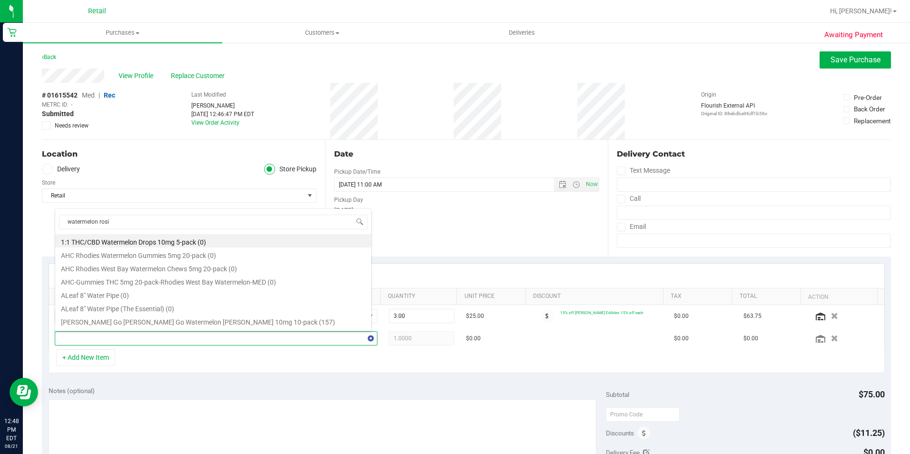
type input "watermelon rosin"
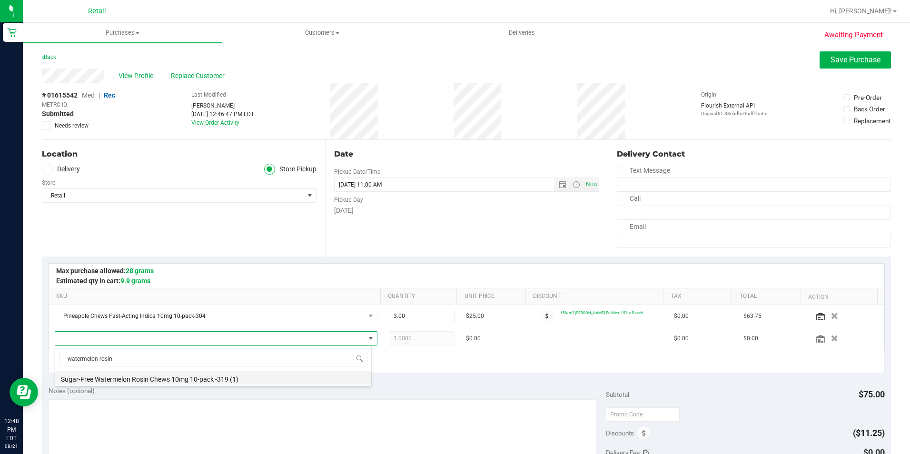
click at [160, 377] on li "Sugar-Free Watermelon Rosin Chews 10mg 10-pack -319 (1)" at bounding box center [213, 377] width 316 height 13
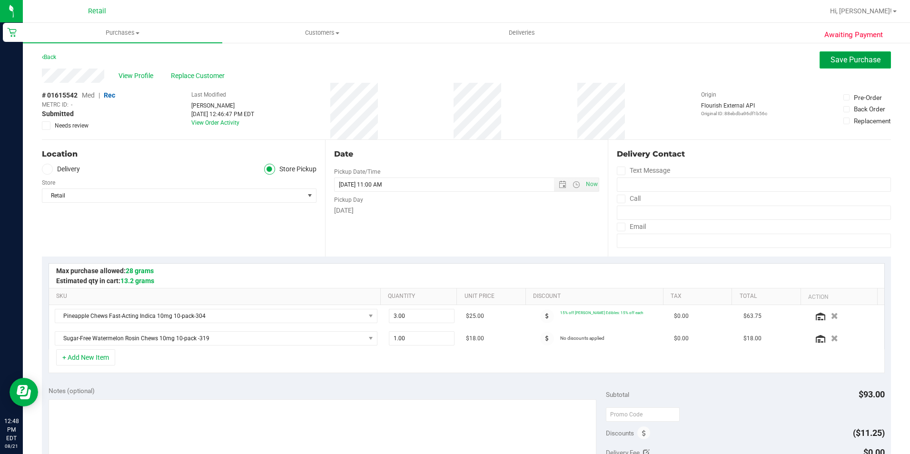
click at [853, 62] on span "Save Purchase" at bounding box center [856, 59] width 50 height 9
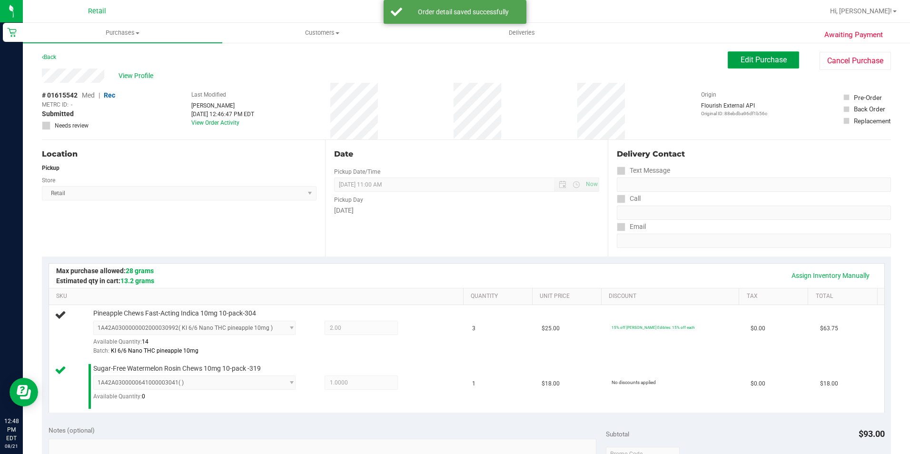
click at [743, 59] on span "Edit Purchase" at bounding box center [764, 59] width 46 height 9
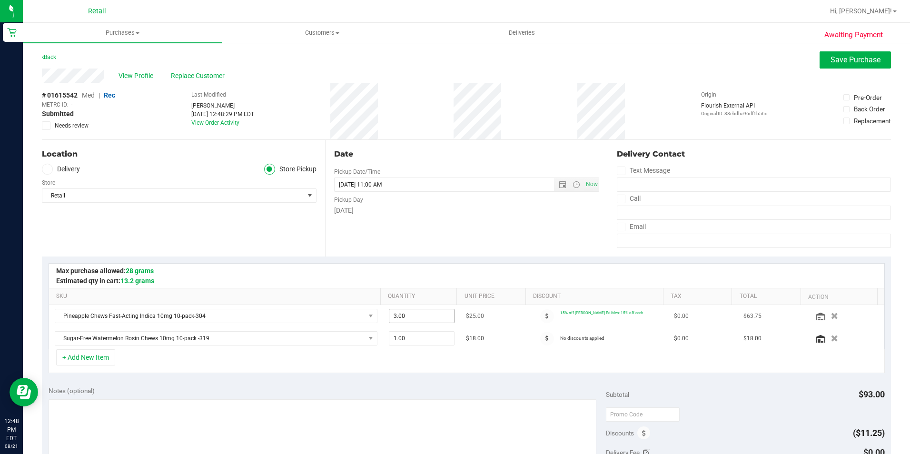
click at [435, 318] on span "3.00 3" at bounding box center [422, 316] width 66 height 14
click at [435, 318] on input "3" at bounding box center [421, 315] width 65 height 13
type input "2"
type input "2.00"
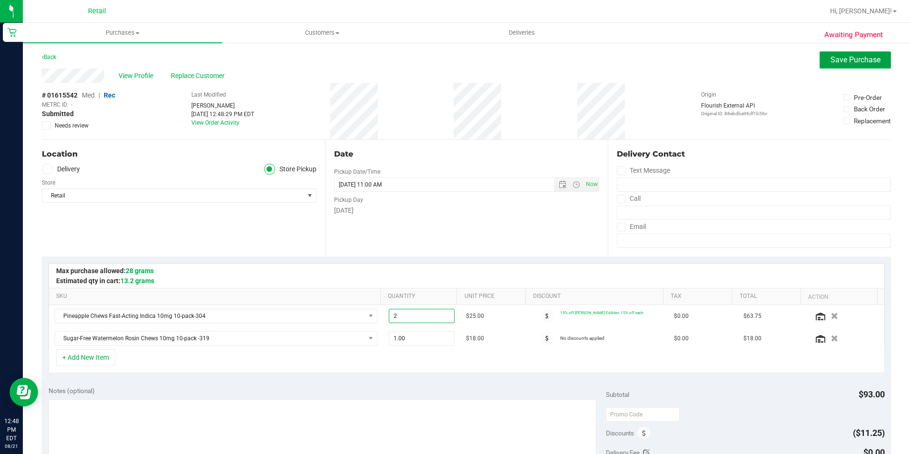
click at [839, 58] on span "Save Purchase" at bounding box center [856, 59] width 50 height 9
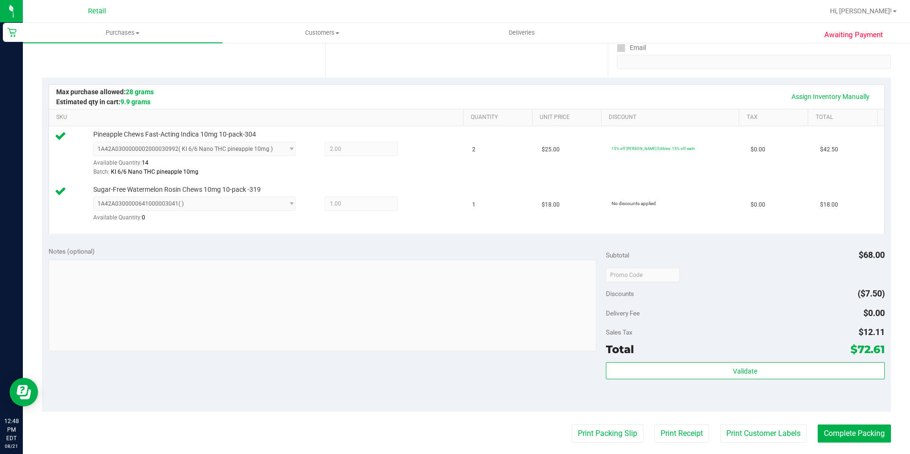
scroll to position [238, 0]
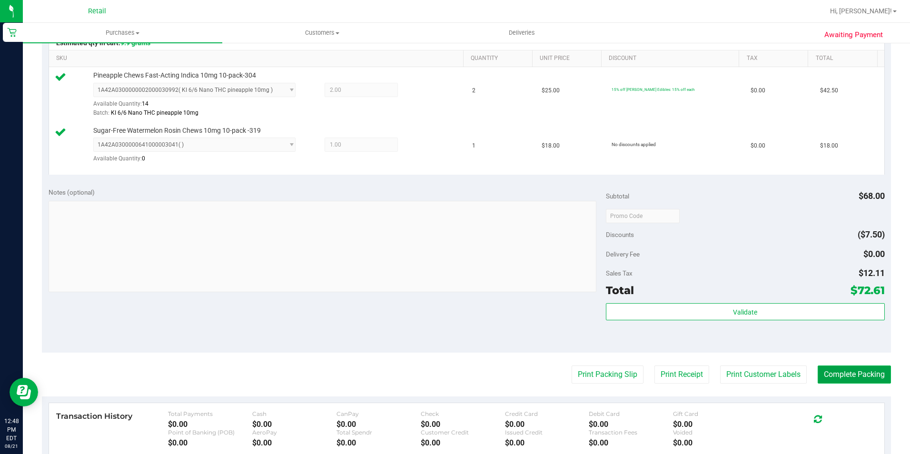
click at [838, 379] on button "Complete Packing" at bounding box center [854, 375] width 73 height 18
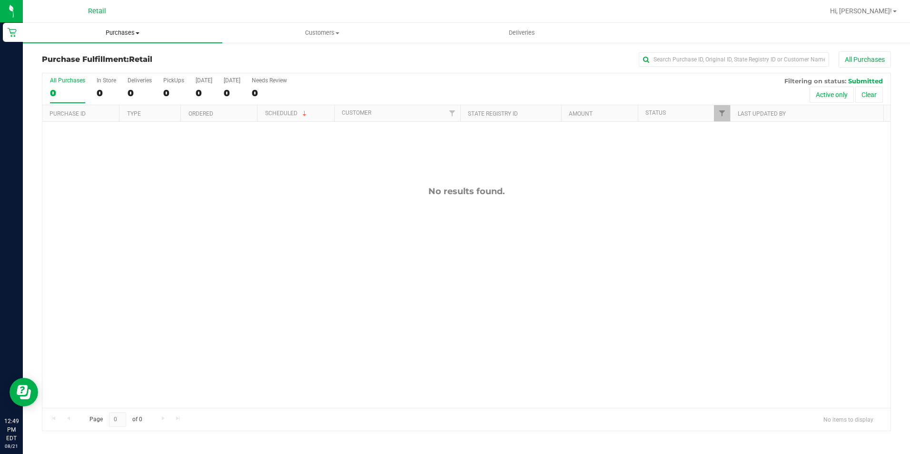
click at [138, 31] on span "Purchases" at bounding box center [122, 33] width 199 height 9
click at [103, 60] on span "Summary of purchases" at bounding box center [72, 57] width 98 height 8
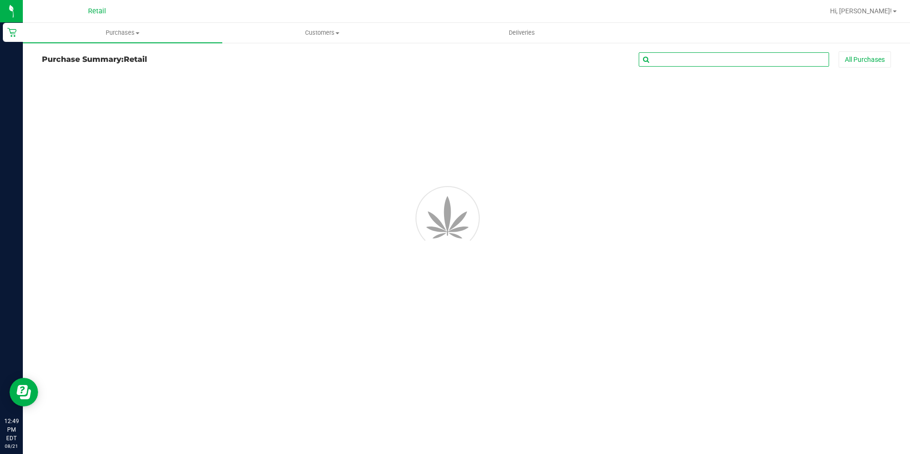
click at [694, 59] on input "text" at bounding box center [734, 59] width 190 height 14
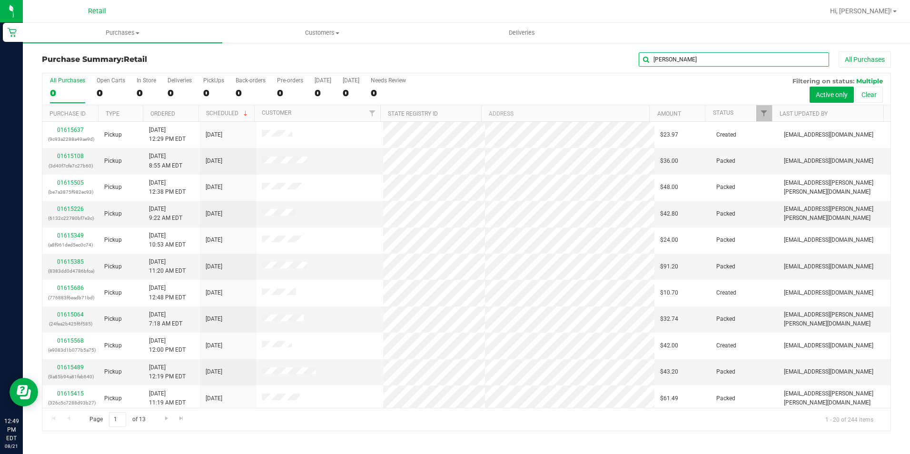
type input "[PERSON_NAME]"
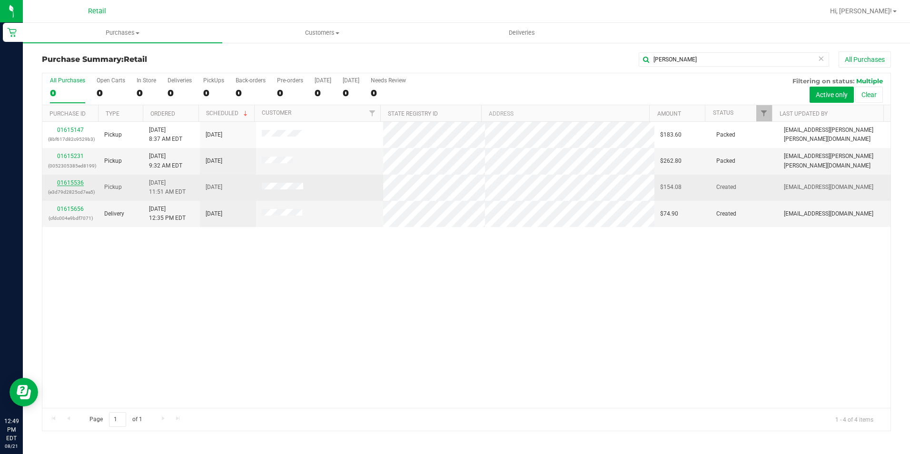
click at [67, 184] on link "01615536" at bounding box center [70, 182] width 27 height 7
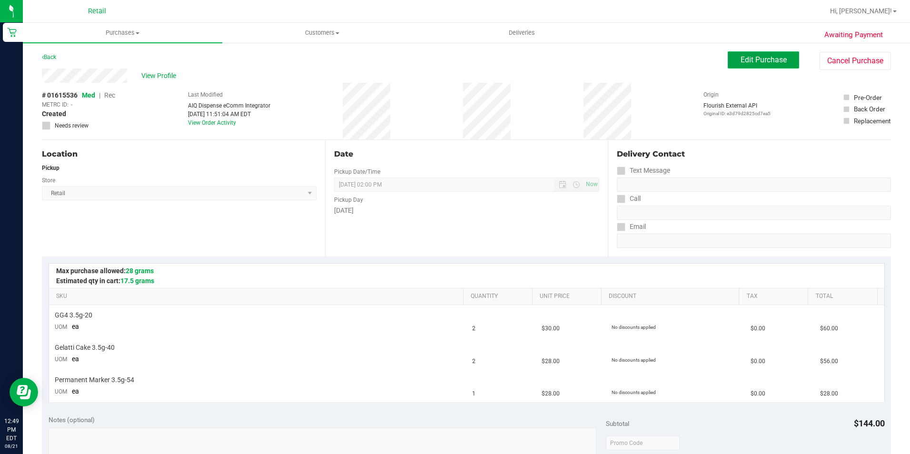
click at [728, 63] on button "Edit Purchase" at bounding box center [763, 59] width 71 height 17
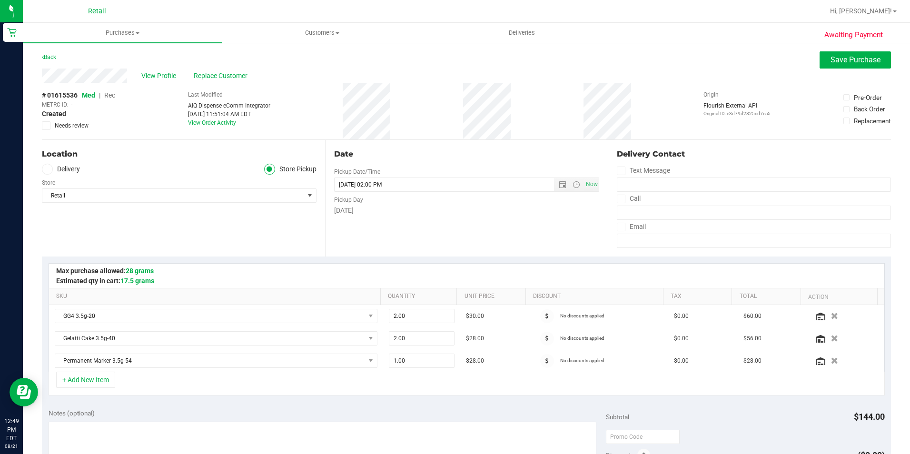
click at [107, 97] on span "Rec" at bounding box center [109, 95] width 11 height 8
click at [853, 63] on span "Save Purchase" at bounding box center [856, 59] width 50 height 9
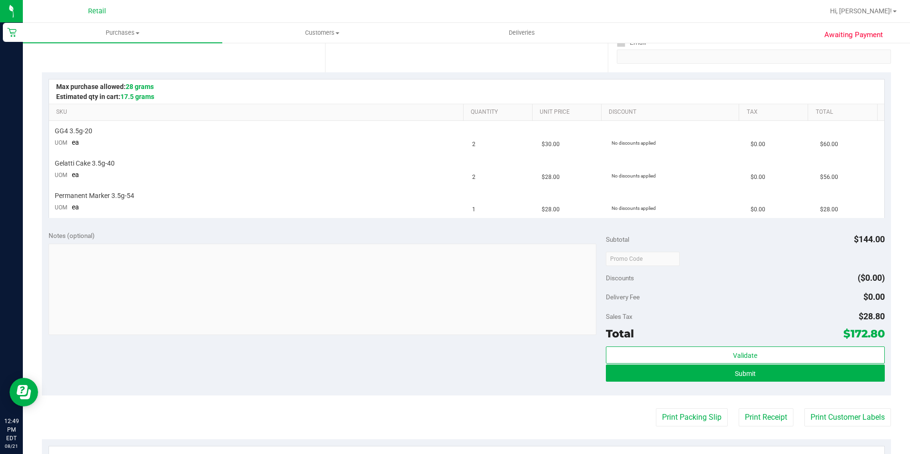
scroll to position [190, 0]
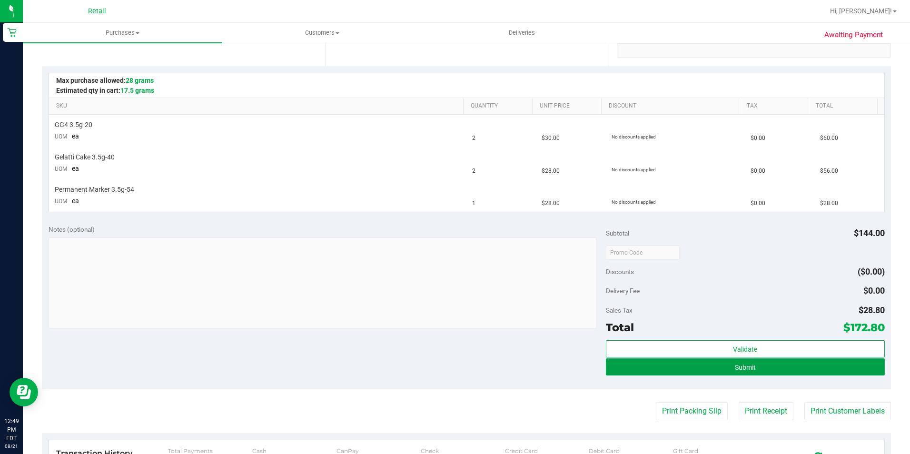
click at [805, 370] on button "Submit" at bounding box center [745, 366] width 279 height 17
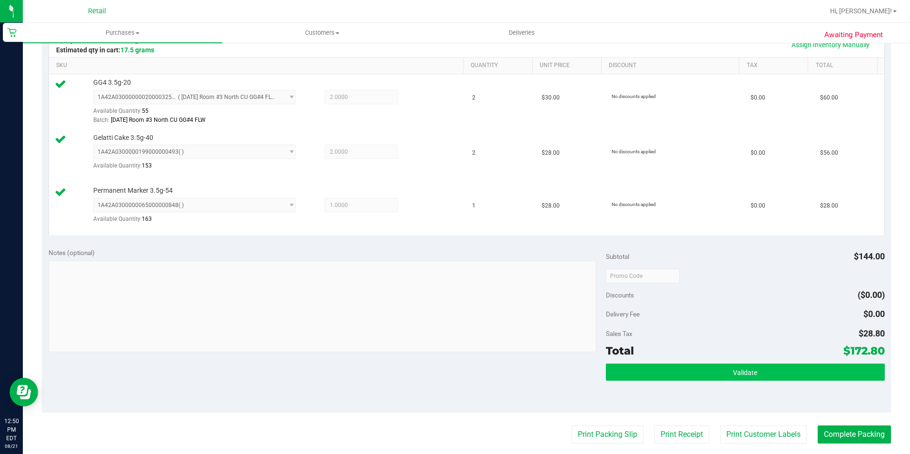
scroll to position [286, 0]
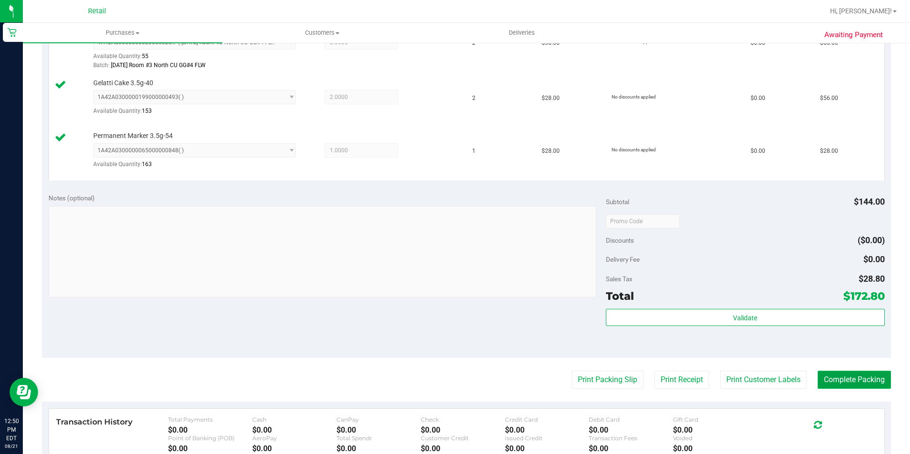
click at [840, 386] on button "Complete Packing" at bounding box center [854, 380] width 73 height 18
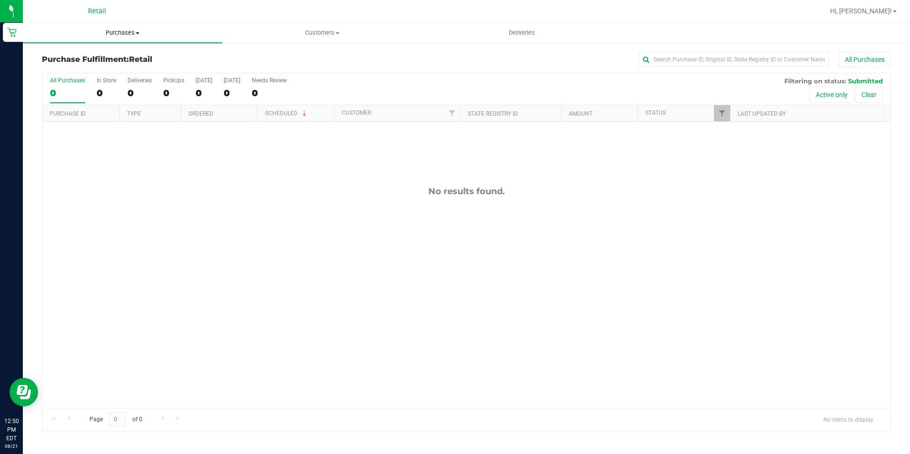
click at [128, 32] on span "Purchases" at bounding box center [122, 33] width 199 height 9
click at [119, 57] on span "Summary of purchases" at bounding box center [72, 57] width 98 height 8
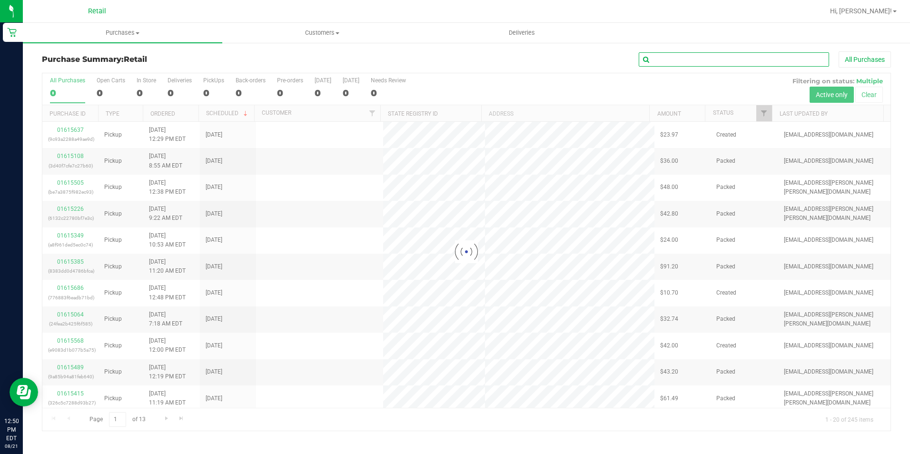
click at [703, 63] on input "text" at bounding box center [734, 59] width 190 height 14
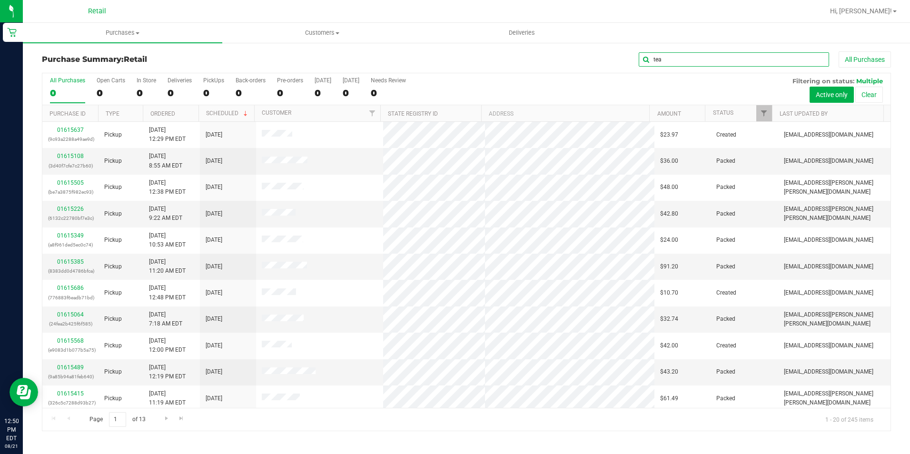
type input "tea"
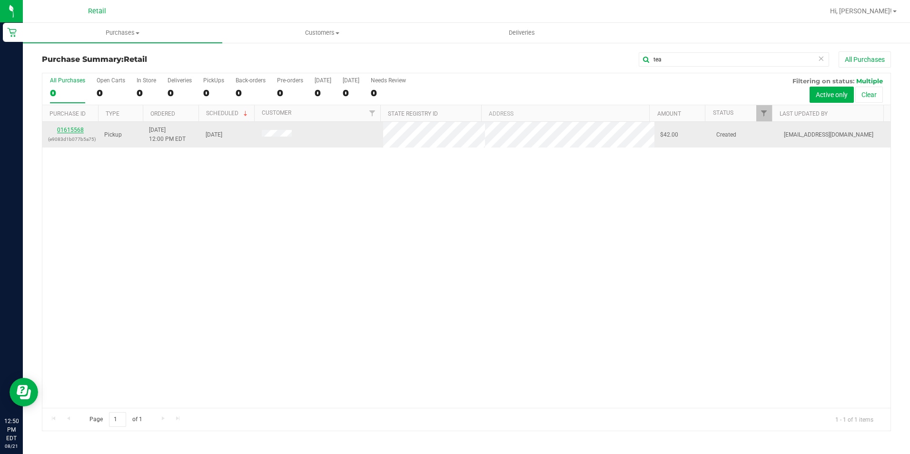
click at [72, 133] on link "01615568" at bounding box center [70, 130] width 27 height 7
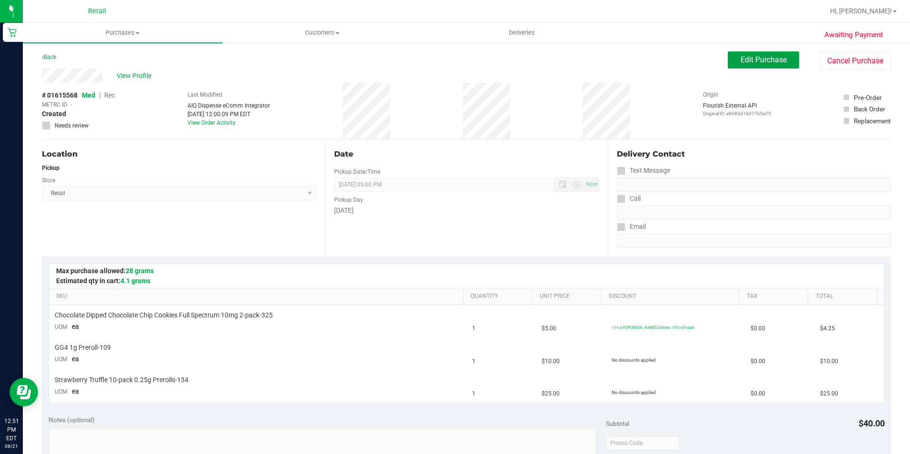
click at [758, 61] on span "Edit Purchase" at bounding box center [764, 59] width 46 height 9
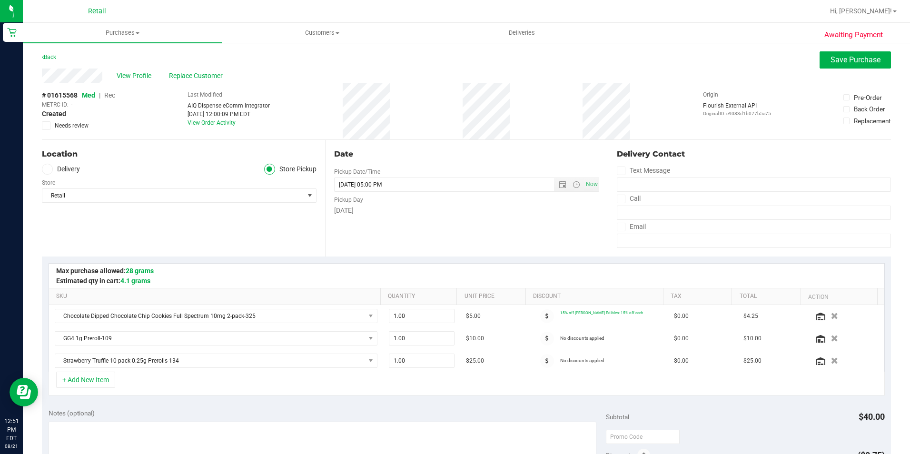
click at [110, 97] on span "Rec" at bounding box center [109, 95] width 11 height 8
click at [840, 64] on button "Save Purchase" at bounding box center [855, 59] width 71 height 17
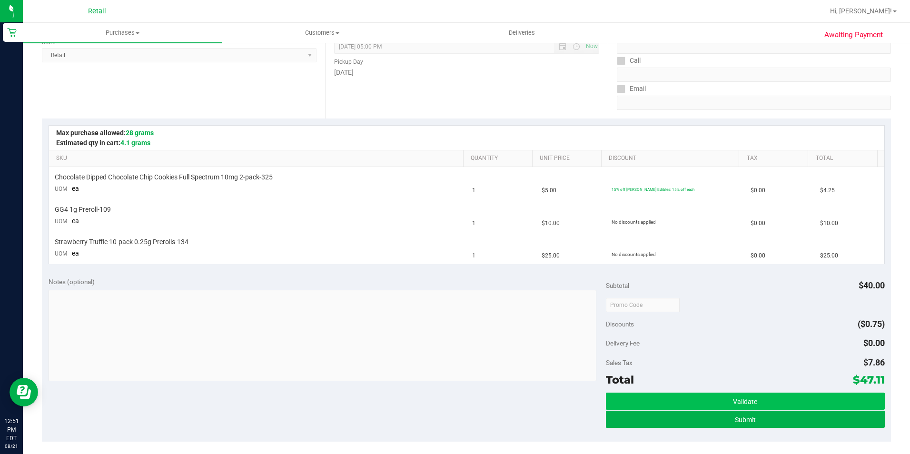
scroll to position [143, 0]
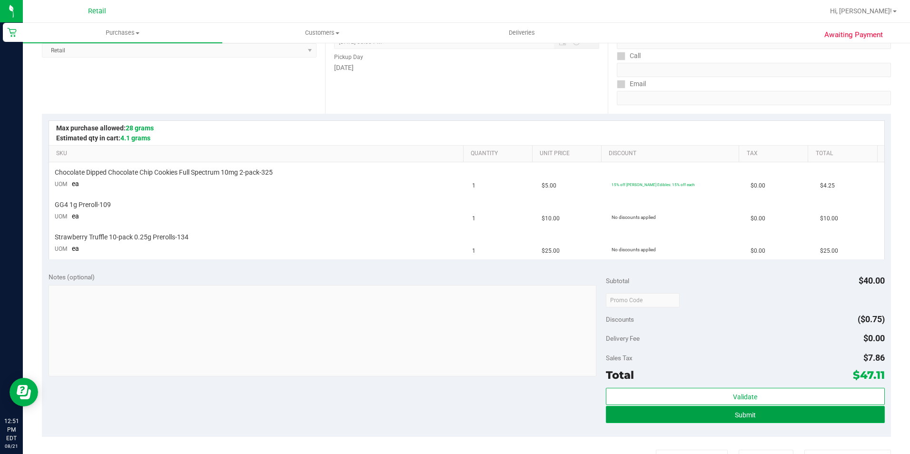
click at [751, 416] on button "Submit" at bounding box center [745, 414] width 279 height 17
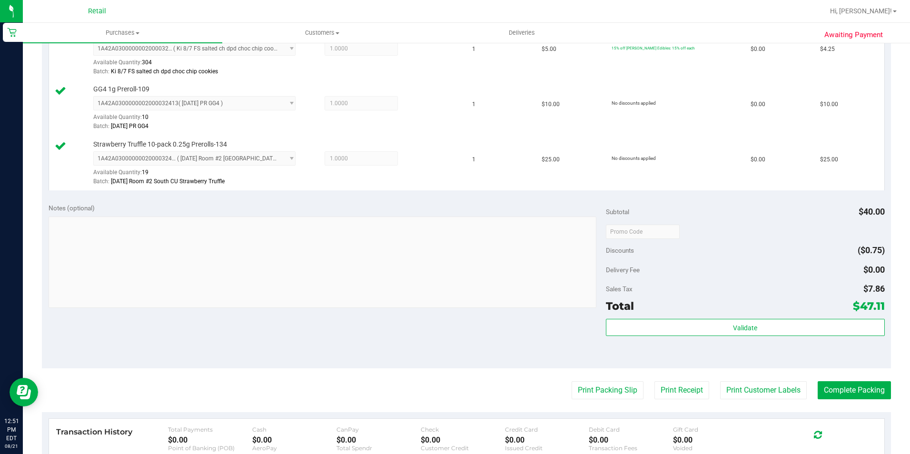
scroll to position [286, 0]
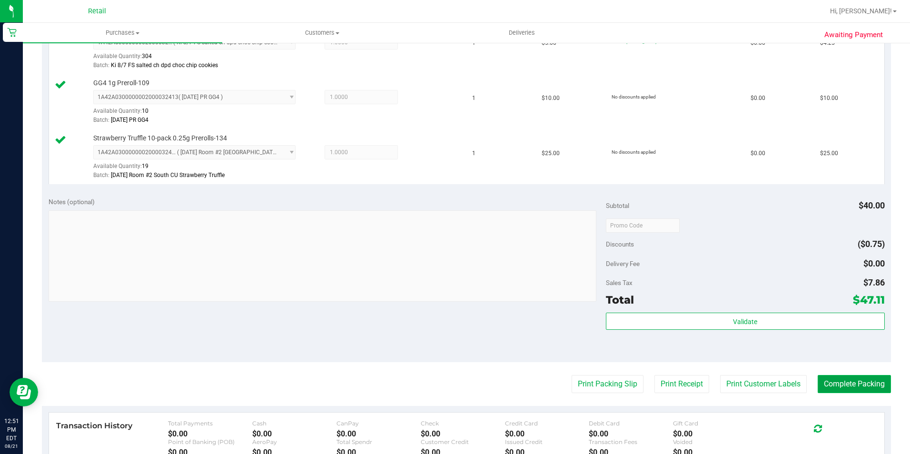
click at [858, 388] on button "Complete Packing" at bounding box center [854, 384] width 73 height 18
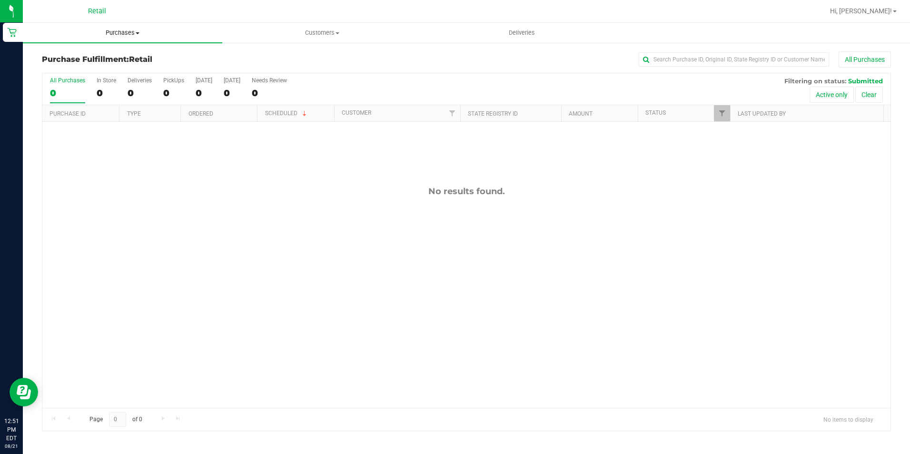
click at [128, 27] on uib-tab-heading "Purchases Summary of purchases Fulfillment All purchases" at bounding box center [122, 33] width 199 height 20
click at [117, 50] on ul "Summary of purchases Fulfillment All purchases" at bounding box center [122, 68] width 199 height 51
click at [123, 33] on span "Purchases" at bounding box center [122, 33] width 199 height 9
click at [110, 58] on span "Summary of purchases" at bounding box center [72, 57] width 98 height 8
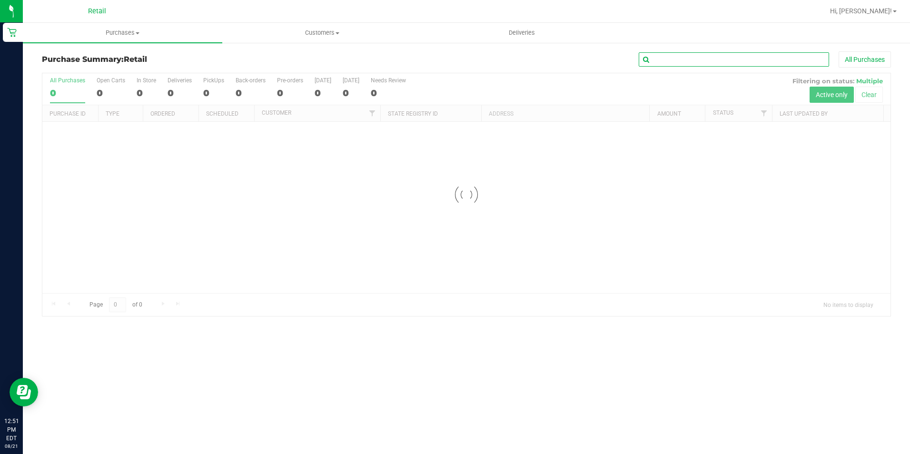
click at [743, 57] on input "text" at bounding box center [734, 59] width 190 height 14
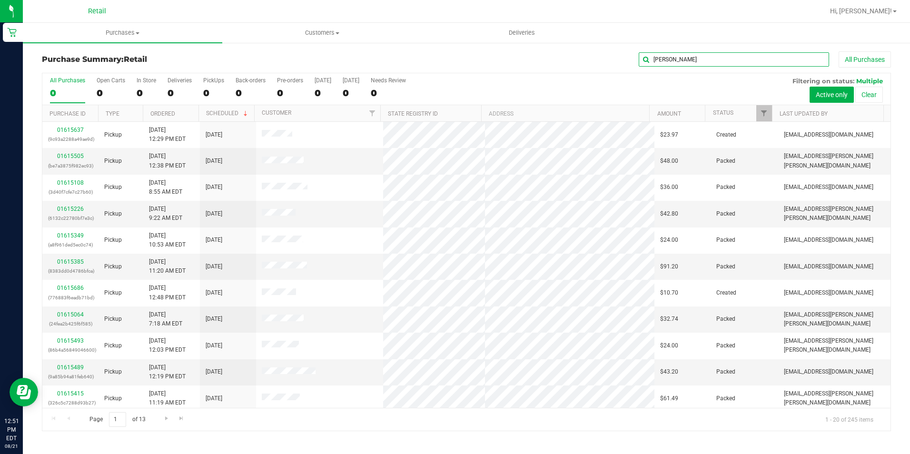
type input "[PERSON_NAME]"
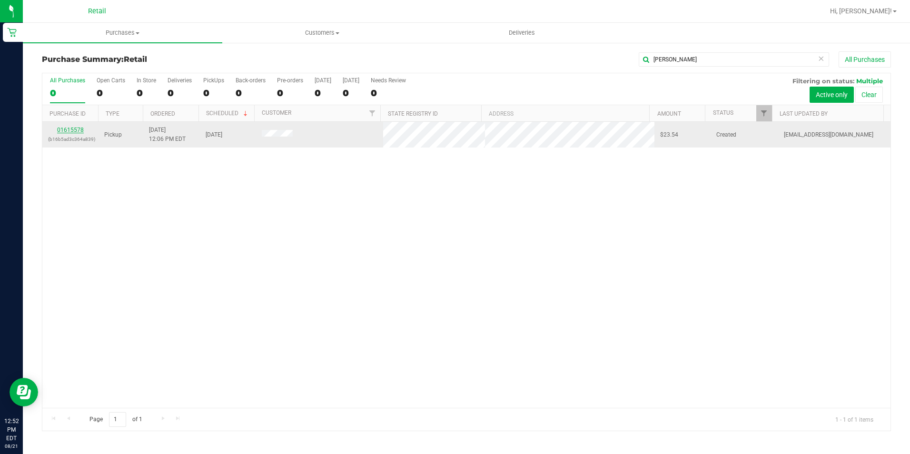
click at [82, 129] on link "01615578" at bounding box center [70, 130] width 27 height 7
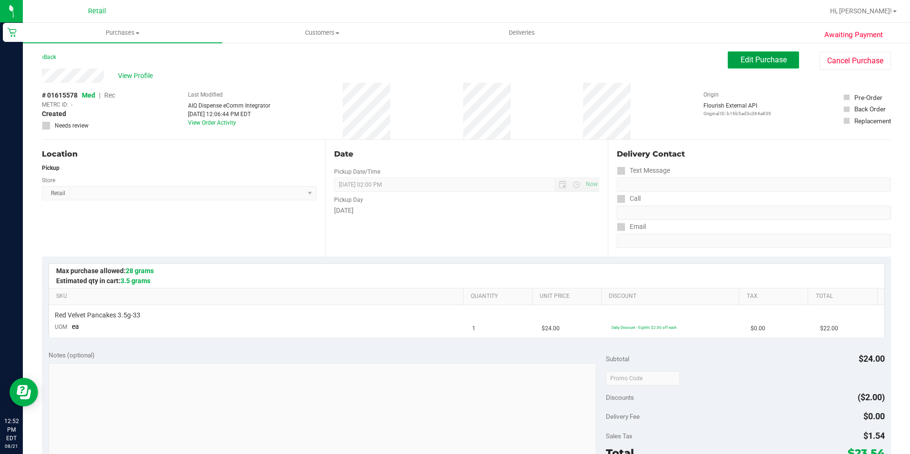
click at [757, 63] on span "Edit Purchase" at bounding box center [764, 59] width 46 height 9
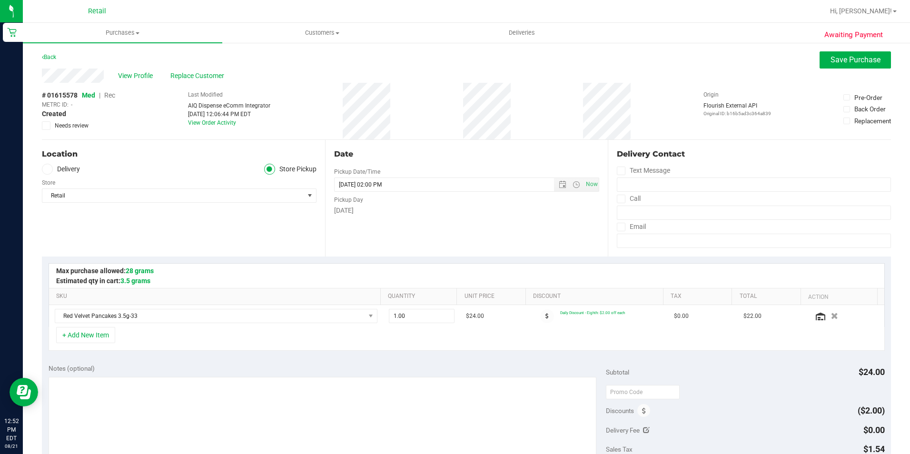
click at [110, 93] on span "Rec" at bounding box center [109, 95] width 11 height 8
click at [850, 65] on button "Save Purchase" at bounding box center [855, 59] width 71 height 17
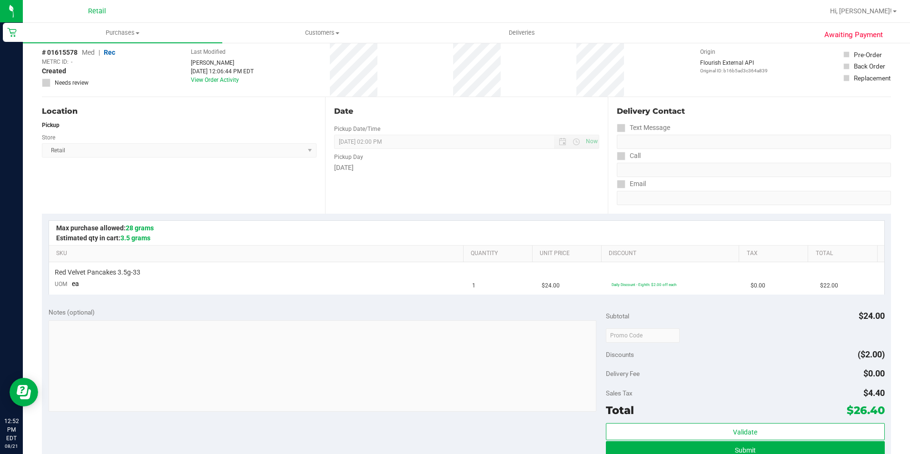
scroll to position [95, 0]
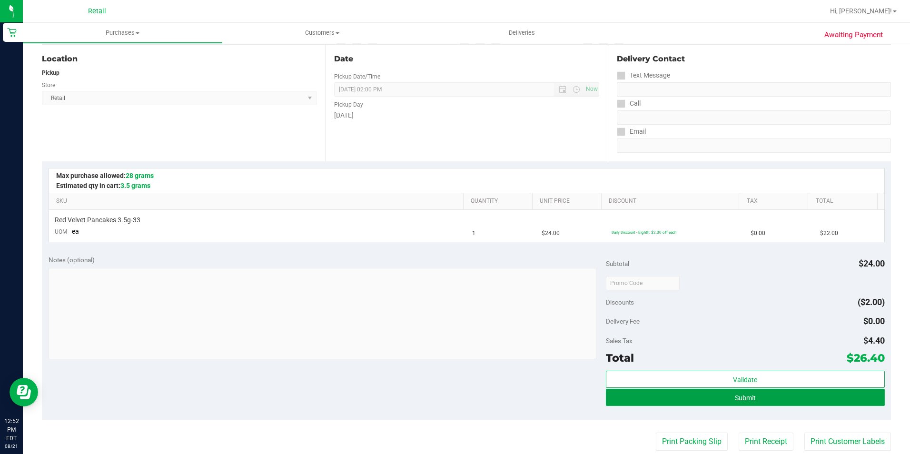
click at [787, 401] on button "Submit" at bounding box center [745, 397] width 279 height 17
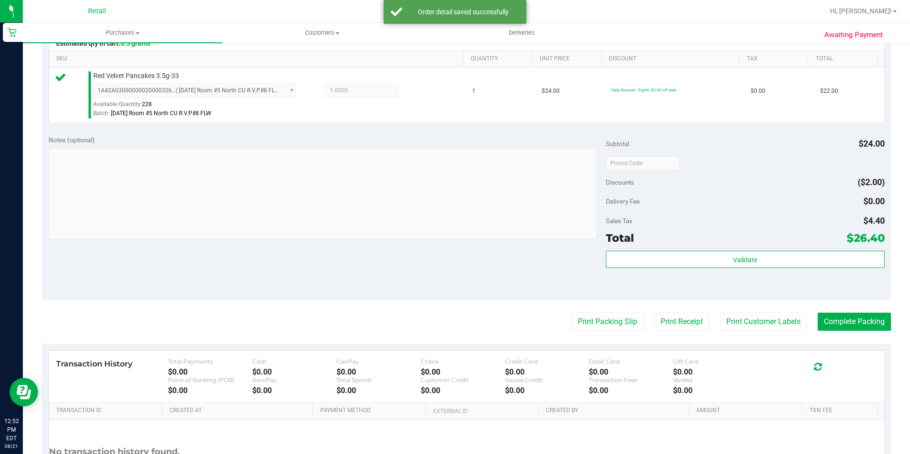
scroll to position [238, 0]
click at [818, 327] on button "Complete Packing" at bounding box center [854, 321] width 73 height 18
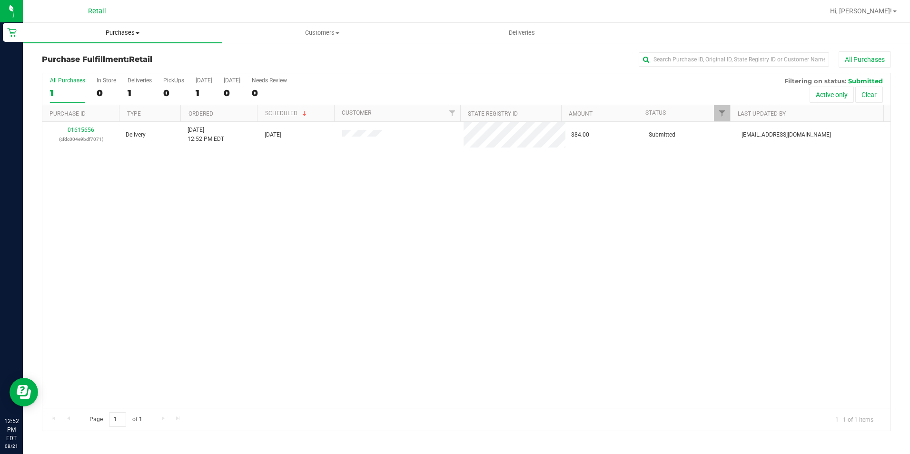
click at [115, 30] on span "Purchases" at bounding box center [122, 33] width 199 height 9
click at [102, 55] on span "Summary of purchases" at bounding box center [72, 57] width 98 height 8
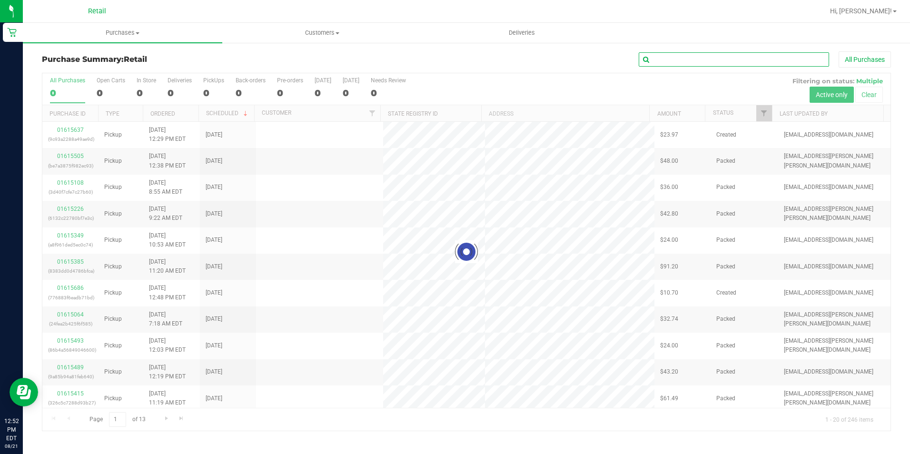
click at [675, 64] on input "text" at bounding box center [734, 59] width 190 height 14
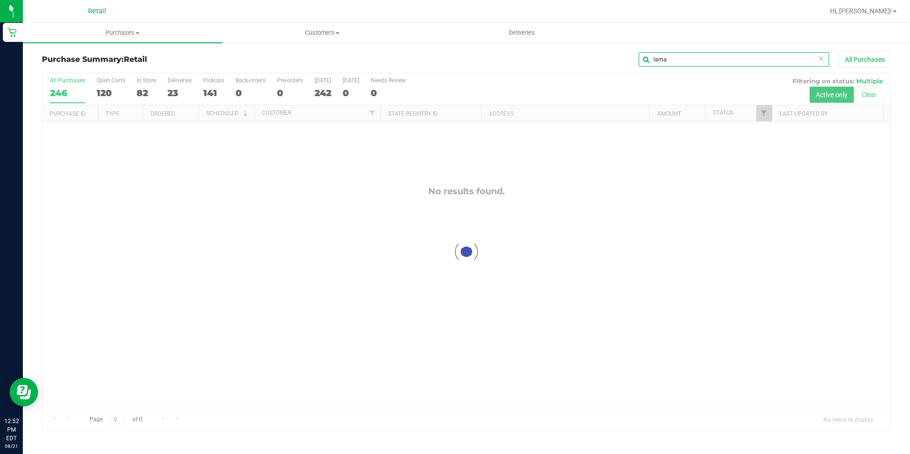
type input "lama"
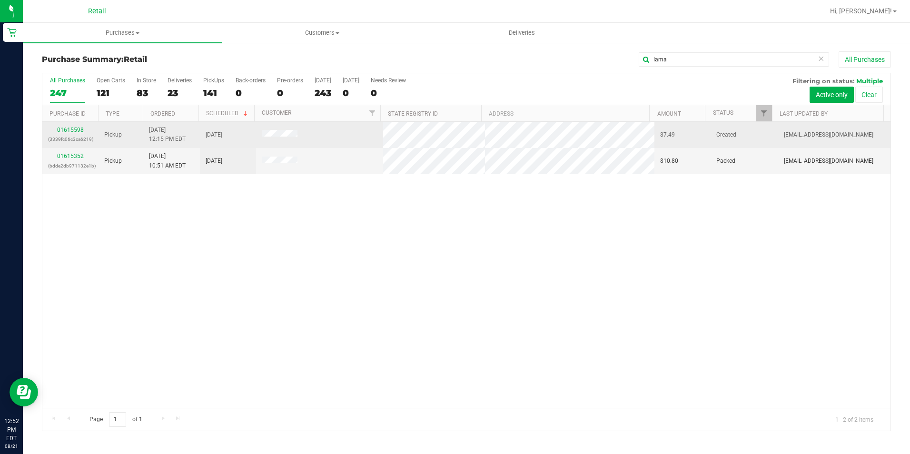
click at [80, 130] on link "01615598" at bounding box center [70, 130] width 27 height 7
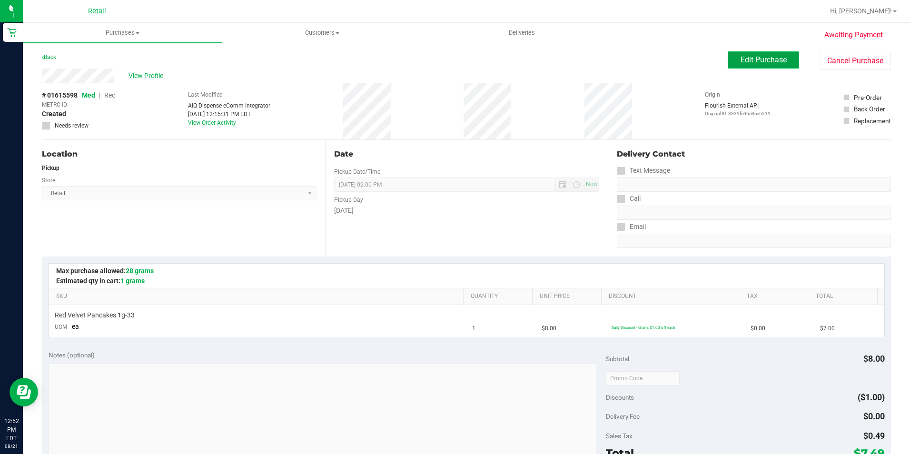
click at [737, 54] on button "Edit Purchase" at bounding box center [763, 59] width 71 height 17
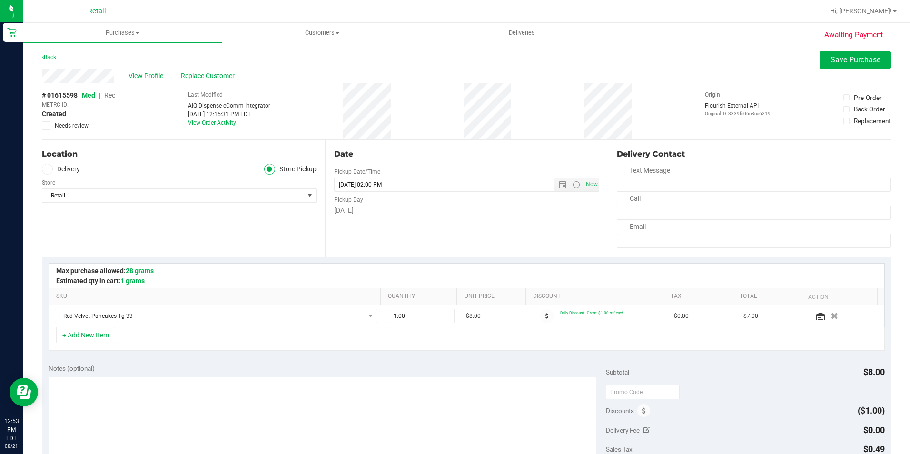
click at [109, 94] on span "Rec" at bounding box center [109, 95] width 11 height 8
click at [825, 54] on button "Save Purchase" at bounding box center [855, 59] width 71 height 17
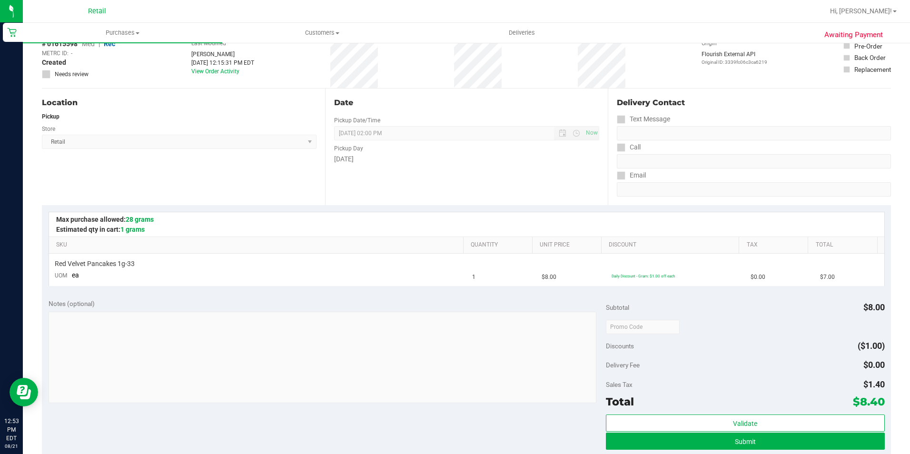
scroll to position [143, 0]
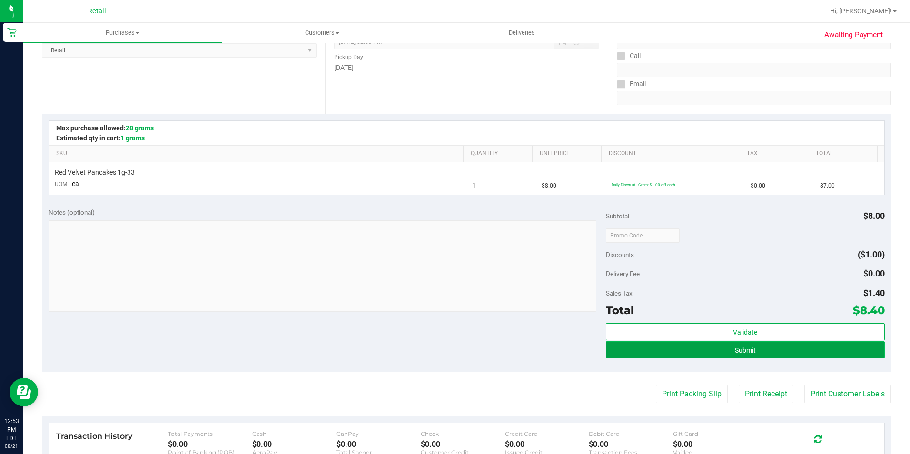
click at [710, 355] on button "Submit" at bounding box center [745, 349] width 279 height 17
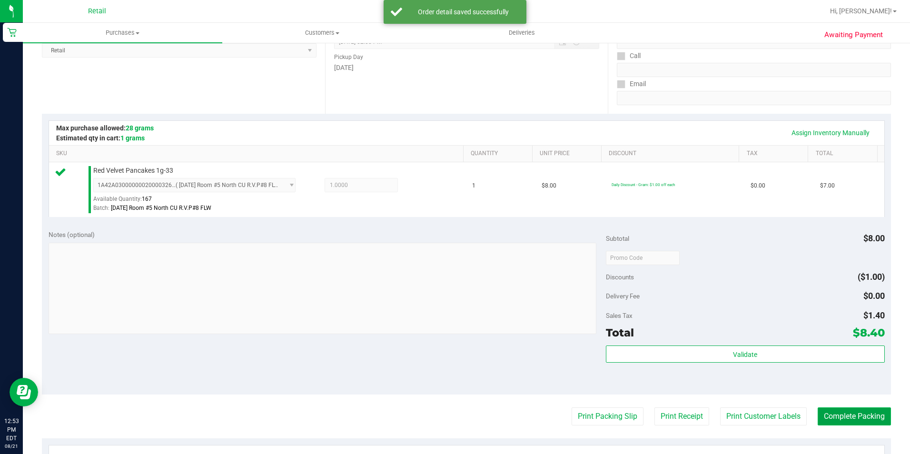
click at [865, 418] on button "Complete Packing" at bounding box center [854, 416] width 73 height 18
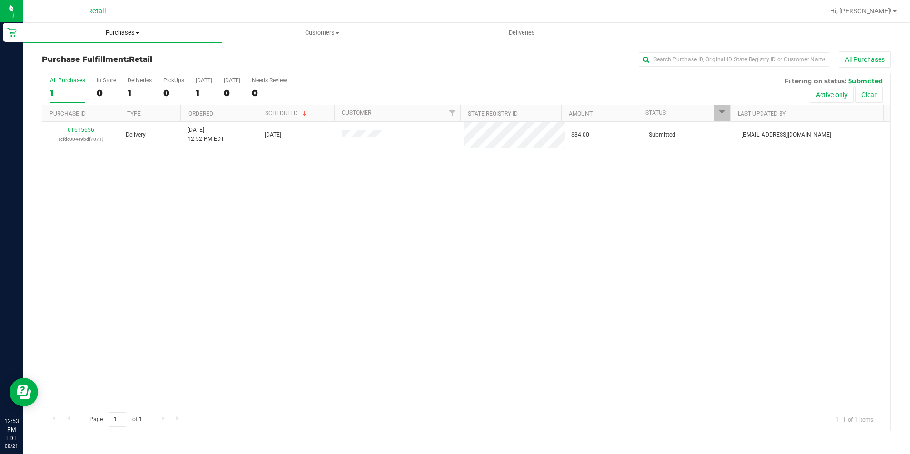
click at [113, 32] on span "Purchases" at bounding box center [122, 33] width 199 height 9
click at [105, 57] on span "Summary of purchases" at bounding box center [72, 57] width 98 height 8
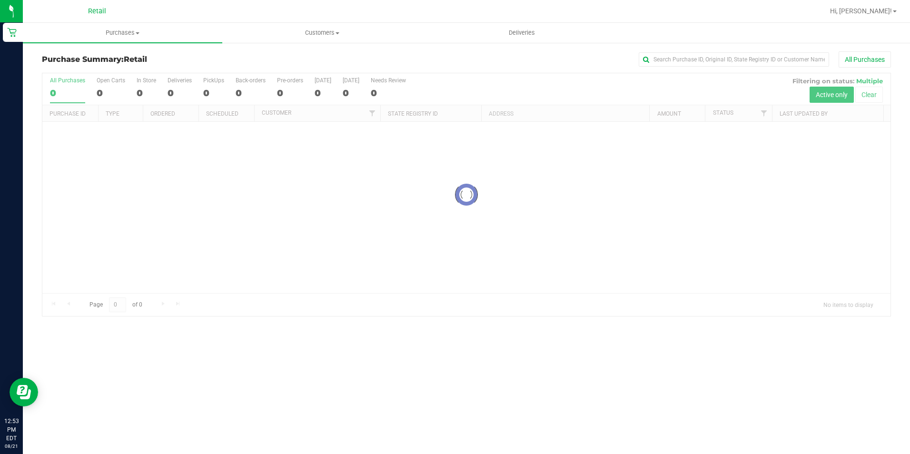
click at [730, 59] on input "text" at bounding box center [734, 59] width 190 height 14
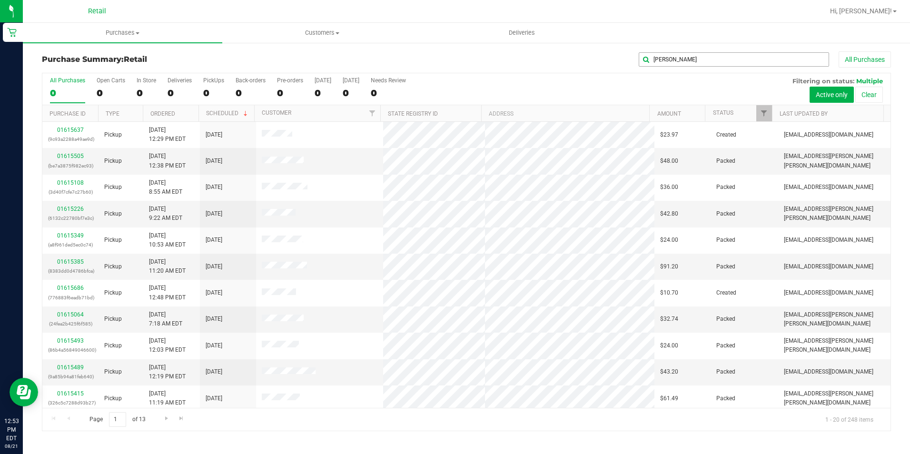
type input "[PERSON_NAME]"
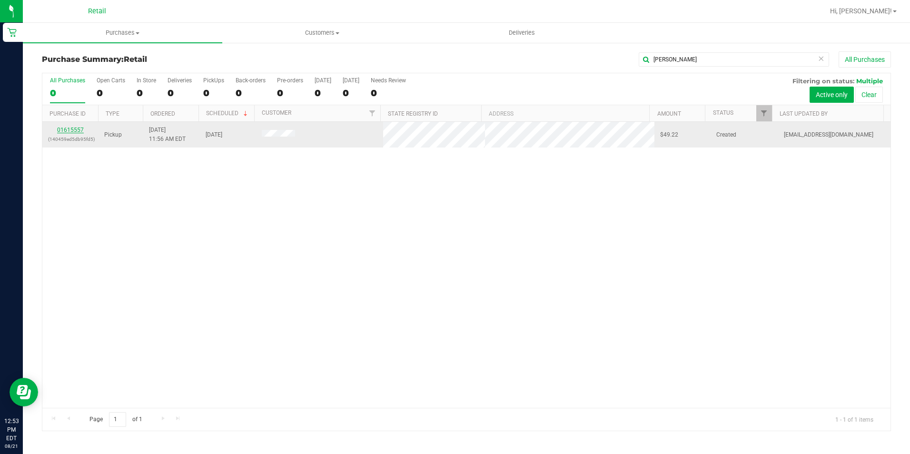
click at [68, 127] on link "01615557" at bounding box center [70, 130] width 27 height 7
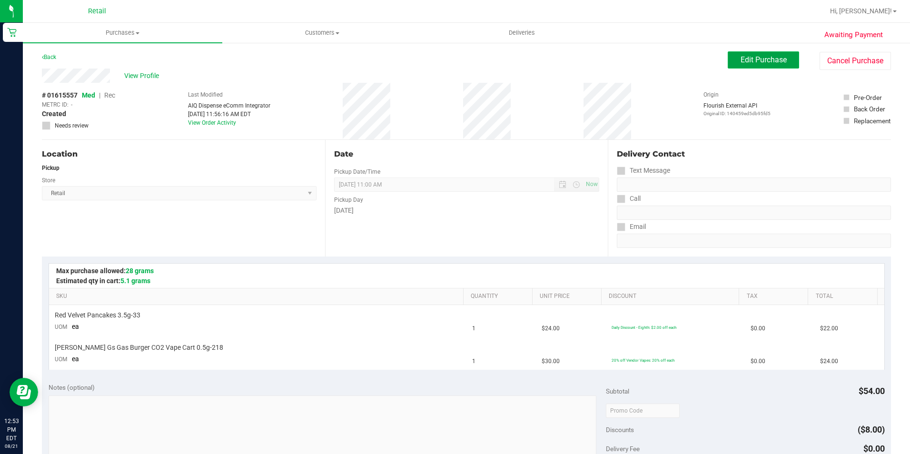
click at [745, 53] on button "Edit Purchase" at bounding box center [763, 59] width 71 height 17
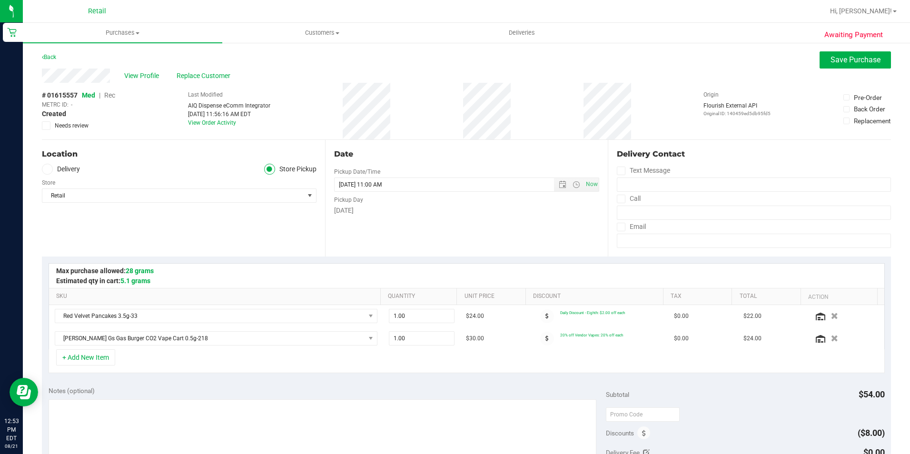
click at [107, 95] on span "Rec" at bounding box center [109, 95] width 11 height 8
click at [822, 58] on button "Save Purchase" at bounding box center [855, 59] width 71 height 17
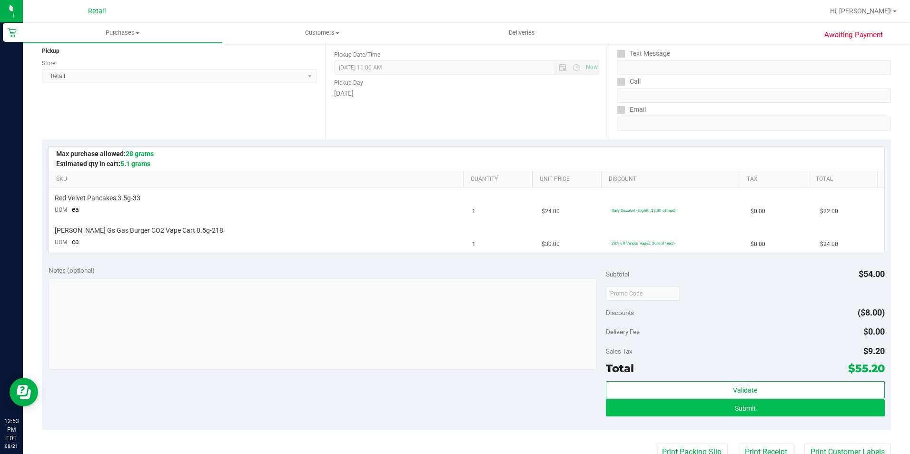
scroll to position [143, 0]
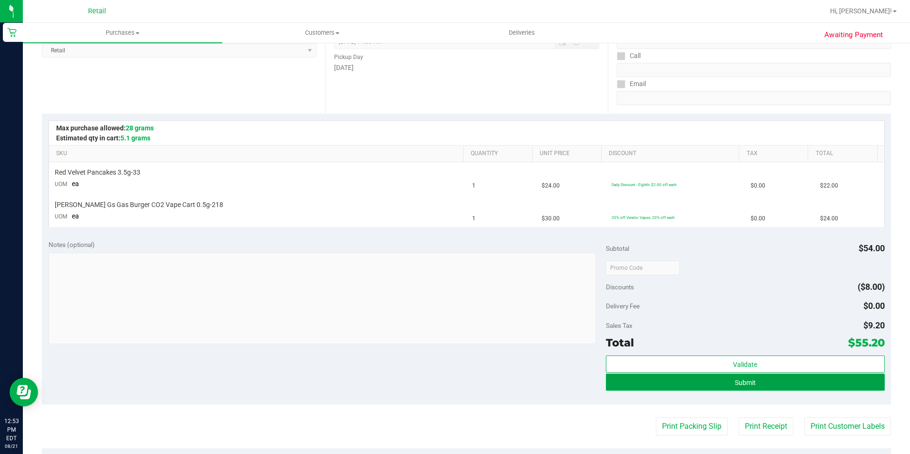
click at [705, 383] on button "Submit" at bounding box center [745, 382] width 279 height 17
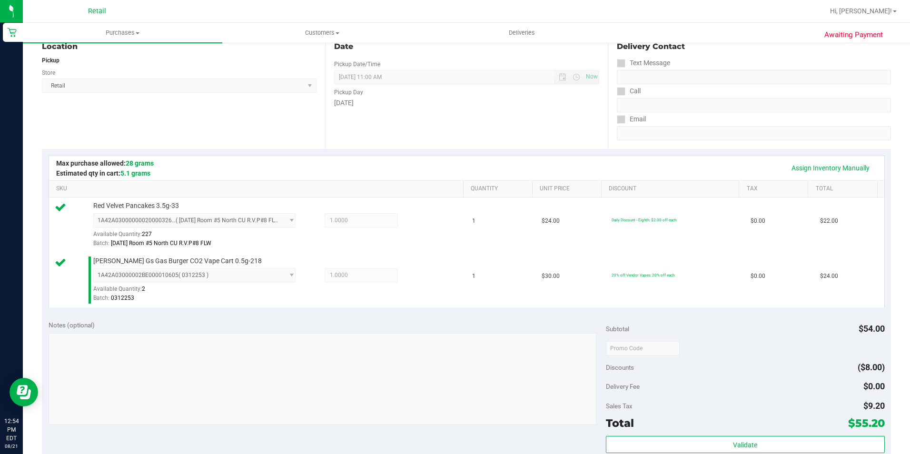
scroll to position [190, 0]
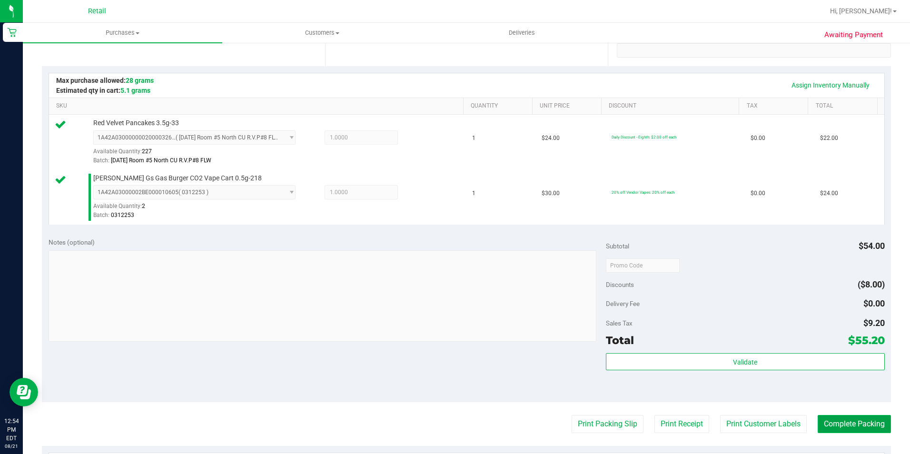
click at [825, 431] on button "Complete Packing" at bounding box center [854, 424] width 73 height 18
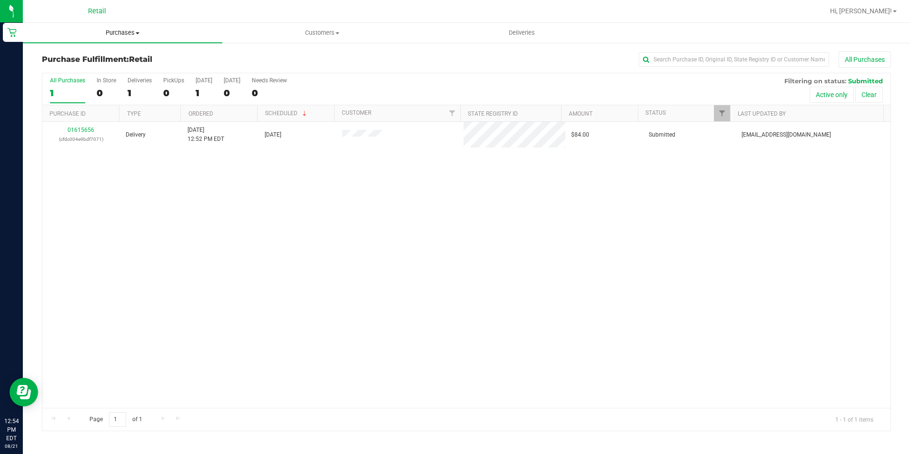
click at [128, 33] on span "Purchases" at bounding box center [122, 33] width 199 height 9
click at [107, 50] on ul "Summary of purchases Fulfillment All purchases" at bounding box center [122, 68] width 199 height 51
click at [119, 34] on span "Purchases" at bounding box center [122, 33] width 199 height 9
click at [106, 57] on span "Summary of purchases" at bounding box center [72, 57] width 98 height 8
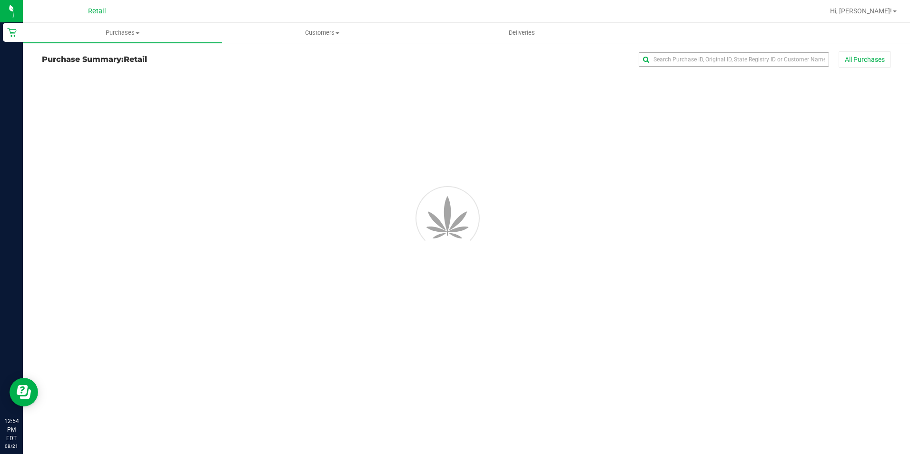
click at [674, 51] on div "Purchase Summary: Retail All Purchases" at bounding box center [466, 145] width 887 height 206
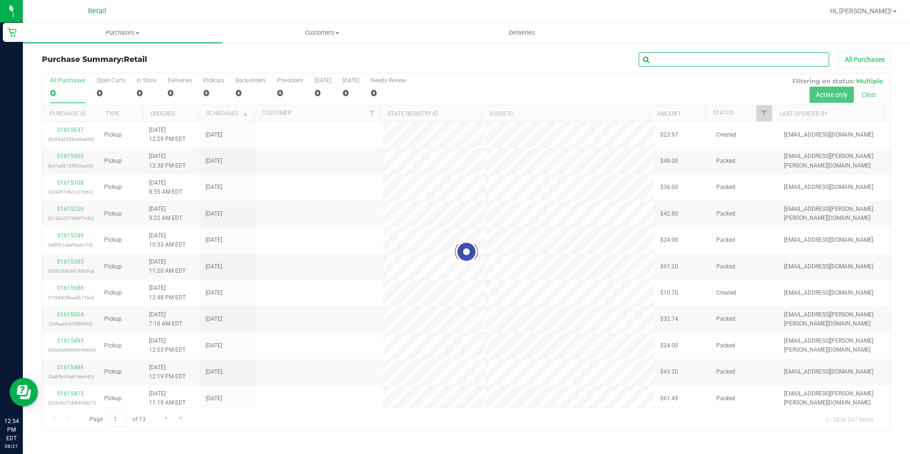
click at [676, 54] on input "text" at bounding box center [734, 59] width 190 height 14
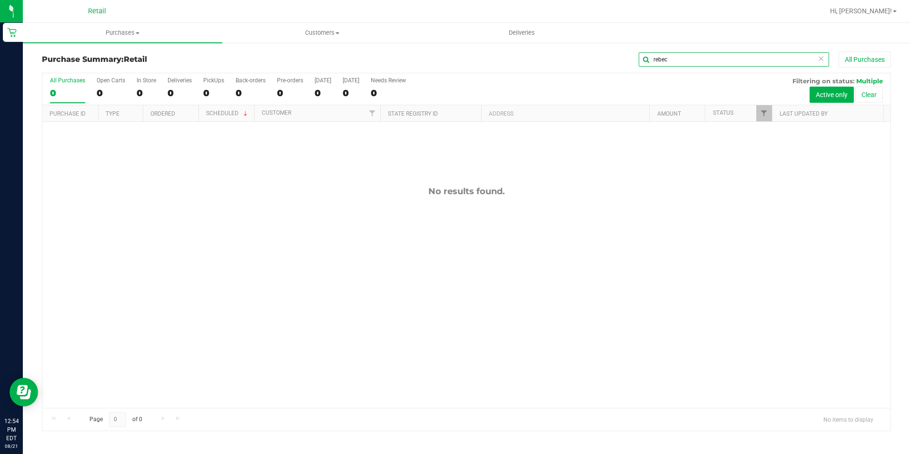
type input "rebec"
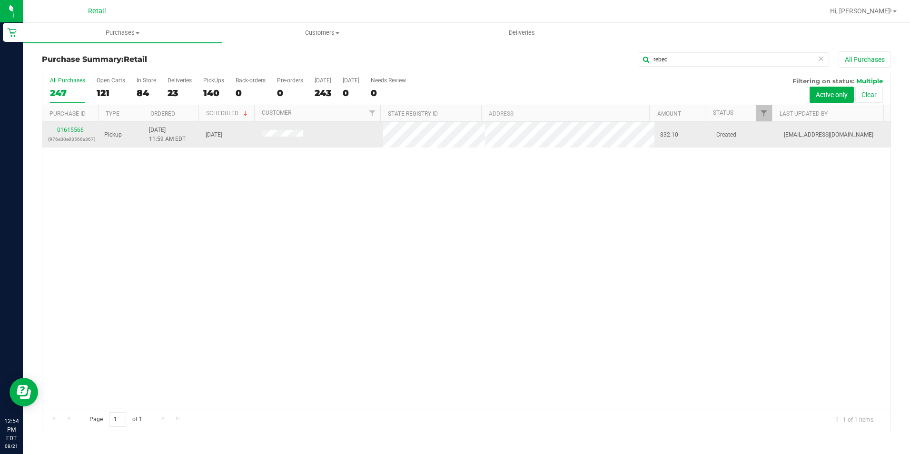
click at [79, 131] on link "01615566" at bounding box center [70, 130] width 27 height 7
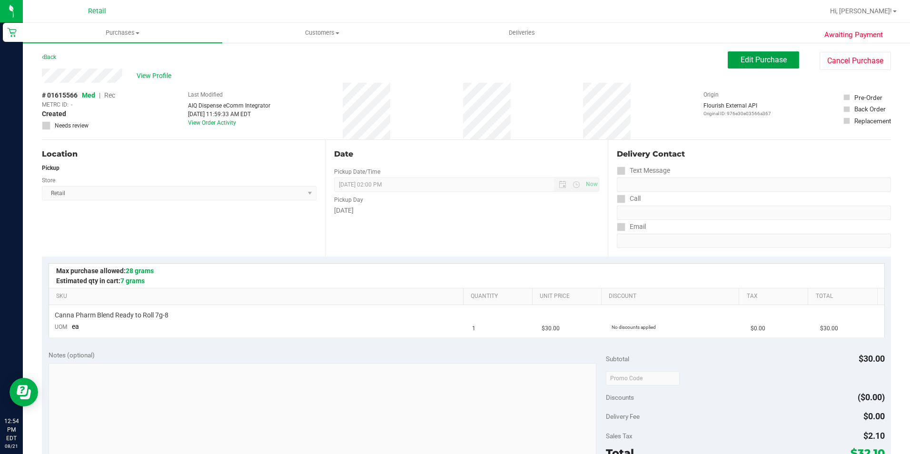
click at [769, 57] on span "Edit Purchase" at bounding box center [764, 59] width 46 height 9
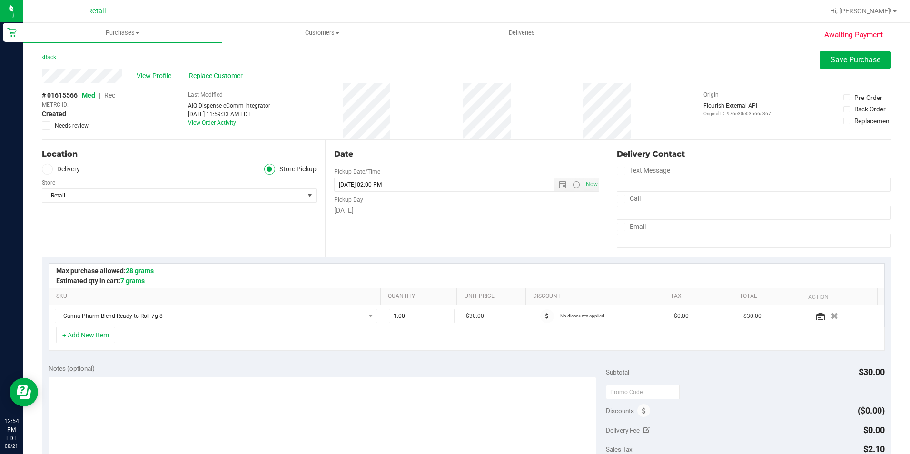
click at [107, 94] on span "Rec" at bounding box center [109, 95] width 11 height 8
click at [821, 56] on button "Save Purchase" at bounding box center [855, 59] width 71 height 17
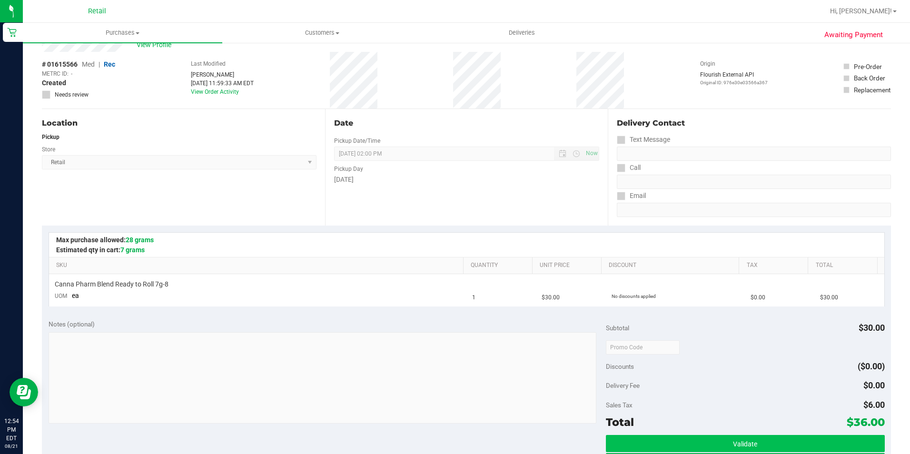
scroll to position [48, 0]
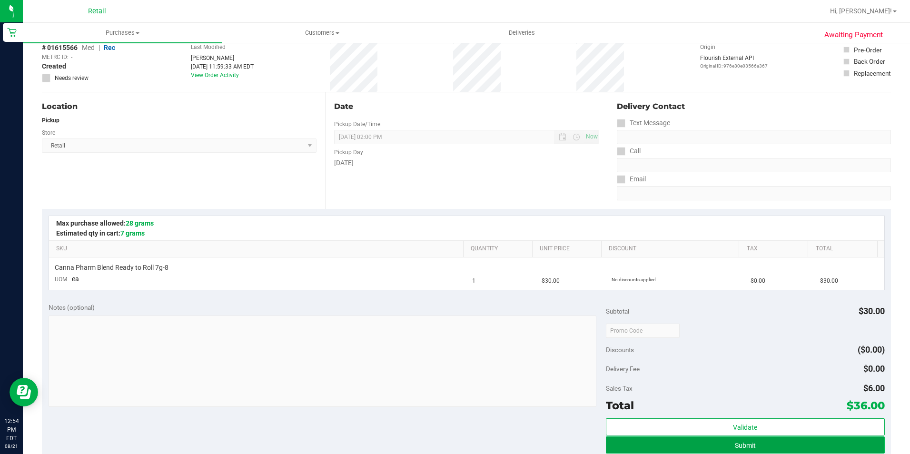
click at [792, 441] on button "Submit" at bounding box center [745, 445] width 279 height 17
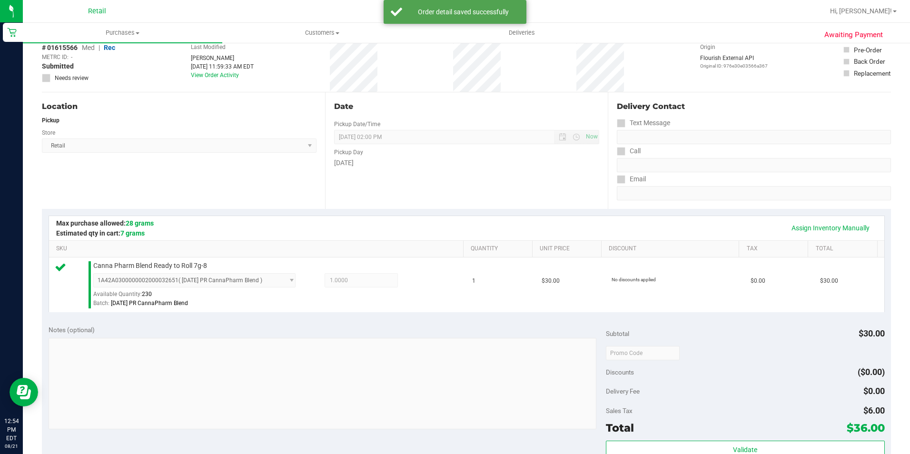
scroll to position [190, 0]
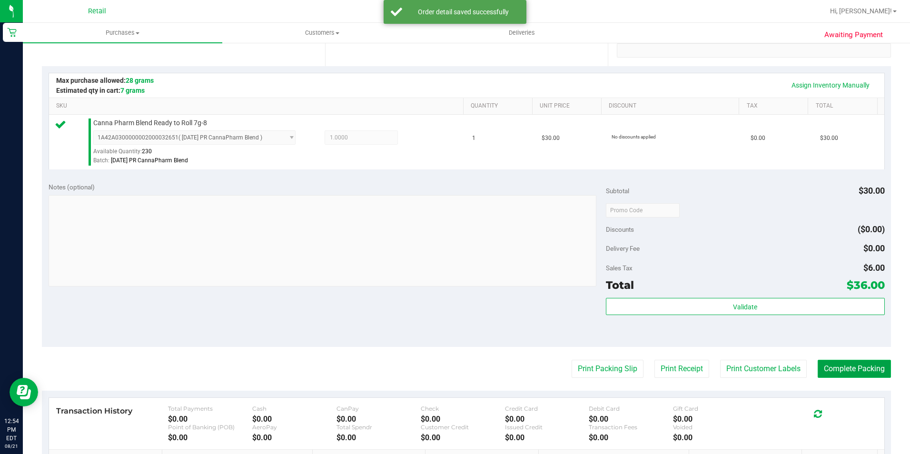
click at [826, 364] on button "Complete Packing" at bounding box center [854, 369] width 73 height 18
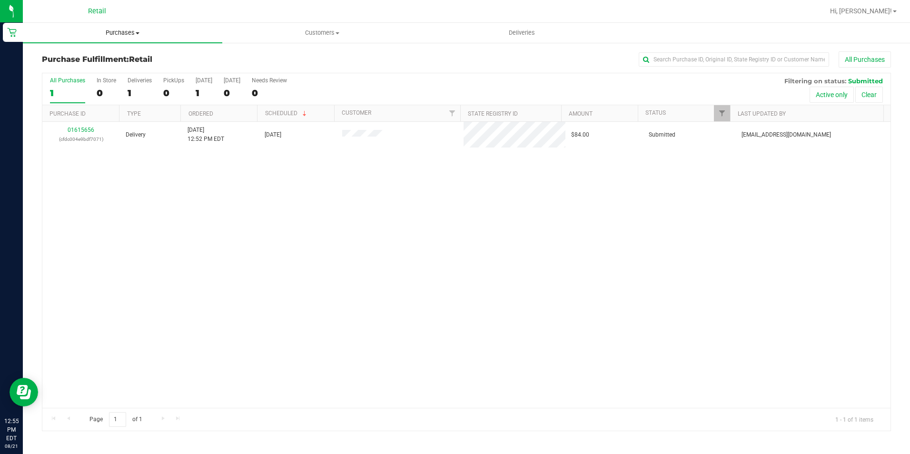
click at [126, 41] on uib-tab-heading "Purchases Summary of purchases Fulfillment All purchases" at bounding box center [122, 33] width 199 height 20
click at [122, 55] on li "Summary of purchases" at bounding box center [122, 57] width 199 height 11
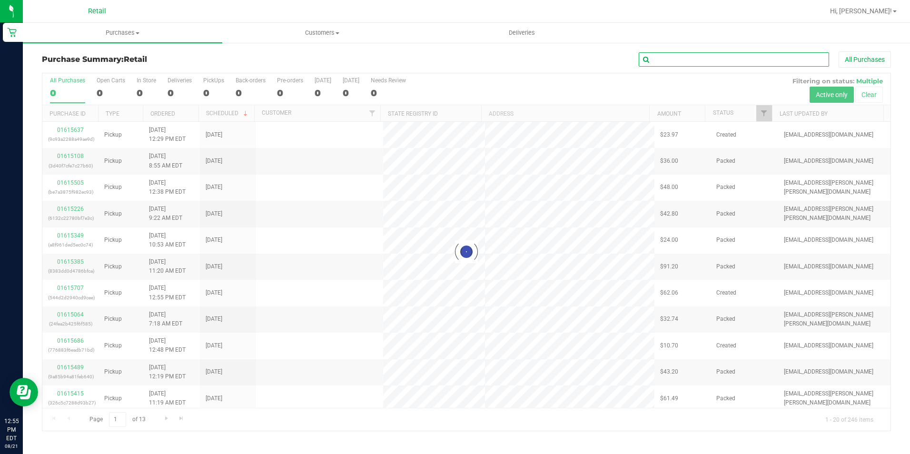
click at [704, 65] on input "text" at bounding box center [734, 59] width 190 height 14
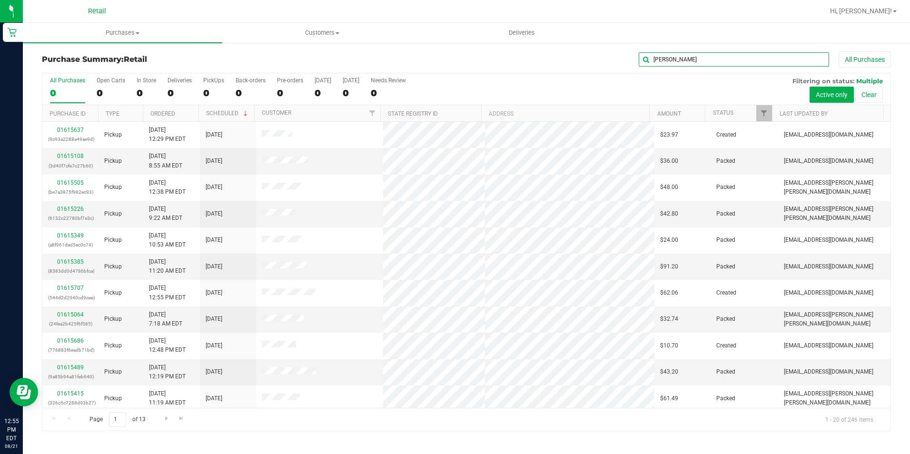
type input "[PERSON_NAME]"
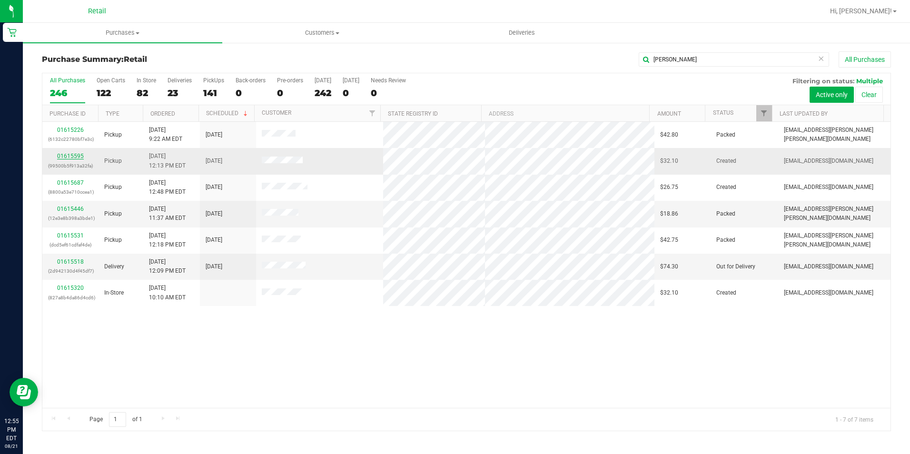
click at [61, 155] on link "01615595" at bounding box center [70, 156] width 27 height 7
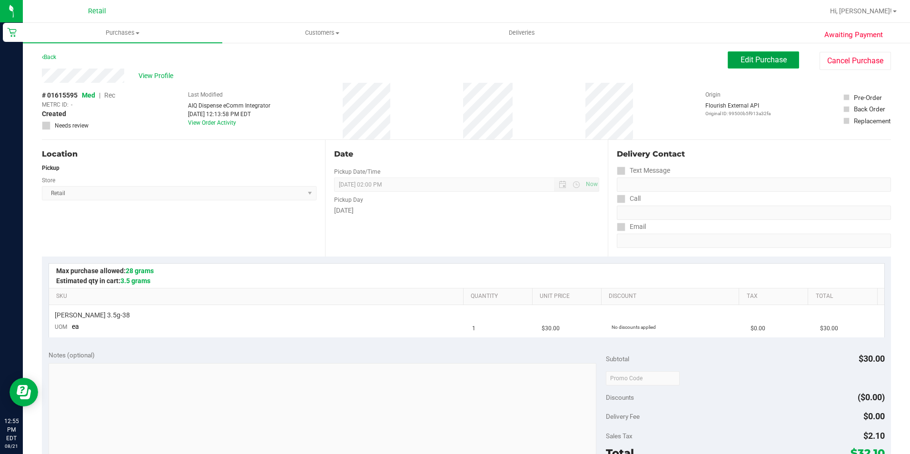
click at [784, 53] on button "Edit Purchase" at bounding box center [763, 59] width 71 height 17
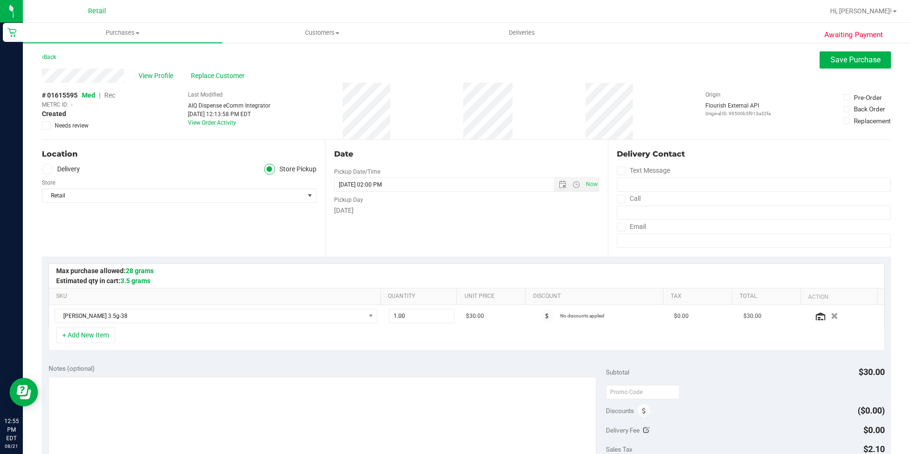
click at [109, 96] on span "Rec" at bounding box center [109, 95] width 11 height 8
click at [869, 65] on button "Save Purchase" at bounding box center [855, 59] width 71 height 17
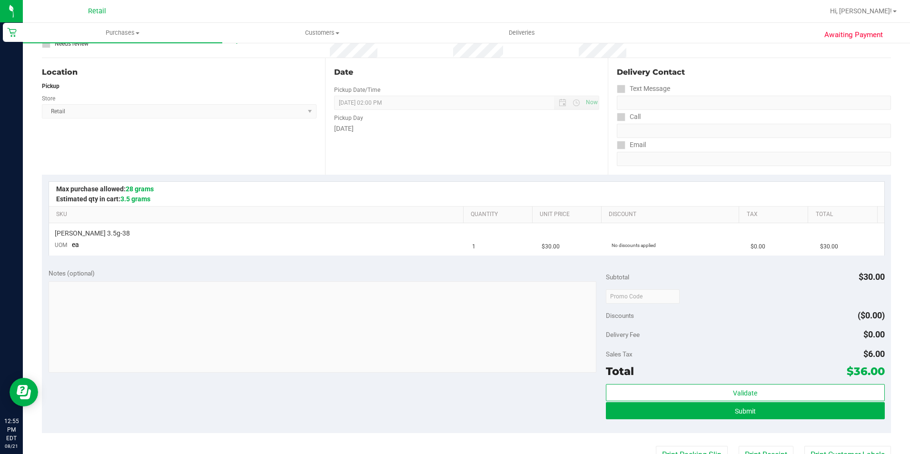
scroll to position [95, 0]
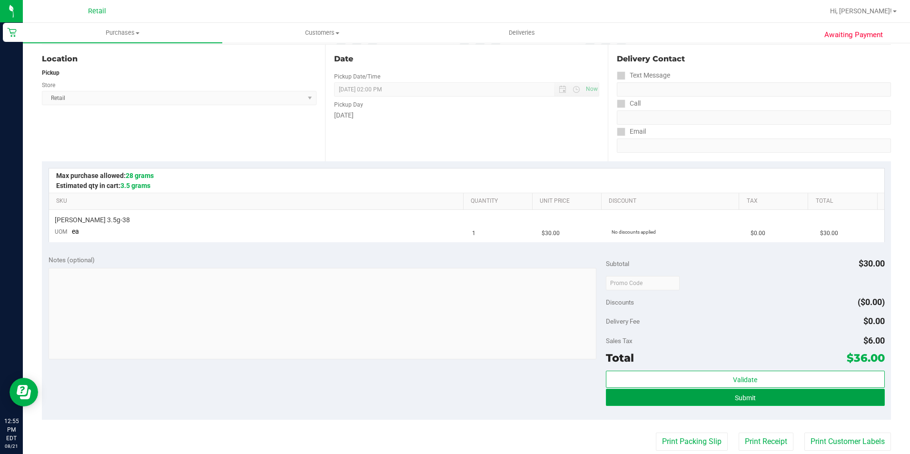
click at [774, 397] on button "Submit" at bounding box center [745, 397] width 279 height 17
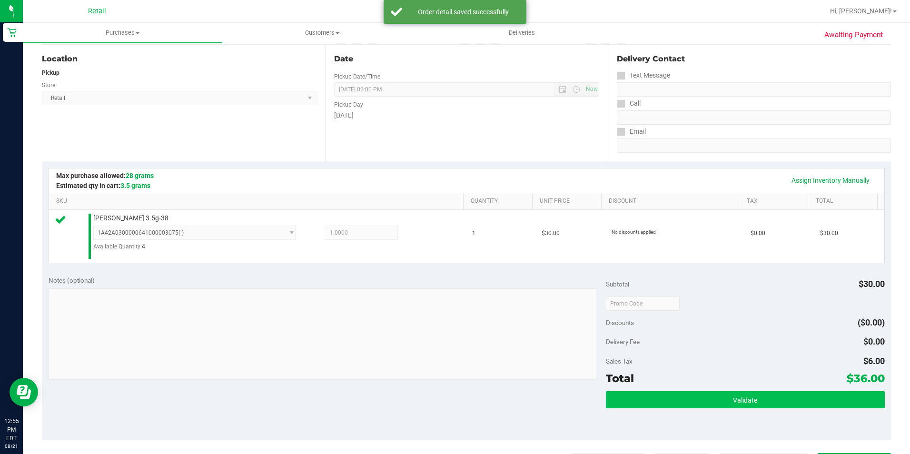
scroll to position [190, 0]
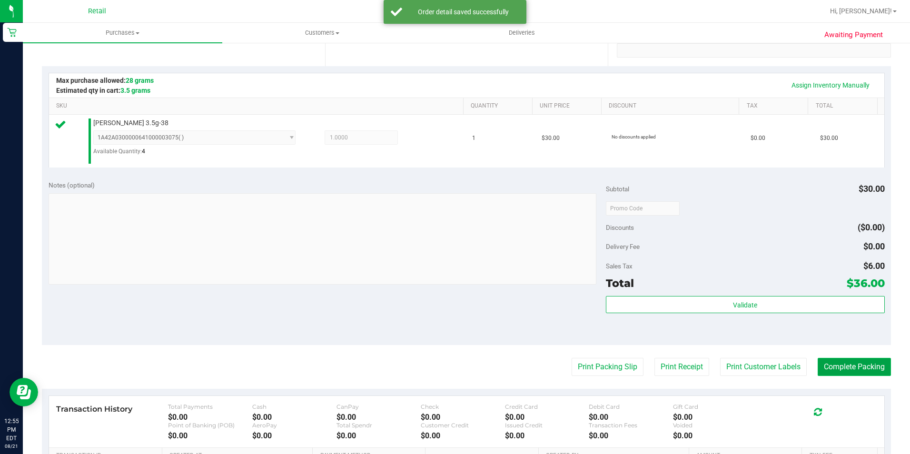
click at [858, 376] on button "Complete Packing" at bounding box center [854, 367] width 73 height 18
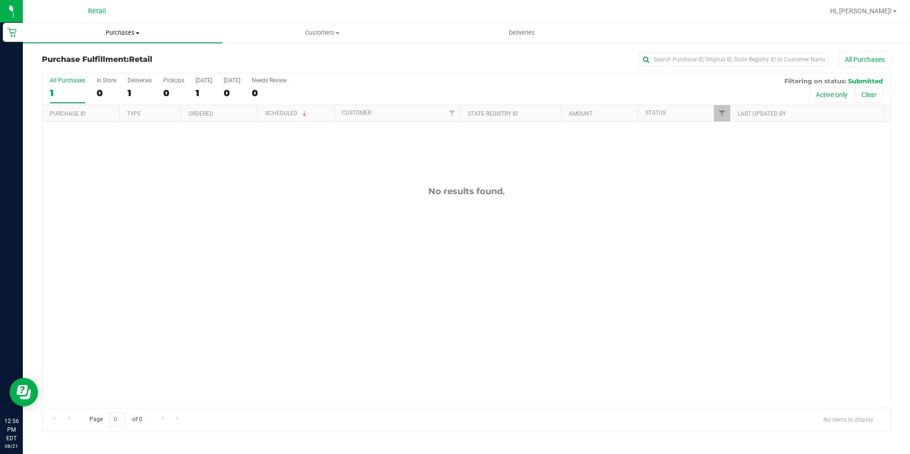
click at [129, 30] on span "Purchases" at bounding box center [122, 33] width 199 height 9
click at [132, 55] on li "Summary of purchases" at bounding box center [122, 57] width 199 height 11
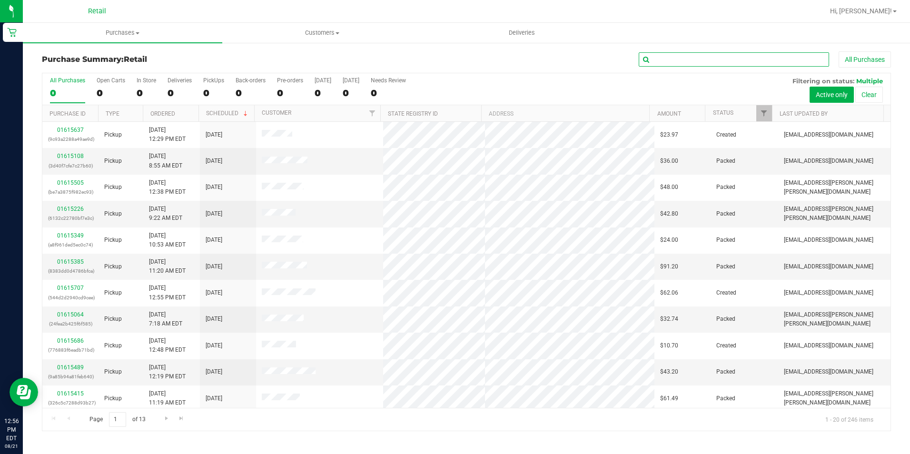
click at [745, 60] on input "text" at bounding box center [734, 59] width 190 height 14
type input "[PERSON_NAME]"
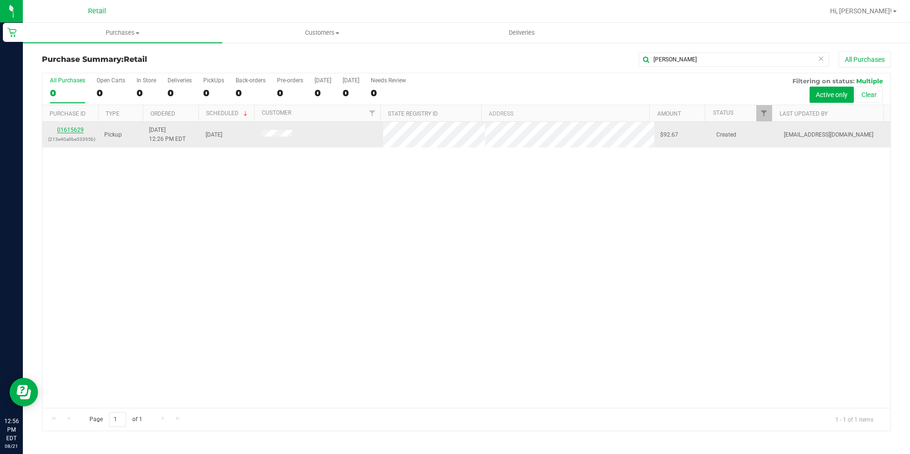
click at [80, 131] on link "01615629" at bounding box center [70, 130] width 27 height 7
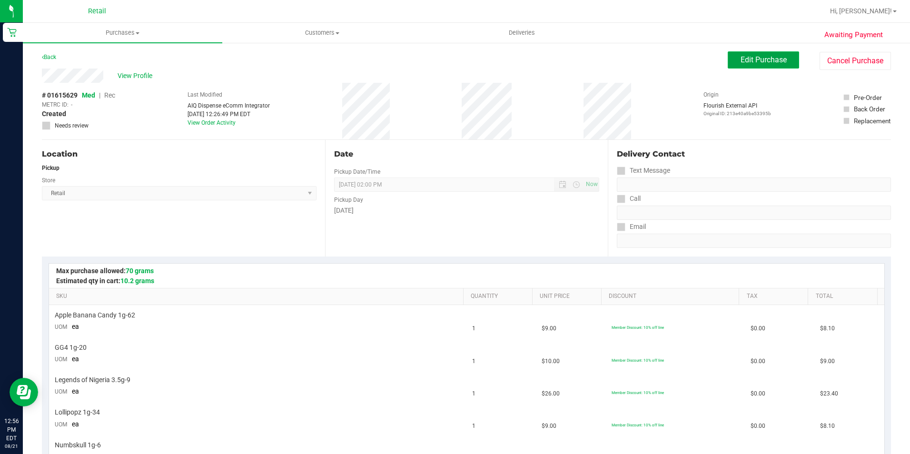
click at [751, 61] on span "Edit Purchase" at bounding box center [764, 59] width 46 height 9
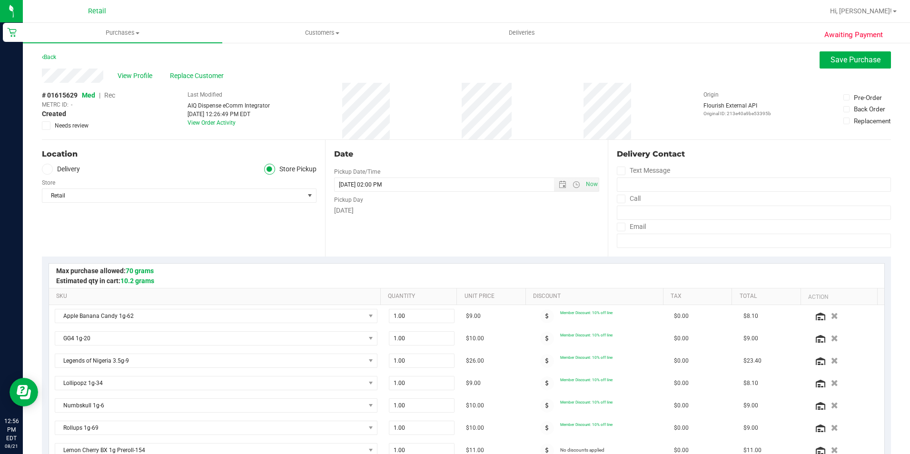
click at [110, 93] on span "Rec" at bounding box center [109, 95] width 11 height 8
click at [846, 68] on button "Save Purchase" at bounding box center [855, 59] width 71 height 17
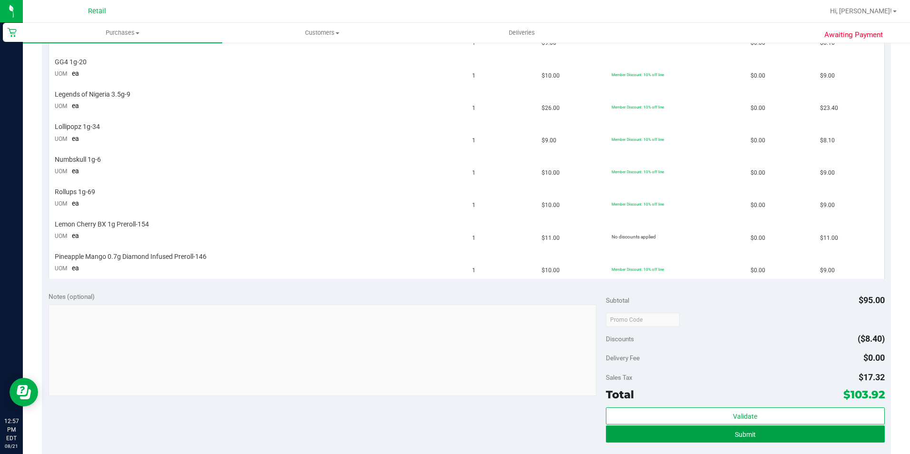
click at [768, 437] on button "Submit" at bounding box center [745, 434] width 279 height 17
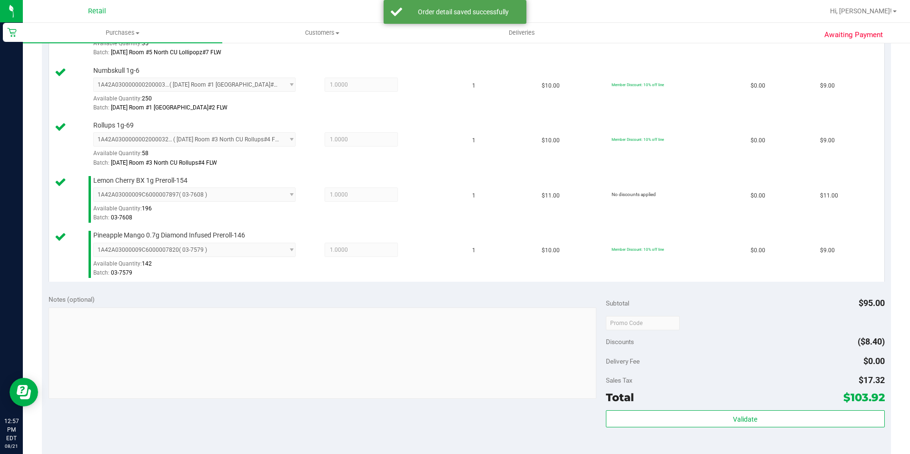
scroll to position [652, 0]
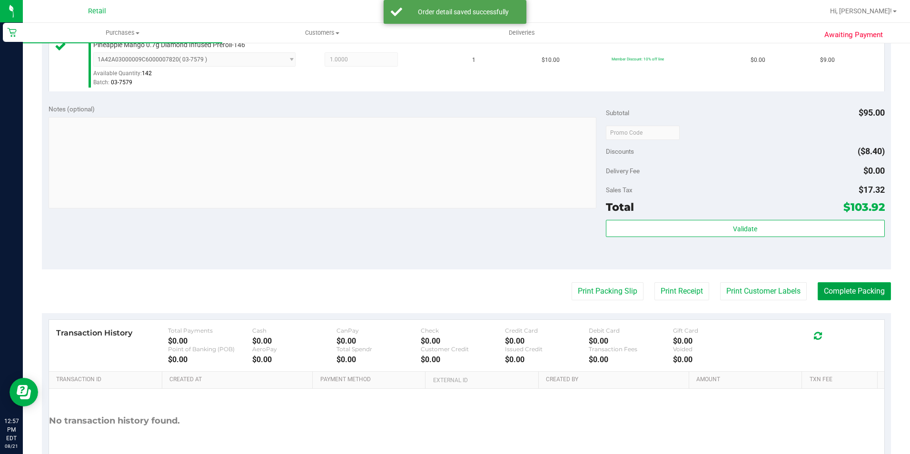
click at [867, 292] on button "Complete Packing" at bounding box center [854, 291] width 73 height 18
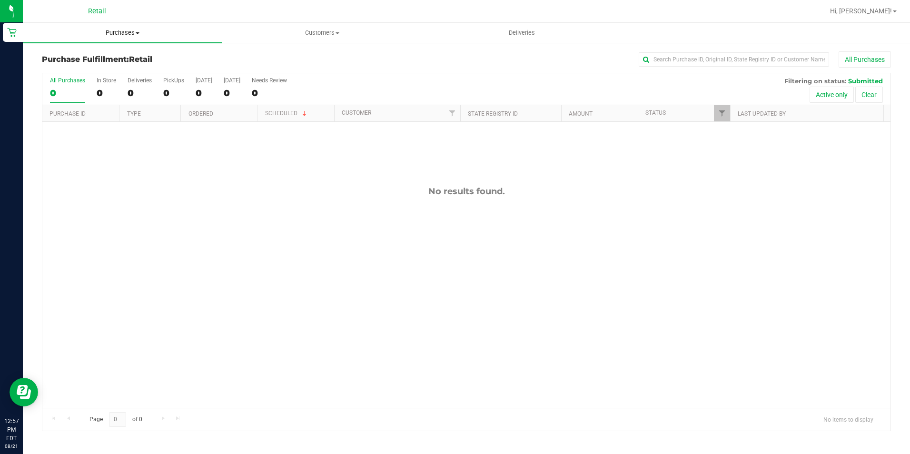
click at [137, 30] on span "Purchases" at bounding box center [122, 33] width 199 height 9
click at [108, 61] on span "Summary of purchases" at bounding box center [72, 57] width 98 height 8
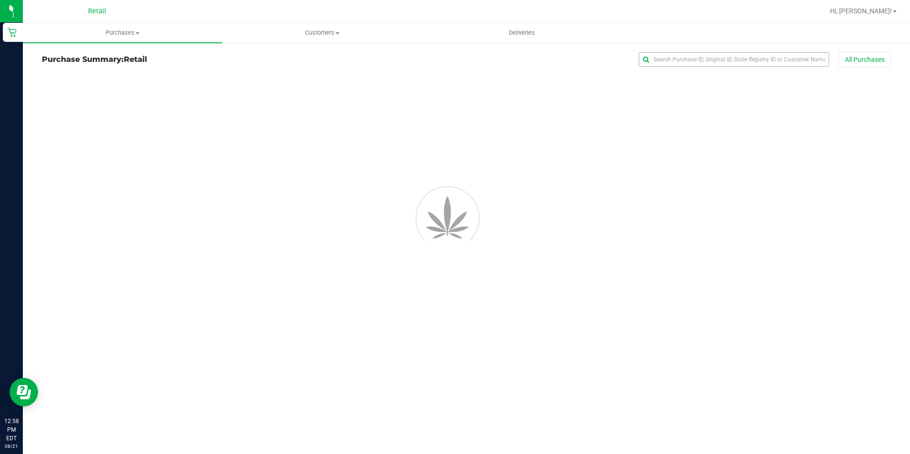
click at [719, 67] on div "All Purchases" at bounding box center [608, 59] width 566 height 16
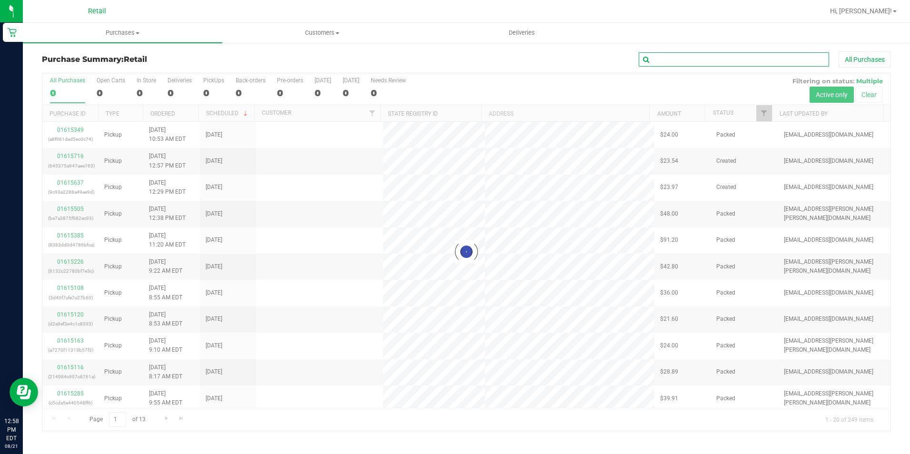
click at [719, 64] on input "text" at bounding box center [734, 59] width 190 height 14
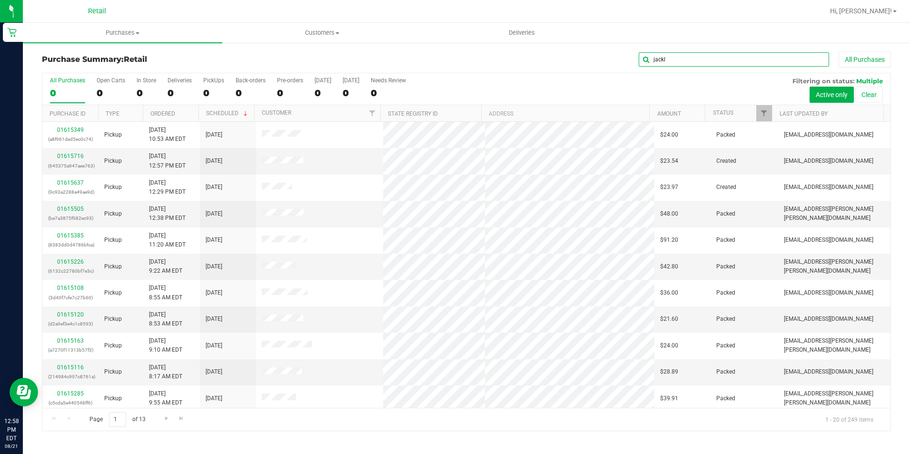
type input "jackl"
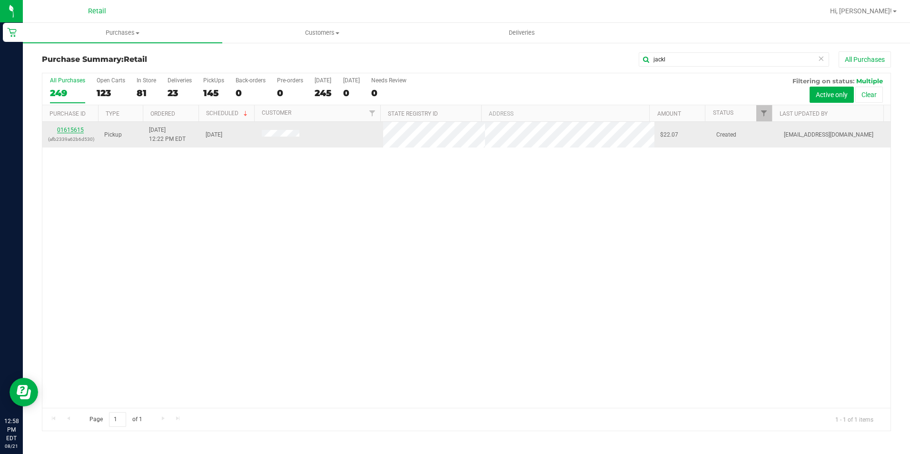
click at [73, 131] on link "01615615" at bounding box center [70, 130] width 27 height 7
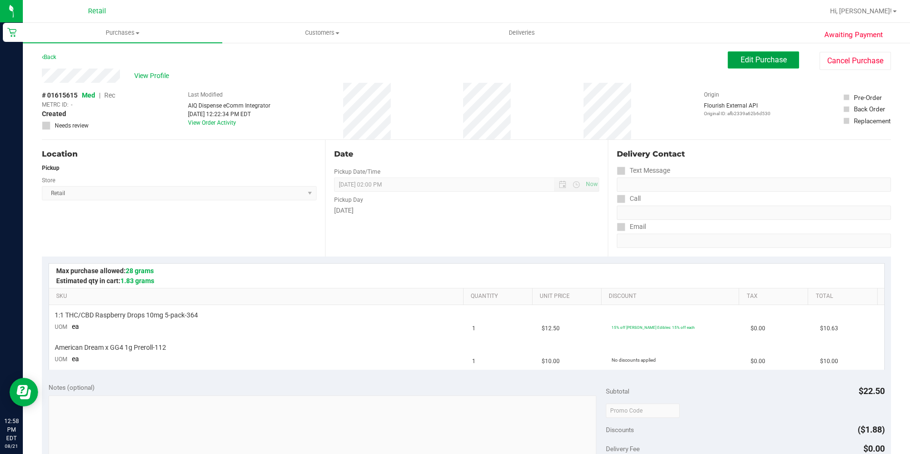
click at [741, 56] on span "Edit Purchase" at bounding box center [764, 59] width 46 height 9
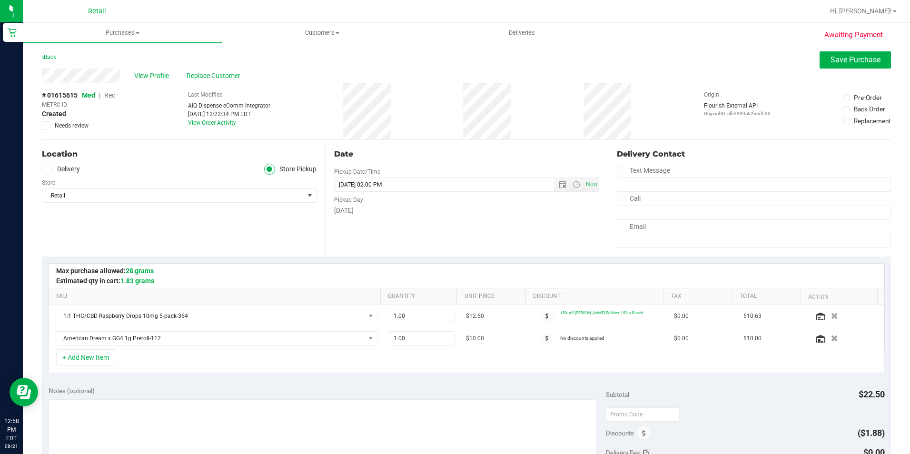
click at [109, 97] on span "Rec" at bounding box center [109, 95] width 11 height 8
click at [846, 65] on button "Save Purchase" at bounding box center [855, 59] width 71 height 17
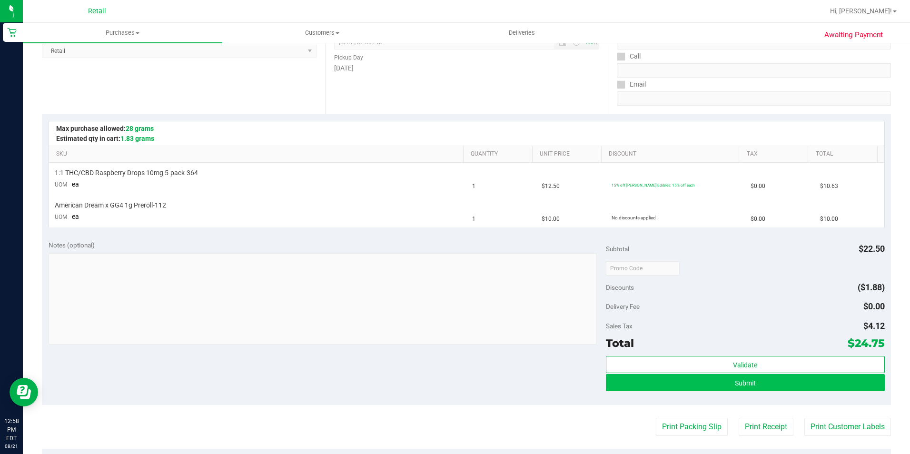
scroll to position [143, 0]
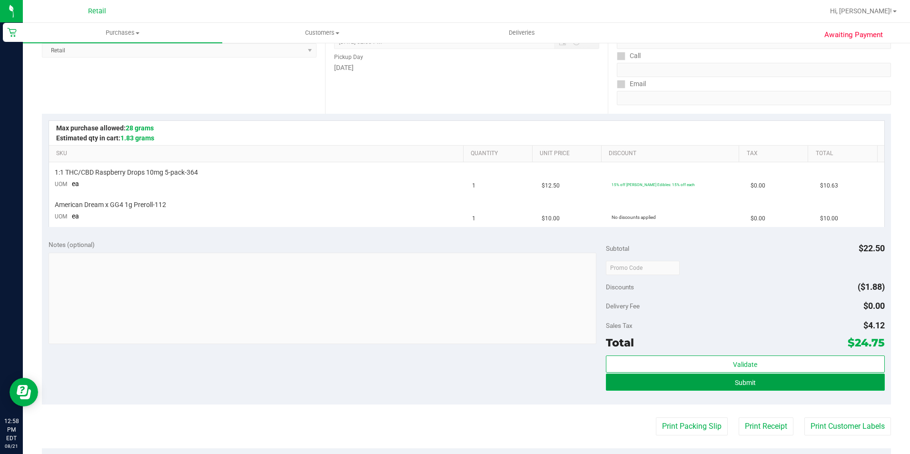
click at [743, 383] on span "Submit" at bounding box center [745, 383] width 21 height 8
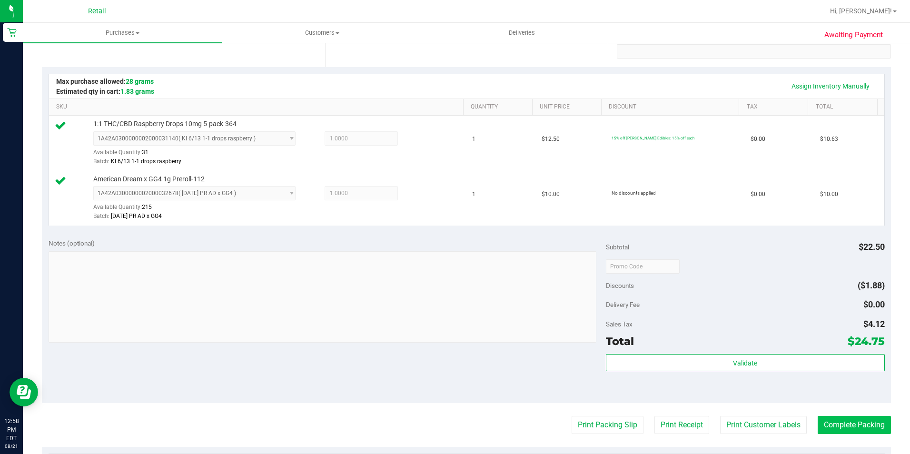
scroll to position [190, 0]
click at [836, 425] on button "Complete Packing" at bounding box center [854, 424] width 73 height 18
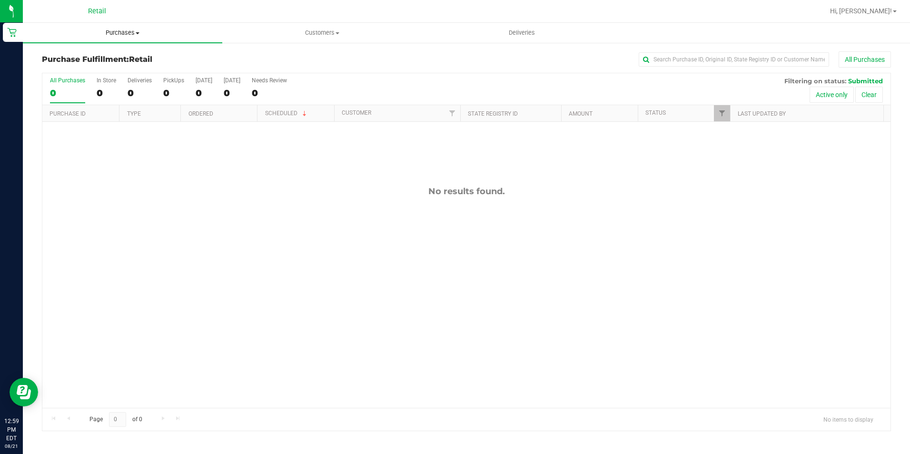
click at [128, 34] on span "Purchases" at bounding box center [122, 33] width 199 height 9
click at [119, 52] on li "Summary of purchases" at bounding box center [122, 57] width 199 height 11
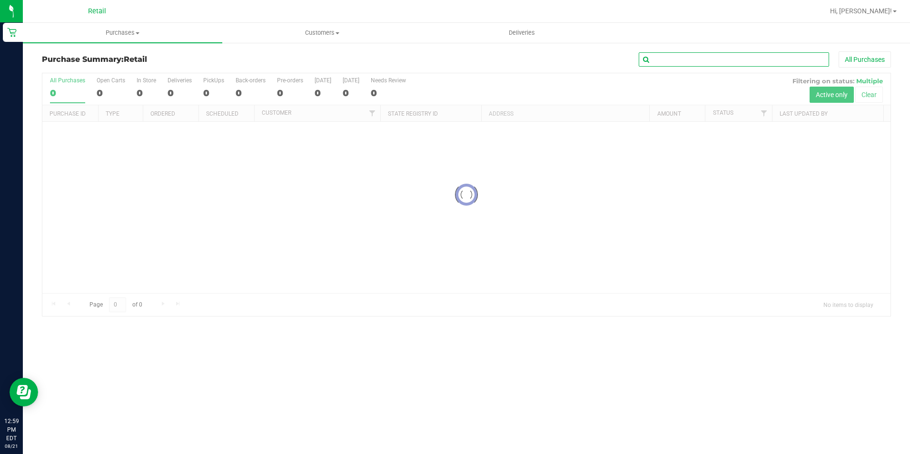
click at [681, 57] on input "text" at bounding box center [734, 59] width 190 height 14
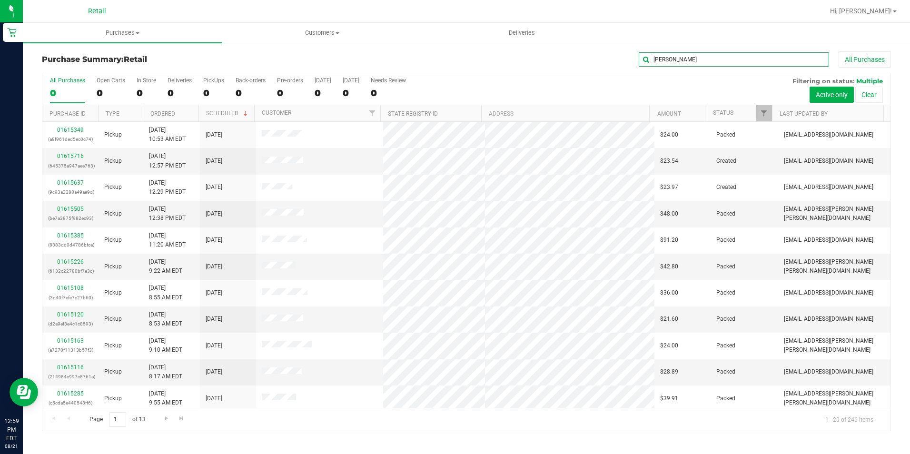
type input "[PERSON_NAME]"
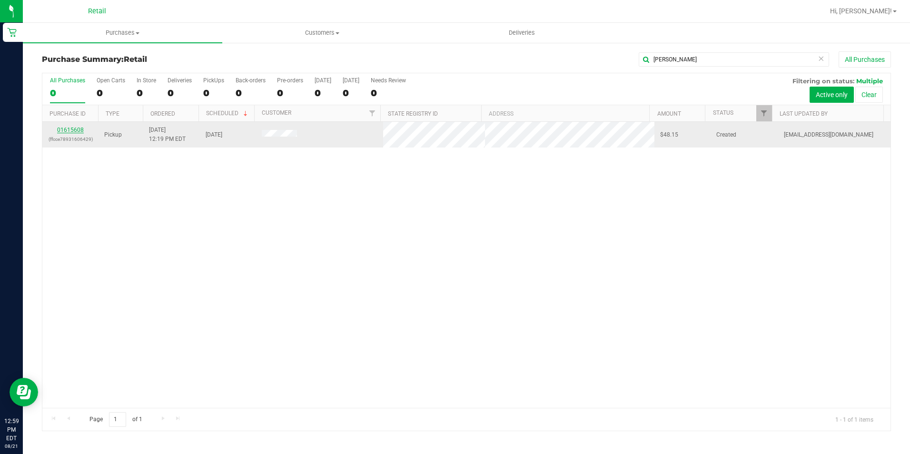
click at [81, 128] on link "01615608" at bounding box center [70, 130] width 27 height 7
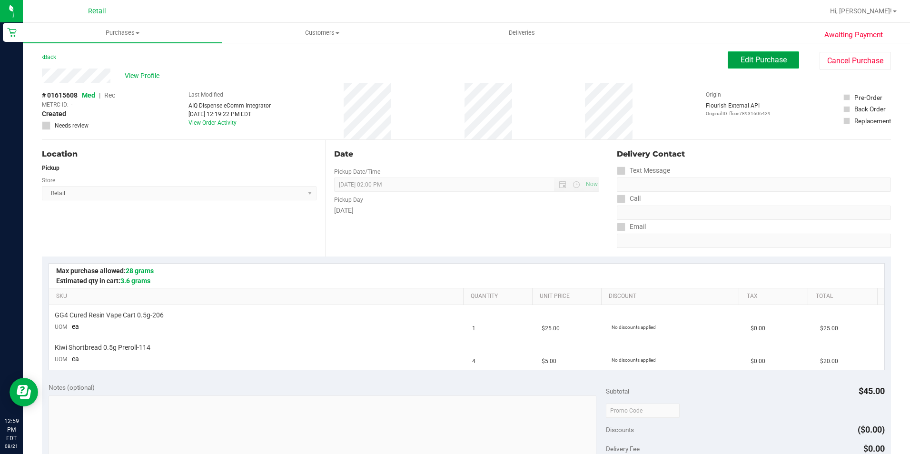
click at [777, 59] on span "Edit Purchase" at bounding box center [764, 59] width 46 height 9
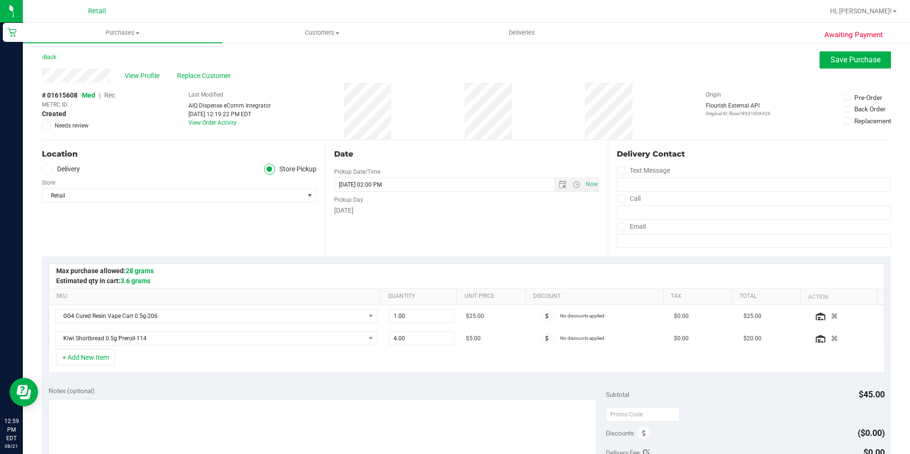
click at [112, 96] on span "Rec" at bounding box center [109, 95] width 11 height 8
click at [844, 62] on span "Save Purchase" at bounding box center [856, 59] width 50 height 9
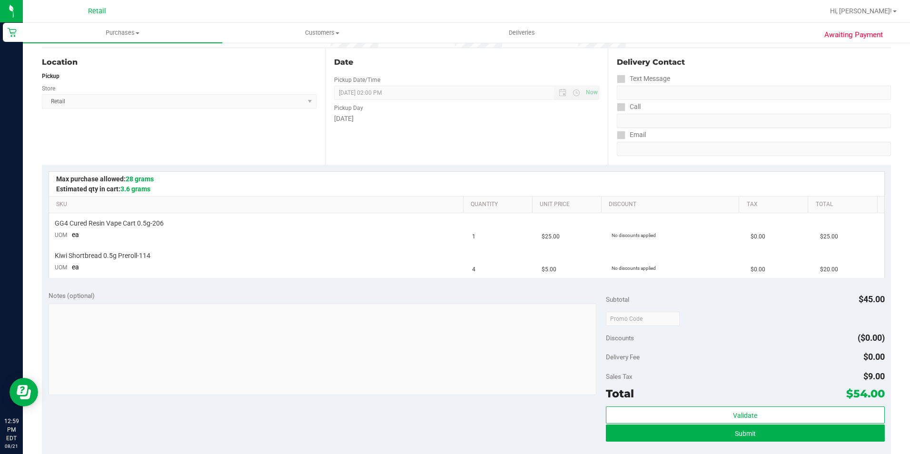
scroll to position [95, 0]
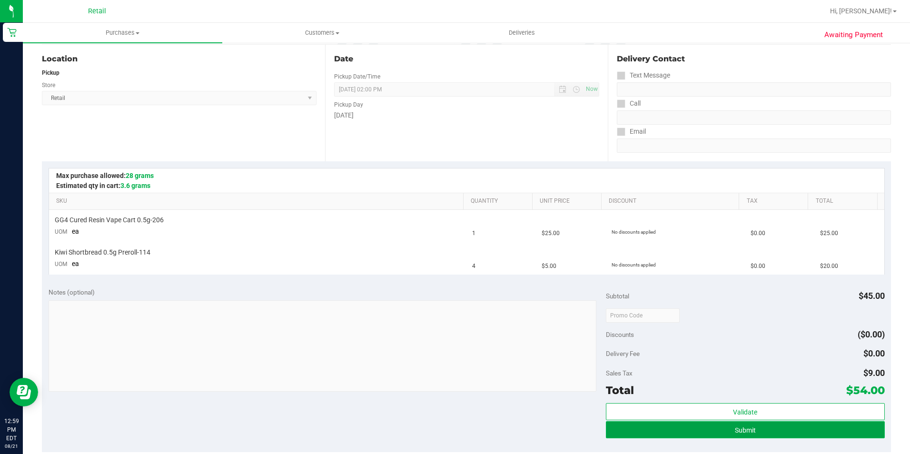
click at [759, 428] on button "Submit" at bounding box center [745, 429] width 279 height 17
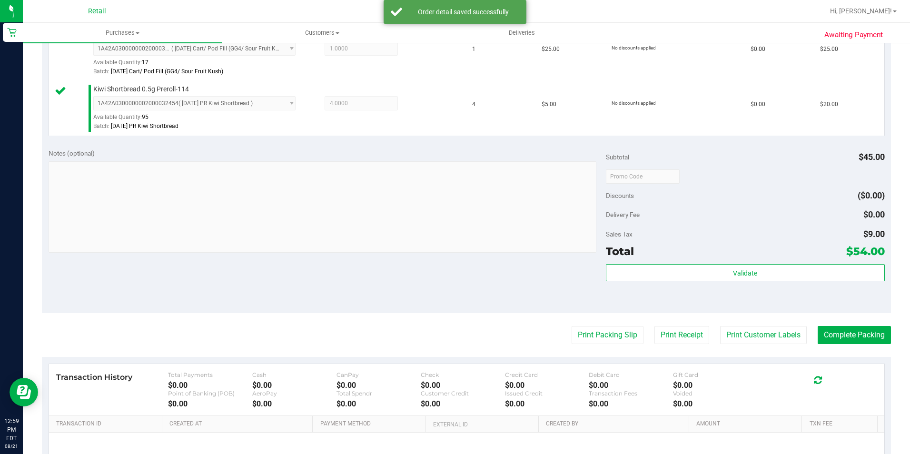
scroll to position [286, 0]
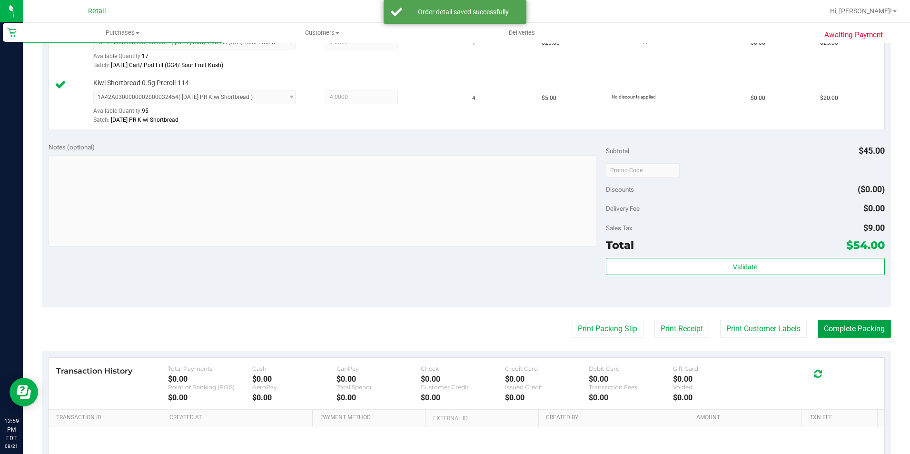
click at [854, 326] on button "Complete Packing" at bounding box center [854, 329] width 73 height 18
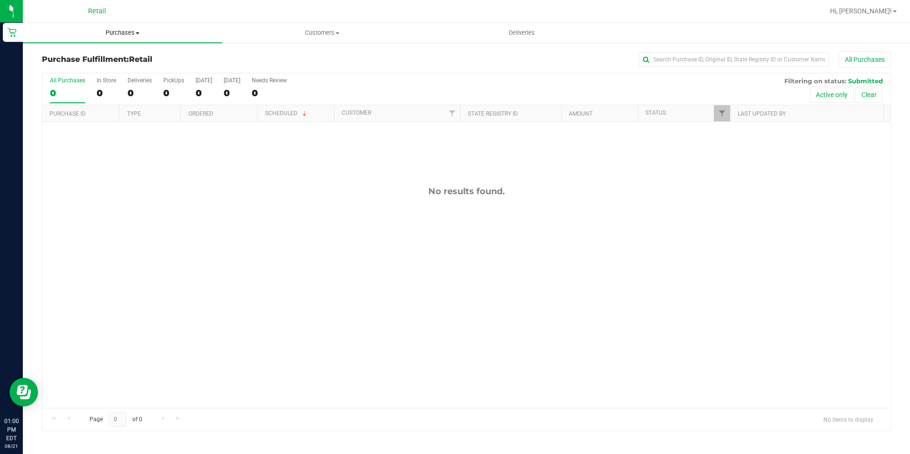
drag, startPoint x: 133, startPoint y: 28, endPoint x: 124, endPoint y: 38, distance: 13.5
click at [133, 28] on uib-tab-heading "Purchases Summary of purchases Fulfillment All purchases" at bounding box center [122, 33] width 199 height 20
click at [109, 55] on span "Summary of purchases" at bounding box center [72, 57] width 98 height 8
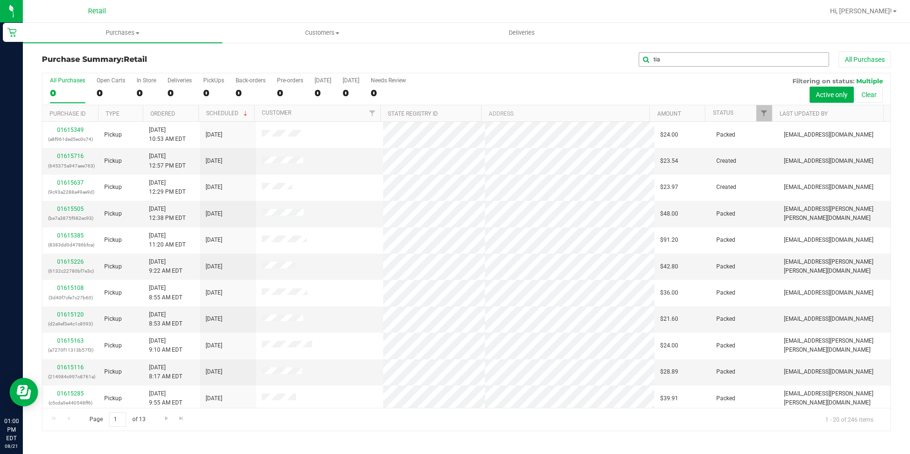
type input "tia"
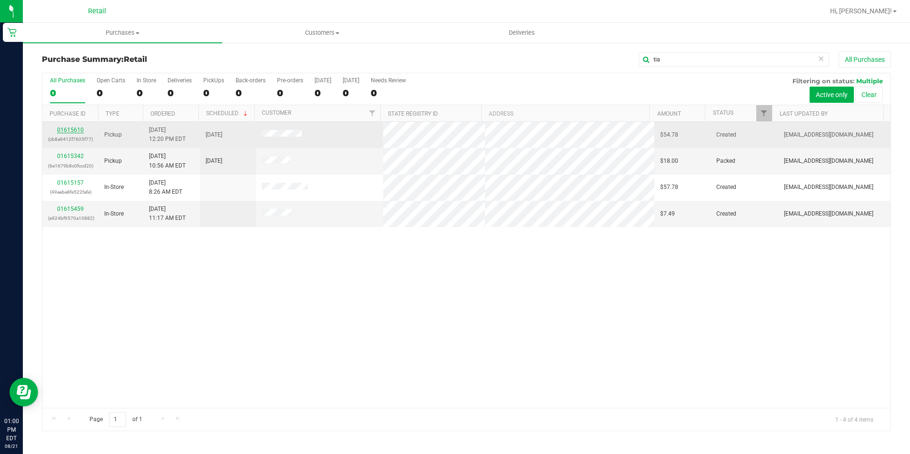
click at [74, 129] on link "01615610" at bounding box center [70, 130] width 27 height 7
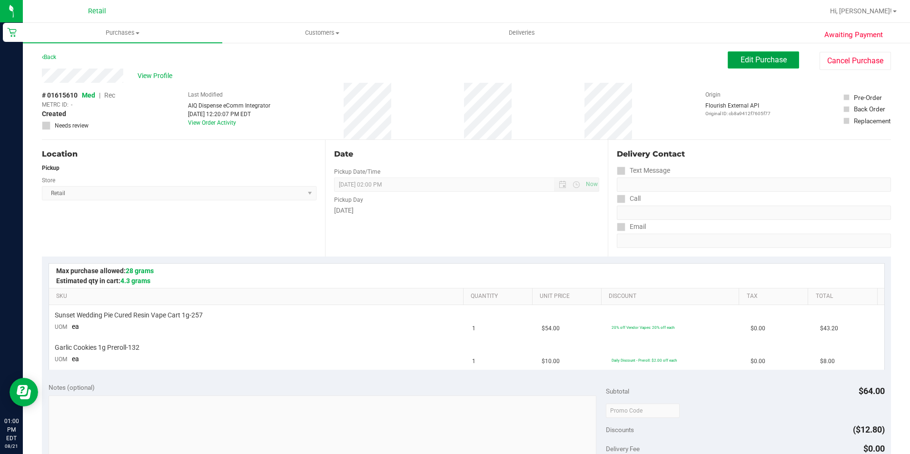
click at [743, 62] on span "Edit Purchase" at bounding box center [764, 59] width 46 height 9
click at [112, 96] on span "Rec" at bounding box center [109, 95] width 11 height 8
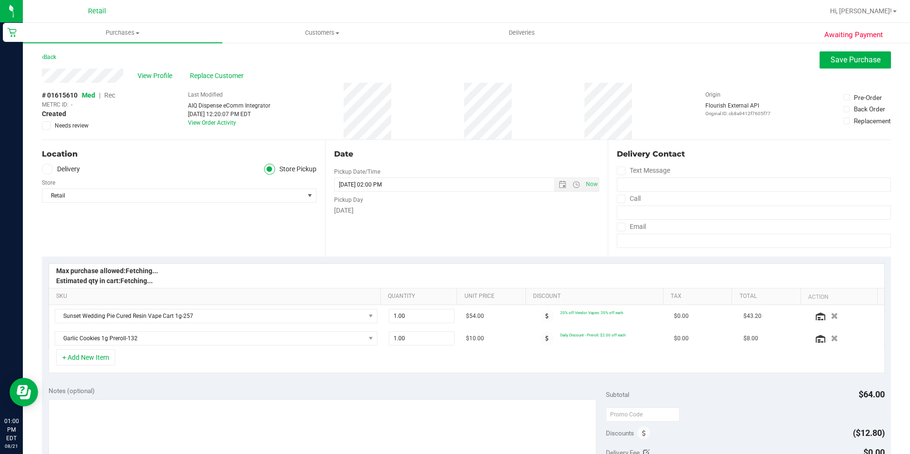
click at [112, 96] on span "Rec" at bounding box center [109, 95] width 11 height 8
click at [857, 68] on button "Save Purchase" at bounding box center [855, 59] width 71 height 17
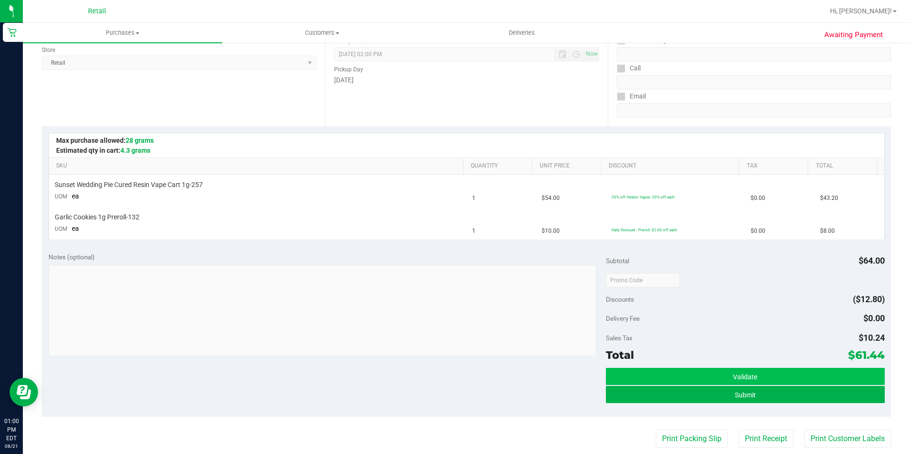
scroll to position [143, 0]
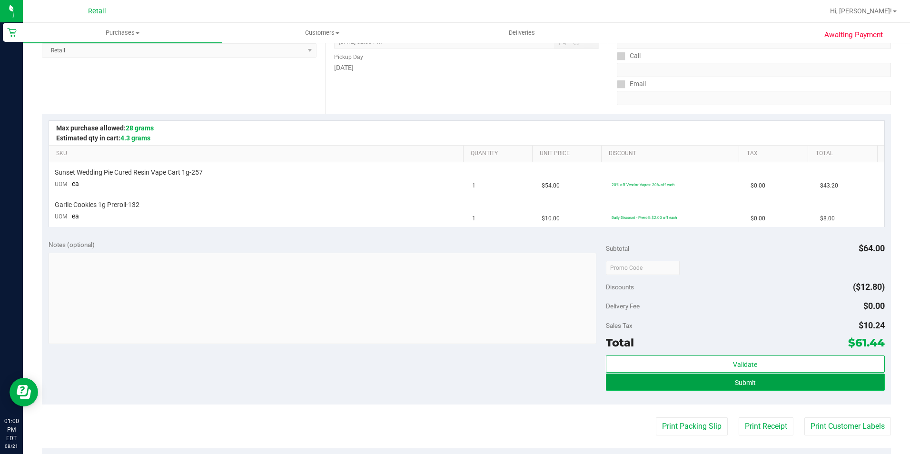
click at [728, 385] on button "Submit" at bounding box center [745, 382] width 279 height 17
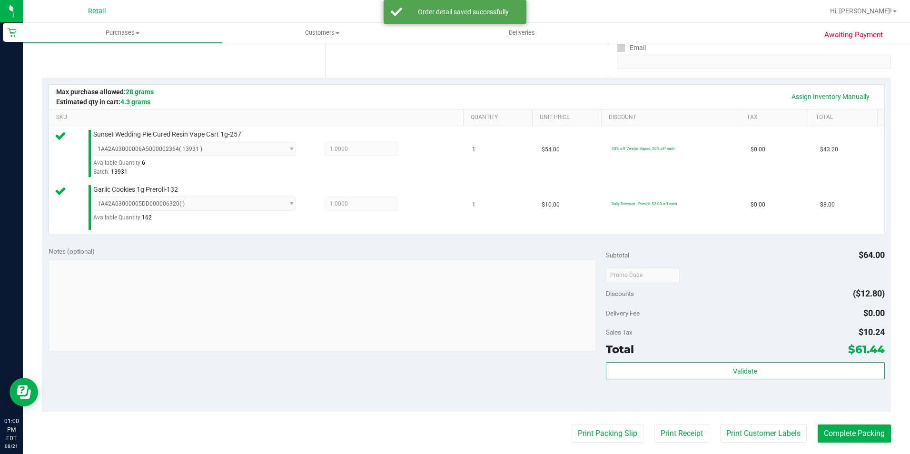
scroll to position [238, 0]
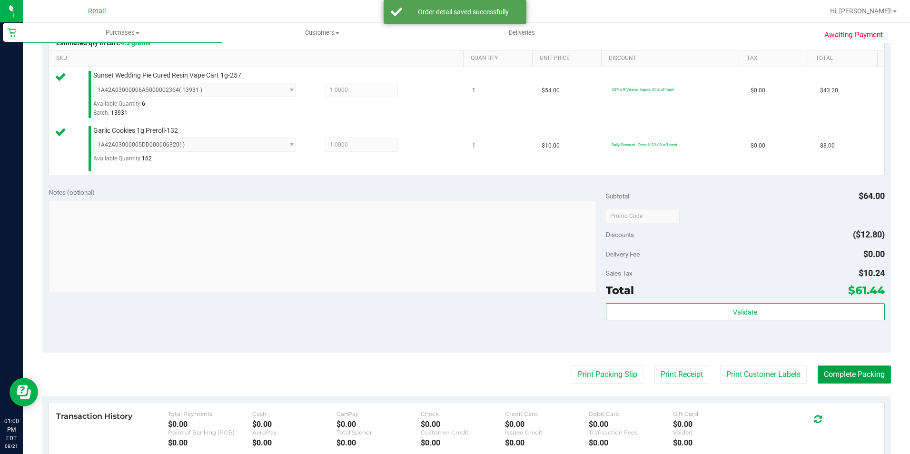
click at [858, 368] on button "Complete Packing" at bounding box center [854, 375] width 73 height 18
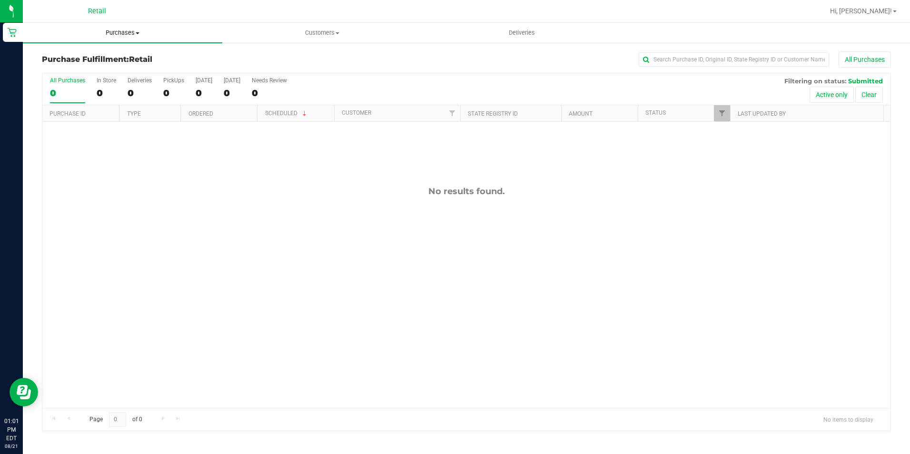
click at [129, 36] on span "Purchases" at bounding box center [122, 33] width 199 height 9
click at [118, 56] on span "Summary of purchases" at bounding box center [72, 57] width 98 height 8
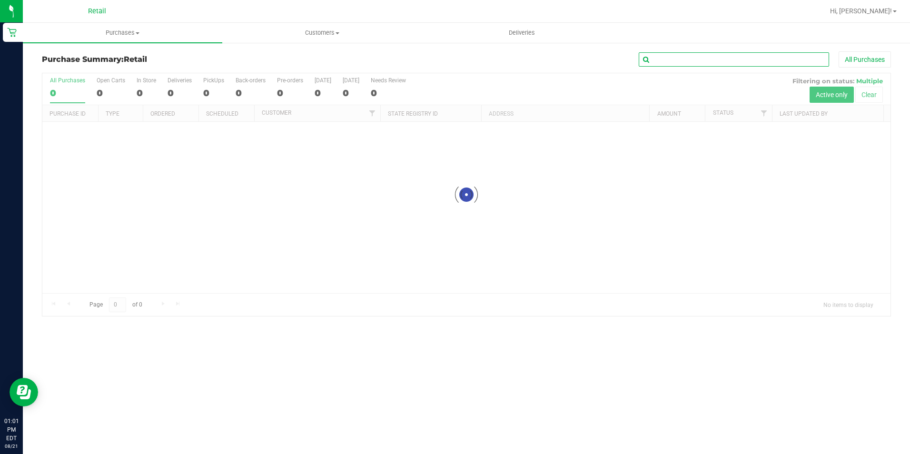
click at [698, 62] on input "text" at bounding box center [734, 59] width 190 height 14
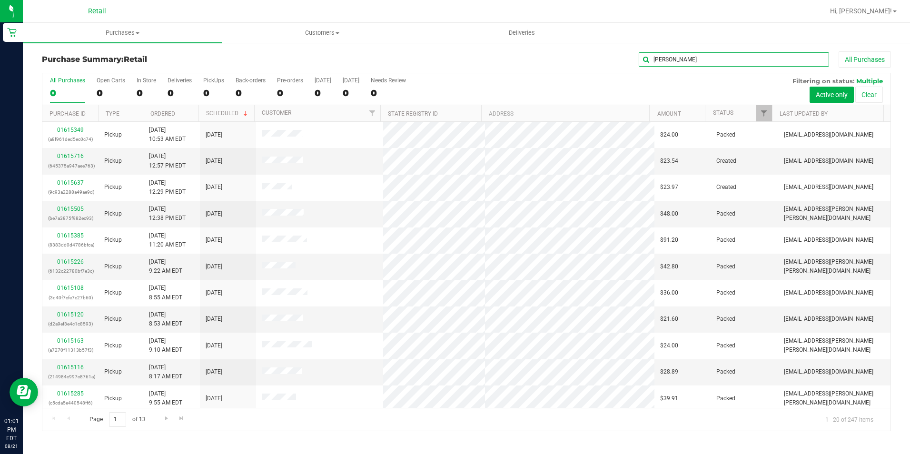
type input "[PERSON_NAME]"
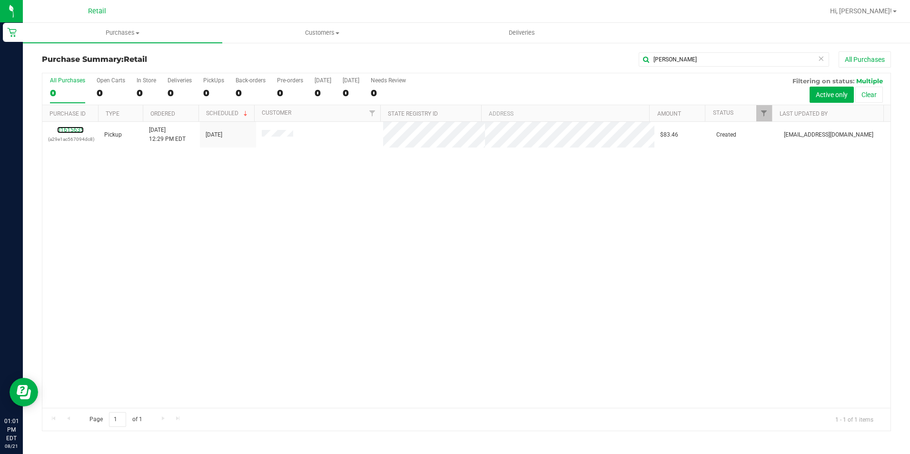
click at [80, 131] on link "01615635" at bounding box center [70, 130] width 27 height 7
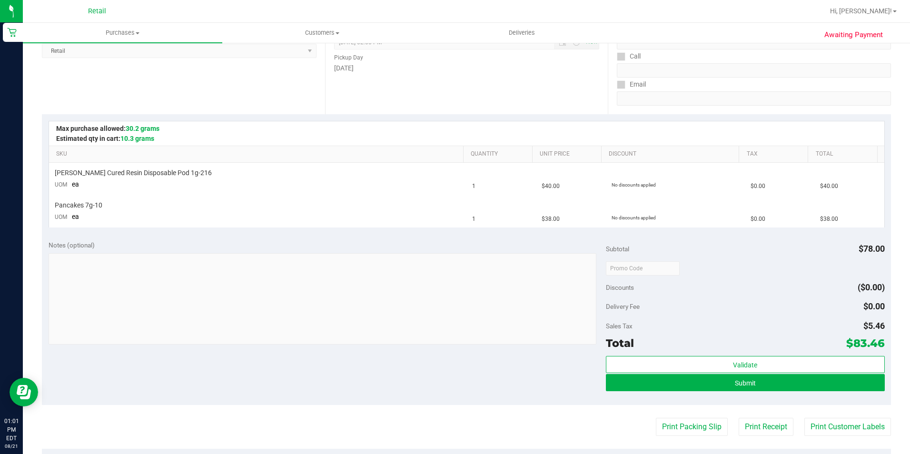
scroll to position [143, 0]
click at [804, 390] on div "Submit" at bounding box center [745, 383] width 279 height 18
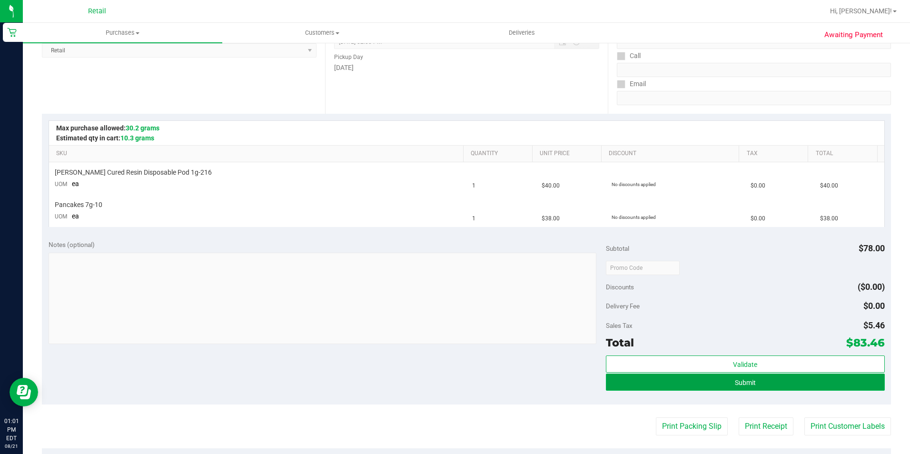
click at [804, 385] on button "Submit" at bounding box center [745, 382] width 279 height 17
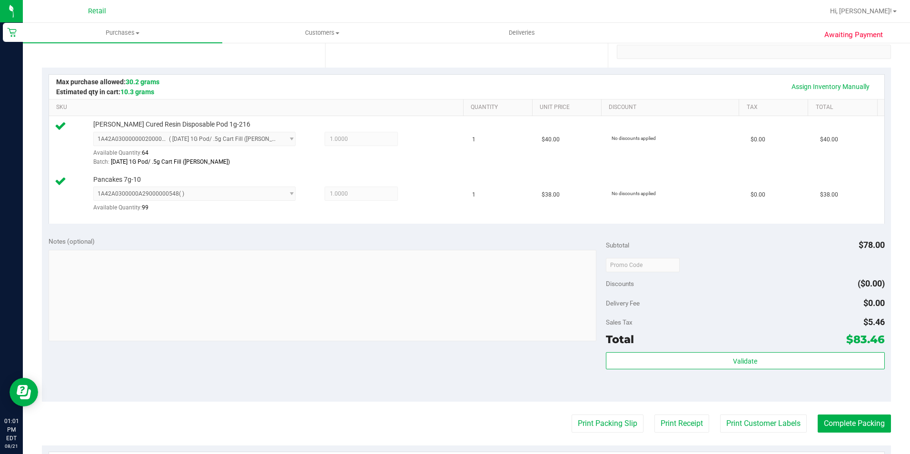
scroll to position [238, 0]
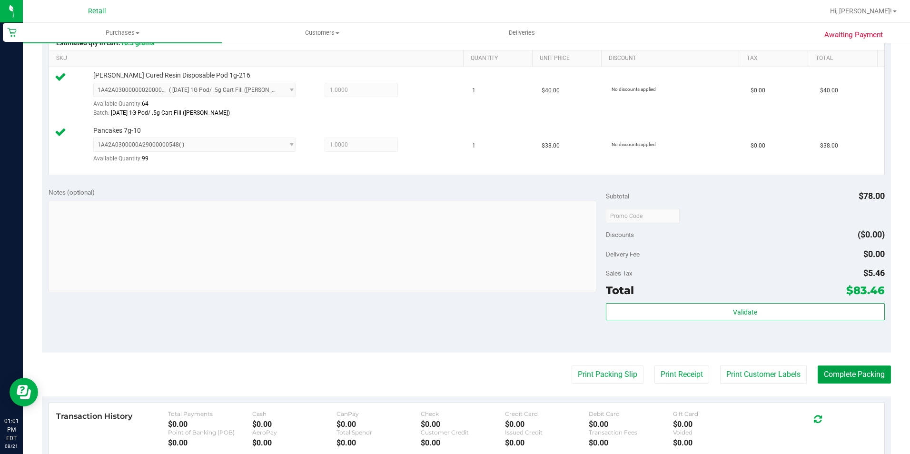
click at [851, 375] on button "Complete Packing" at bounding box center [854, 375] width 73 height 18
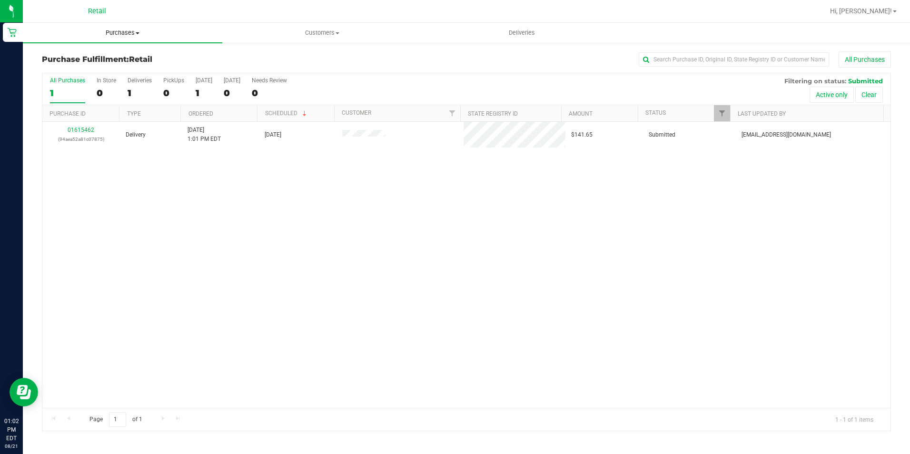
drag, startPoint x: 132, startPoint y: 28, endPoint x: 129, endPoint y: 43, distance: 15.7
click at [132, 28] on uib-tab-heading "Purchases Summary of purchases Fulfillment All purchases" at bounding box center [122, 33] width 199 height 20
click at [116, 63] on li "Summary of purchases" at bounding box center [122, 57] width 199 height 11
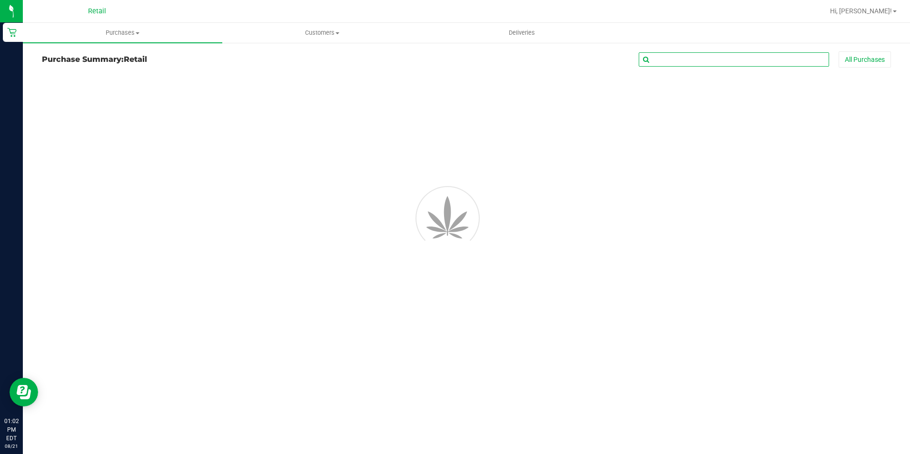
click at [713, 64] on input "text" at bounding box center [734, 59] width 190 height 14
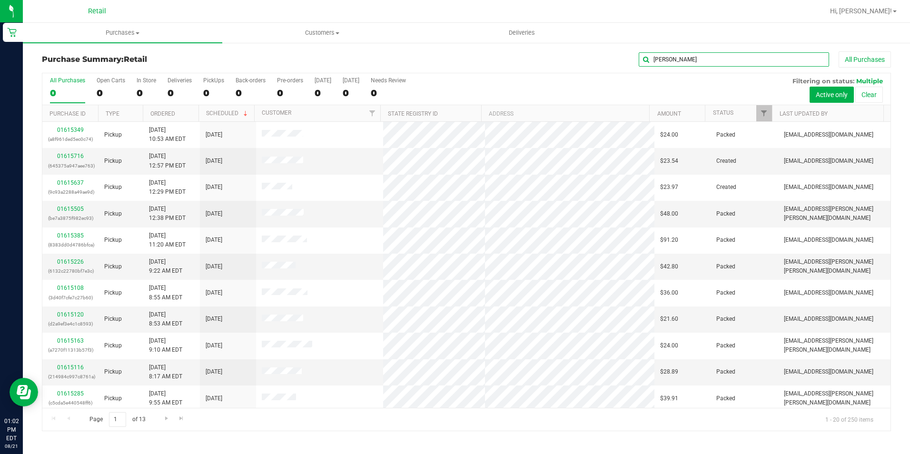
type input "[PERSON_NAME]"
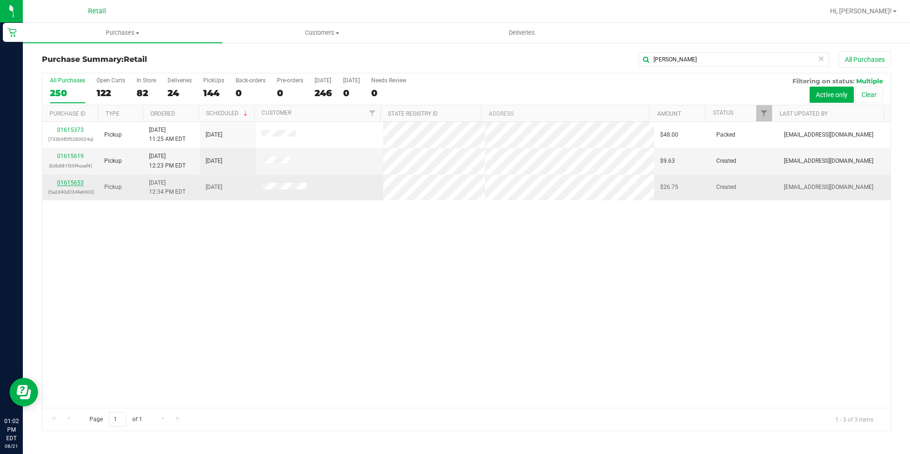
click at [67, 185] on link "01615653" at bounding box center [70, 182] width 27 height 7
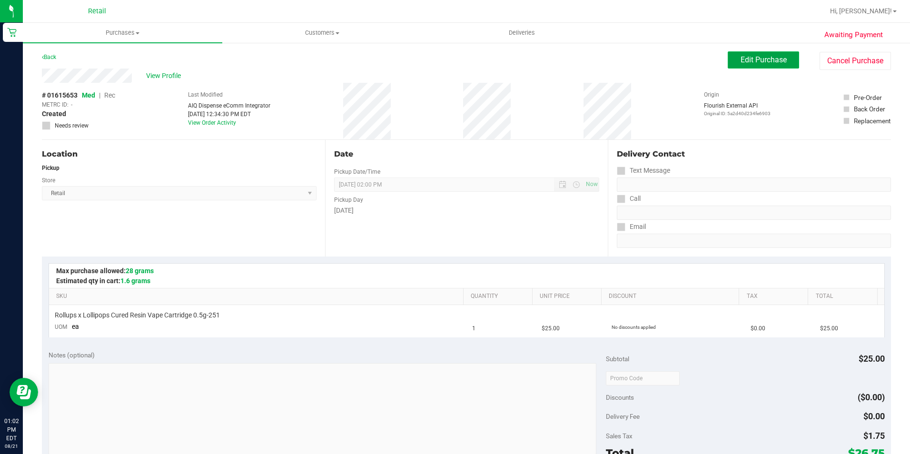
click at [741, 62] on span "Edit Purchase" at bounding box center [764, 59] width 46 height 9
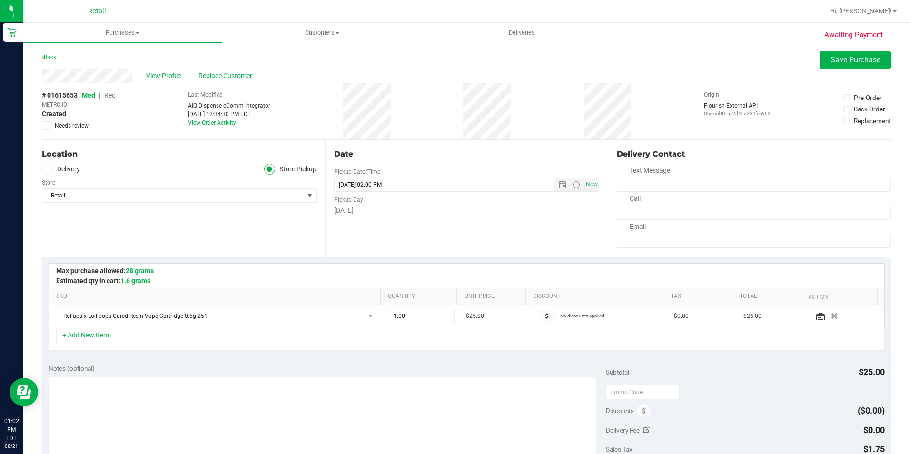
click at [110, 95] on span "Rec" at bounding box center [109, 95] width 11 height 8
click at [840, 61] on span "Save Purchase" at bounding box center [856, 59] width 50 height 9
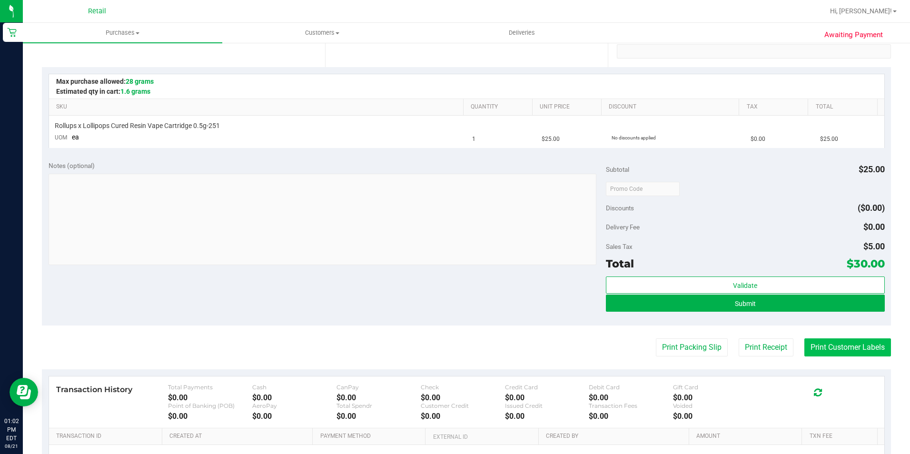
scroll to position [190, 0]
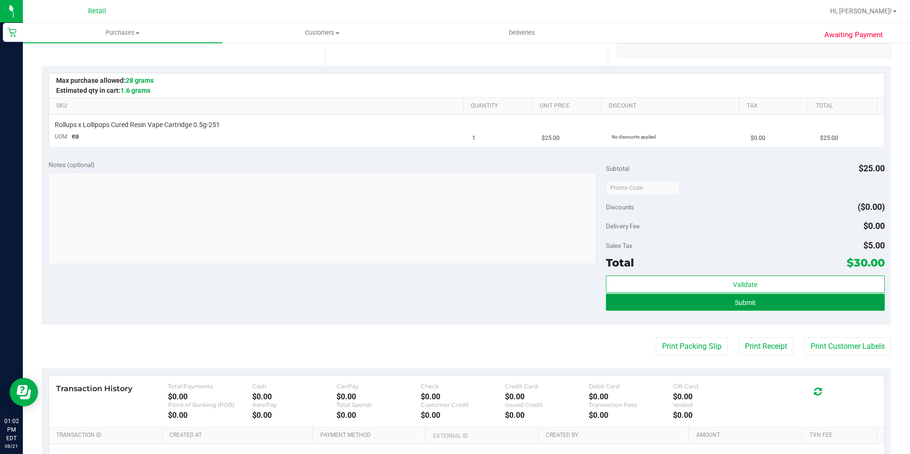
click at [767, 309] on button "Submit" at bounding box center [745, 302] width 279 height 17
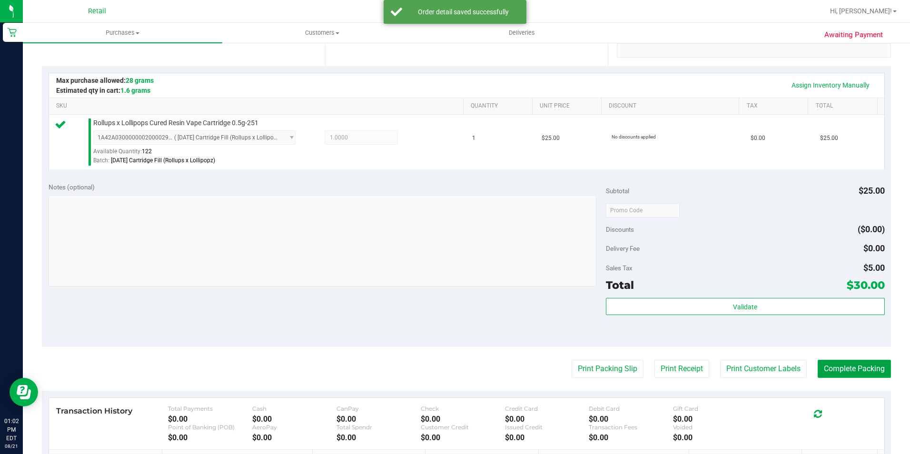
click at [869, 366] on button "Complete Packing" at bounding box center [854, 369] width 73 height 18
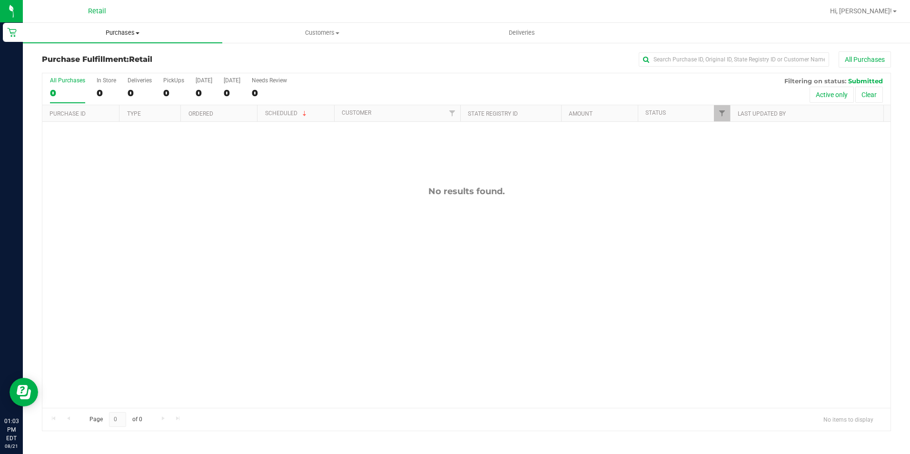
click at [125, 38] on uib-tab-heading "Purchases Summary of purchases Fulfillment All purchases" at bounding box center [122, 33] width 199 height 20
click at [88, 61] on span "Summary of purchases" at bounding box center [72, 57] width 98 height 8
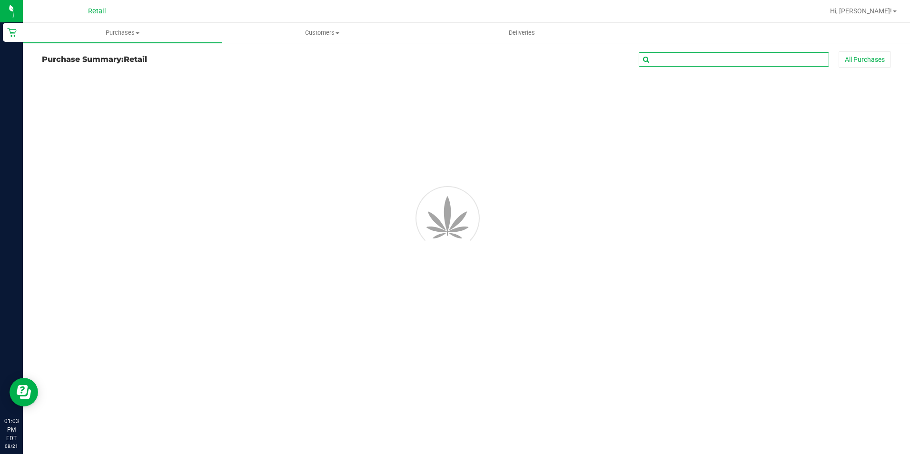
drag, startPoint x: 611, startPoint y: 56, endPoint x: 706, endPoint y: 56, distance: 95.2
click at [706, 56] on input "text" at bounding box center [734, 59] width 190 height 14
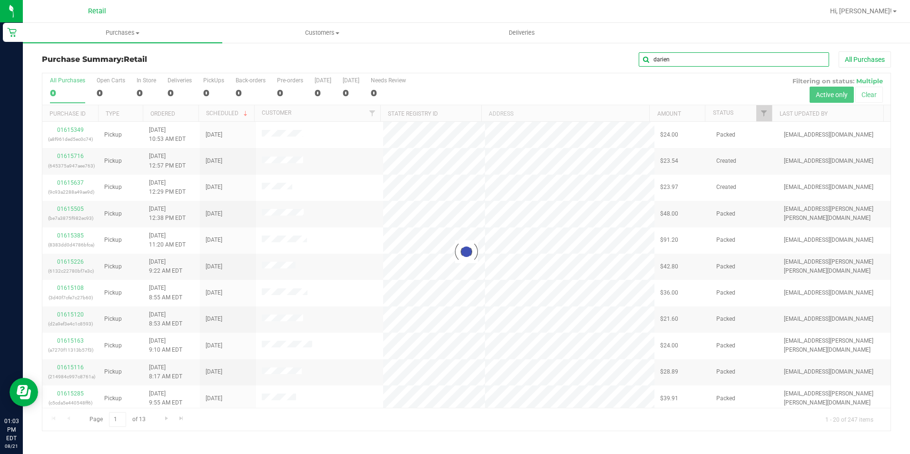
type input "darien"
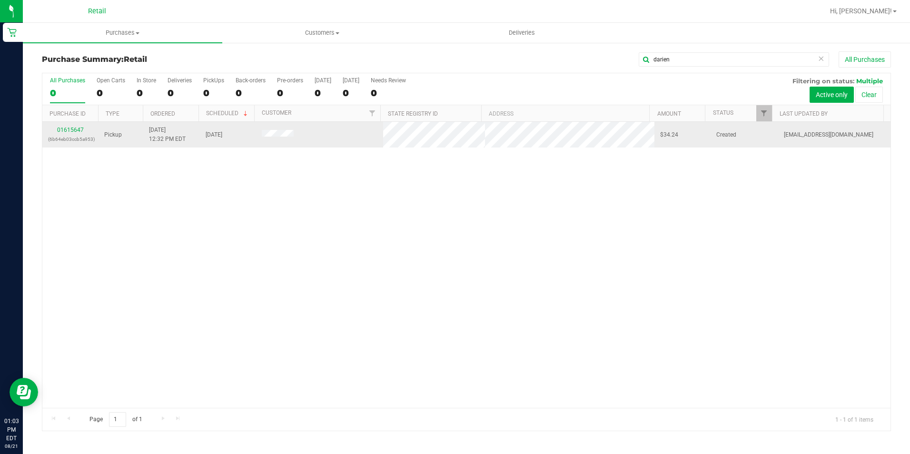
click at [75, 124] on td "01615647 (6b64eb03ccb5a953)" at bounding box center [70, 135] width 56 height 26
click at [75, 128] on link "01615647" at bounding box center [70, 130] width 27 height 7
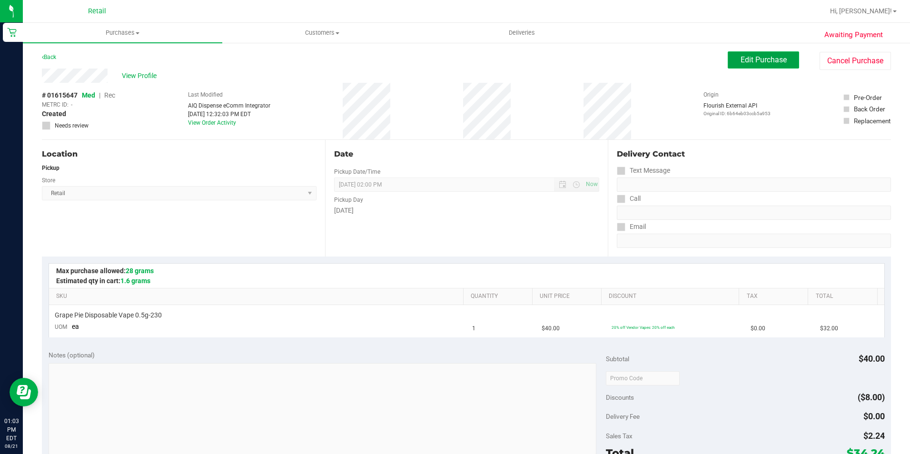
click at [751, 56] on span "Edit Purchase" at bounding box center [764, 59] width 46 height 9
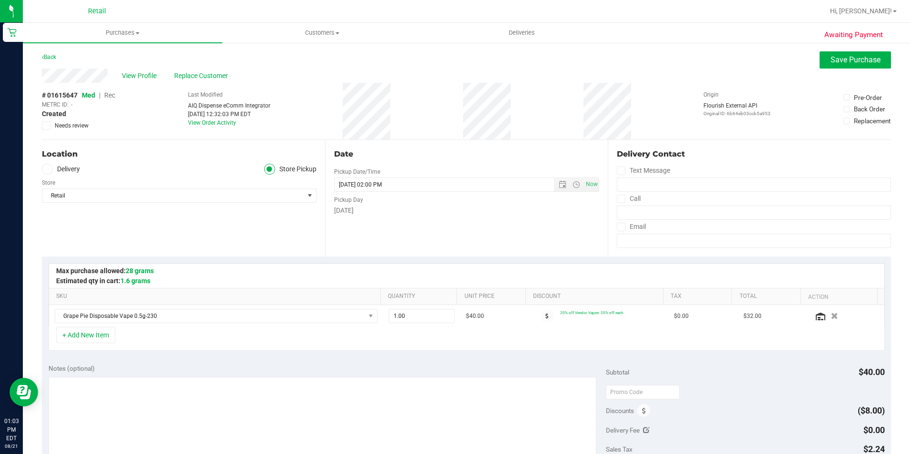
click at [109, 96] on span "Rec" at bounding box center [109, 95] width 11 height 8
click at [844, 65] on button "Save Purchase" at bounding box center [855, 59] width 71 height 17
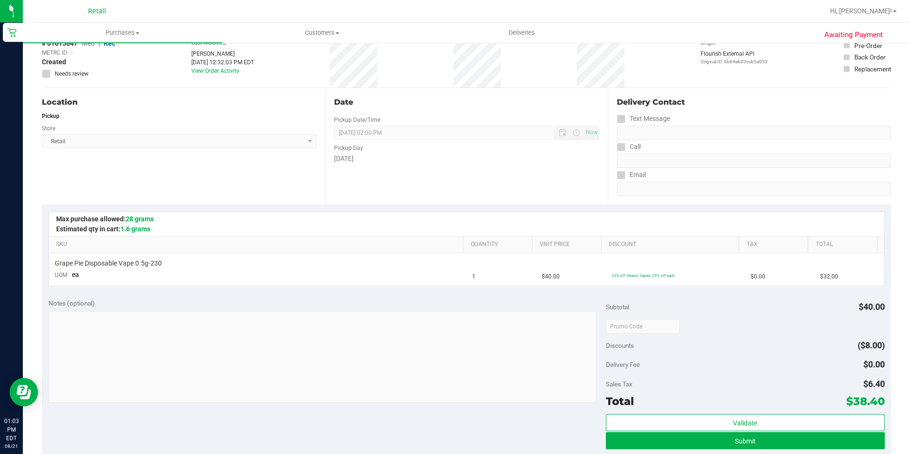
scroll to position [95, 0]
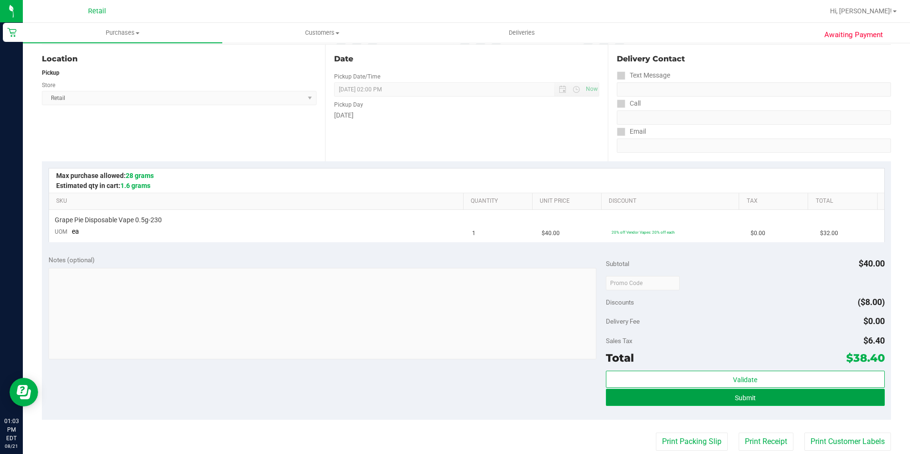
click at [752, 396] on button "Submit" at bounding box center [745, 397] width 279 height 17
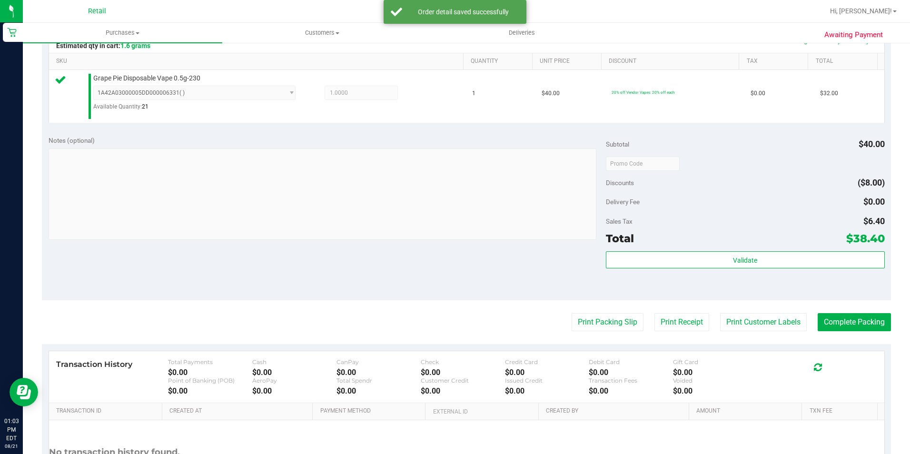
scroll to position [238, 0]
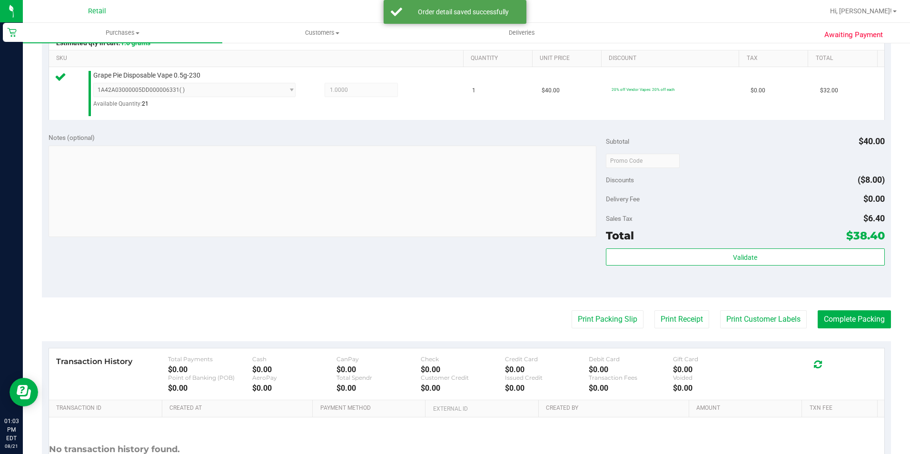
click at [854, 302] on purchase-details "Back Edit Purchase Cancel Purchase View Profile # 01615647 Med | Rec METRC ID: …" at bounding box center [466, 166] width 849 height 706
click at [854, 330] on purchase-details "Back Edit Purchase Cancel Purchase View Profile # 01615647 Med | Rec METRC ID: …" at bounding box center [466, 166] width 849 height 706
click at [854, 320] on button "Complete Packing" at bounding box center [854, 319] width 73 height 18
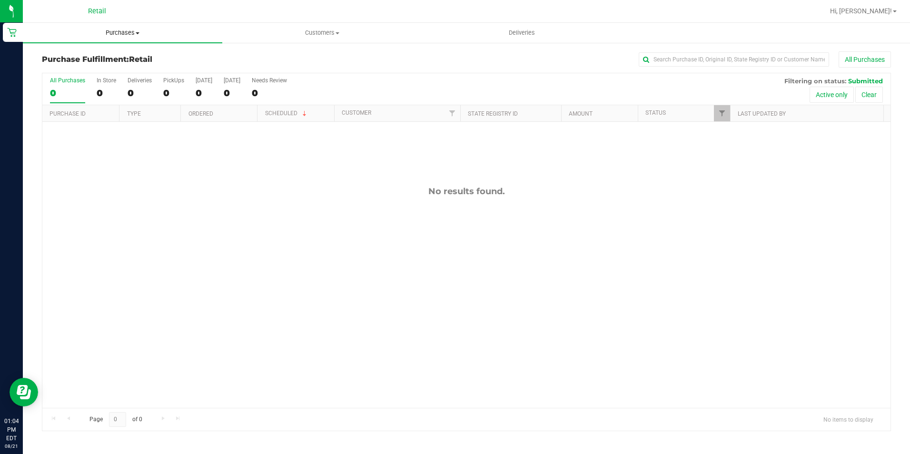
click at [113, 34] on span "Purchases" at bounding box center [122, 33] width 199 height 9
click at [107, 61] on span "Summary of purchases" at bounding box center [72, 57] width 98 height 8
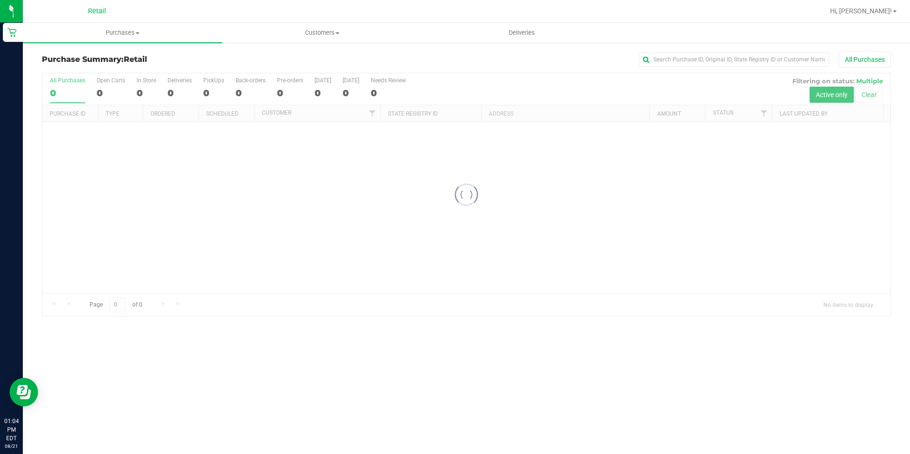
click at [702, 67] on div "All Purchases" at bounding box center [608, 59] width 566 height 16
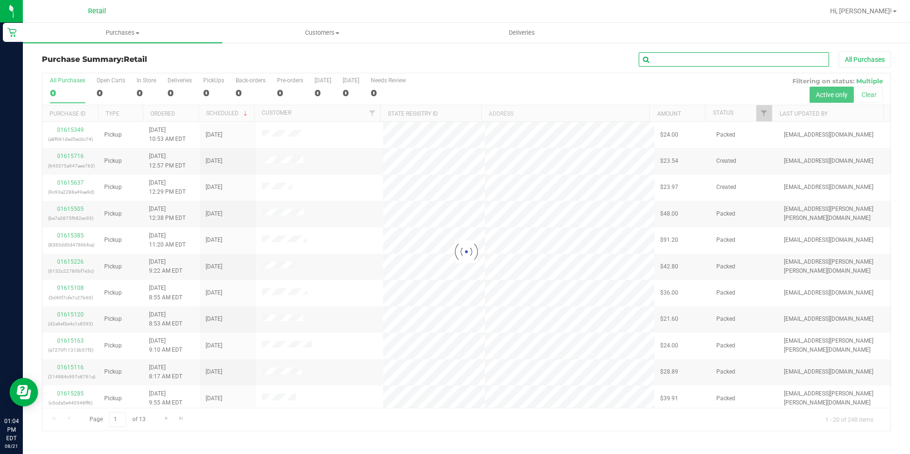
click at [702, 63] on input "text" at bounding box center [734, 59] width 190 height 14
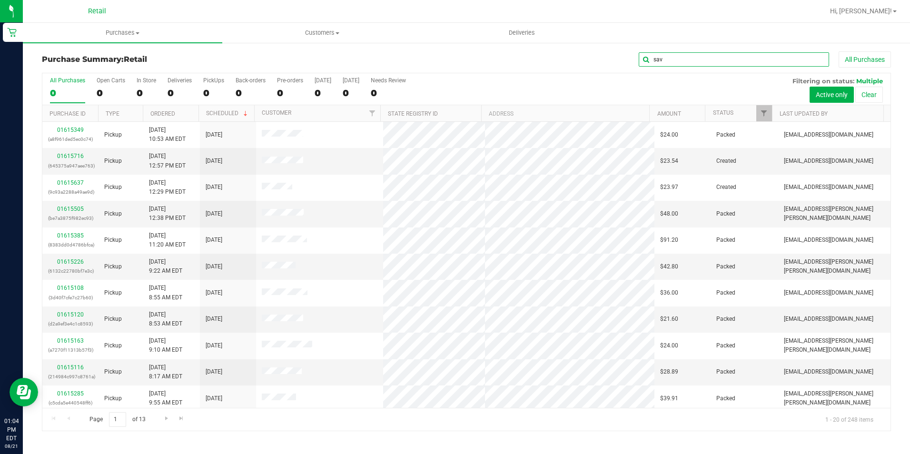
type input "sav"
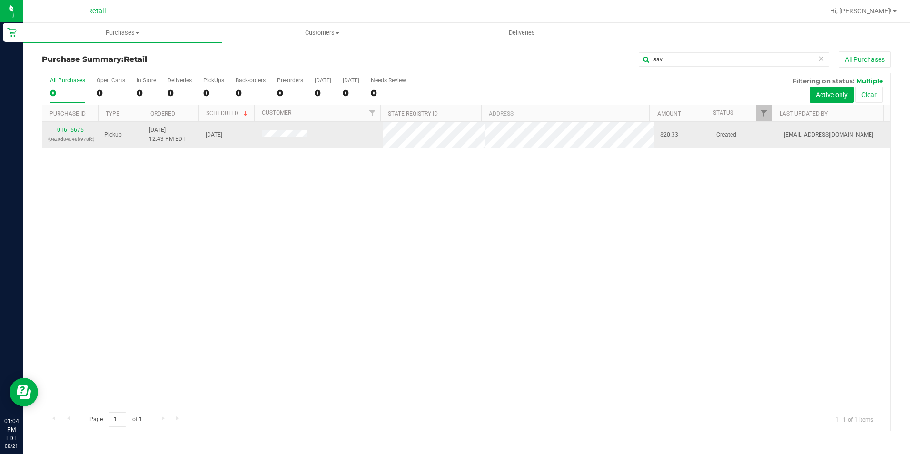
click at [75, 129] on link "01615675" at bounding box center [70, 130] width 27 height 7
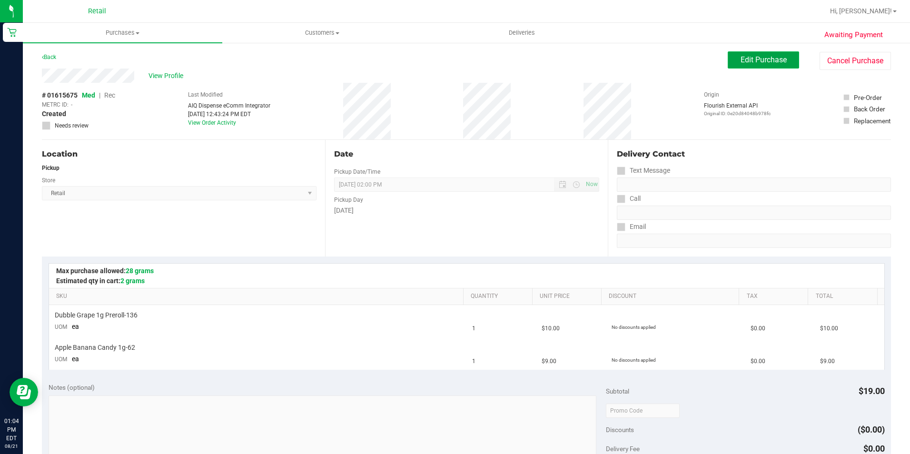
click at [729, 68] on button "Edit Purchase" at bounding box center [763, 59] width 71 height 17
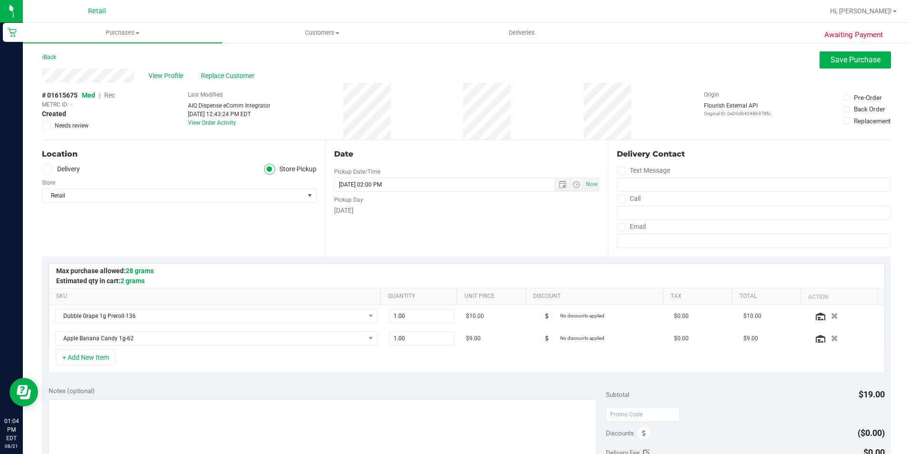
click at [108, 97] on span "Rec" at bounding box center [109, 95] width 11 height 8
click at [855, 57] on span "Save Purchase" at bounding box center [856, 59] width 50 height 9
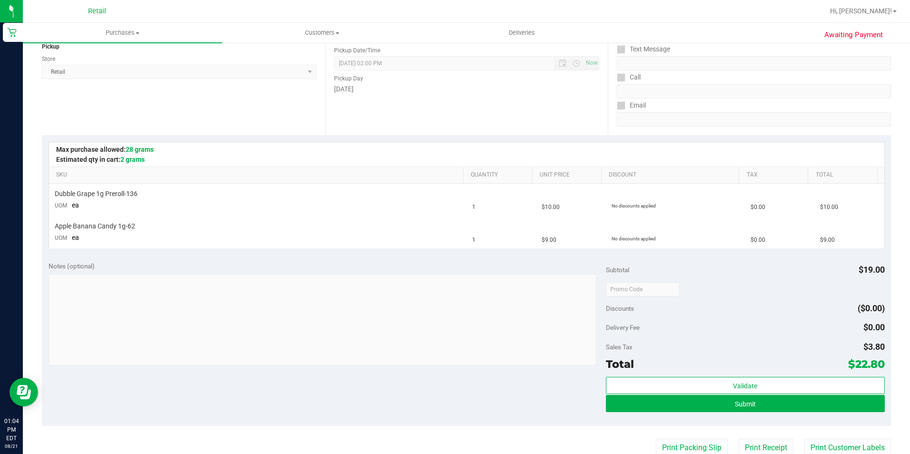
scroll to position [143, 0]
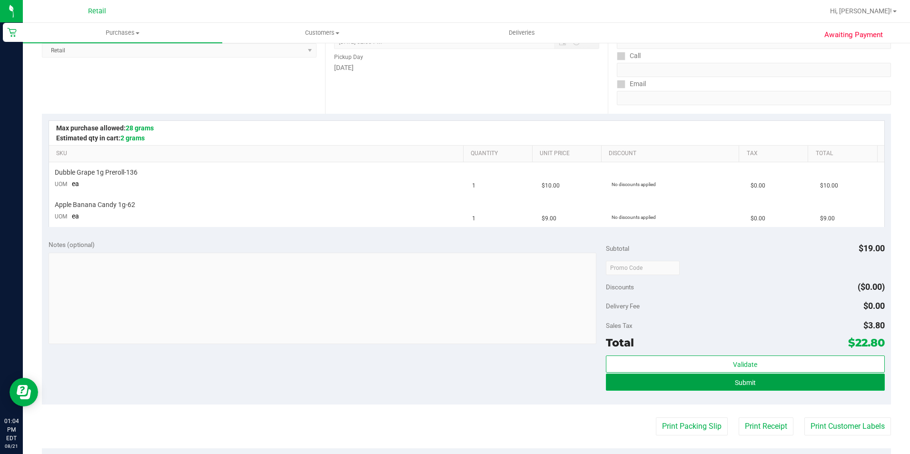
click at [722, 383] on button "Submit" at bounding box center [745, 382] width 279 height 17
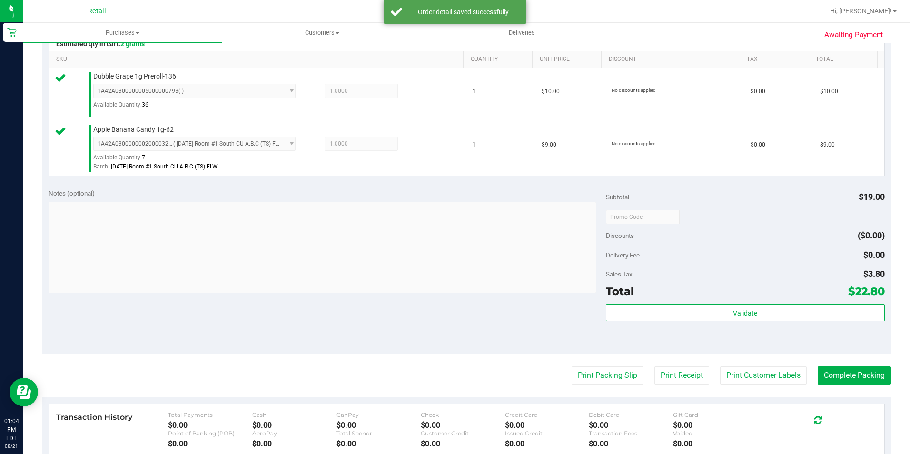
scroll to position [238, 0]
click at [847, 374] on button "Complete Packing" at bounding box center [854, 375] width 73 height 18
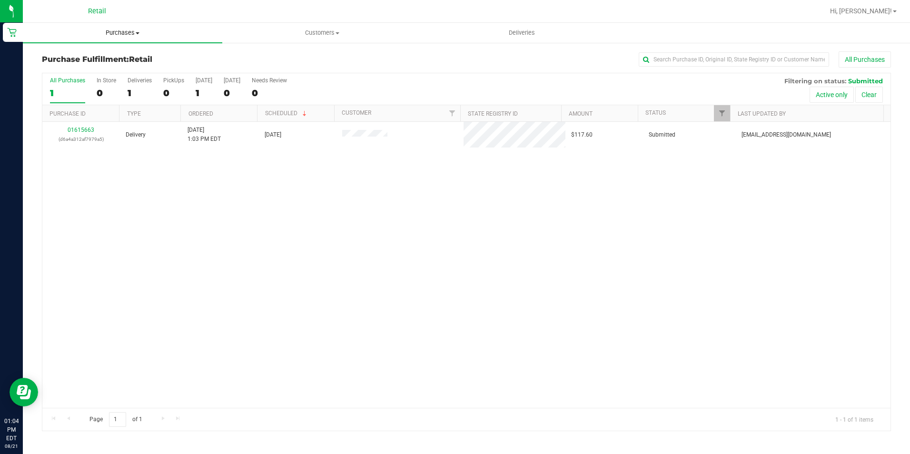
click at [104, 37] on span "Purchases" at bounding box center [122, 33] width 199 height 9
click at [101, 63] on li "Fulfillment" at bounding box center [122, 68] width 199 height 11
click at [113, 30] on span "Purchases" at bounding box center [122, 33] width 199 height 9
click at [98, 58] on span "Summary of purchases" at bounding box center [72, 57] width 98 height 8
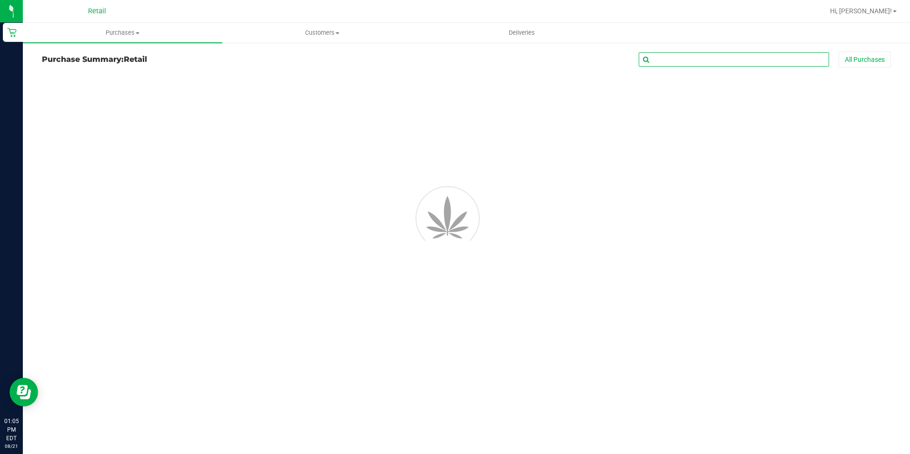
click at [670, 57] on input "text" at bounding box center [734, 59] width 190 height 14
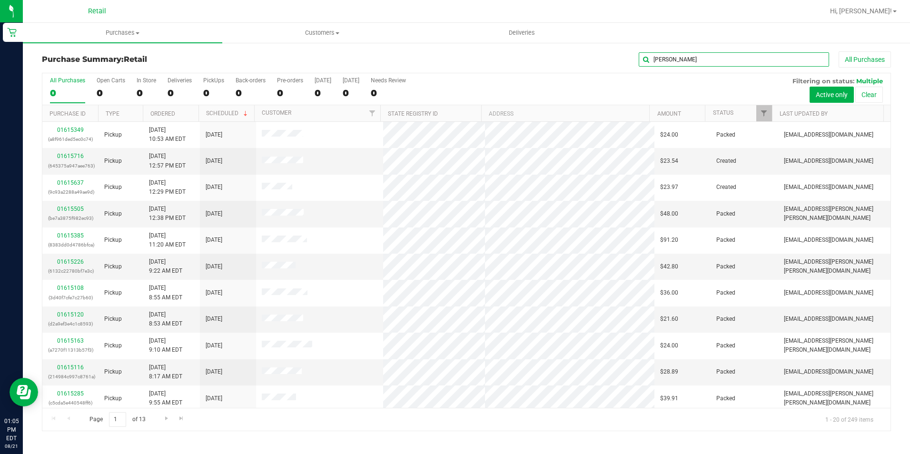
type input "[PERSON_NAME]"
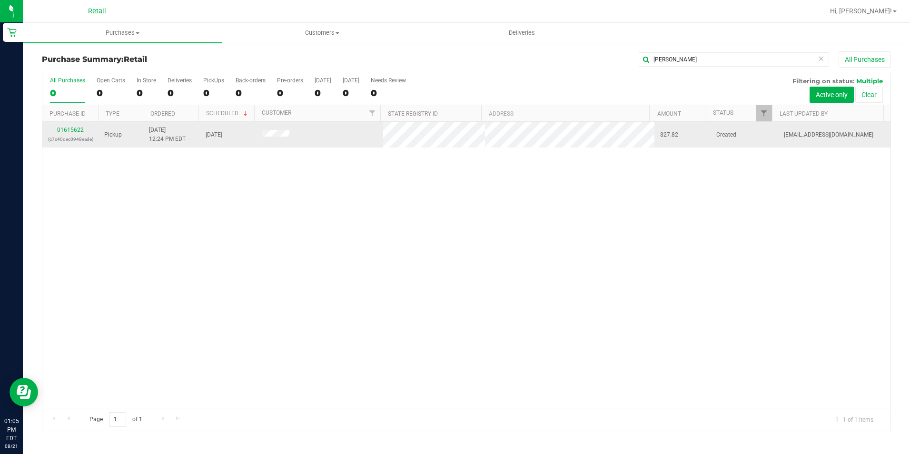
click at [66, 131] on link "01615622" at bounding box center [70, 130] width 27 height 7
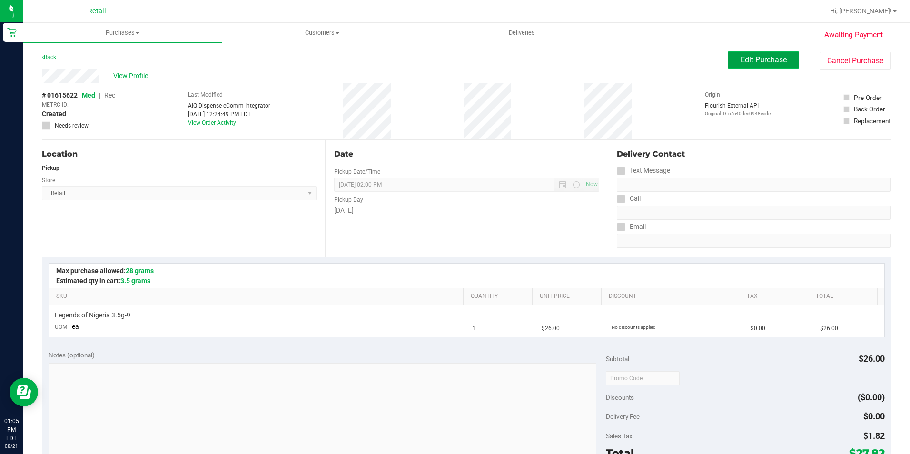
click at [774, 59] on span "Edit Purchase" at bounding box center [764, 59] width 46 height 9
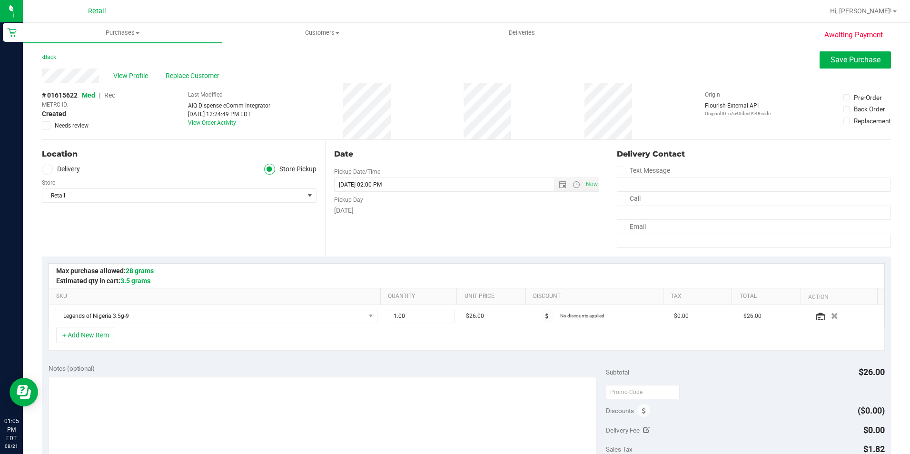
click at [113, 94] on span "Rec" at bounding box center [109, 95] width 11 height 8
click at [832, 68] on button "Save Purchase" at bounding box center [855, 59] width 71 height 17
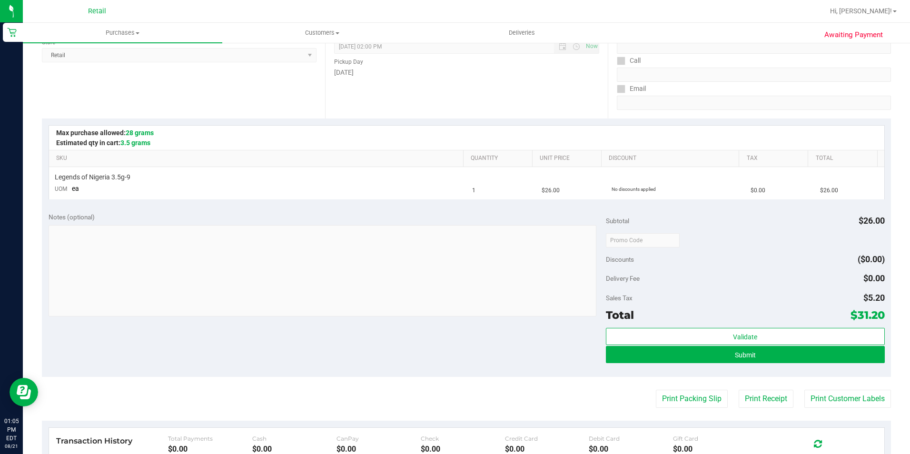
scroll to position [143, 0]
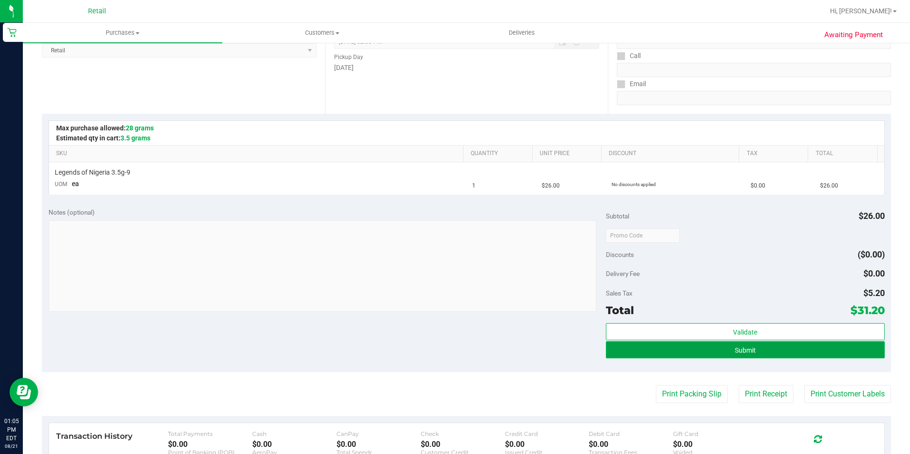
click at [766, 351] on button "Submit" at bounding box center [745, 349] width 279 height 17
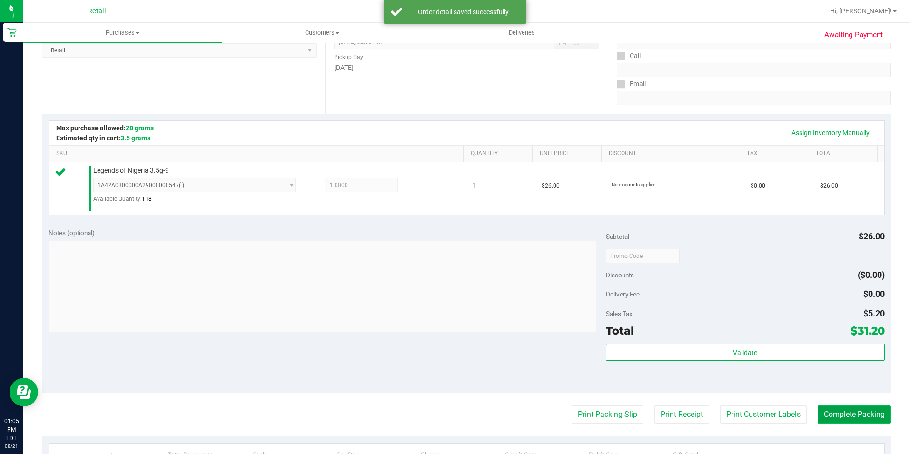
click at [818, 407] on button "Complete Packing" at bounding box center [854, 415] width 73 height 18
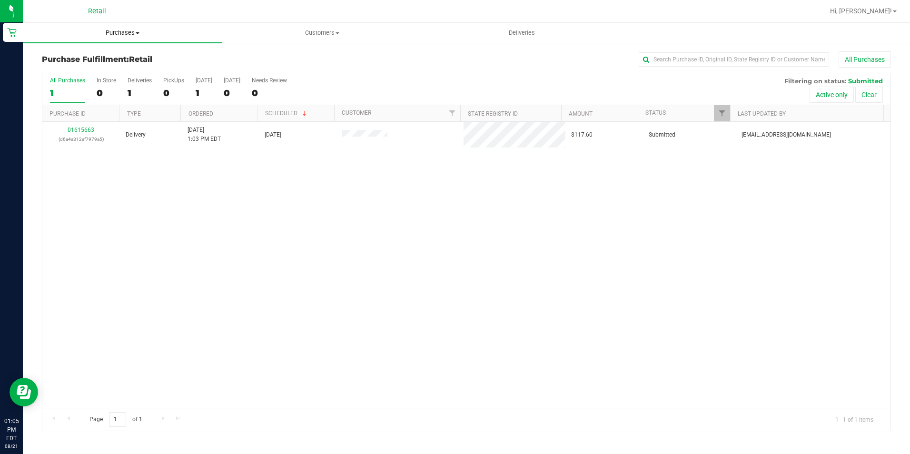
click at [120, 28] on uib-tab-heading "Purchases Summary of purchases Fulfillment All purchases" at bounding box center [122, 33] width 199 height 20
click at [115, 54] on span "Summary of purchases" at bounding box center [72, 57] width 98 height 8
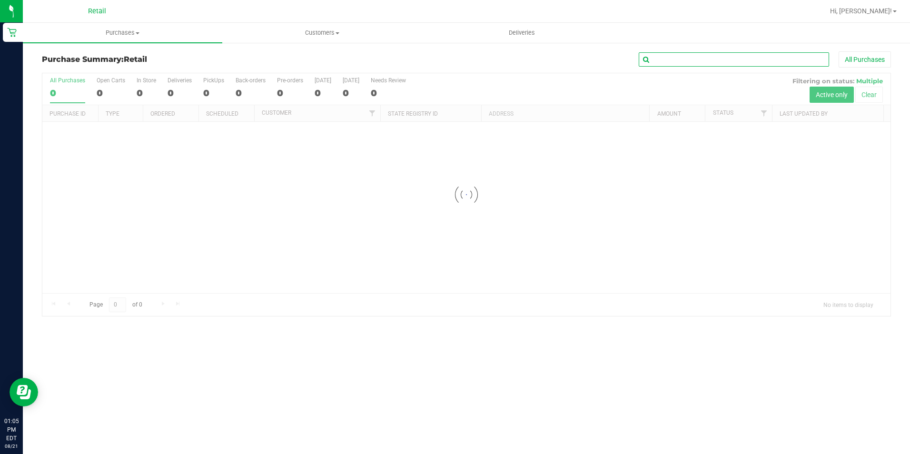
click at [702, 56] on input "text" at bounding box center [734, 59] width 190 height 14
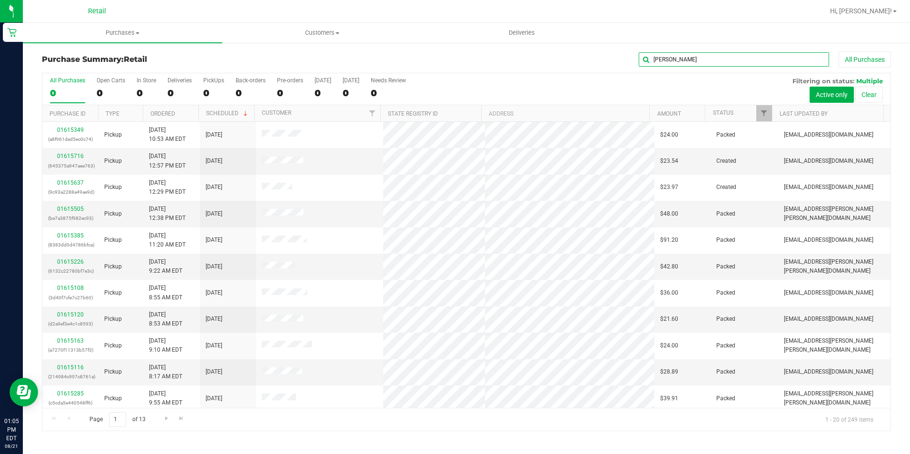
type input "[PERSON_NAME]"
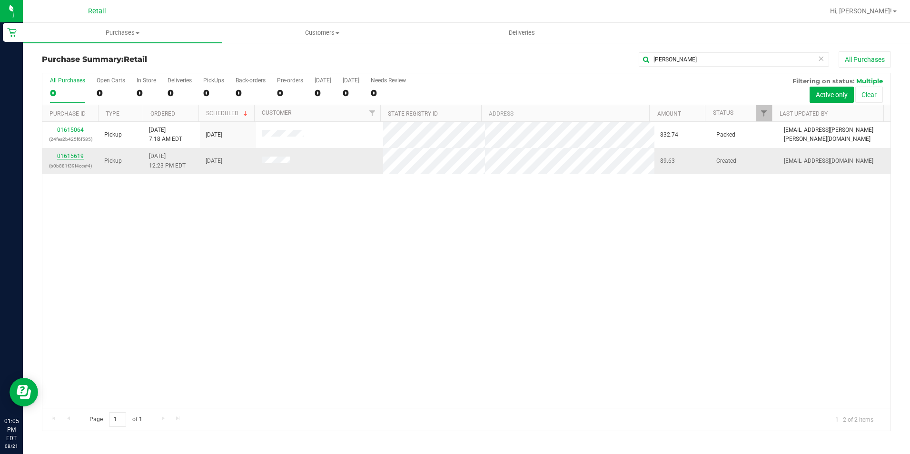
click at [82, 154] on link "01615619" at bounding box center [70, 156] width 27 height 7
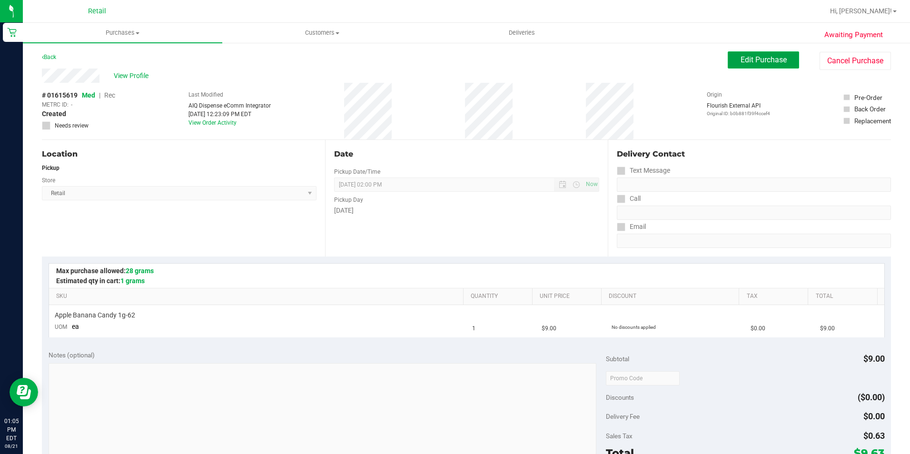
click at [755, 57] on span "Edit Purchase" at bounding box center [764, 59] width 46 height 9
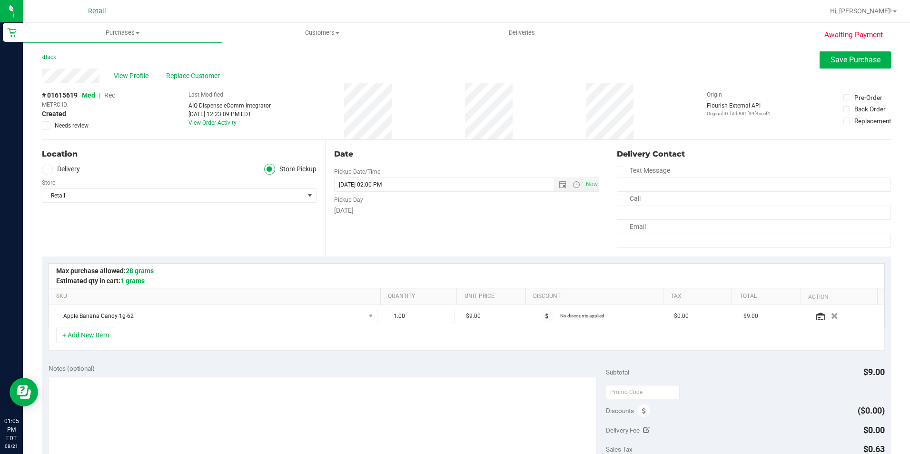
click at [108, 96] on span "Rec" at bounding box center [109, 95] width 11 height 8
click at [839, 63] on span "Save Purchase" at bounding box center [856, 59] width 50 height 9
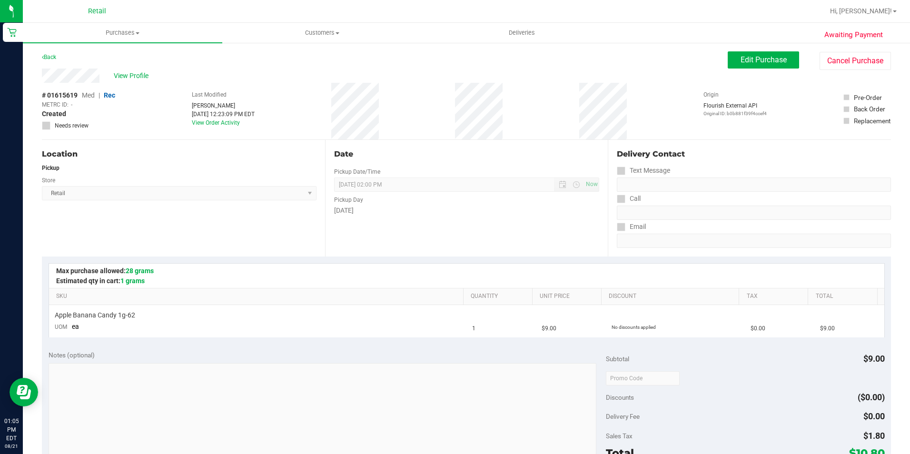
click at [650, 274] on div at bounding box center [466, 276] width 835 height 24
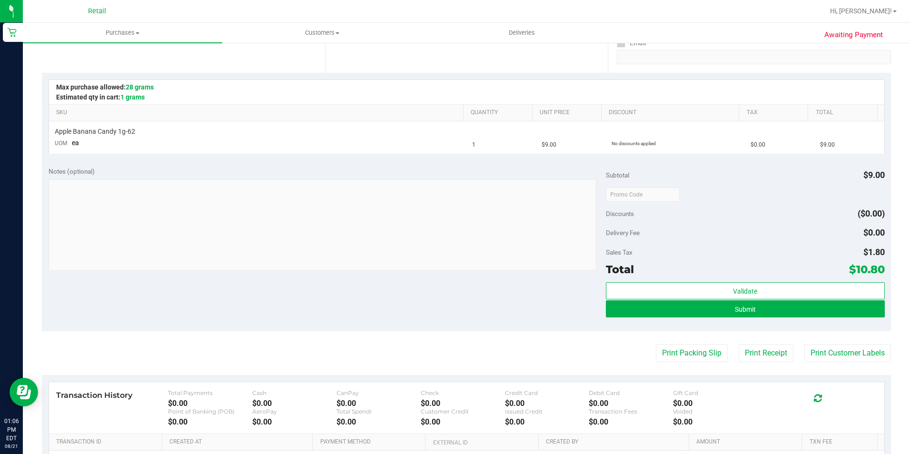
scroll to position [190, 0]
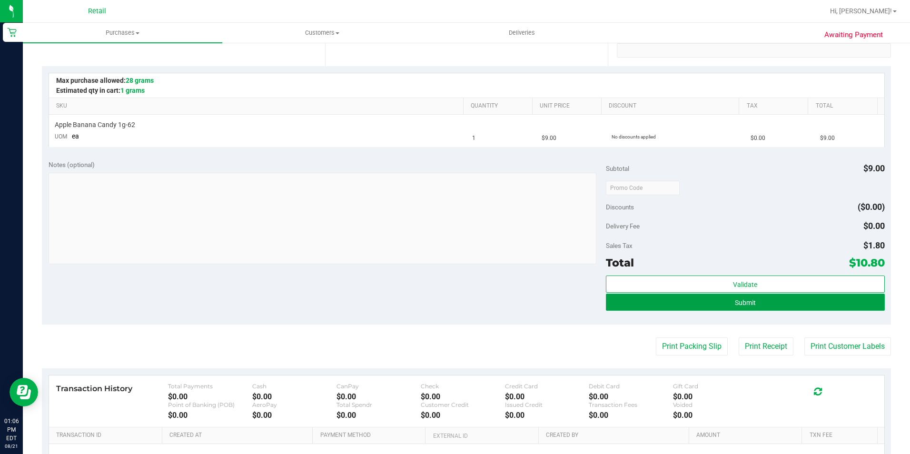
click at [754, 298] on button "Submit" at bounding box center [745, 302] width 279 height 17
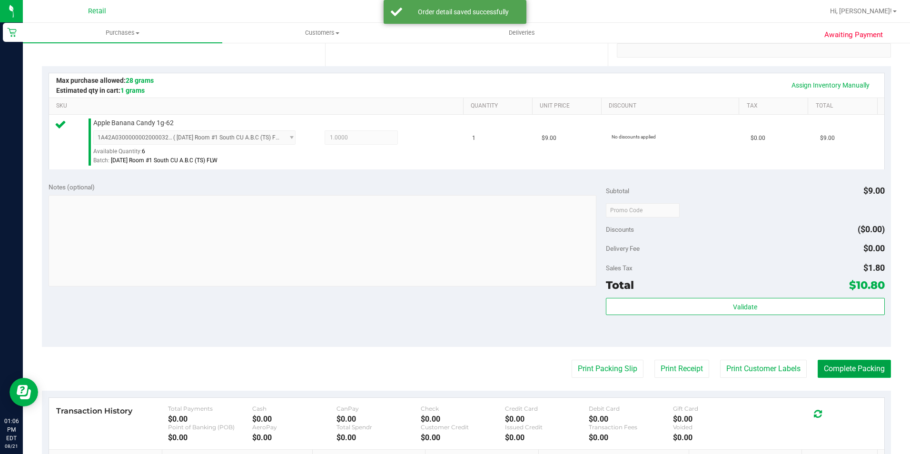
click at [848, 376] on button "Complete Packing" at bounding box center [854, 369] width 73 height 18
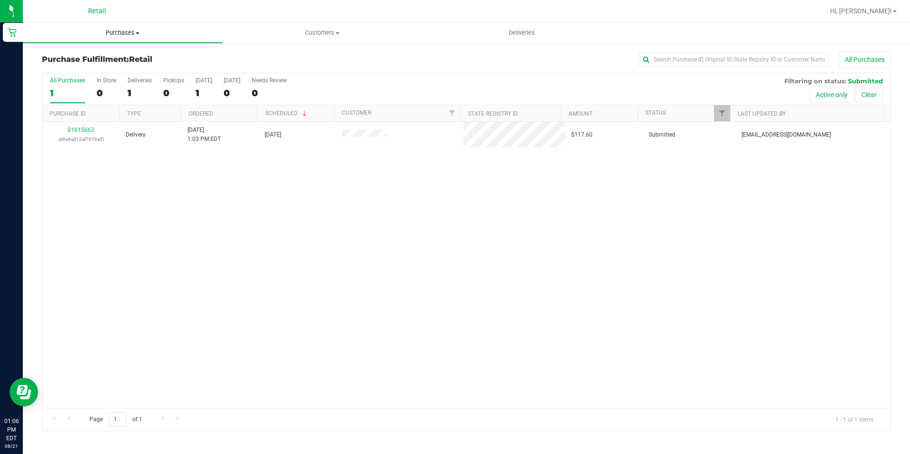
click at [111, 30] on span "Purchases" at bounding box center [122, 33] width 199 height 9
click at [104, 57] on span "Summary of purchases" at bounding box center [72, 57] width 98 height 8
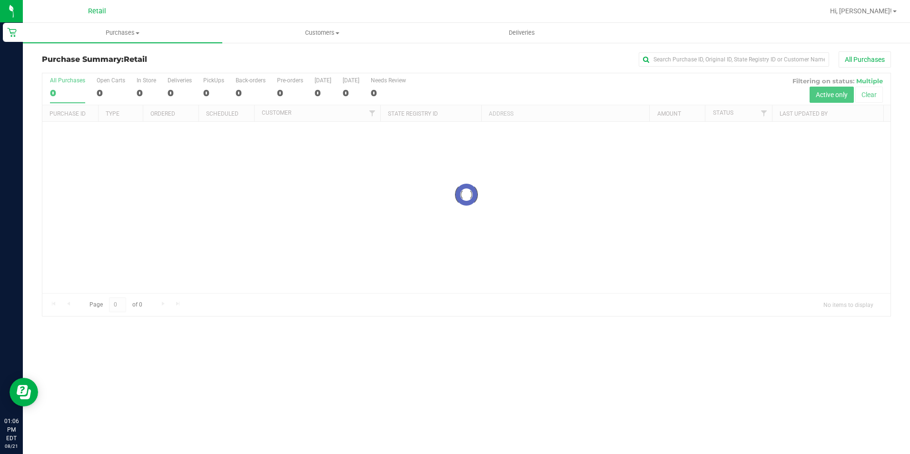
click at [742, 49] on div "Purchase Summary: Retail All Purchases Loading... All Purchases 0 Open Carts 0 …" at bounding box center [466, 184] width 887 height 284
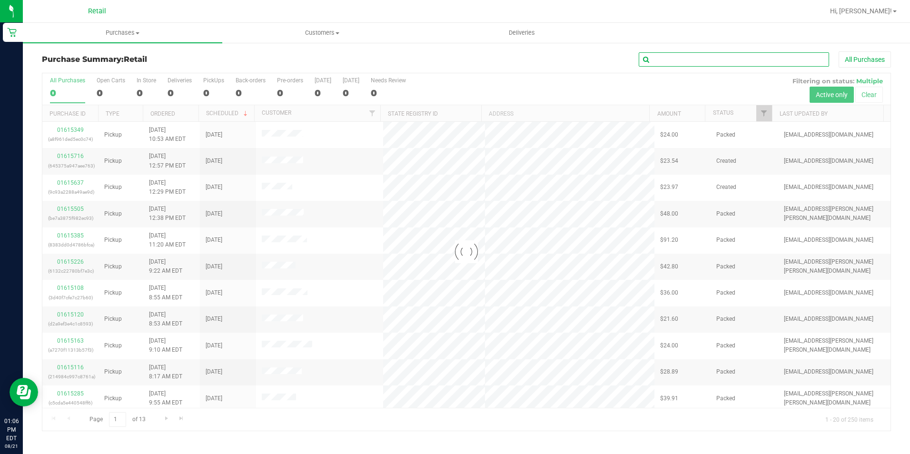
click at [736, 57] on input "text" at bounding box center [734, 59] width 190 height 14
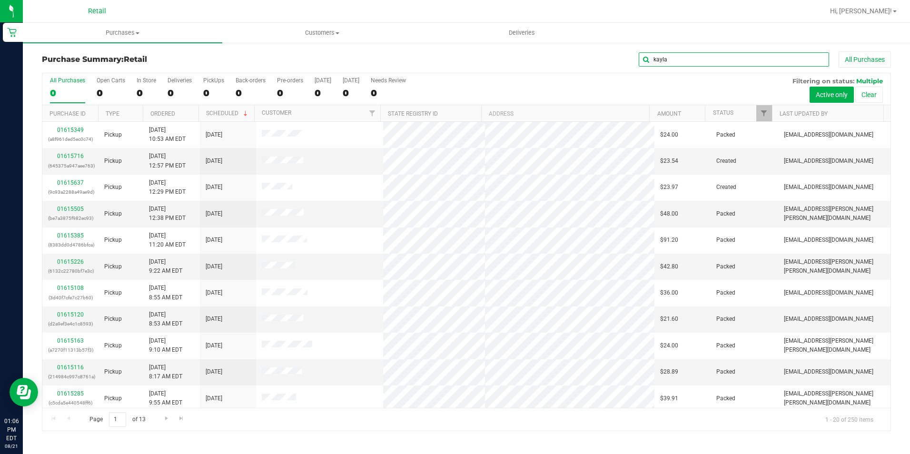
type input "kayla"
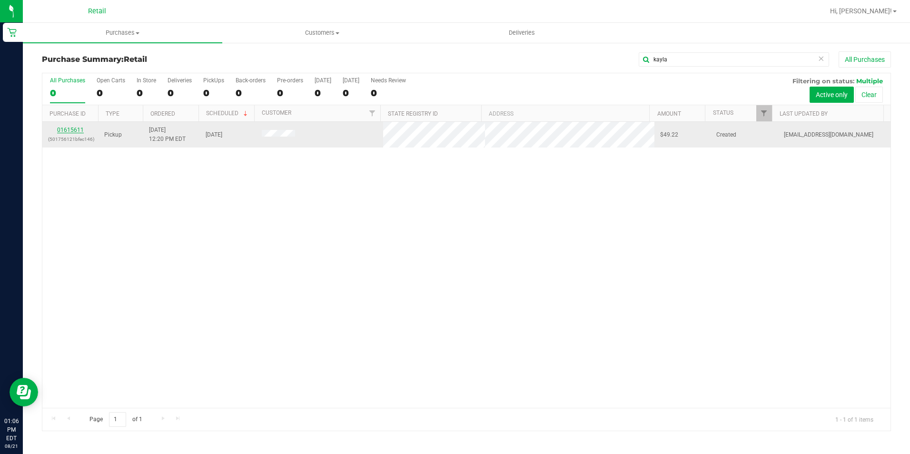
click at [81, 130] on link "01615611" at bounding box center [70, 130] width 27 height 7
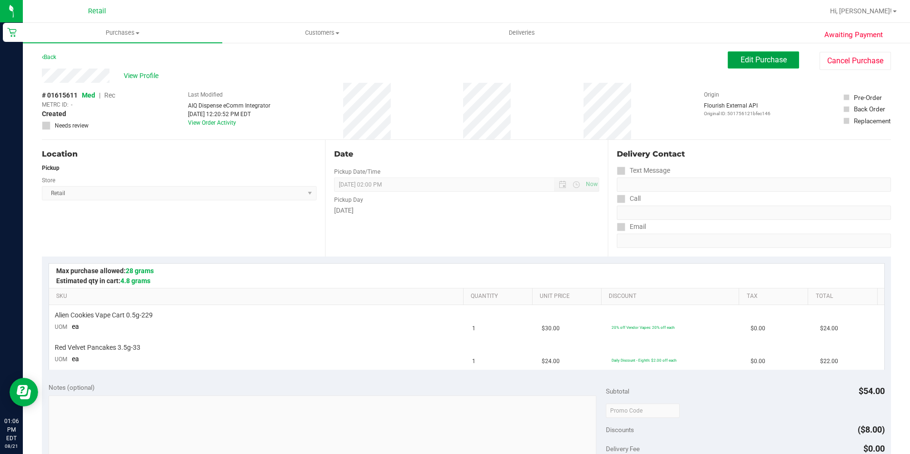
click at [778, 54] on button "Edit Purchase" at bounding box center [763, 59] width 71 height 17
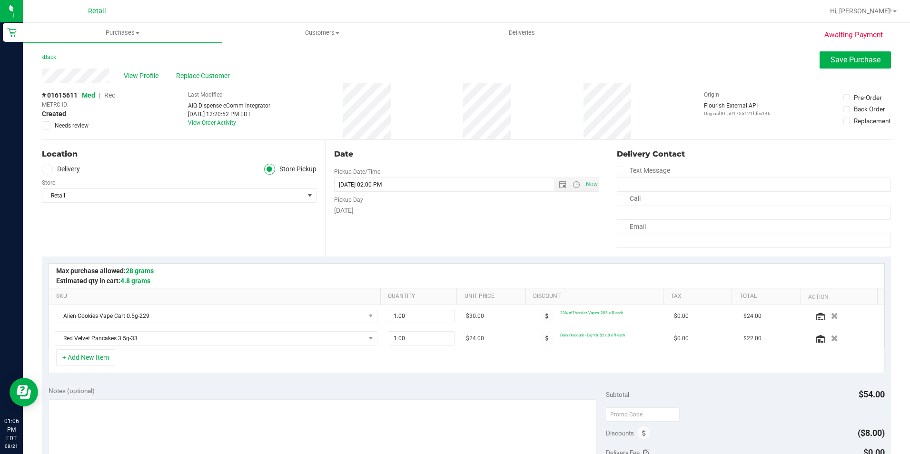
click at [112, 99] on span "Rec" at bounding box center [109, 95] width 11 height 8
click at [847, 60] on span "Save Purchase" at bounding box center [856, 59] width 50 height 9
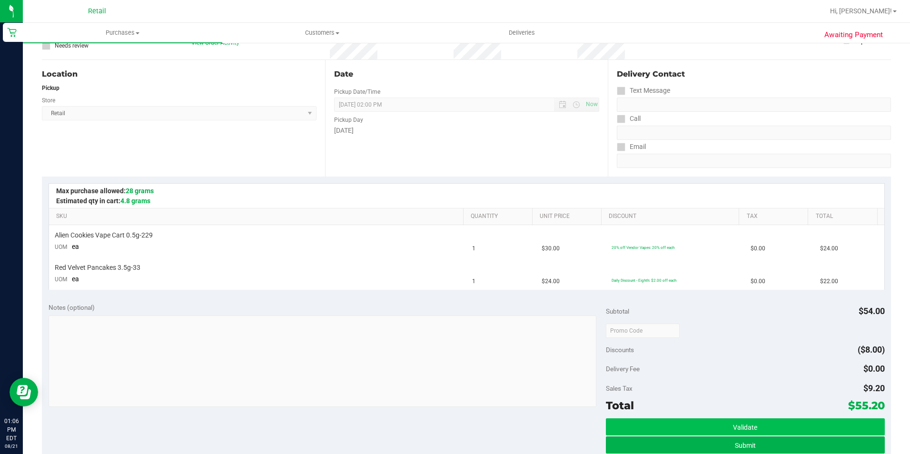
scroll to position [95, 0]
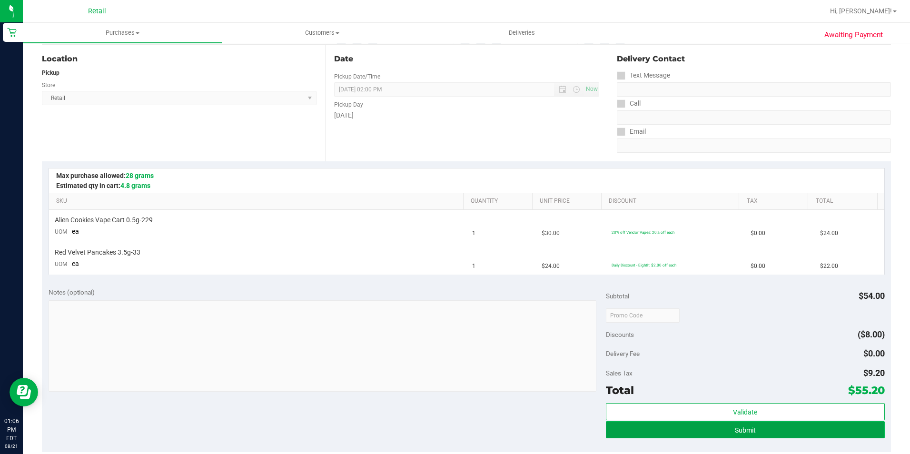
click at [738, 432] on span "Submit" at bounding box center [745, 431] width 21 height 8
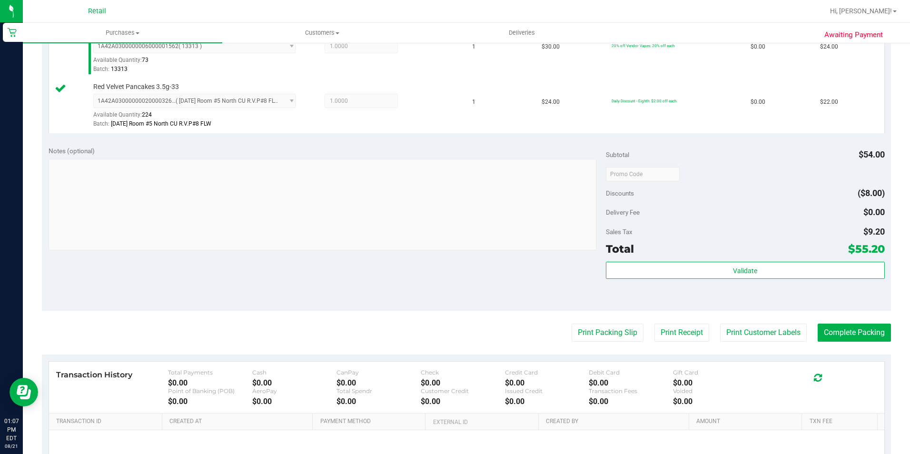
scroll to position [286, 0]
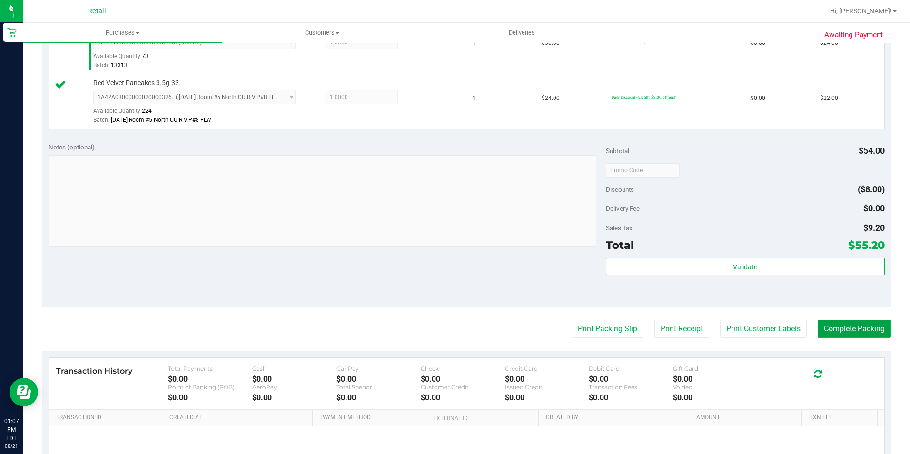
click at [872, 335] on button "Complete Packing" at bounding box center [854, 329] width 73 height 18
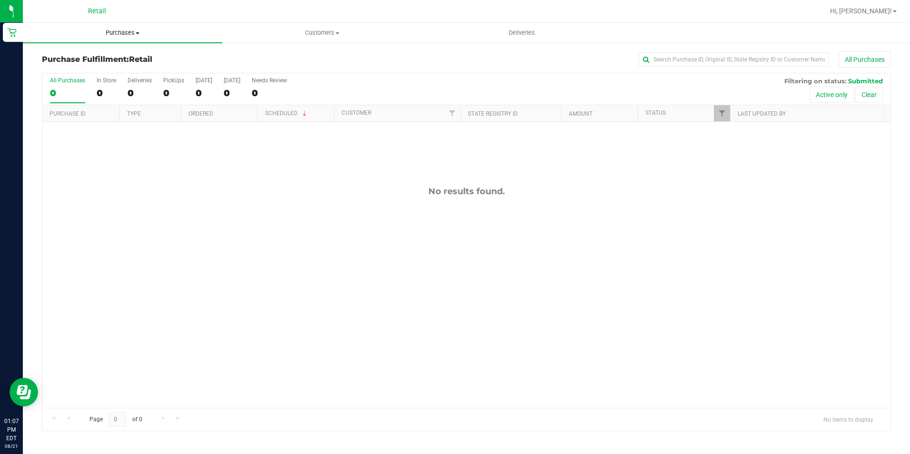
click at [110, 31] on span "Purchases" at bounding box center [122, 33] width 199 height 9
click at [109, 56] on span "Summary of purchases" at bounding box center [72, 57] width 98 height 8
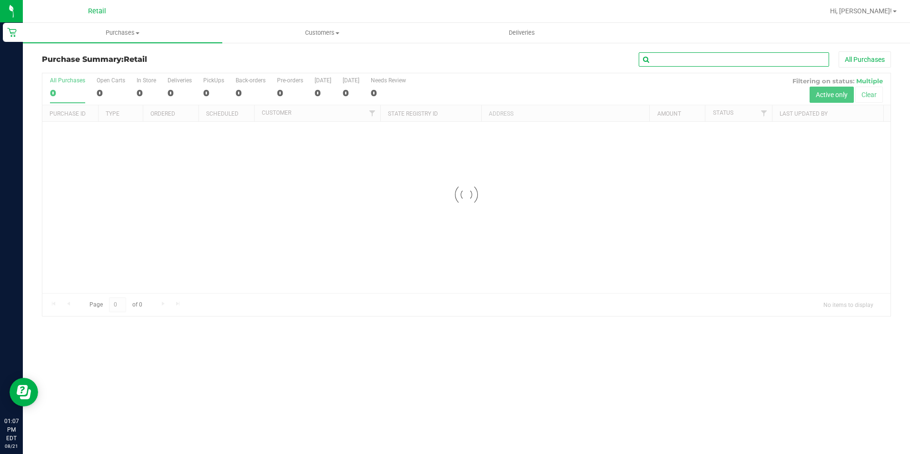
click at [702, 56] on input "text" at bounding box center [734, 59] width 190 height 14
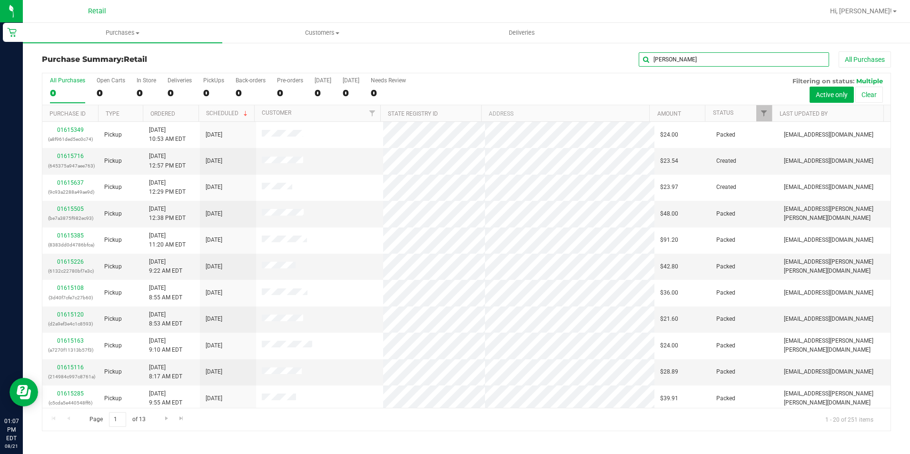
type input "[PERSON_NAME]"
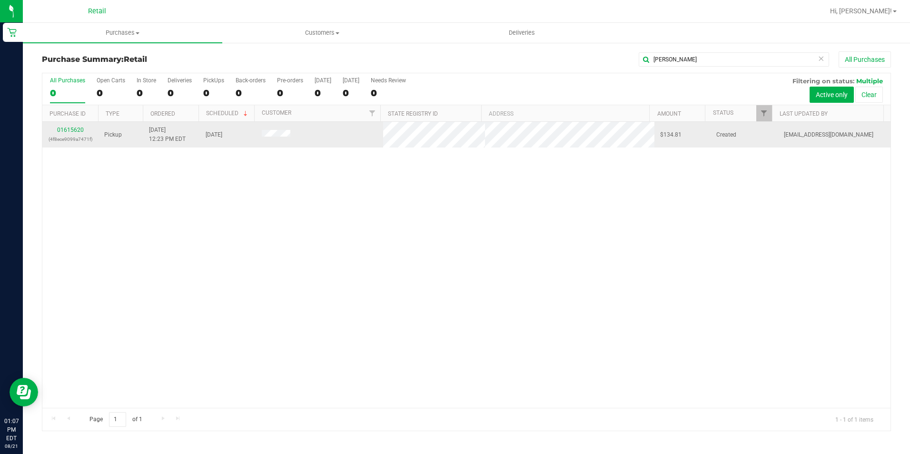
click at [83, 130] on div "01615620 (4f8ece9099a7471f)" at bounding box center [70, 135] width 45 height 18
click at [83, 130] on link "01615620" at bounding box center [70, 130] width 27 height 7
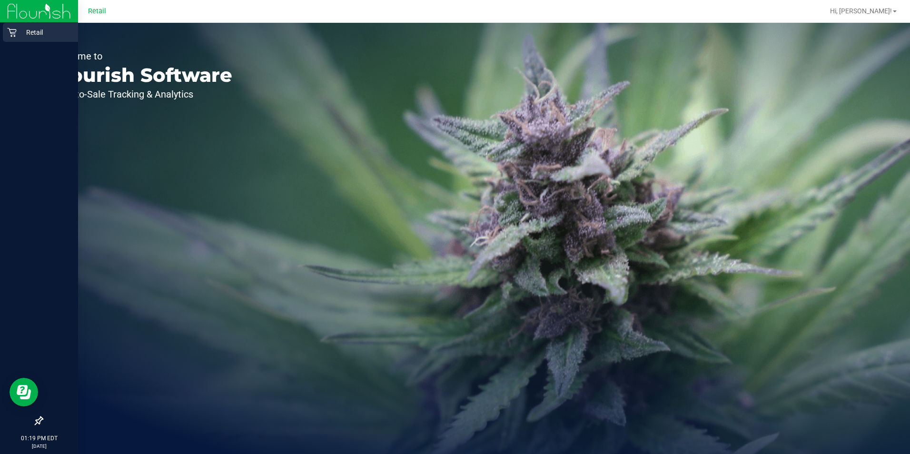
click at [21, 31] on p "Retail" at bounding box center [45, 32] width 57 height 11
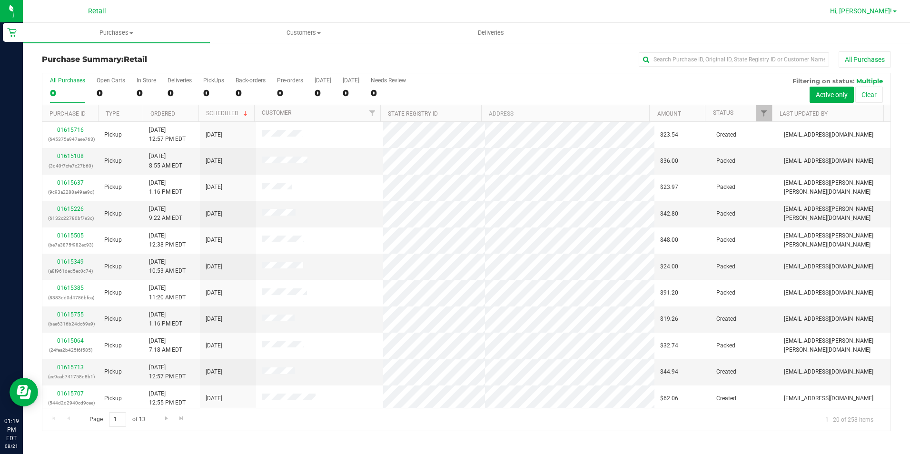
click at [897, 11] on link "Hi, [PERSON_NAME]!" at bounding box center [863, 11] width 74 height 10
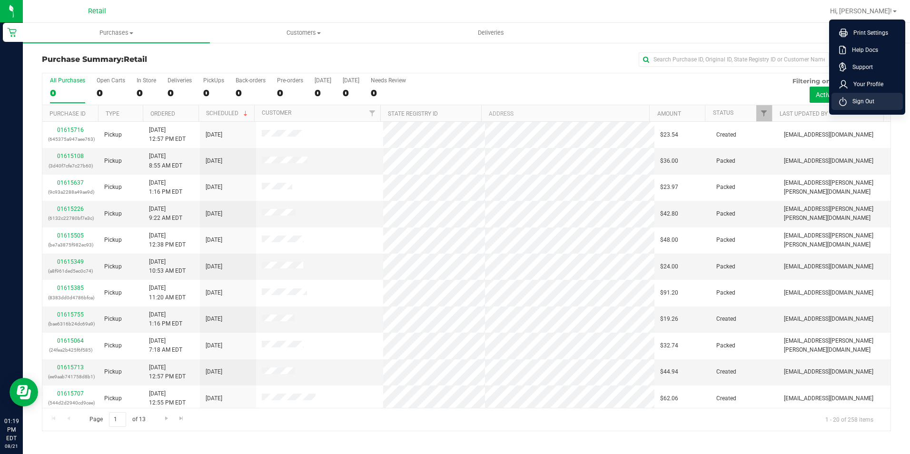
click at [859, 98] on span "Sign Out" at bounding box center [861, 102] width 28 height 10
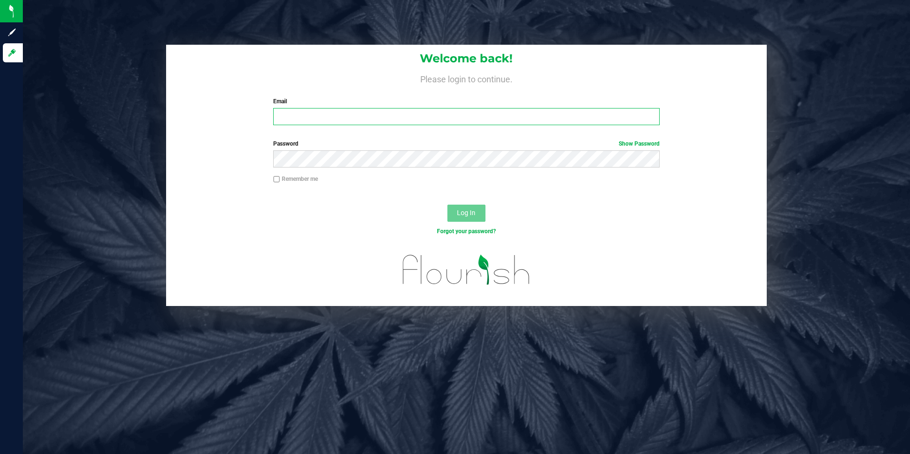
click at [352, 115] on input "Email" at bounding box center [466, 116] width 387 height 17
type input "[EMAIL_ADDRESS][DOMAIN_NAME]"
click at [447, 205] on button "Log In" at bounding box center [466, 213] width 38 height 17
